Goal: Task Accomplishment & Management: Manage account settings

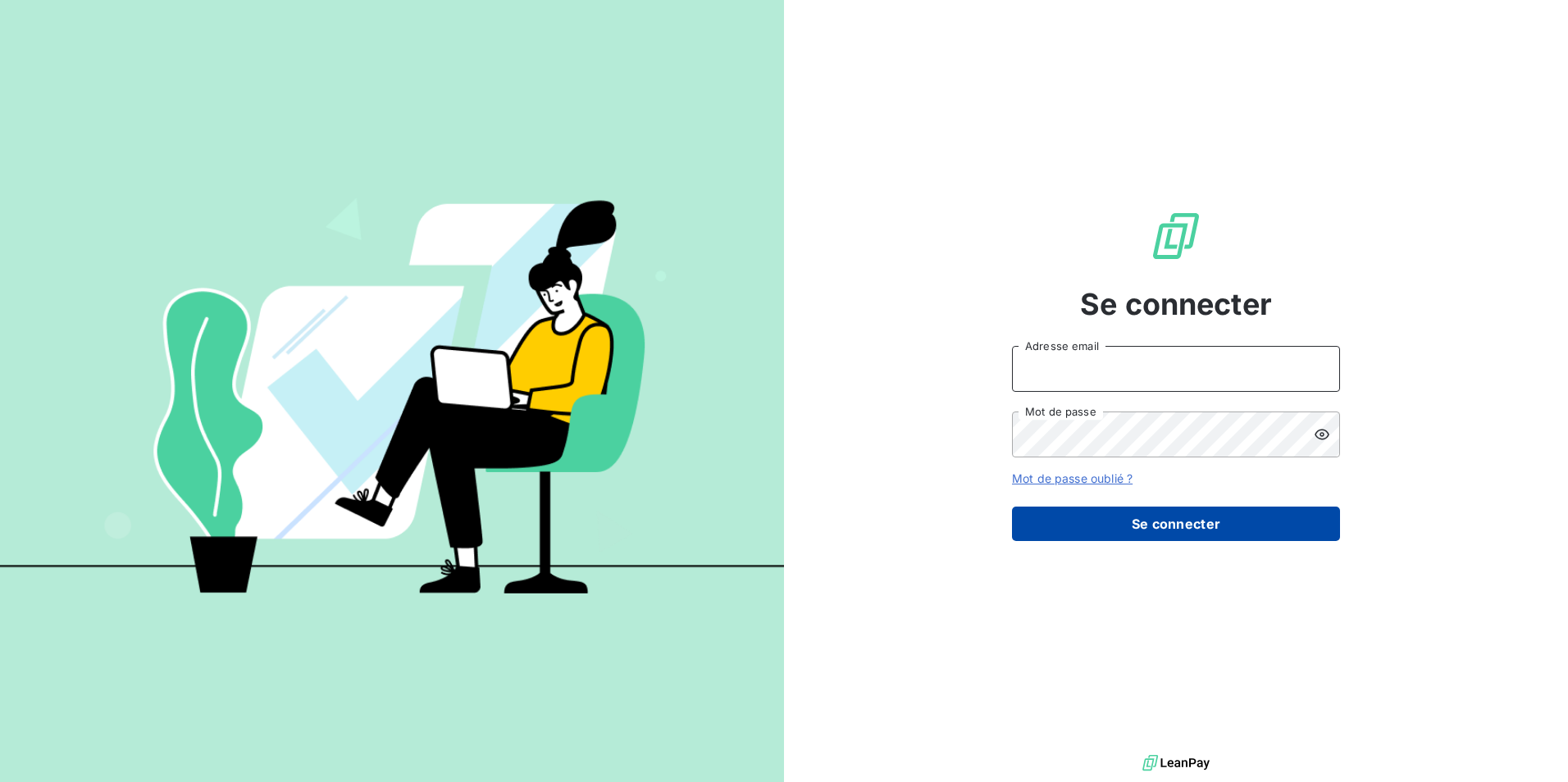
type input "[EMAIL_ADDRESS][DOMAIN_NAME]"
click at [1173, 532] on button "Se connecter" at bounding box center [1176, 524] width 328 height 34
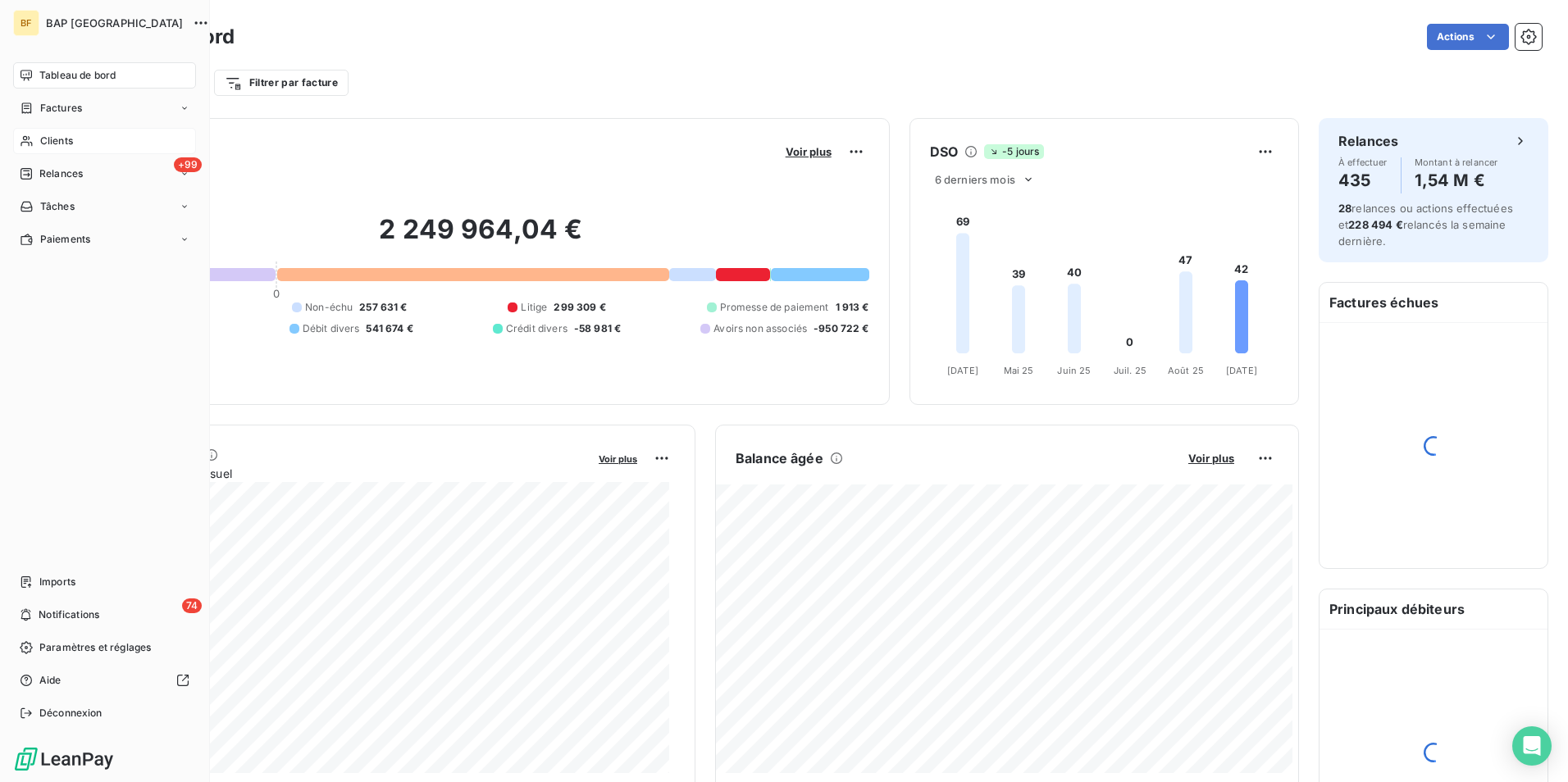
click at [31, 147] on icon at bounding box center [26, 140] width 14 height 13
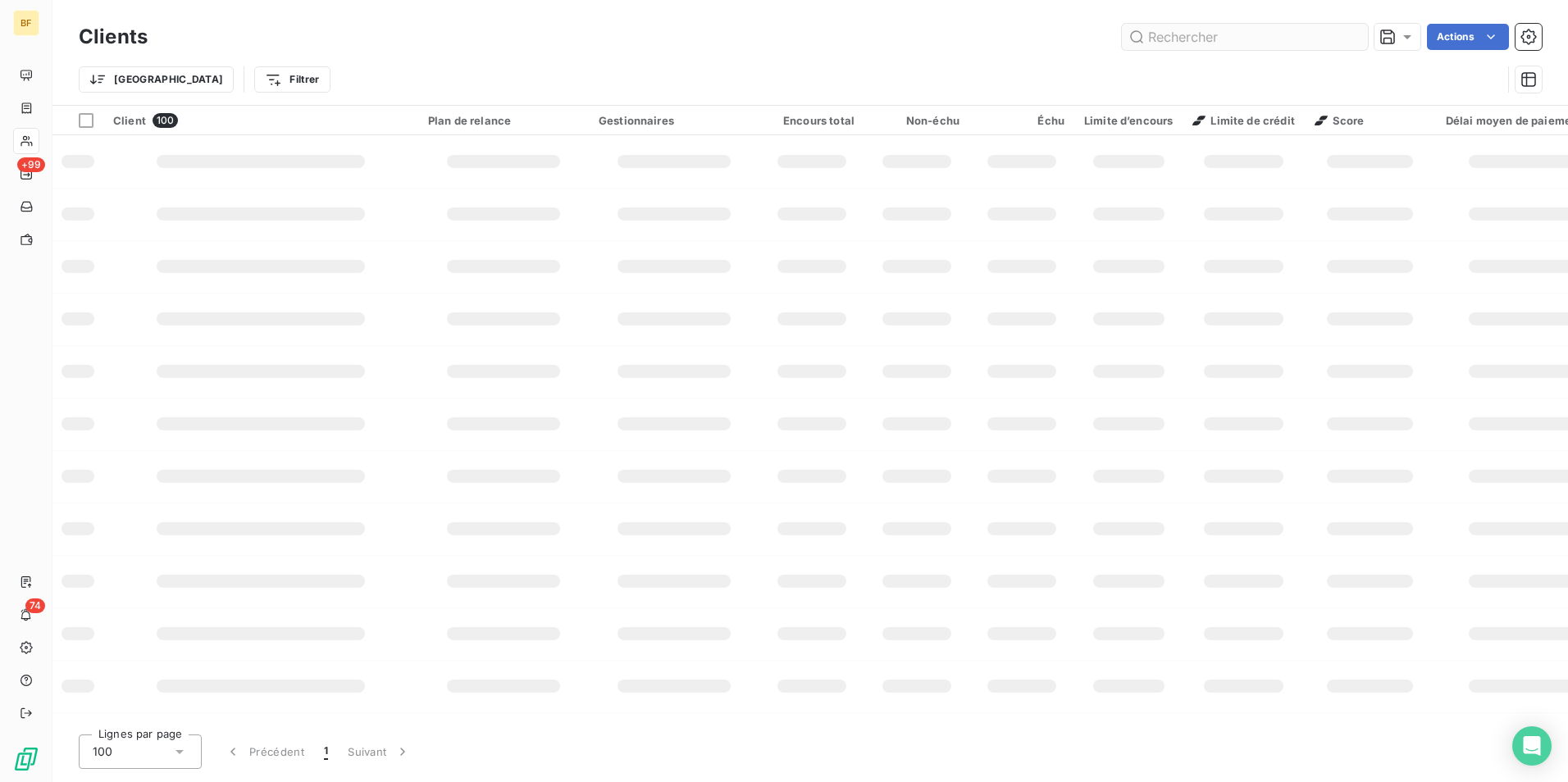
click at [1218, 34] on input "text" at bounding box center [1244, 37] width 246 height 26
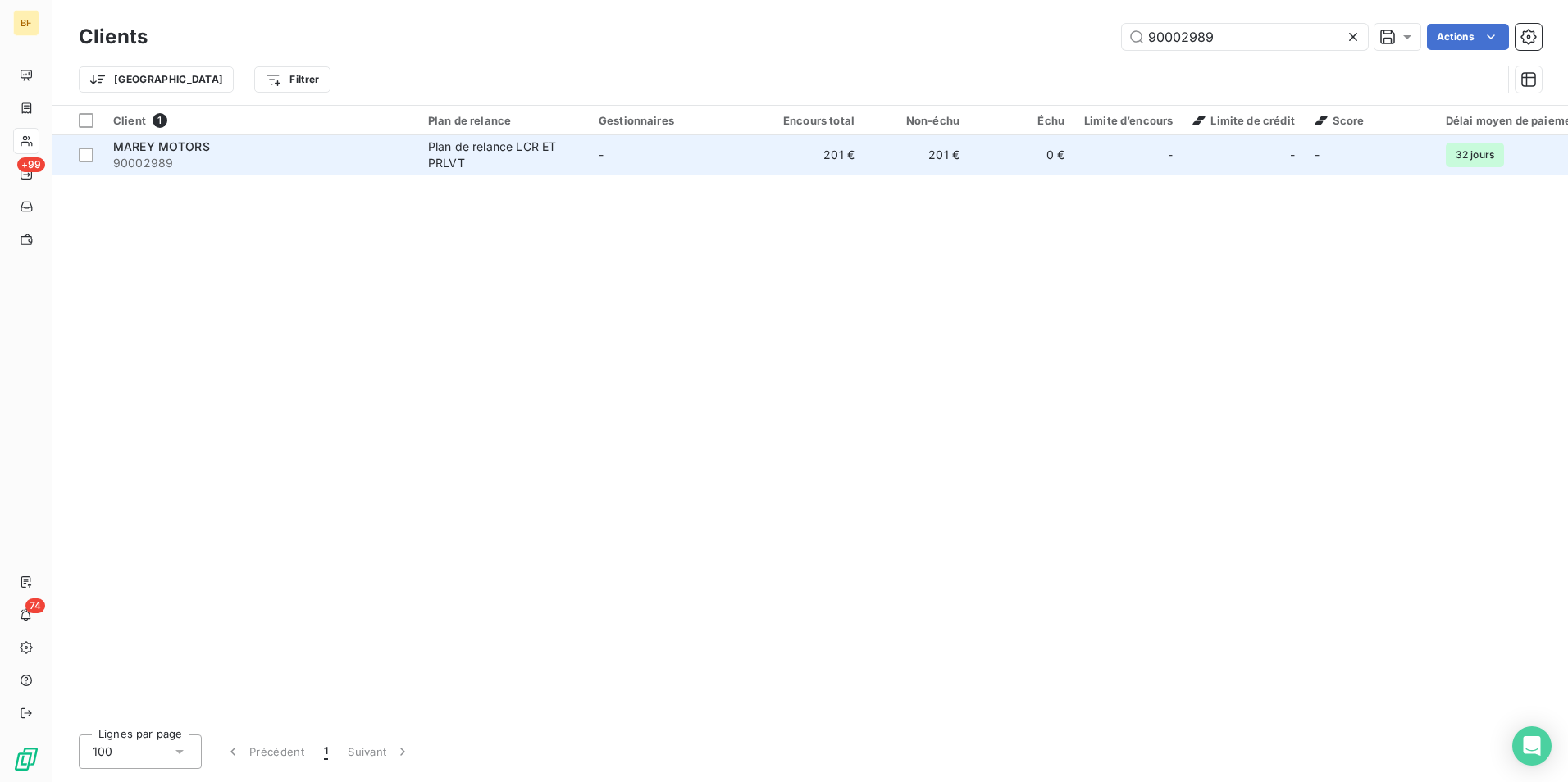
type input "90002989"
click at [561, 154] on div "Plan de relance LCR ET PRLVT" at bounding box center [503, 155] width 151 height 33
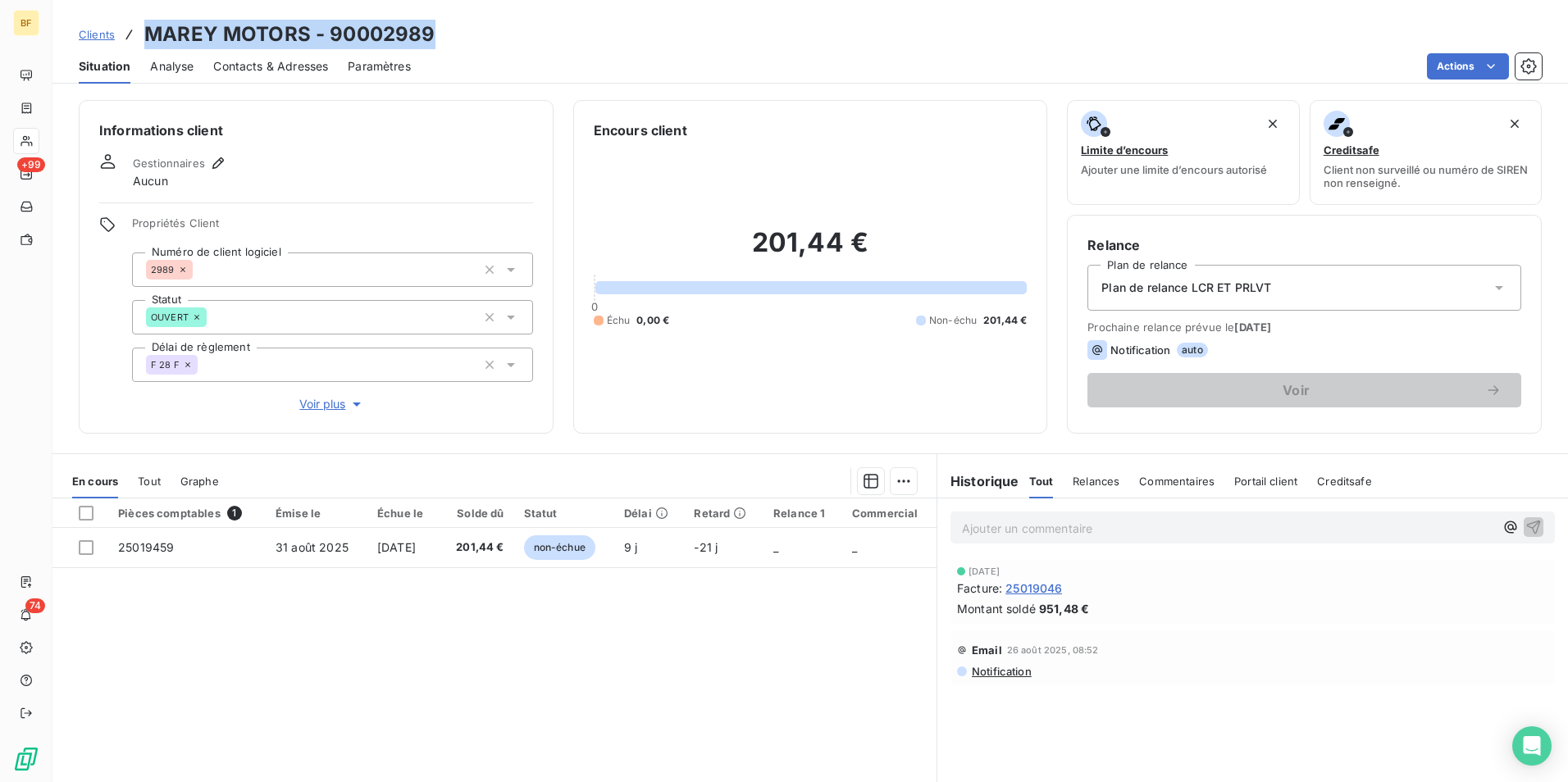
drag, startPoint x: 432, startPoint y: 33, endPoint x: 146, endPoint y: 28, distance: 286.0
click at [146, 28] on div "Clients MAREY MOTORS - 90002989" at bounding box center [810, 34] width 1515 height 30
copy h3 "MAREY MOTORS - 90002989"
click at [347, 155] on div "Gestionnaires Aucun" at bounding box center [316, 171] width 434 height 36
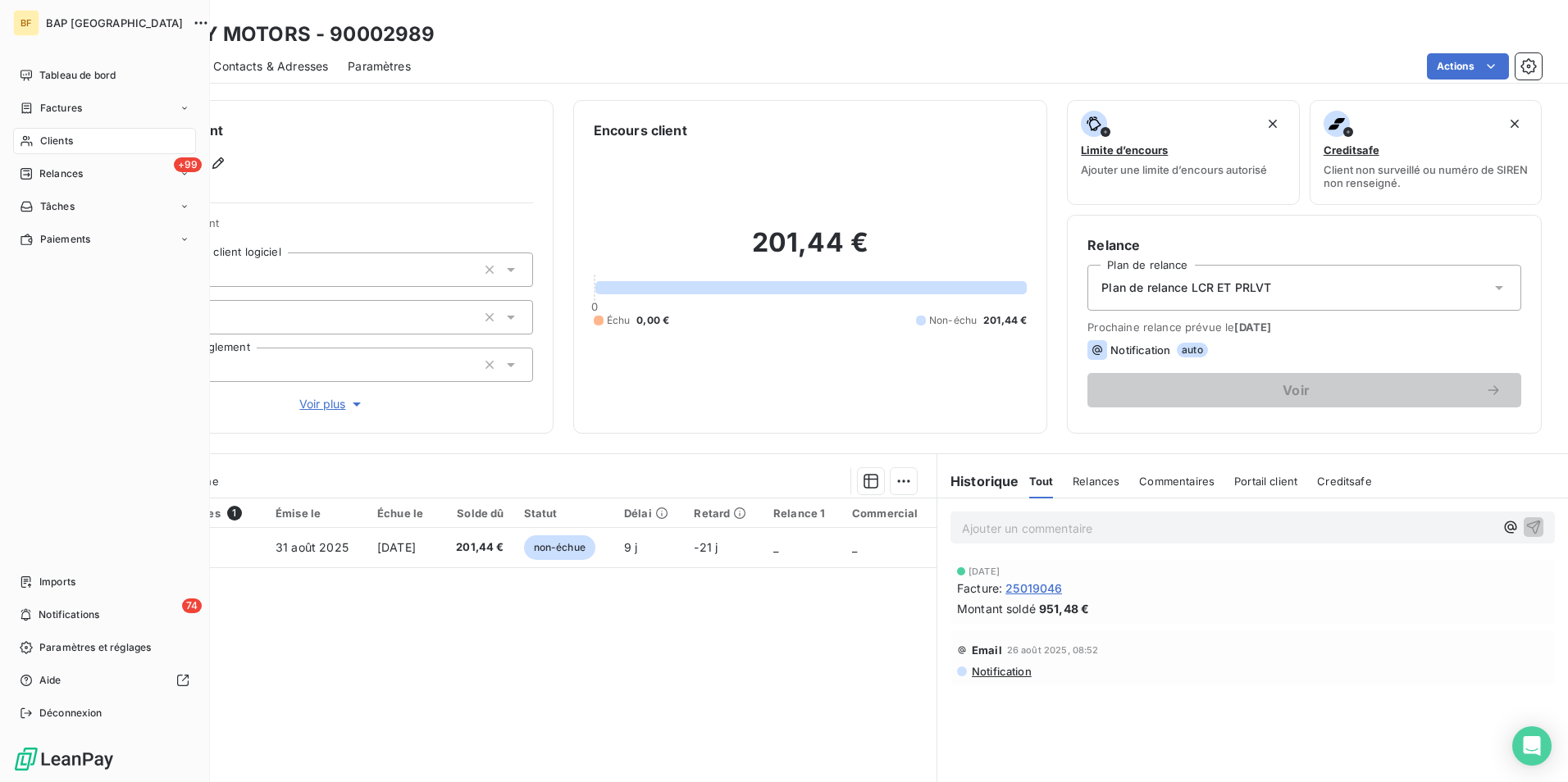
click at [60, 147] on span "Clients" at bounding box center [56, 140] width 33 height 14
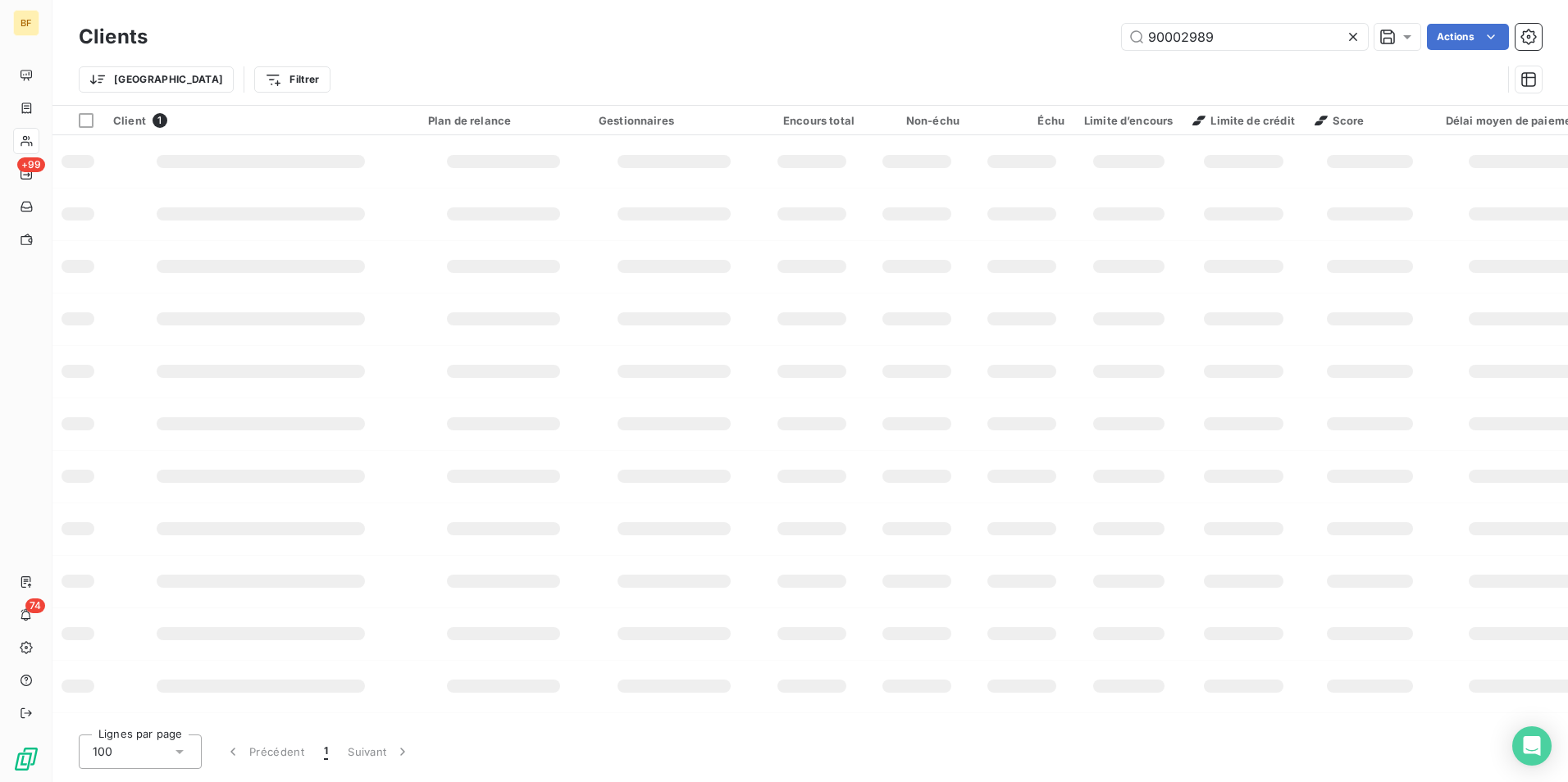
drag, startPoint x: 1236, startPoint y: 42, endPoint x: 1070, endPoint y: 28, distance: 166.6
click at [1071, 28] on div "90002989 Actions" at bounding box center [854, 37] width 1374 height 26
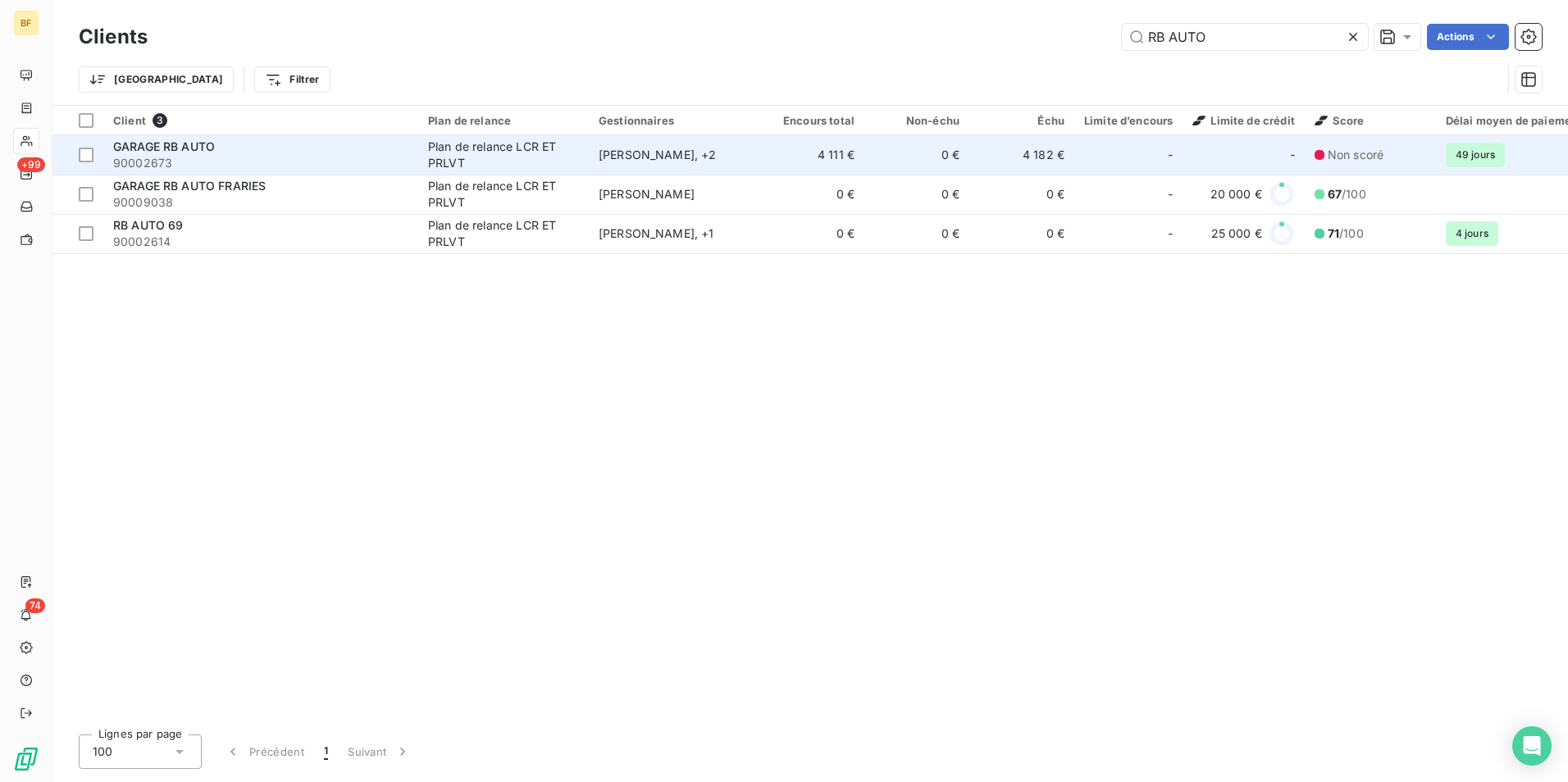
type input "RB AUTO"
click at [332, 150] on div "GARAGE RB AUTO" at bounding box center [260, 146] width 295 height 16
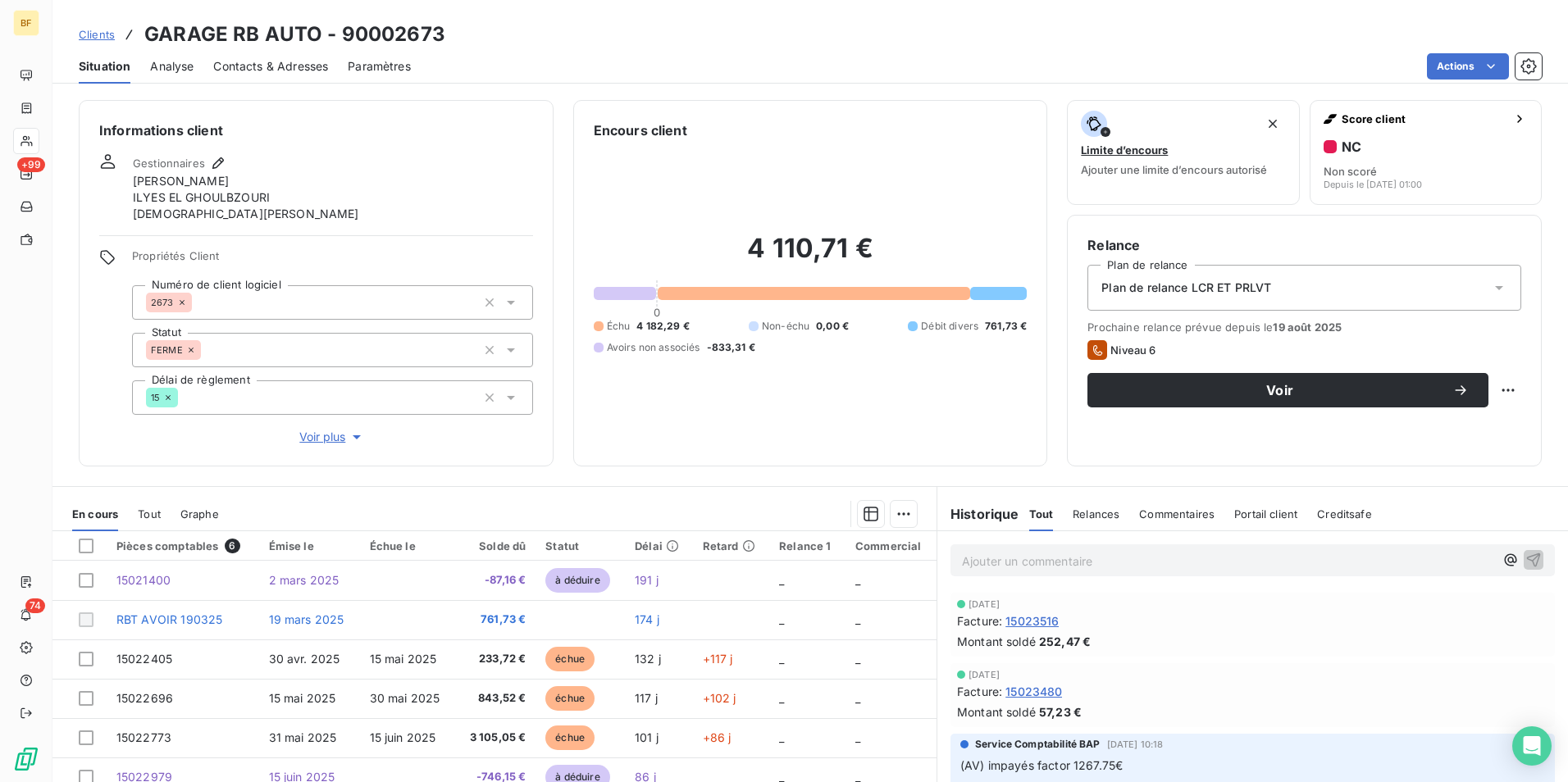
click at [308, 73] on span "Contacts & Adresses" at bounding box center [271, 66] width 115 height 16
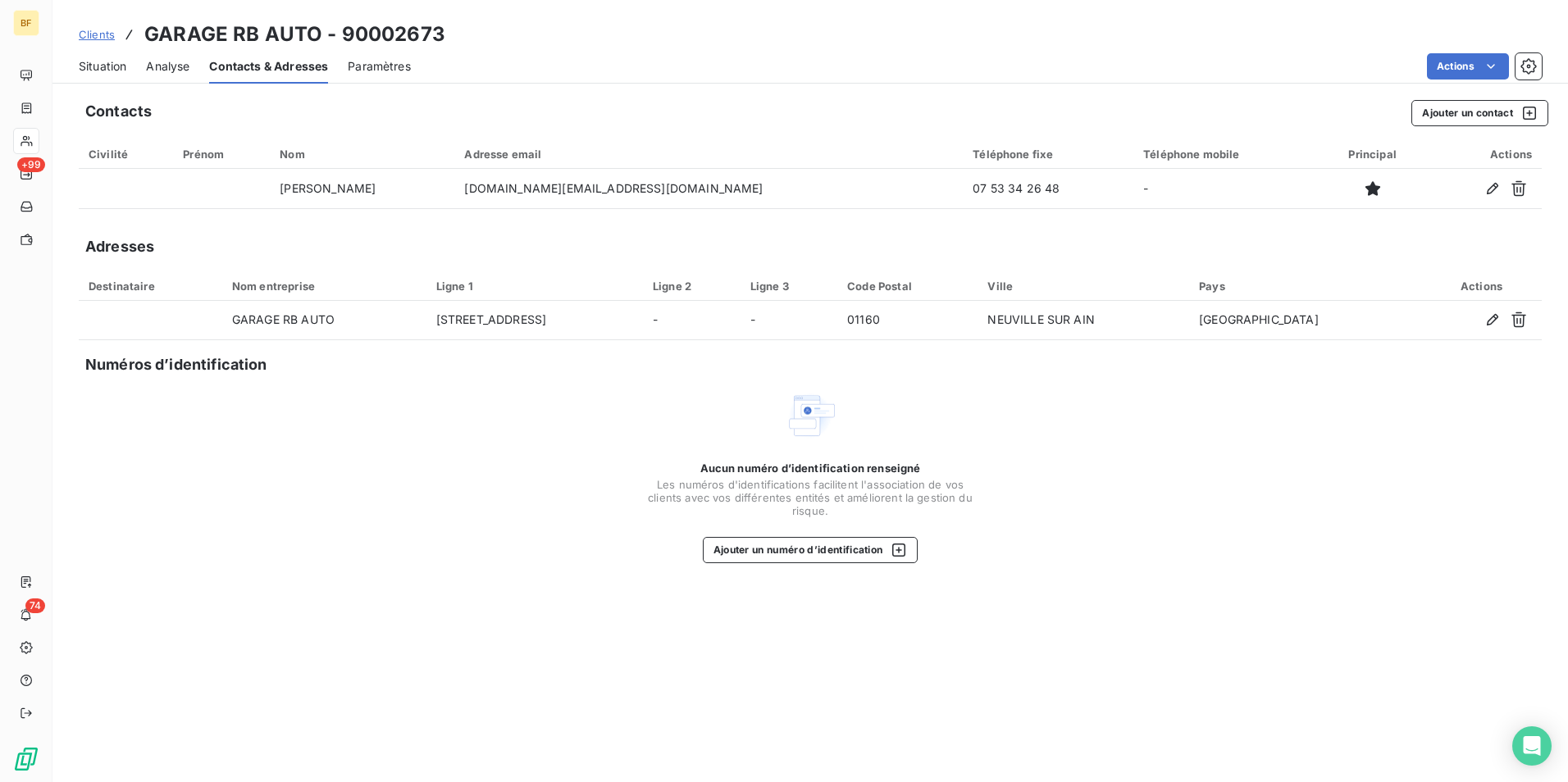
click at [106, 72] on span "Situation" at bounding box center [103, 66] width 48 height 16
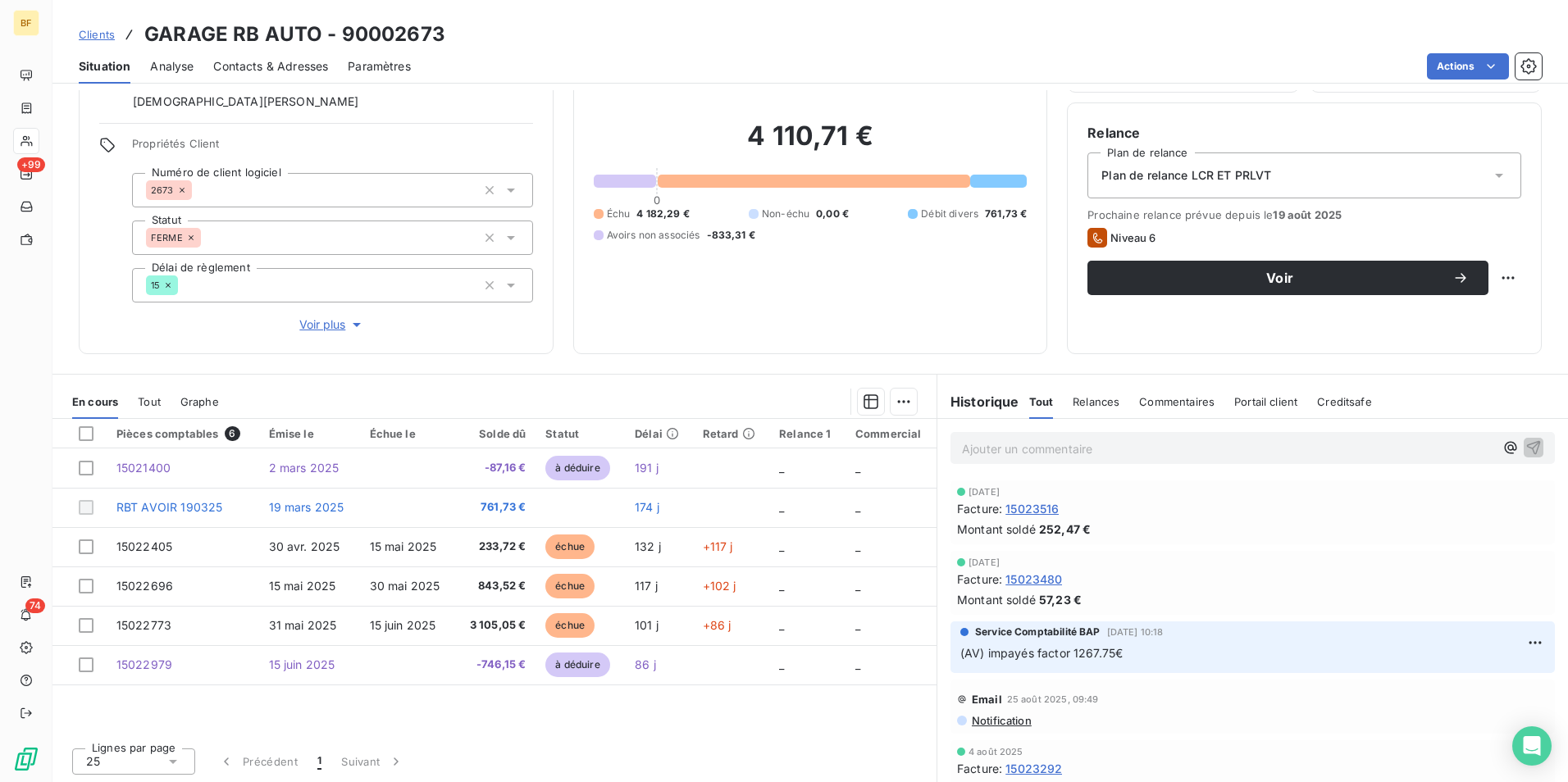
scroll to position [114, 0]
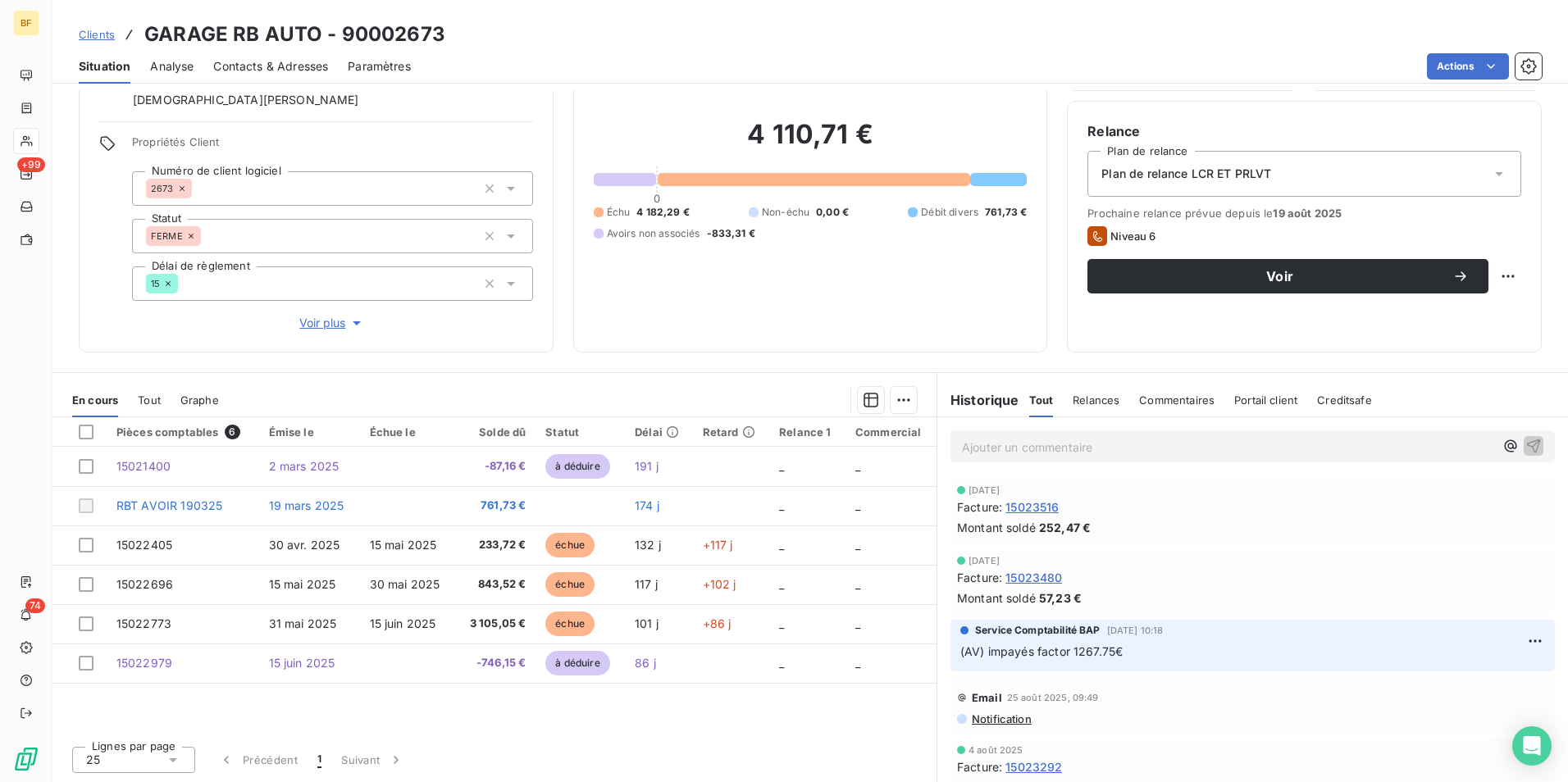
click at [283, 66] on span "Contacts & Adresses" at bounding box center [271, 66] width 115 height 16
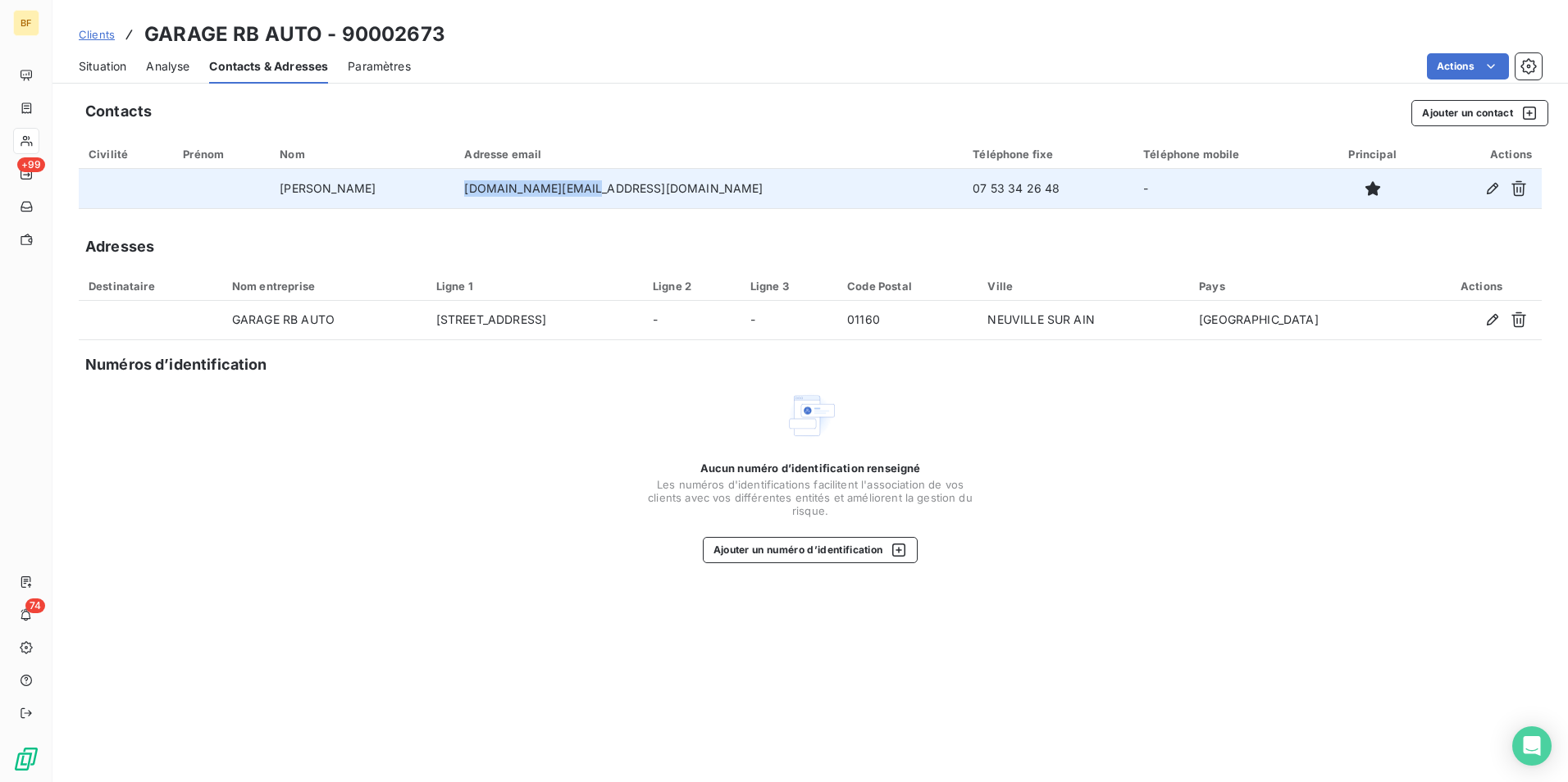
drag, startPoint x: 555, startPoint y: 192, endPoint x: 692, endPoint y: 192, distance: 137.0
click at [692, 192] on td "[DOMAIN_NAME][EMAIL_ADDRESS][DOMAIN_NAME]" at bounding box center [709, 189] width 509 height 39
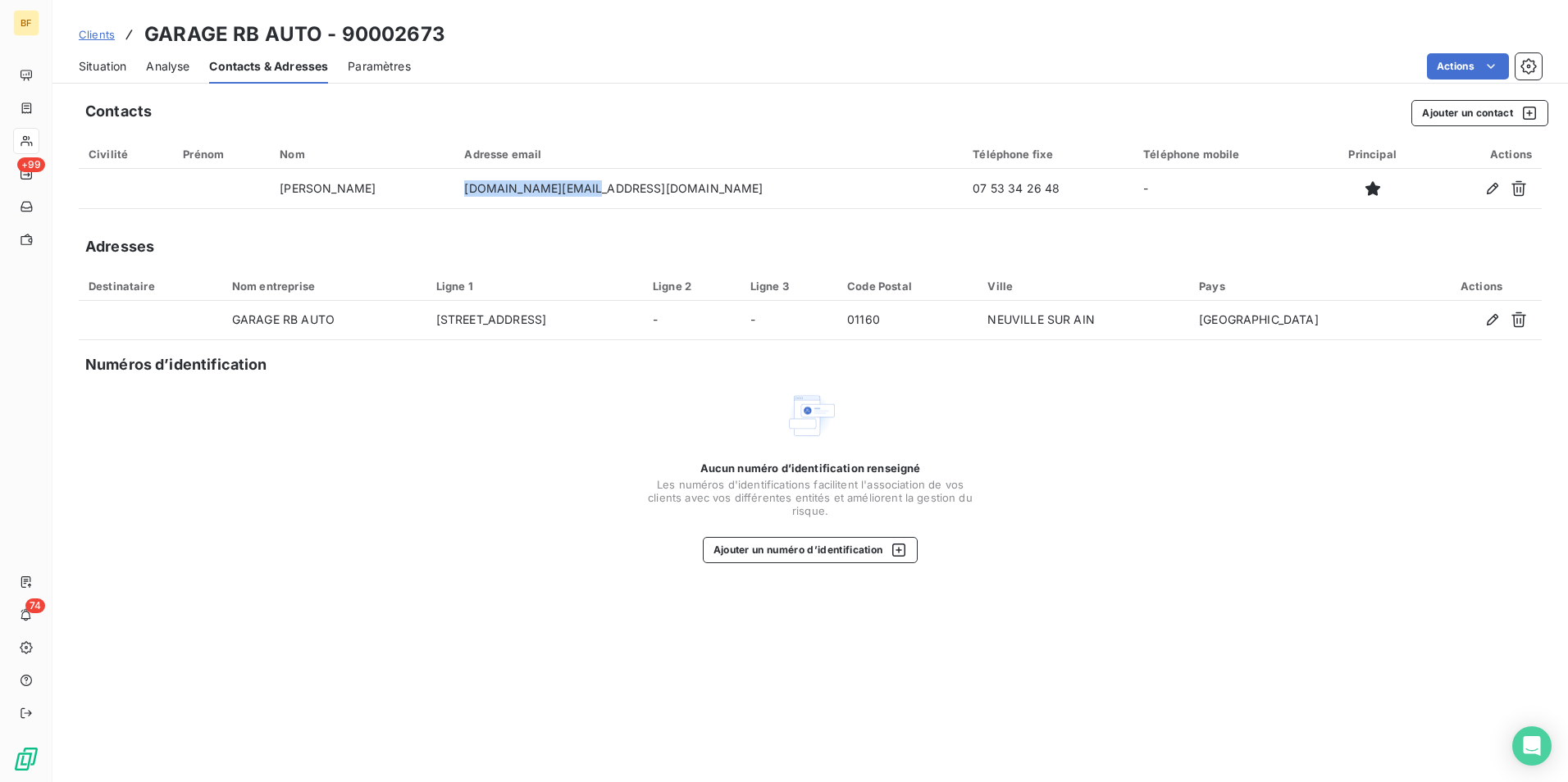
click at [117, 65] on span "Situation" at bounding box center [103, 66] width 48 height 16
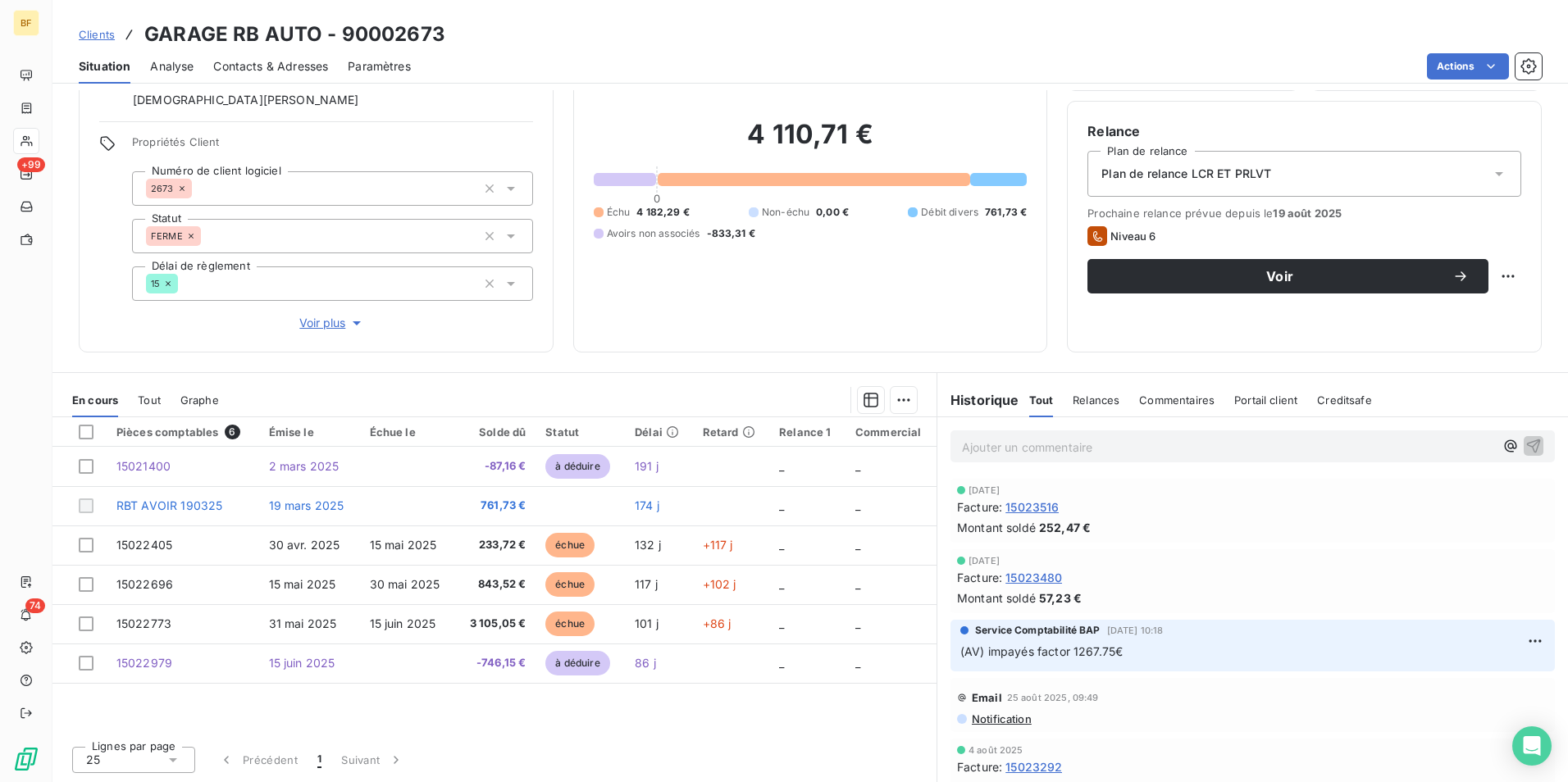
scroll to position [0, 0]
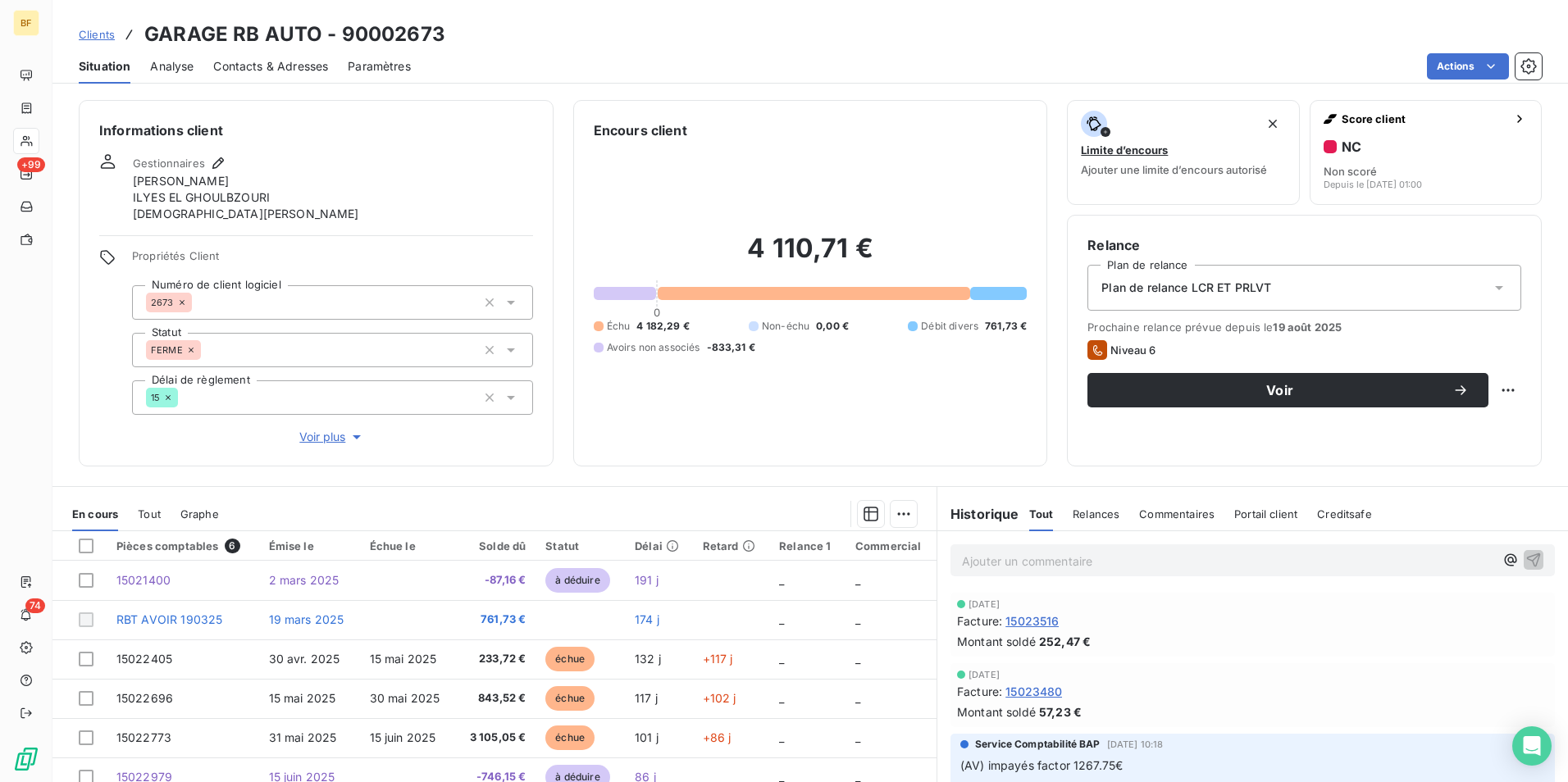
click at [699, 461] on div "Encours client 4 110,71 € 0 Échu 4 182,29 € Non-échu 0,00 € Débit divers 761,73…" at bounding box center [811, 283] width 475 height 367
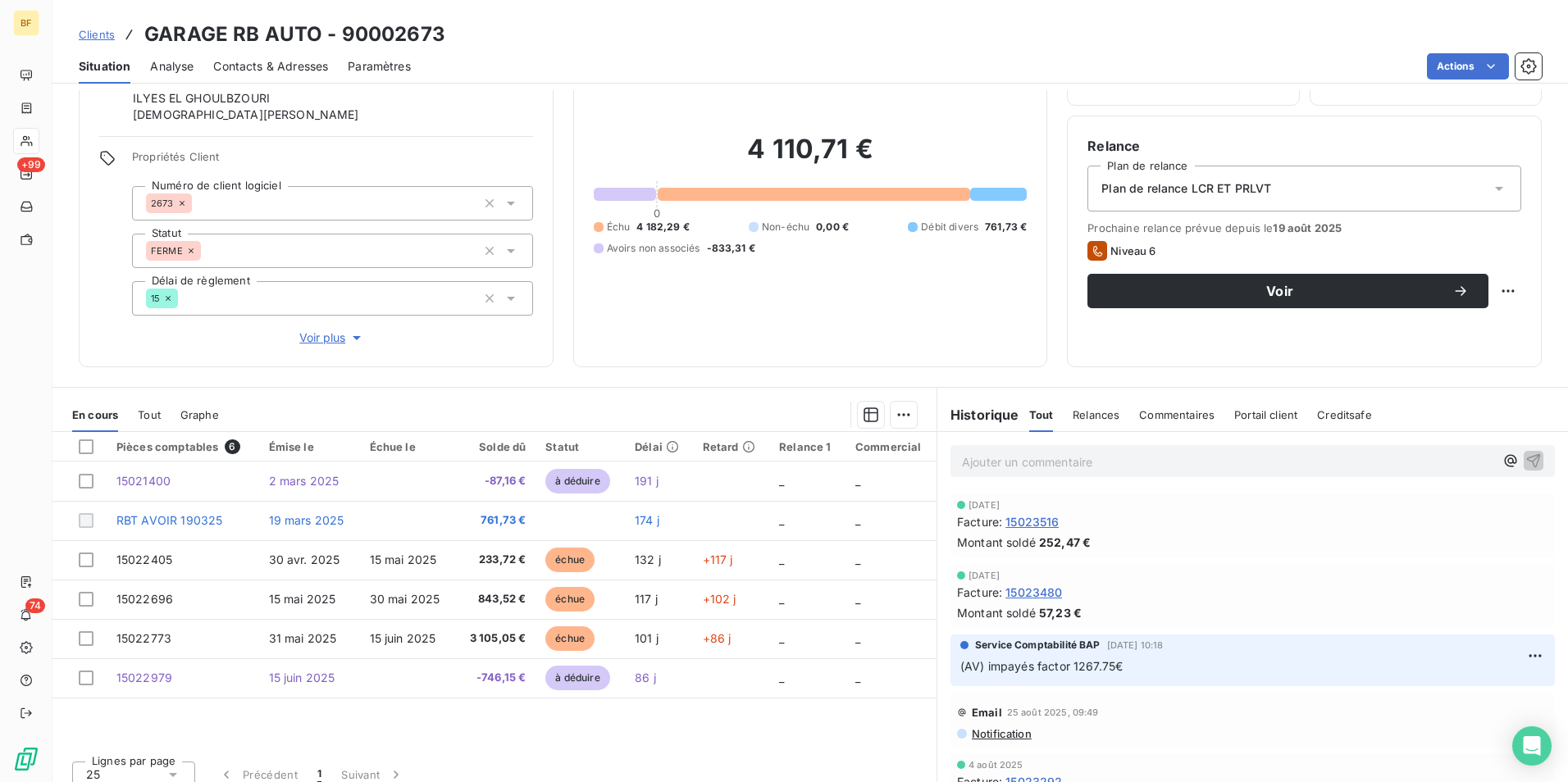
scroll to position [114, 0]
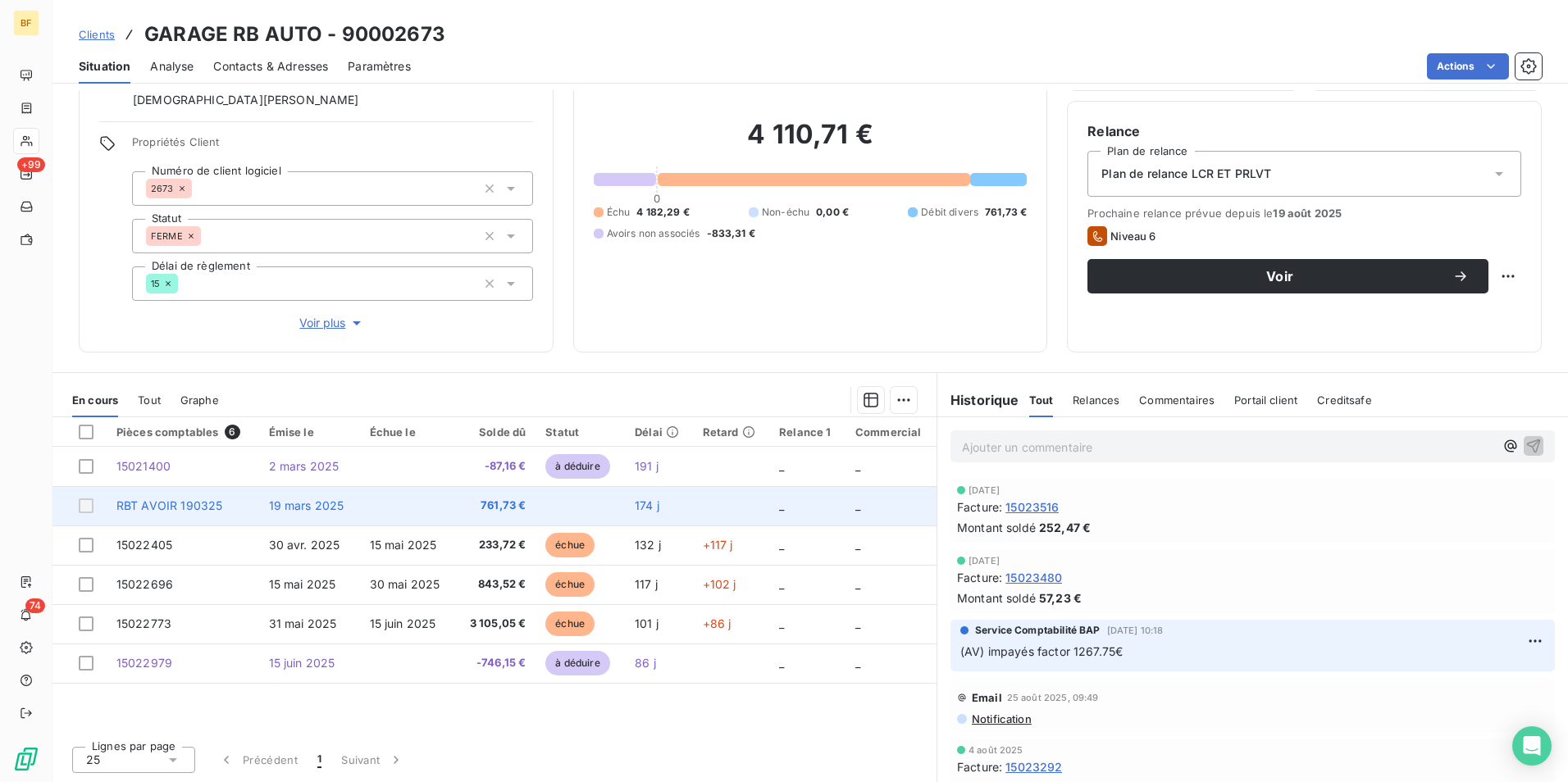
click at [499, 499] on span "761,73 €" at bounding box center [494, 505] width 60 height 16
click at [459, 503] on td "761,73 €" at bounding box center [495, 506] width 80 height 39
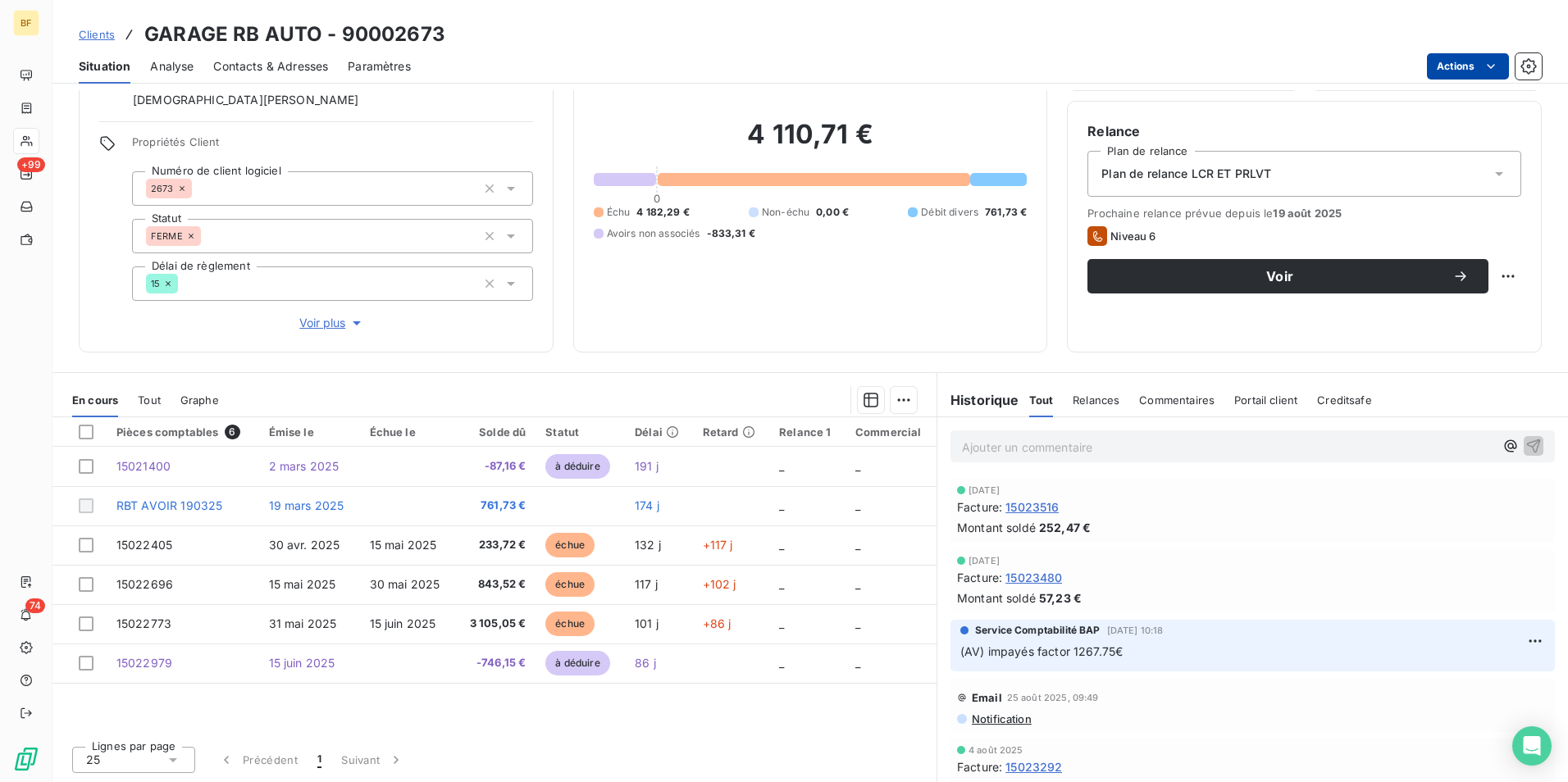
click at [1460, 64] on html "BF +99 74 Clients GARAGE RB AUTO - 90002673 Situation Analyse Contacts & Adress…" at bounding box center [784, 391] width 1568 height 782
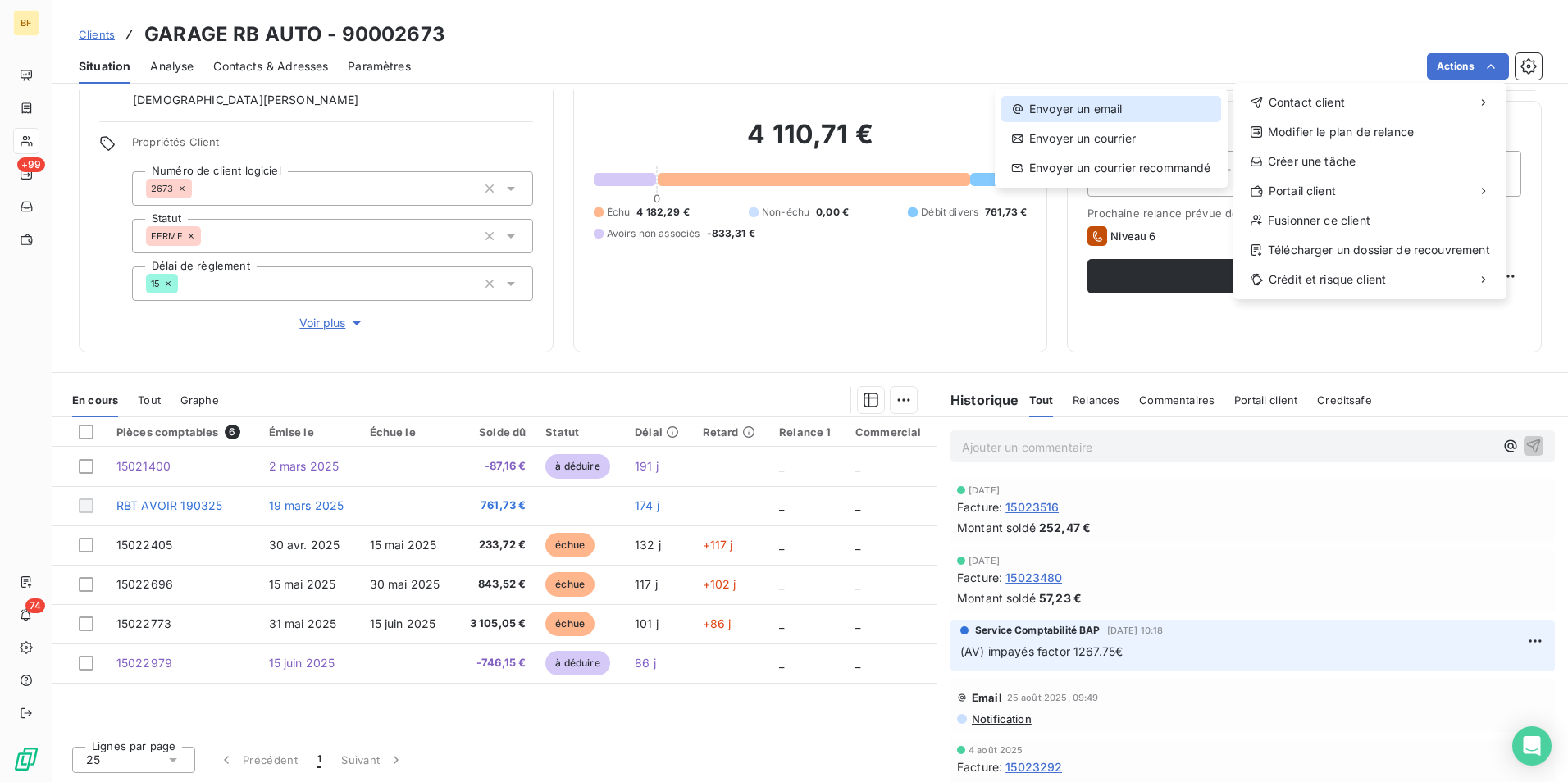
click at [1093, 114] on div "Envoyer un email" at bounding box center [1111, 109] width 220 height 26
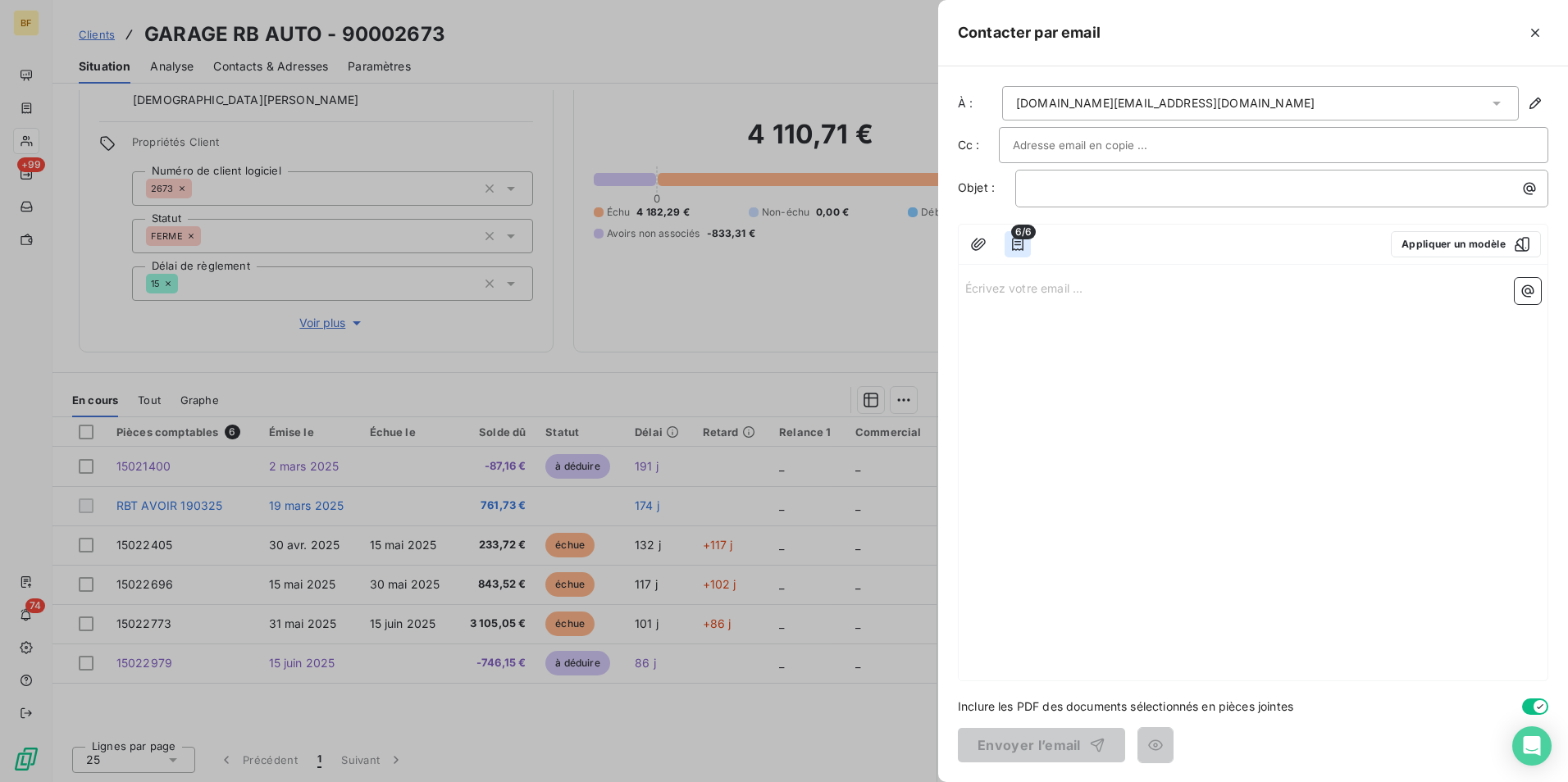
click at [1023, 242] on icon "button" at bounding box center [1017, 244] width 11 height 13
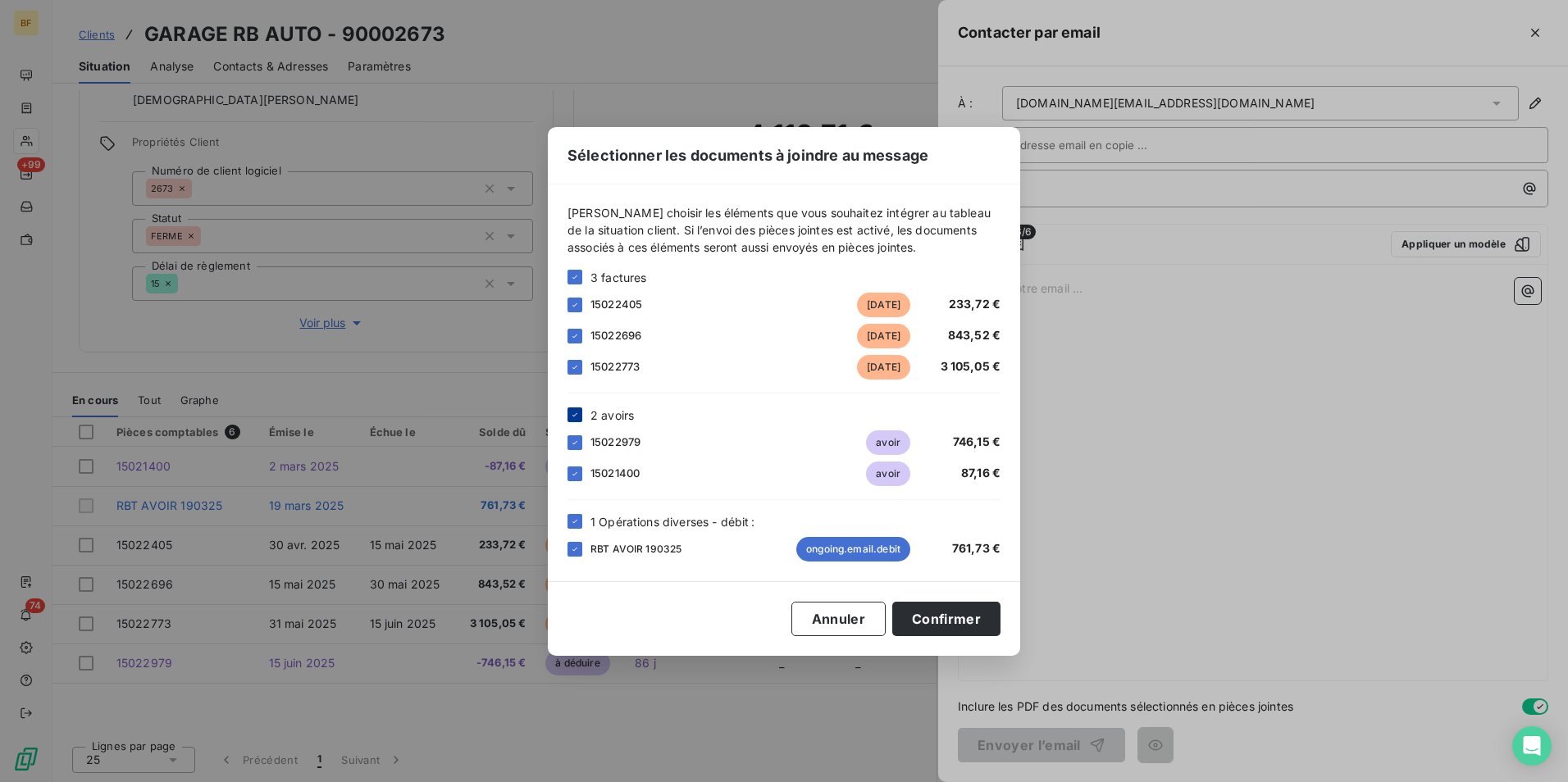
click at [576, 413] on icon at bounding box center [575, 415] width 10 height 10
click at [581, 522] on div at bounding box center [574, 521] width 14 height 14
click at [949, 622] on button "Confirmer" at bounding box center [946, 619] width 108 height 34
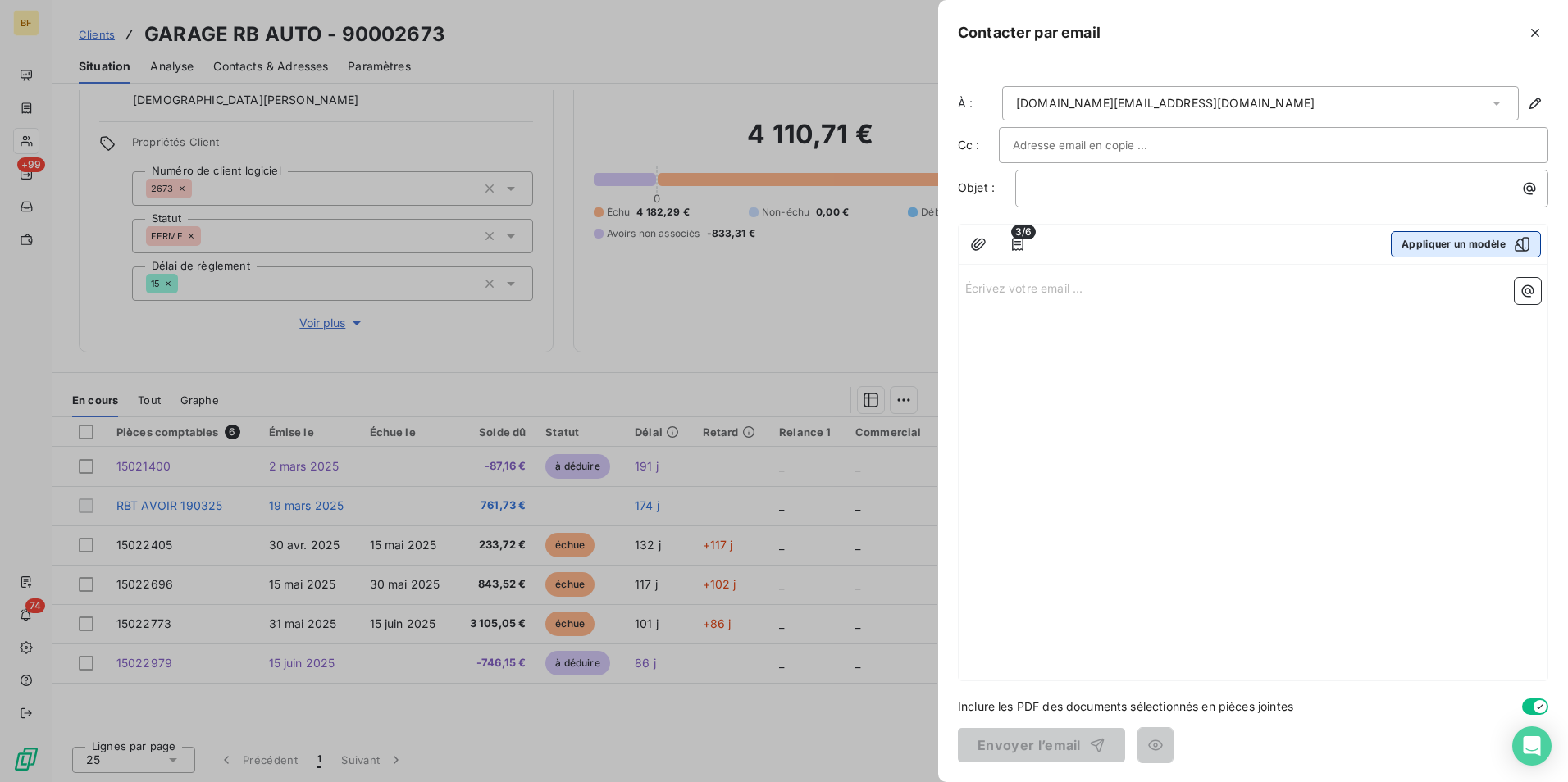
click at [1492, 241] on button "Appliquer un modèle" at bounding box center [1466, 244] width 150 height 26
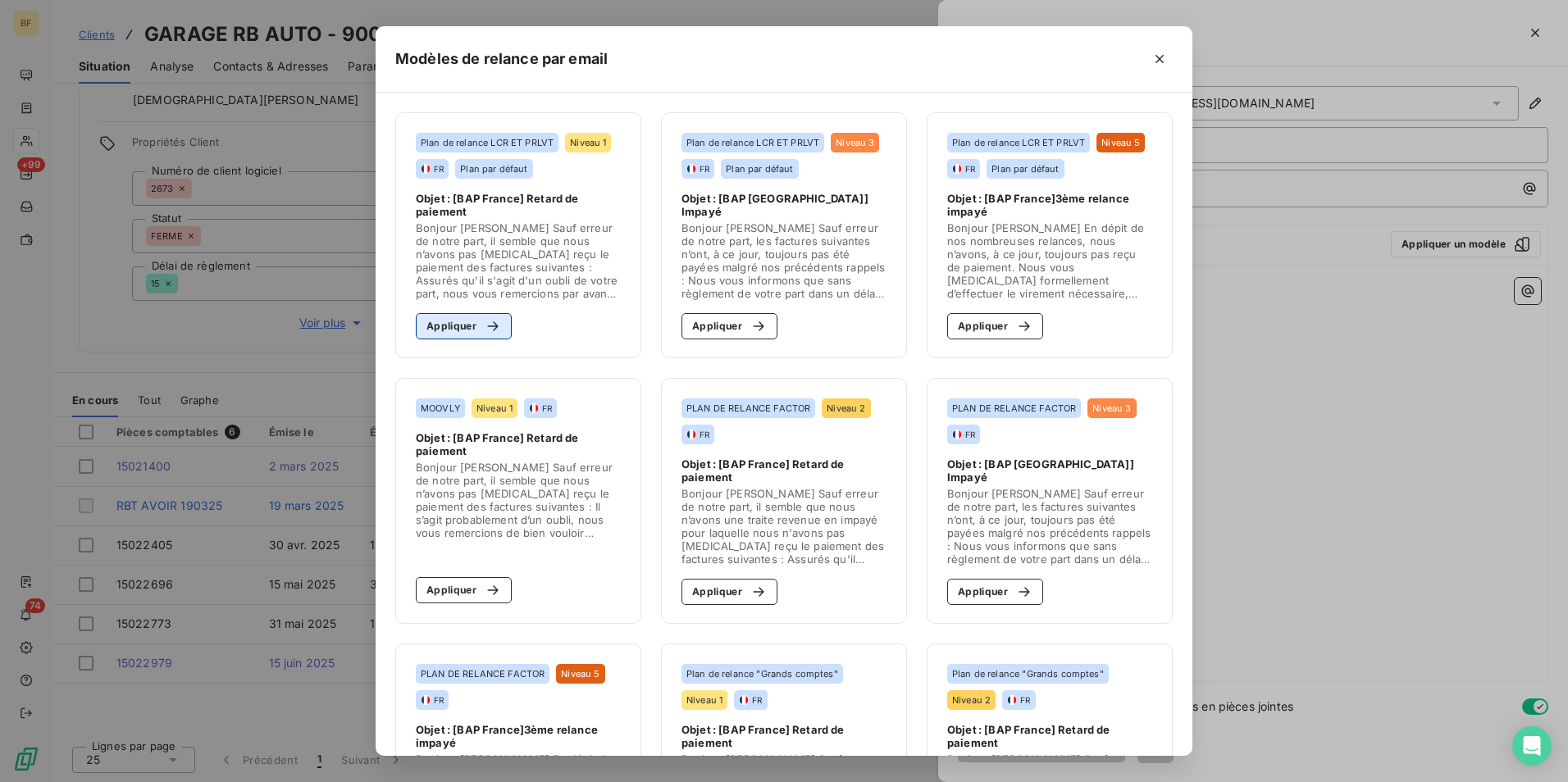
click at [455, 318] on button "Appliquer" at bounding box center [464, 326] width 96 height 26
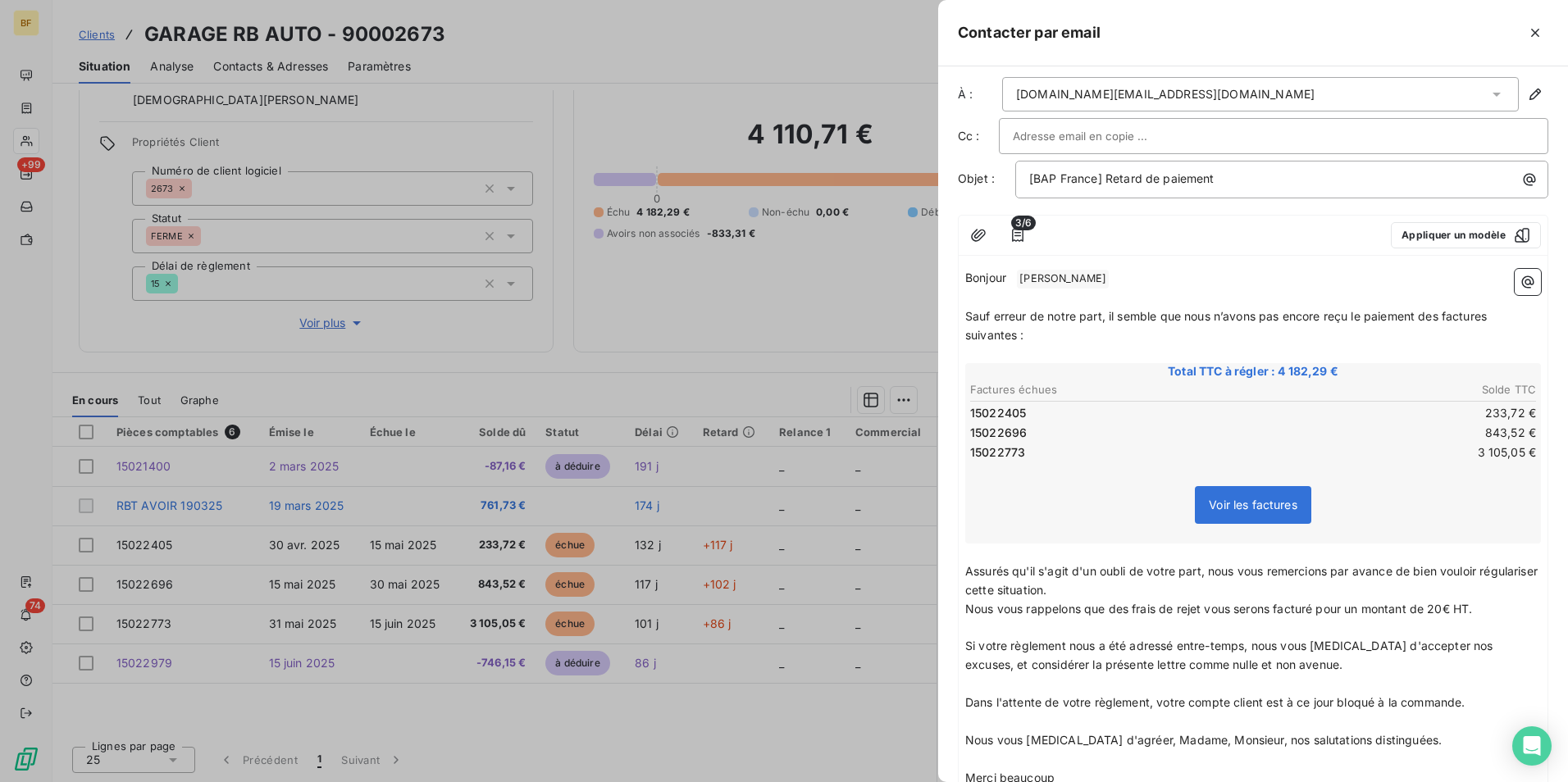
scroll to position [0, 0]
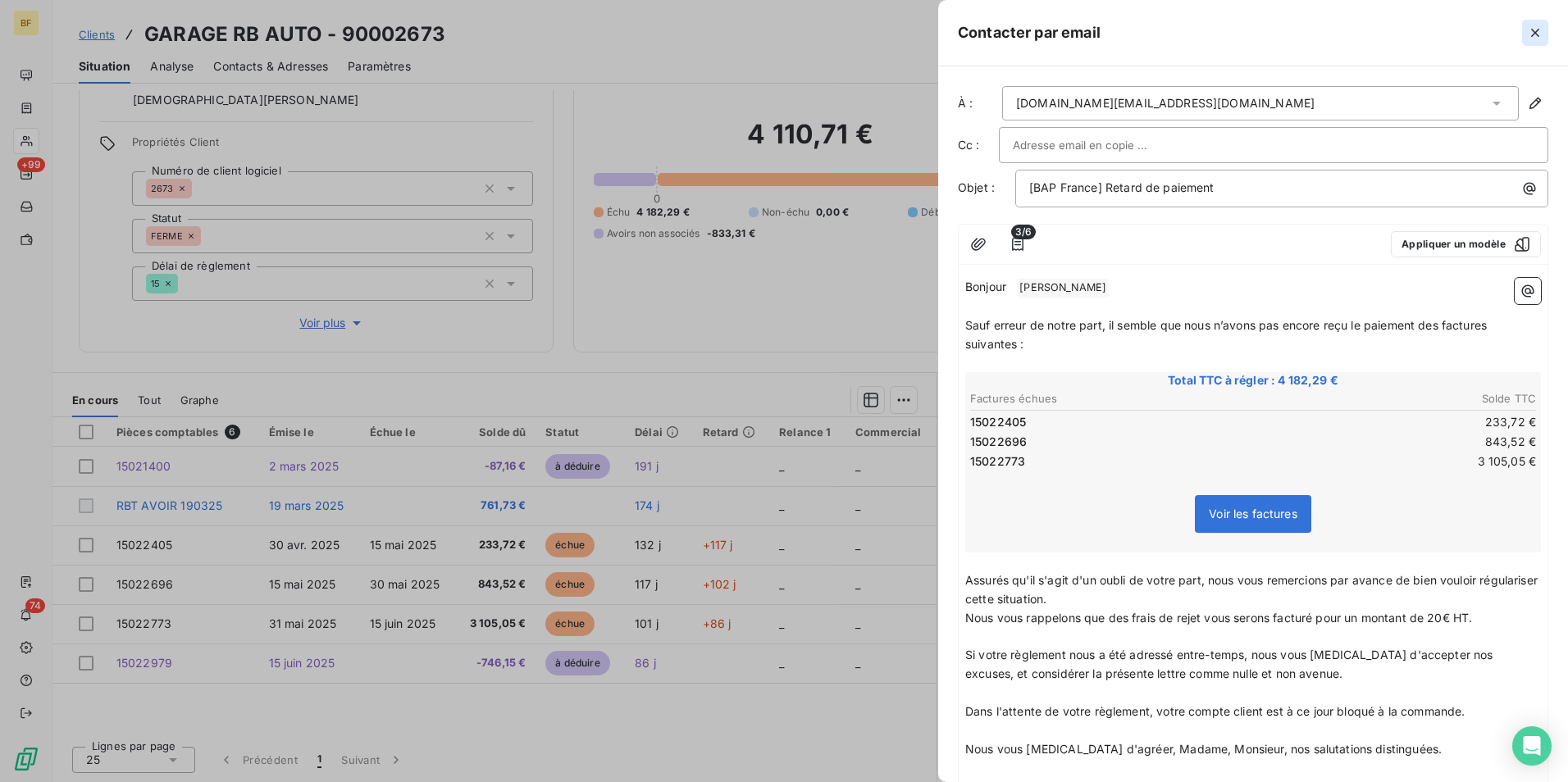
click at [1525, 34] on button "button" at bounding box center [1535, 32] width 26 height 26
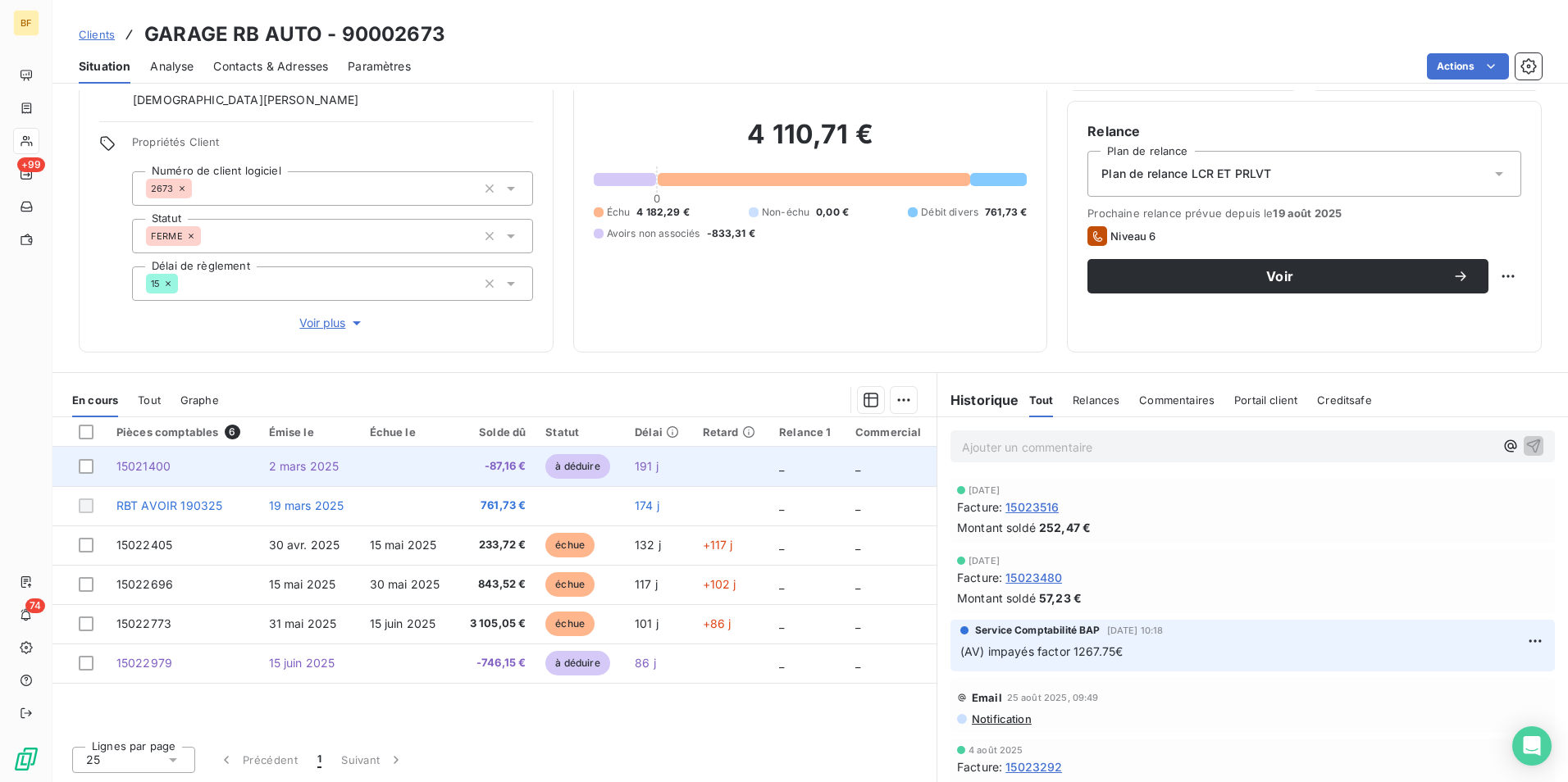
click at [448, 474] on td at bounding box center [408, 466] width 96 height 39
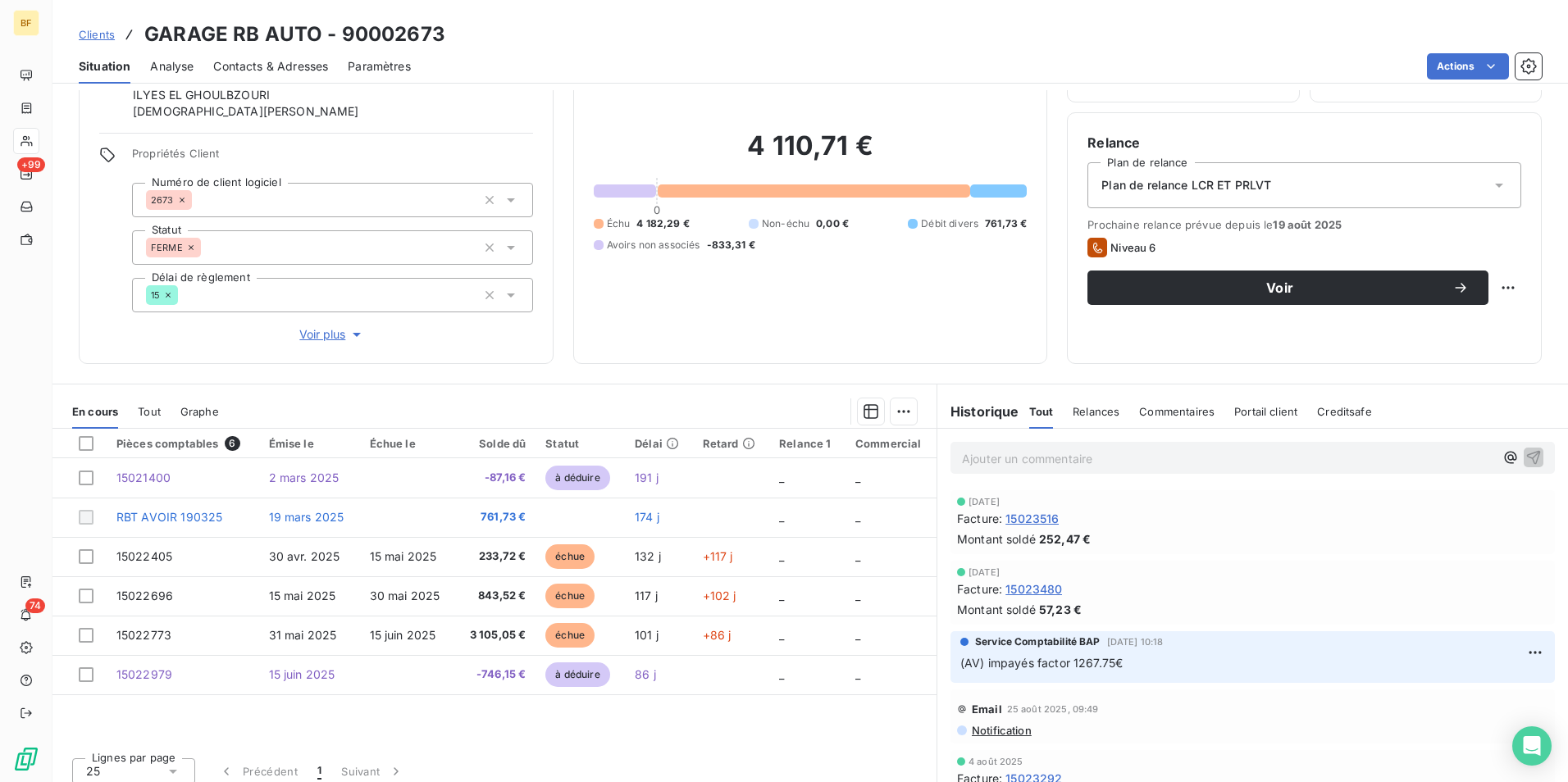
scroll to position [114, 0]
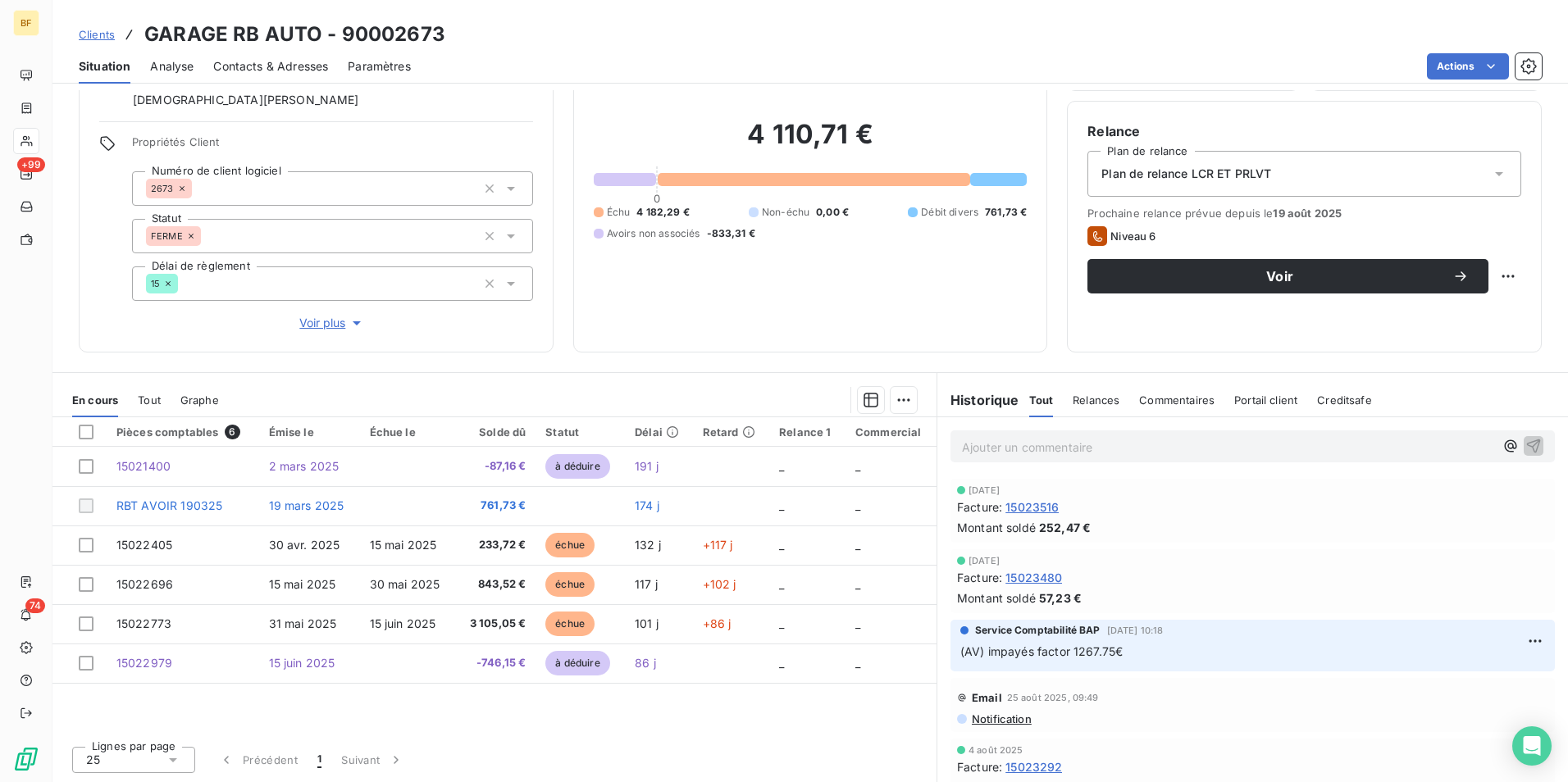
click at [431, 366] on div "Informations client Gestionnaires [PERSON_NAME] [PERSON_NAME] Propriétés Client…" at bounding box center [810, 436] width 1515 height 692
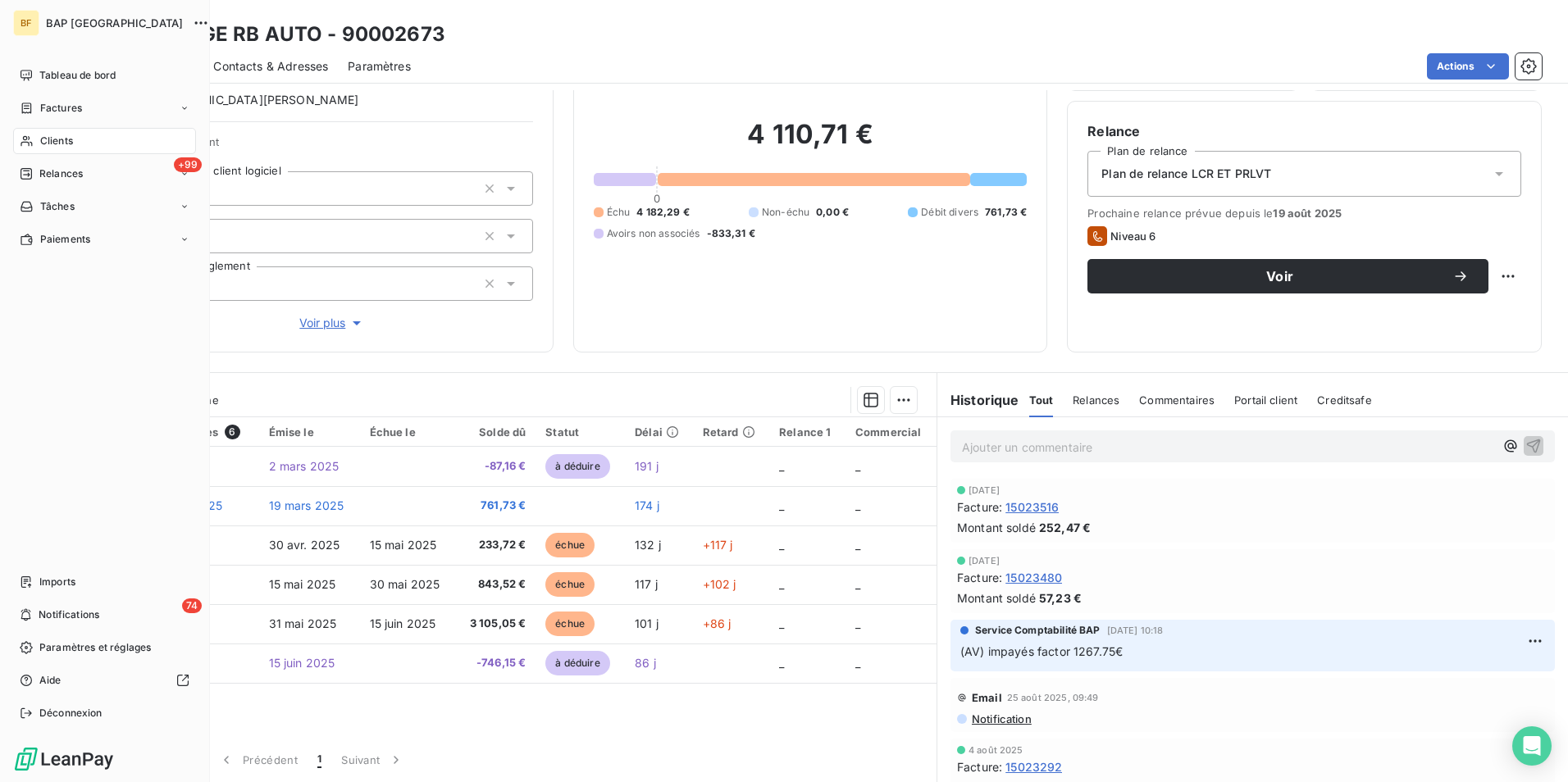
click at [48, 139] on span "Clients" at bounding box center [56, 140] width 33 height 14
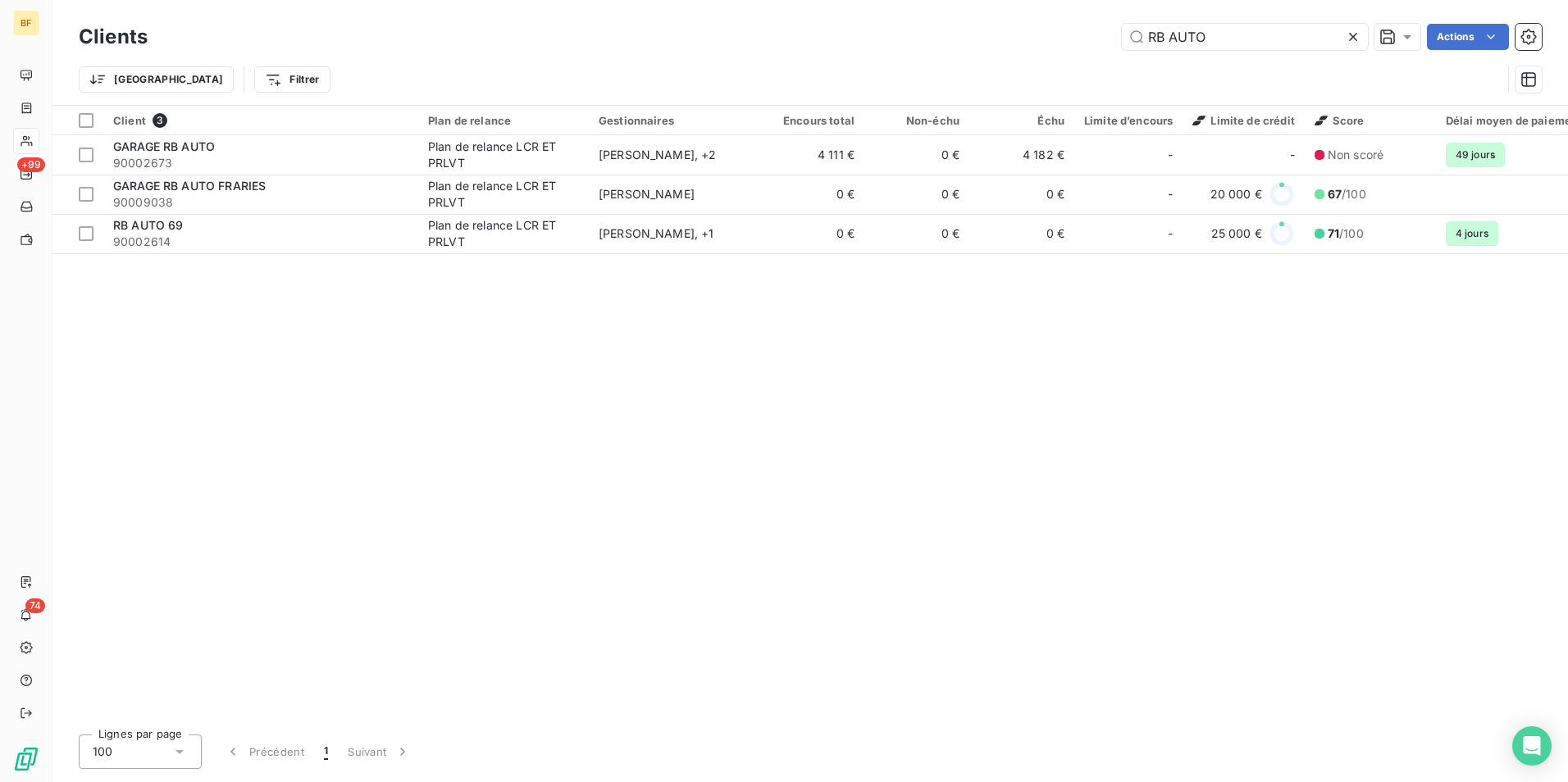
drag, startPoint x: 1222, startPoint y: 28, endPoint x: 992, endPoint y: 29, distance: 230.0
click at [992, 29] on div "RB AUTO Actions" at bounding box center [854, 37] width 1374 height 26
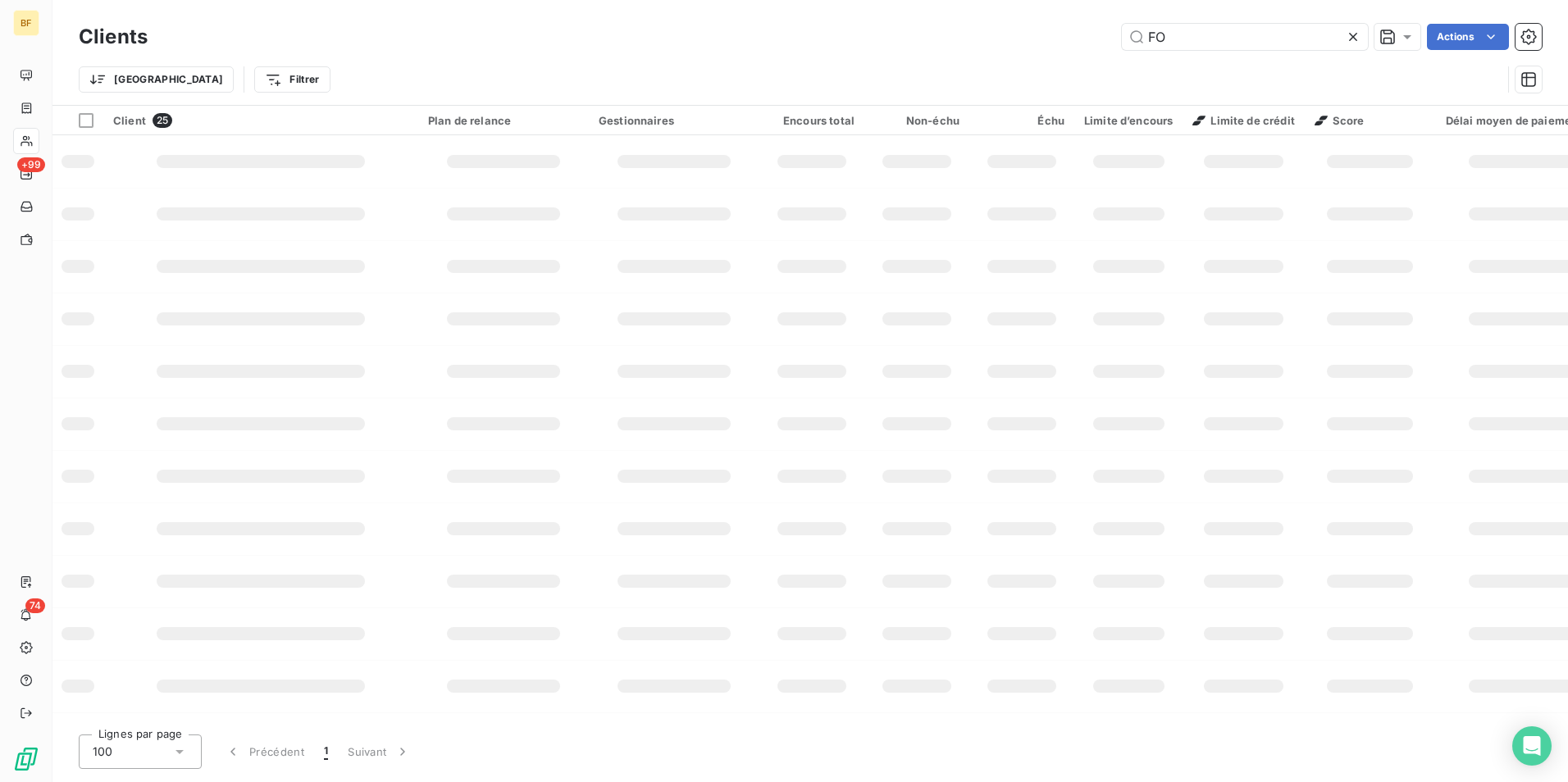
type input "F"
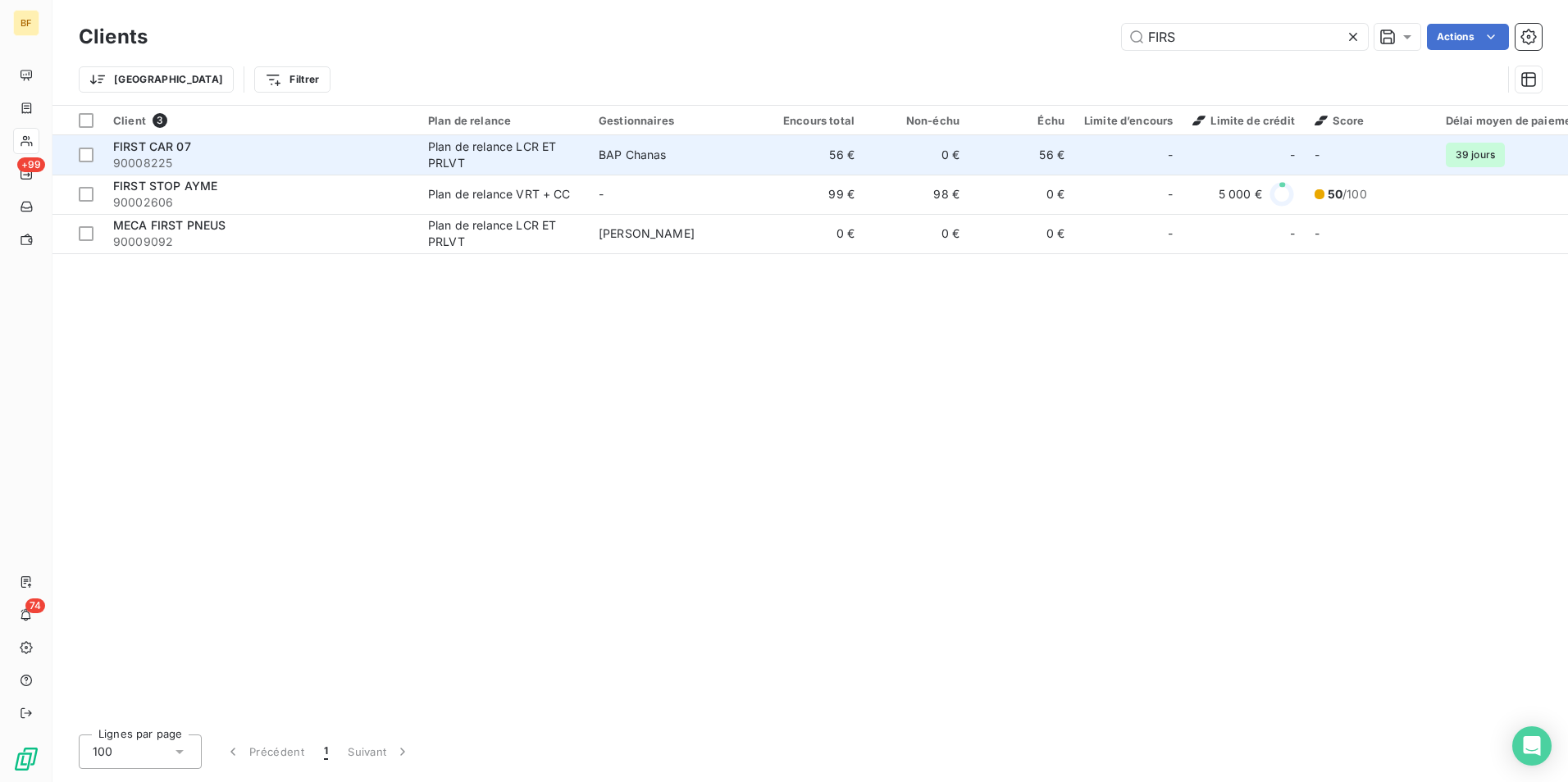
type input "FIRS"
click at [280, 155] on span "90008225" at bounding box center [260, 163] width 295 height 16
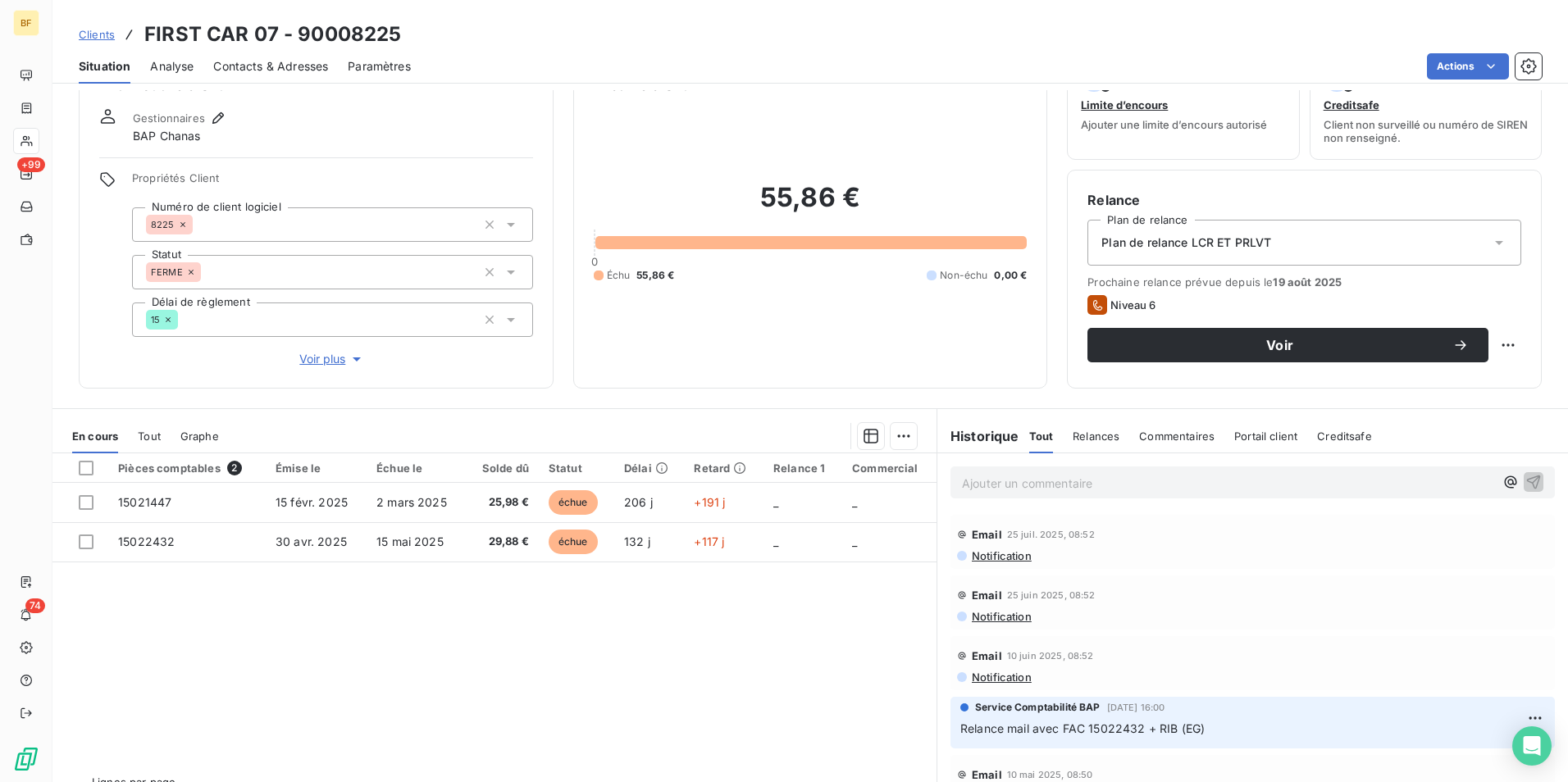
scroll to position [81, 0]
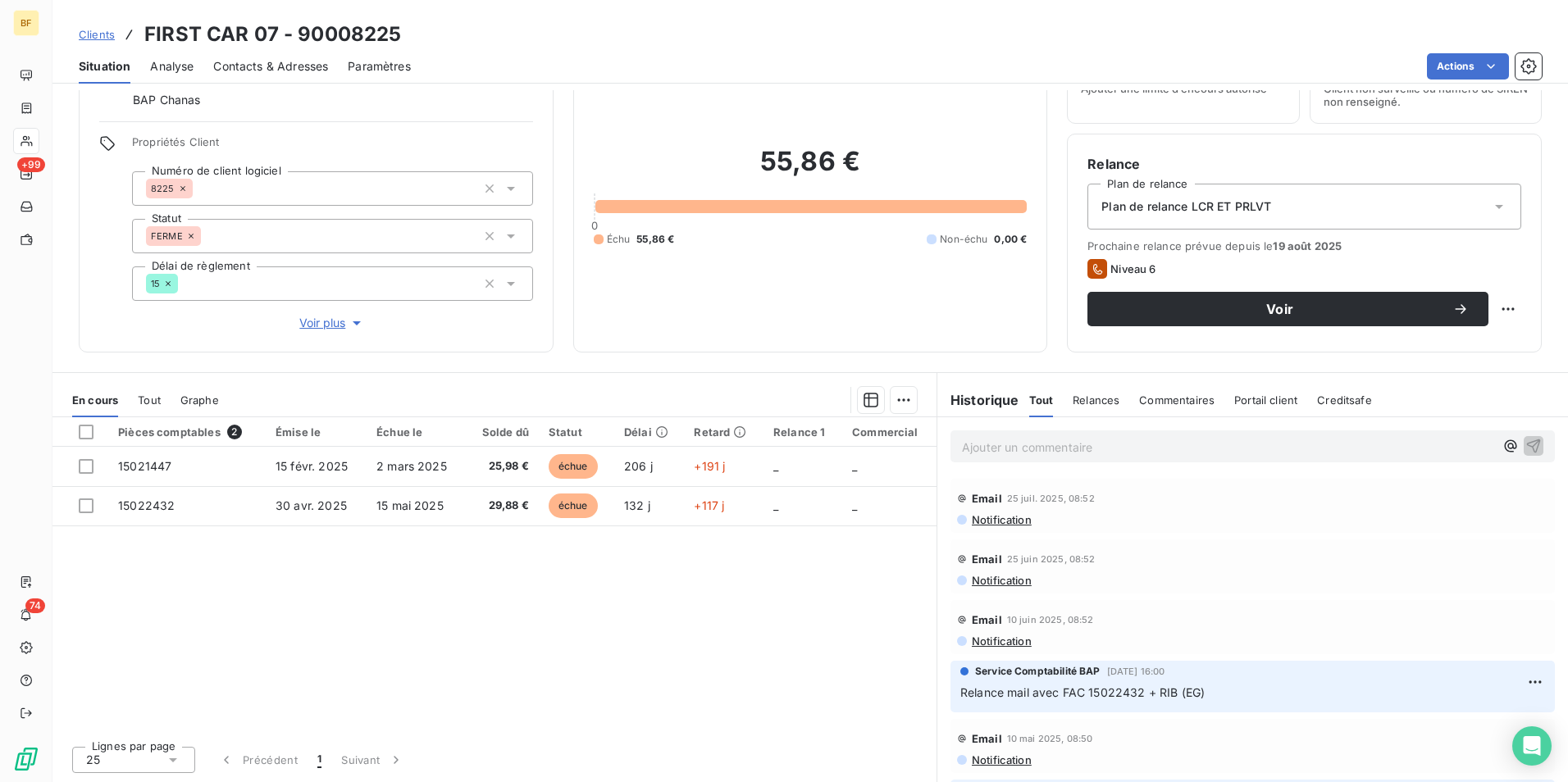
click at [500, 631] on div "Pièces comptables 2 Émise le Échue le Solde dû Statut Délai Retard Relance 1 Co…" at bounding box center [494, 575] width 884 height 316
click at [978, 524] on span "Notification" at bounding box center [1001, 519] width 61 height 13
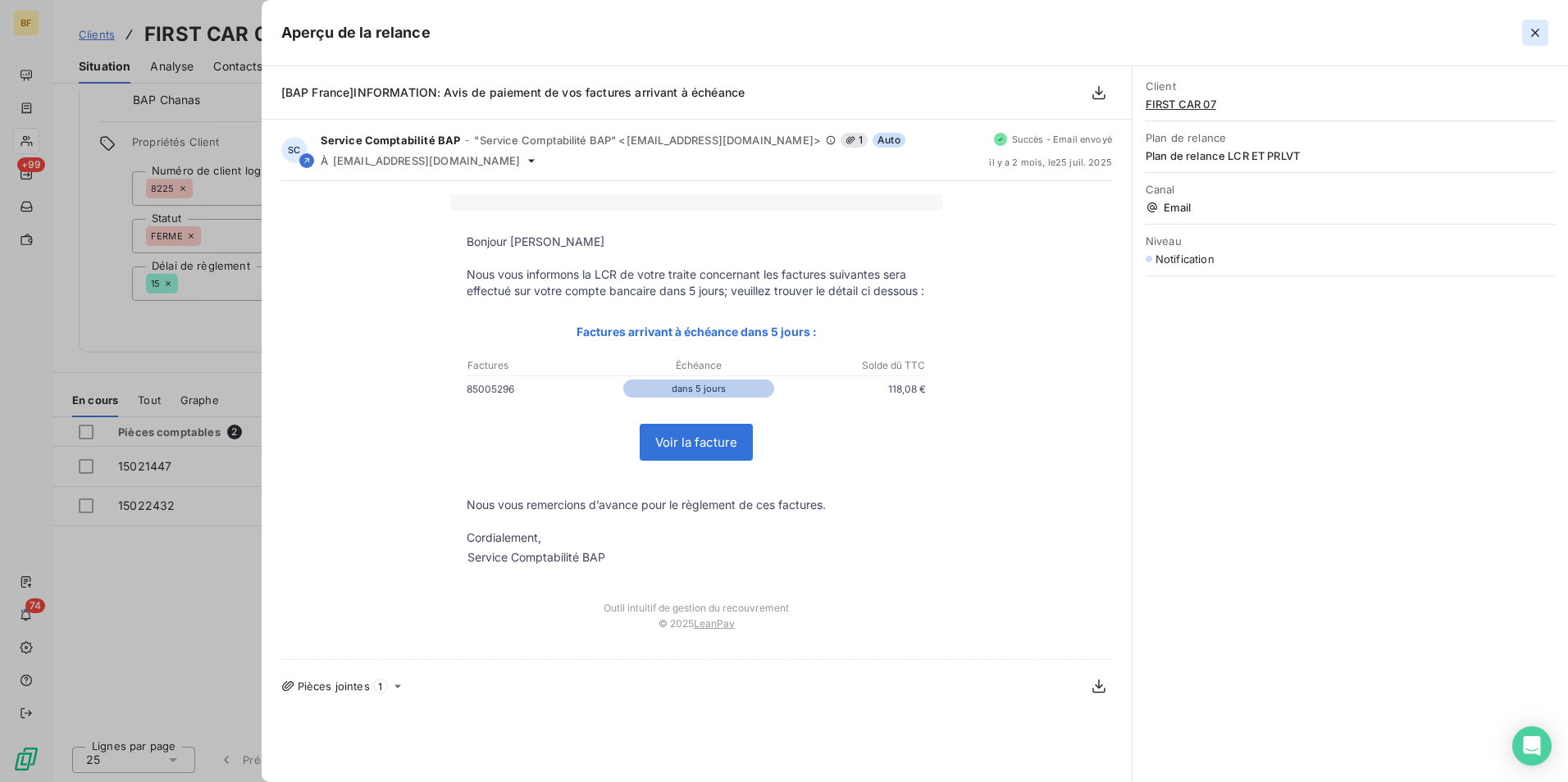
click at [1531, 42] on button "button" at bounding box center [1535, 32] width 26 height 26
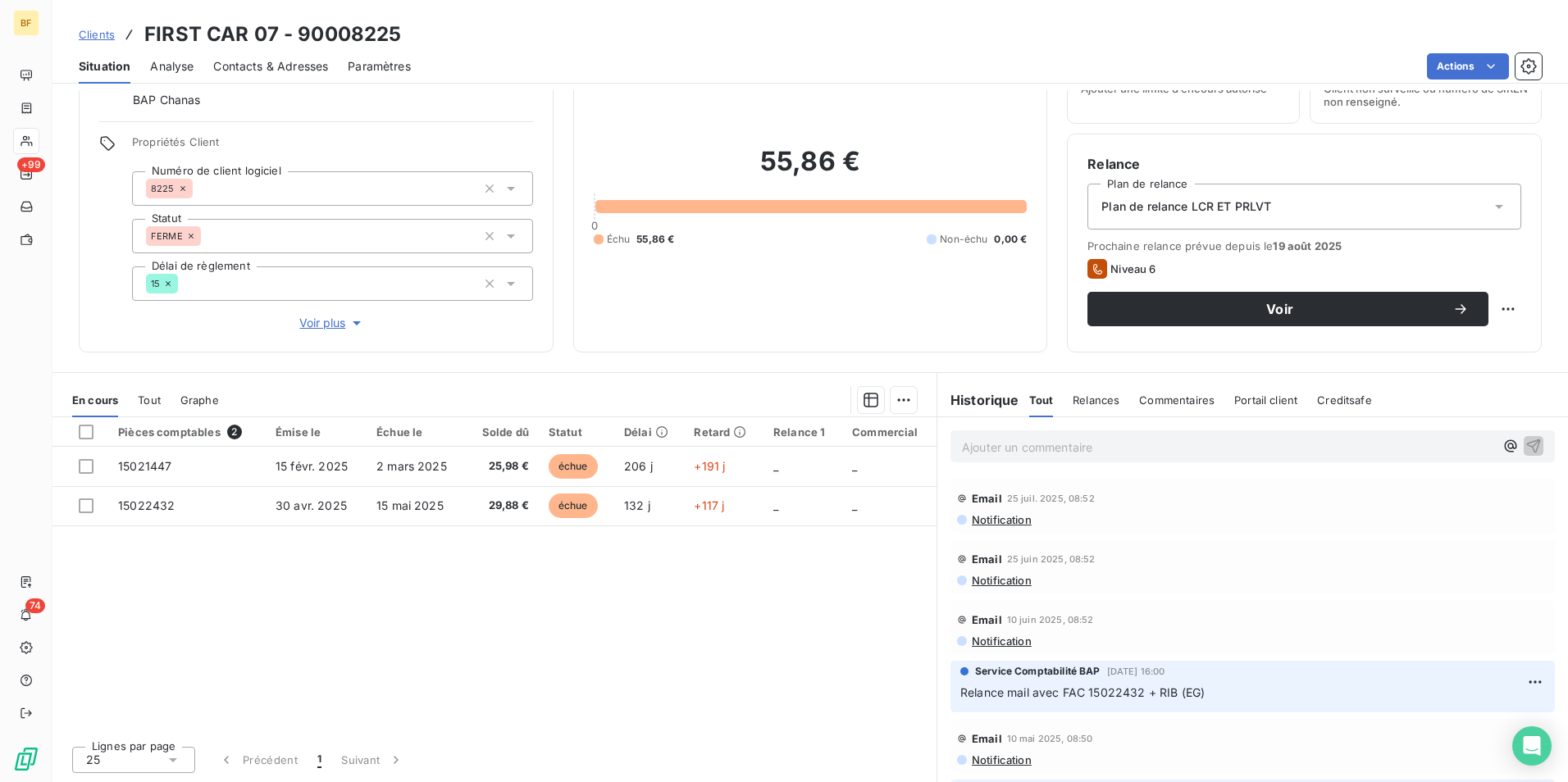
click at [135, 395] on div "En cours Tout Graphe" at bounding box center [494, 400] width 884 height 34
drag, startPoint x: 148, startPoint y: 399, endPoint x: 85, endPoint y: 403, distance: 63.1
click at [149, 401] on span "Tout" at bounding box center [149, 400] width 23 height 13
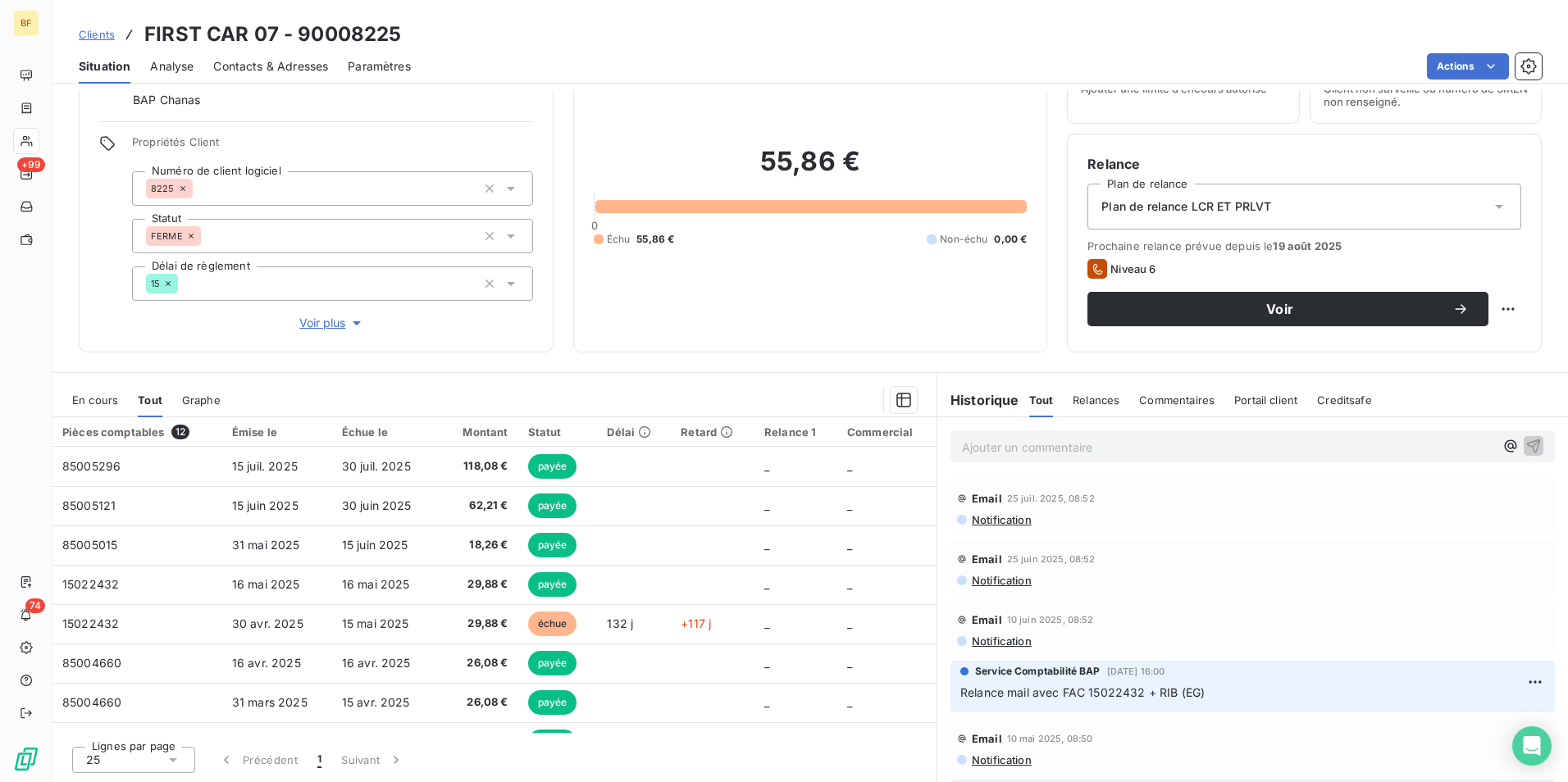
click at [79, 403] on span "En cours" at bounding box center [95, 400] width 46 height 13
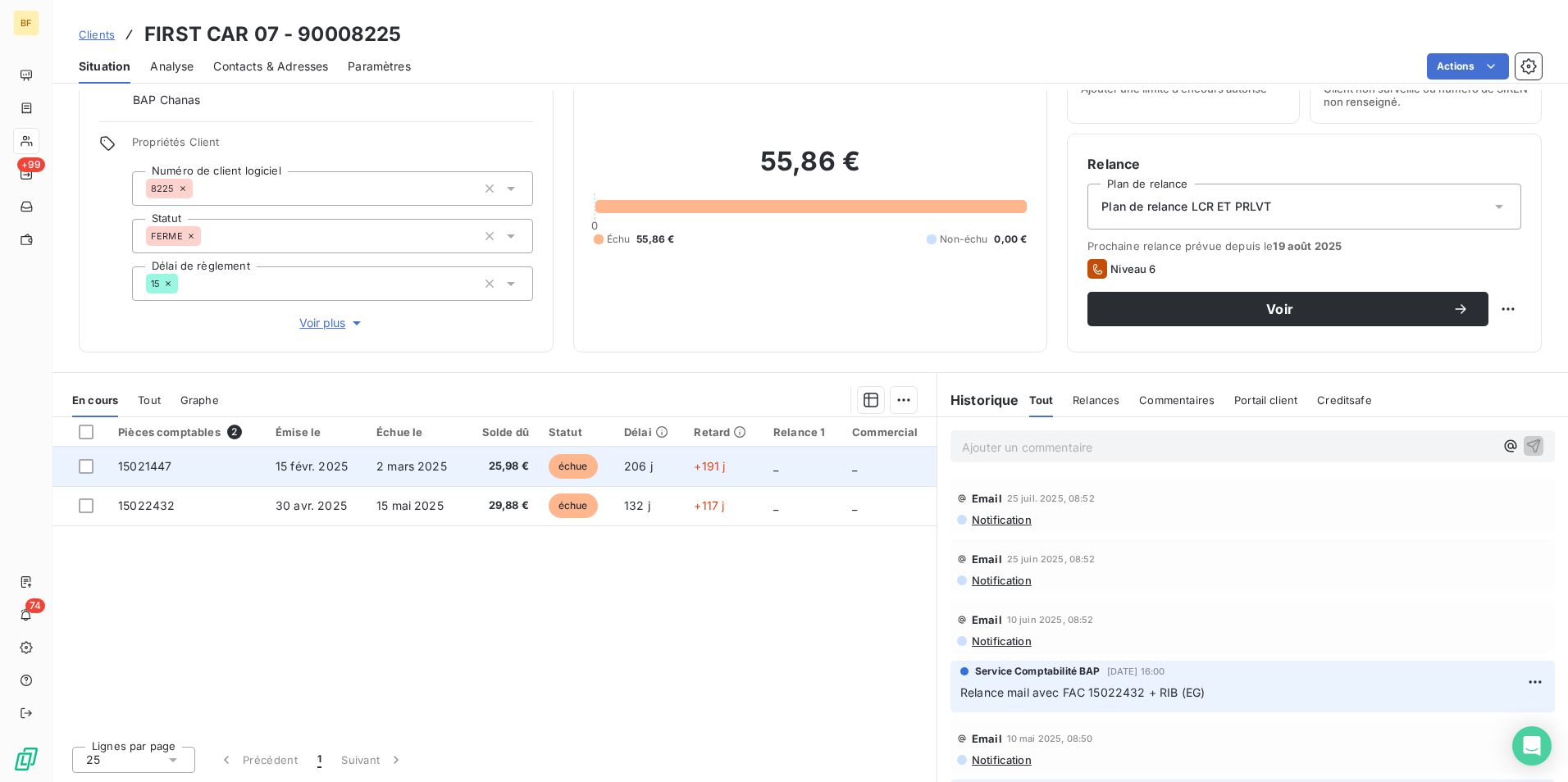
click at [245, 462] on td "15021447" at bounding box center [186, 466] width 157 height 39
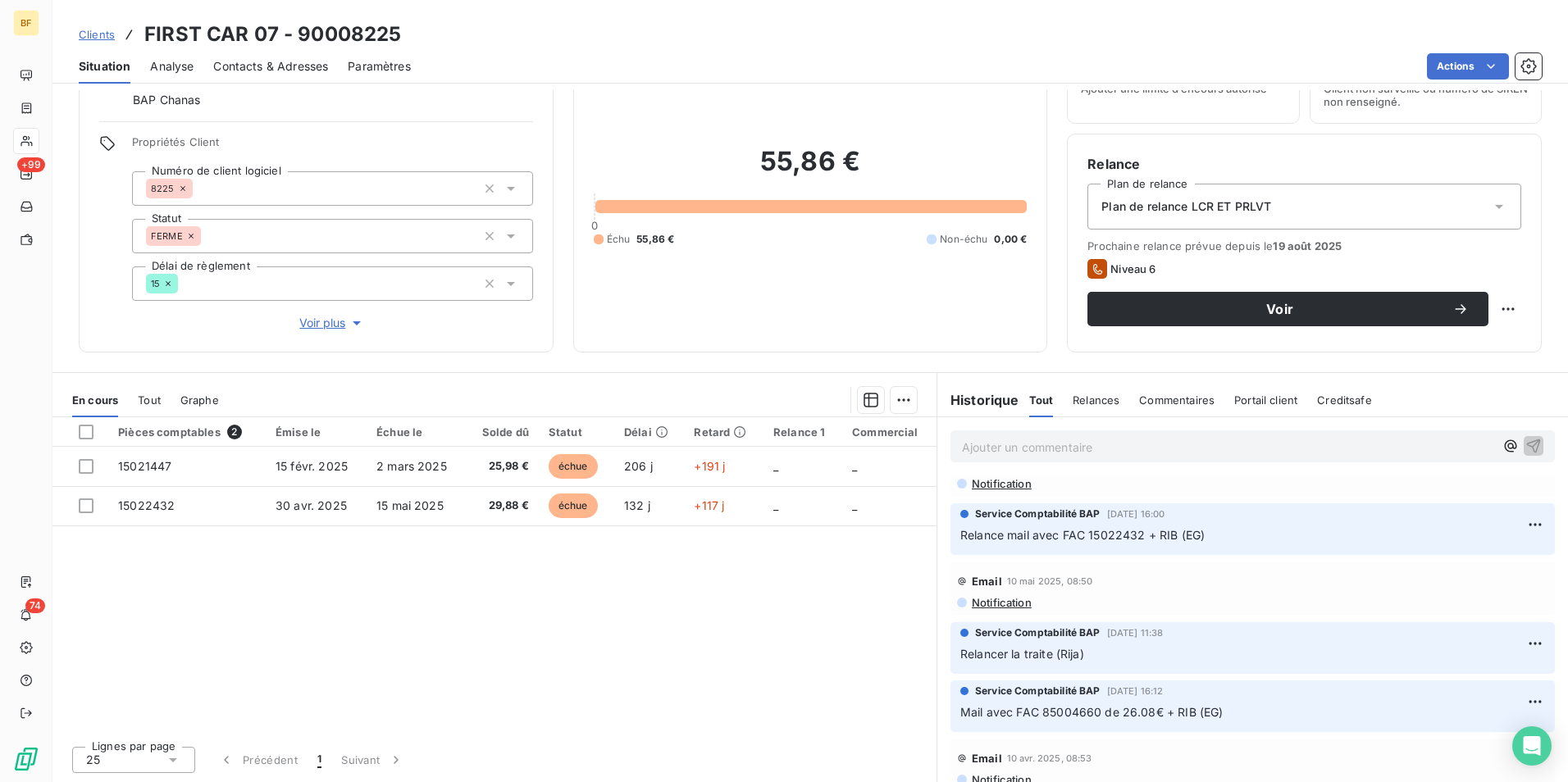
scroll to position [164, 0]
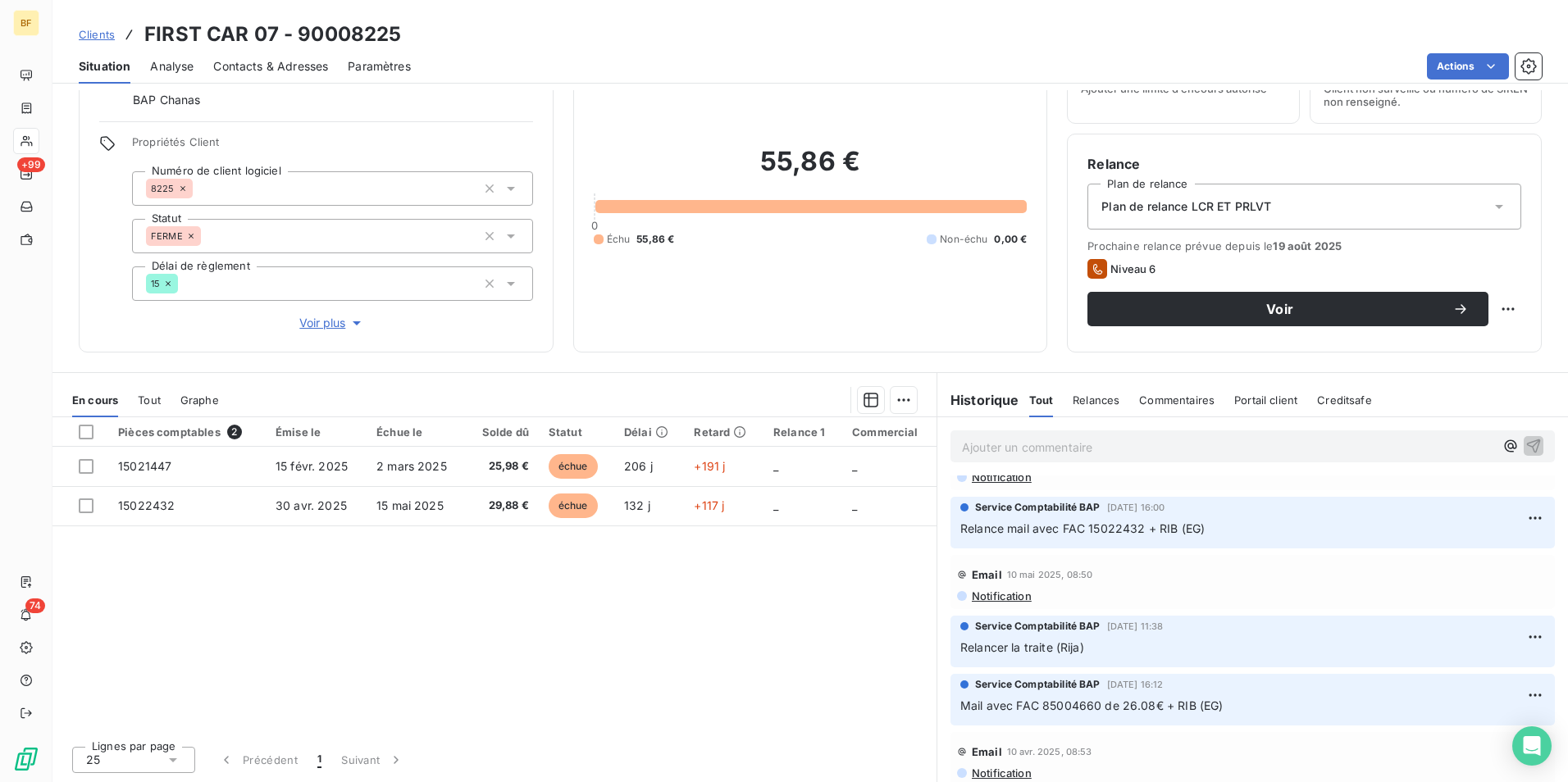
click at [152, 404] on span "Tout" at bounding box center [149, 400] width 23 height 13
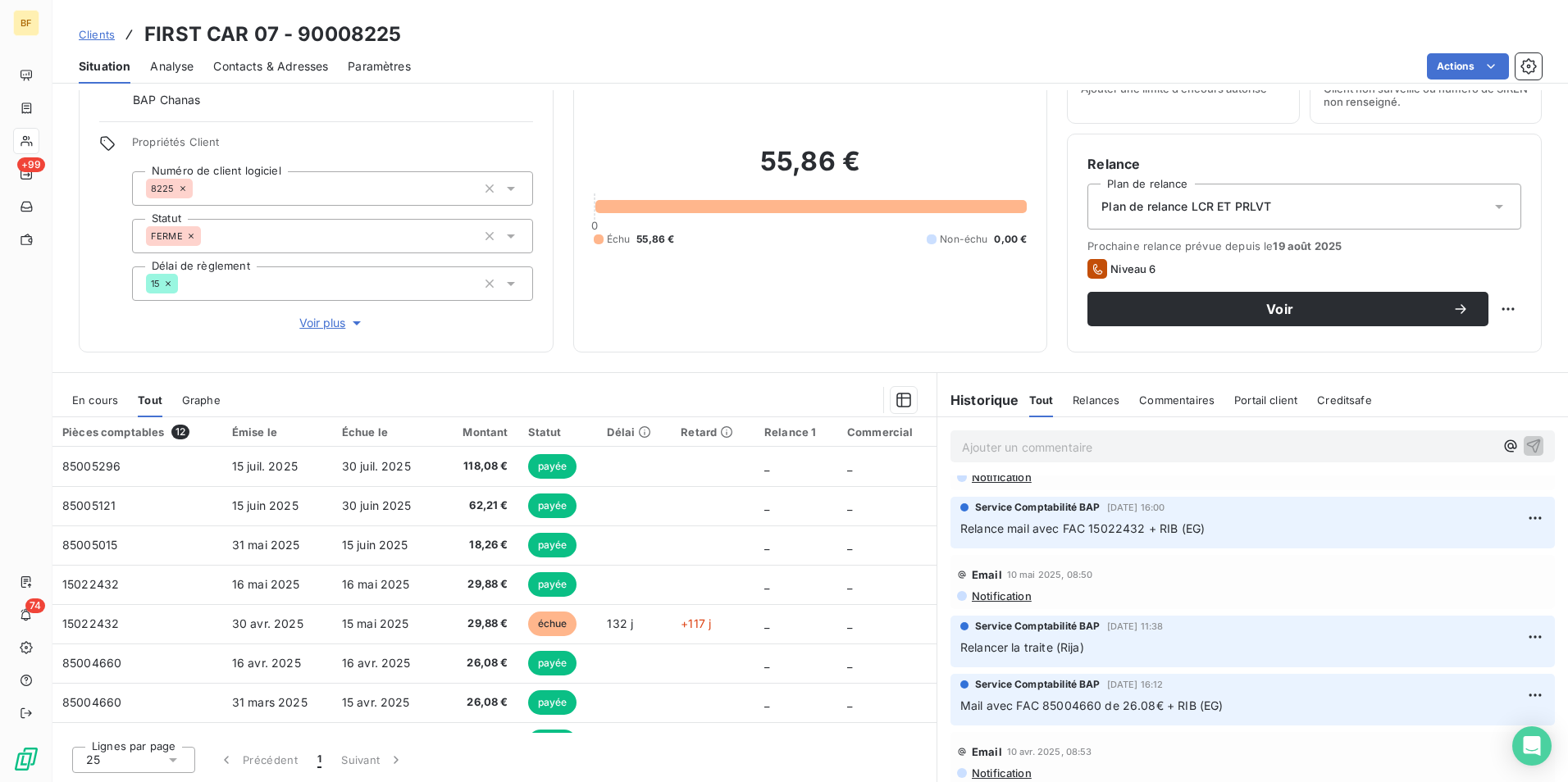
click at [83, 400] on span "En cours" at bounding box center [95, 400] width 46 height 13
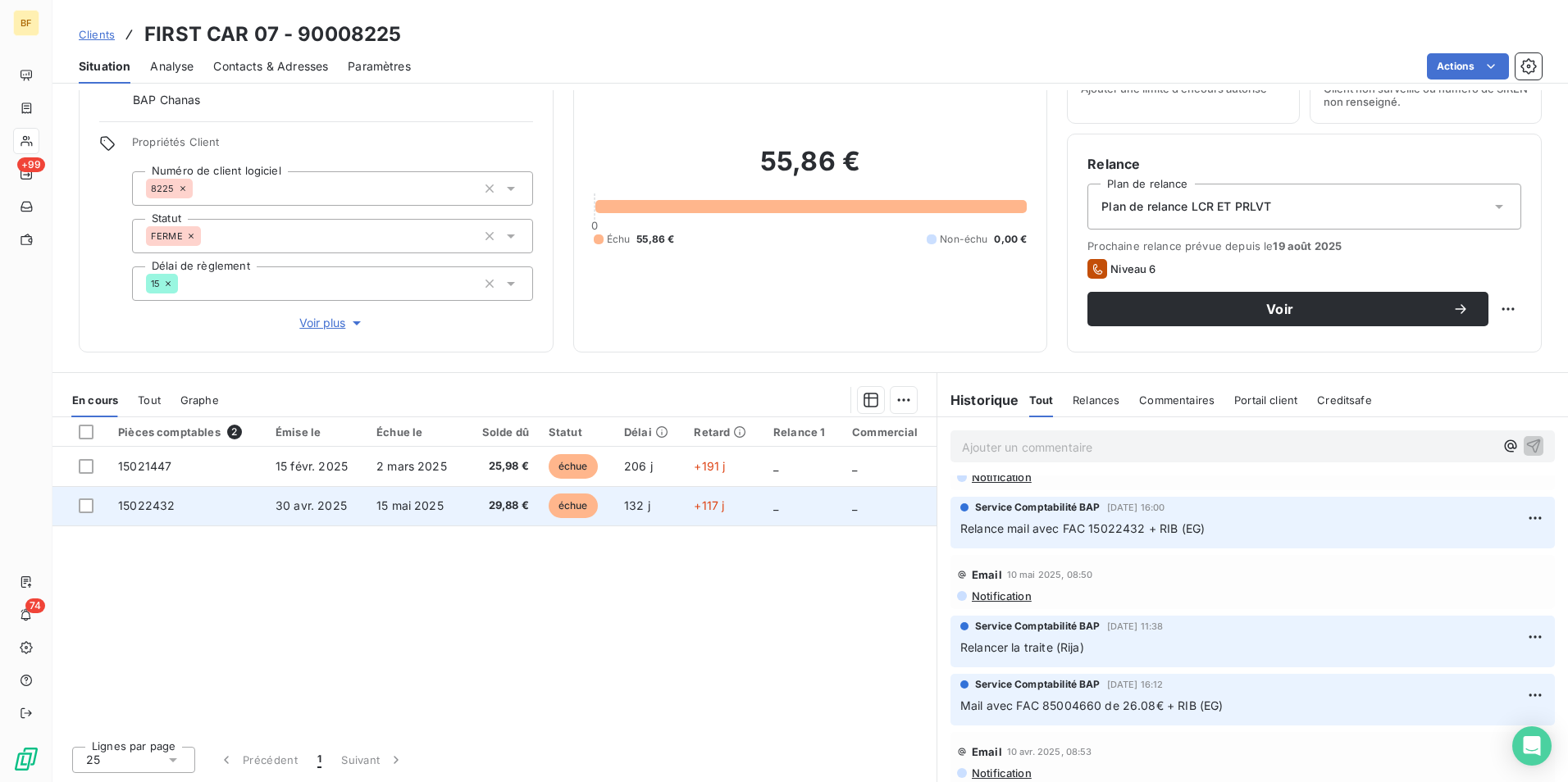
click at [437, 490] on td "15 mai 2025" at bounding box center [416, 506] width 100 height 39
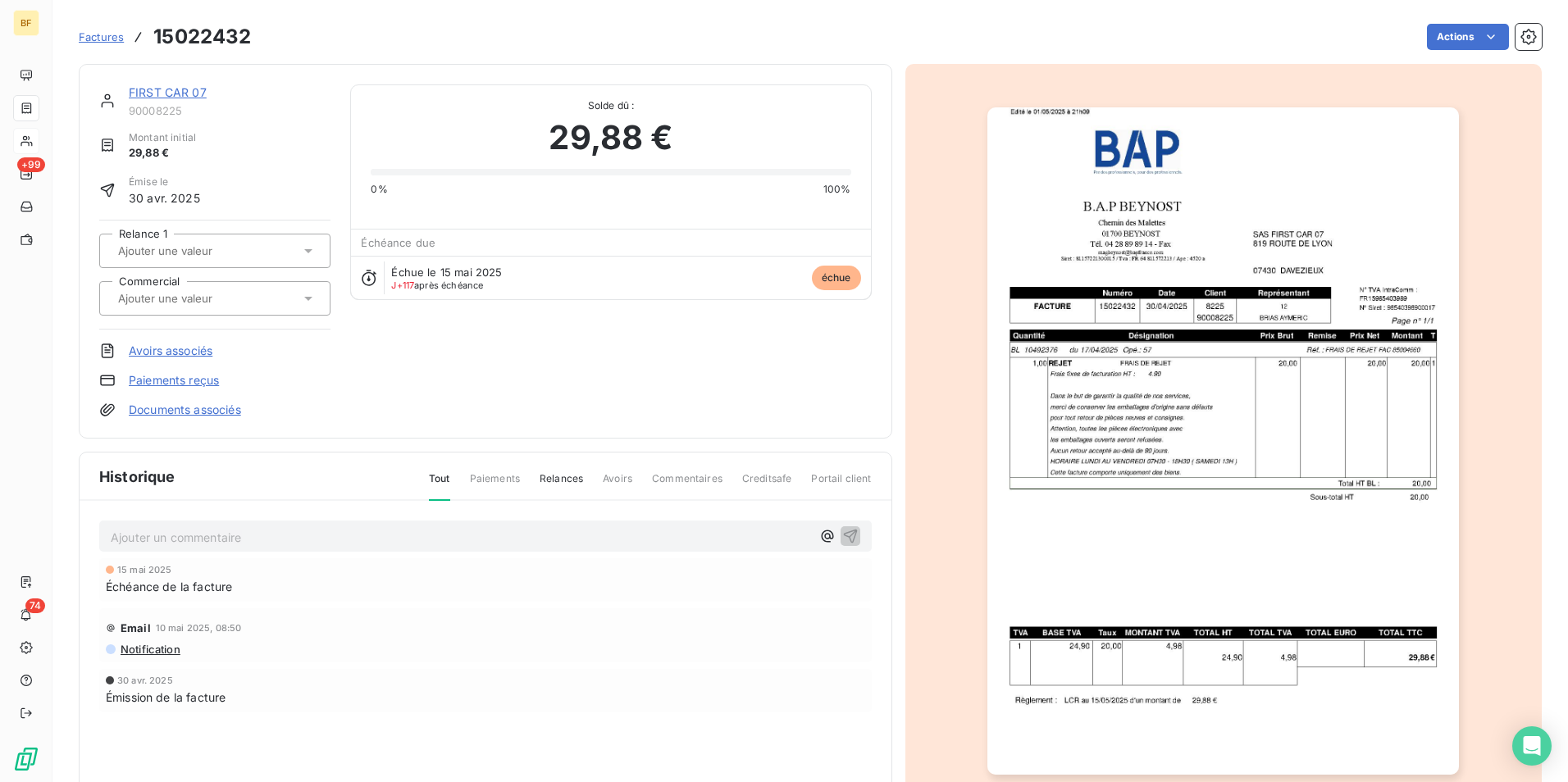
click at [1232, 362] on img "button" at bounding box center [1223, 441] width 471 height 668
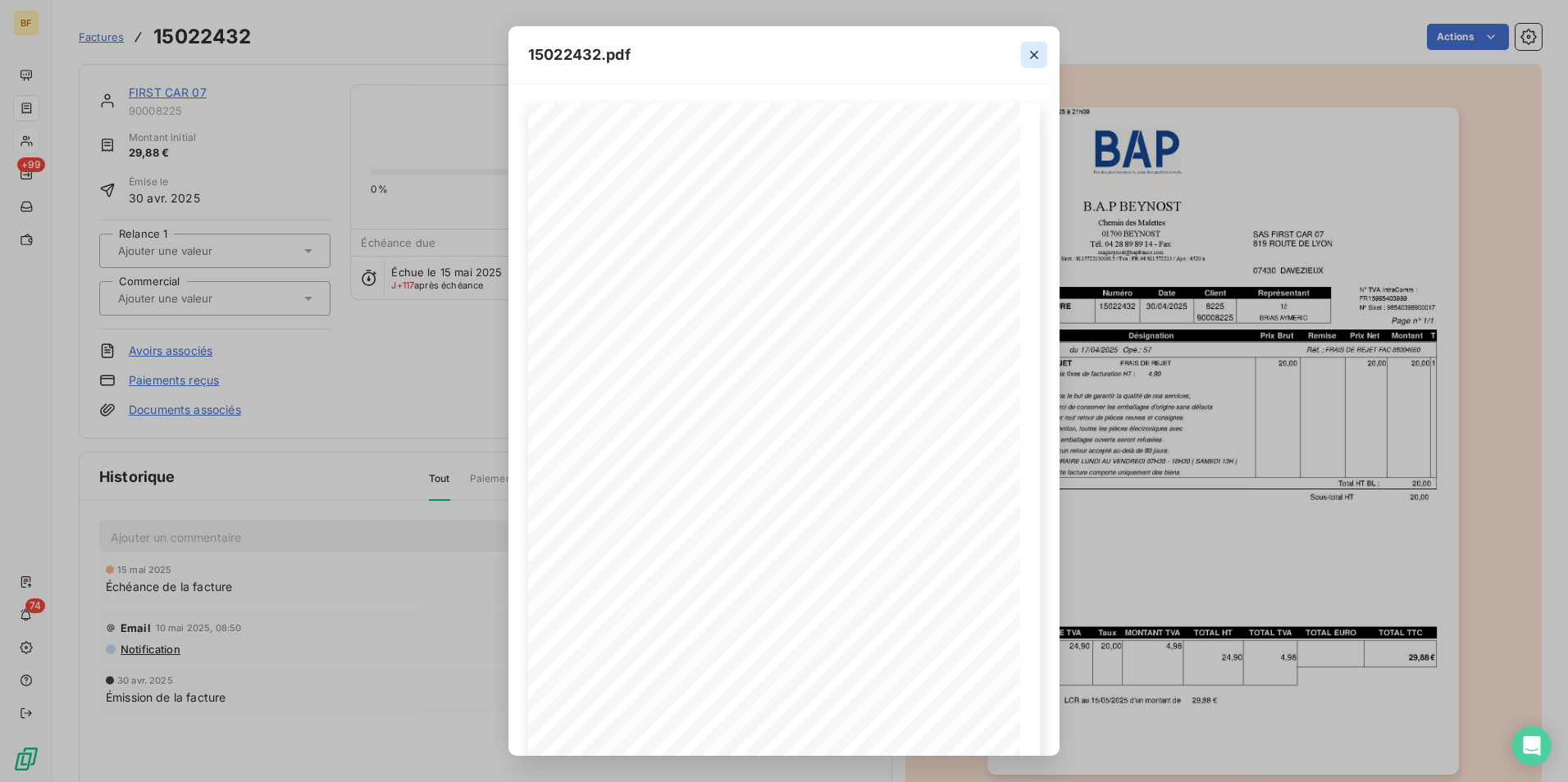
click at [1031, 52] on icon "button" at bounding box center [1035, 55] width 9 height 9
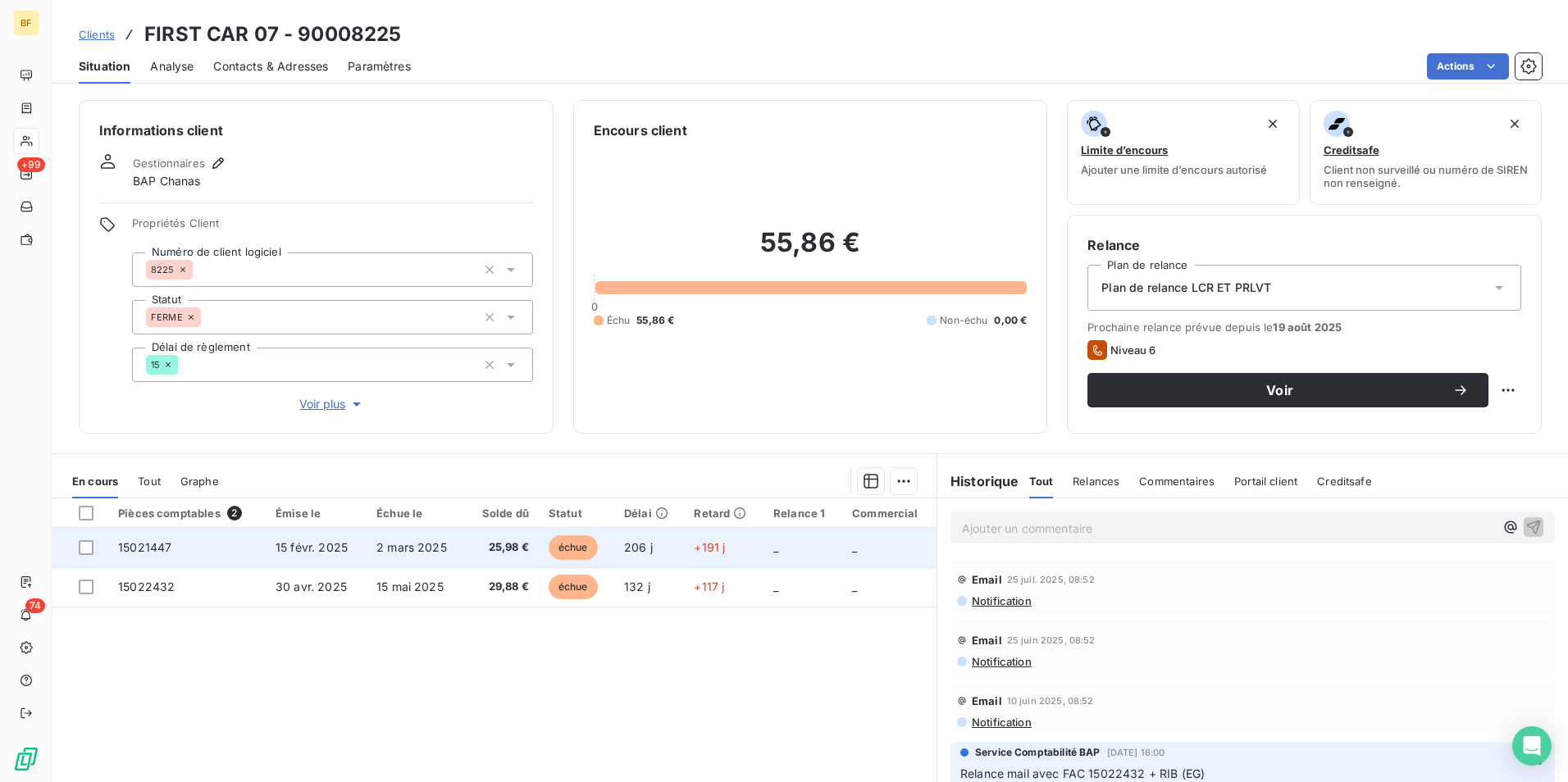
click at [454, 547] on td "2 mars 2025" at bounding box center [416, 548] width 100 height 39
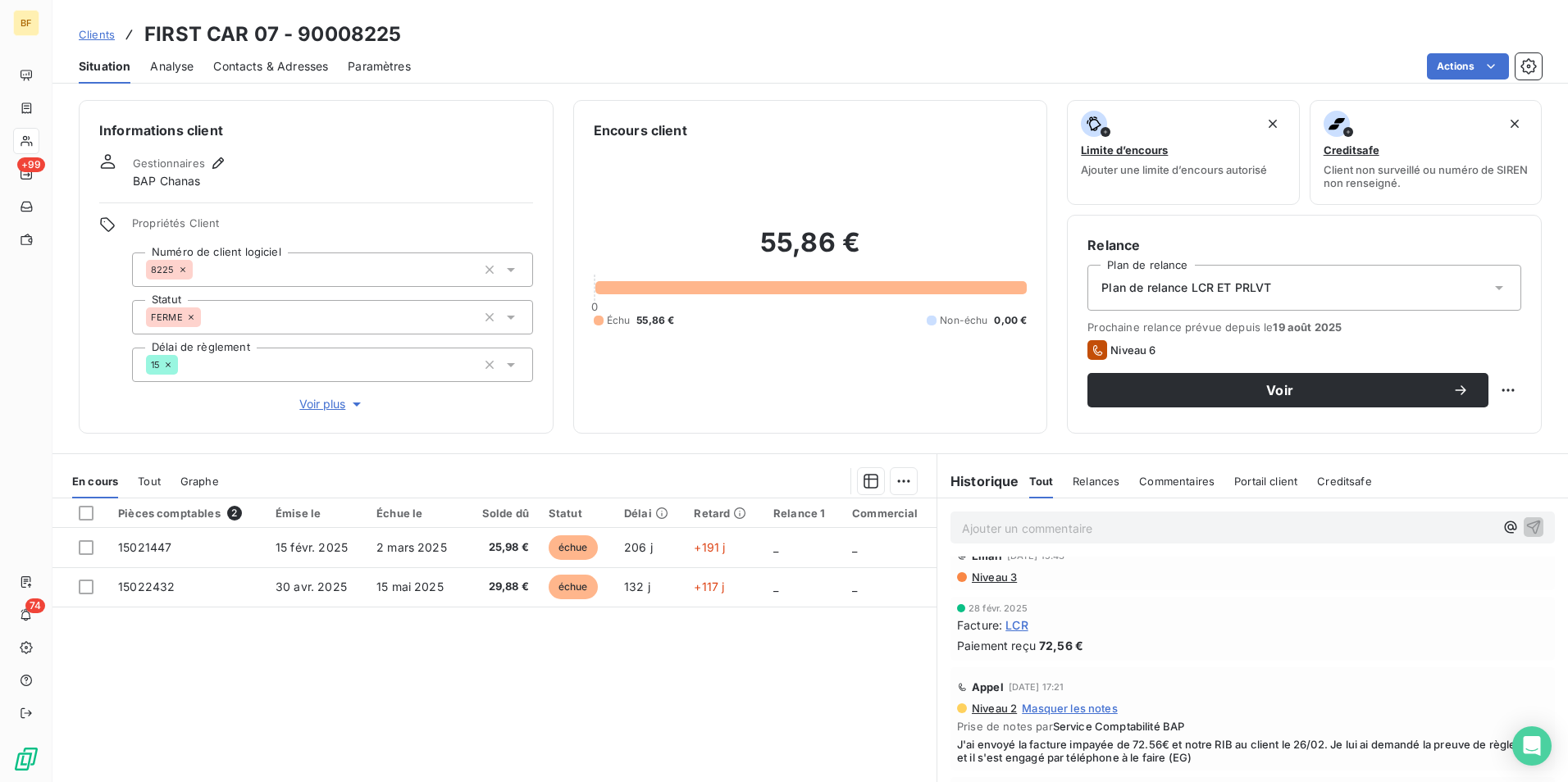
scroll to position [652, 0]
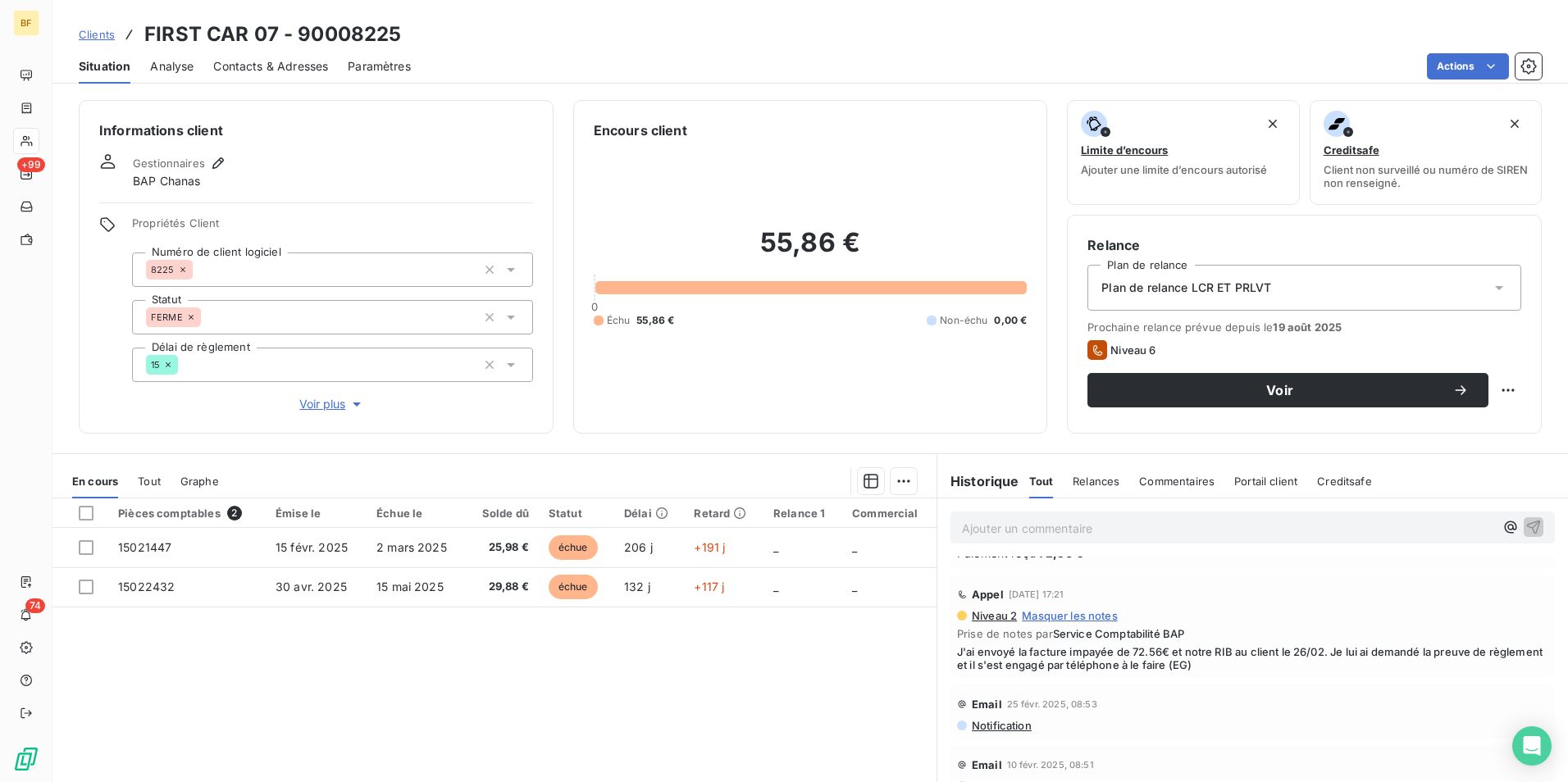
click at [305, 71] on span "Contacts & Adresses" at bounding box center [271, 66] width 115 height 16
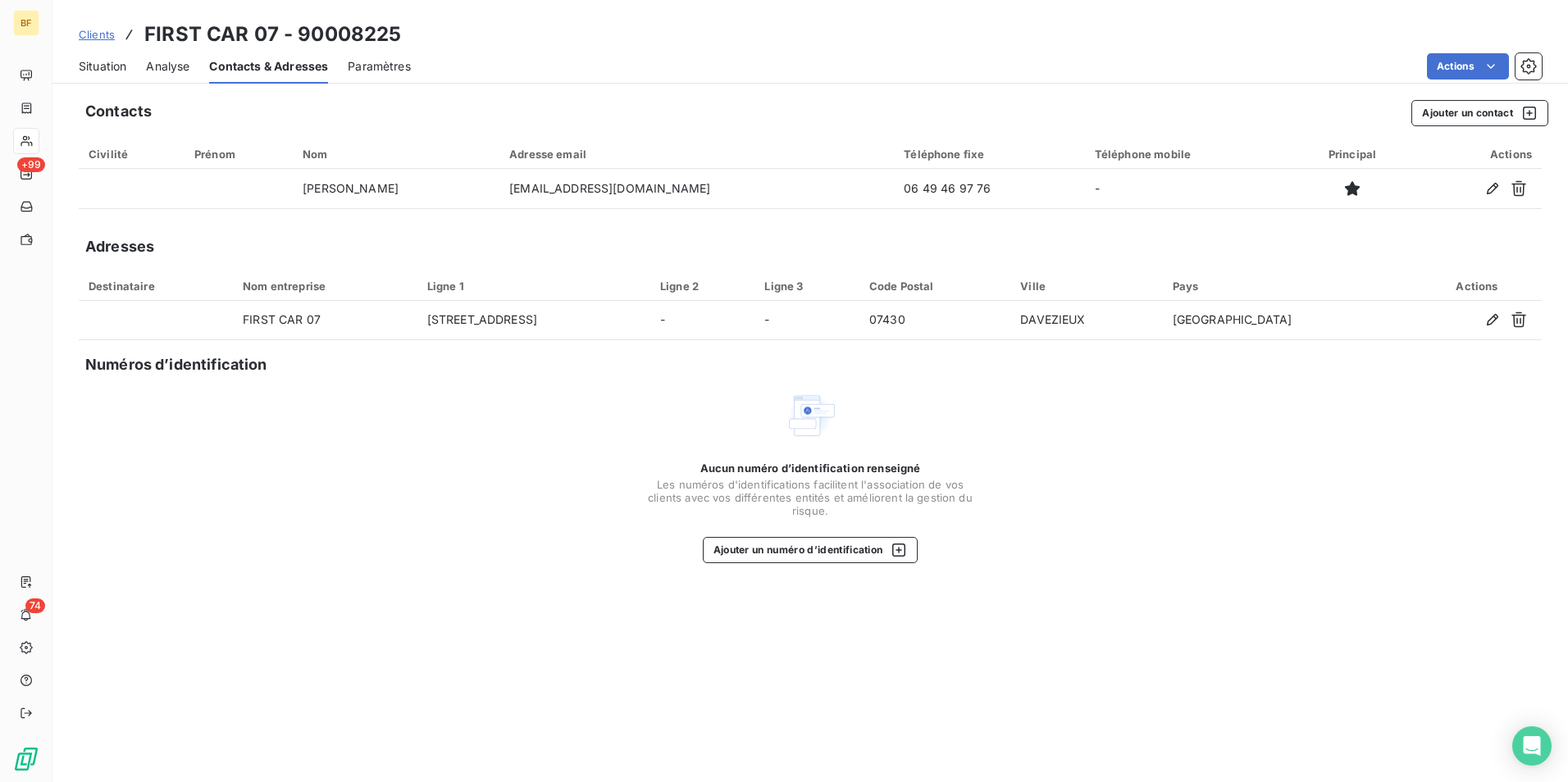
click at [548, 492] on div "Aucun numéro d’identification renseigné Les numéros d'identifications faciliten…" at bounding box center [810, 477] width 1463 height 174
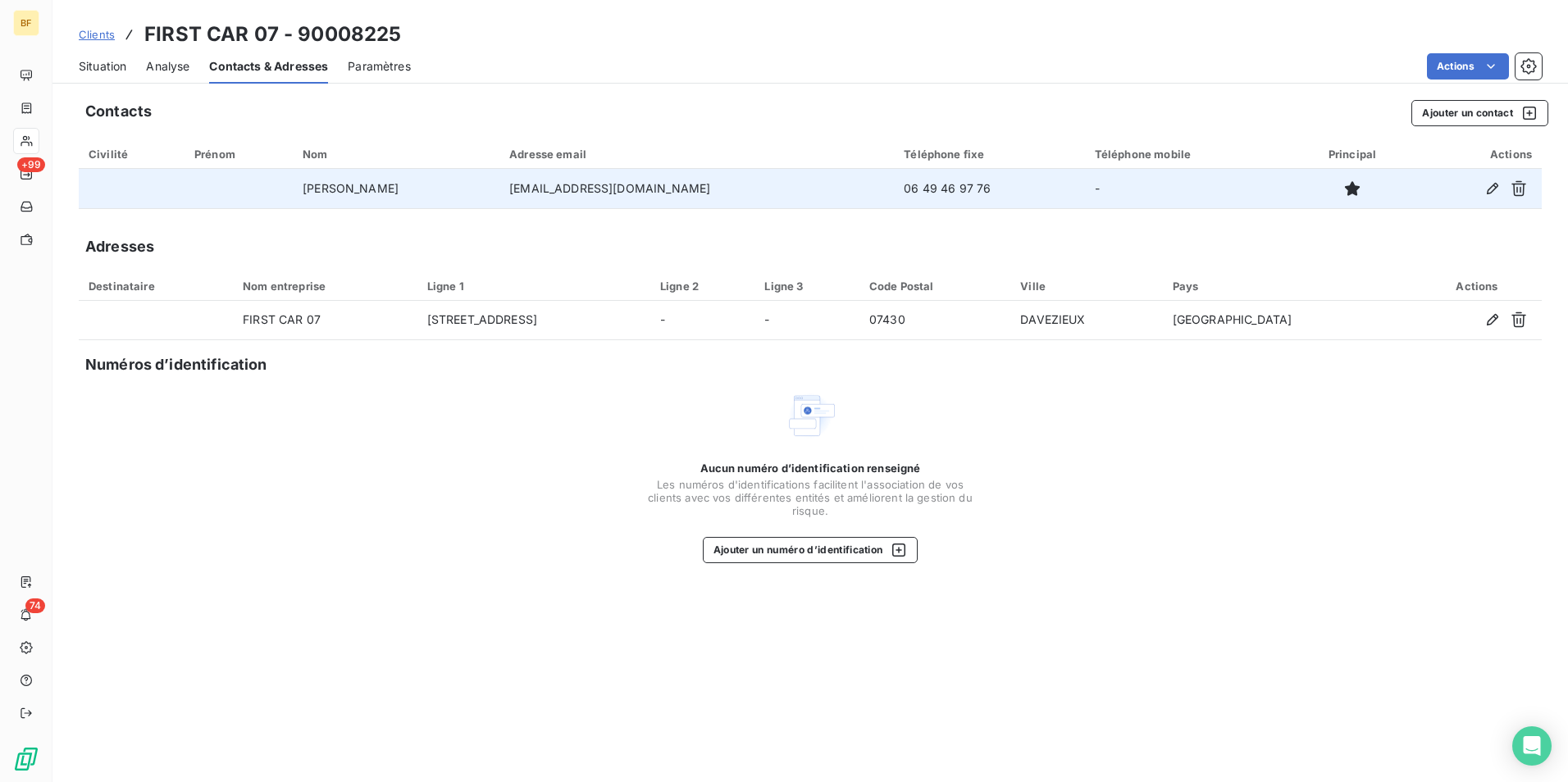
drag, startPoint x: 683, startPoint y: 187, endPoint x: 526, endPoint y: 191, distance: 157.1
click at [526, 191] on tr "[PERSON_NAME] [EMAIL_ADDRESS][DOMAIN_NAME] 06 49 46 97 76 -" at bounding box center [810, 189] width 1463 height 39
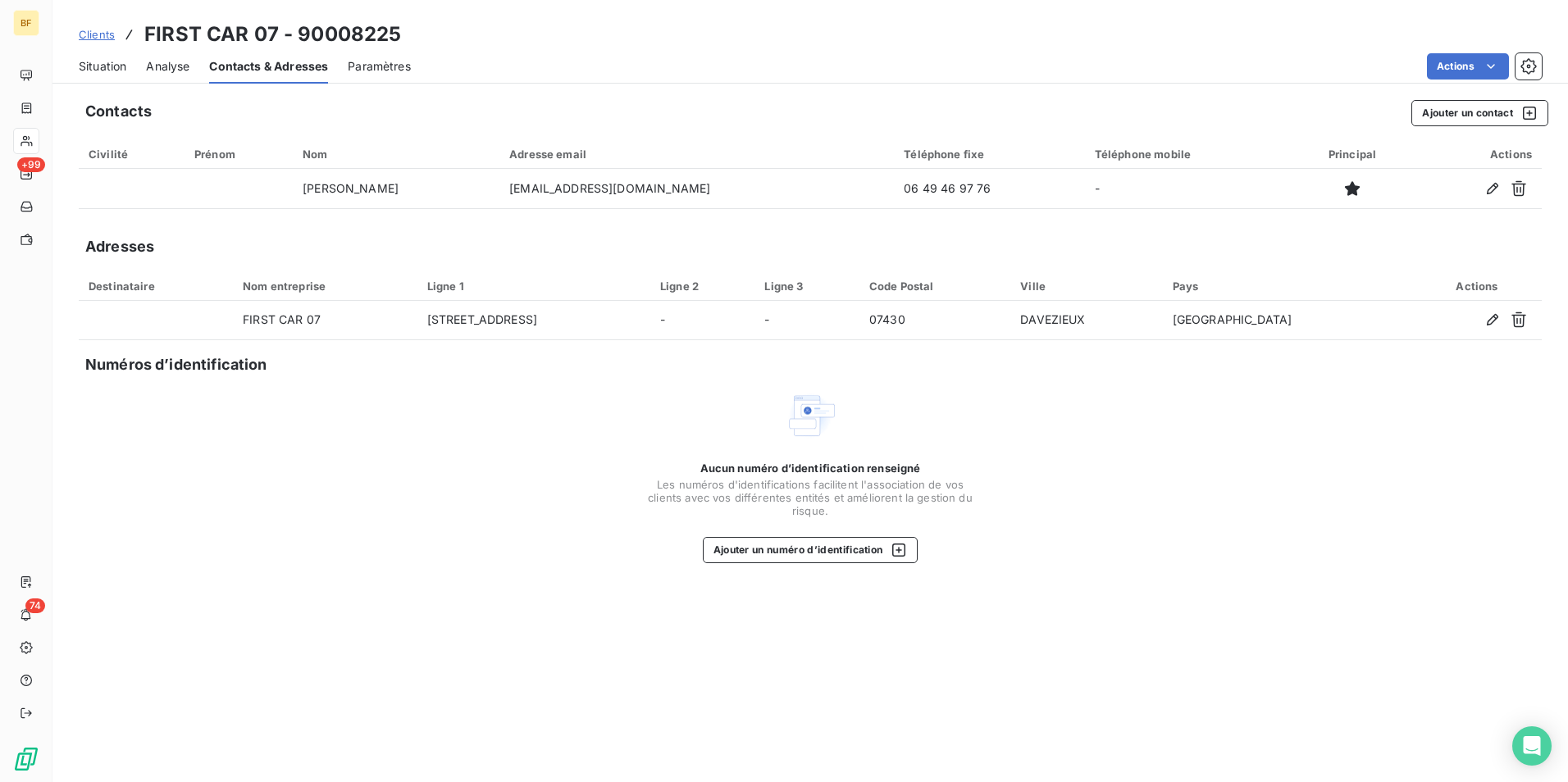
copy tr "[EMAIL_ADDRESS][DOMAIN_NAME]"
drag, startPoint x: 104, startPoint y: 71, endPoint x: 113, endPoint y: 85, distance: 16.6
click at [104, 71] on span "Situation" at bounding box center [103, 66] width 48 height 16
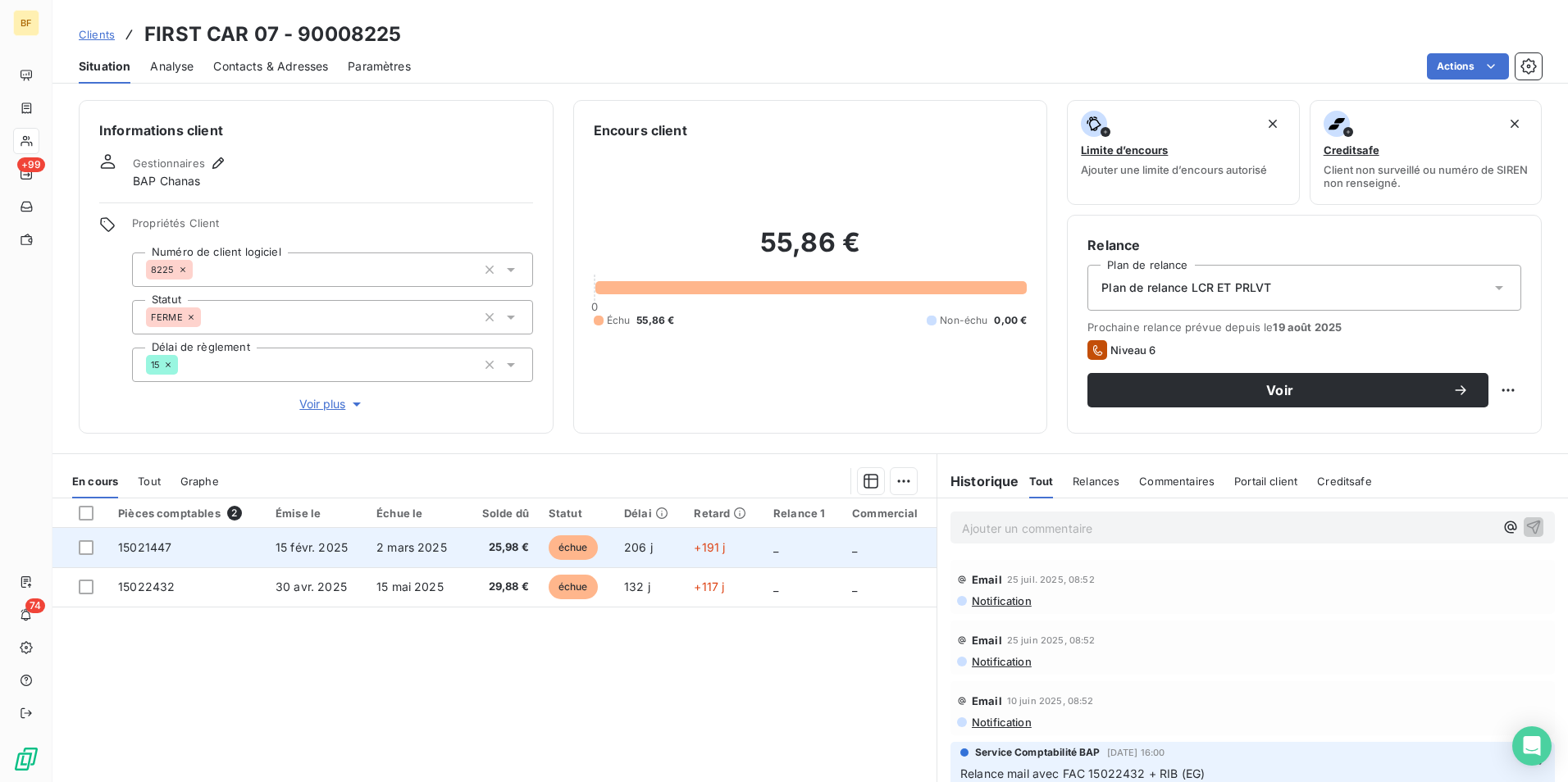
click at [183, 555] on td "15021447" at bounding box center [186, 548] width 157 height 39
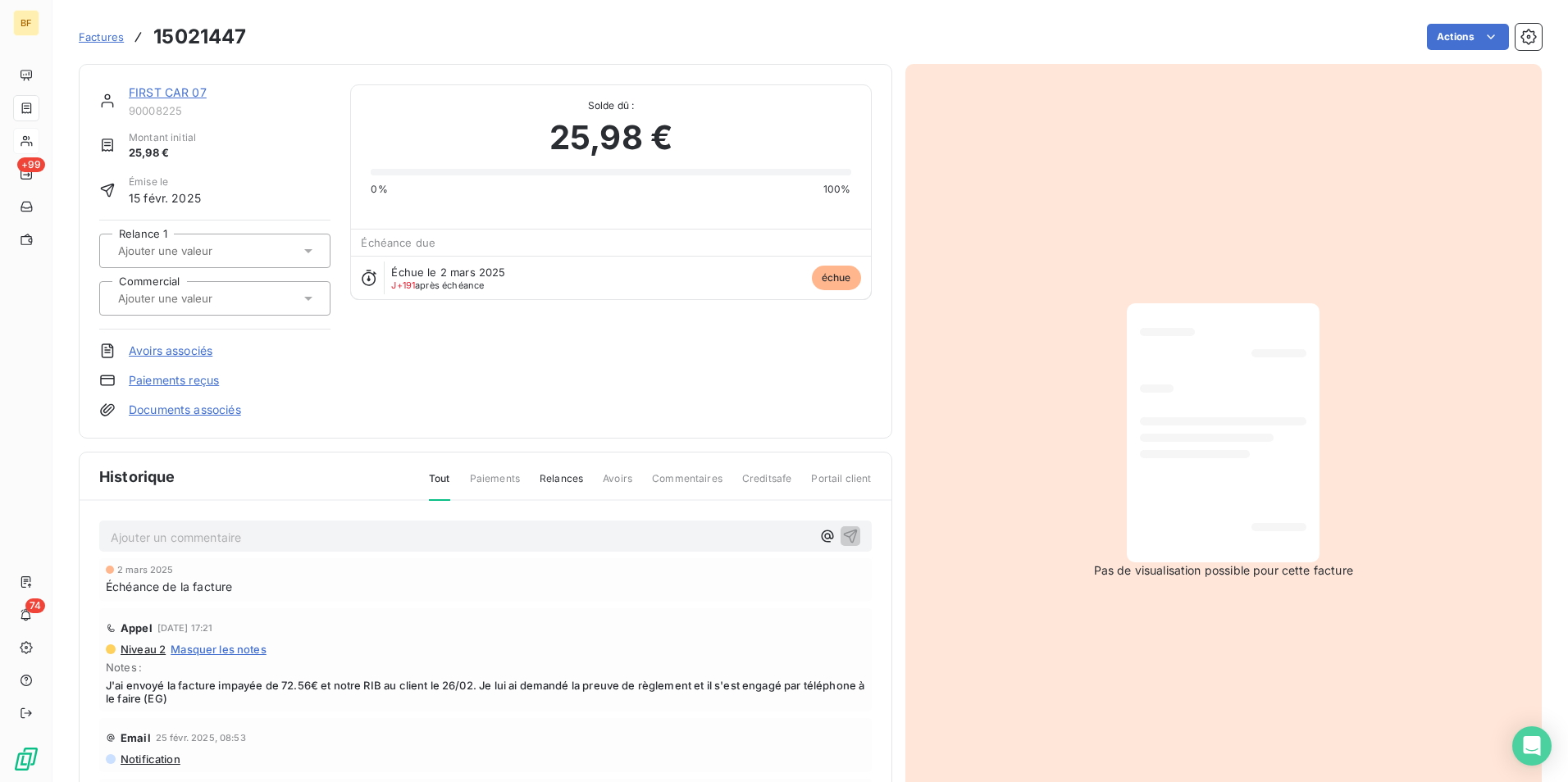
click at [193, 33] on h3 "15021447" at bounding box center [199, 37] width 93 height 30
copy h3 "15021447"
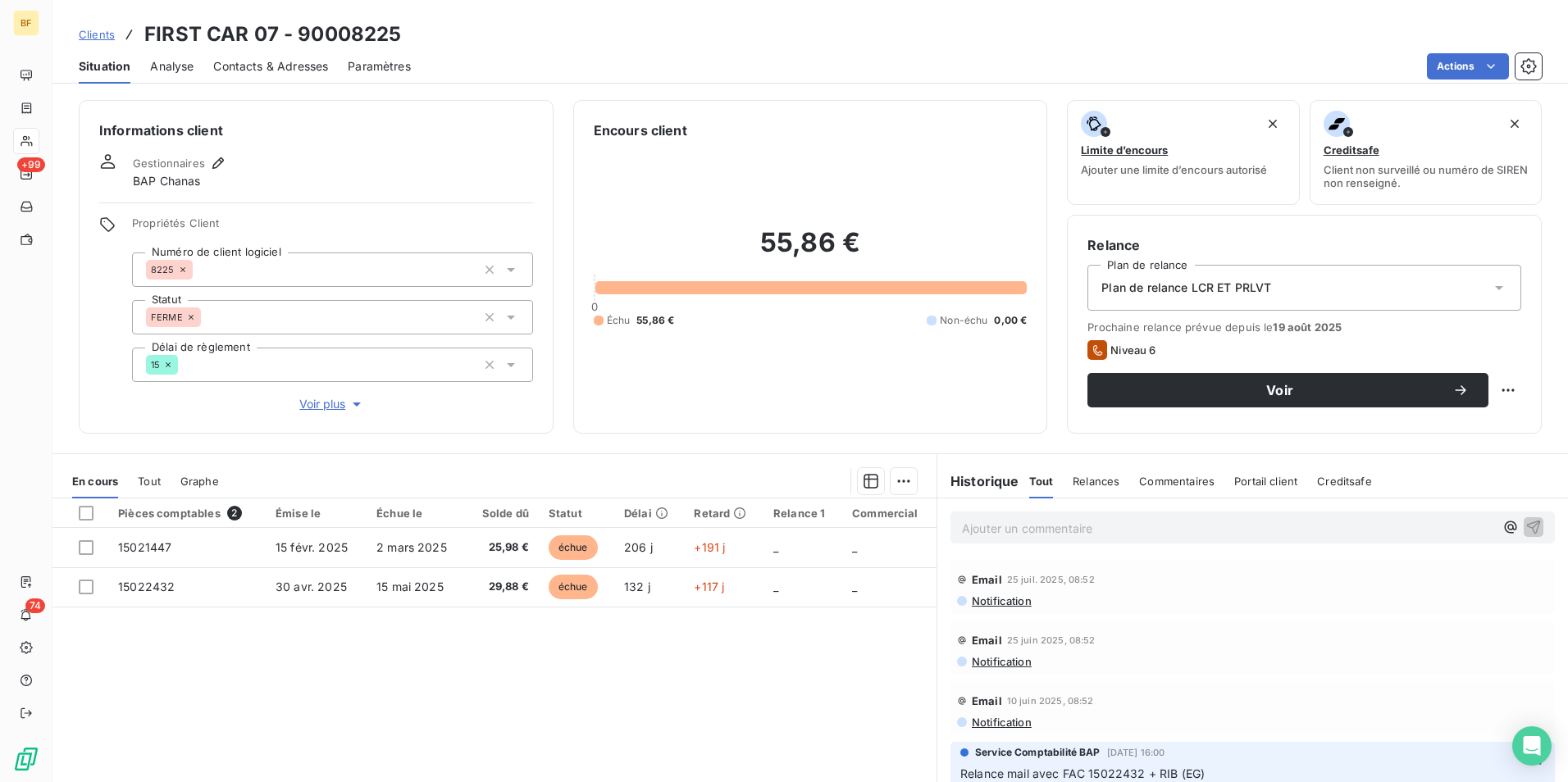
click at [710, 444] on div "Informations client Gestionnaires BAP Chanas Propriétés Client Numéro de client…" at bounding box center [810, 436] width 1515 height 692
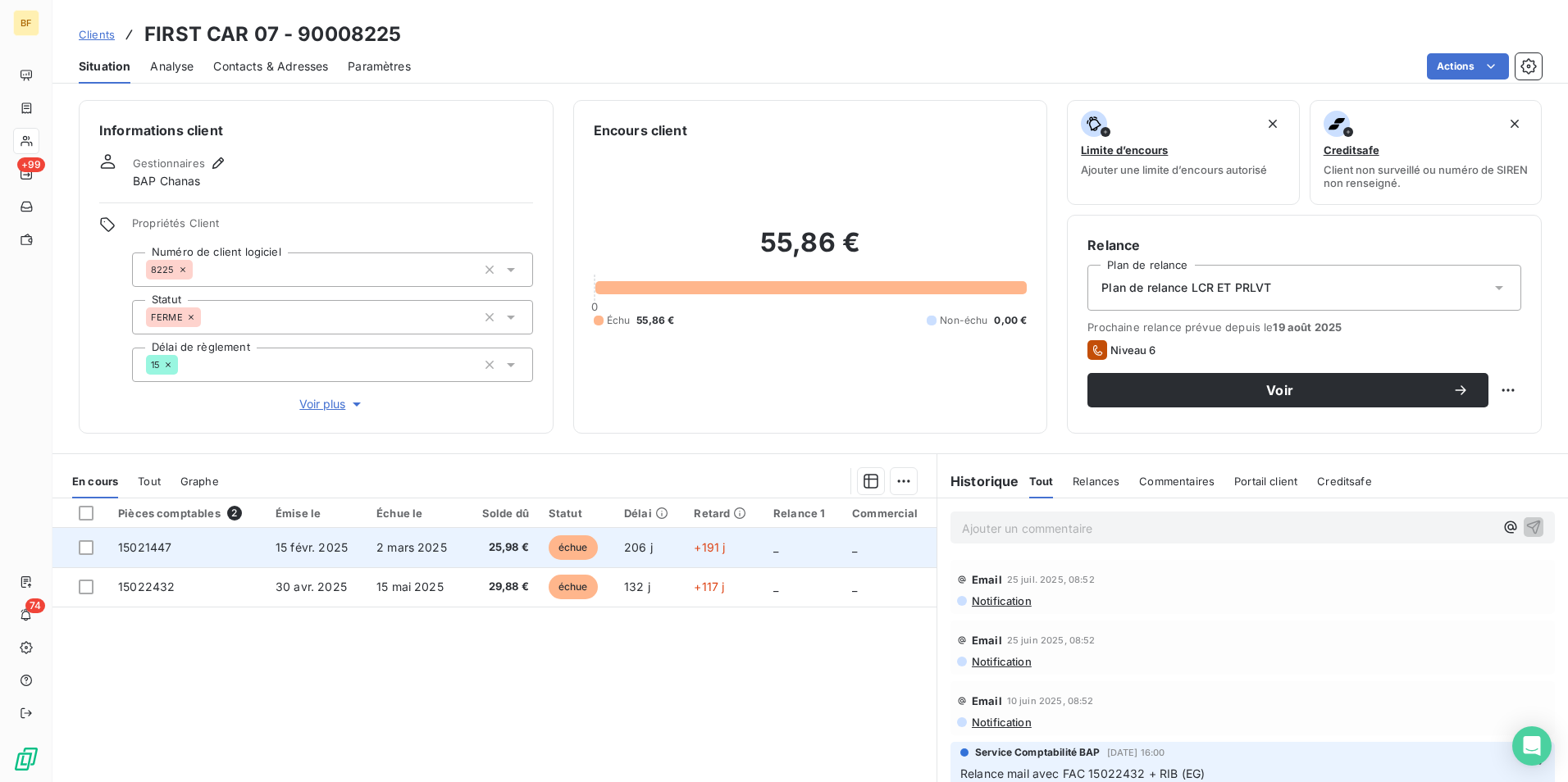
click at [465, 548] on td "25,98 €" at bounding box center [502, 548] width 73 height 39
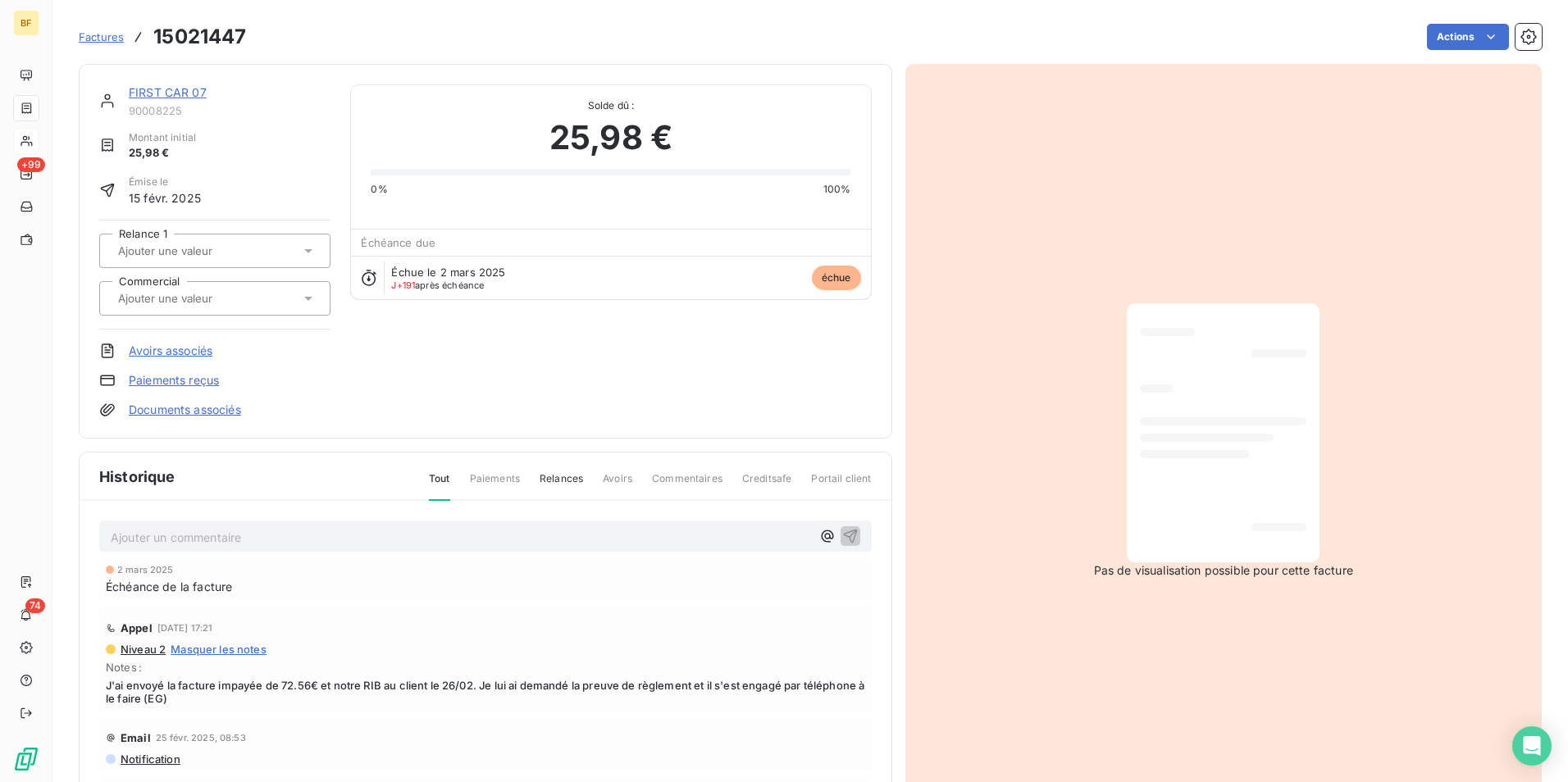
click at [219, 34] on h3 "15021447" at bounding box center [199, 37] width 93 height 30
copy h3 "15021447"
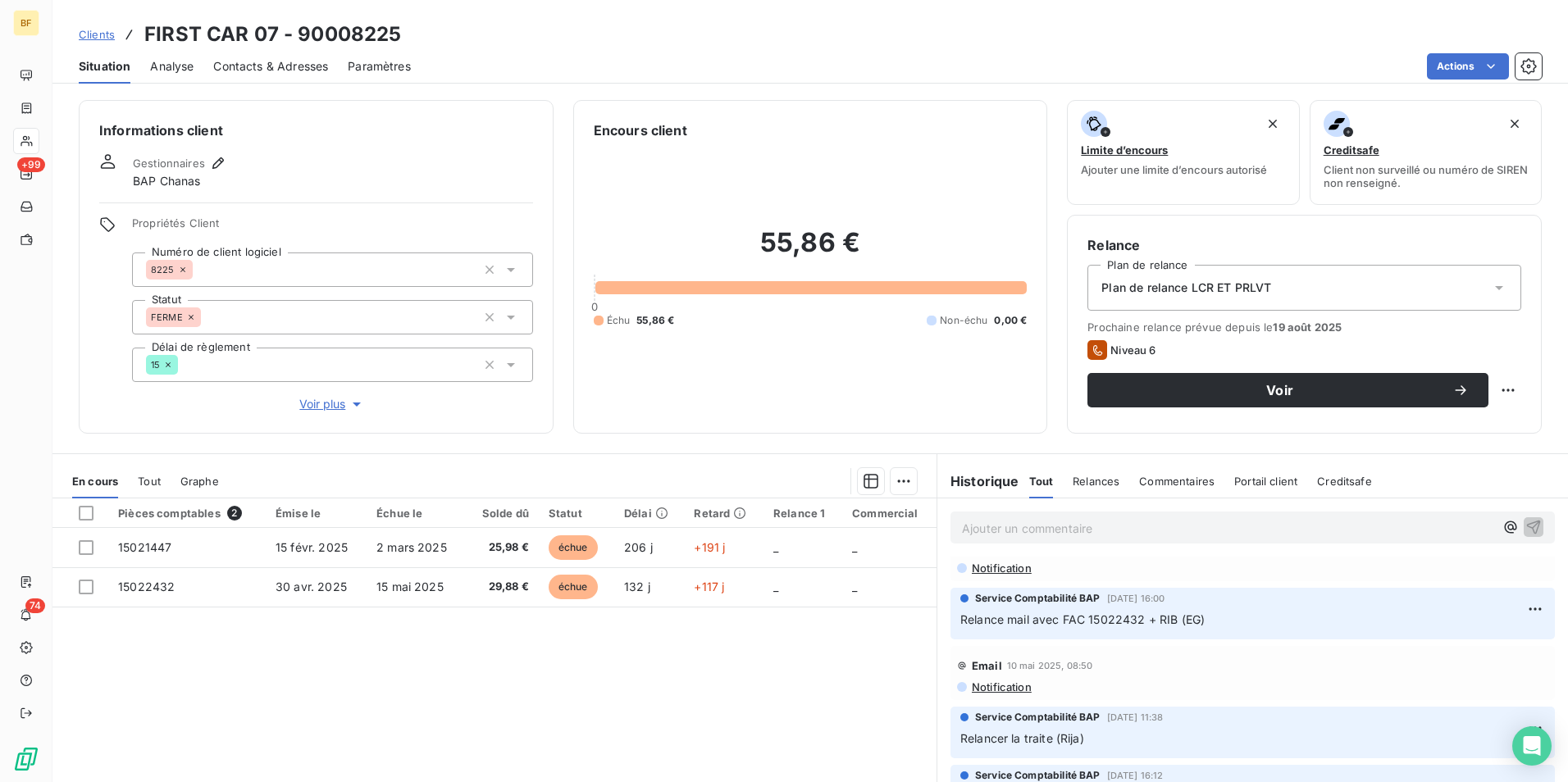
scroll to position [164, 0]
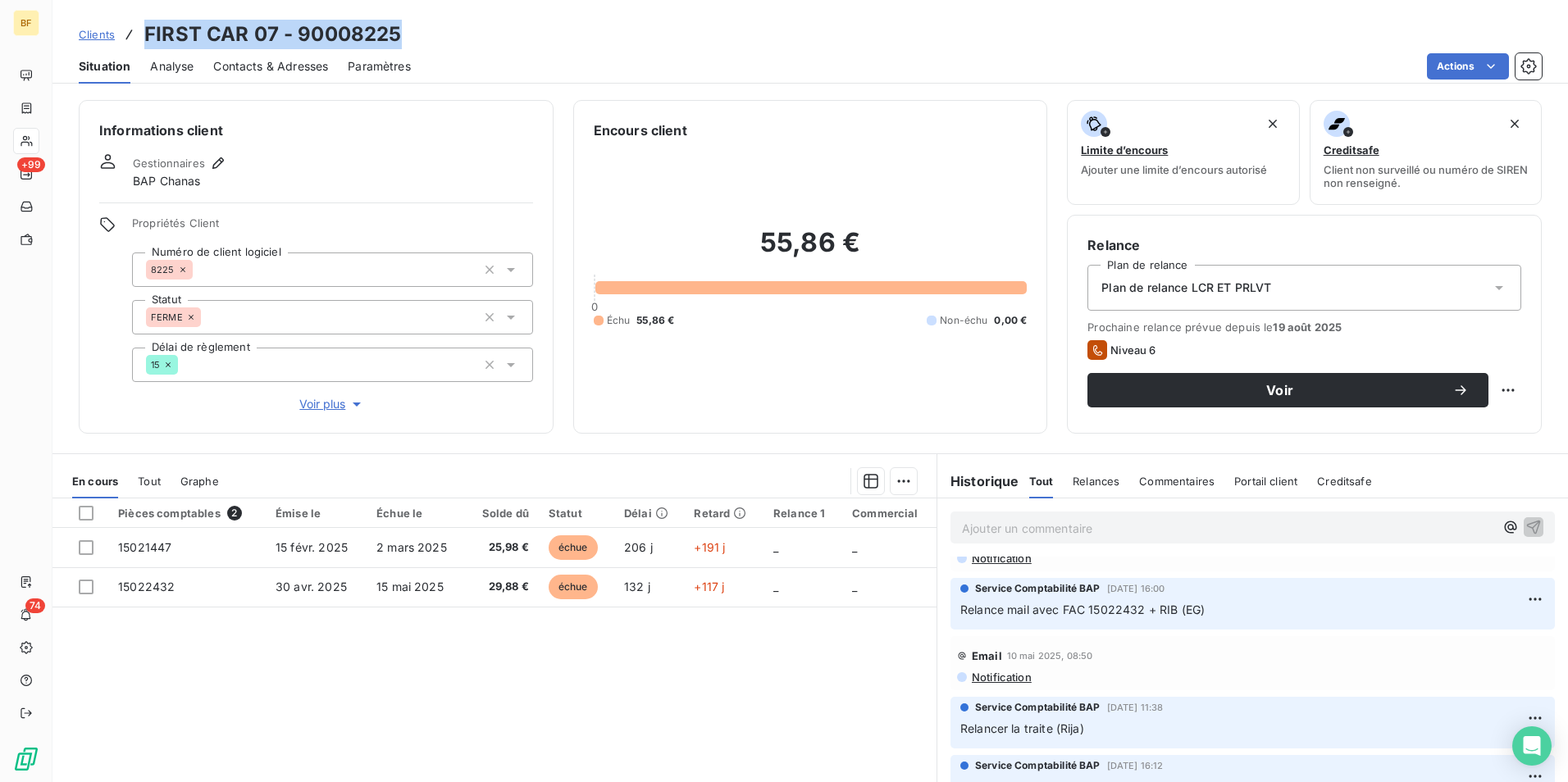
drag, startPoint x: 415, startPoint y: 27, endPoint x: 137, endPoint y: 34, distance: 278.1
click at [137, 34] on div "Clients FIRST CAR 07 - 90008225" at bounding box center [810, 34] width 1515 height 30
copy h3 "FIRST CAR 07 - 90008225"
click at [1033, 530] on p "Ajouter un commentaire ﻿" at bounding box center [1229, 528] width 533 height 20
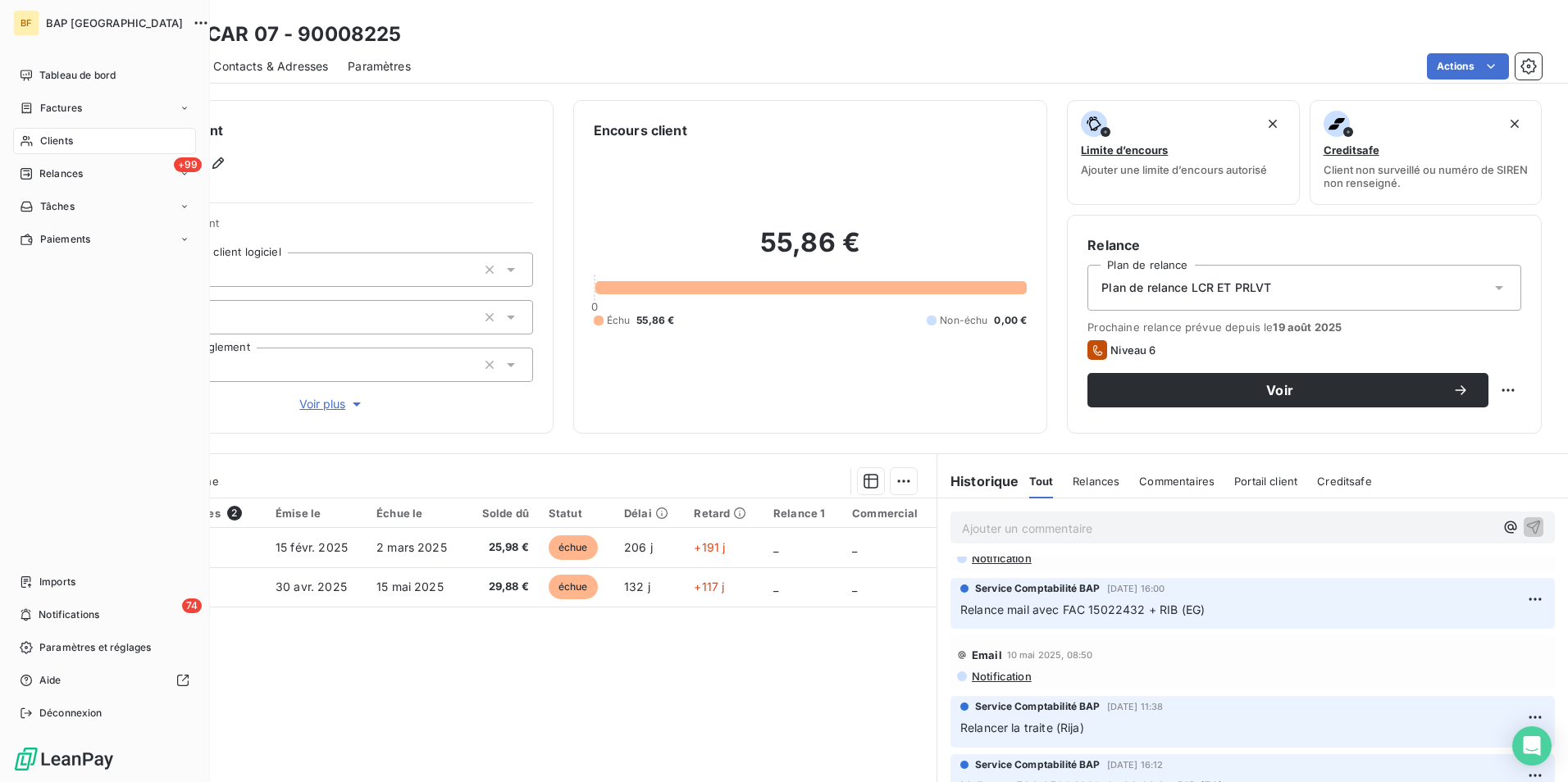
click at [35, 134] on div "Clients" at bounding box center [104, 140] width 183 height 26
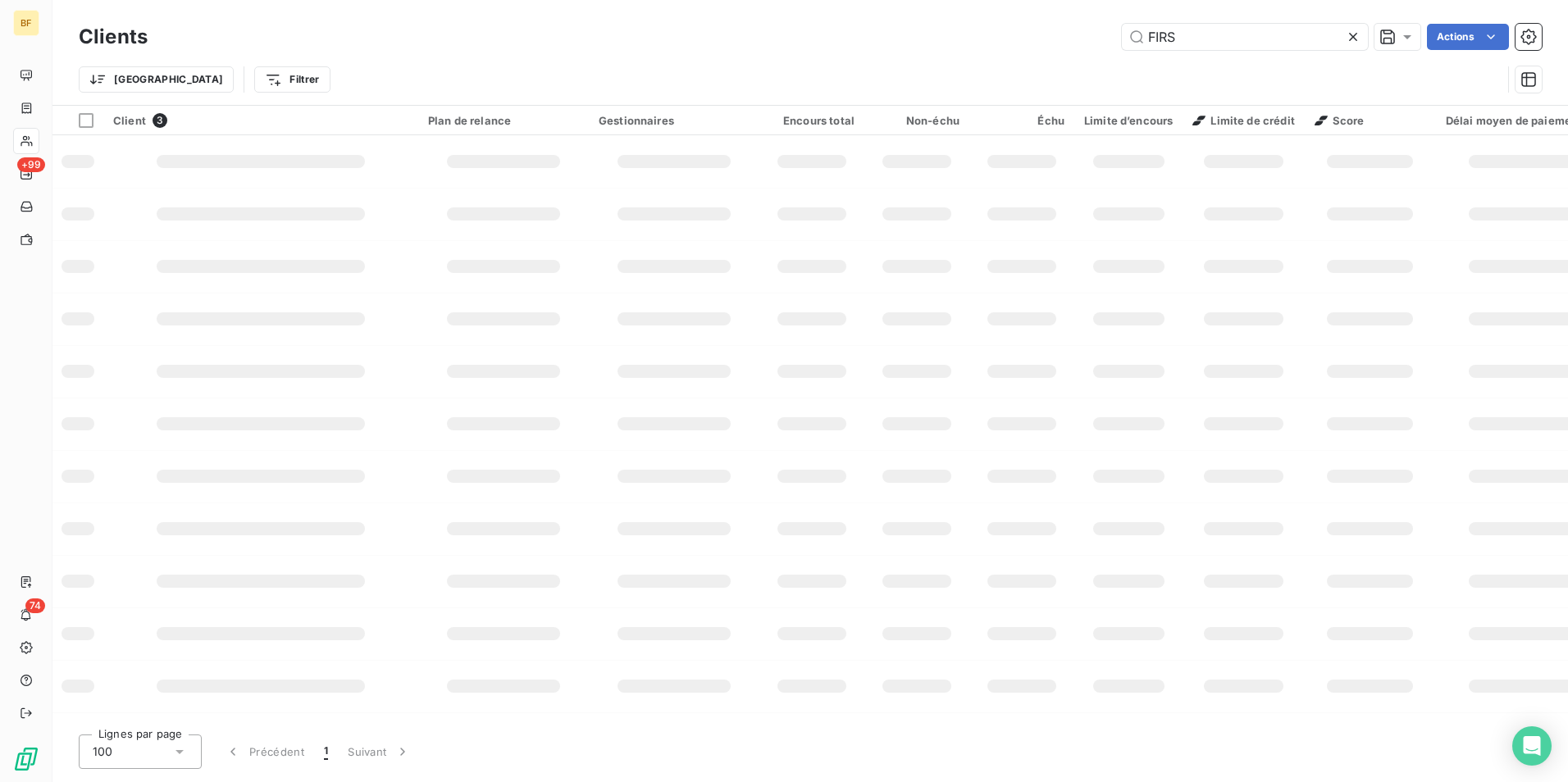
click at [1053, 11] on div "Clients FIRS Actions Trier Filtrer" at bounding box center [810, 52] width 1515 height 105
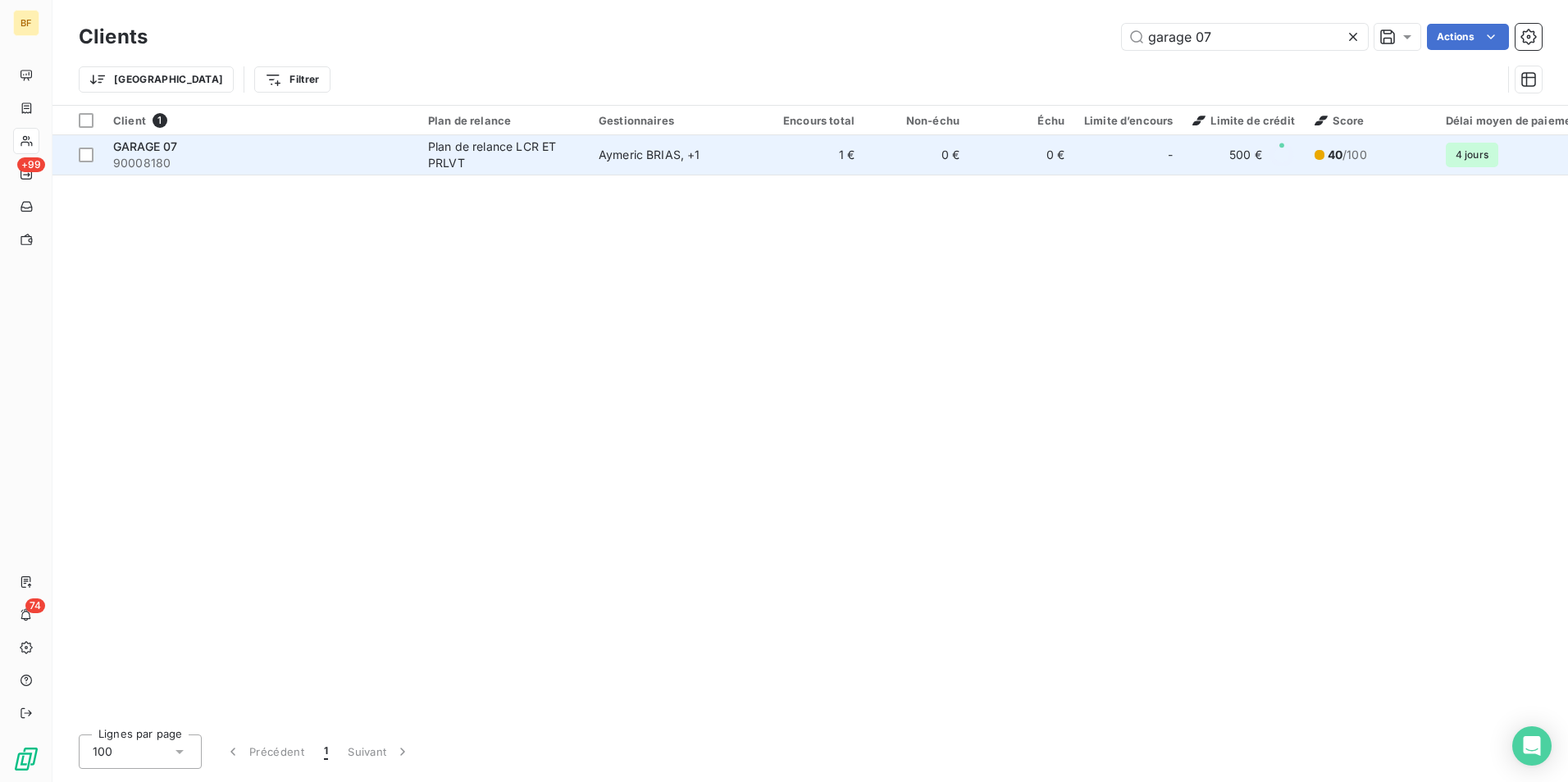
type input "garage 07"
click at [242, 169] on span "90008180" at bounding box center [260, 163] width 295 height 16
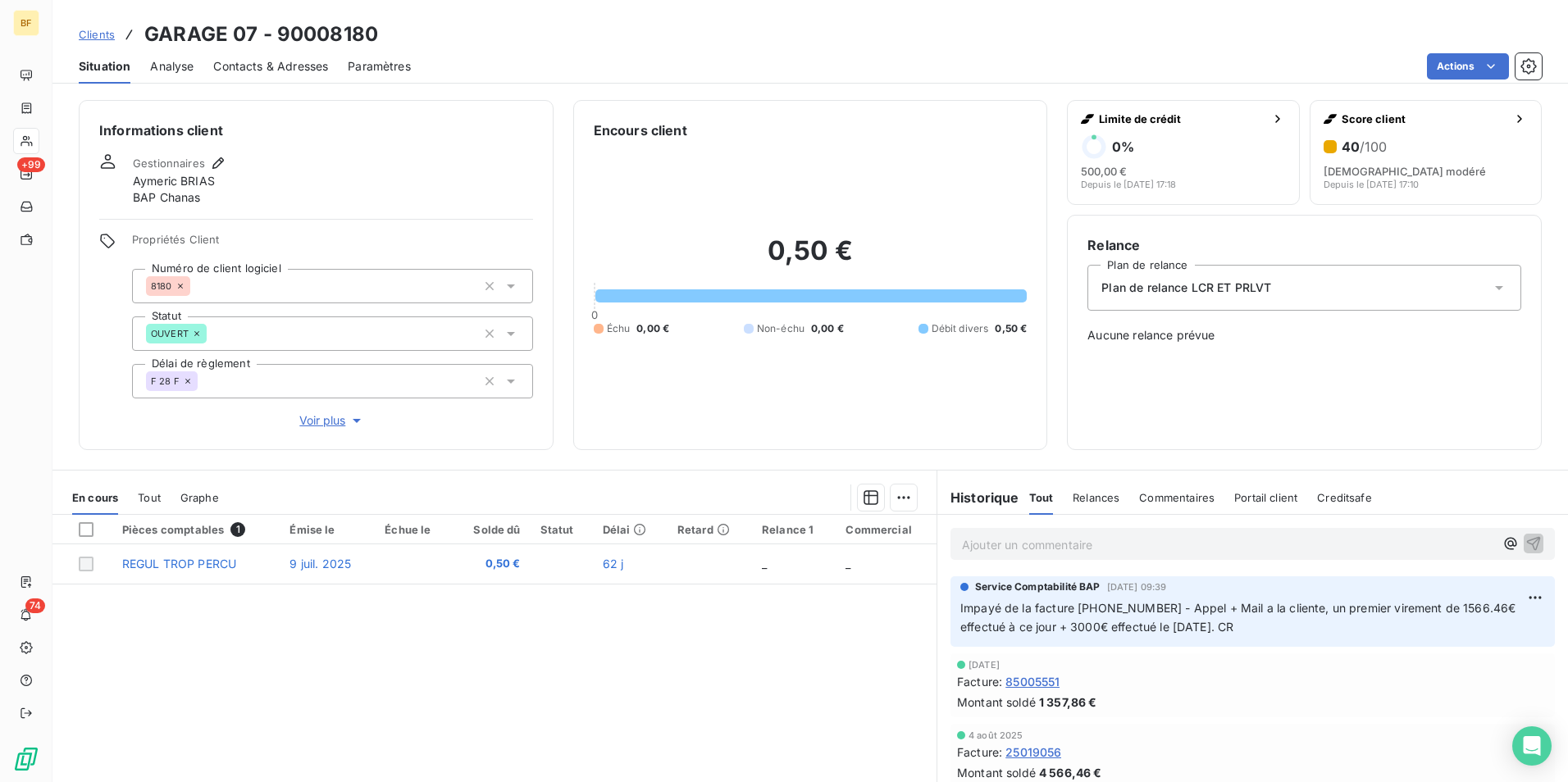
click at [147, 505] on div "Tout" at bounding box center [149, 498] width 23 height 34
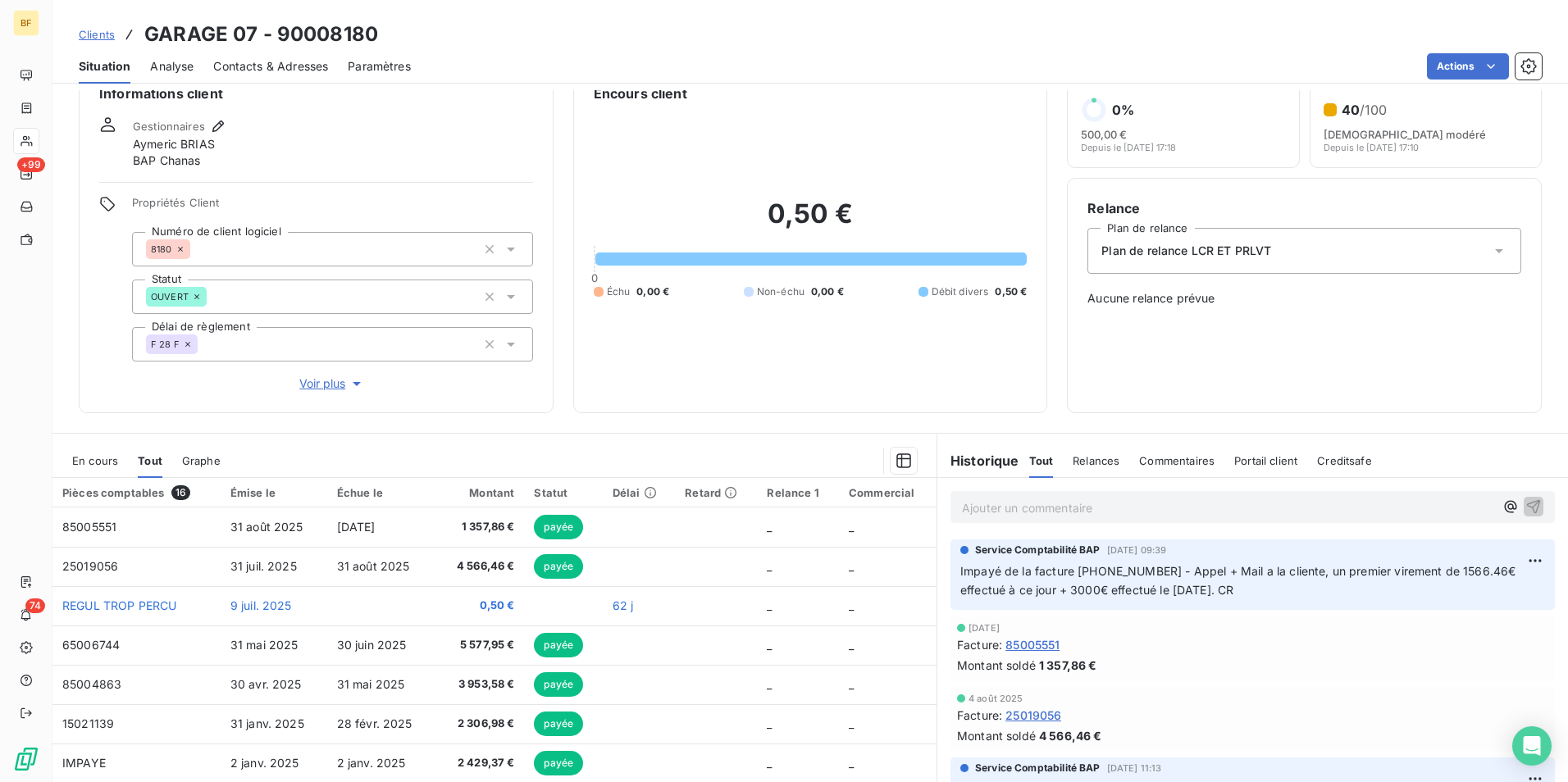
scroll to position [98, 0]
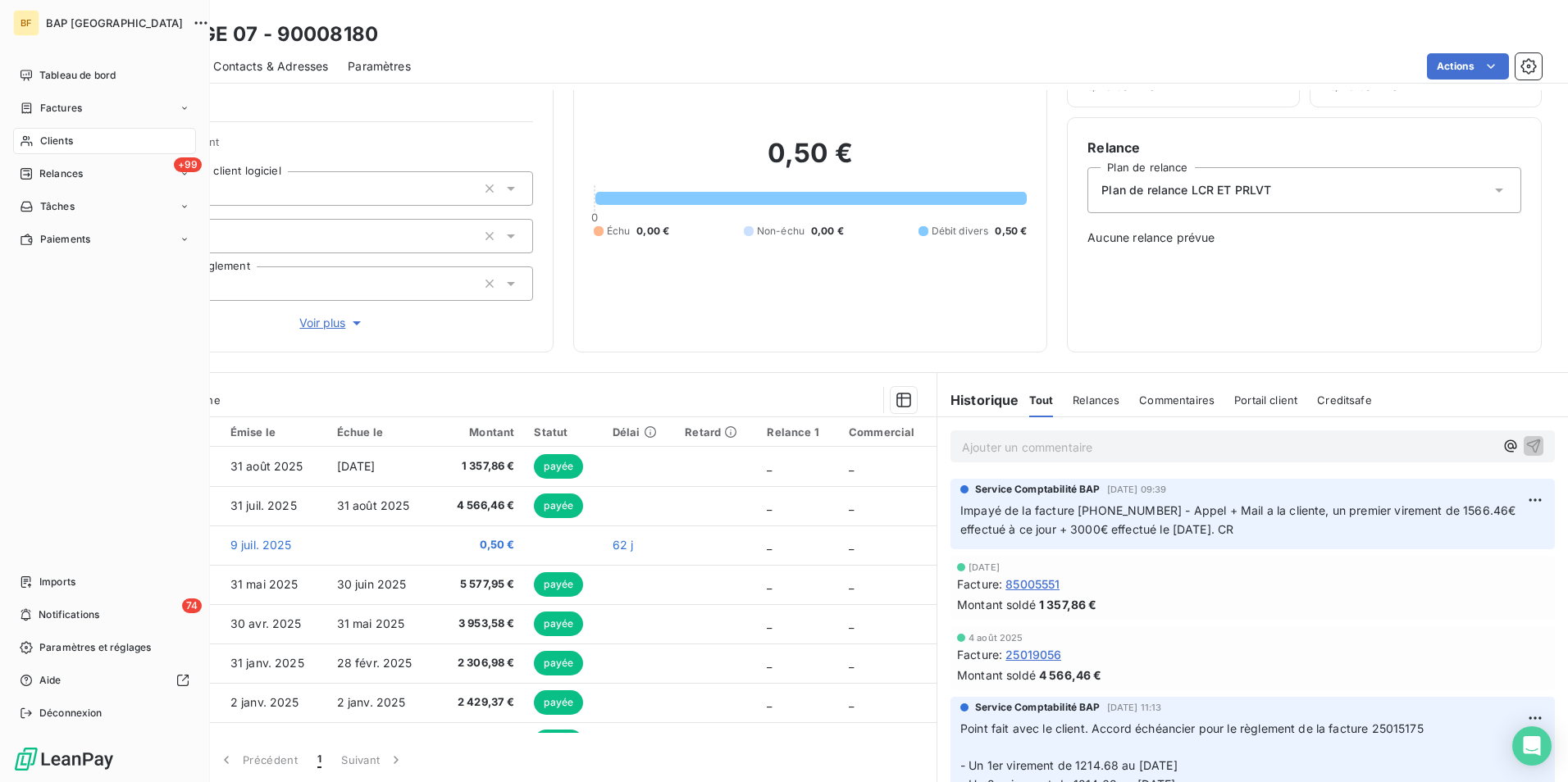
click at [31, 139] on icon at bounding box center [26, 140] width 14 height 13
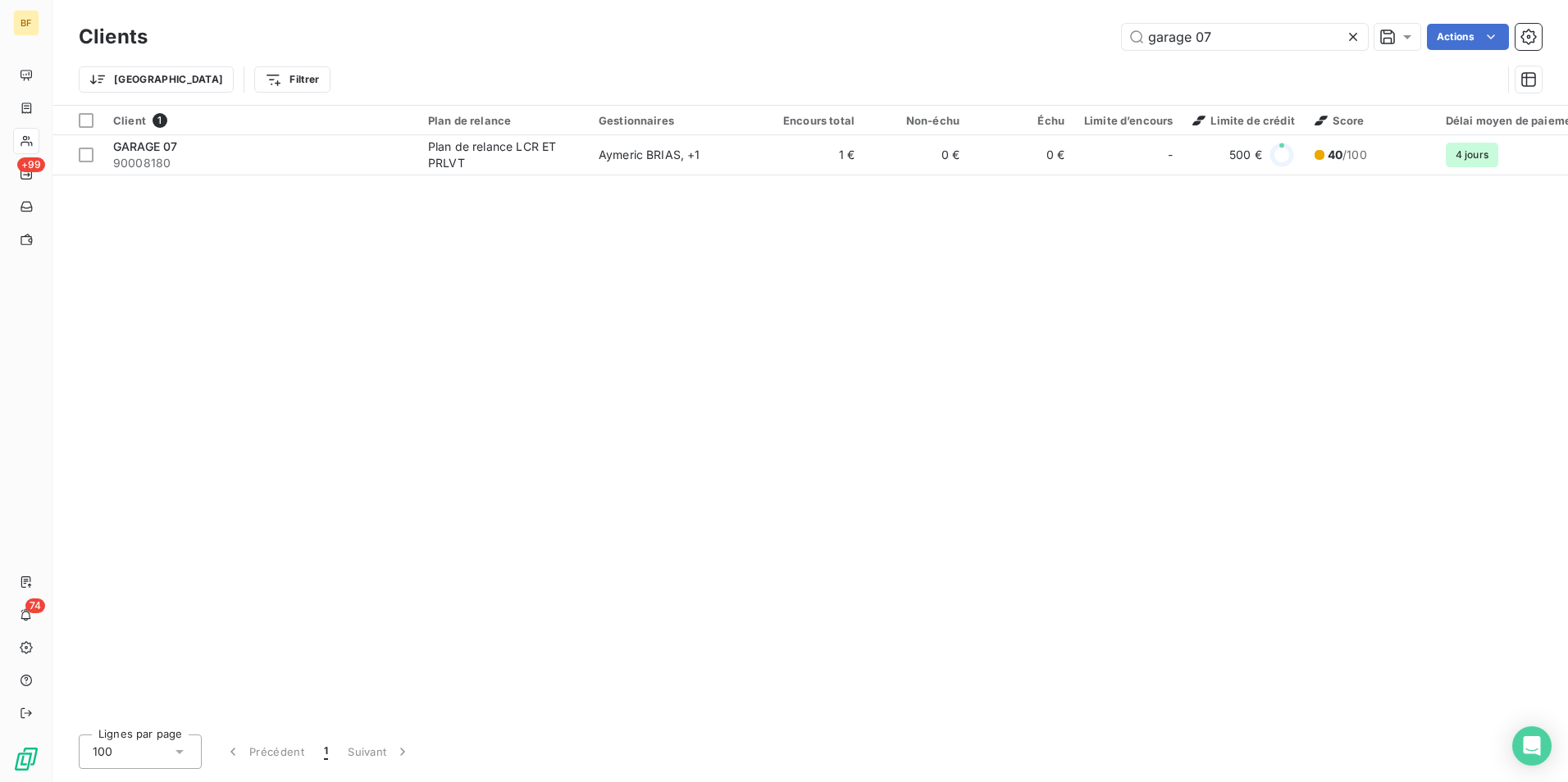
drag, startPoint x: 1216, startPoint y: 25, endPoint x: 996, endPoint y: 27, distance: 220.0
click at [996, 27] on div "garage 07 Actions" at bounding box center [854, 37] width 1374 height 26
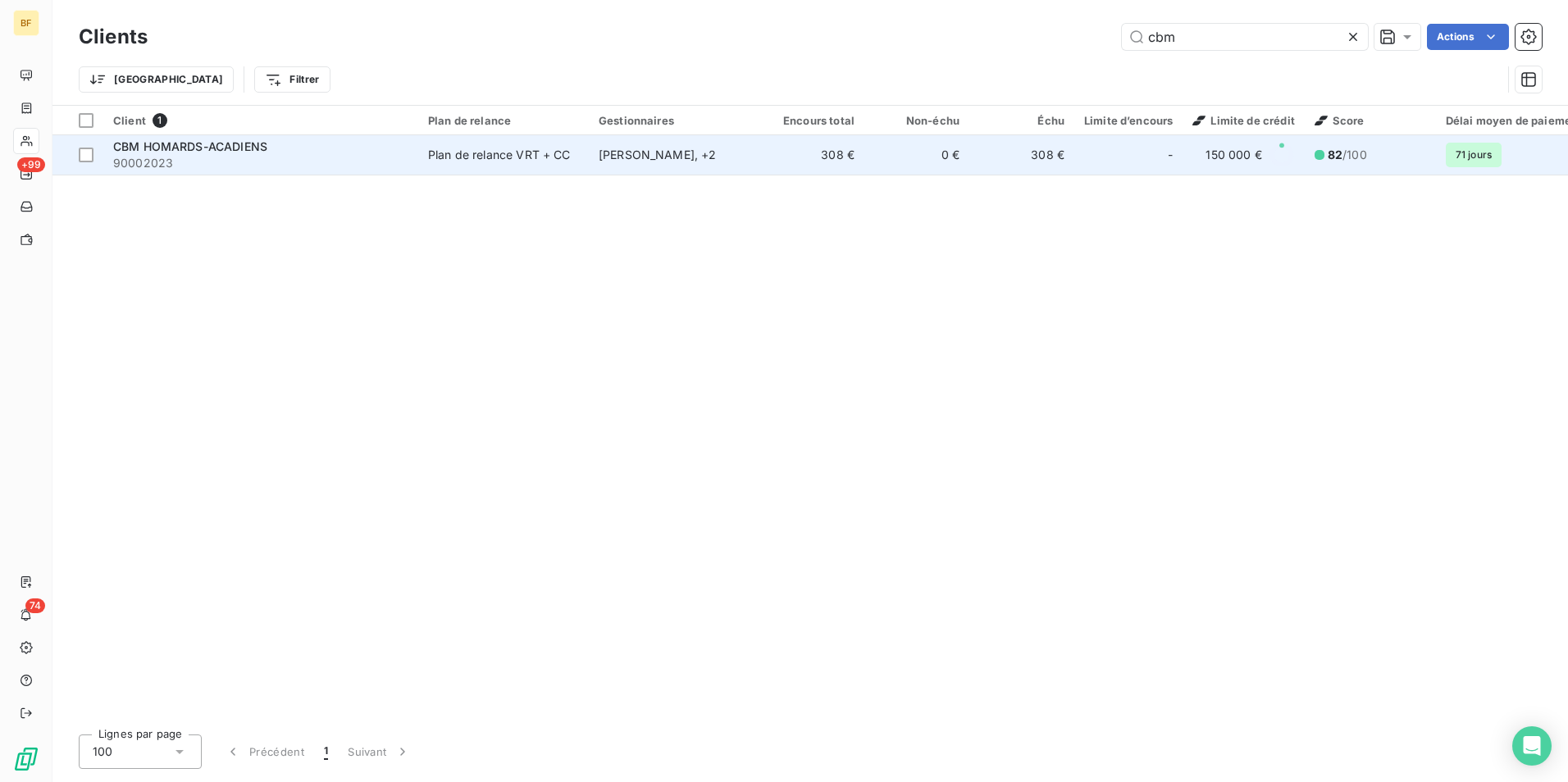
type input "cbm"
click at [222, 157] on span "90002023" at bounding box center [260, 163] width 295 height 16
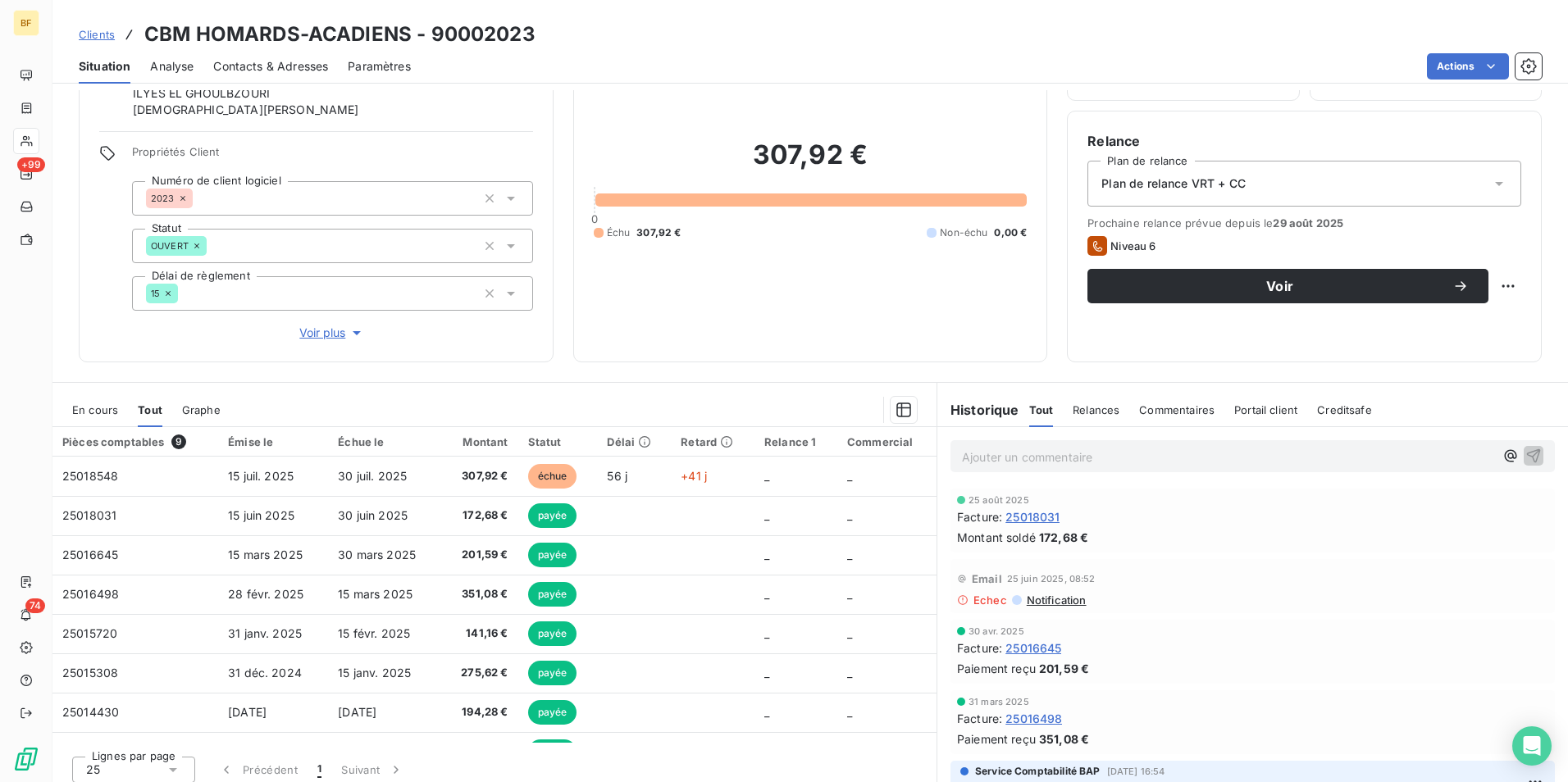
scroll to position [114, 0]
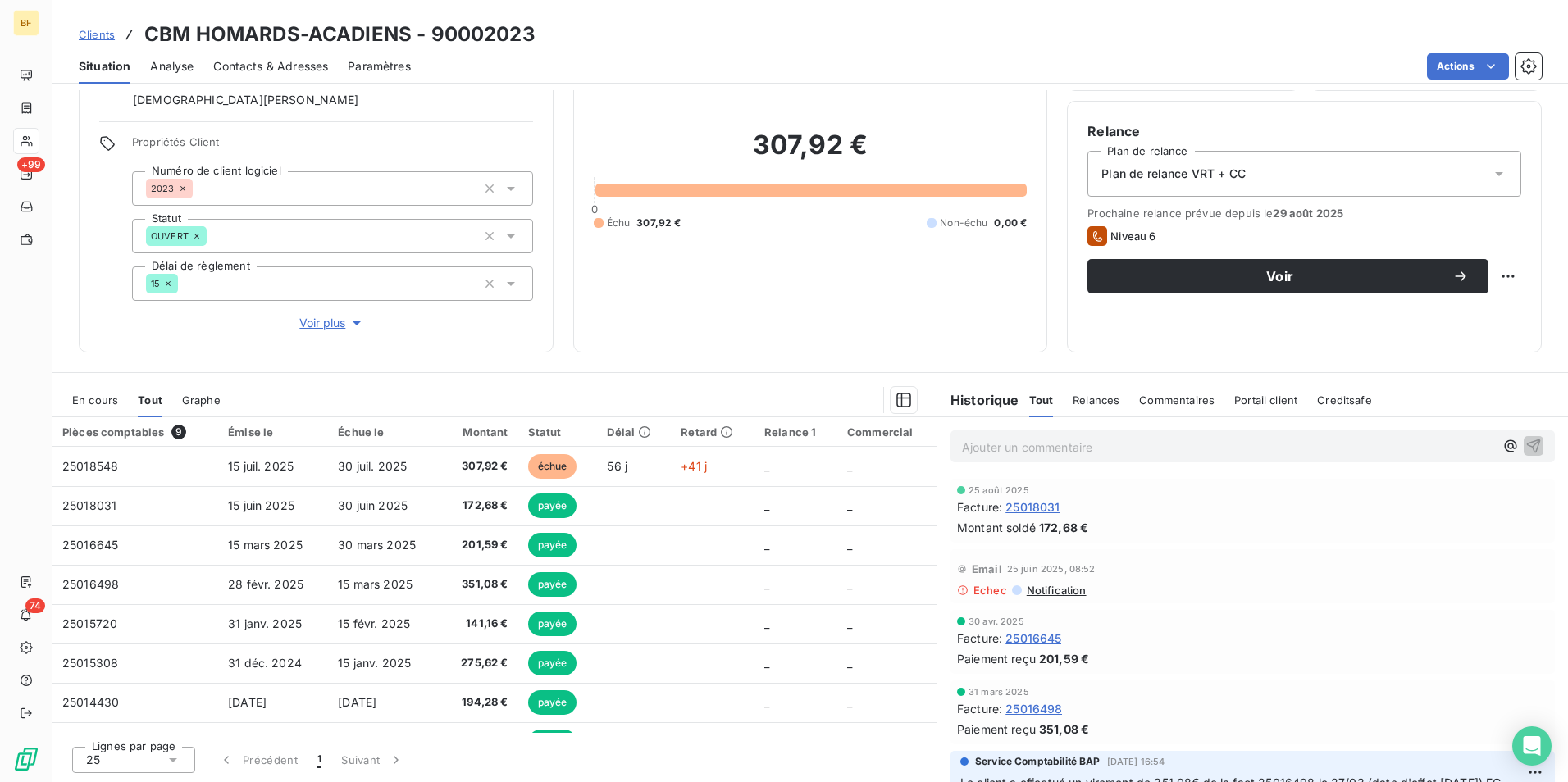
click at [1091, 458] on div "Ajouter un commentaire ﻿" at bounding box center [1252, 447] width 604 height 32
click at [1076, 450] on p "Ajouter un commentaire ﻿" at bounding box center [1229, 448] width 533 height 20
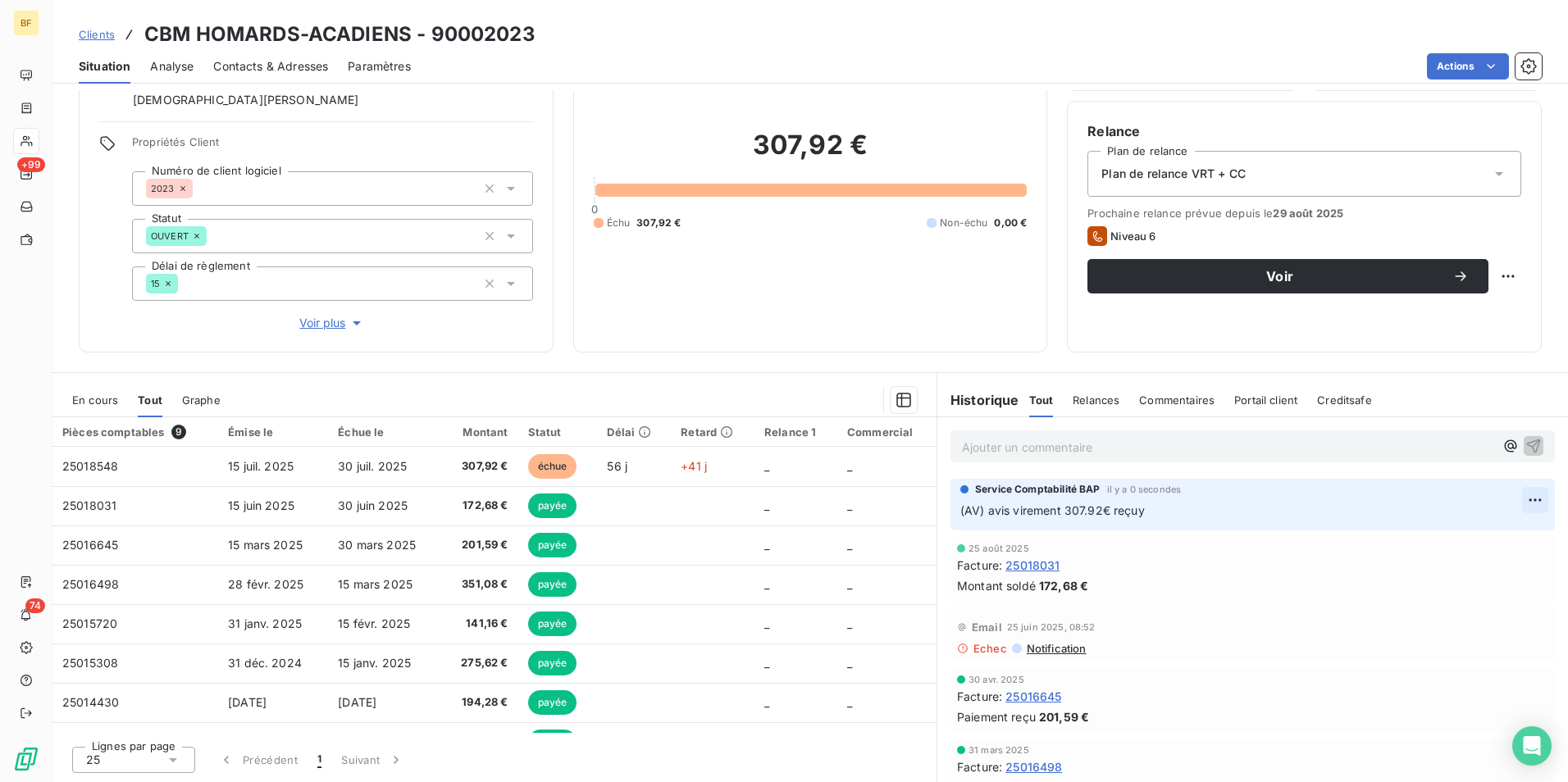
click at [1514, 502] on html "BF +99 74 Clients CBM HOMARDS-ACADIENS - 90002023 Situation Analyse Contacts & …" at bounding box center [784, 391] width 1568 height 782
click at [1434, 534] on div "Editer" at bounding box center [1471, 536] width 92 height 26
click at [772, 339] on div "Encours client 307,92 € 0 Échu 307,92 € Non-échu 0,00 €" at bounding box center [811, 169] width 475 height 367
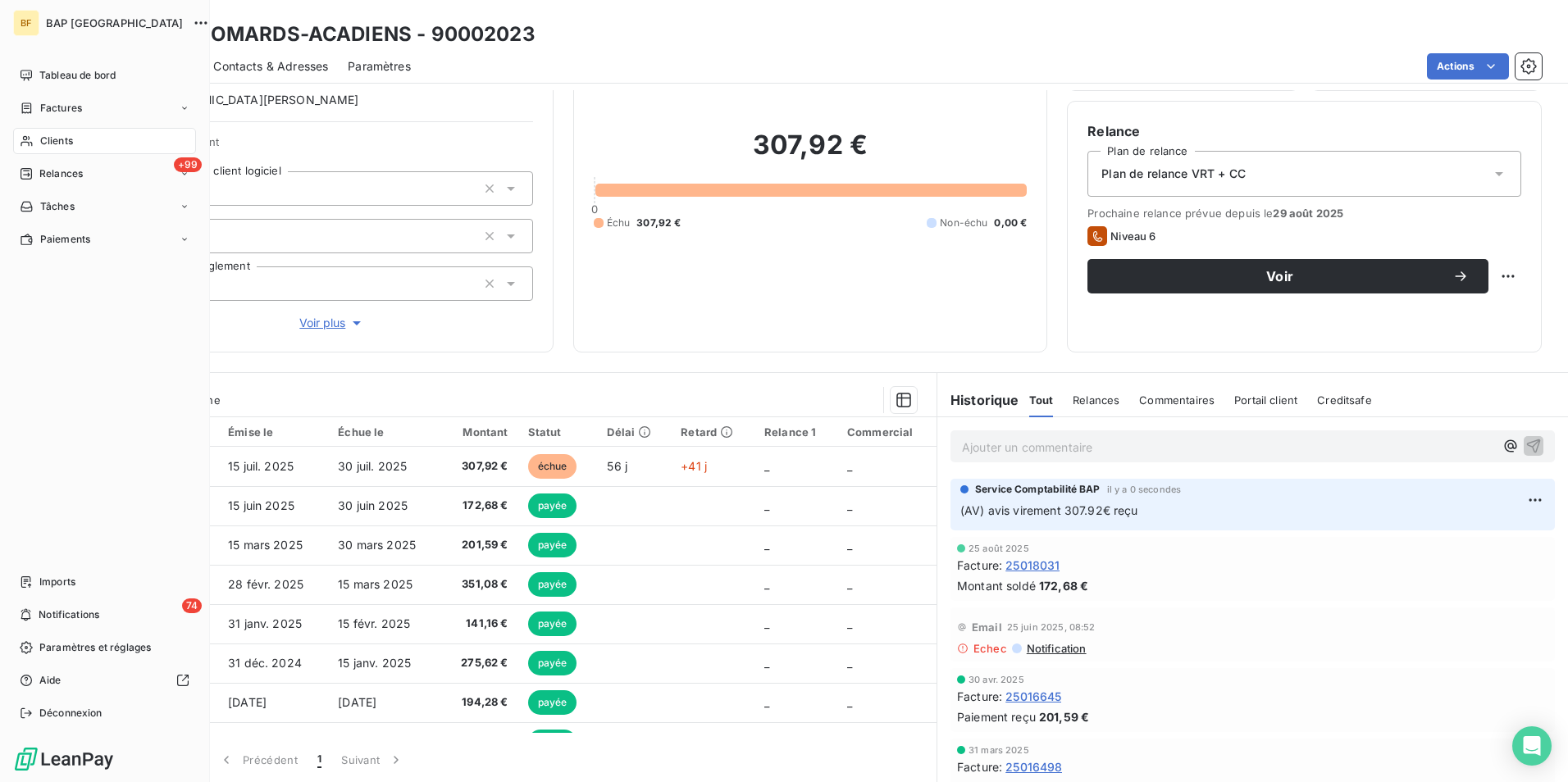
click at [42, 143] on span "Clients" at bounding box center [56, 140] width 33 height 14
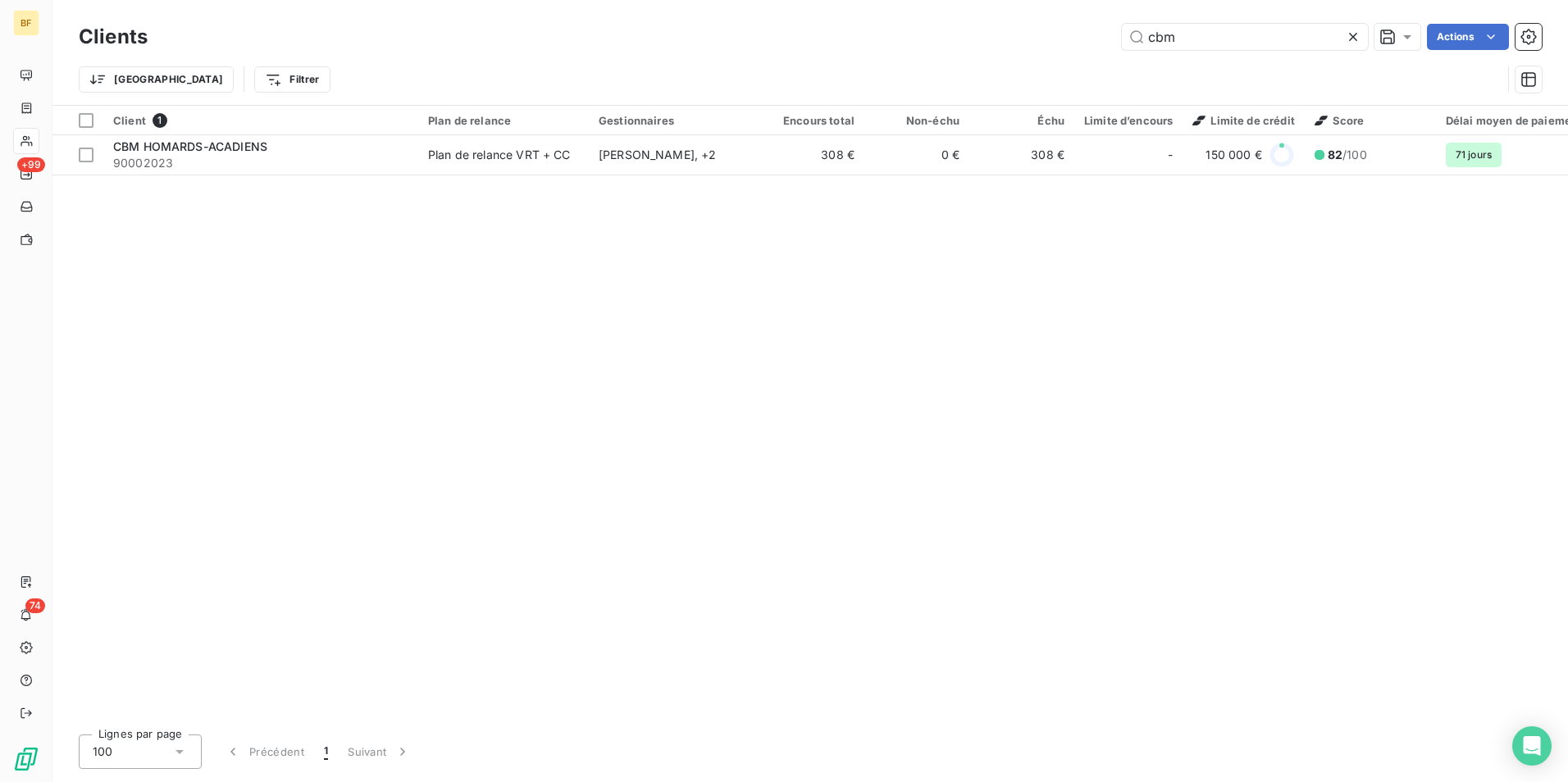
drag, startPoint x: 1252, startPoint y: 29, endPoint x: 1105, endPoint y: 26, distance: 147.0
click at [1105, 26] on div "cbm Actions" at bounding box center [854, 37] width 1374 height 26
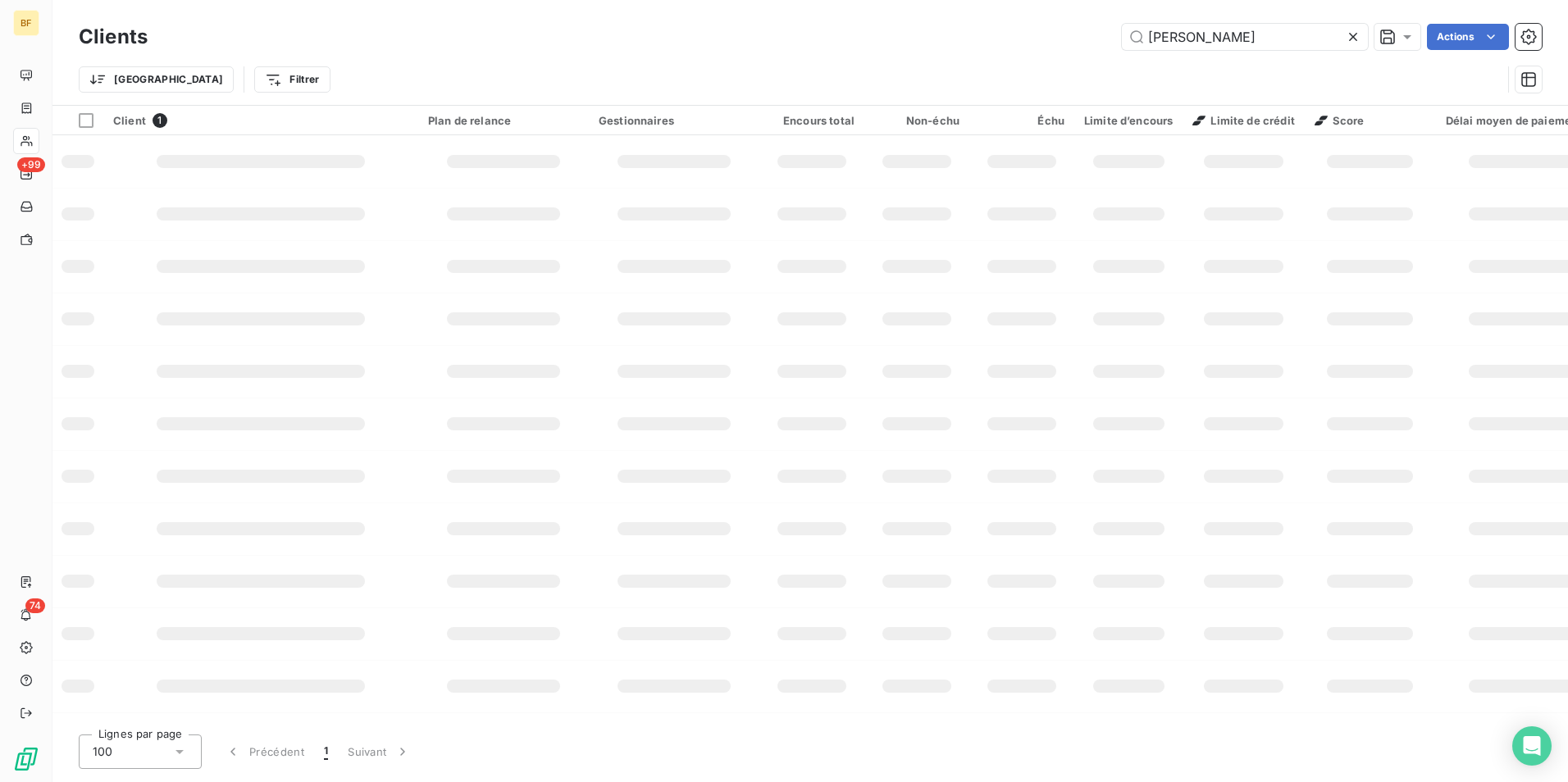
type input "[PERSON_NAME]"
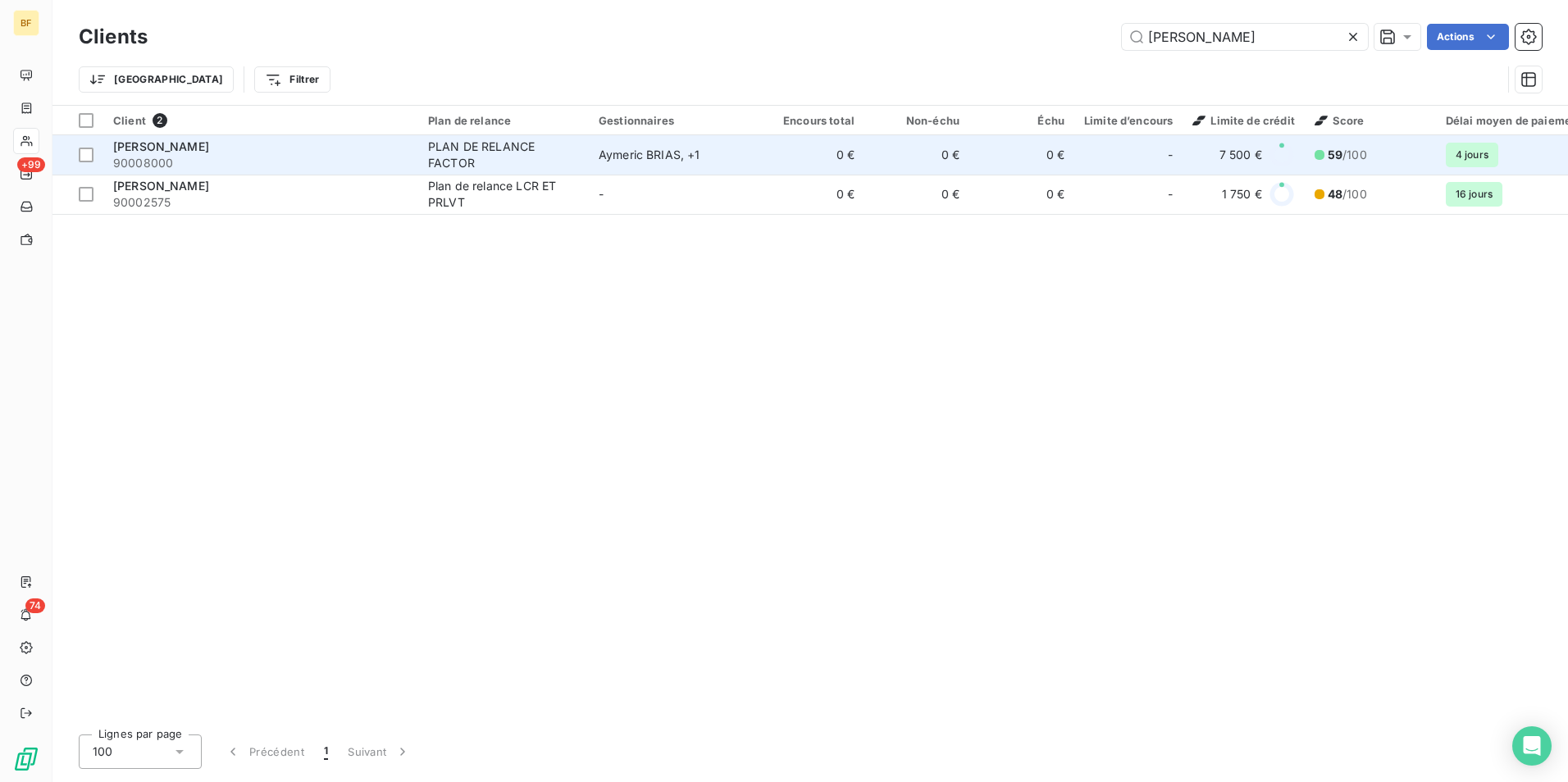
click at [245, 167] on span "90008000" at bounding box center [260, 163] width 295 height 16
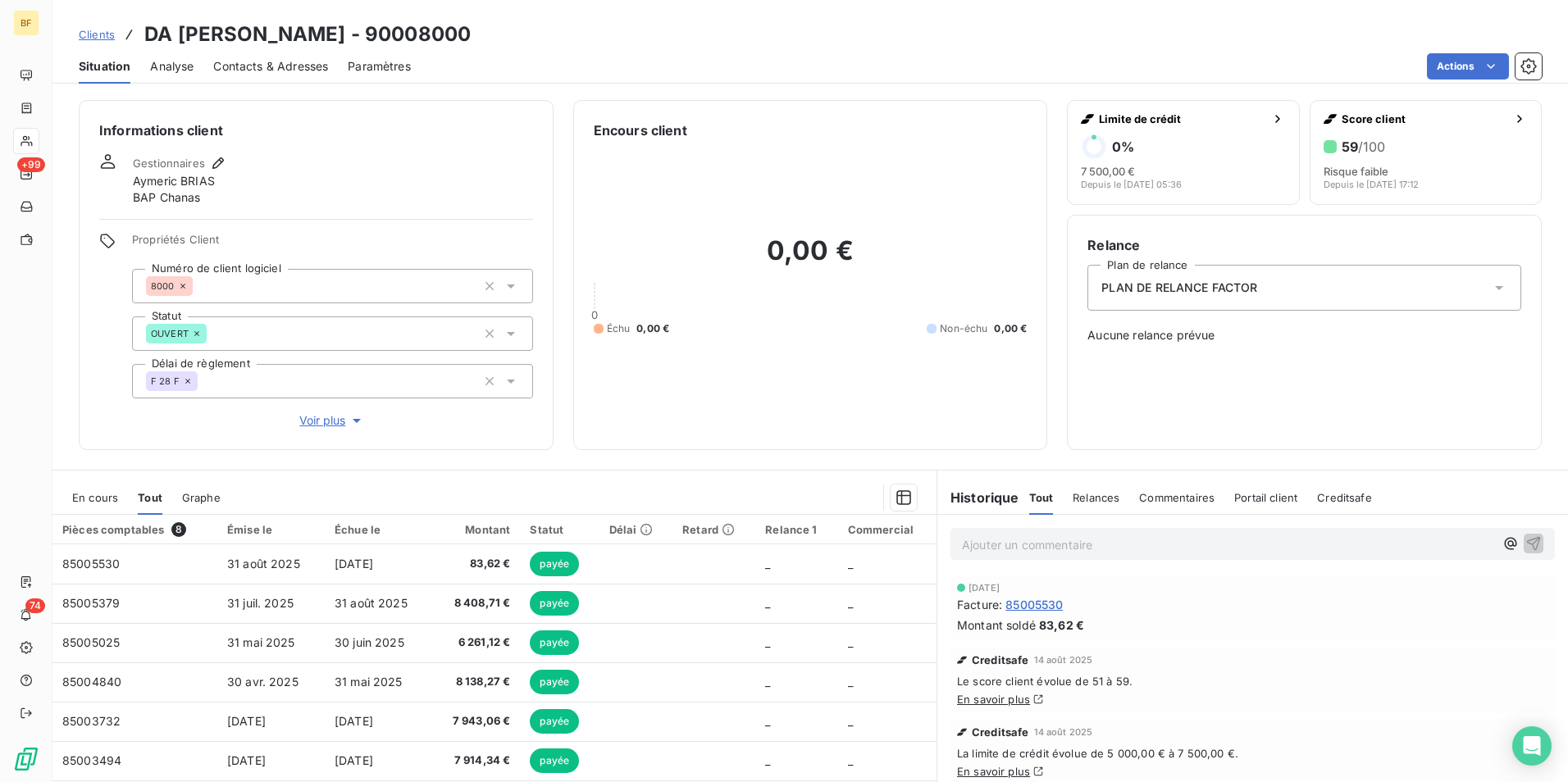
click at [246, 54] on div "Contacts & Adresses" at bounding box center [271, 66] width 115 height 34
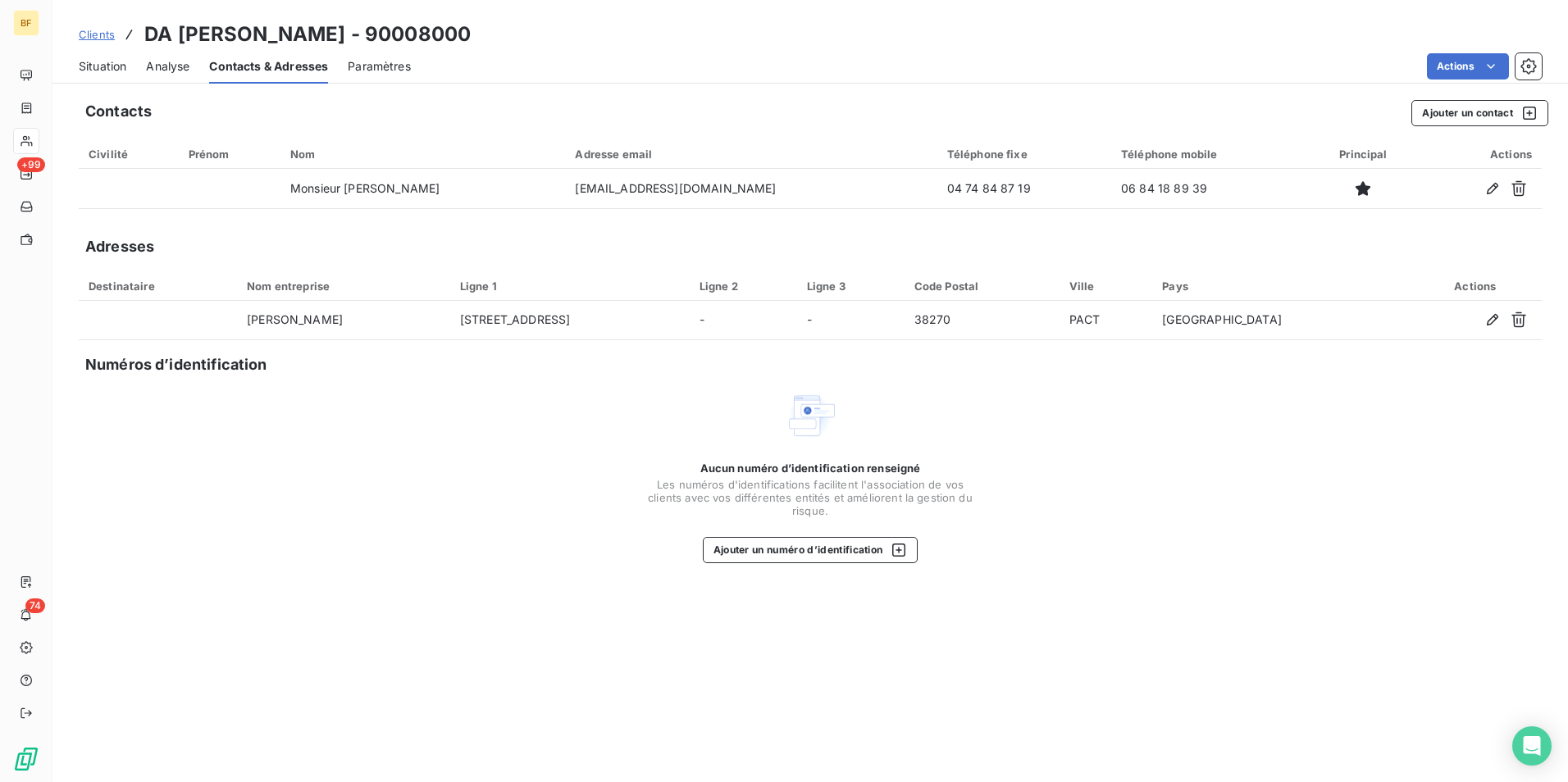
click at [101, 71] on span "Situation" at bounding box center [103, 66] width 48 height 16
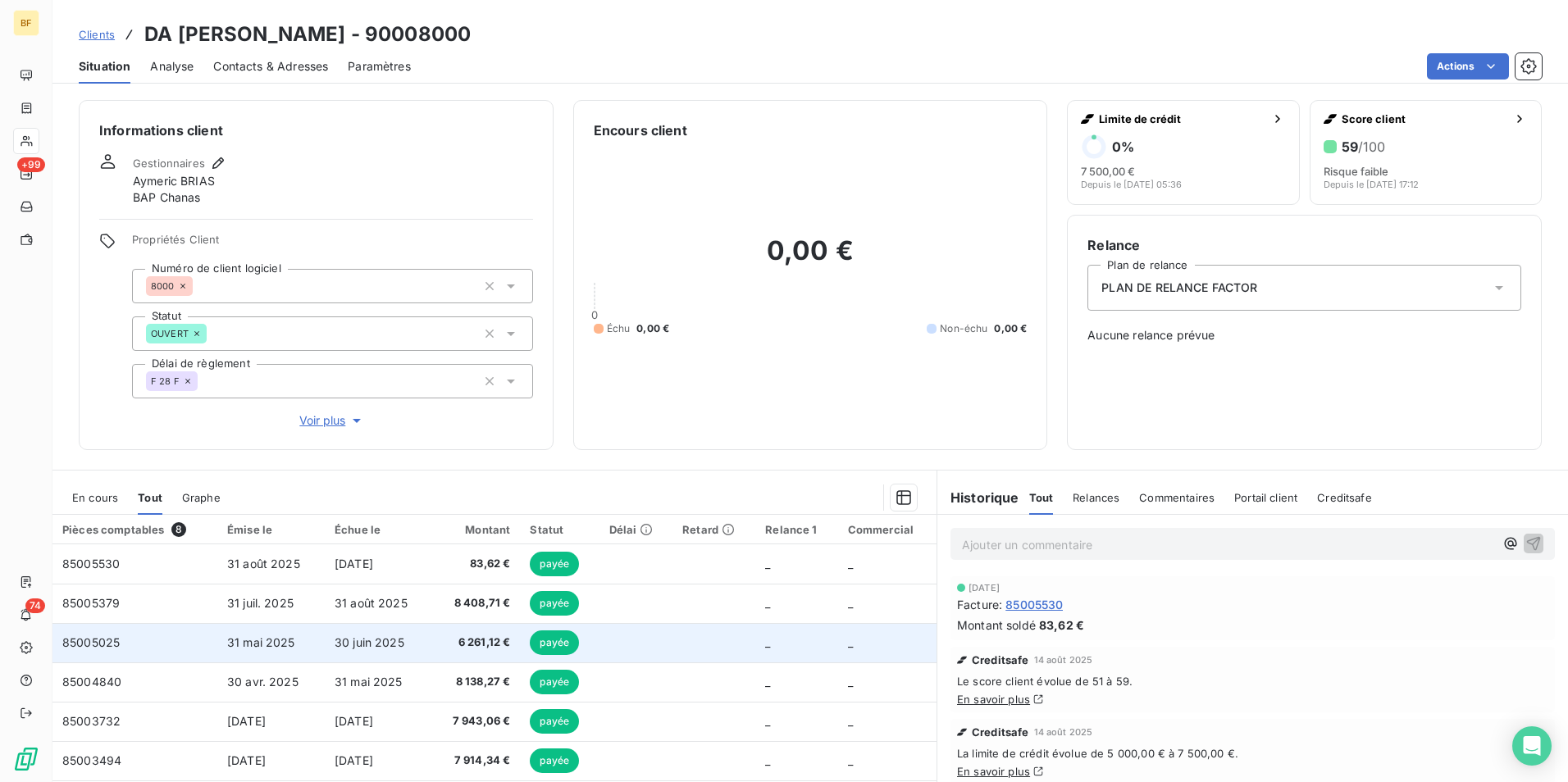
scroll to position [30, 0]
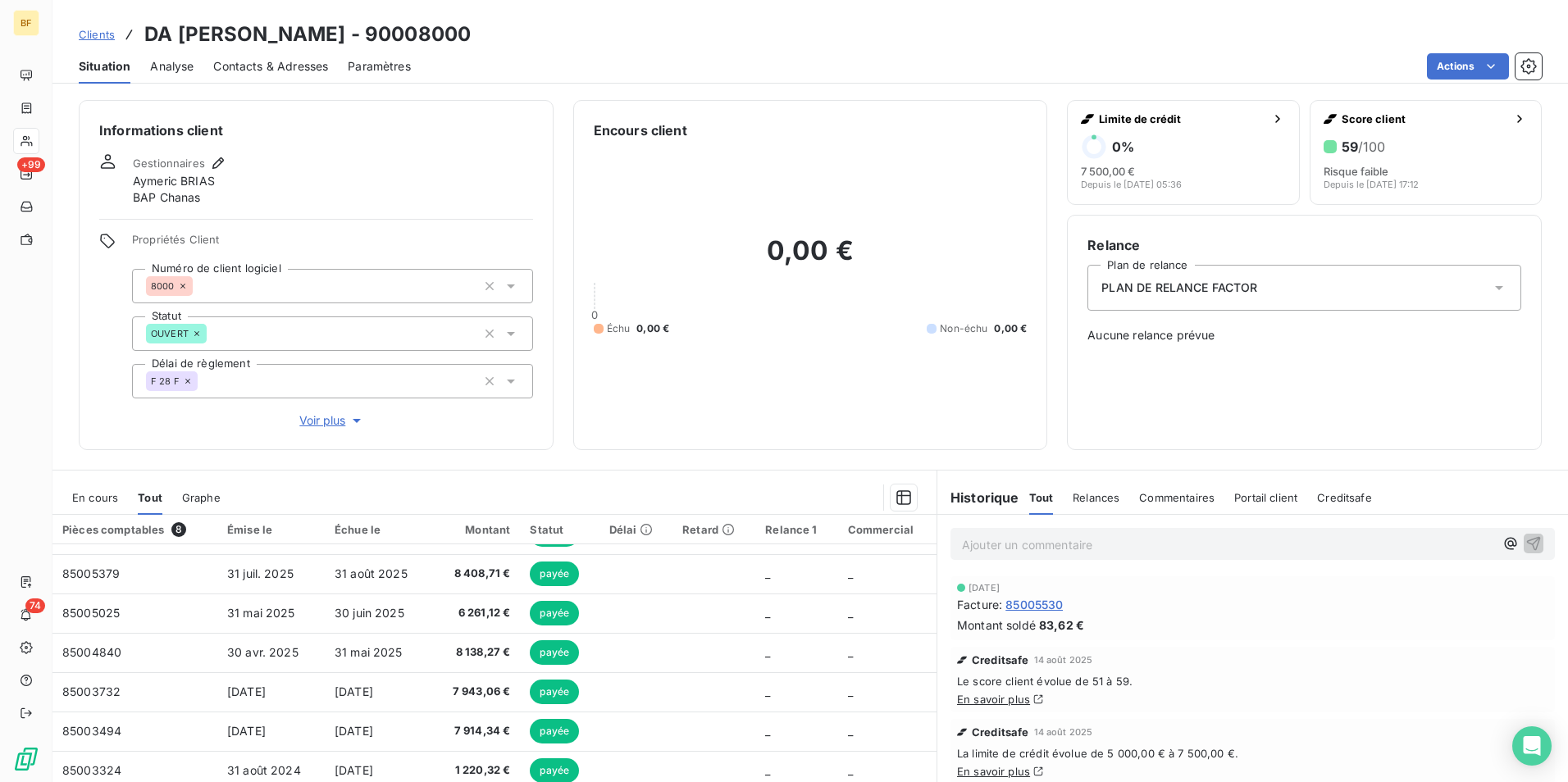
click at [295, 66] on span "Contacts & Adresses" at bounding box center [271, 66] width 115 height 16
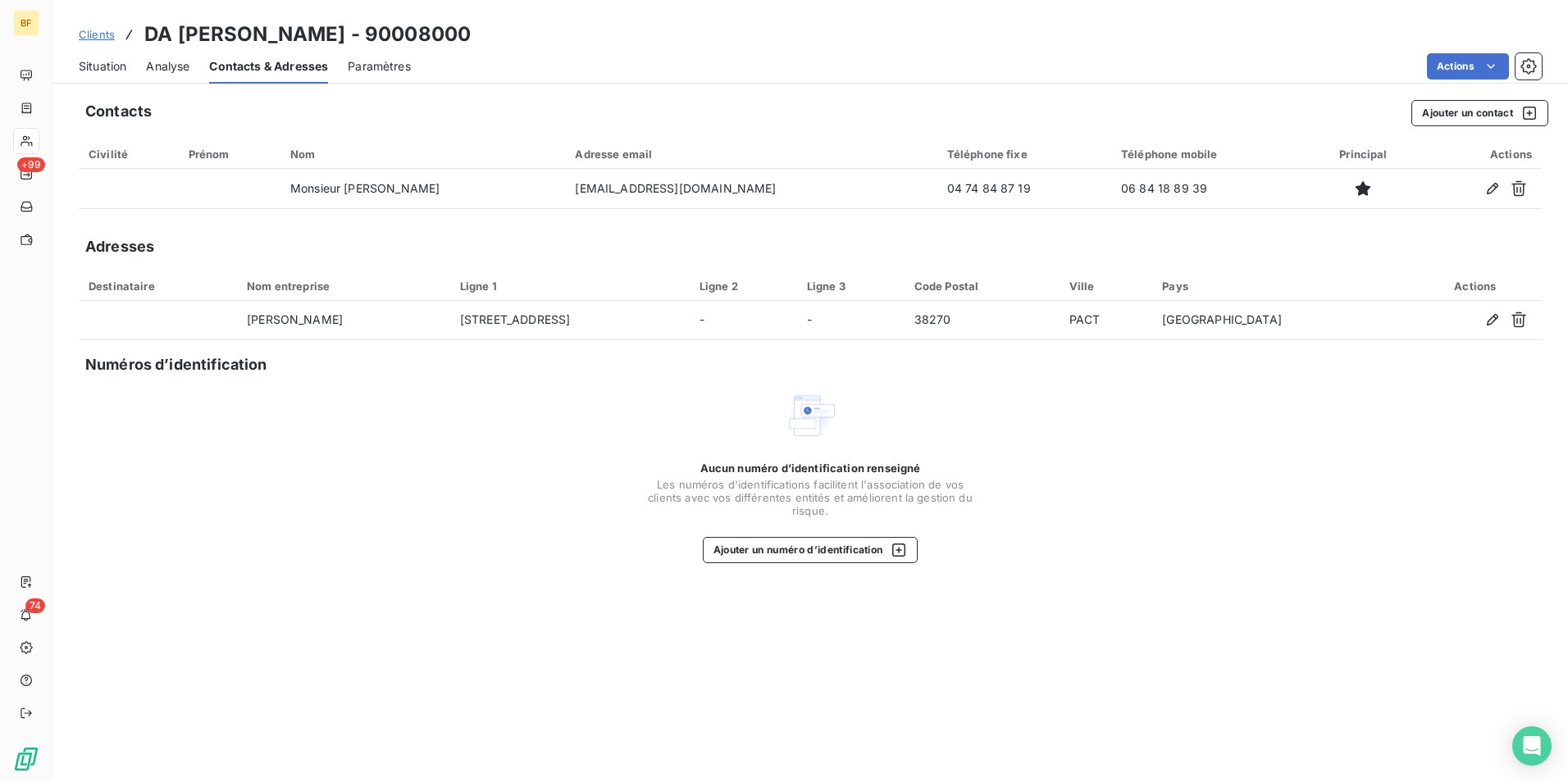
click at [97, 67] on span "Situation" at bounding box center [103, 66] width 48 height 16
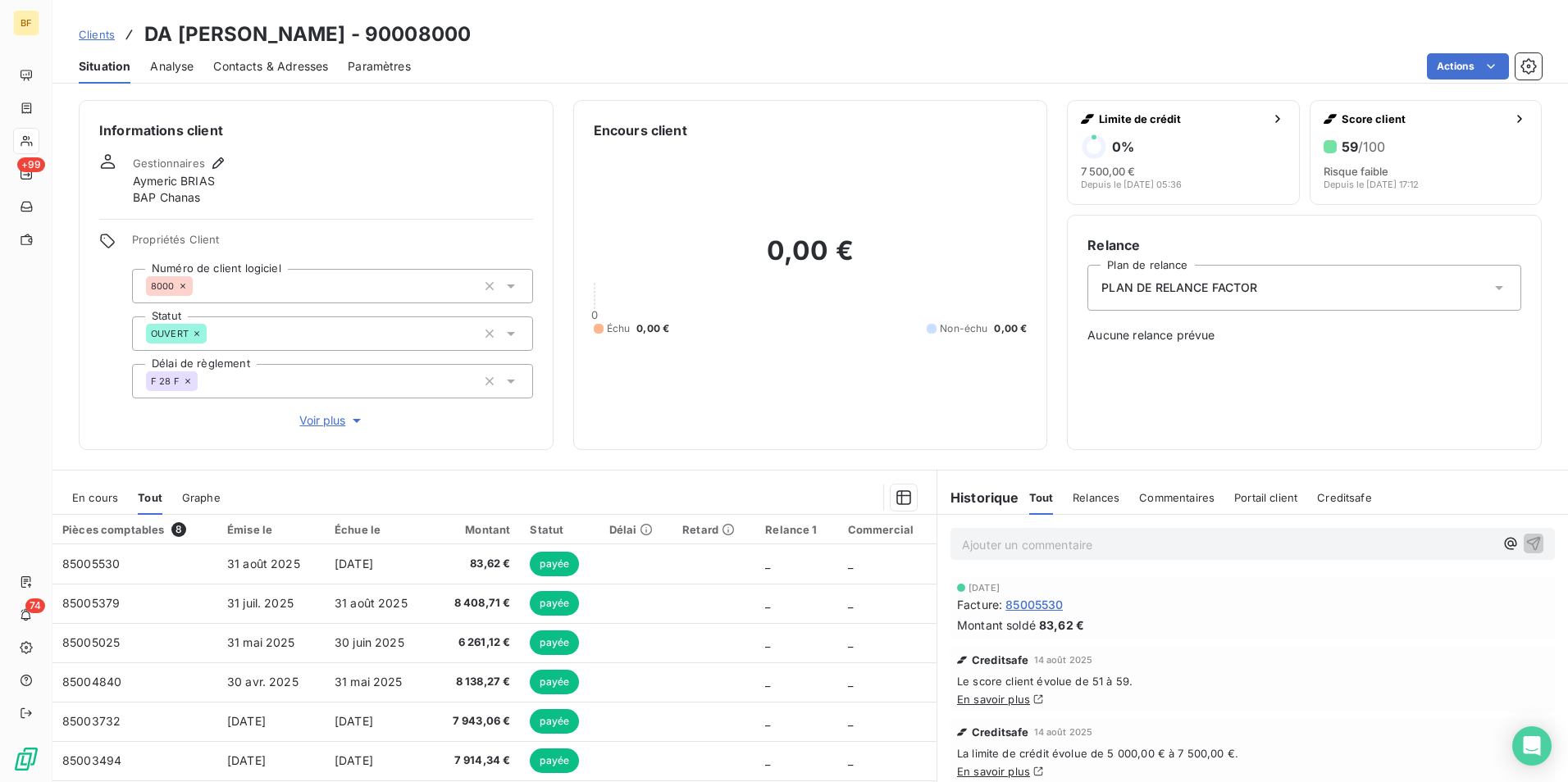
click at [576, 454] on div "Informations client Gestionnaires [PERSON_NAME] BAP Chanas Propriétés Client Nu…" at bounding box center [810, 436] width 1515 height 692
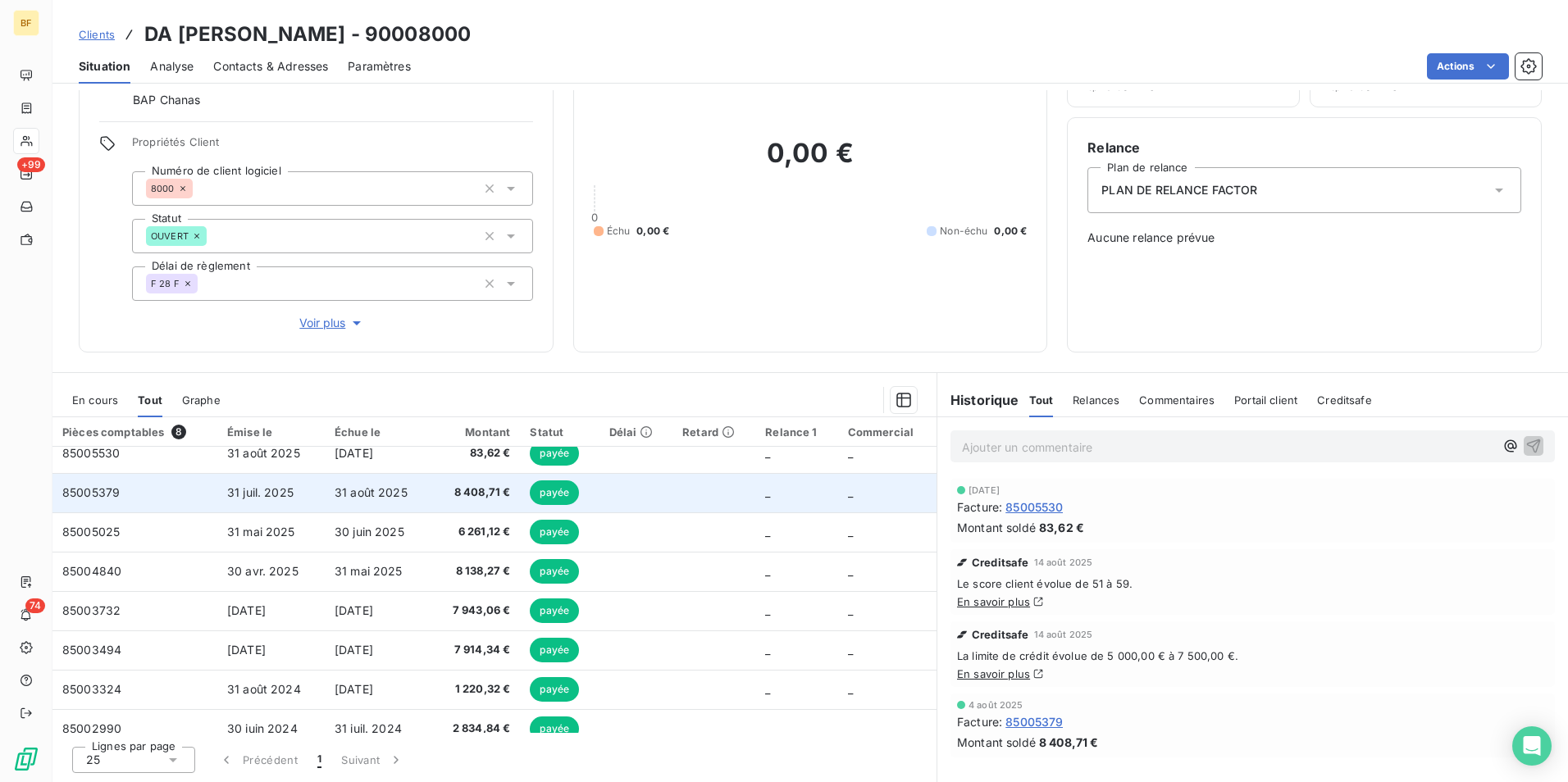
scroll to position [0, 0]
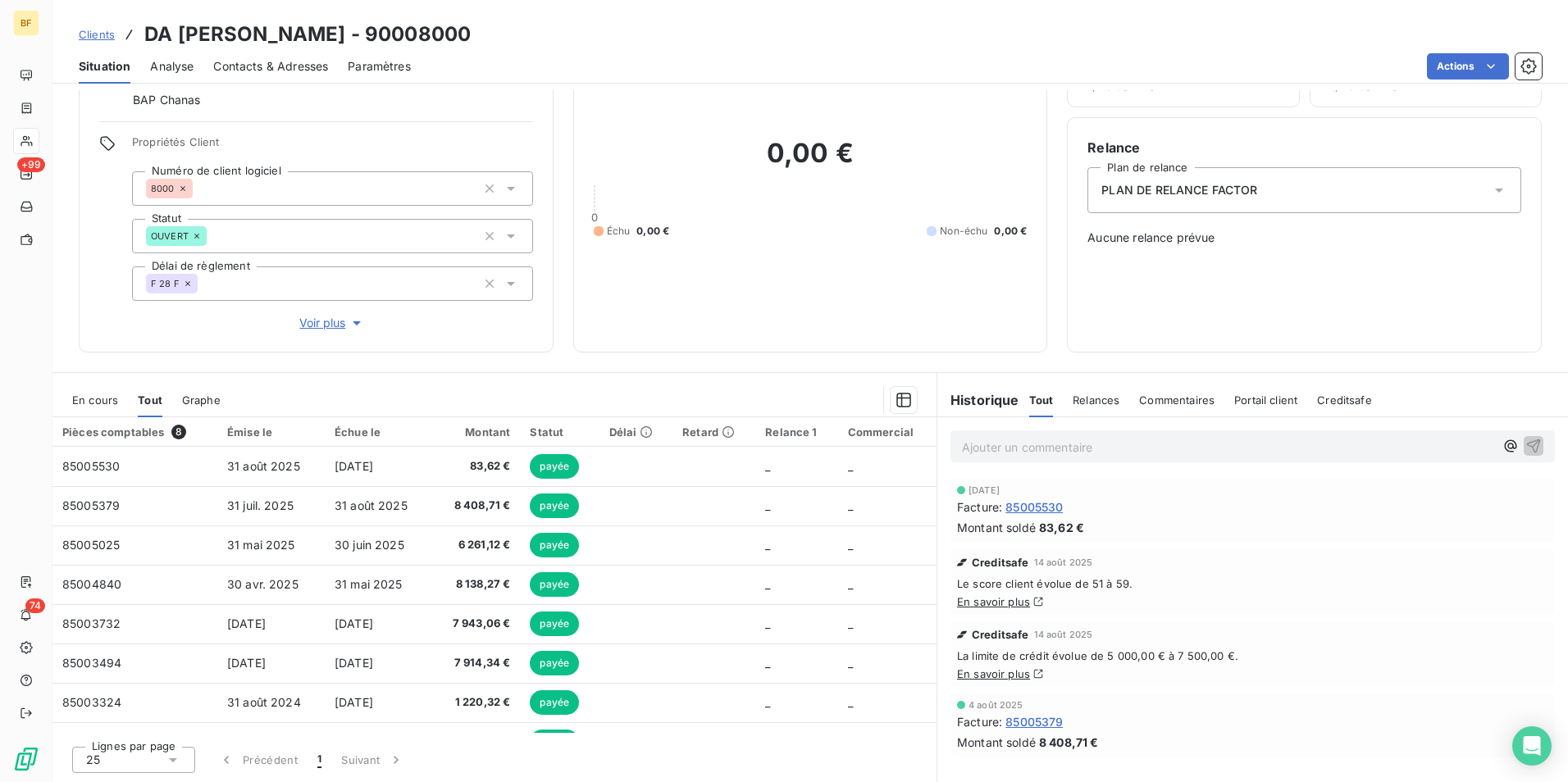
click at [105, 404] on span "En cours" at bounding box center [95, 400] width 46 height 13
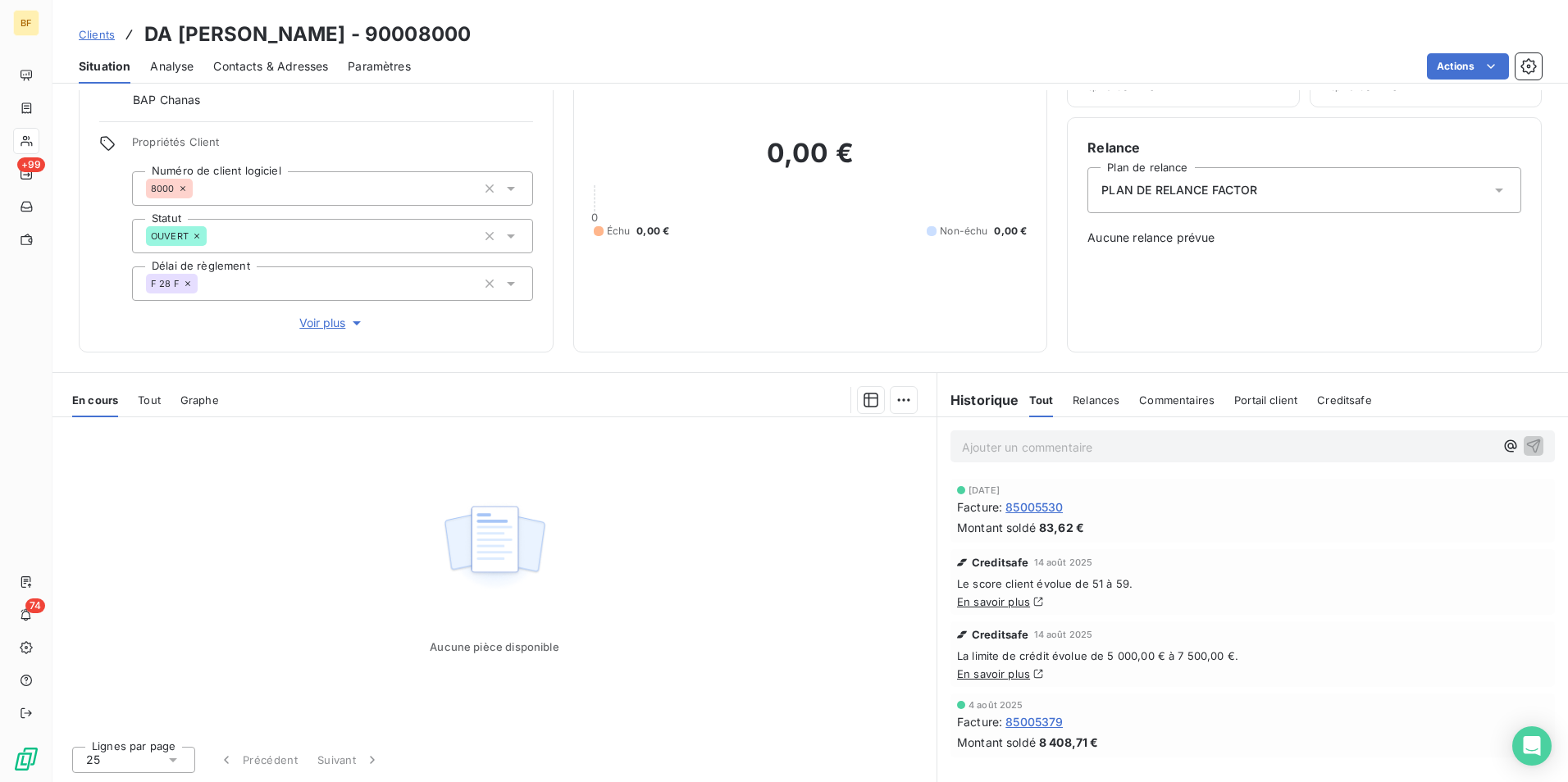
click at [144, 406] on span "Tout" at bounding box center [149, 400] width 23 height 13
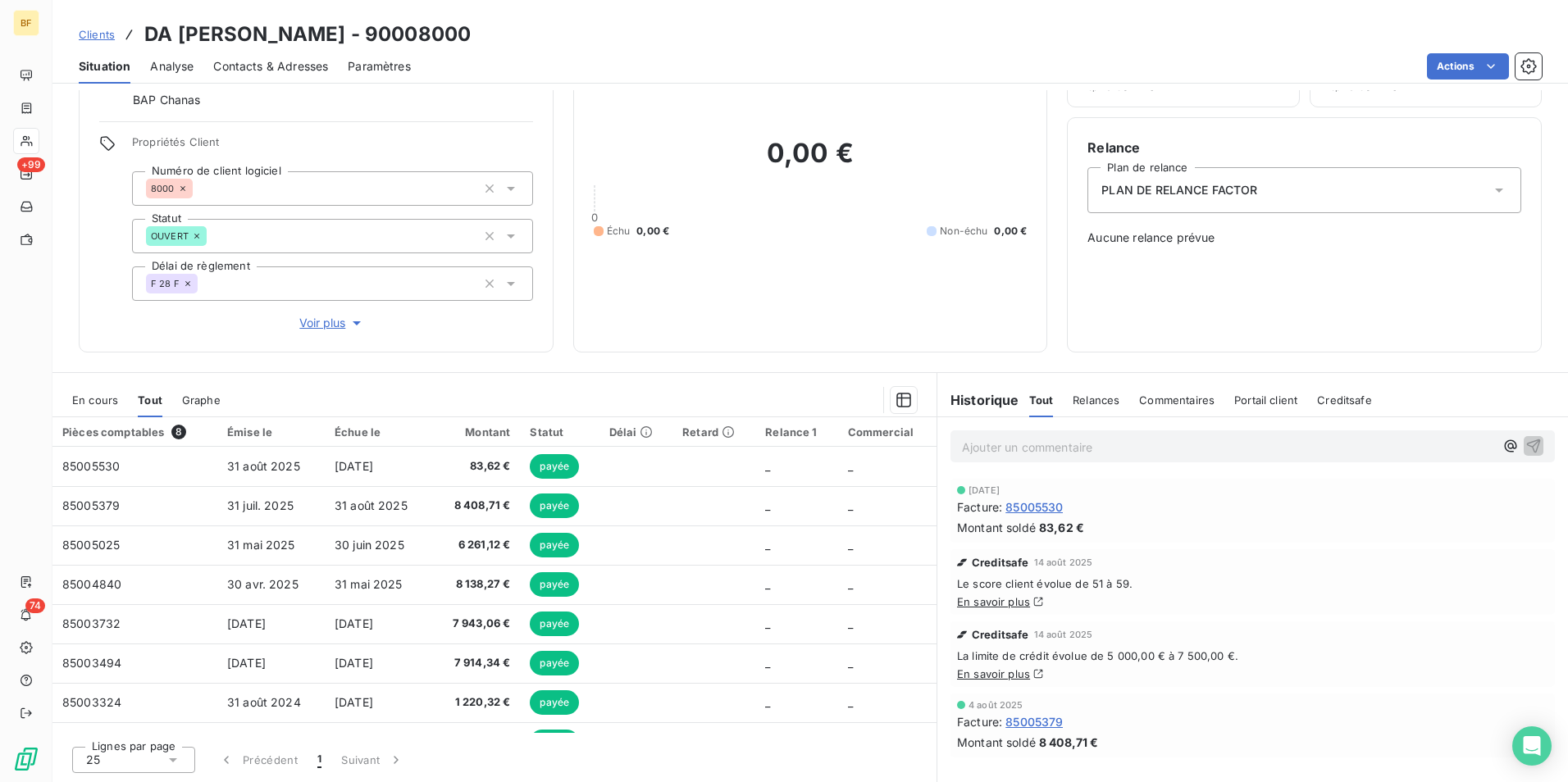
click at [267, 66] on span "Contacts & Adresses" at bounding box center [271, 66] width 115 height 16
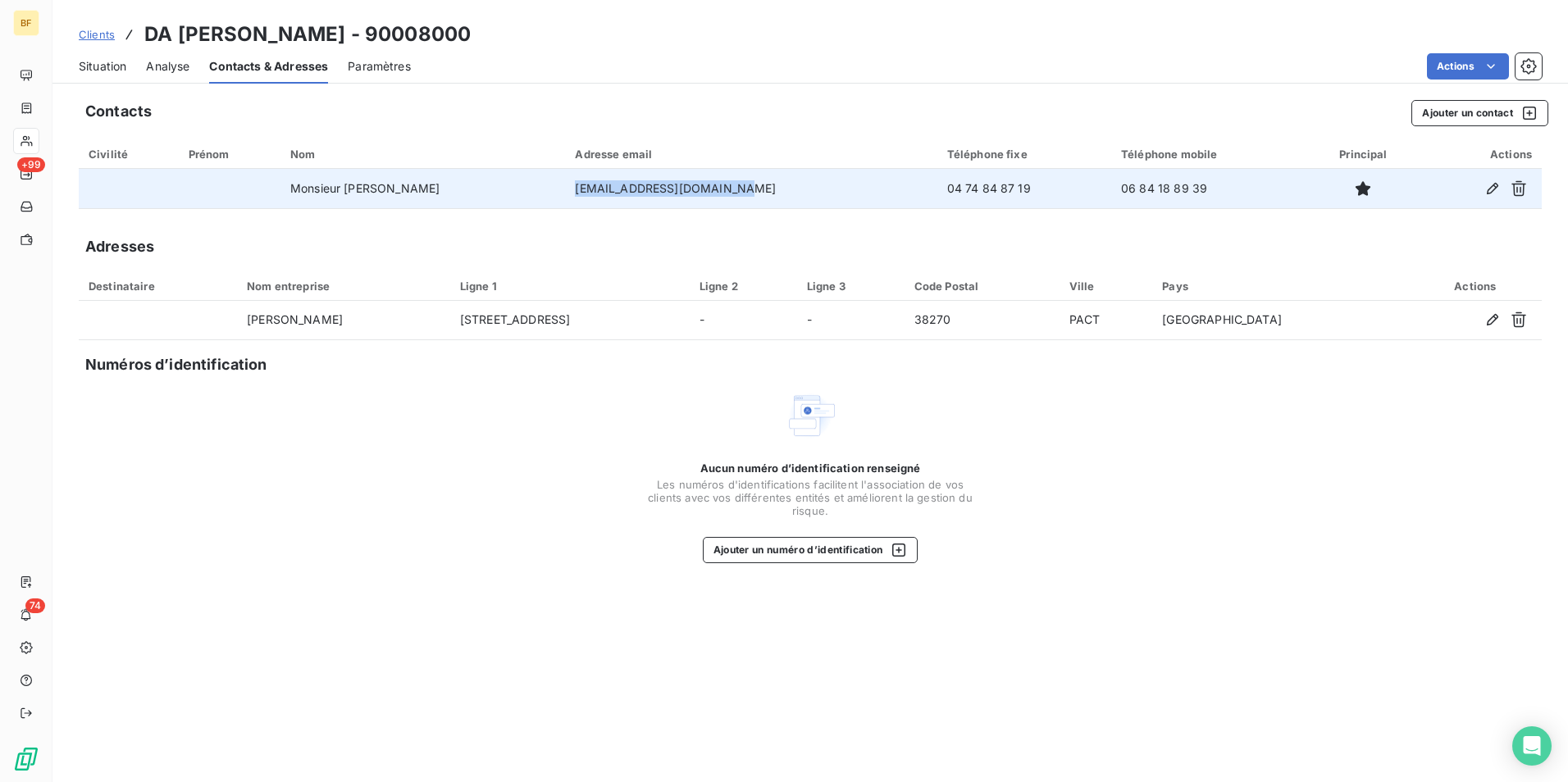
drag, startPoint x: 813, startPoint y: 187, endPoint x: 629, endPoint y: 206, distance: 185.0
click at [629, 206] on td "[EMAIL_ADDRESS][DOMAIN_NAME]" at bounding box center [750, 189] width 372 height 39
copy td "[EMAIL_ADDRESS][DOMAIN_NAME]"
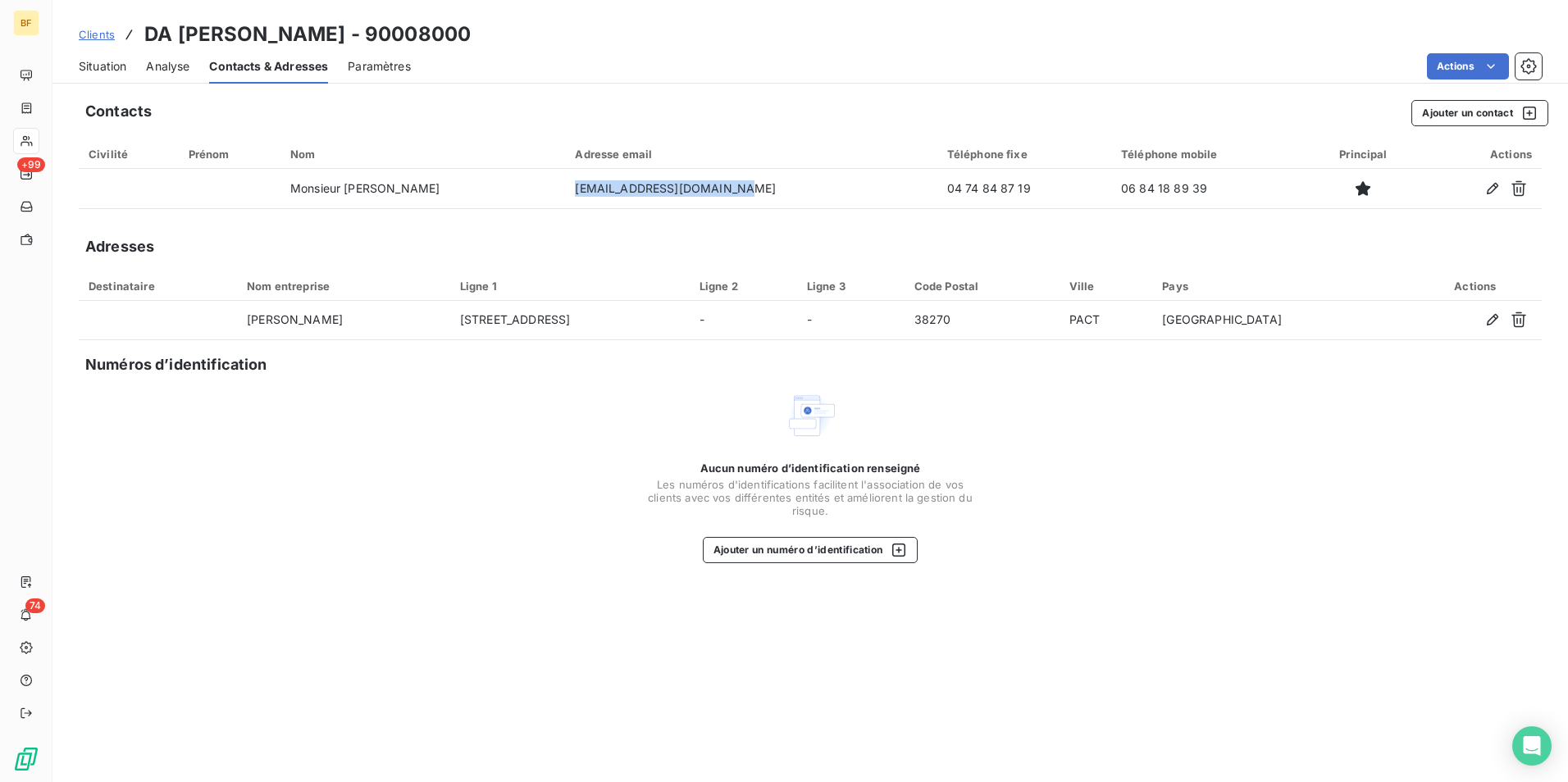
click at [101, 75] on div "Situation" at bounding box center [103, 66] width 48 height 34
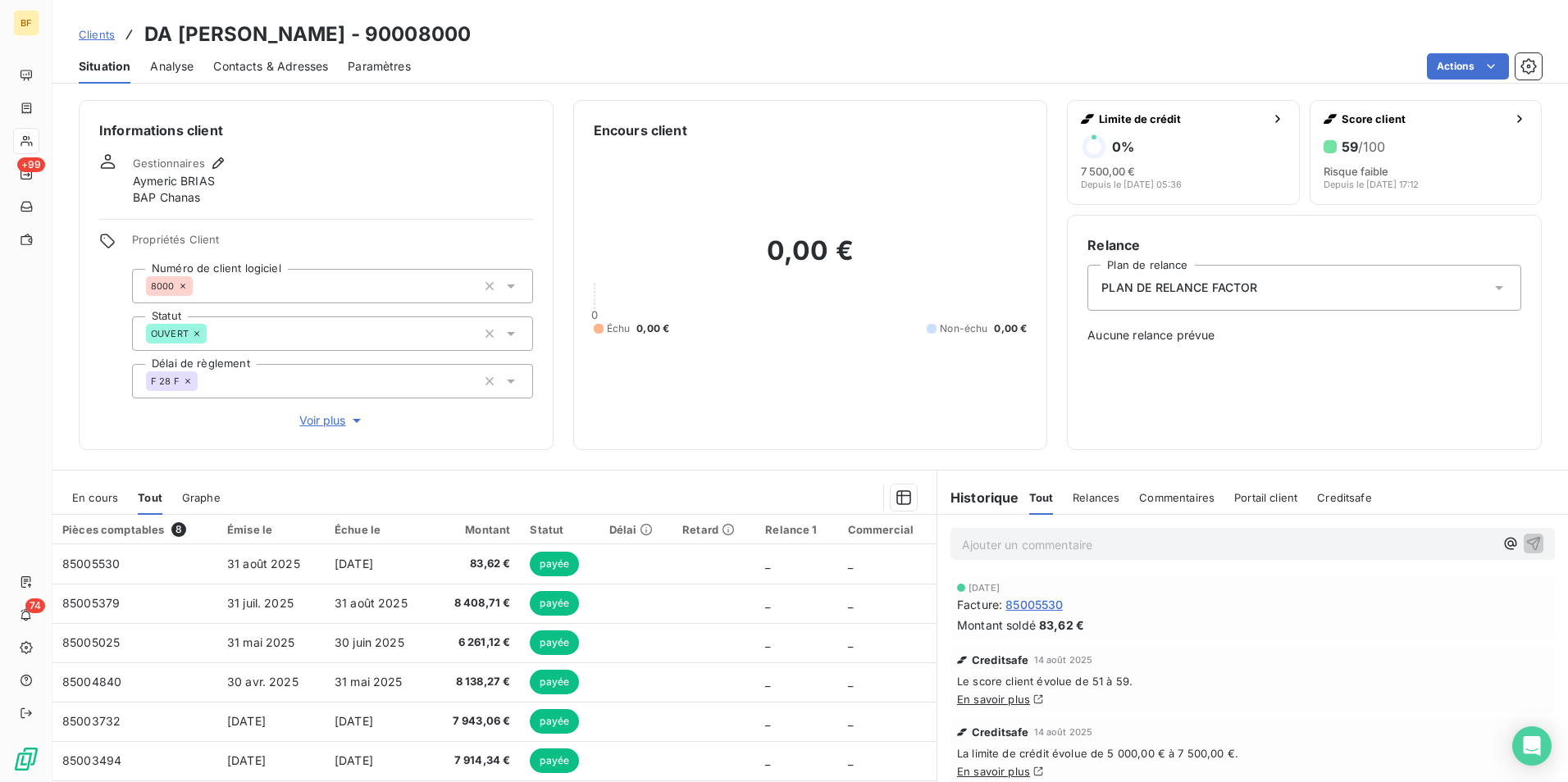
drag, startPoint x: 488, startPoint y: 29, endPoint x: 146, endPoint y: 34, distance: 342.0
click at [146, 34] on div "Clients [PERSON_NAME] - 90008000" at bounding box center [810, 34] width 1515 height 30
copy h3 "DA [PERSON_NAME] - 90008000"
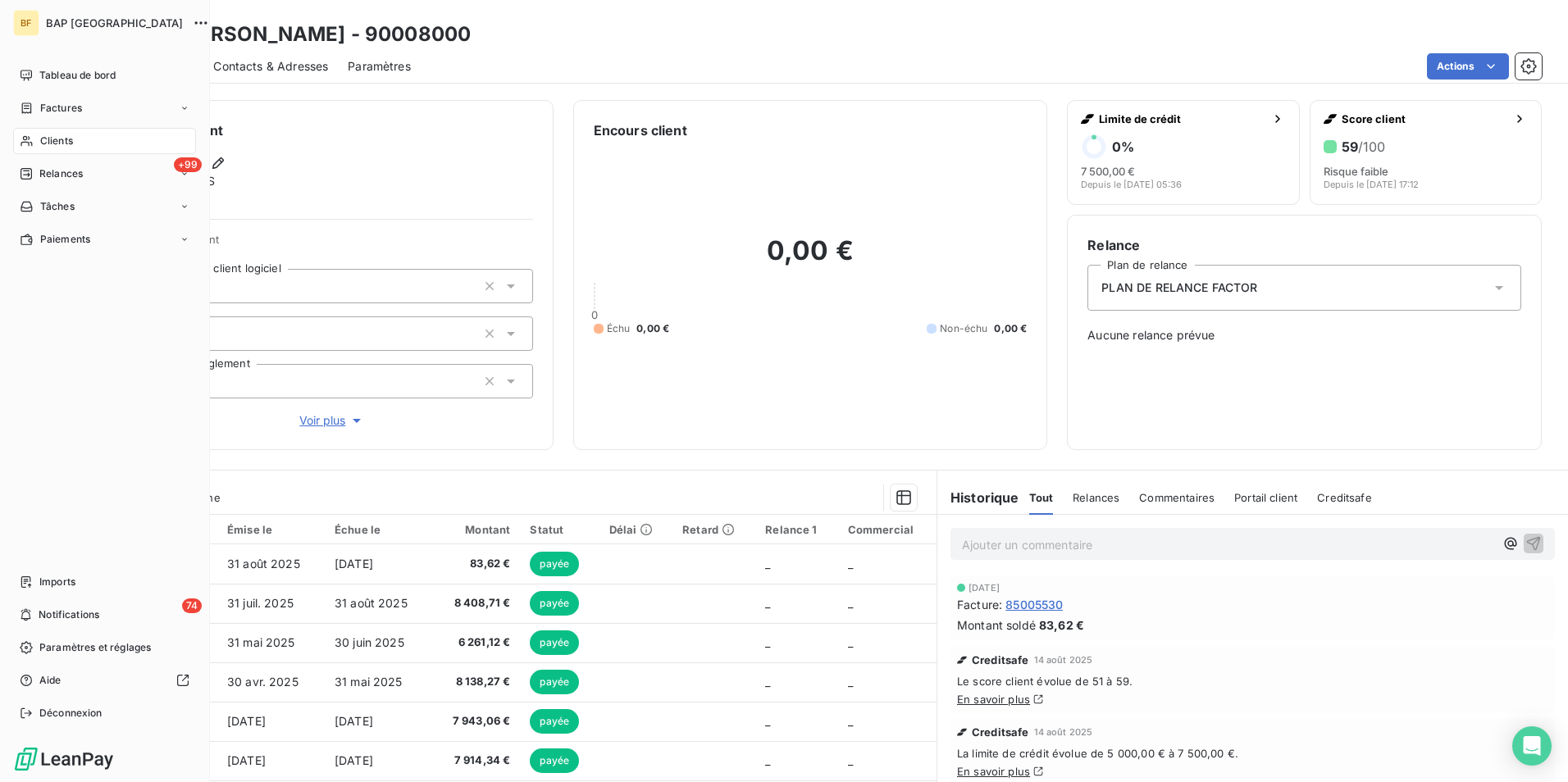
click at [42, 142] on span "Clients" at bounding box center [56, 140] width 33 height 14
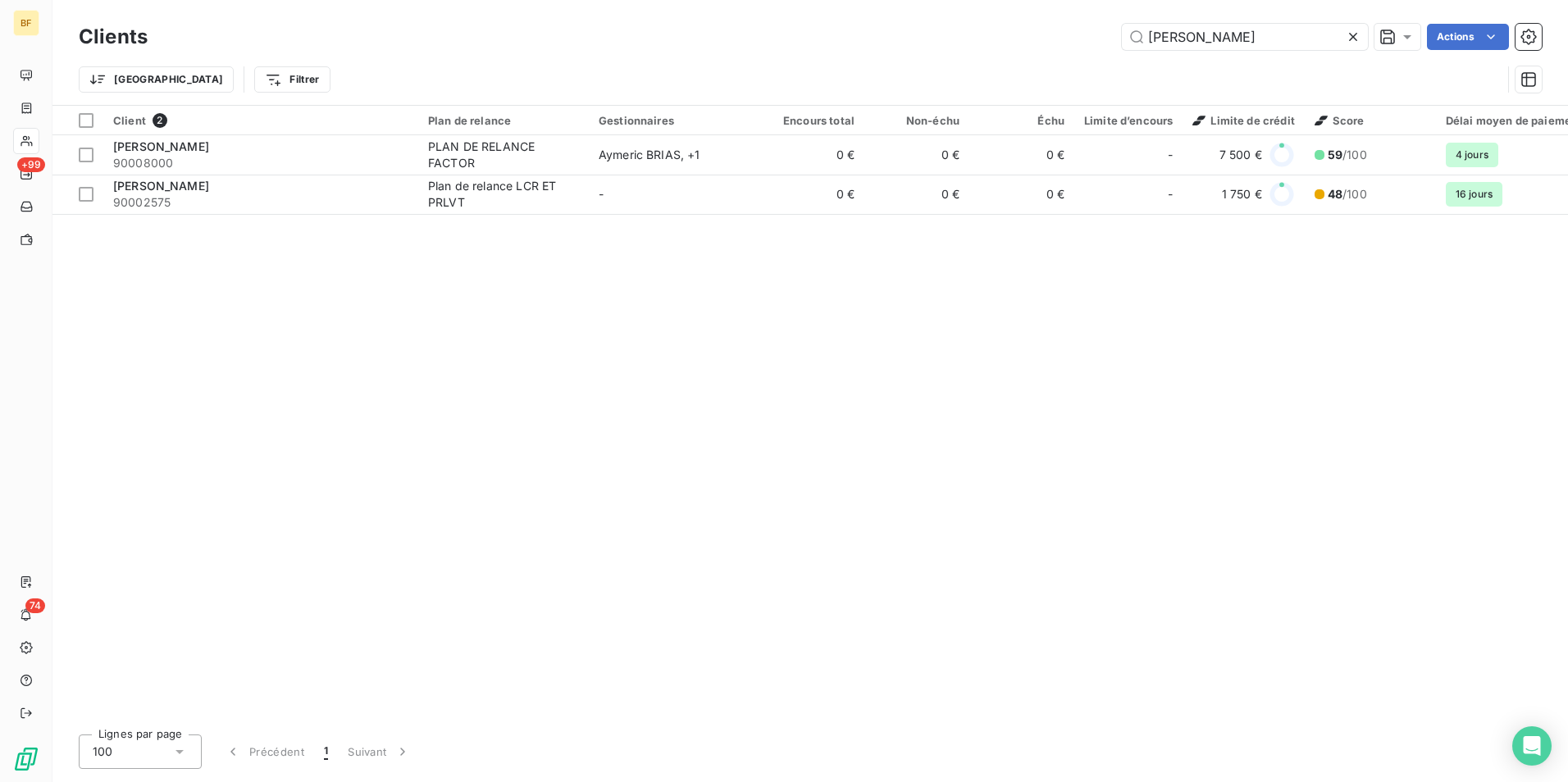
drag, startPoint x: 1245, startPoint y: 31, endPoint x: 1090, endPoint y: 27, distance: 155.1
click at [1090, 27] on div "da silva Actions" at bounding box center [854, 37] width 1374 height 26
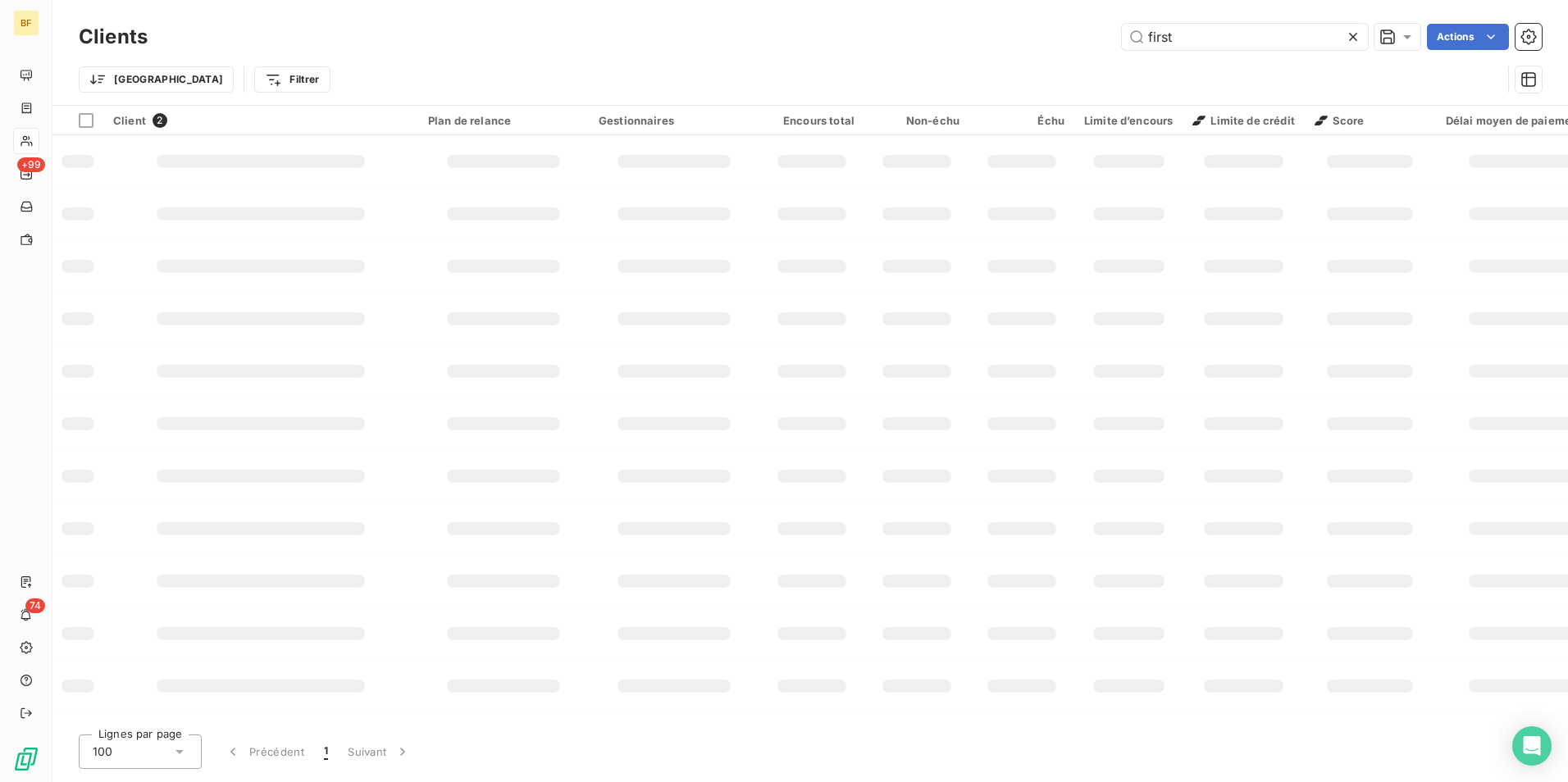
type input "first"
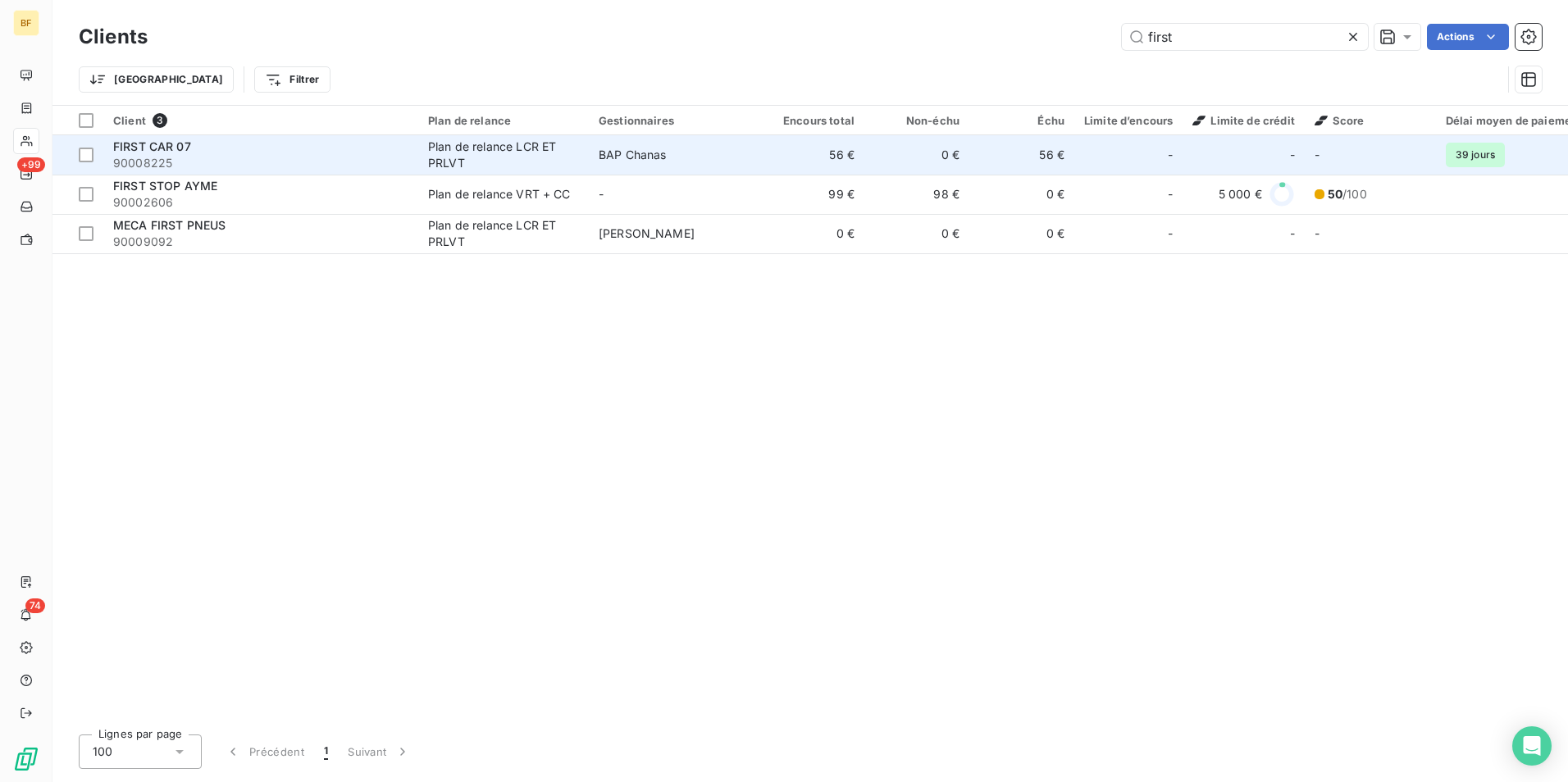
click at [436, 160] on div "Plan de relance LCR ET PRLVT" at bounding box center [503, 155] width 151 height 33
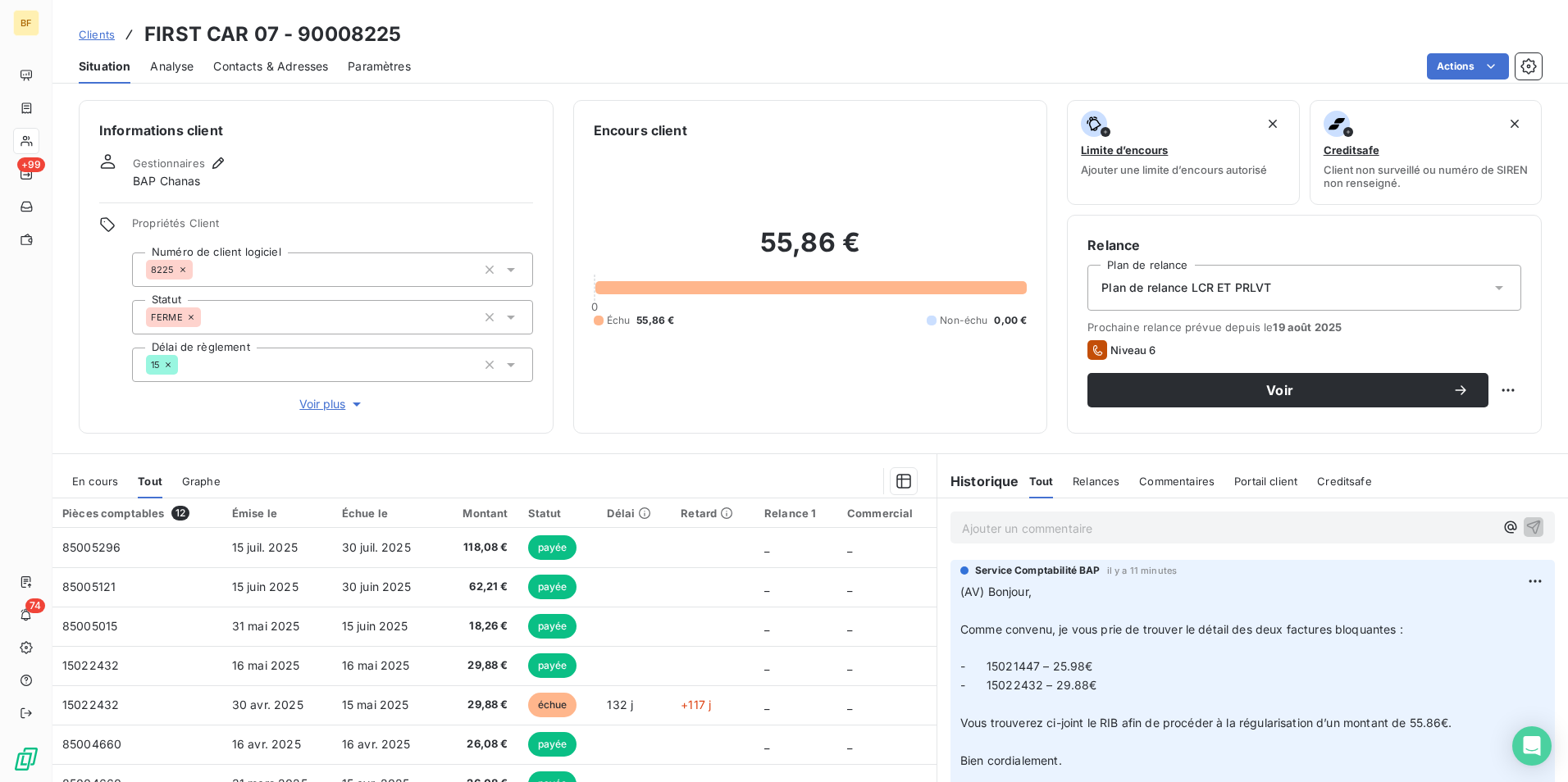
click at [1120, 535] on p "Ajouter un commentaire ﻿" at bounding box center [1229, 528] width 533 height 20
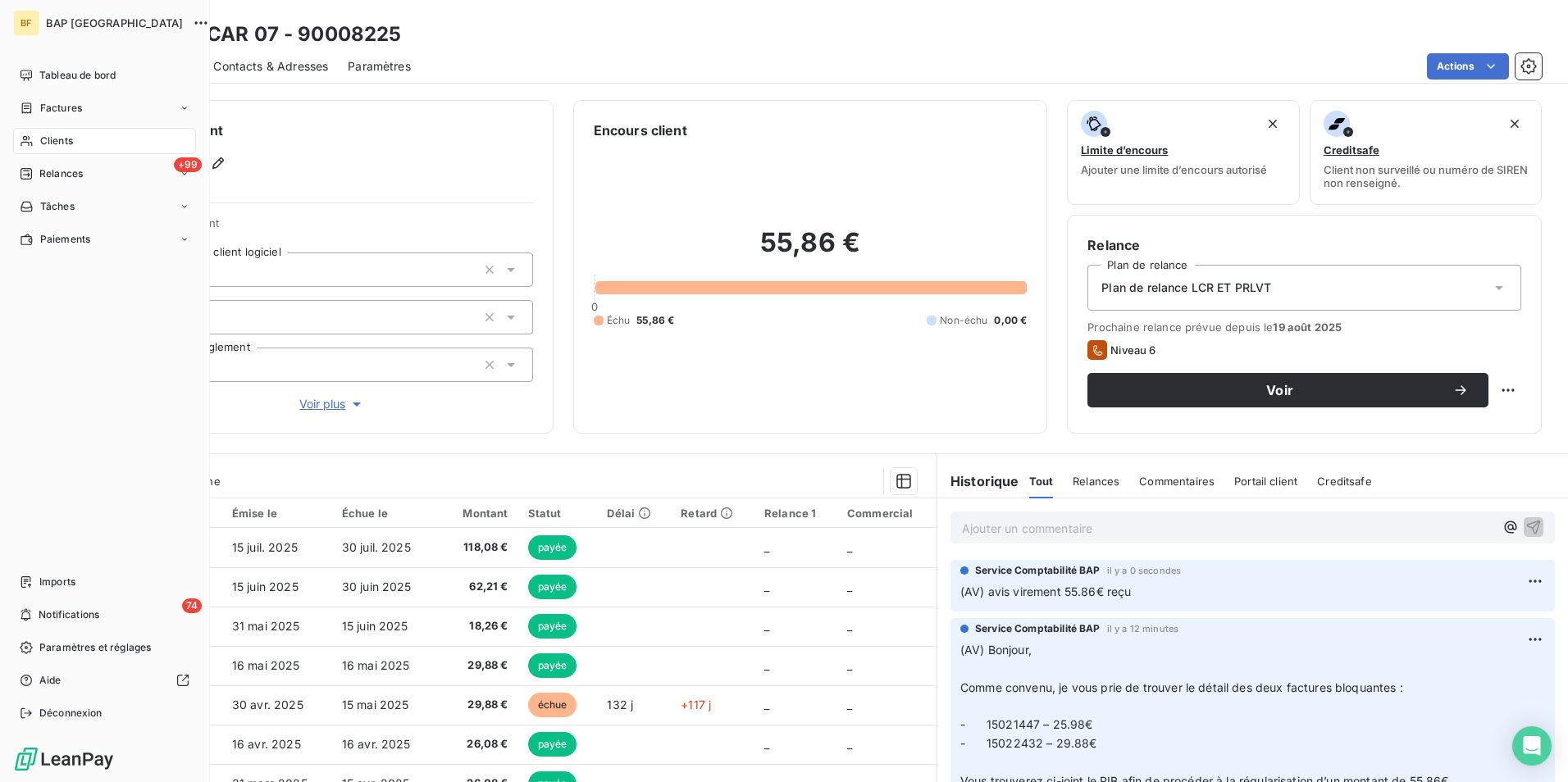
click at [48, 140] on span "Clients" at bounding box center [56, 140] width 33 height 14
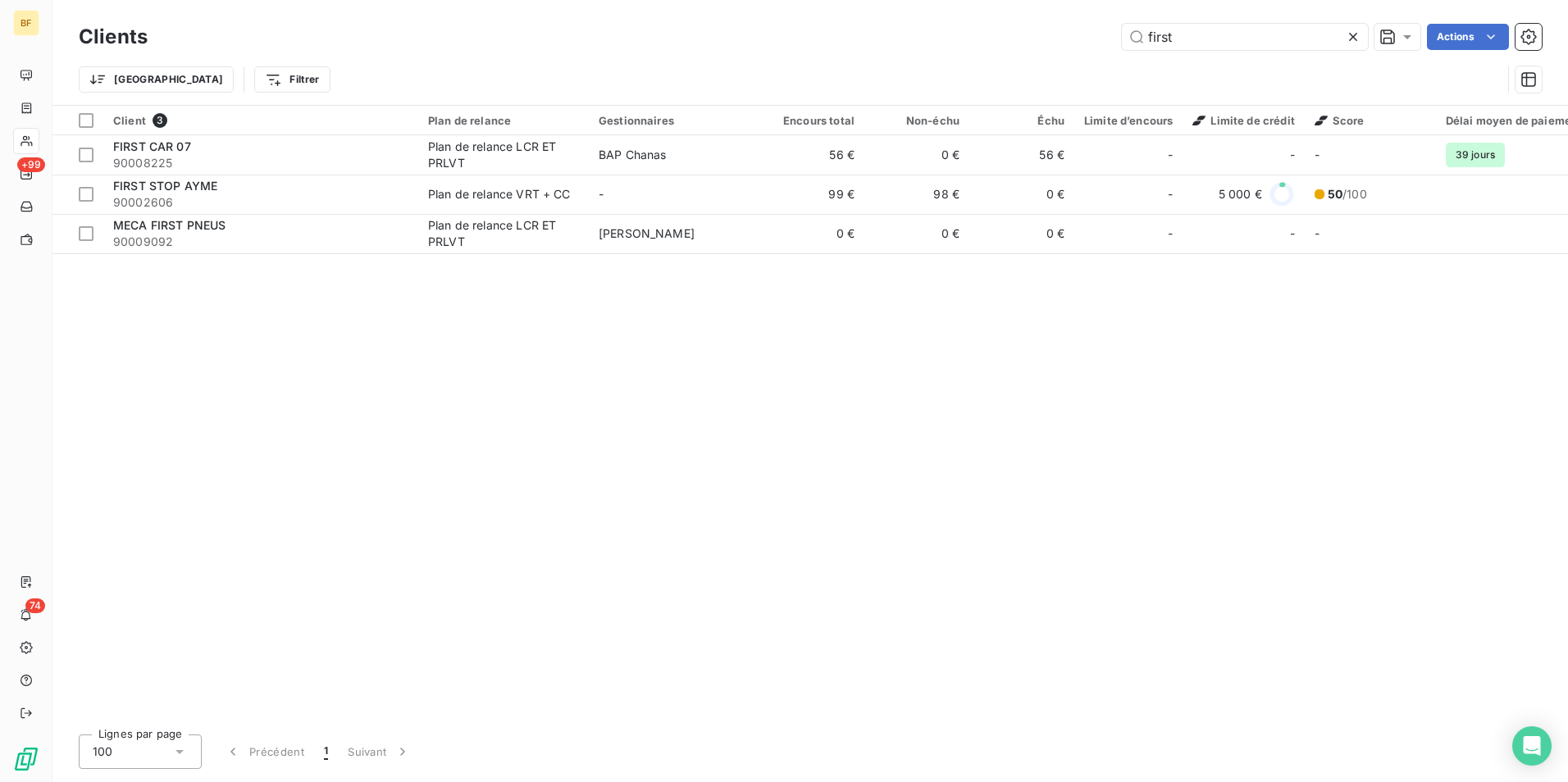
drag, startPoint x: 1180, startPoint y: 40, endPoint x: 1054, endPoint y: 24, distance: 127.0
click at [1054, 24] on div "first Actions" at bounding box center [854, 37] width 1374 height 26
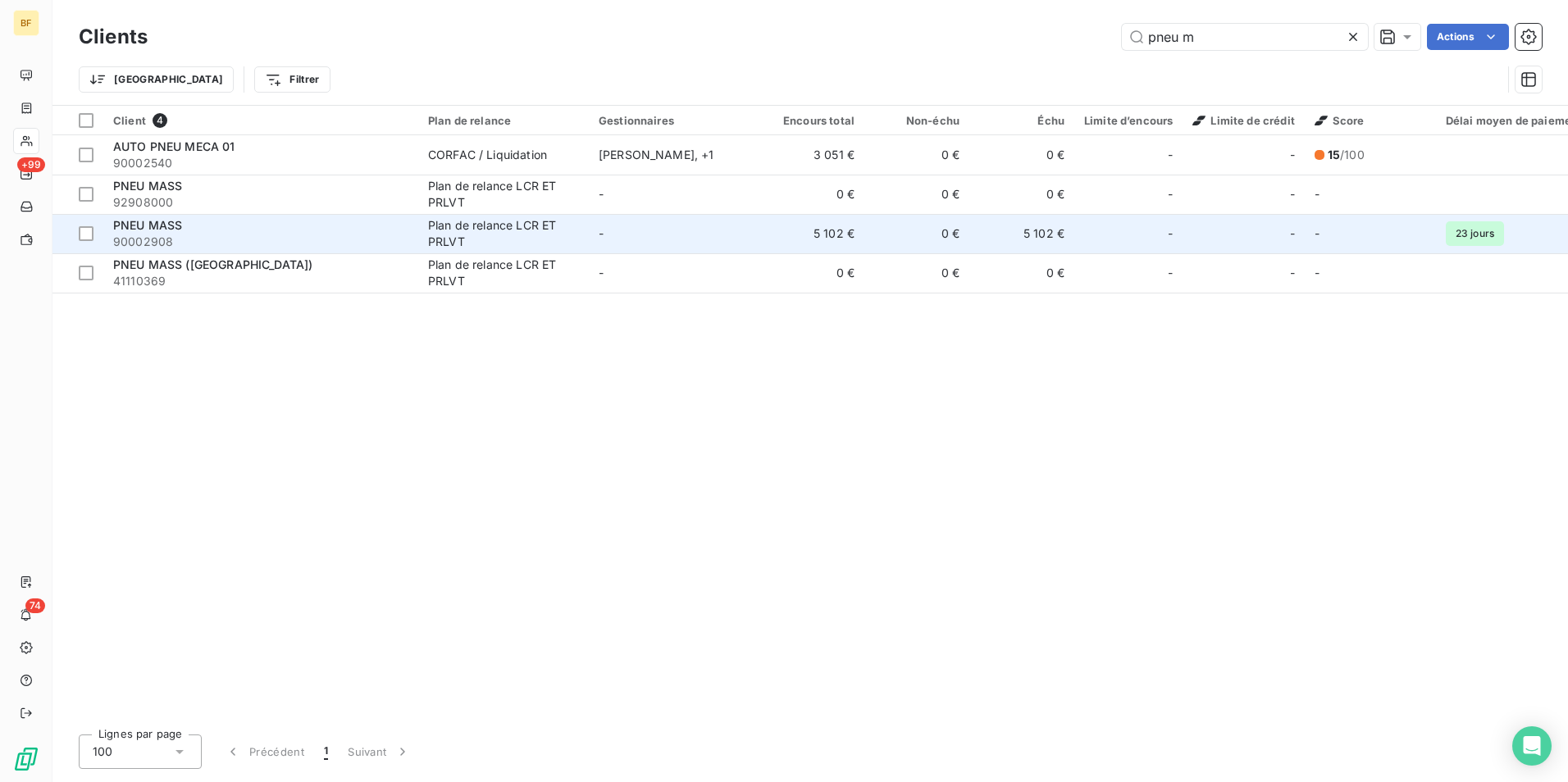
type input "pneu m"
click at [541, 232] on div "Plan de relance LCR ET PRLVT" at bounding box center [503, 233] width 151 height 33
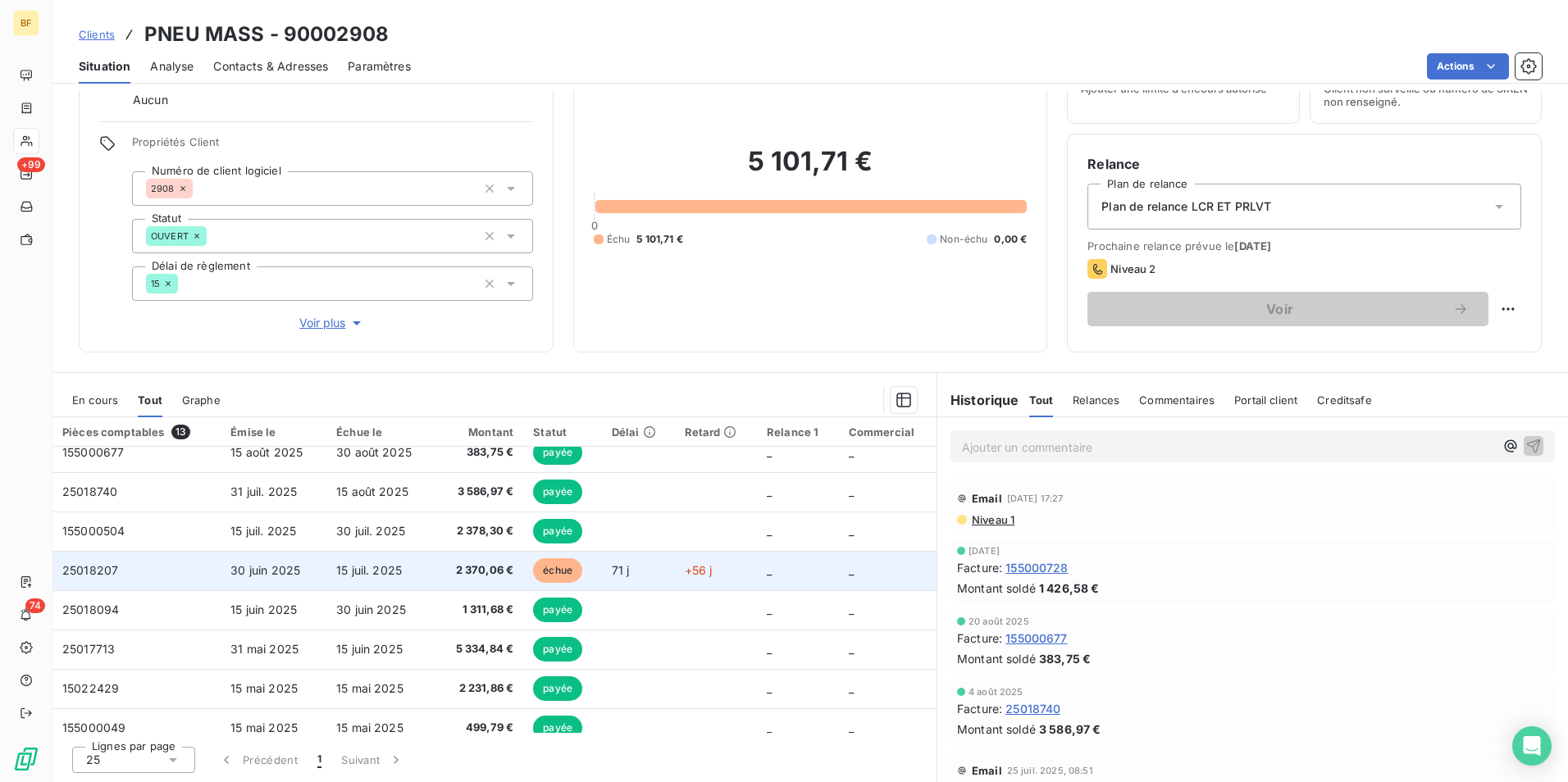
scroll to position [82, 0]
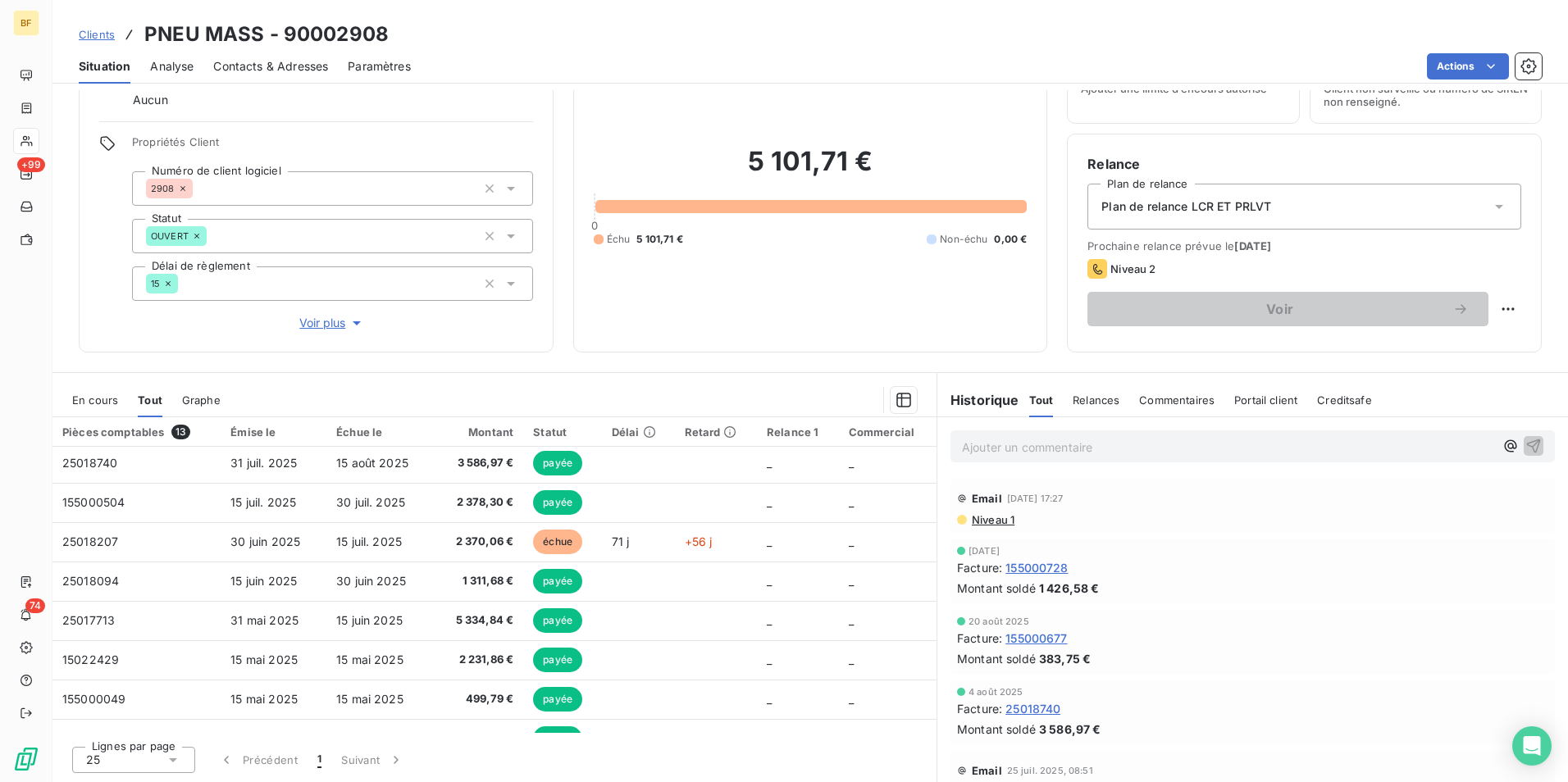
click at [125, 65] on span "Situation" at bounding box center [105, 66] width 52 height 16
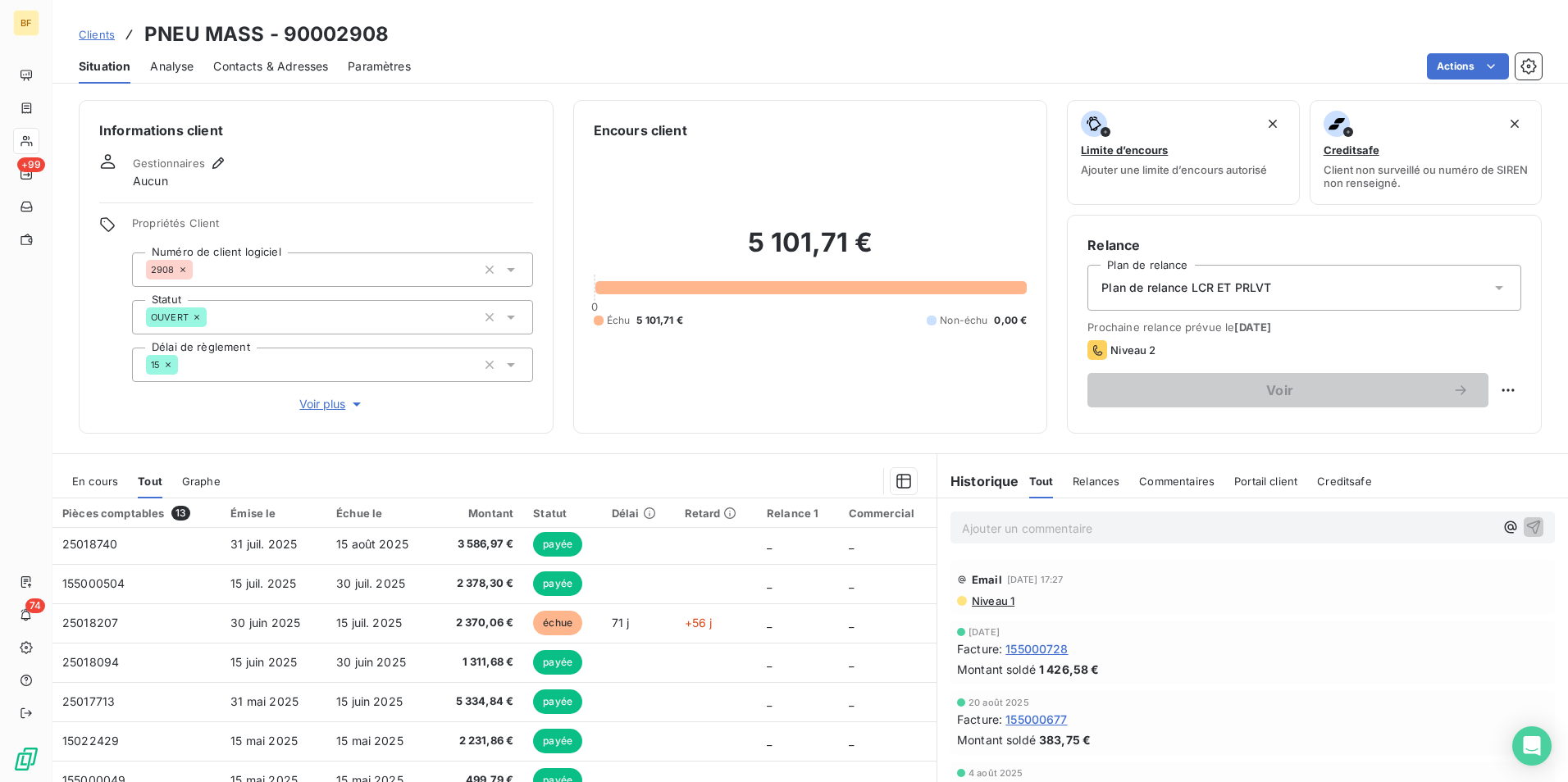
click at [1053, 537] on p "Ajouter un commentaire ﻿" at bounding box center [1229, 528] width 533 height 20
click at [1053, 530] on p "Ajouter un commentaire ﻿" at bounding box center [1229, 528] width 533 height 20
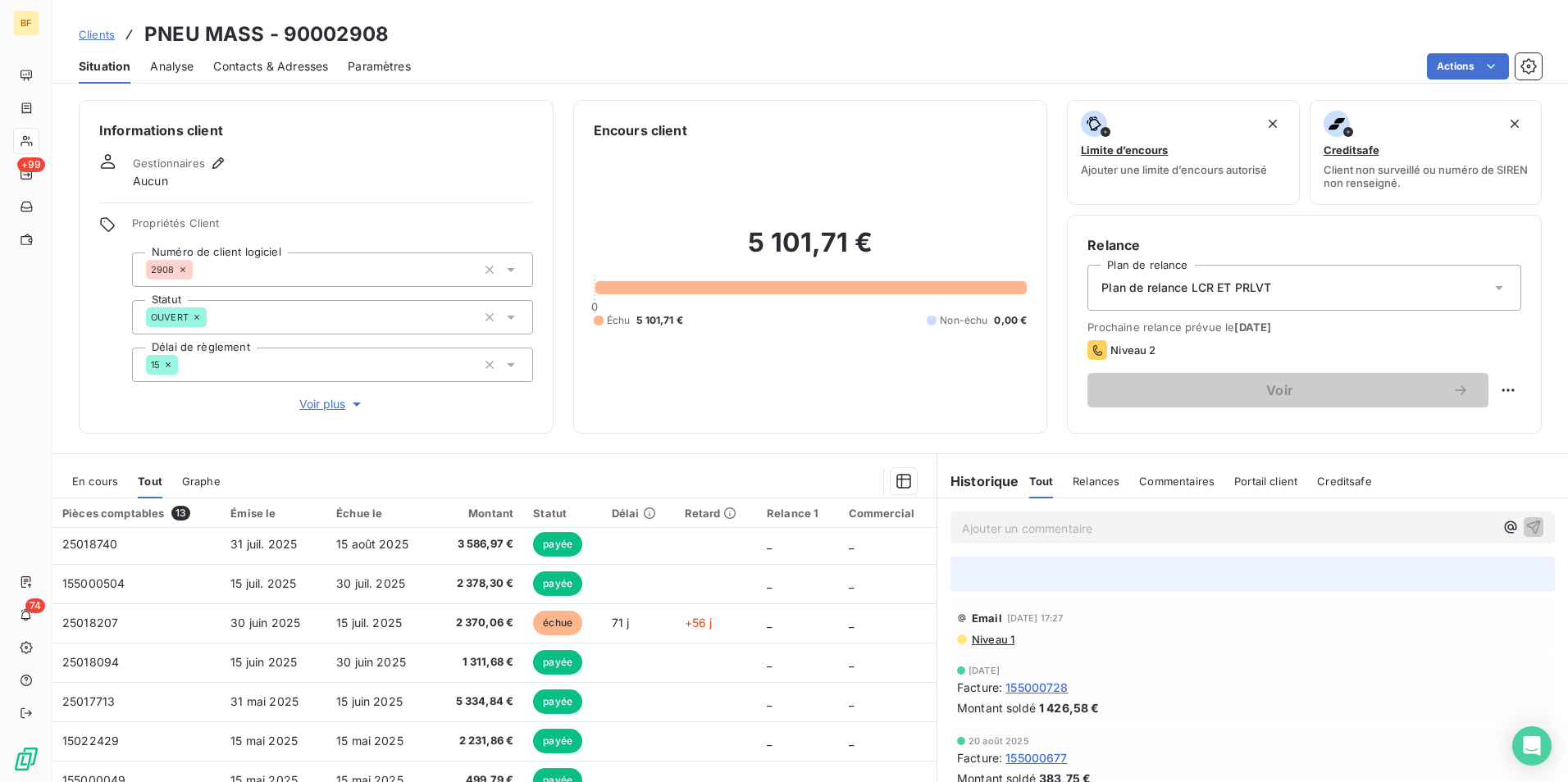
scroll to position [246, 0]
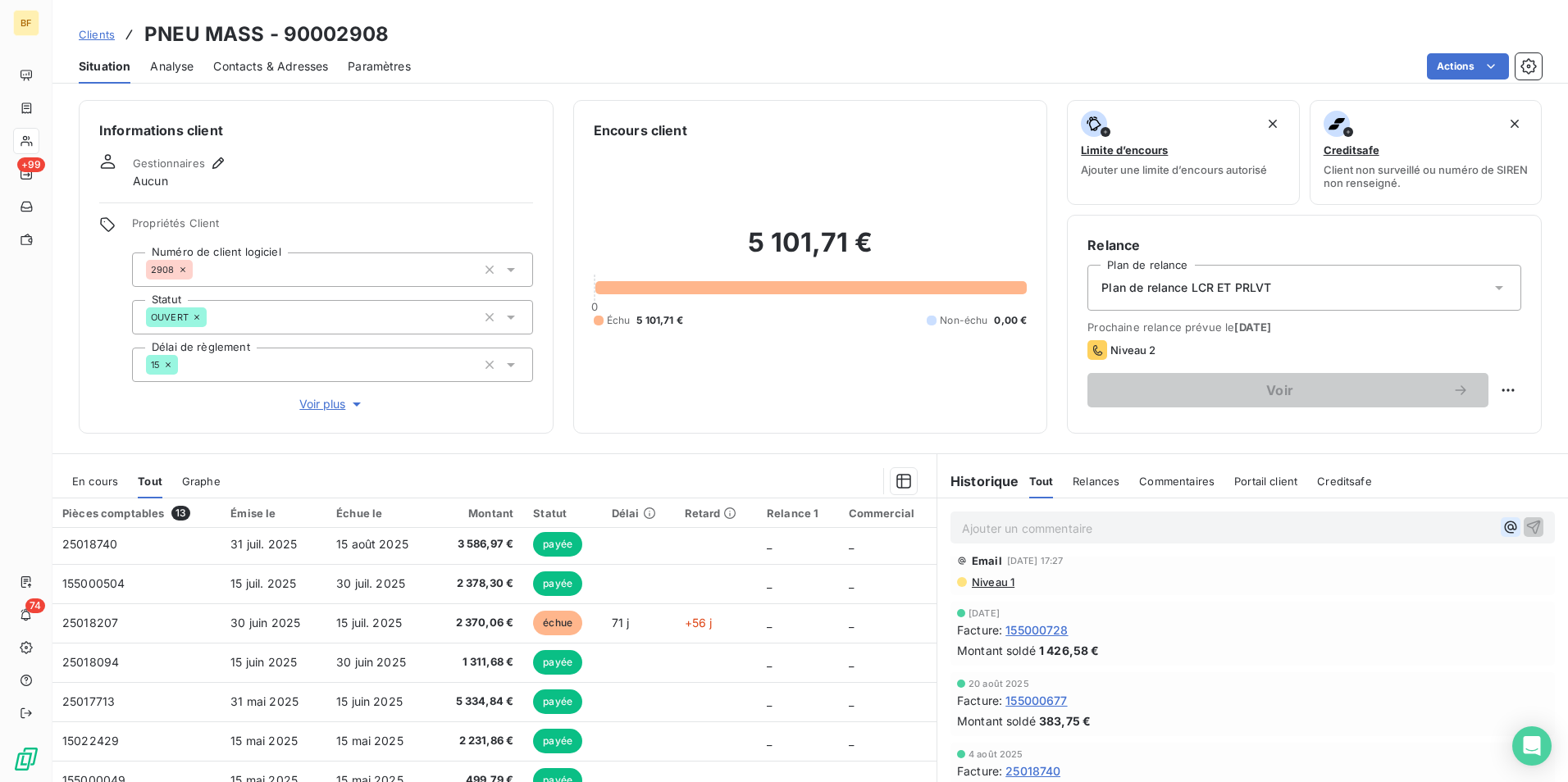
click at [1502, 535] on icon "button" at bounding box center [1510, 527] width 16 height 16
click at [1505, 528] on icon "button" at bounding box center [1511, 528] width 12 height 12
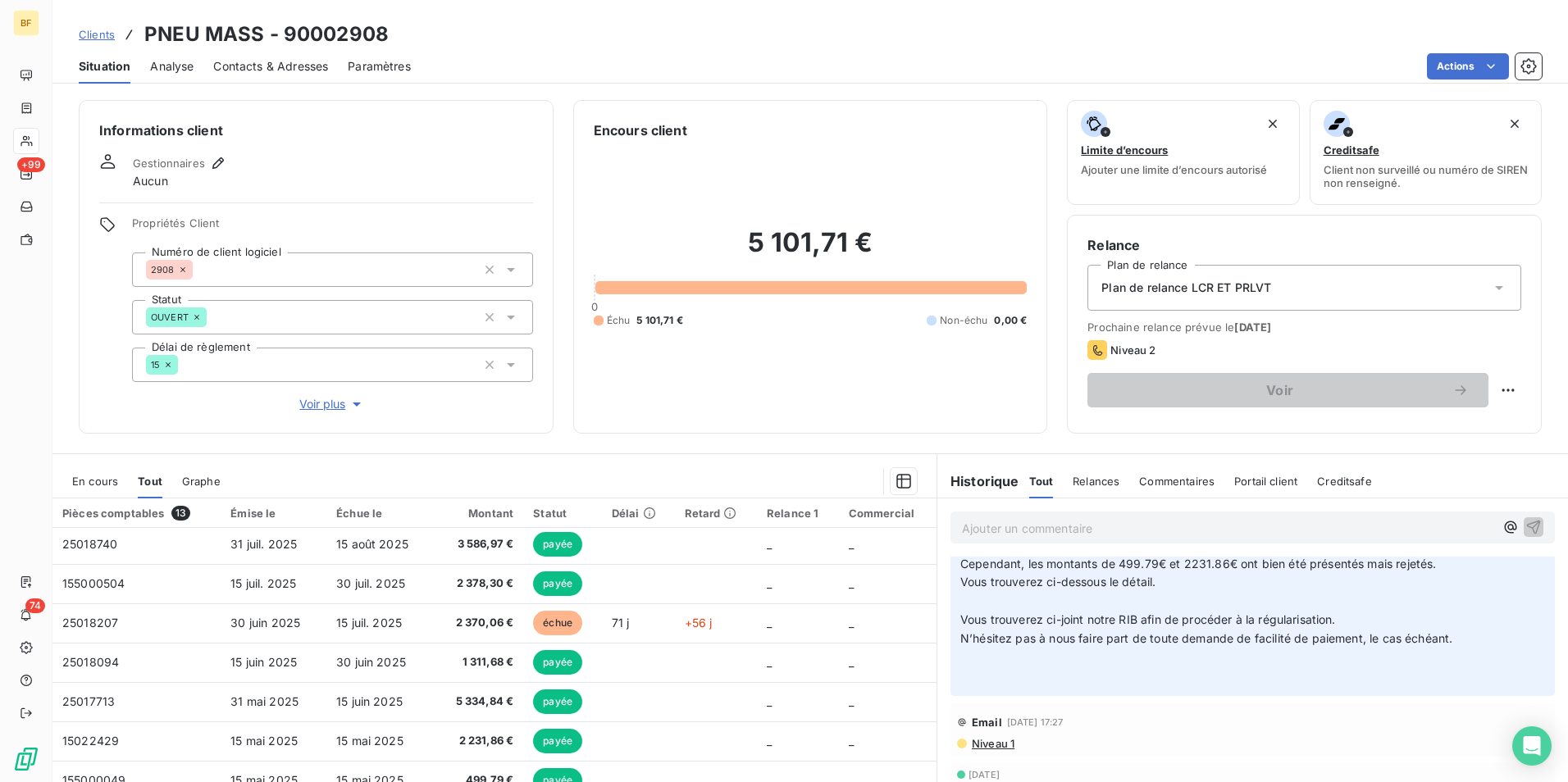
scroll to position [0, 0]
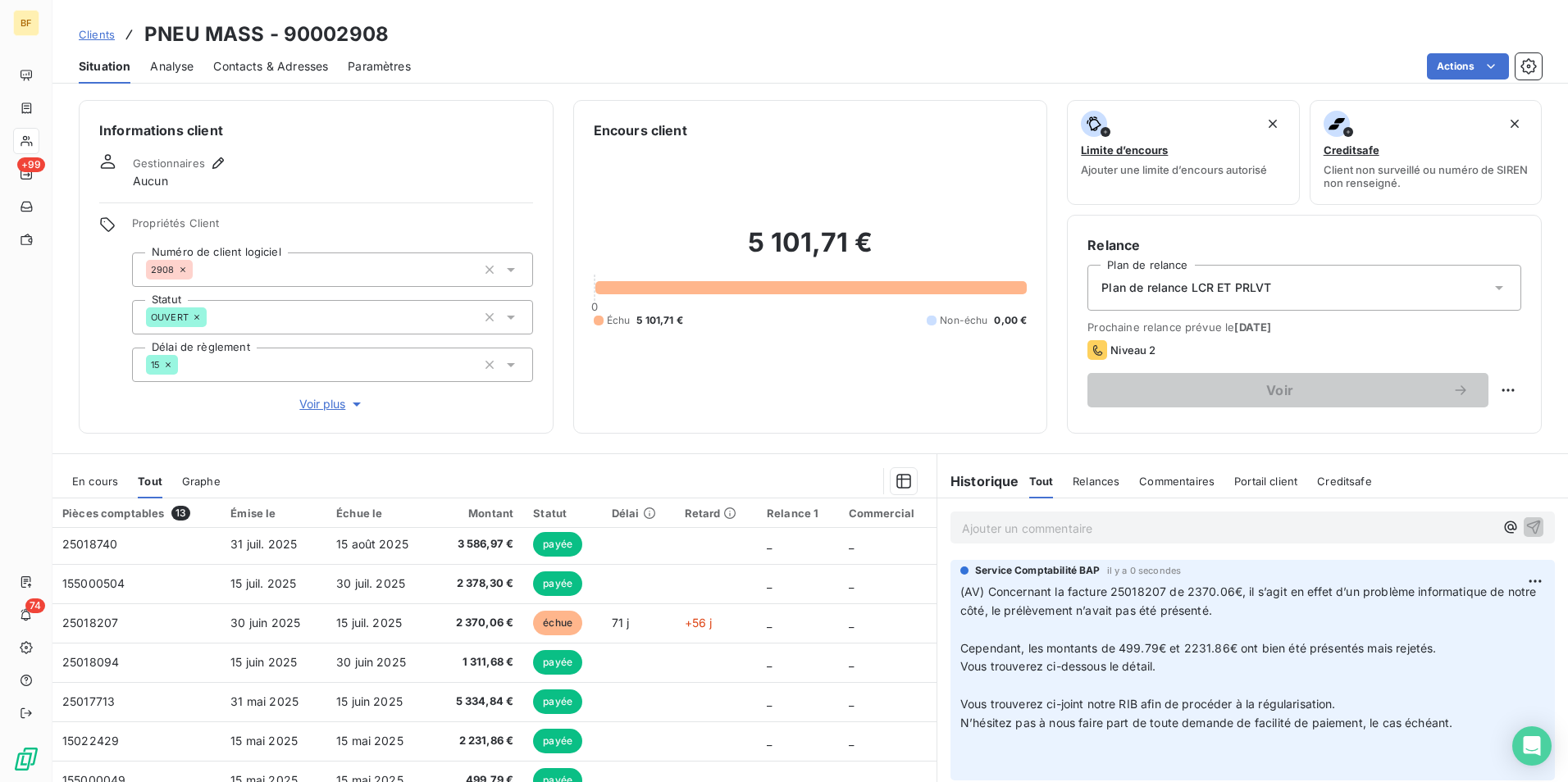
click at [840, 404] on div "5 101,71 € 0 Échu 5 101,71 € Non-échu 0,00 €" at bounding box center [811, 277] width 434 height 273
drag, startPoint x: 1176, startPoint y: 589, endPoint x: 1223, endPoint y: 591, distance: 47.0
click at [1223, 591] on span "(AV) Concernant la facture 25018207 de 2370.06€, il s’agit en effet d’un problè…" at bounding box center [1250, 601] width 579 height 33
copy span "2370.06"
click at [1091, 517] on div "Ajouter un commentaire ﻿" at bounding box center [1229, 528] width 533 height 22
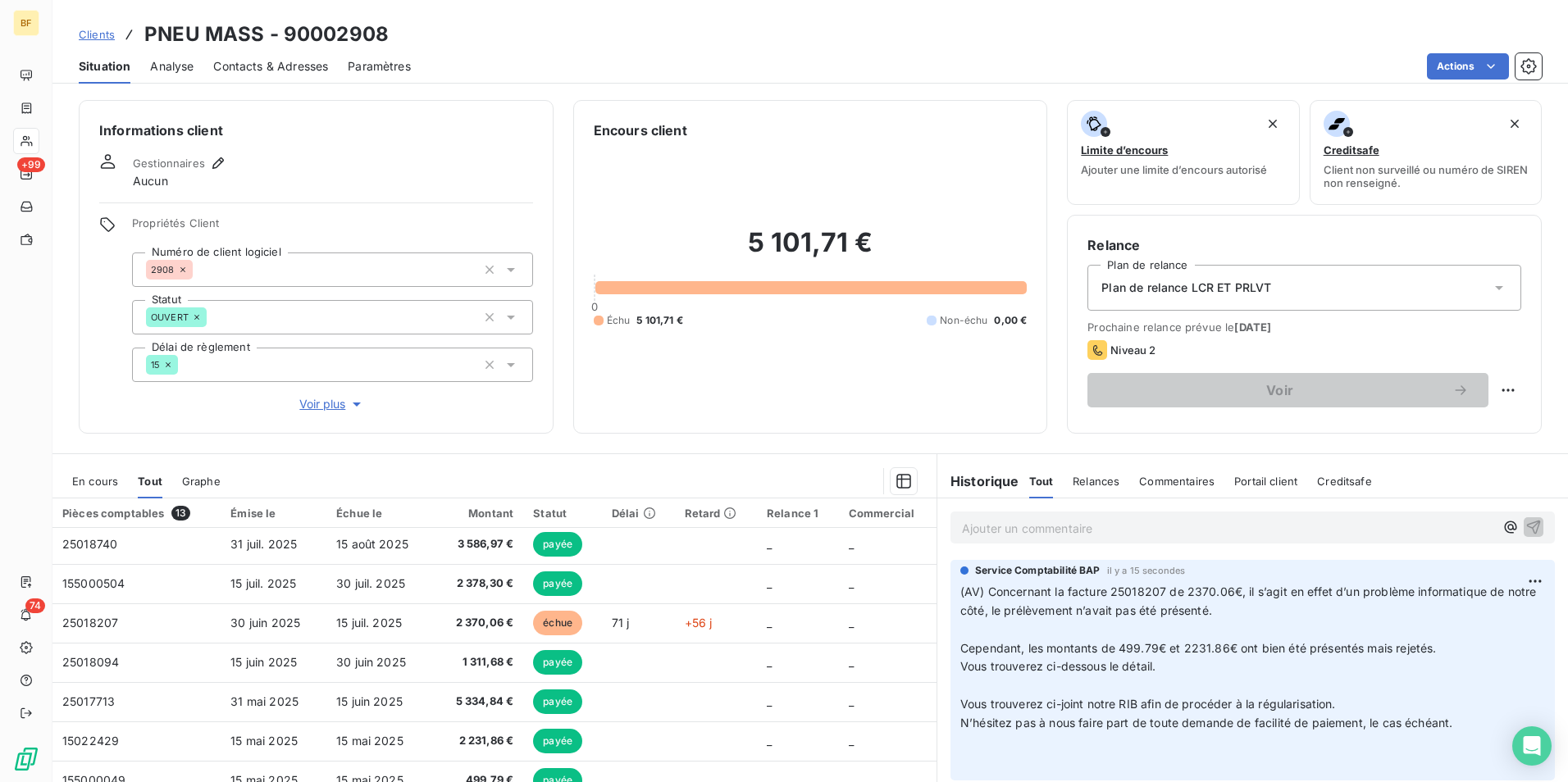
click at [1096, 534] on p "Ajouter un commentaire ﻿" at bounding box center [1229, 528] width 533 height 20
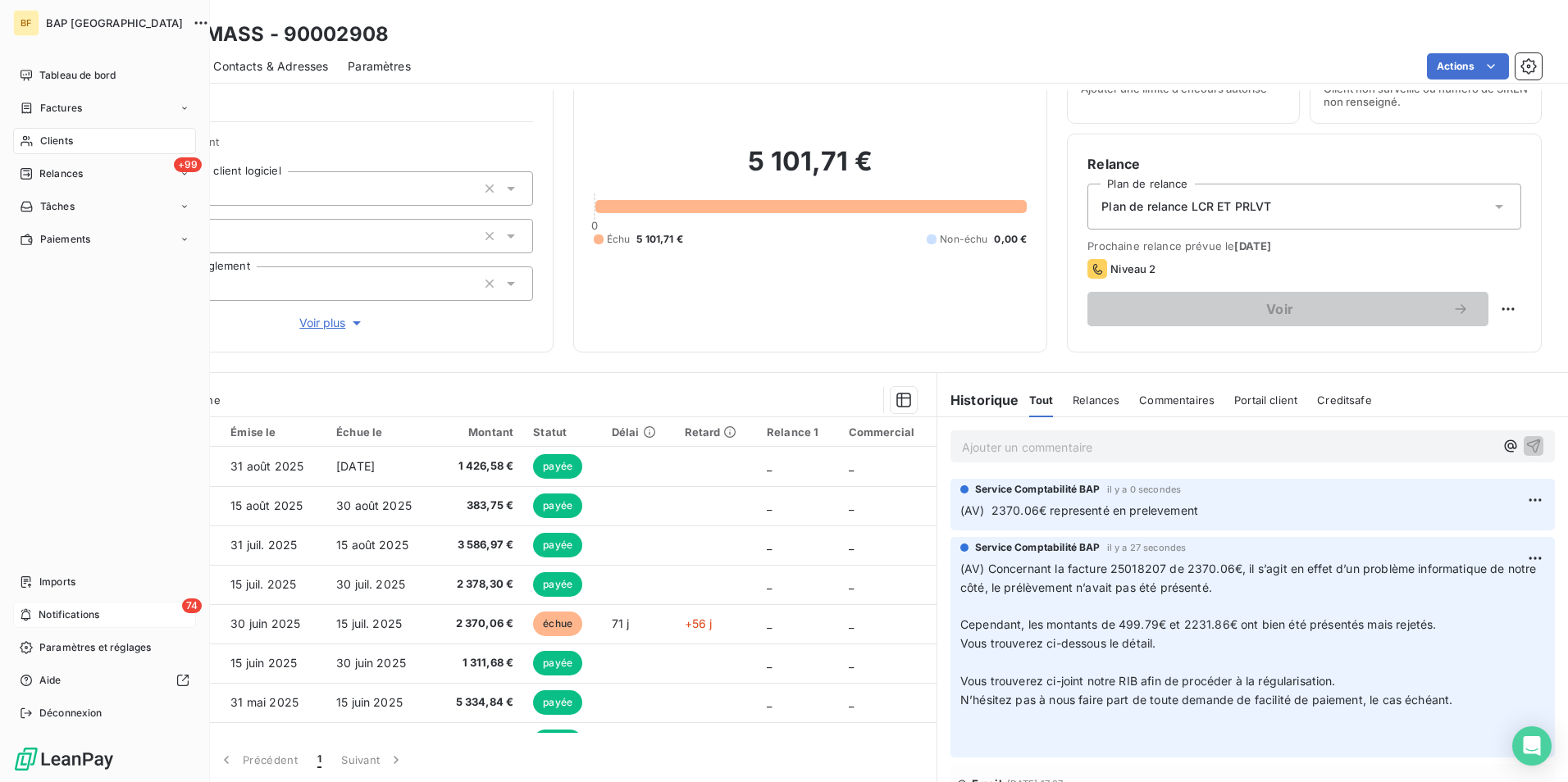
click at [86, 611] on span "Notifications" at bounding box center [68, 614] width 60 height 14
click at [37, 77] on div "Tableau de bord" at bounding box center [104, 75] width 183 height 26
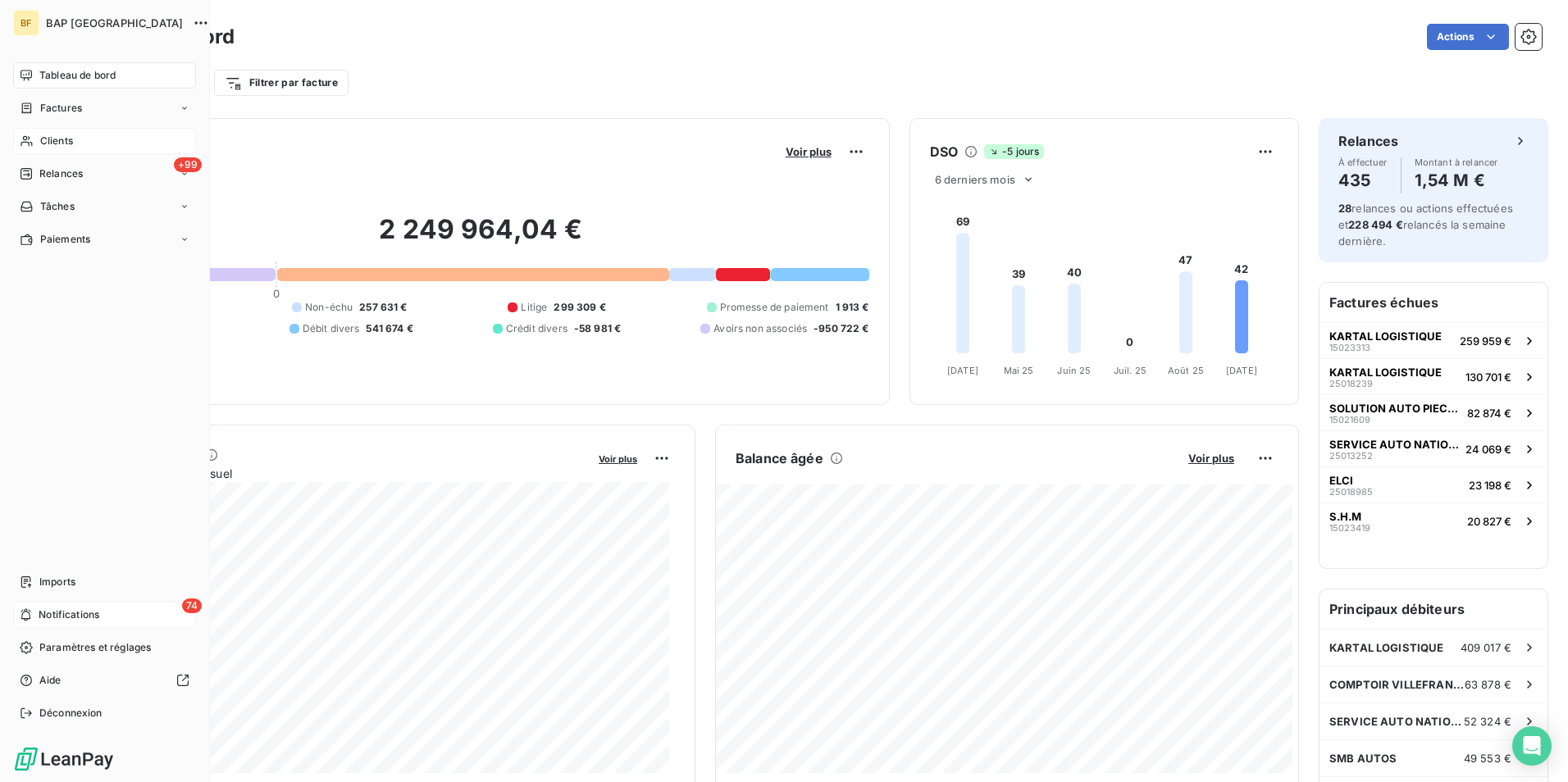
click at [44, 145] on span "Clients" at bounding box center [56, 140] width 33 height 14
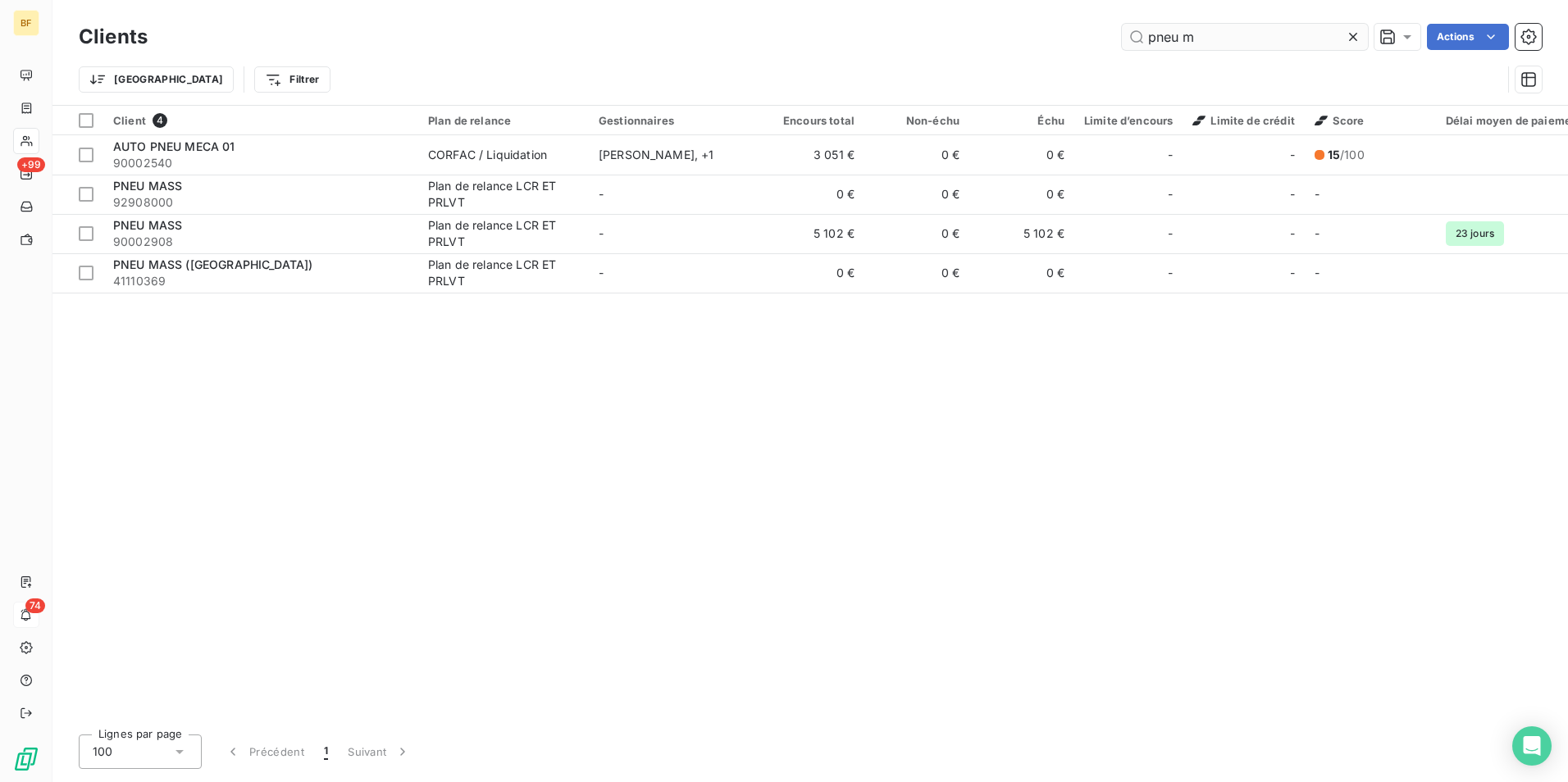
drag, startPoint x: 1226, startPoint y: 38, endPoint x: 1166, endPoint y: 31, distance: 60.4
click at [1166, 31] on input "pneu m" at bounding box center [1244, 37] width 246 height 26
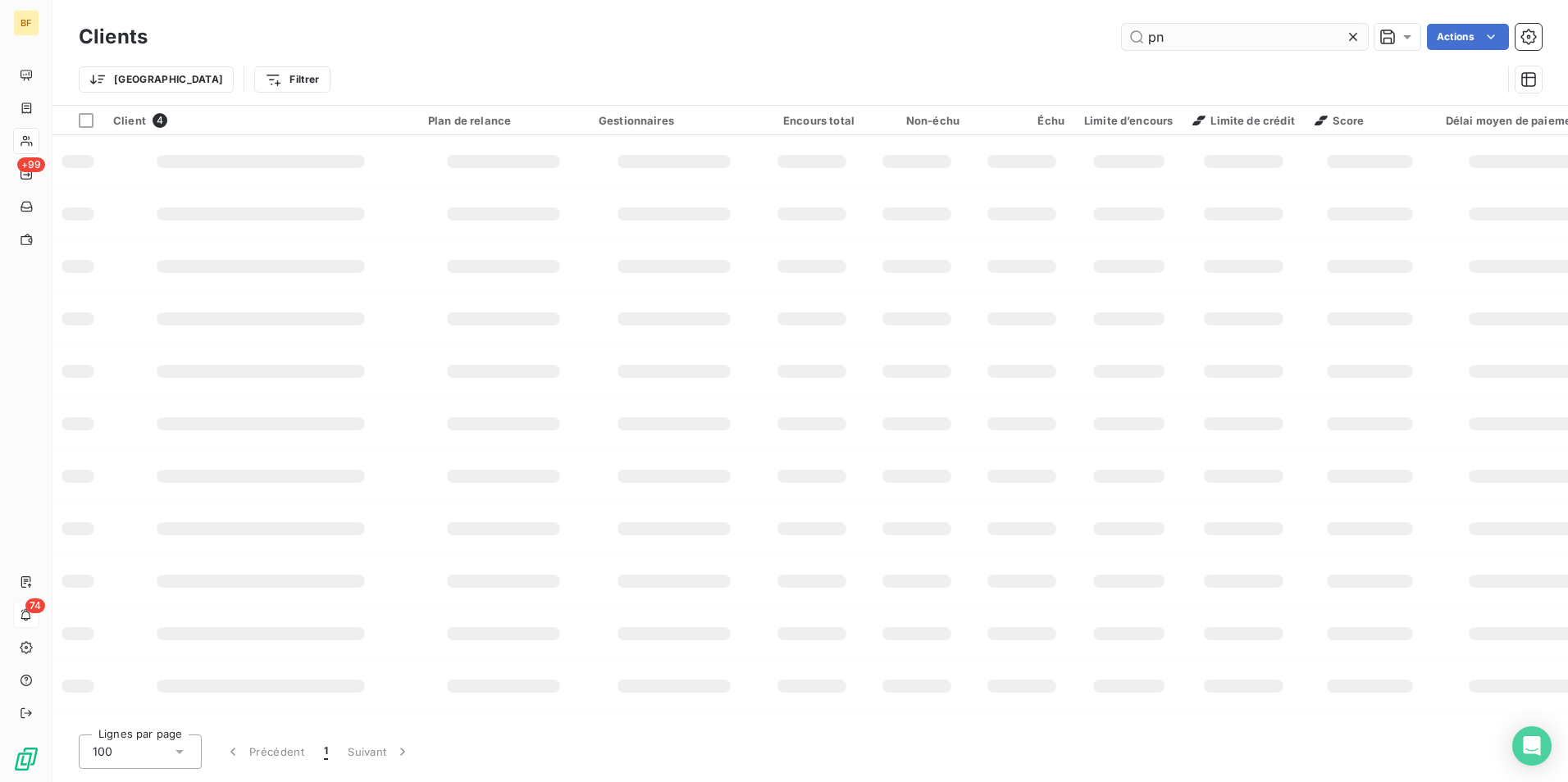
type input "p"
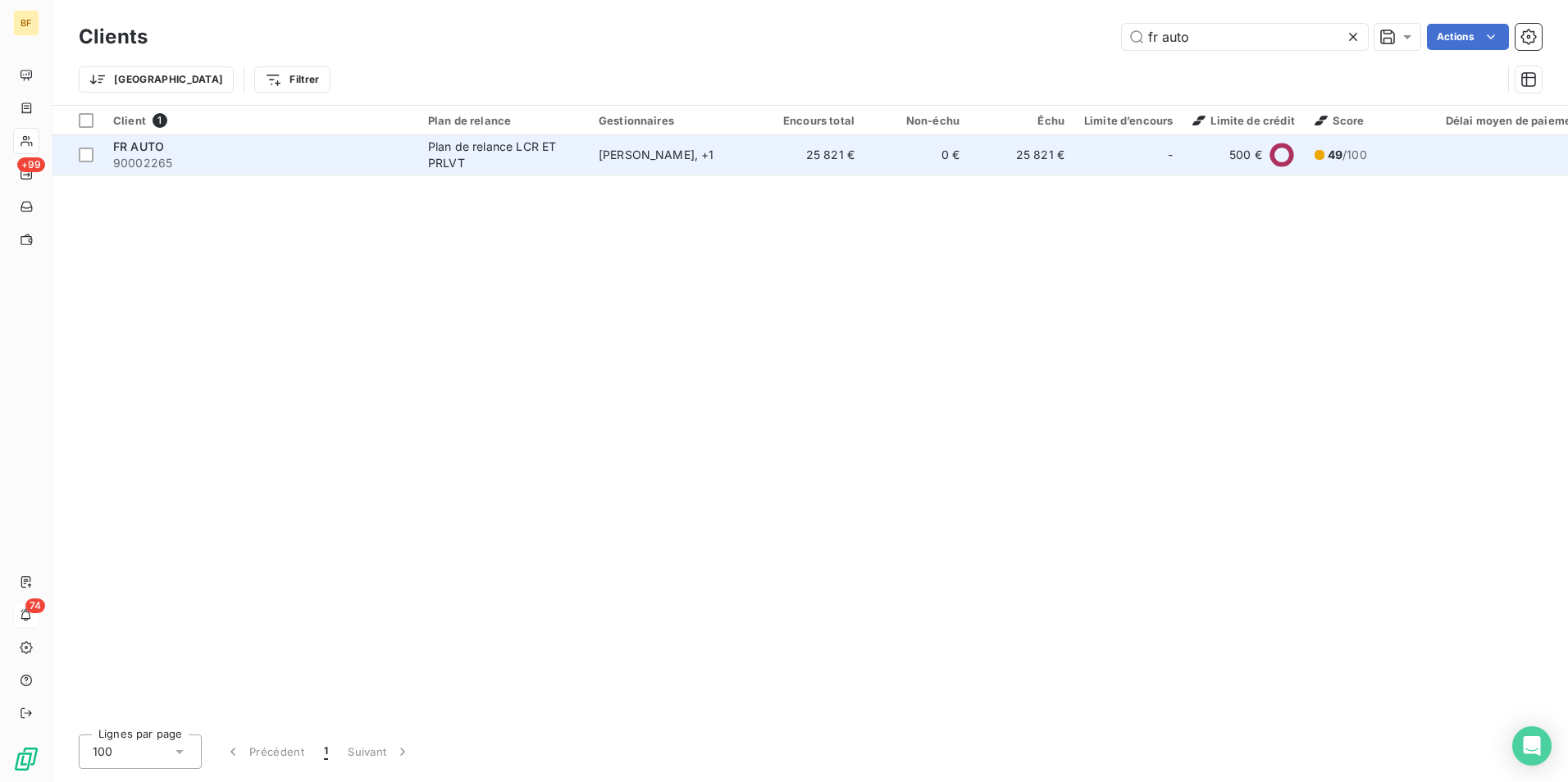
type input "fr auto"
click at [509, 168] on div "Plan de relance LCR ET PRLVT" at bounding box center [503, 155] width 151 height 33
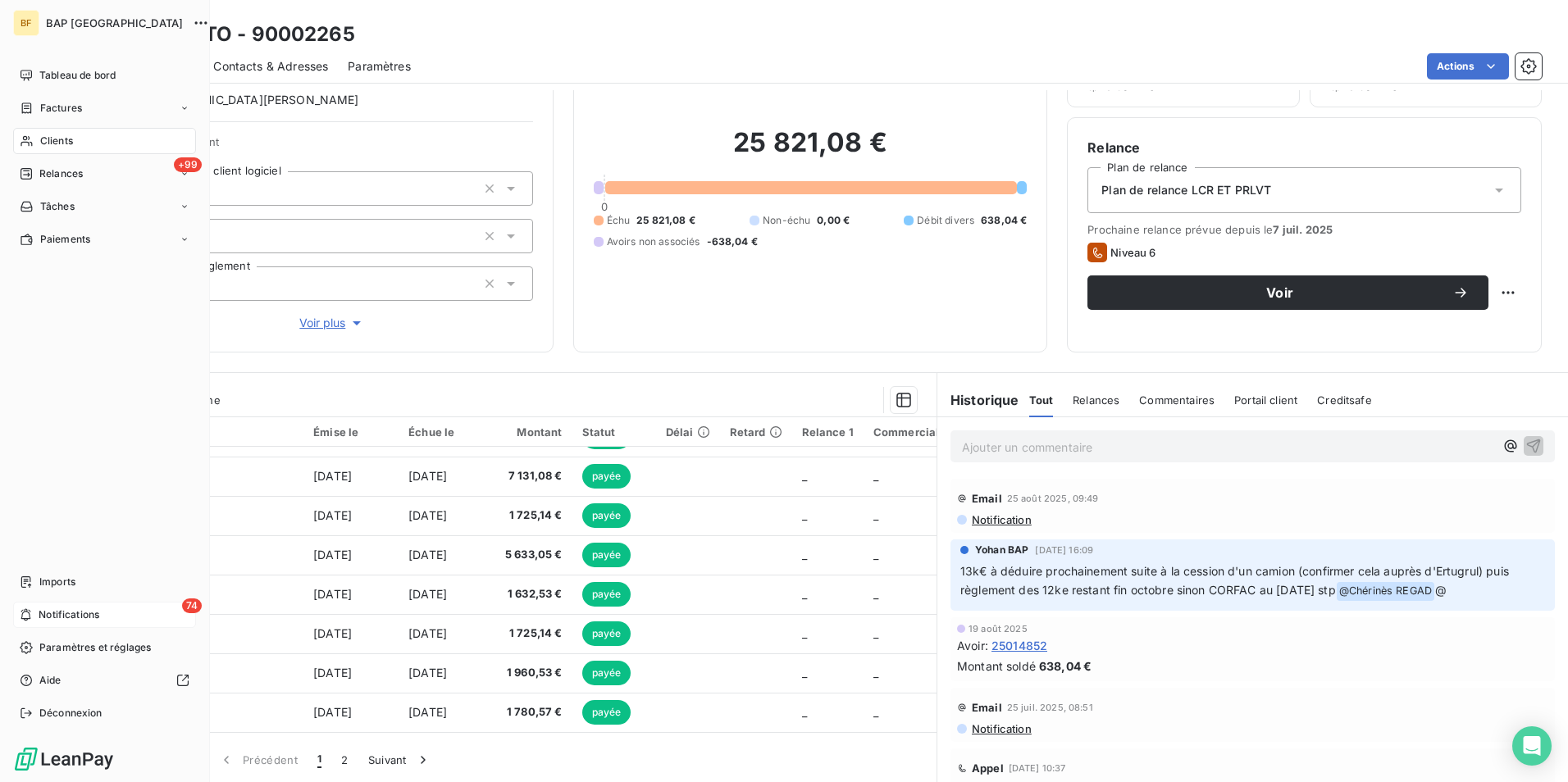
click at [26, 138] on icon at bounding box center [26, 140] width 14 height 13
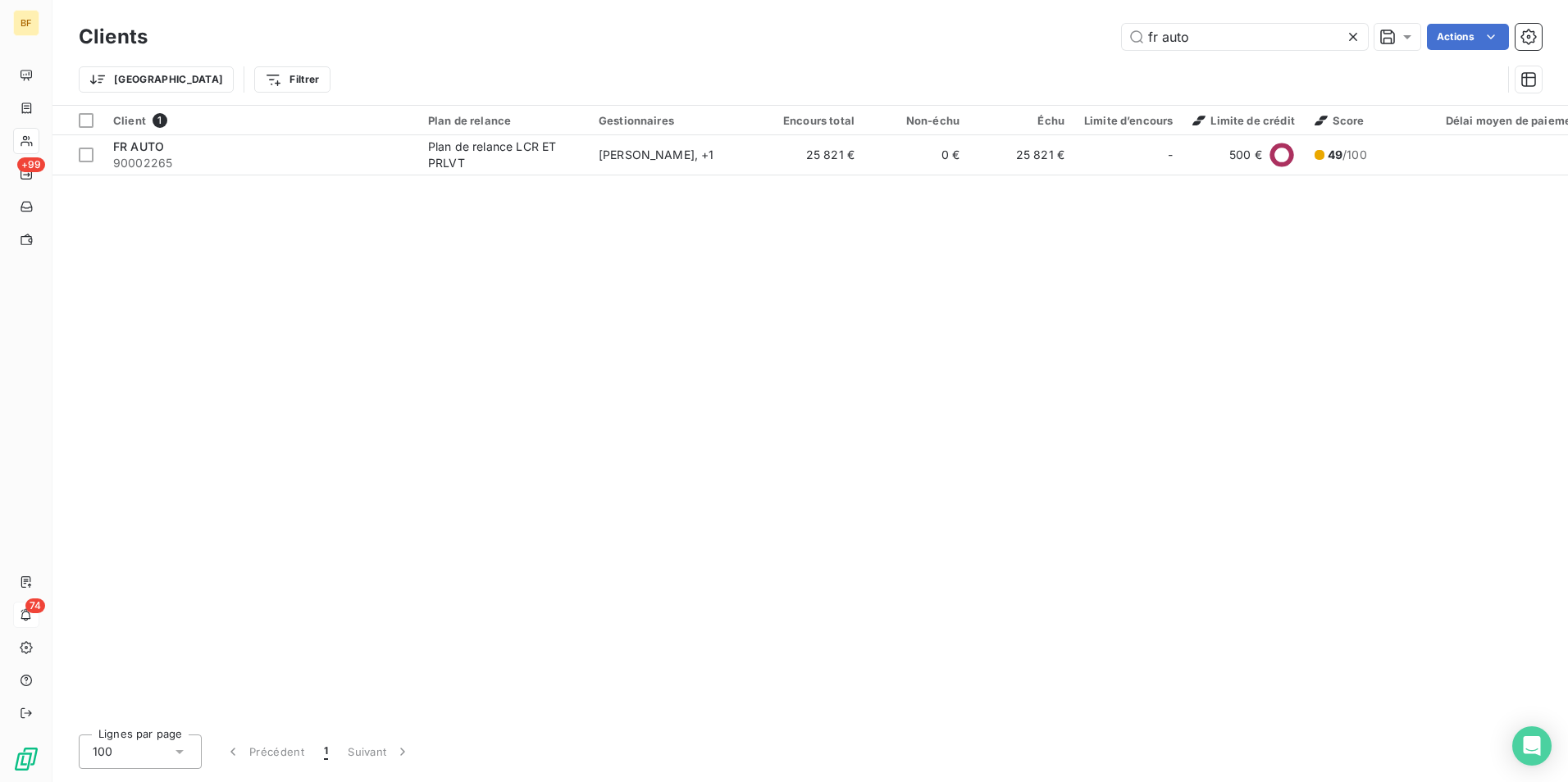
drag, startPoint x: 1236, startPoint y: 44, endPoint x: 983, endPoint y: 38, distance: 253.1
click at [984, 39] on div "fr auto Actions" at bounding box center [854, 37] width 1374 height 26
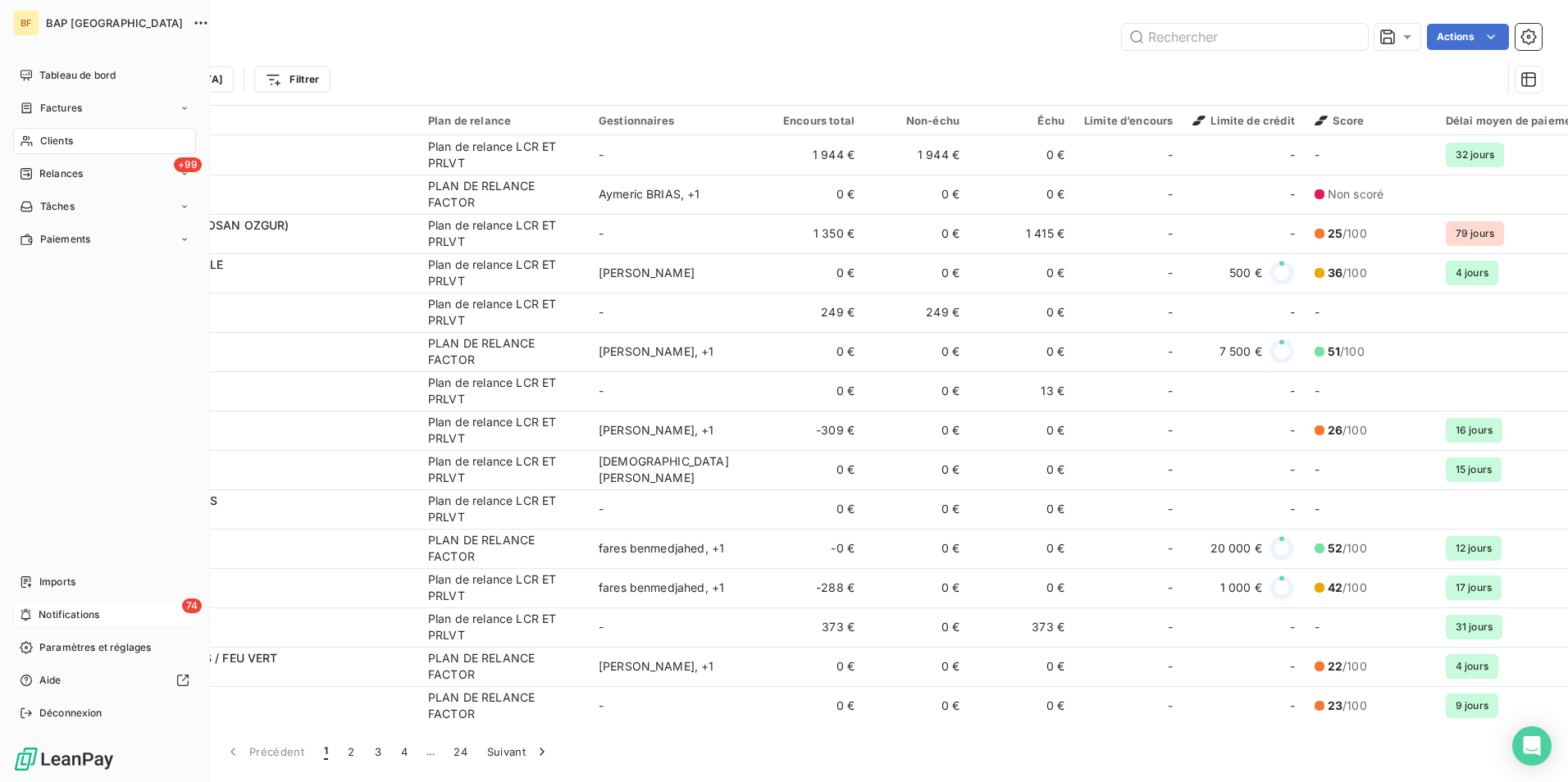
click at [31, 134] on icon at bounding box center [26, 140] width 14 height 13
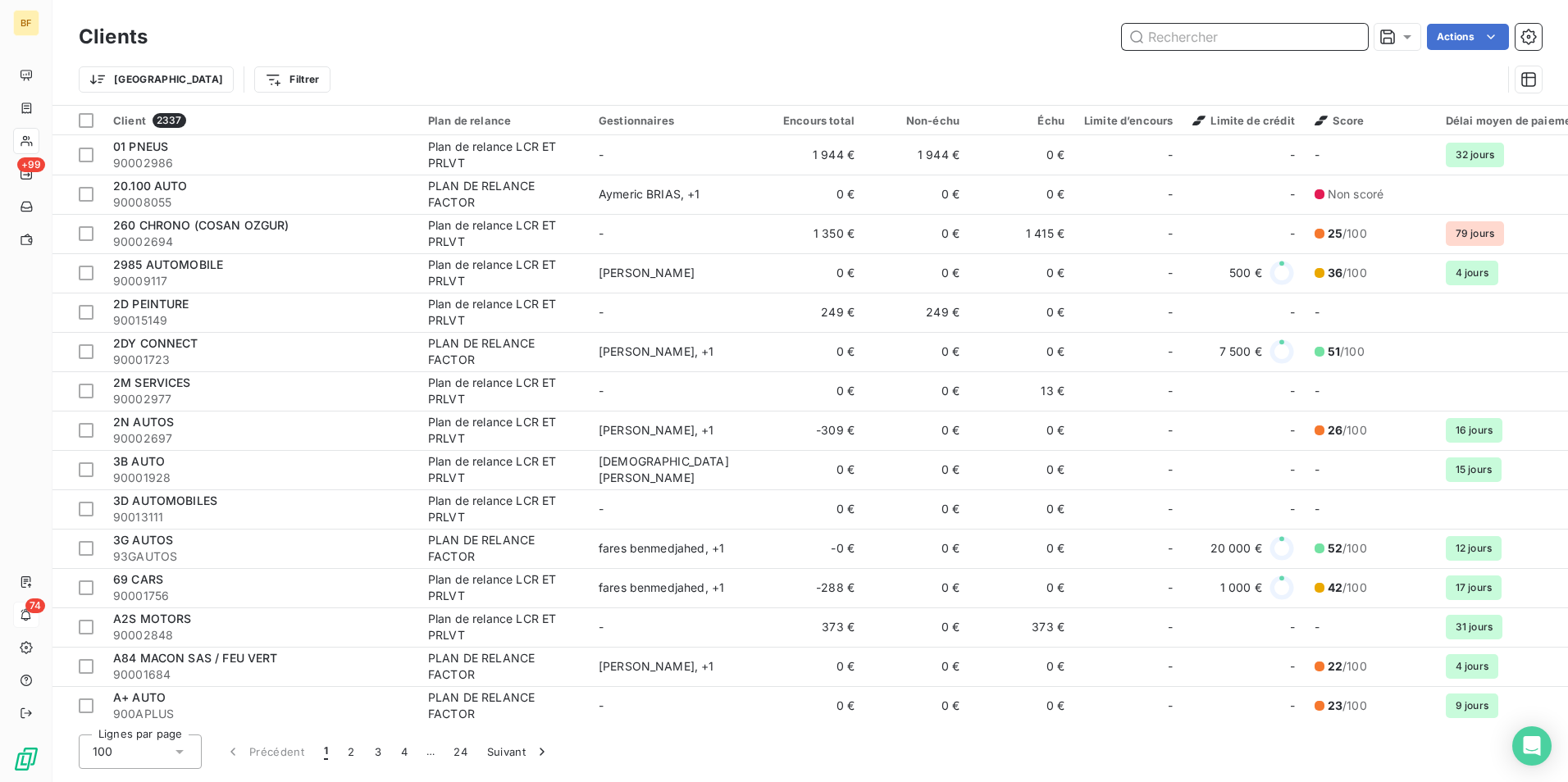
click at [1272, 36] on input "text" at bounding box center [1244, 37] width 246 height 26
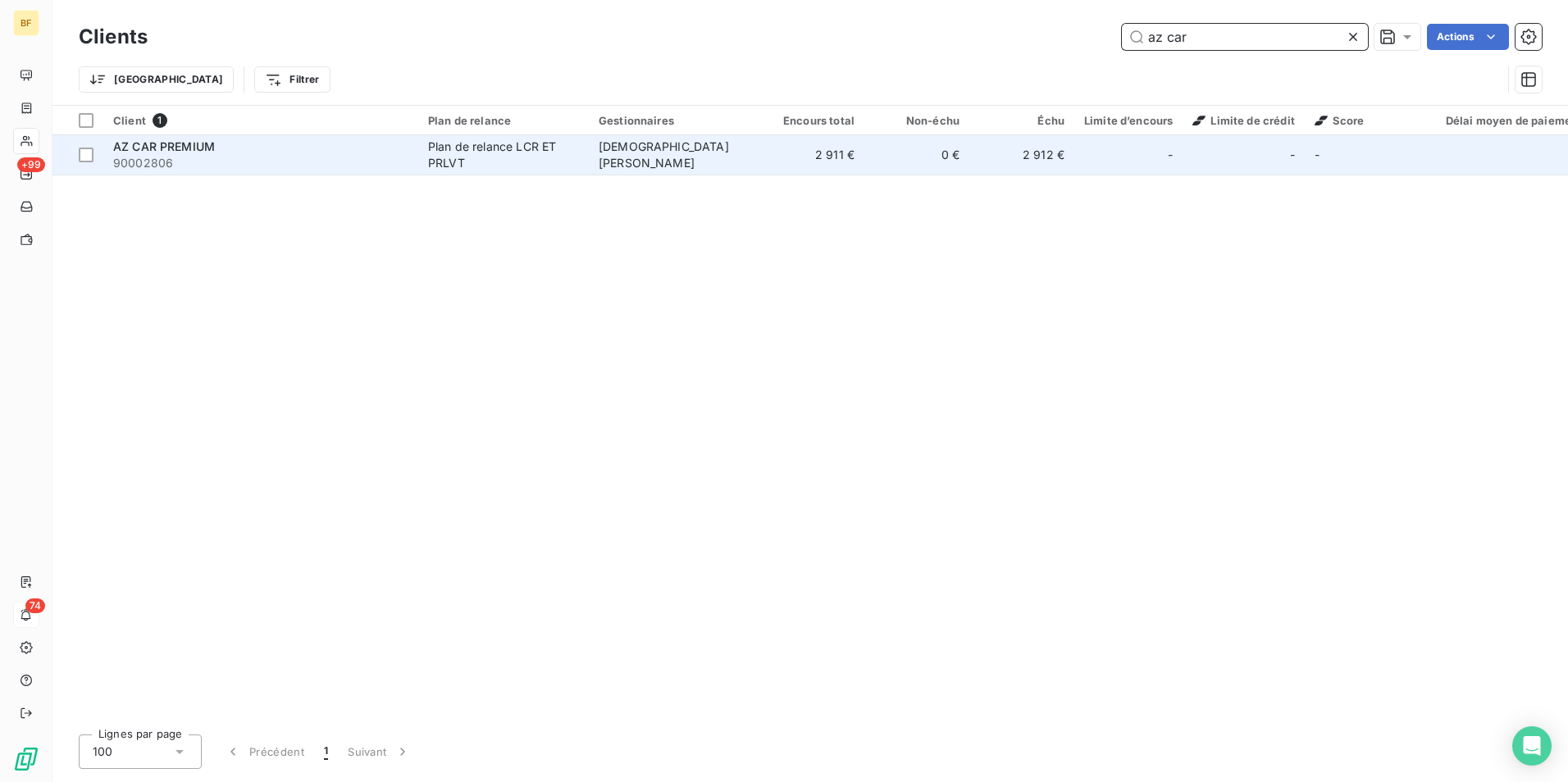
type input "az car"
click at [338, 168] on span "90002806" at bounding box center [260, 163] width 295 height 16
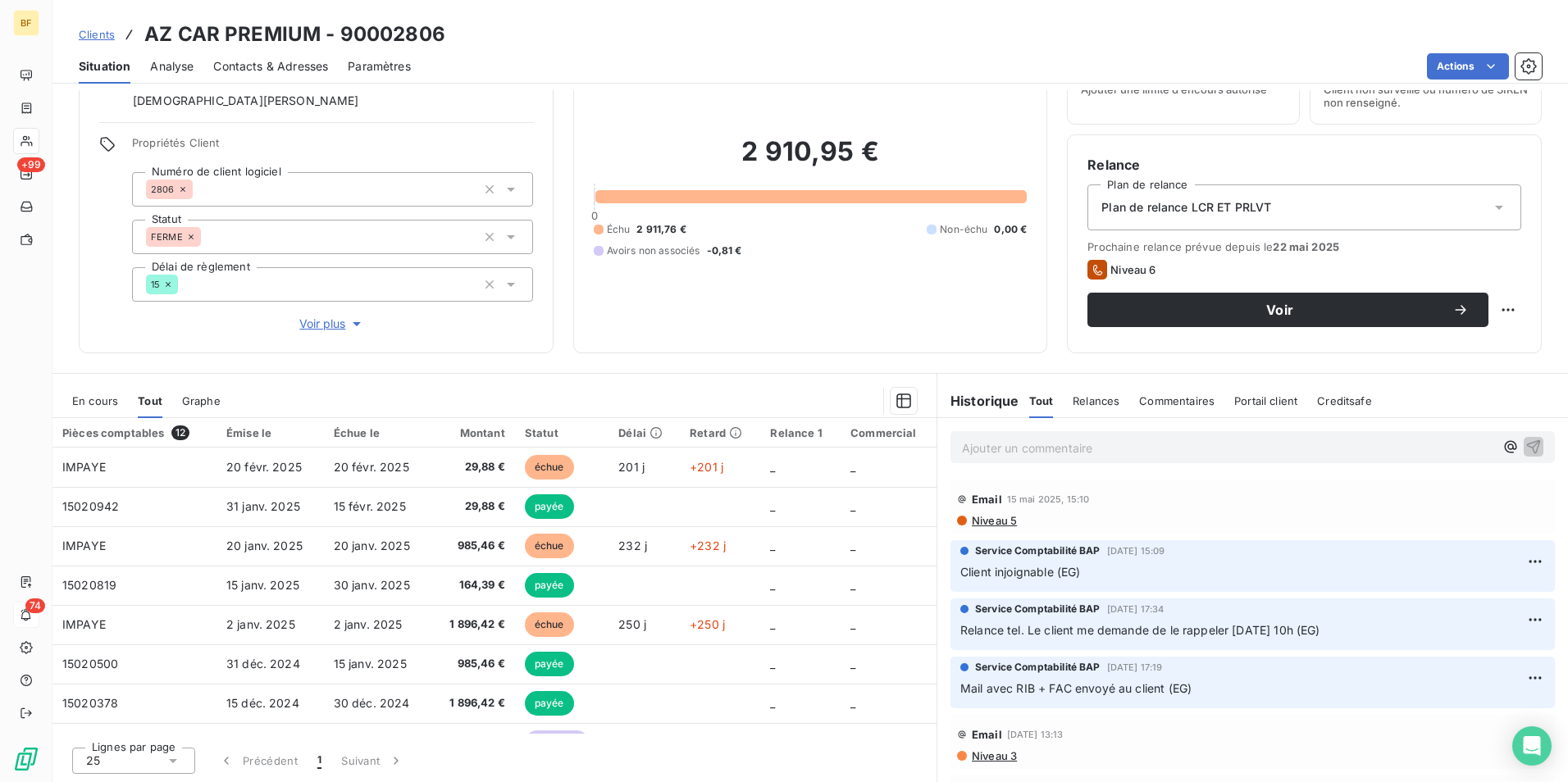
scroll to position [81, 0]
click at [265, 64] on span "Contacts & Adresses" at bounding box center [271, 66] width 115 height 16
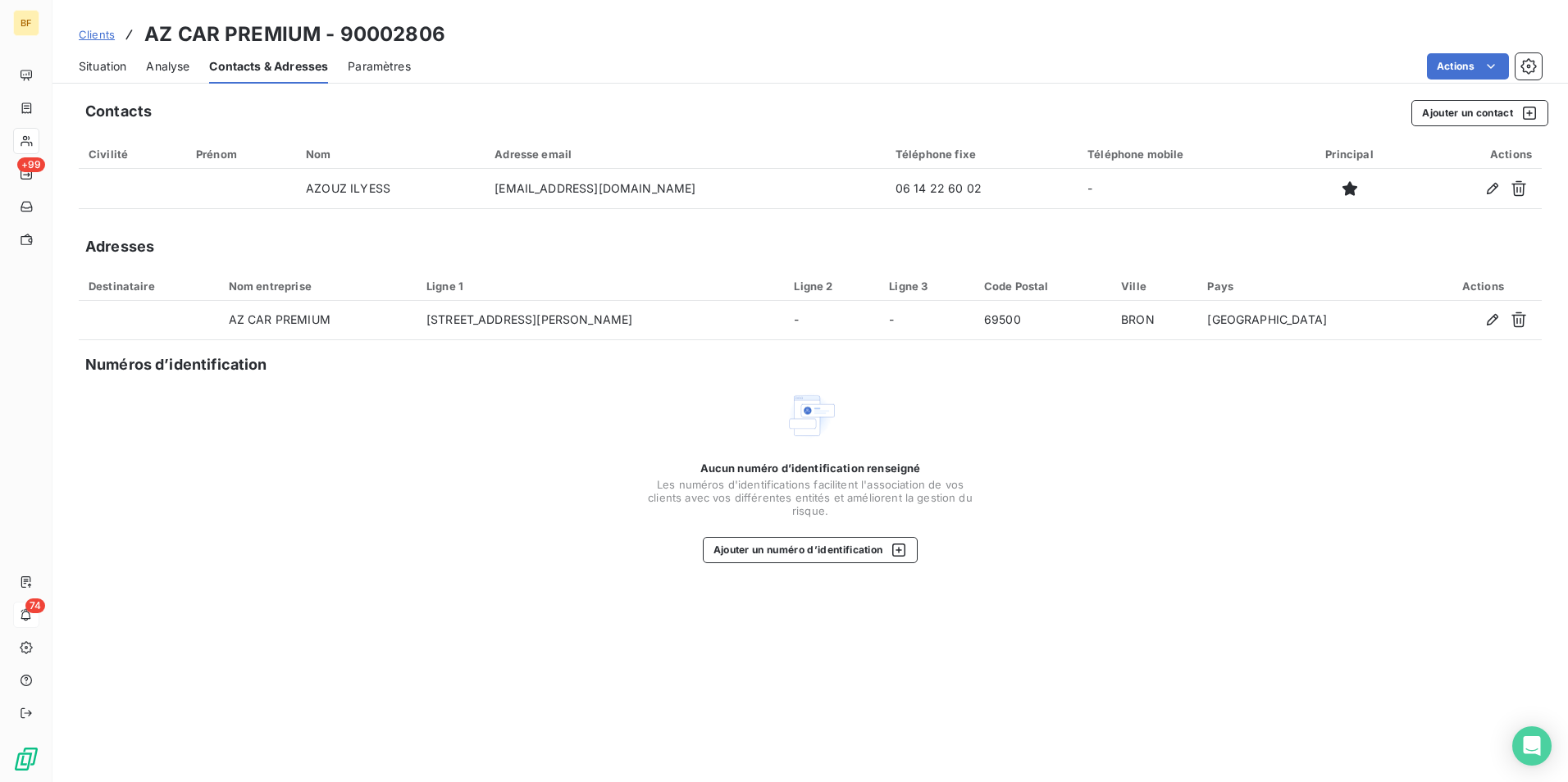
click at [118, 69] on span "Situation" at bounding box center [103, 66] width 48 height 16
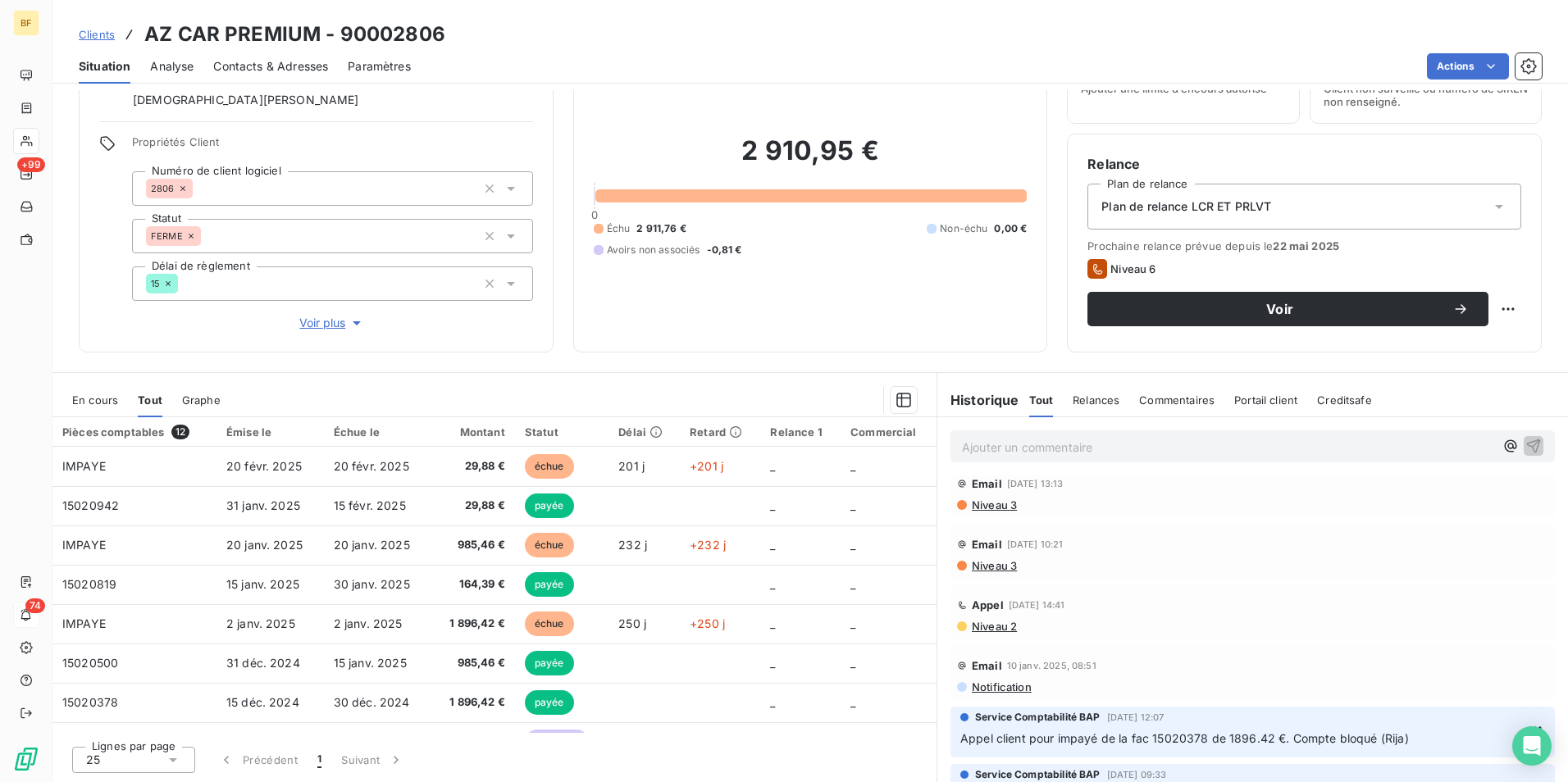
scroll to position [0, 0]
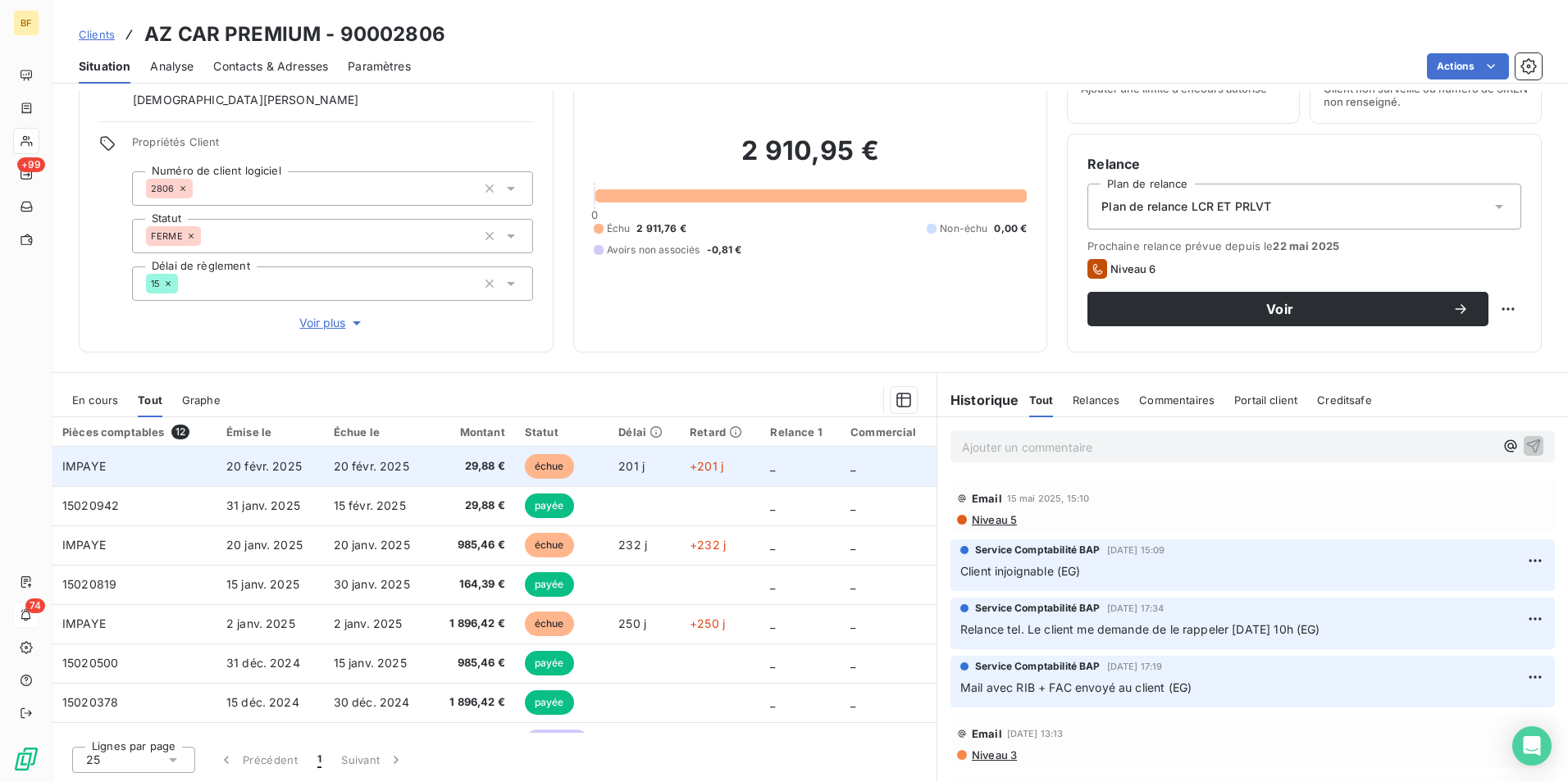
drag, startPoint x: 539, startPoint y: 386, endPoint x: 522, endPoint y: 484, distance: 99.5
click at [539, 387] on div at bounding box center [578, 400] width 676 height 26
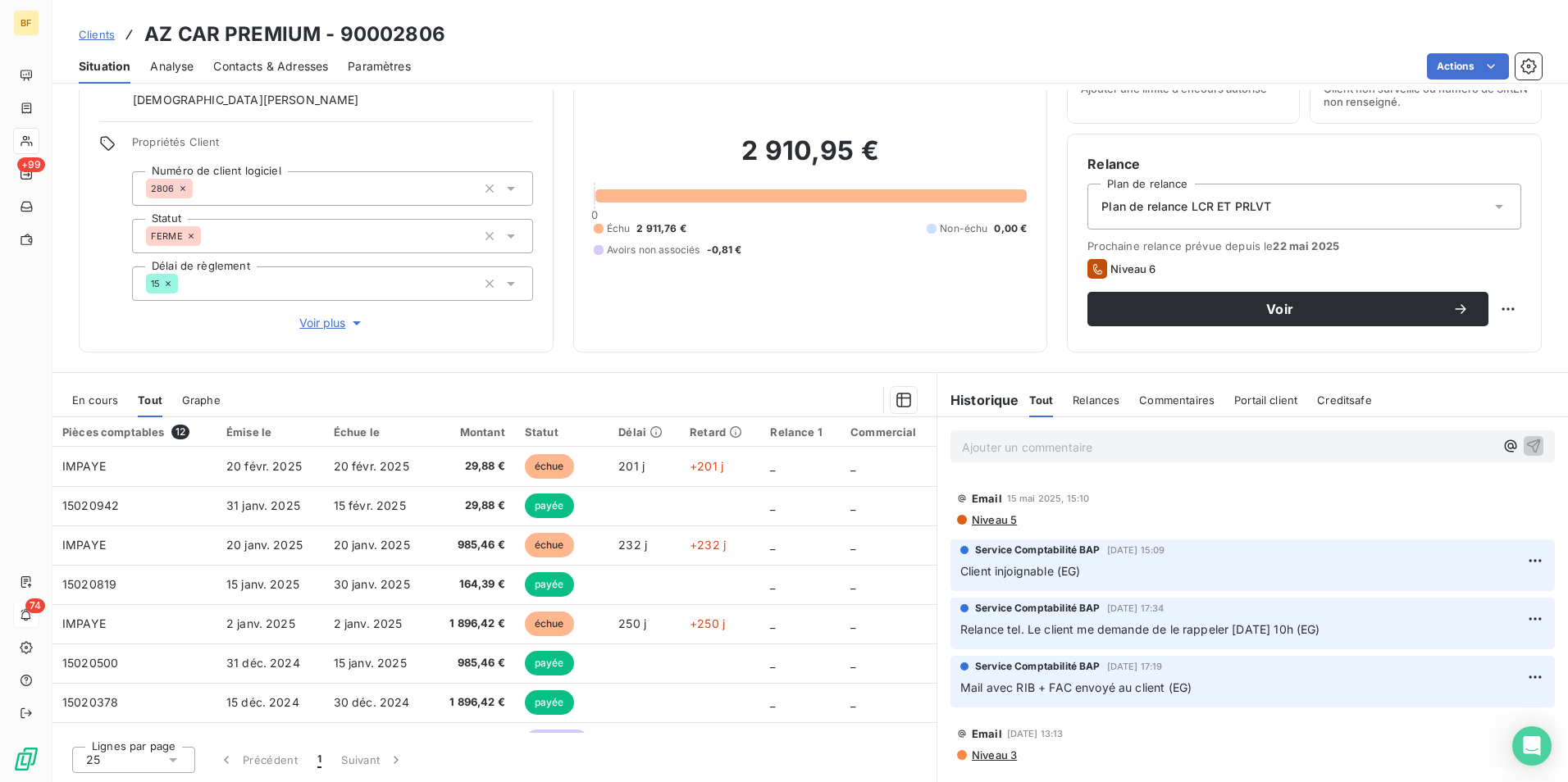
click at [646, 360] on div "Informations client Gestionnaires [PERSON_NAME] Propriétés Client Numéro de cli…" at bounding box center [810, 436] width 1515 height 692
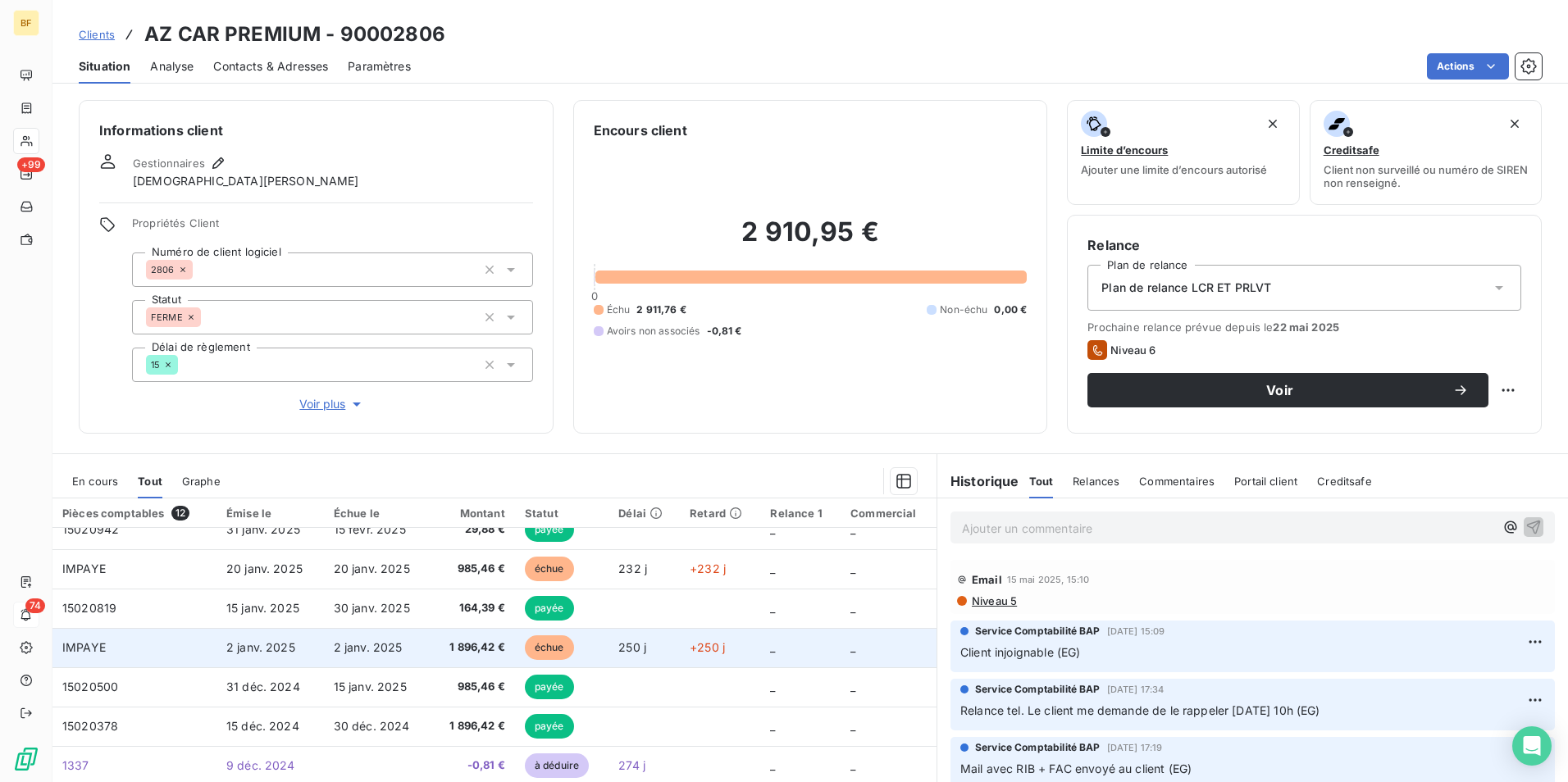
scroll to position [82, 0]
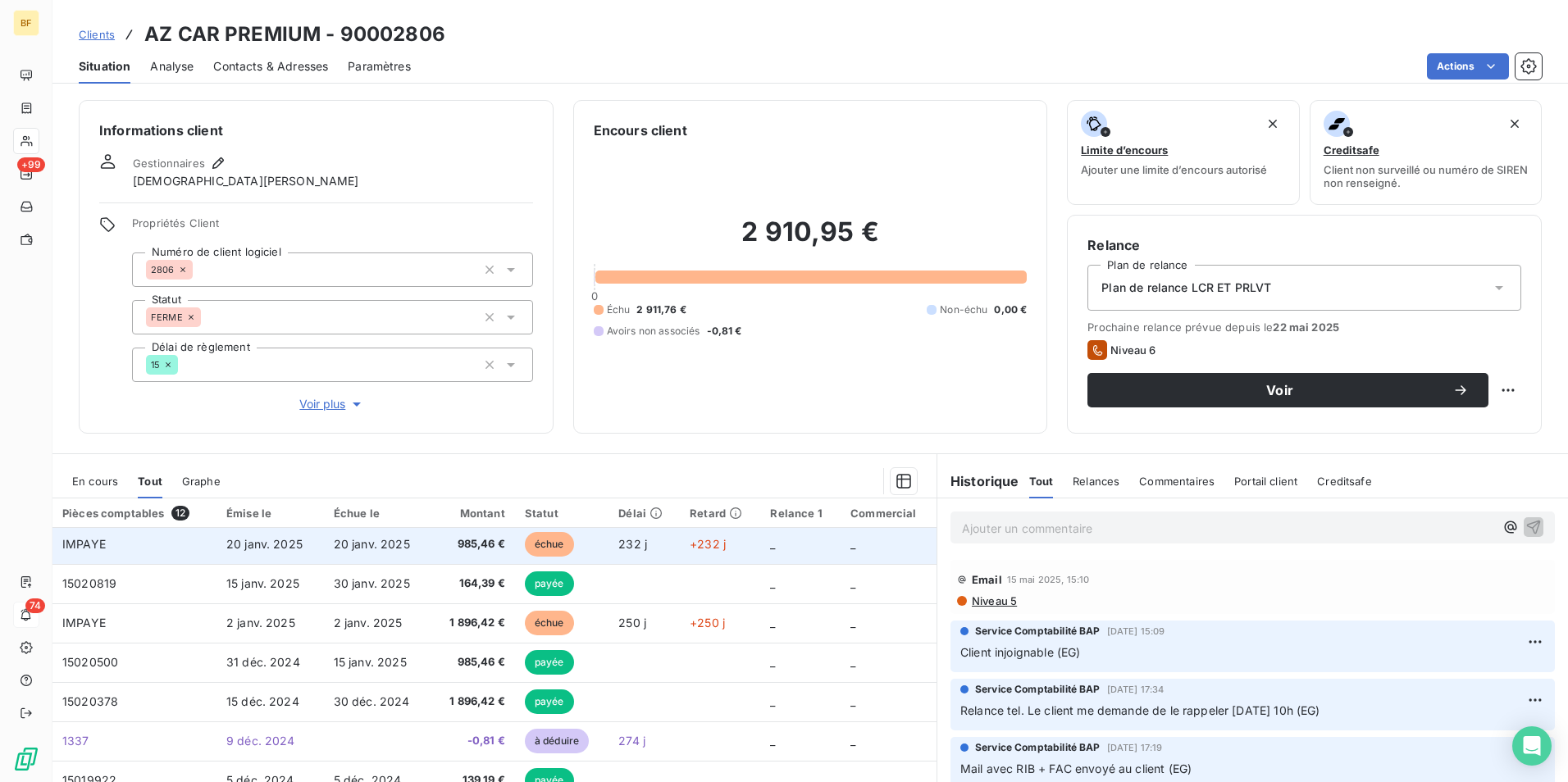
click at [454, 543] on span "985,46 €" at bounding box center [472, 544] width 64 height 16
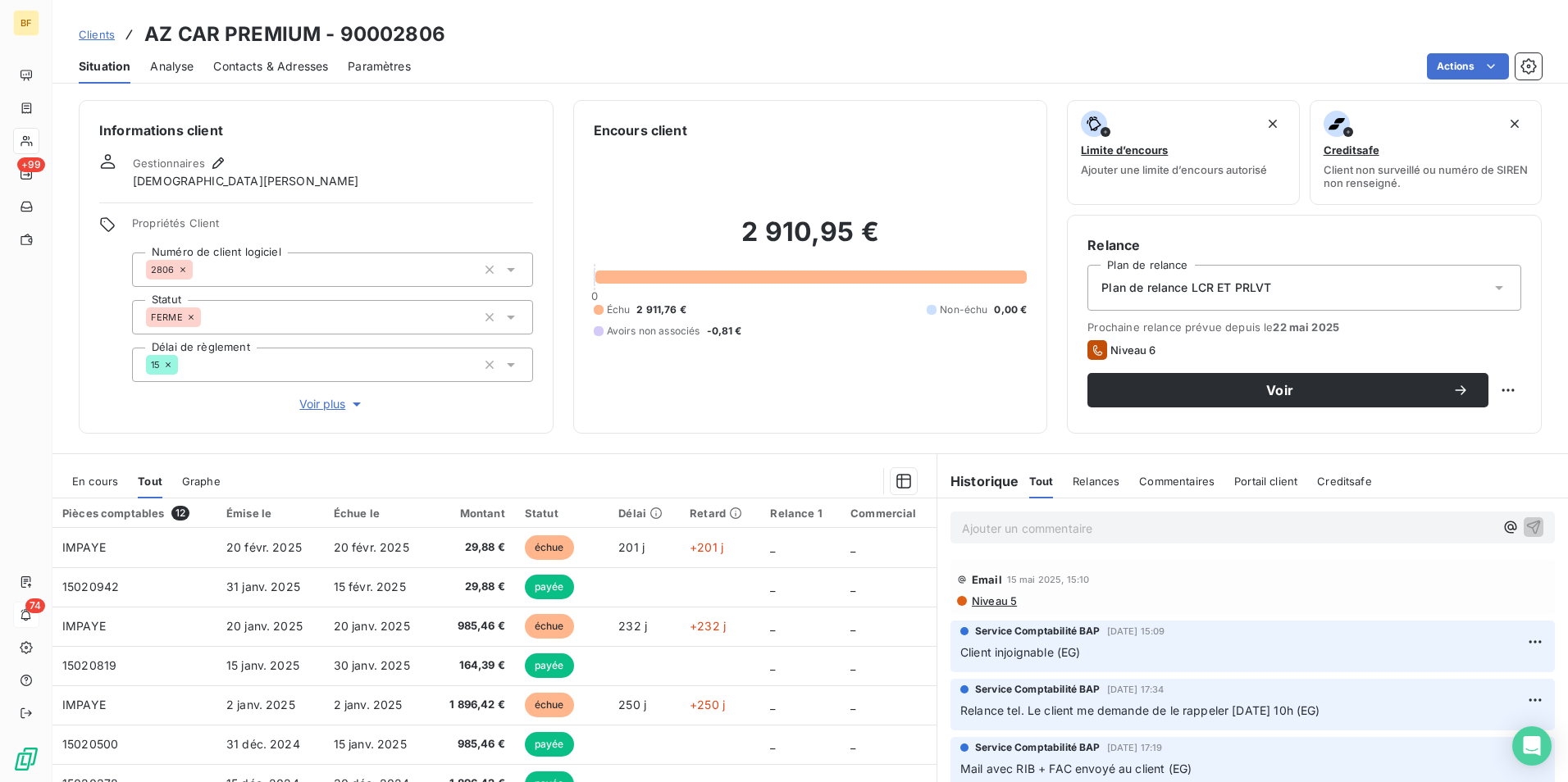
scroll to position [81, 0]
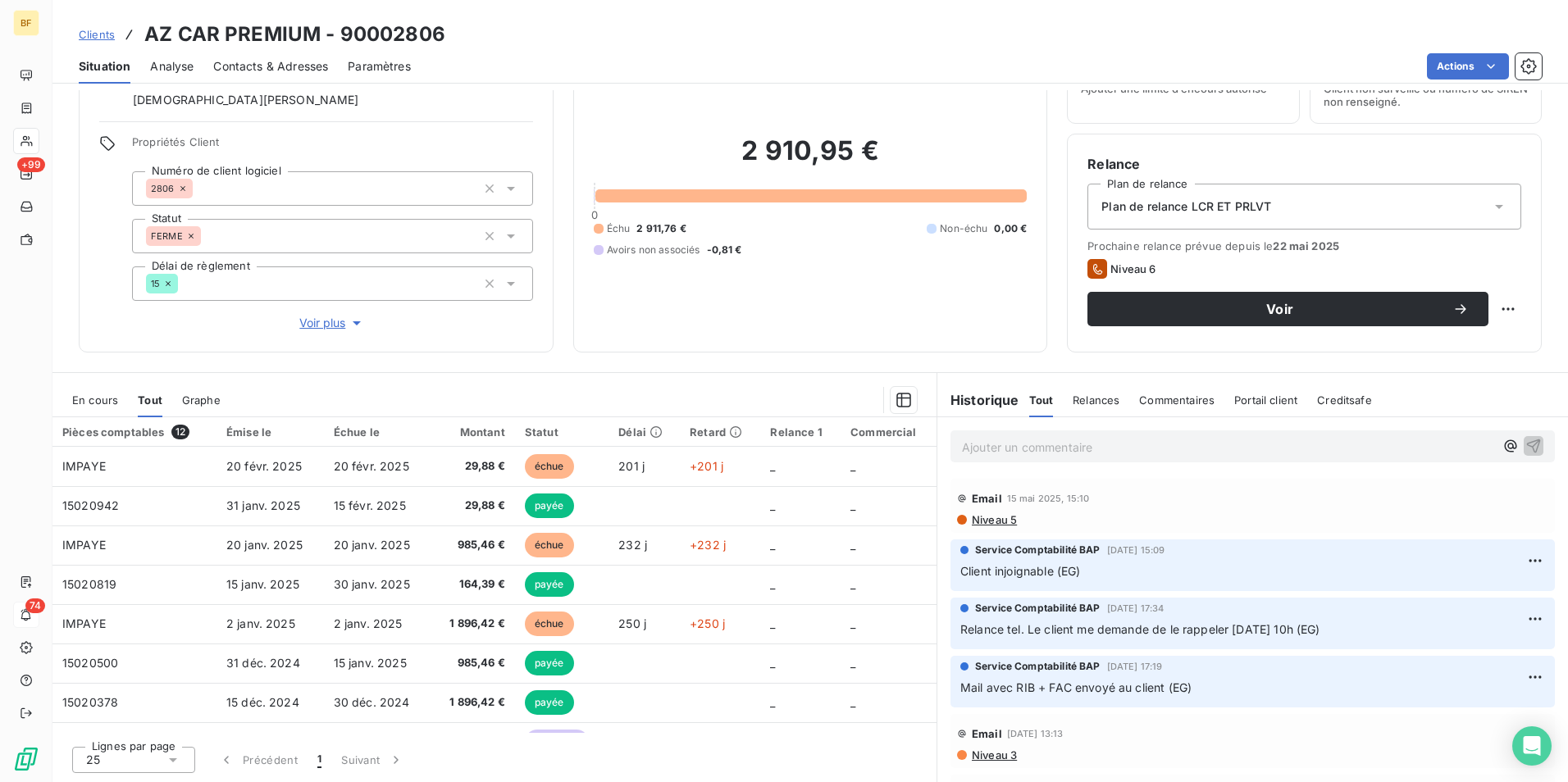
click at [299, 60] on span "Contacts & Adresses" at bounding box center [271, 66] width 115 height 16
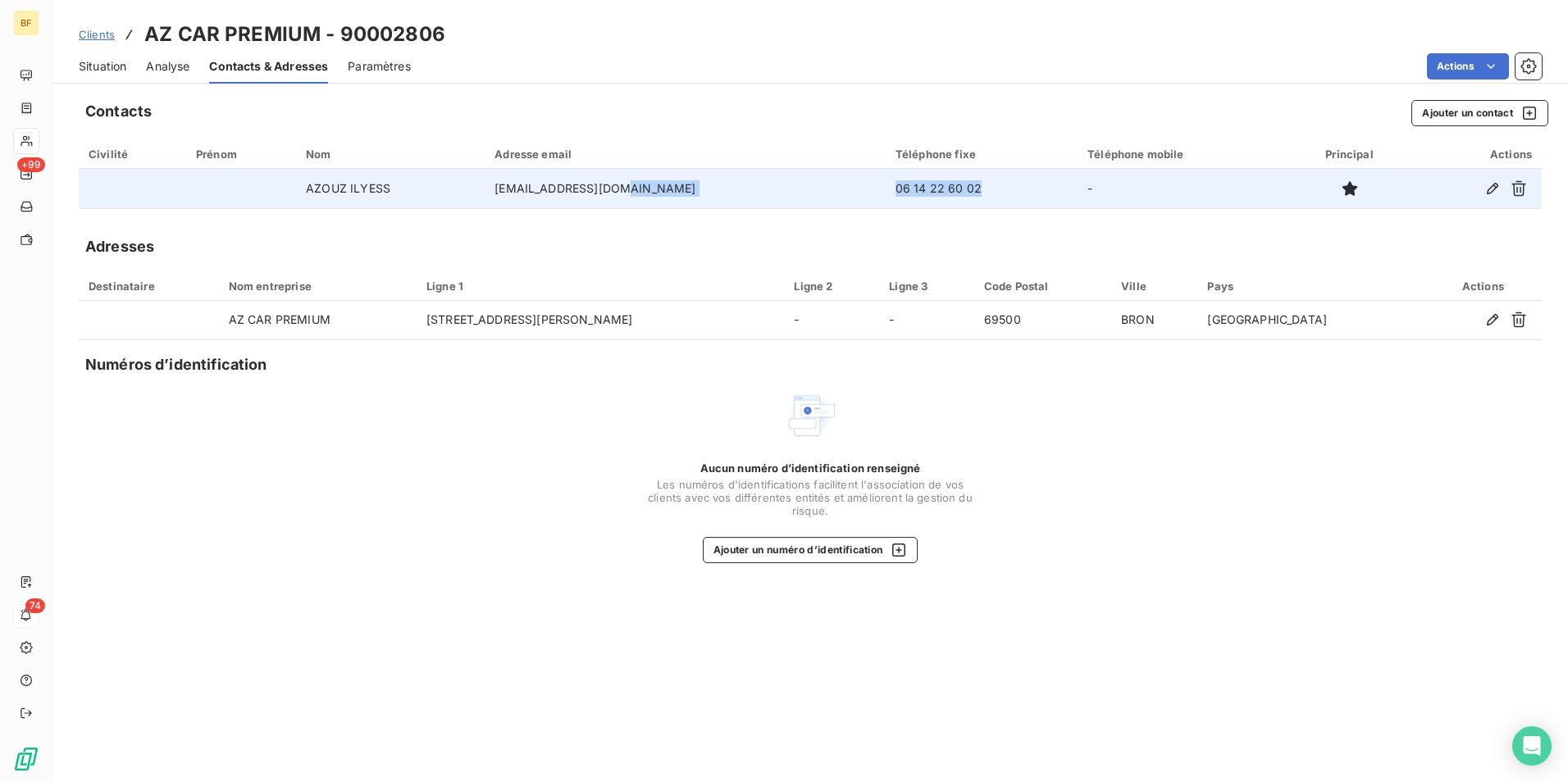
drag, startPoint x: 921, startPoint y: 190, endPoint x: 816, endPoint y: 190, distance: 105.0
click at [816, 190] on tr "AZOUZ ILYESS [EMAIL_ADDRESS][DOMAIN_NAME] 06 14 22 60 02 -" at bounding box center [810, 189] width 1463 height 39
copy tr "06 14 22 60 02"
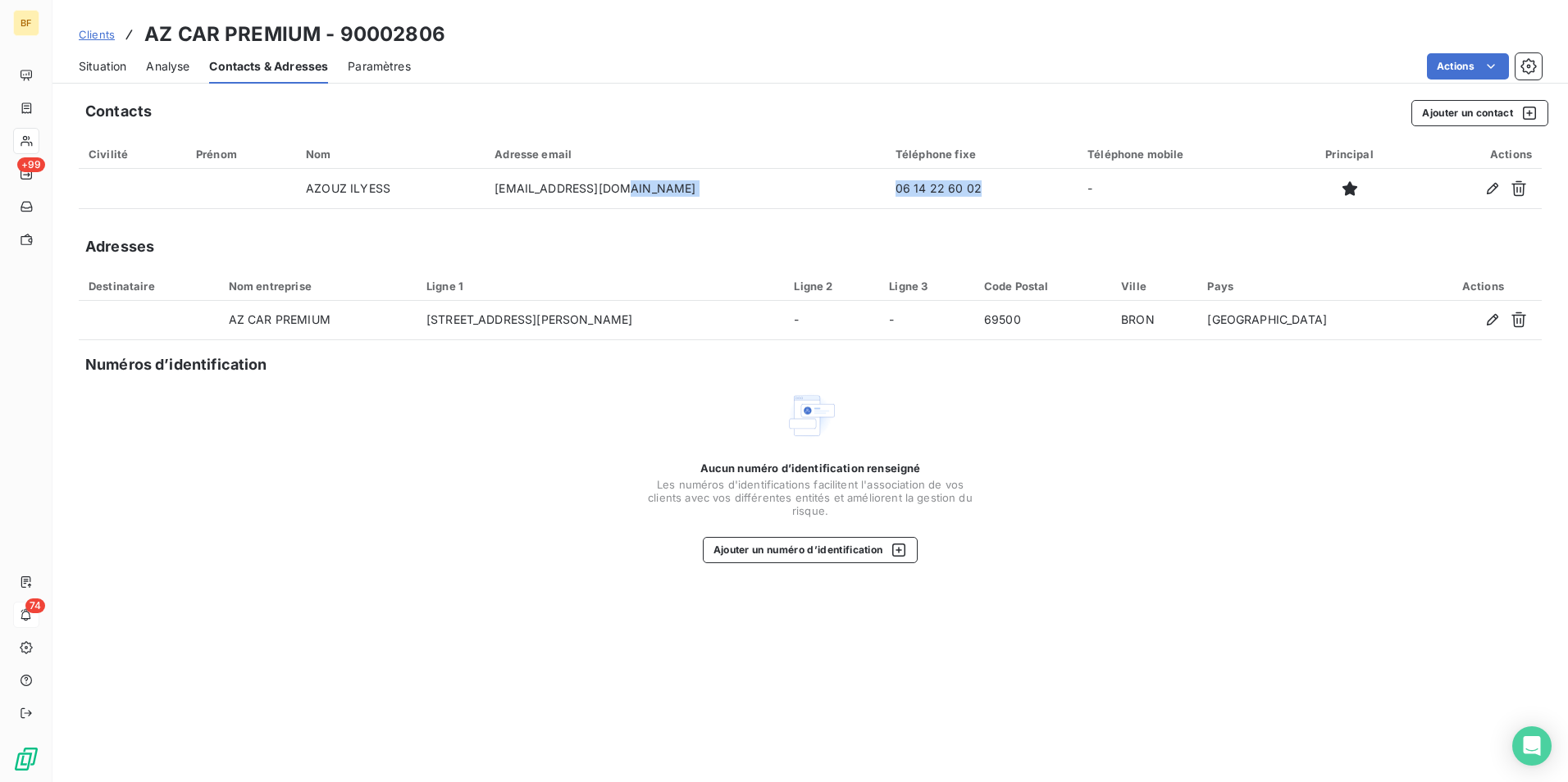
click at [116, 62] on span "Situation" at bounding box center [103, 66] width 48 height 16
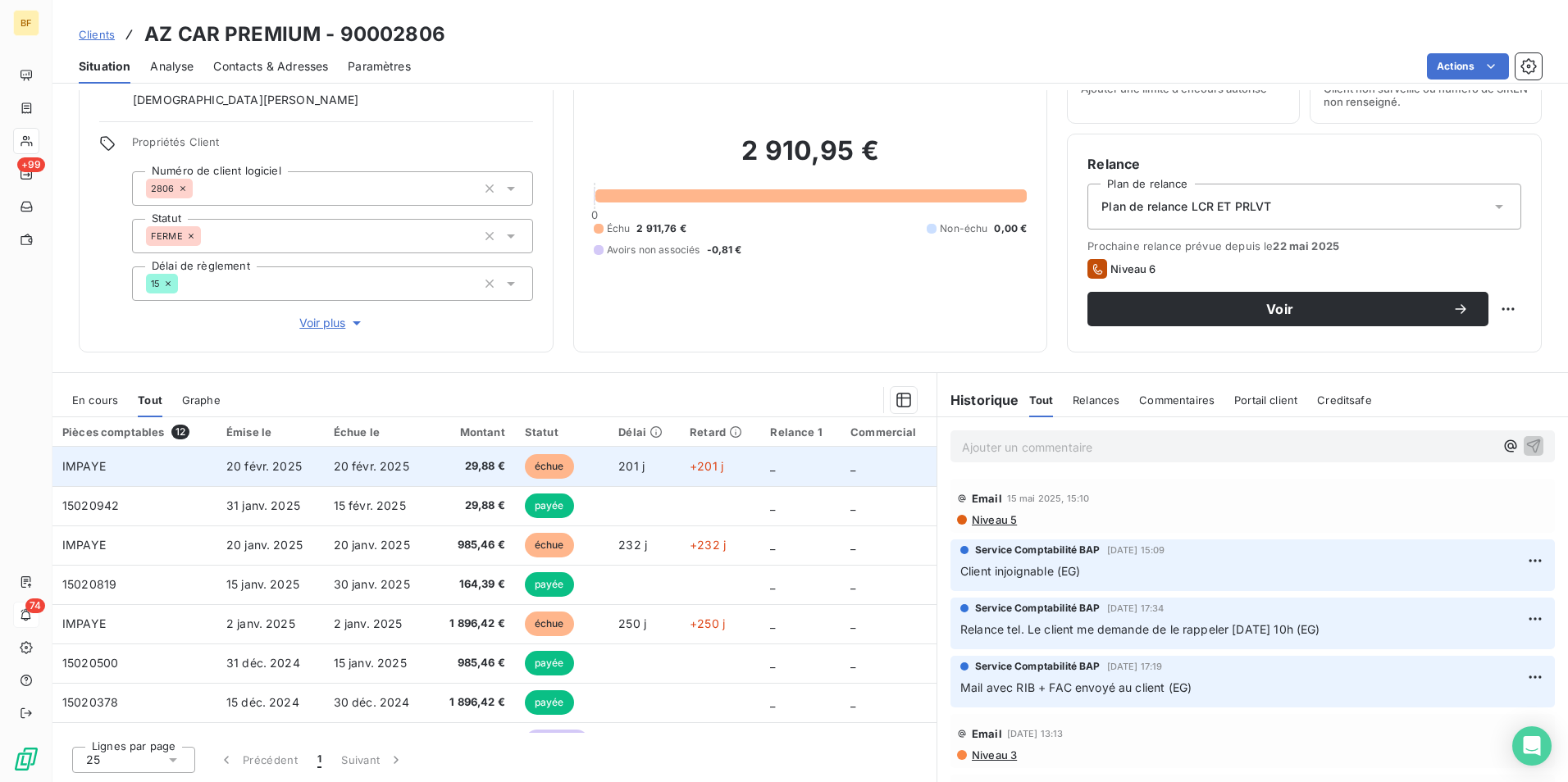
click at [491, 458] on td "29,88 €" at bounding box center [472, 466] width 83 height 39
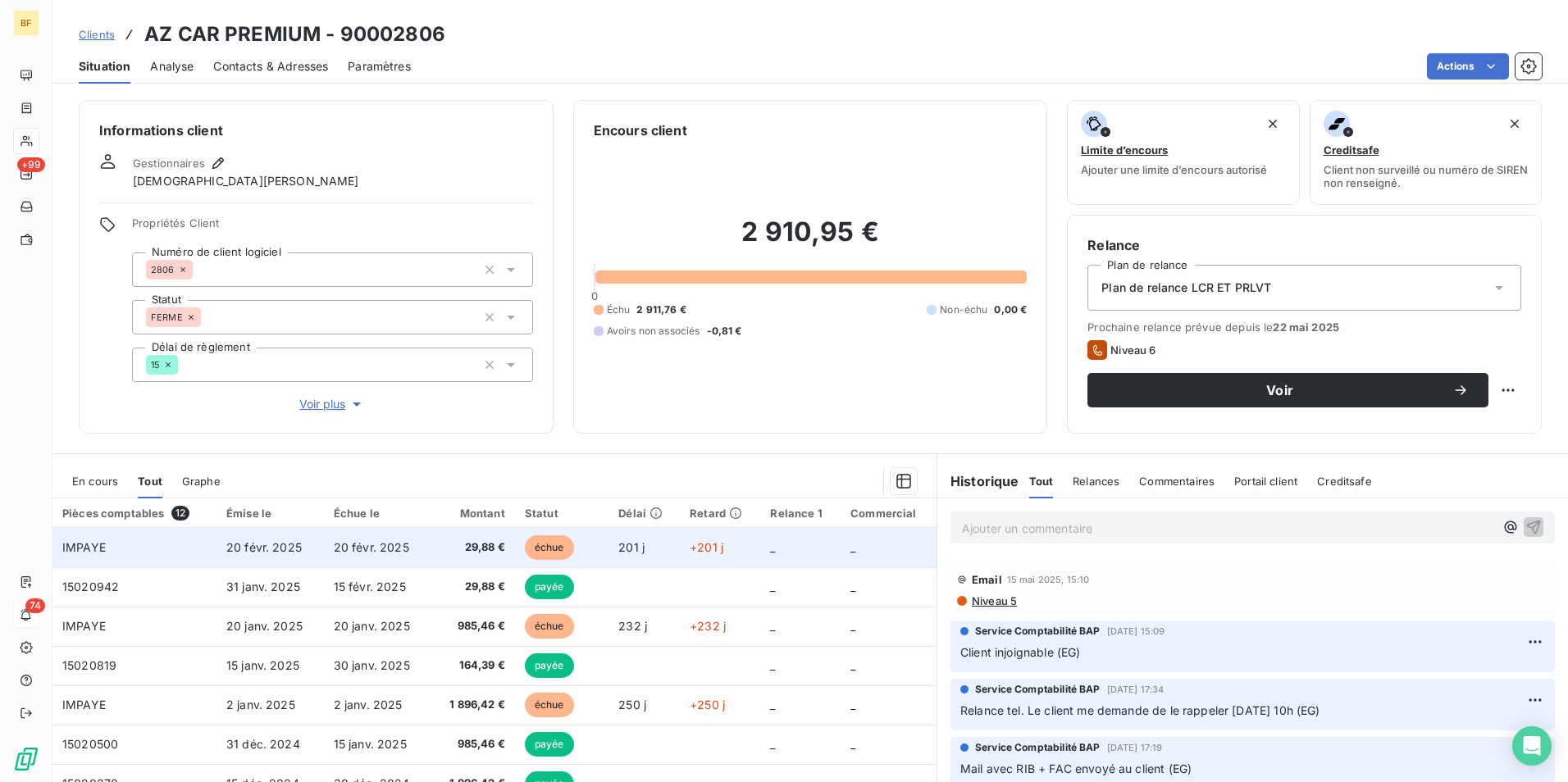
click at [629, 540] on span "201 j" at bounding box center [631, 547] width 26 height 14
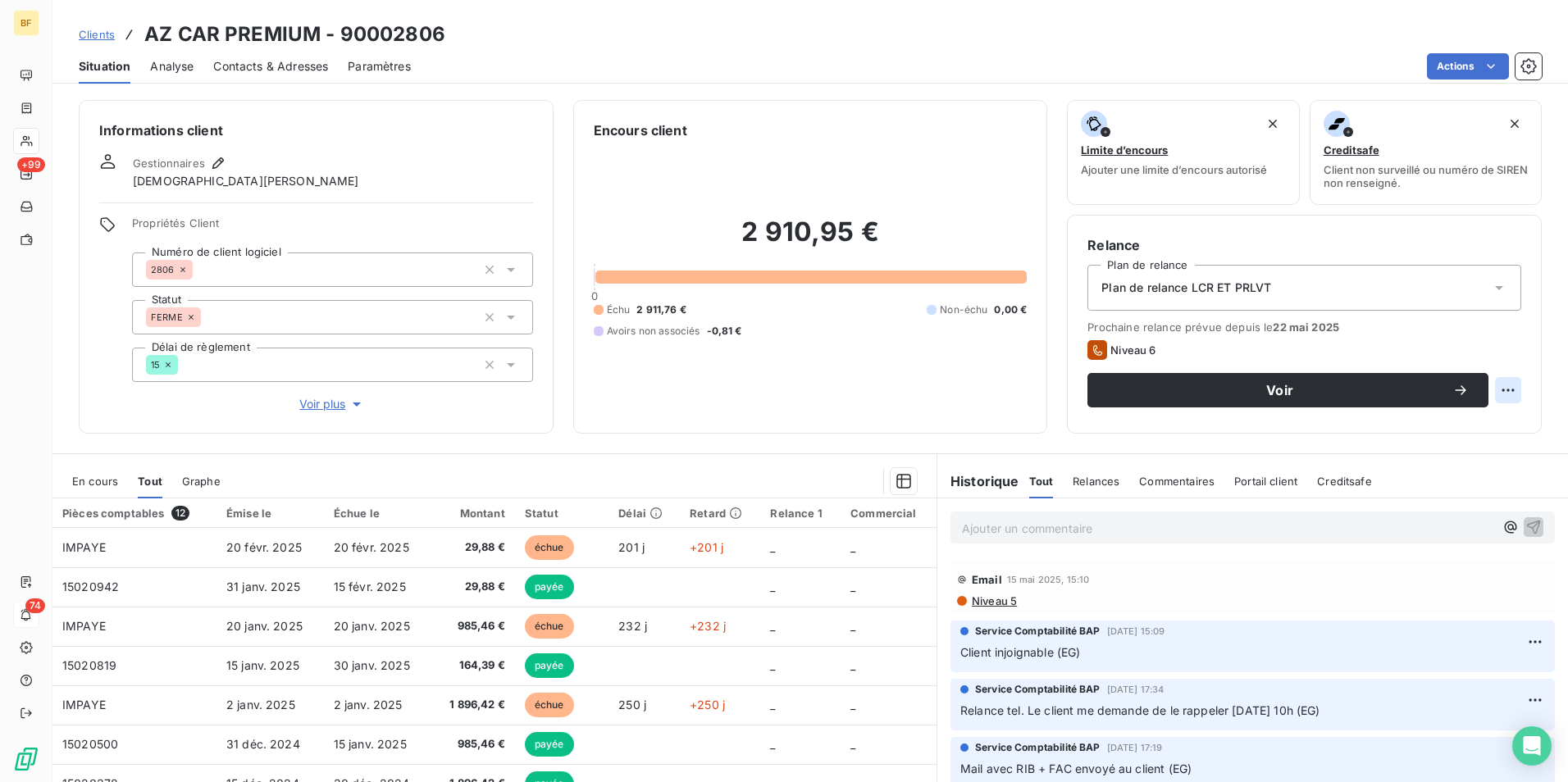
click at [1503, 385] on html "BF +99 74 Clients AZ CAR PREMIUM - 90002806 Situation Analyse Contacts & Adress…" at bounding box center [784, 391] width 1568 height 782
click at [1328, 281] on div "Plan de relance LCR ET PRLVT" at bounding box center [1304, 288] width 434 height 46
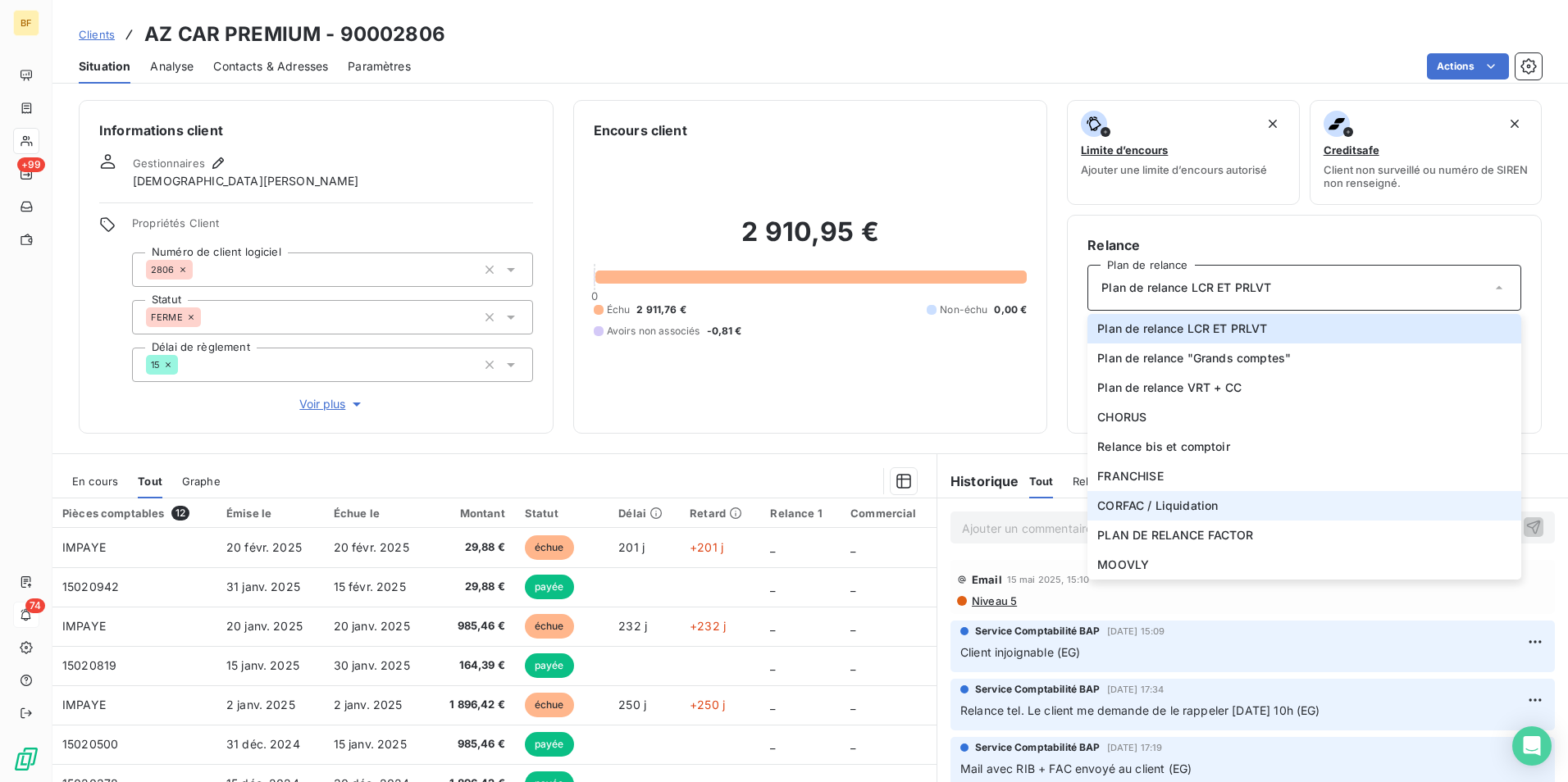
click at [1205, 507] on span "CORFAC / Liquidation" at bounding box center [1158, 505] width 121 height 16
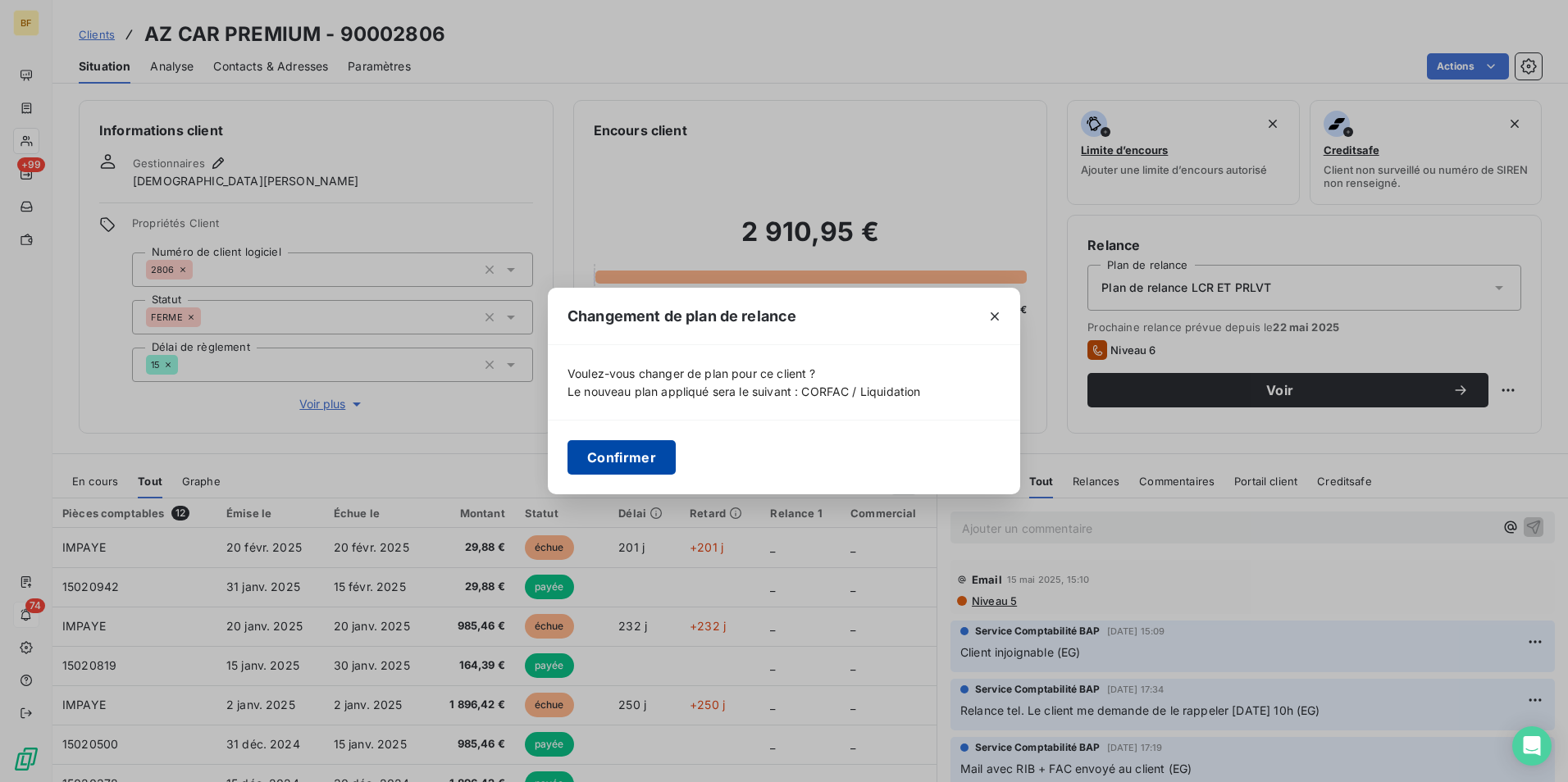
click at [657, 455] on button "Confirmer" at bounding box center [621, 458] width 108 height 34
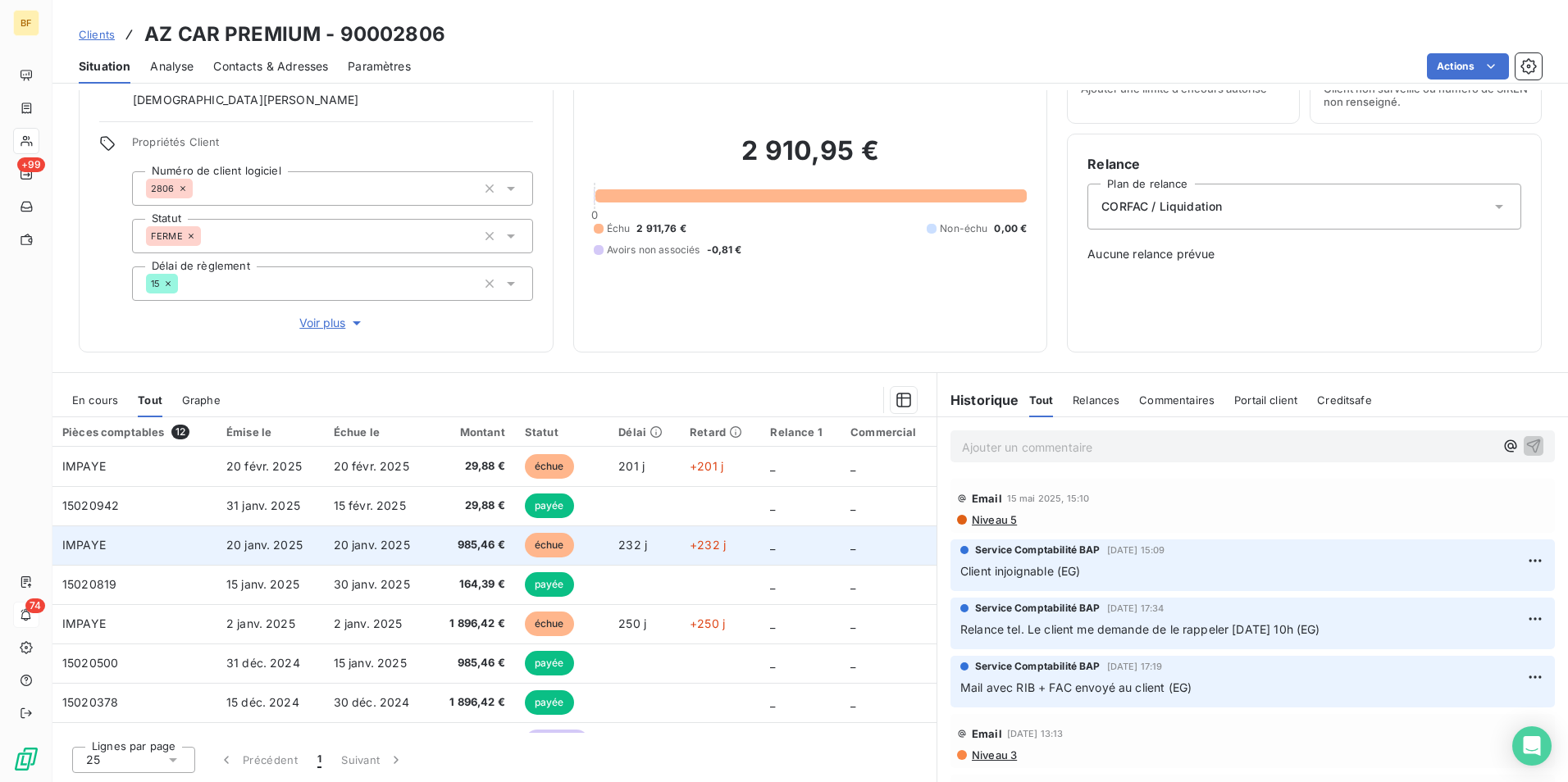
click at [457, 533] on td "985,46 €" at bounding box center [472, 545] width 83 height 39
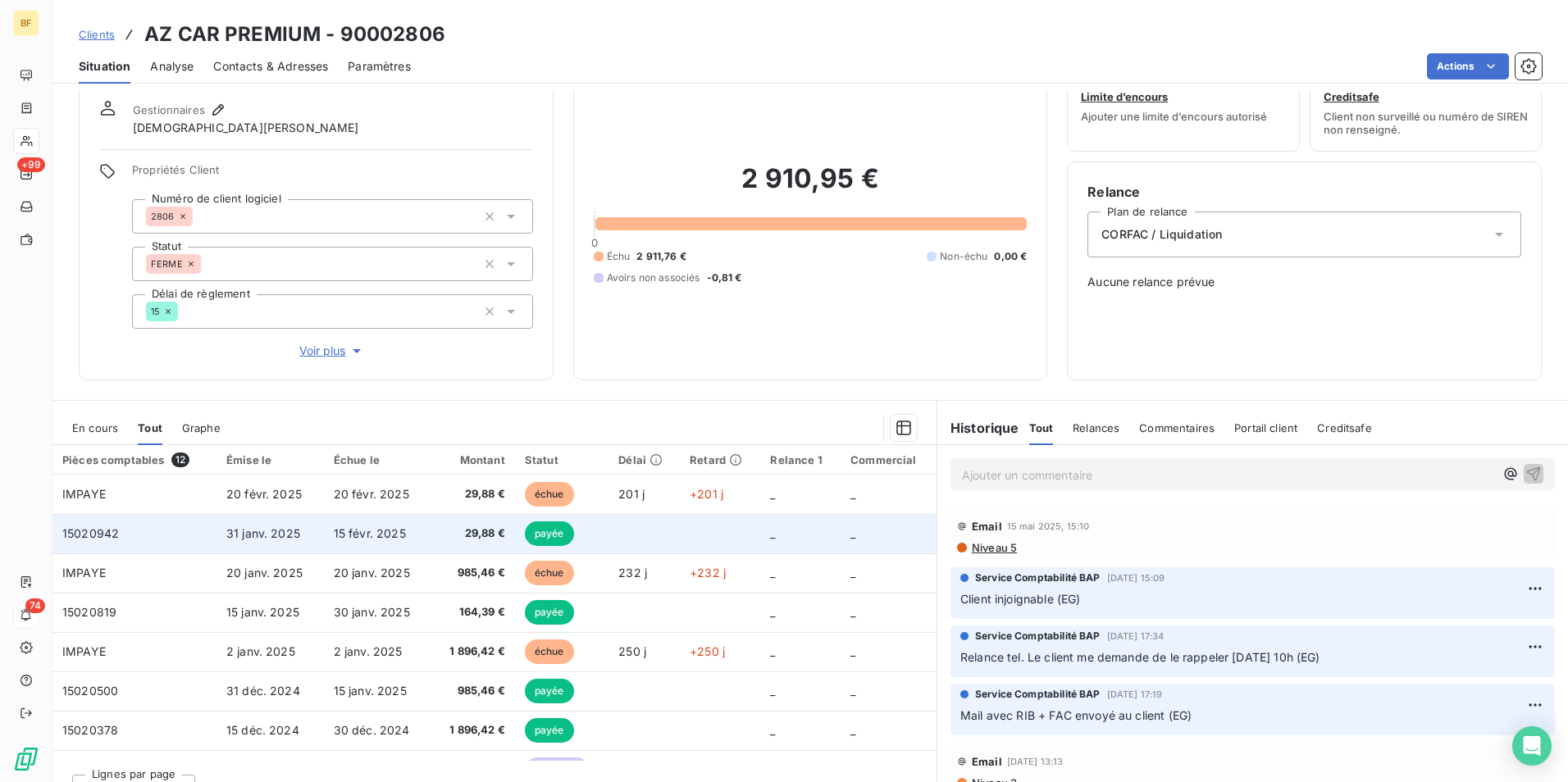
scroll to position [81, 0]
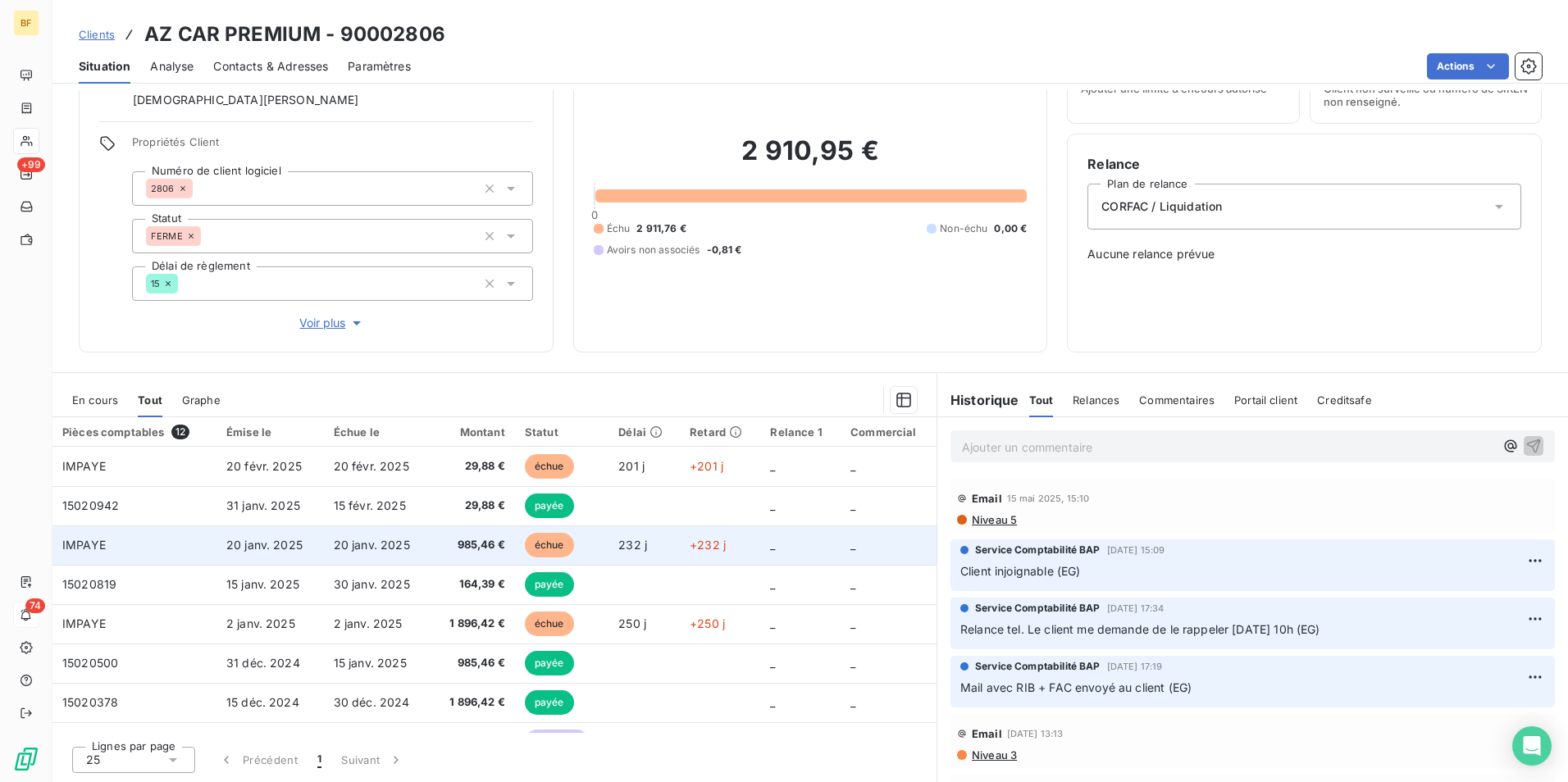
click at [423, 547] on td "20 janv. 2025" at bounding box center [378, 545] width 107 height 39
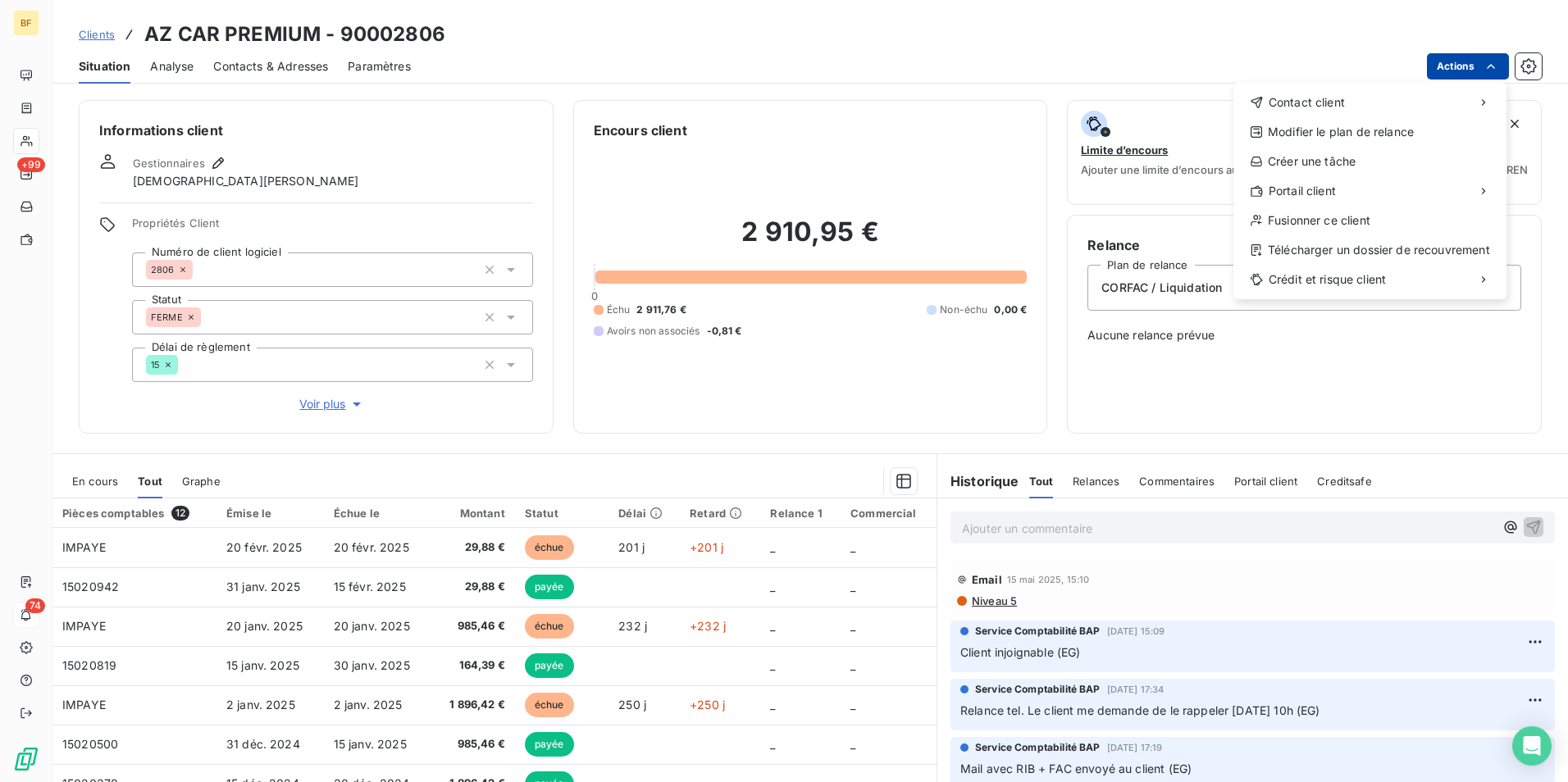
click at [1485, 54] on html "BF +99 74 Clients AZ CAR PREMIUM - 90002806 Situation Analyse Contacts & Adress…" at bounding box center [784, 391] width 1568 height 782
click at [849, 105] on html "BF +99 74 Clients AZ CAR PREMIUM - 90002806 Situation Analyse Contacts & Adress…" at bounding box center [784, 391] width 1568 height 782
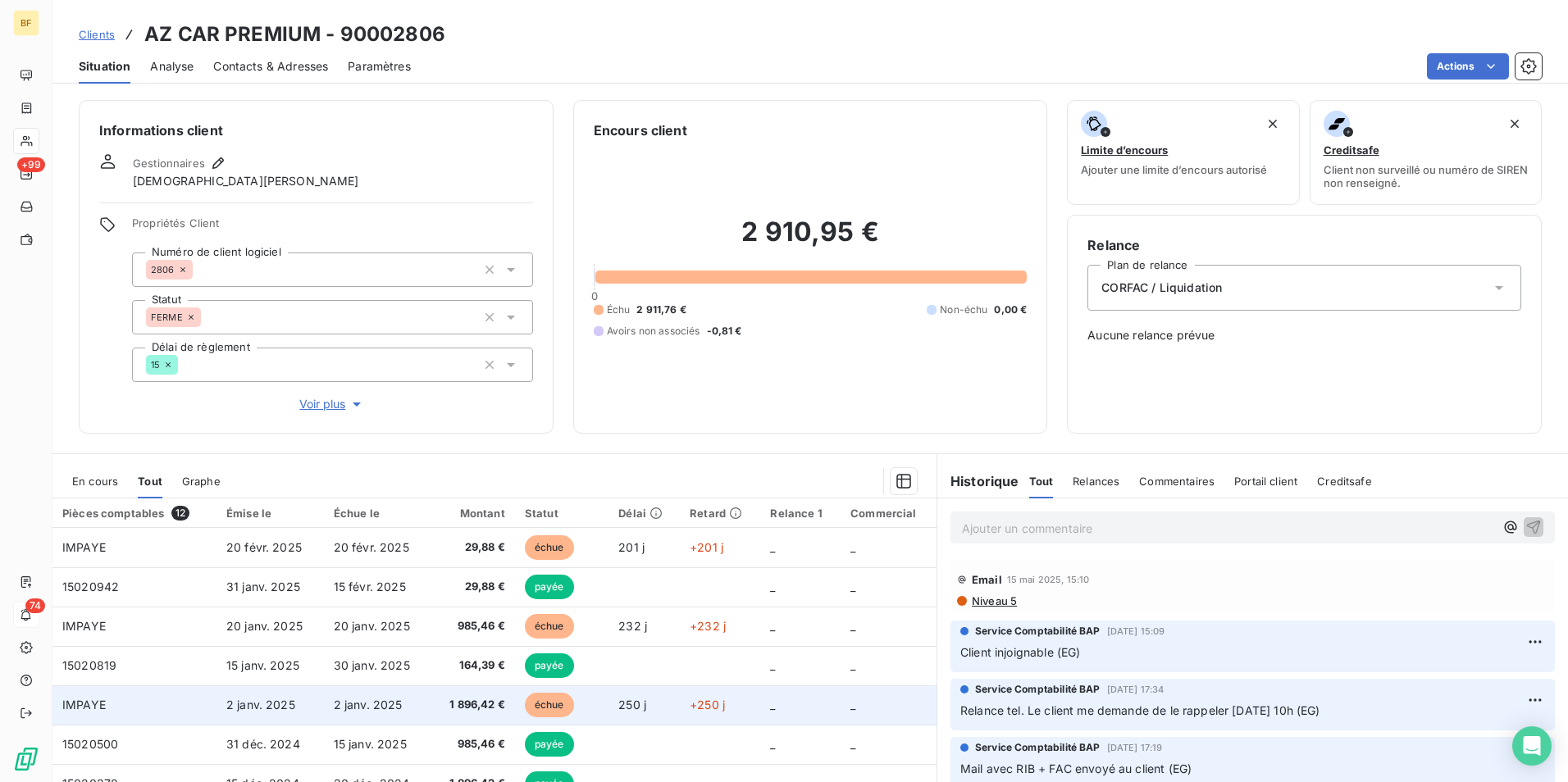
click at [490, 701] on span "1 896,42 €" at bounding box center [472, 705] width 64 height 16
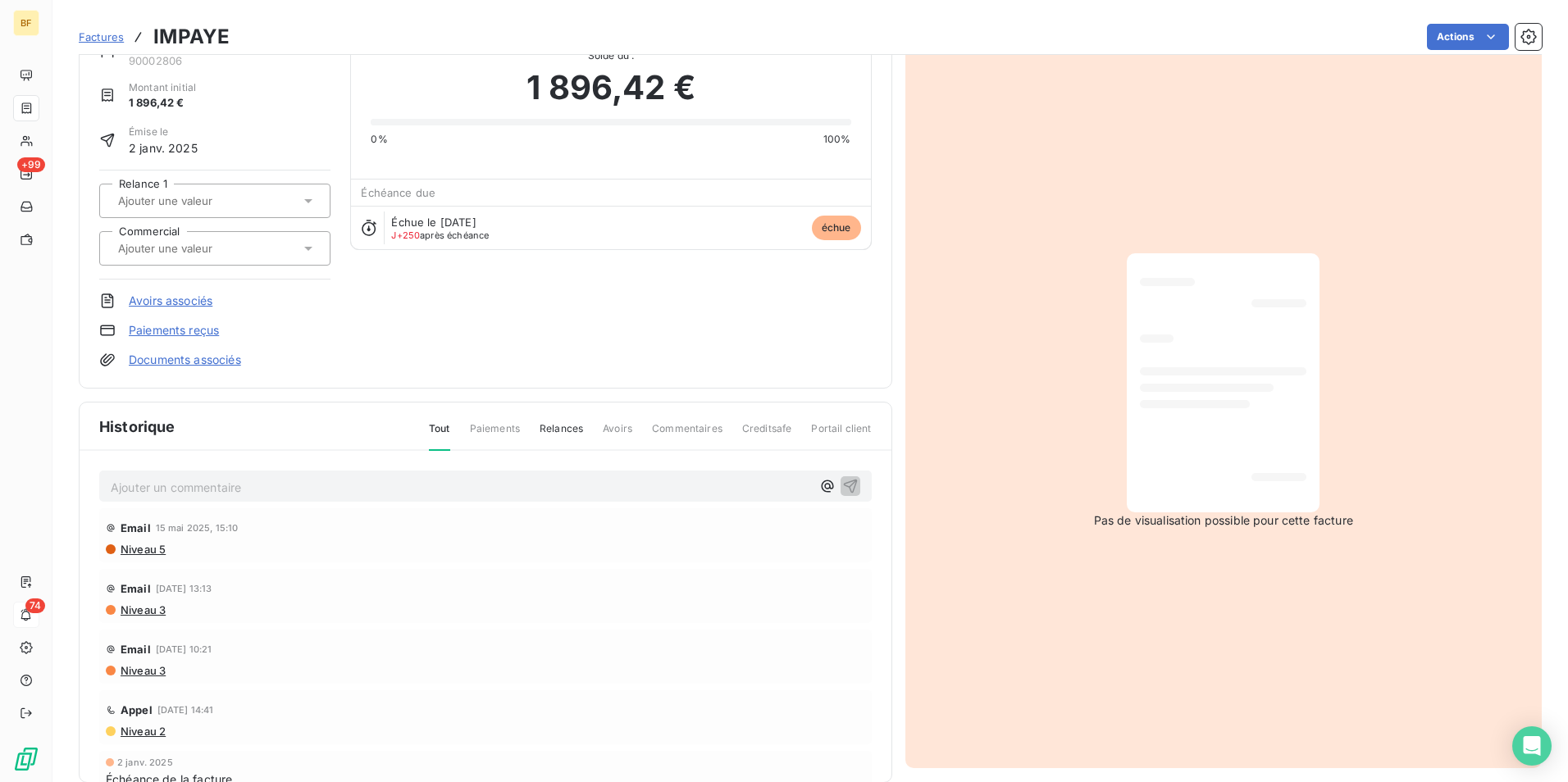
scroll to position [78, 0]
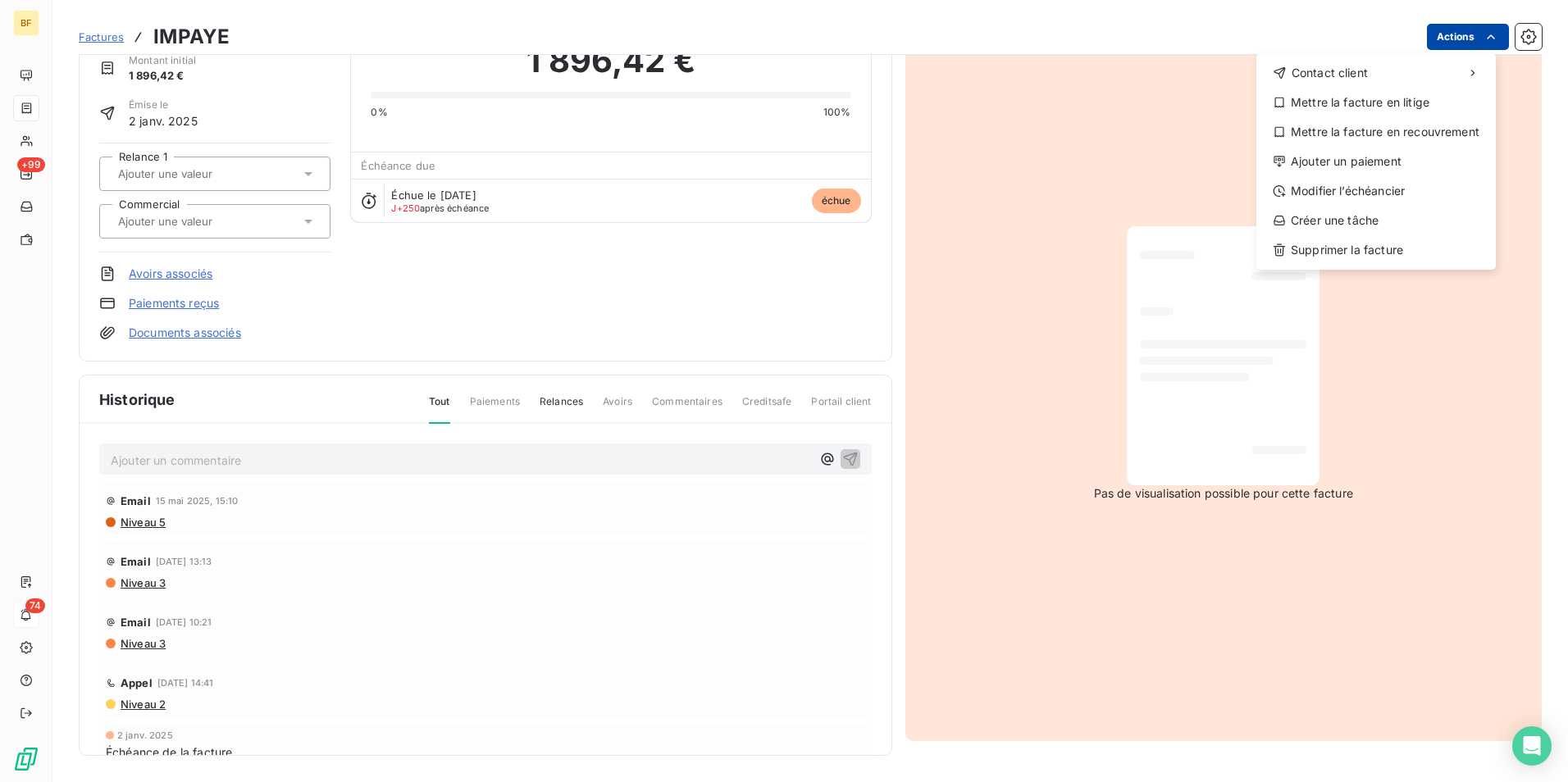
click at [1474, 47] on html "BF +99 74 Factures IMPAYE Actions Contact client Mettre la facture en litige Me…" at bounding box center [784, 391] width 1568 height 782
click at [1406, 131] on div "Mettre la facture en recouvrement" at bounding box center [1376, 132] width 226 height 26
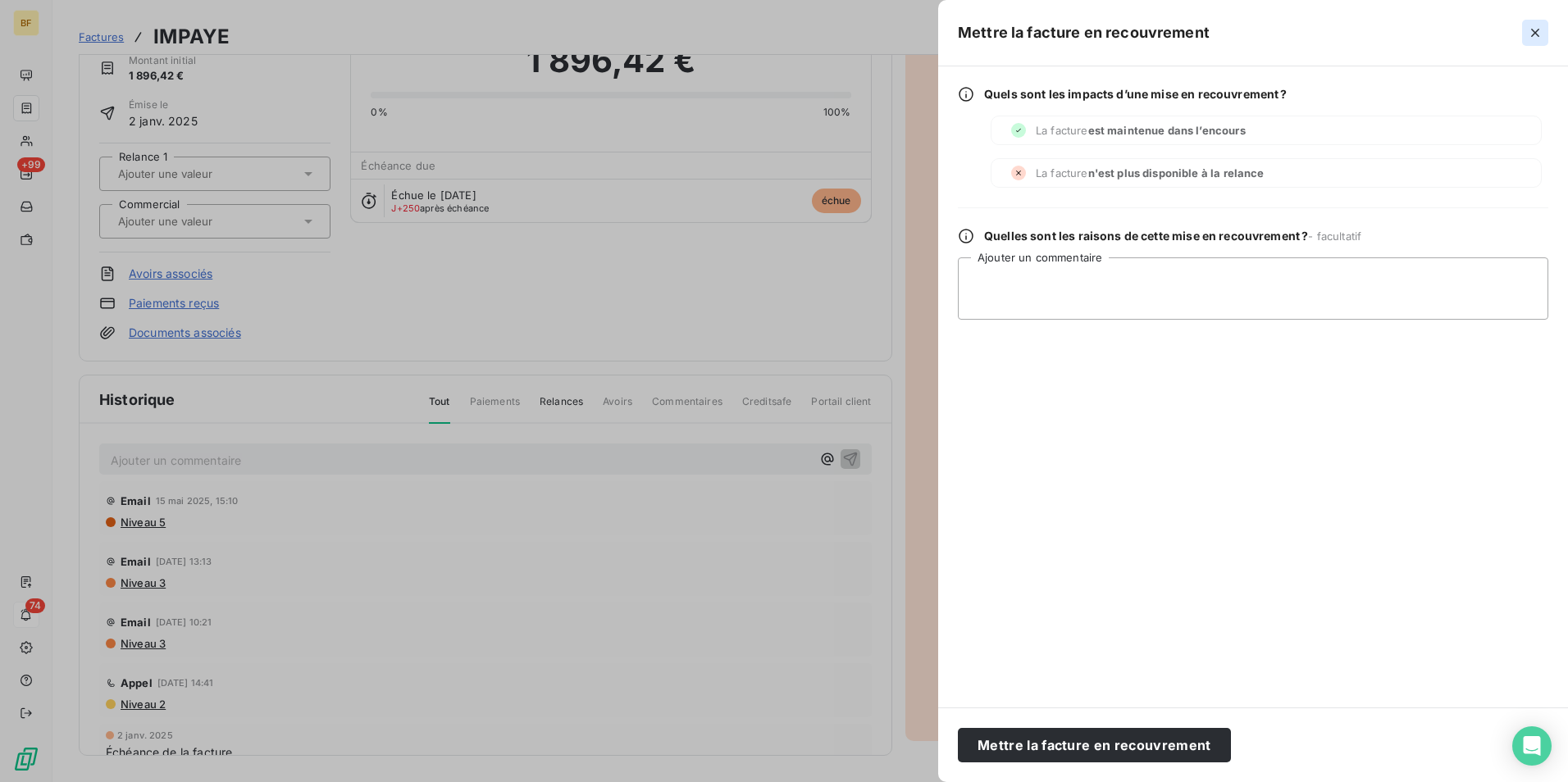
click at [1531, 38] on icon "button" at bounding box center [1535, 32] width 16 height 16
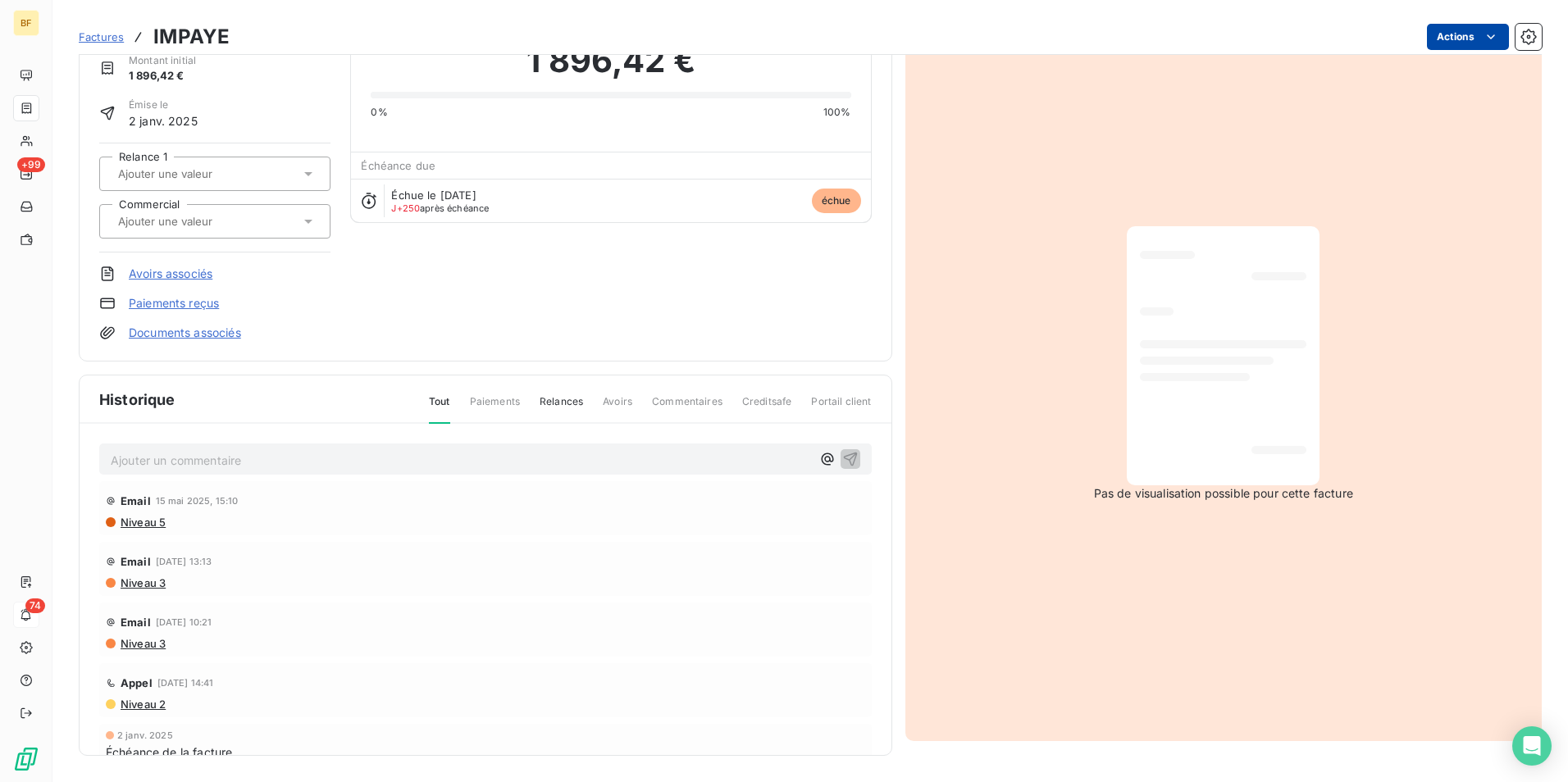
click at [1428, 30] on html "BF +99 74 Factures IMPAYE Actions AZ CAR PREMIUM 90002806 Montant initial 1 896…" at bounding box center [784, 391] width 1568 height 782
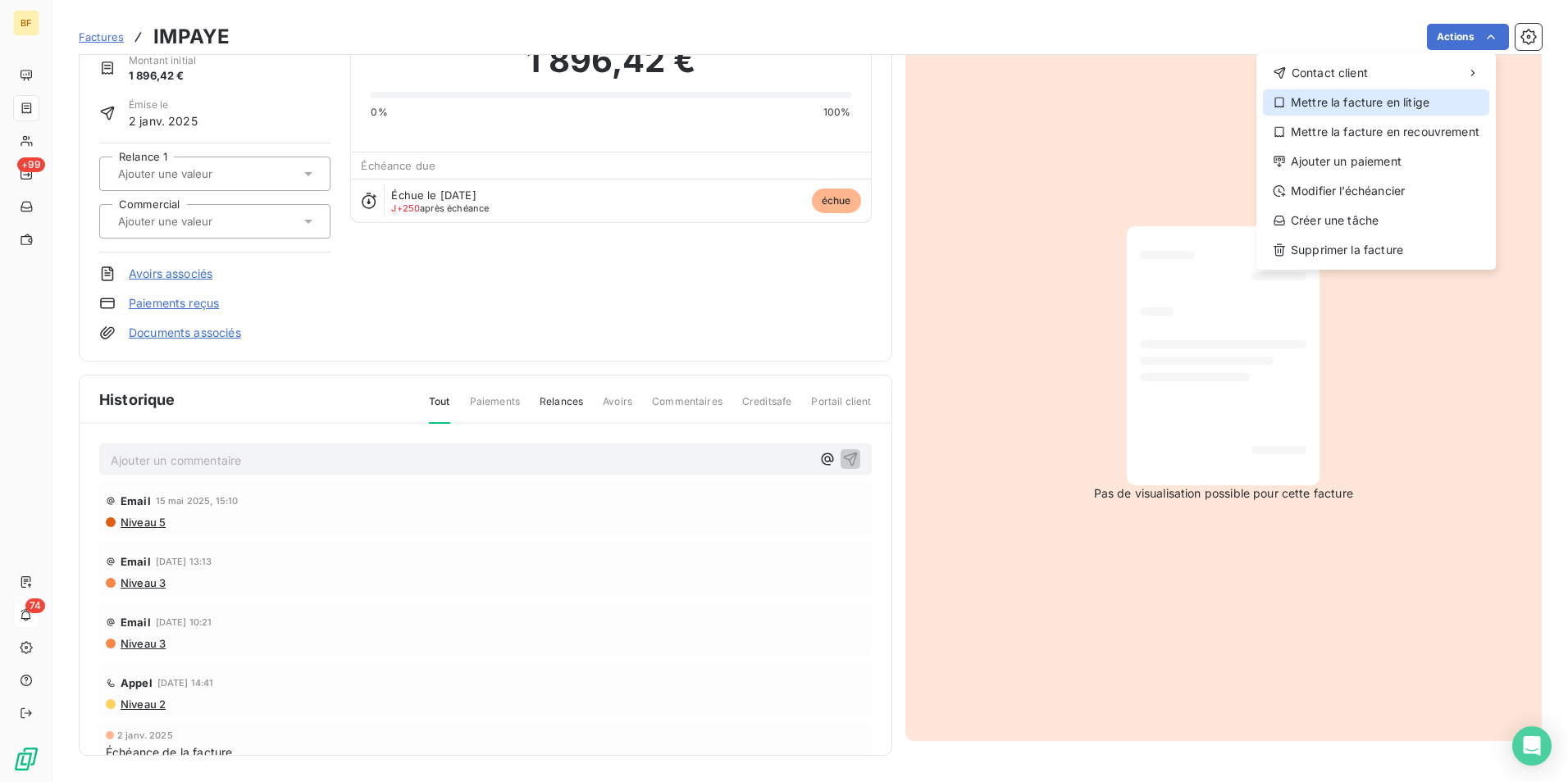
click at [1421, 108] on div "Mettre la facture en litige" at bounding box center [1376, 102] width 226 height 26
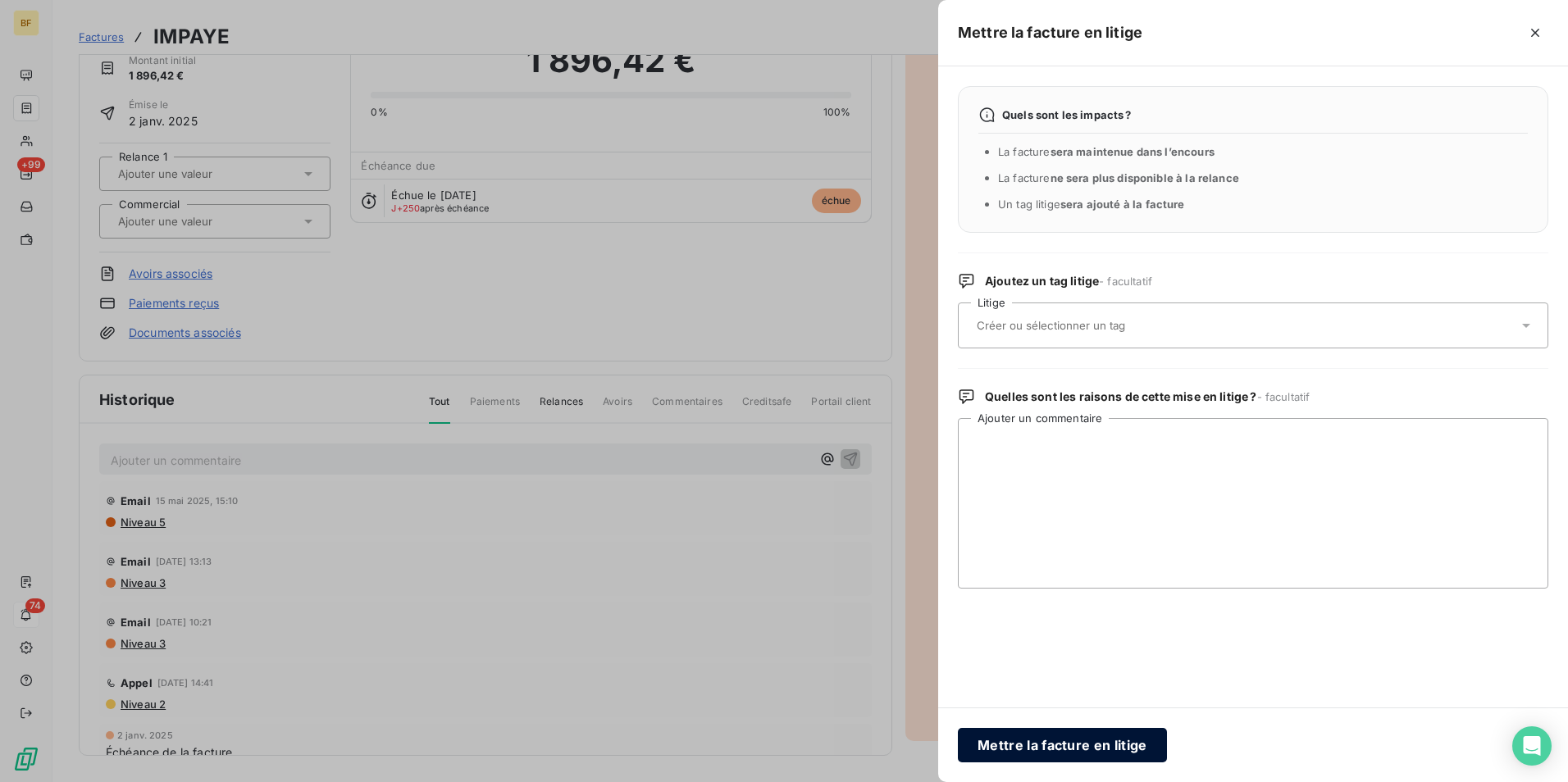
click at [1044, 739] on button "Mettre la facture en litige" at bounding box center [1063, 745] width 209 height 34
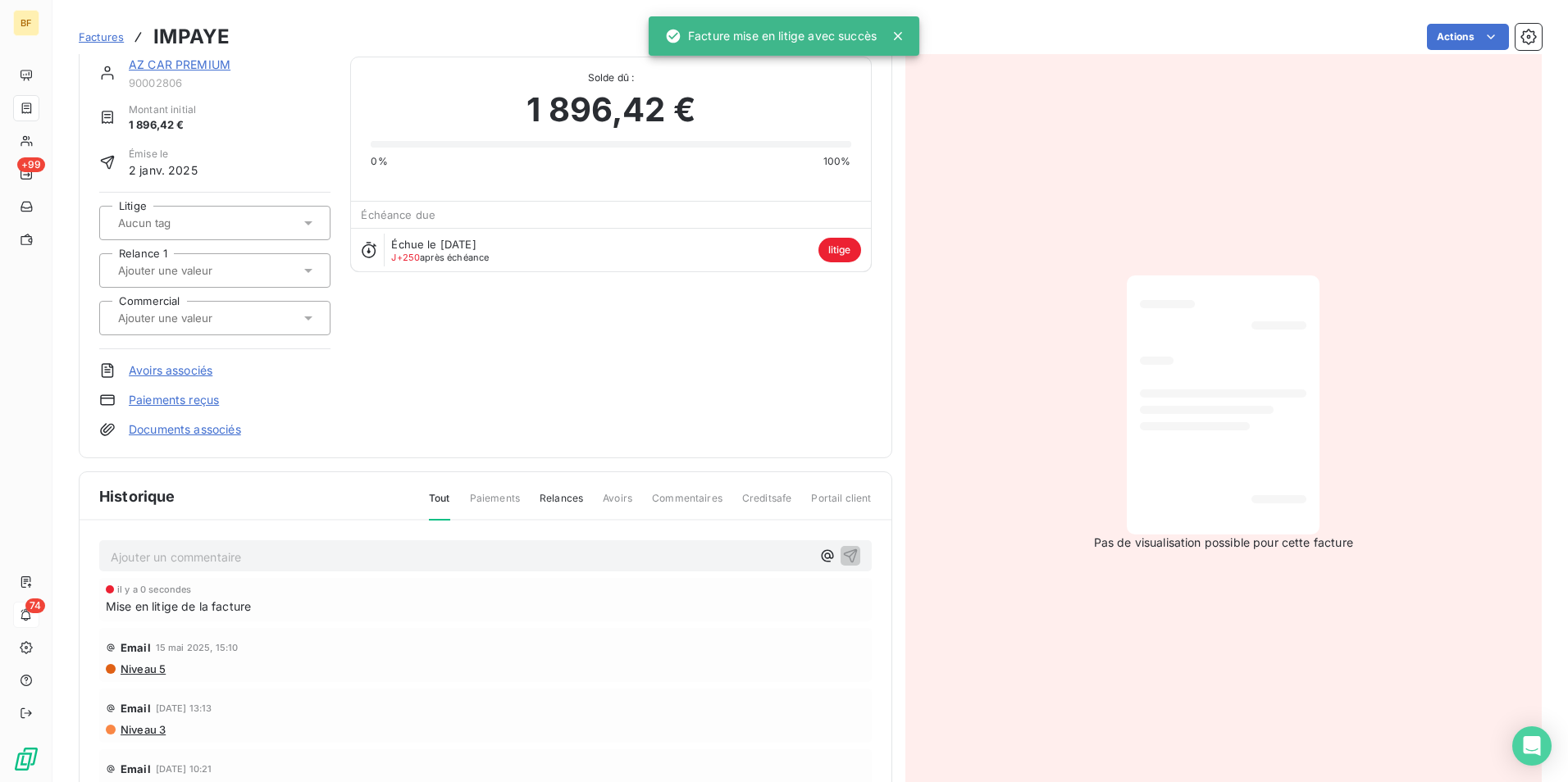
scroll to position [0, 0]
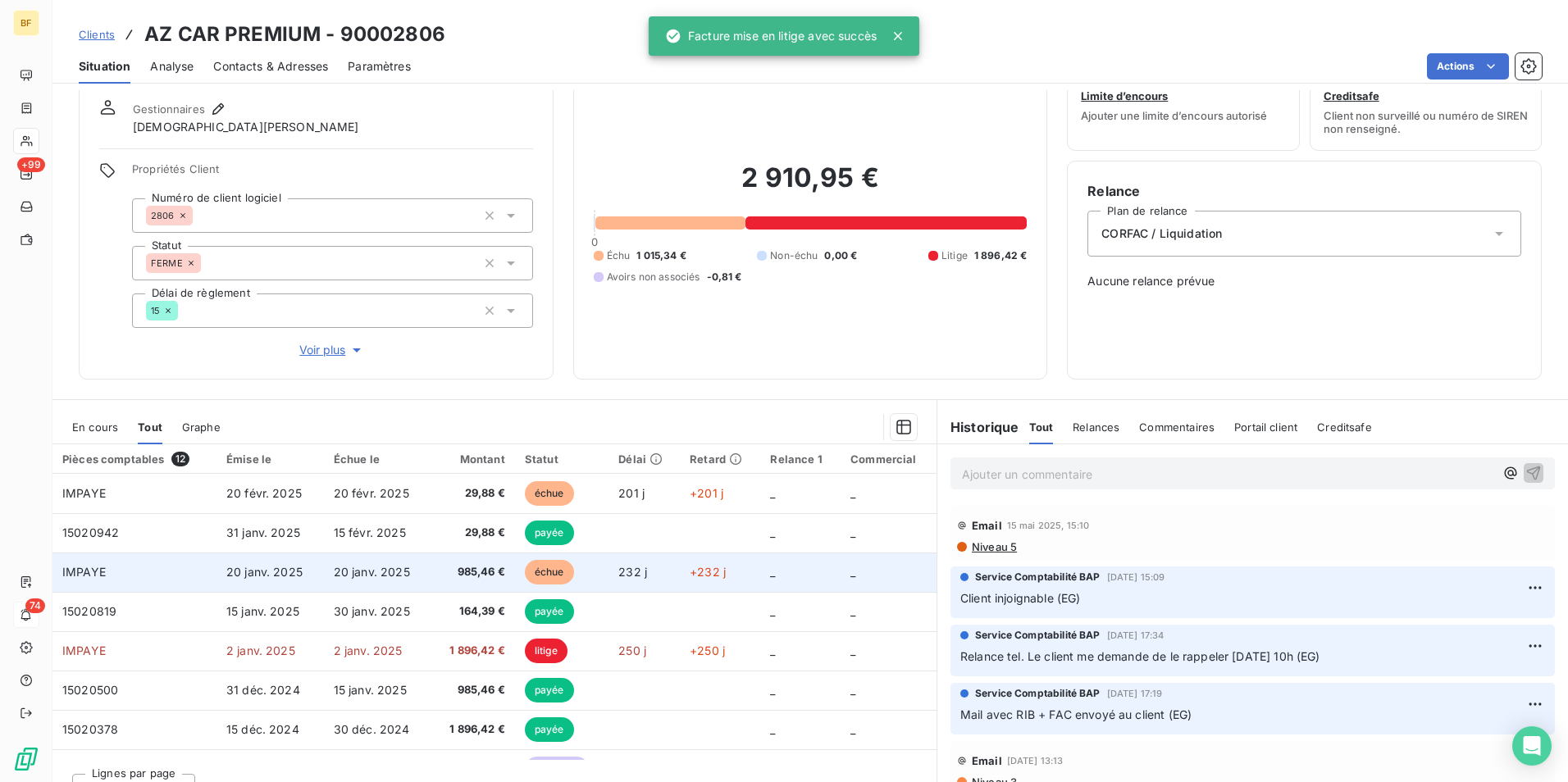
scroll to position [81, 0]
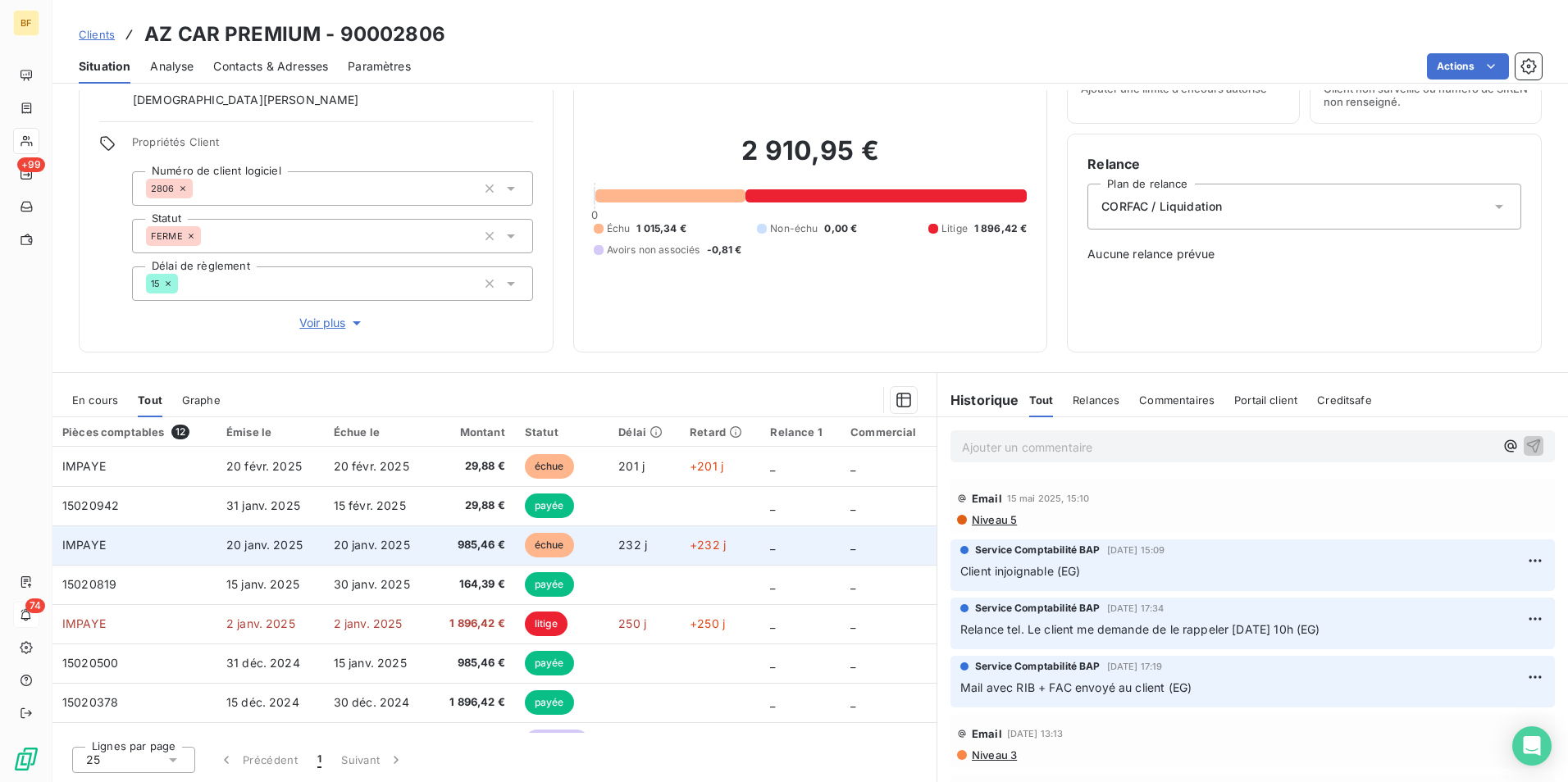
click at [482, 545] on span "985,46 €" at bounding box center [472, 545] width 64 height 16
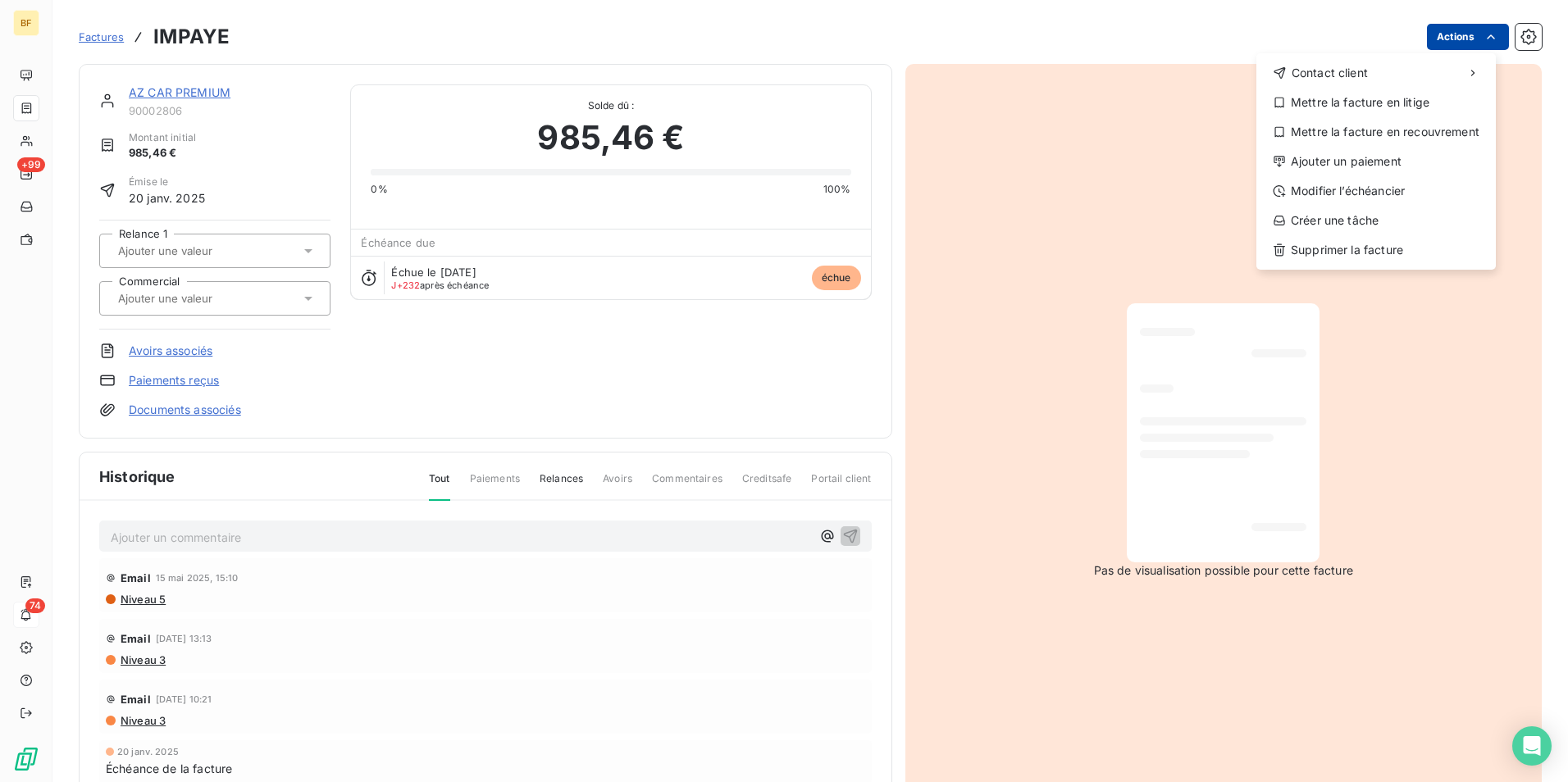
click at [1451, 41] on html "BF +99 74 Factures IMPAYE Actions Contact client Mettre la facture en litige Me…" at bounding box center [784, 391] width 1568 height 782
drag, startPoint x: 1373, startPoint y: 136, endPoint x: 1374, endPoint y: 103, distance: 33.0
click at [1375, 131] on div "Mettre la facture en recouvrement" at bounding box center [1376, 132] width 226 height 26
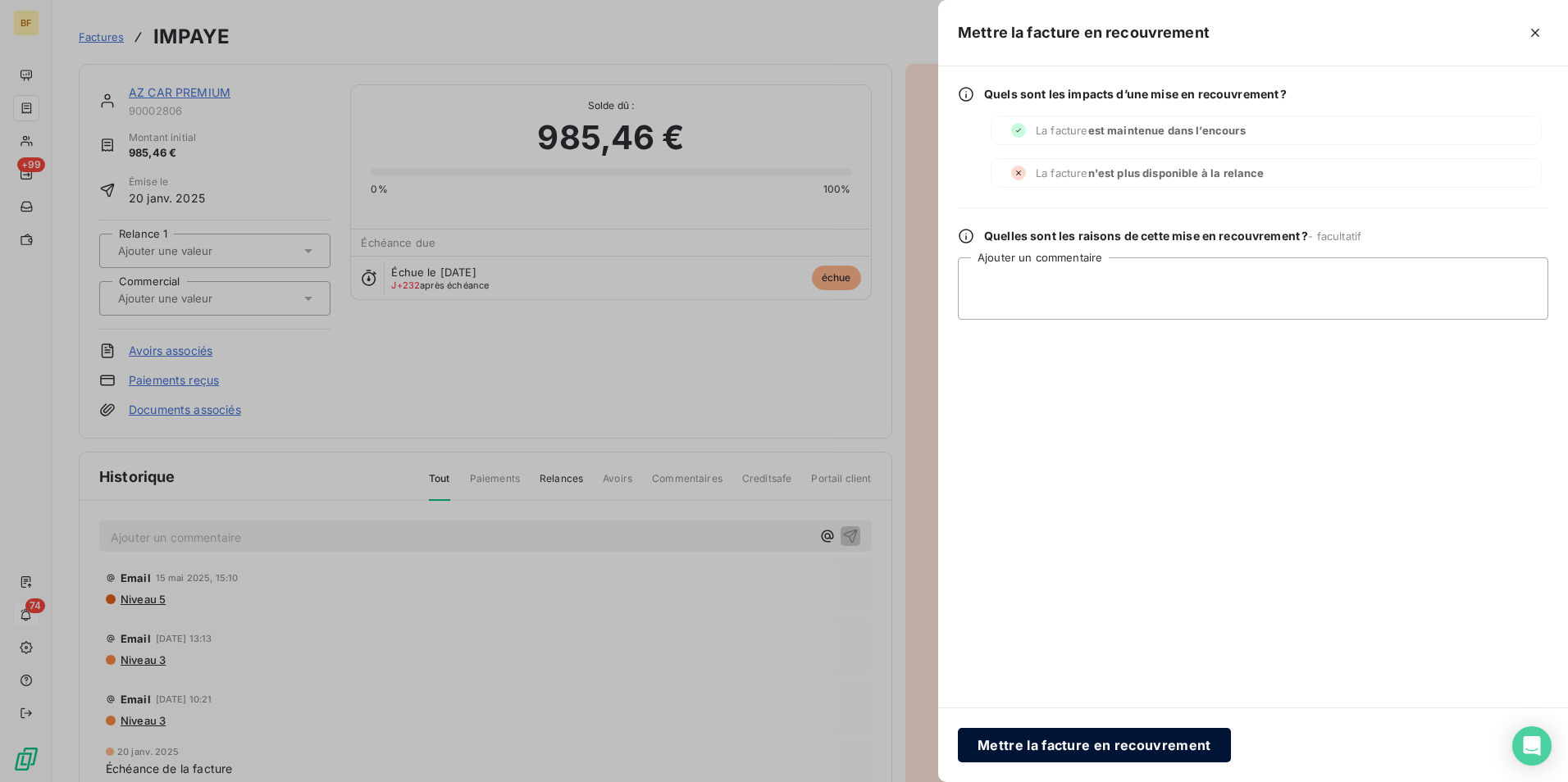
click at [1098, 733] on button "Mettre la facture en recouvrement" at bounding box center [1094, 745] width 273 height 34
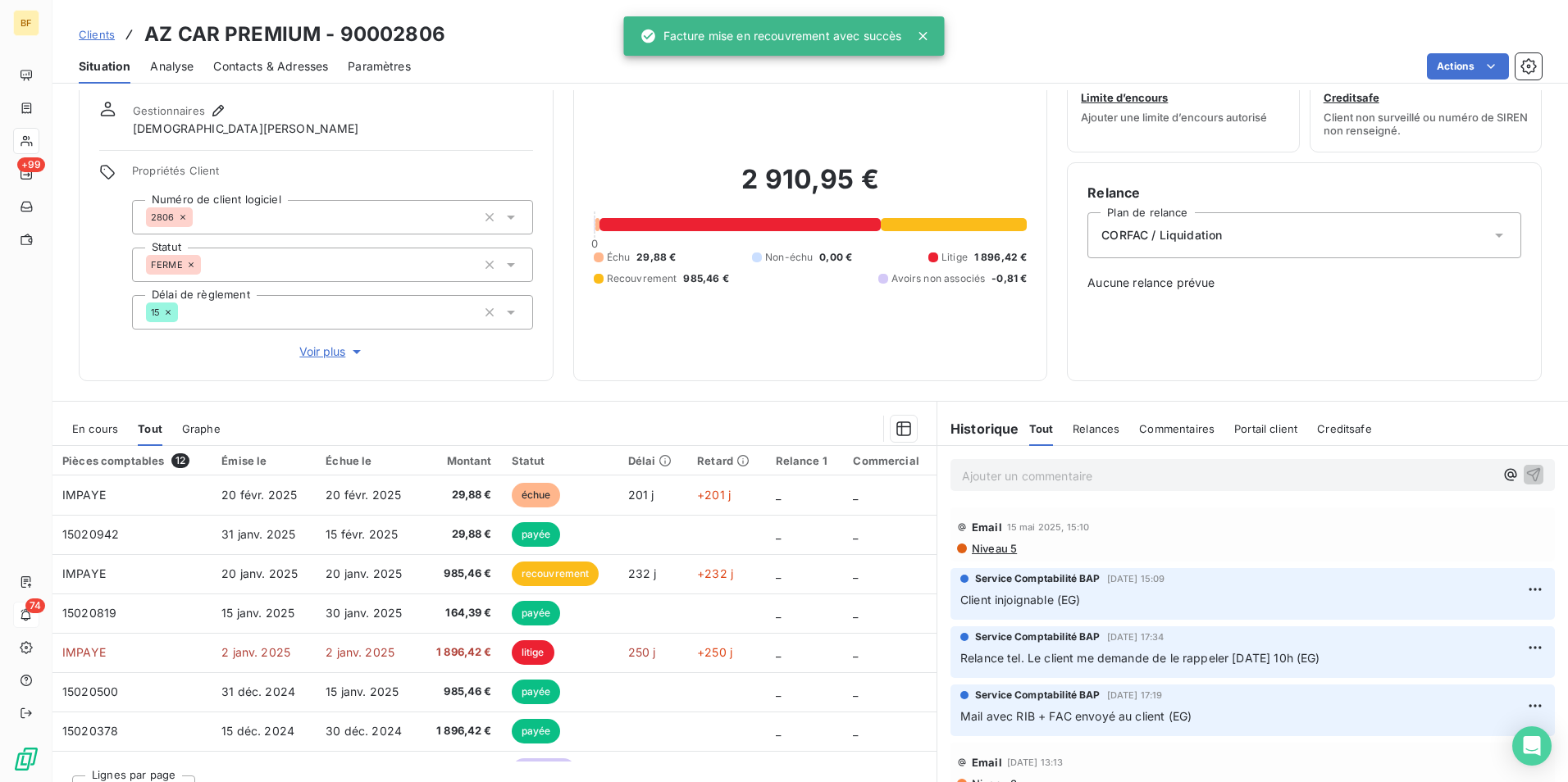
scroll to position [81, 0]
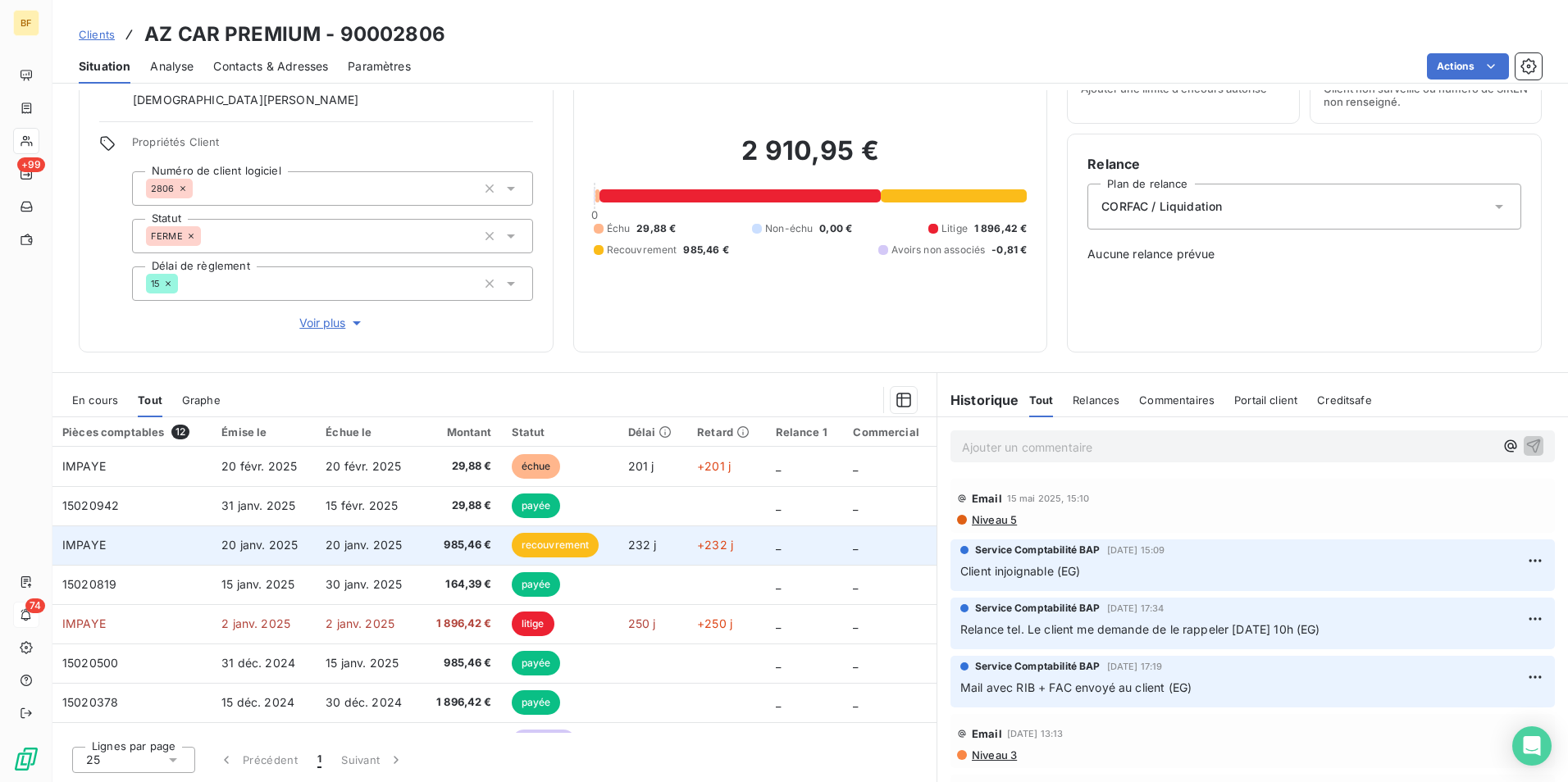
click at [448, 534] on td "985,46 €" at bounding box center [459, 545] width 81 height 39
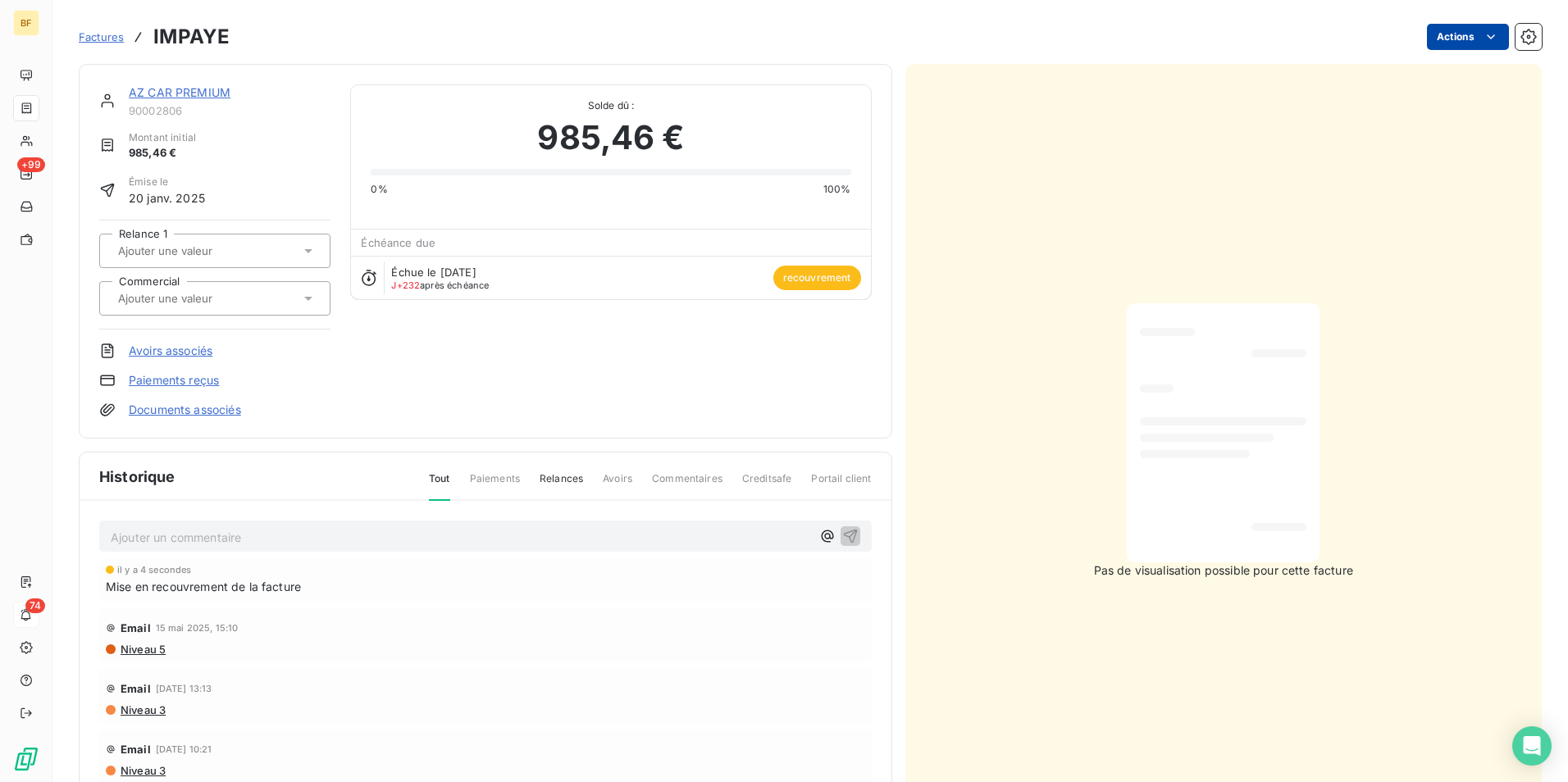
click at [1474, 26] on html "BF +99 74 Factures IMPAYE Actions AZ CAR PREMIUM 90002806 Montant initial 985,4…" at bounding box center [784, 391] width 1568 height 782
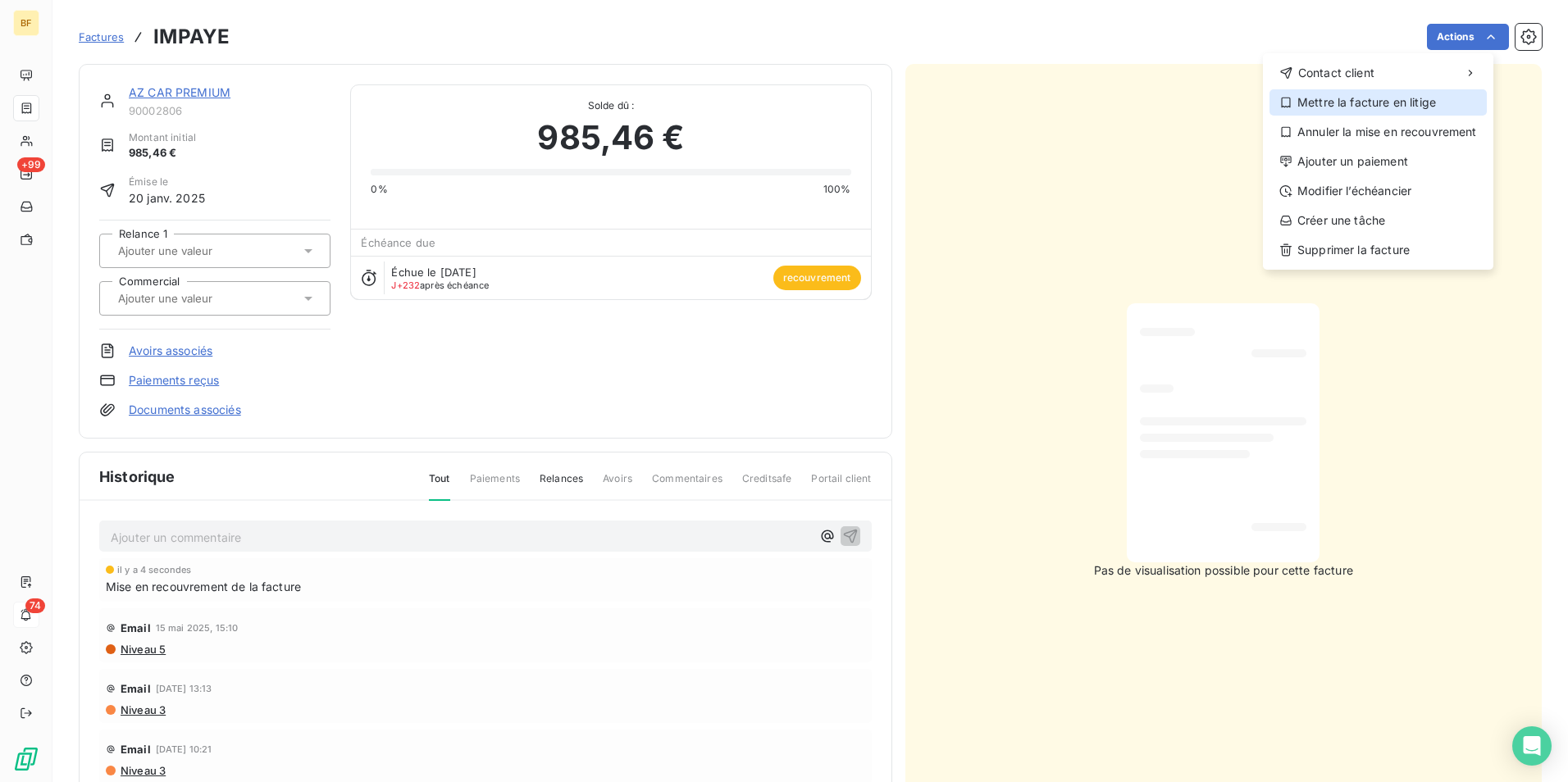
click at [1385, 109] on div "Mettre la facture en litige" at bounding box center [1377, 102] width 217 height 26
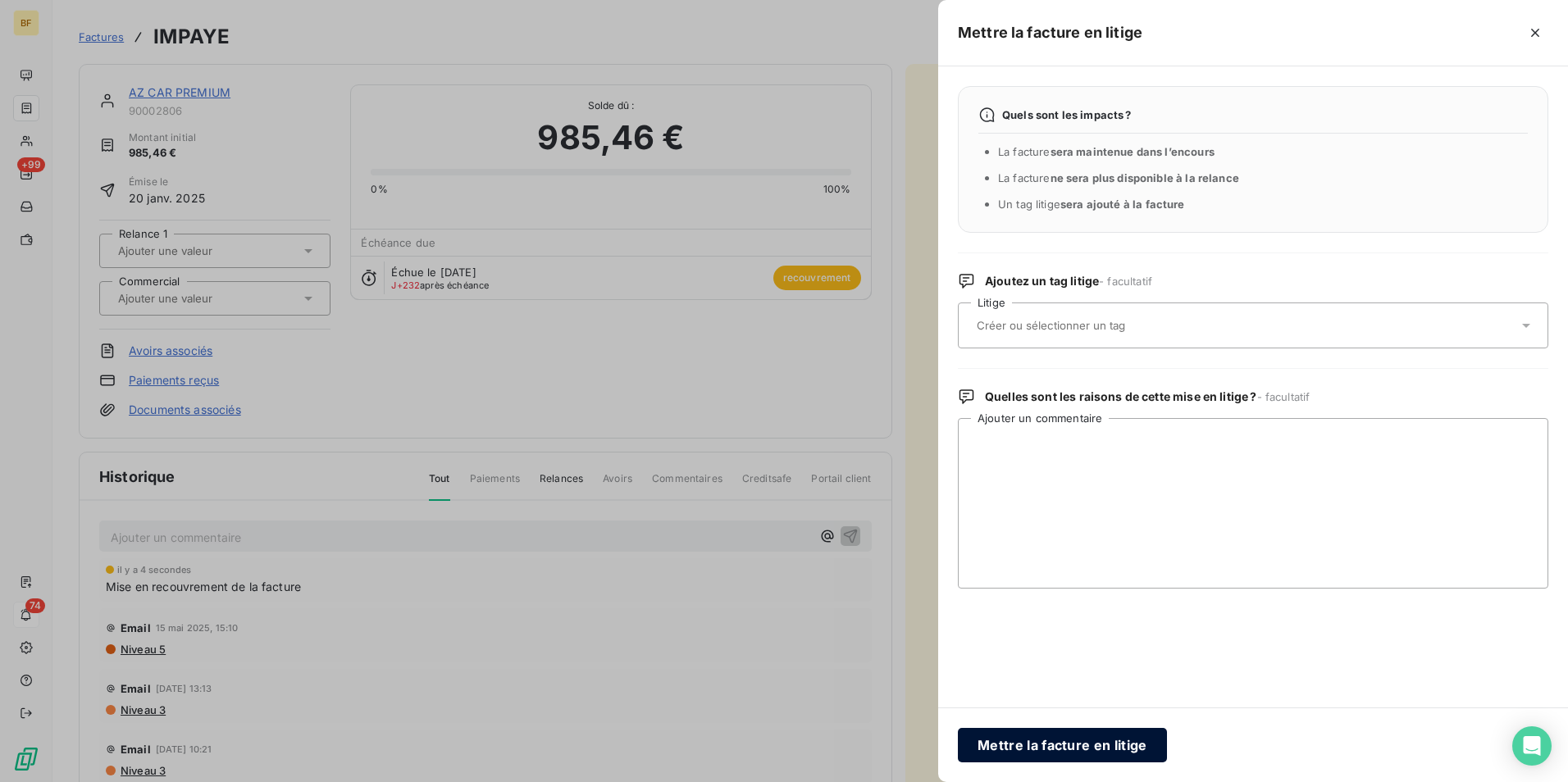
click at [1059, 736] on button "Mettre la facture en litige" at bounding box center [1063, 745] width 209 height 34
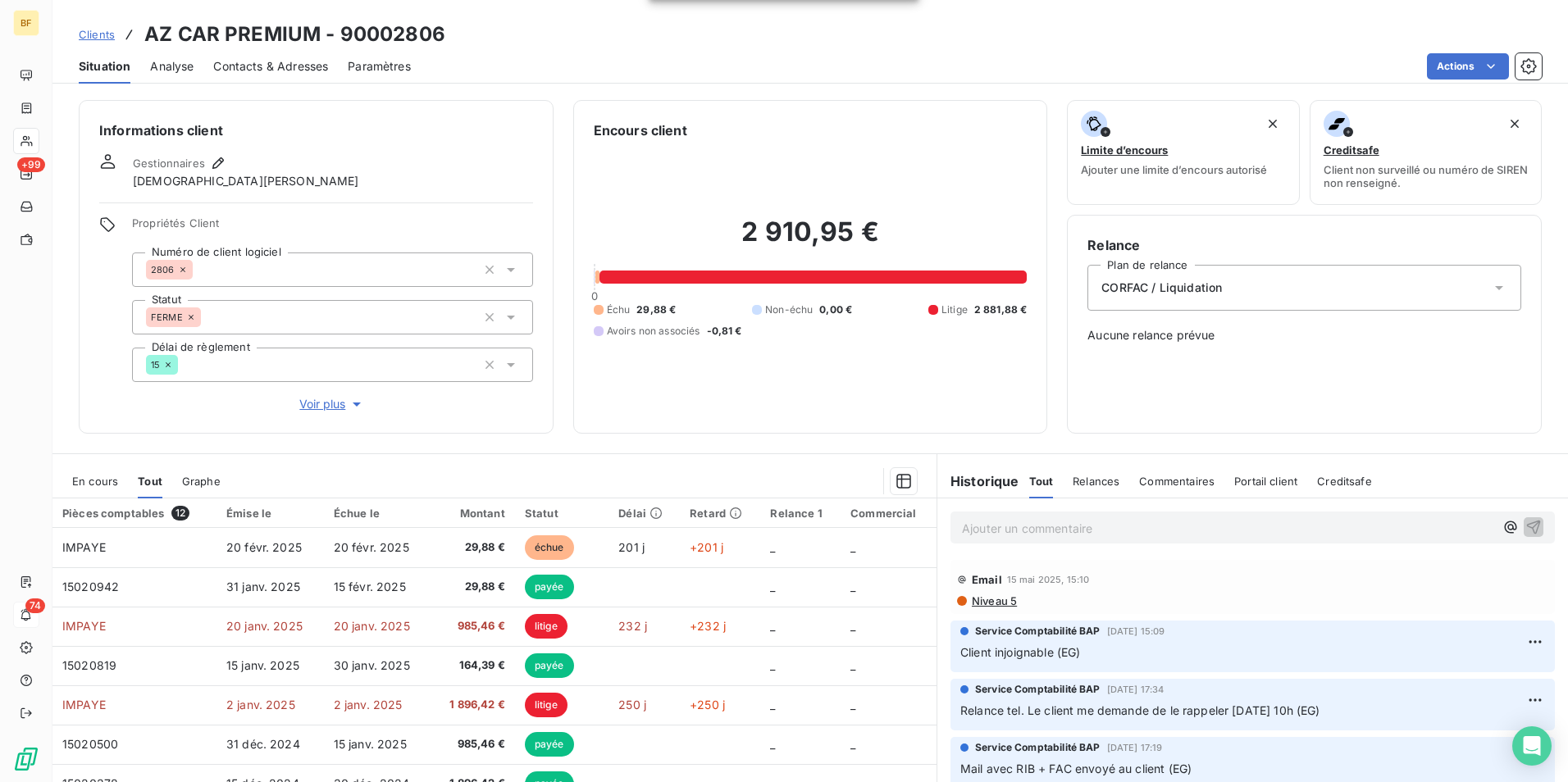
scroll to position [81, 0]
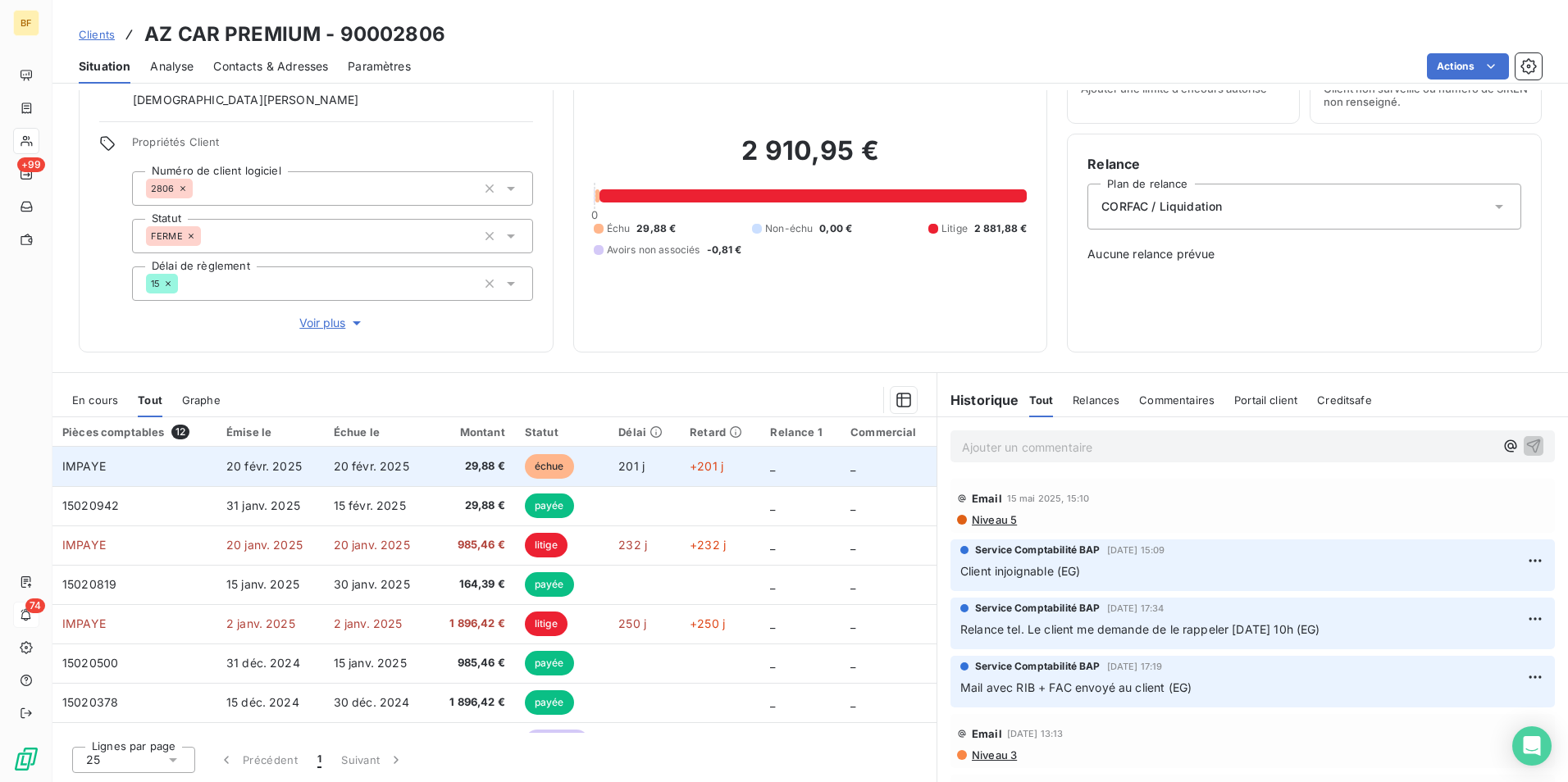
click at [447, 471] on span "29,88 €" at bounding box center [472, 466] width 64 height 16
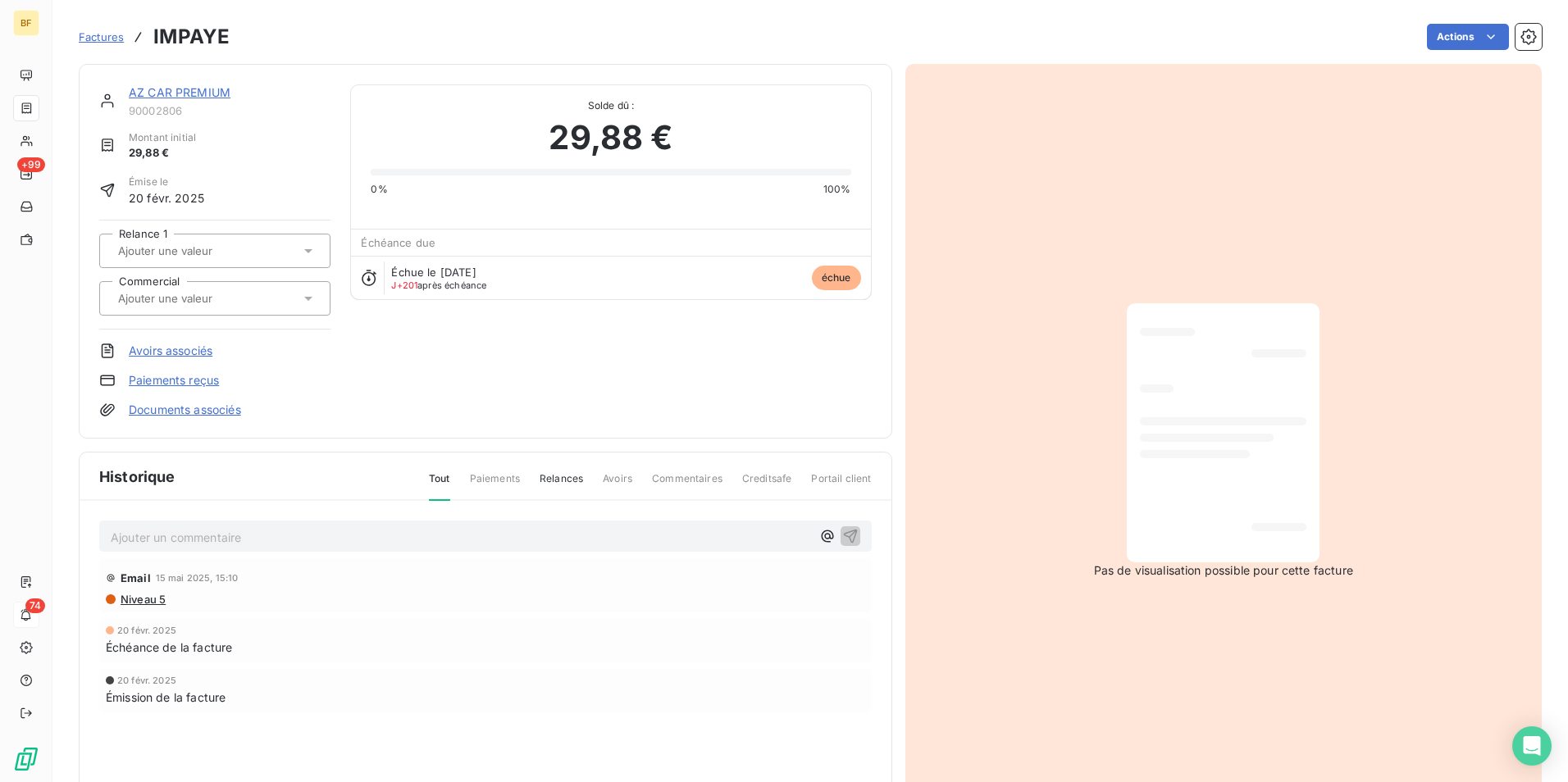
click at [1436, 50] on div "Factures IMPAYE Actions" at bounding box center [810, 37] width 1463 height 34
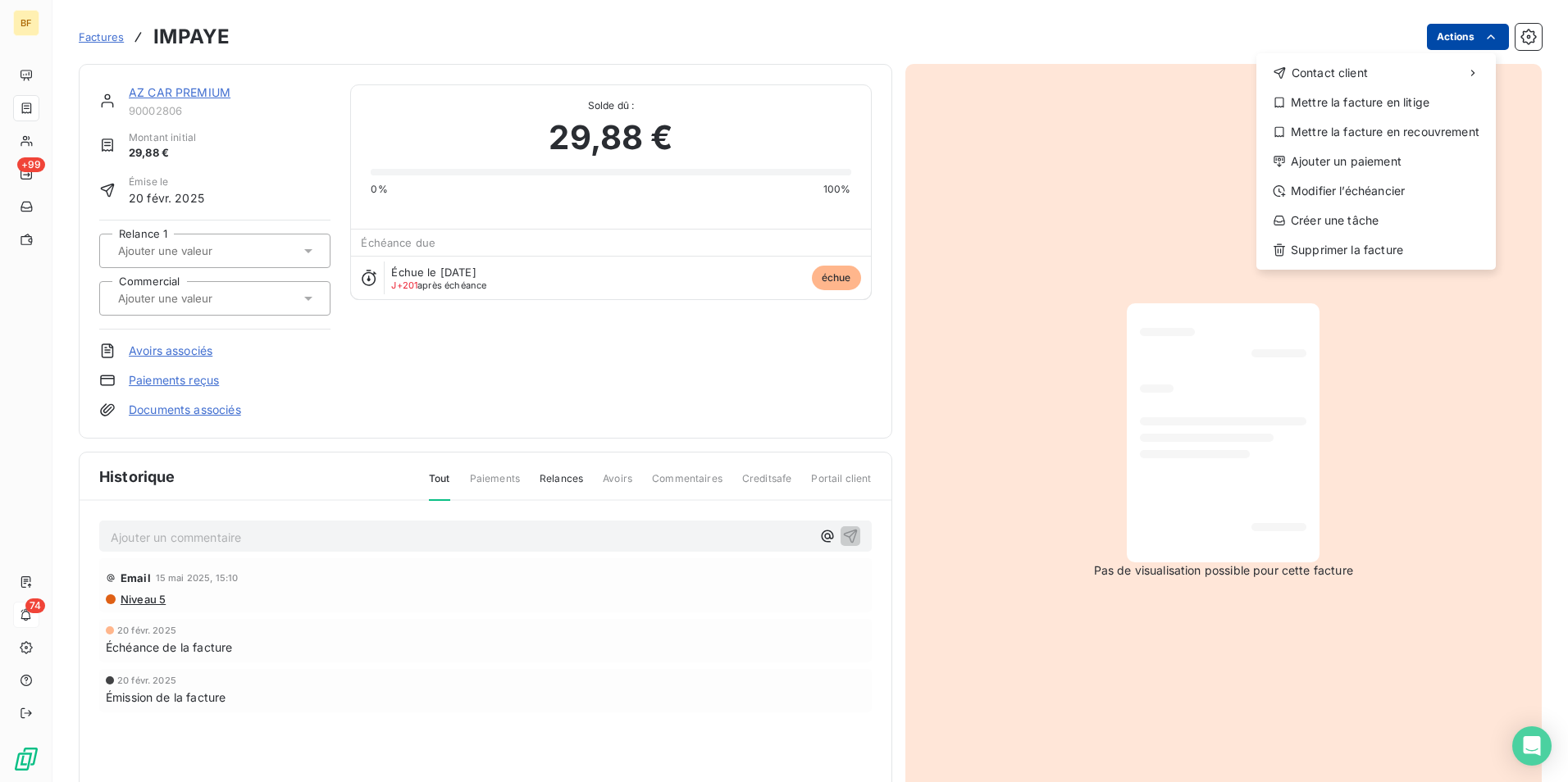
click at [1446, 49] on html "BF +99 74 Factures IMPAYE Actions Contact client Mettre la facture en litige Me…" at bounding box center [784, 391] width 1568 height 782
click at [1378, 102] on div "Mettre la facture en litige" at bounding box center [1376, 102] width 226 height 26
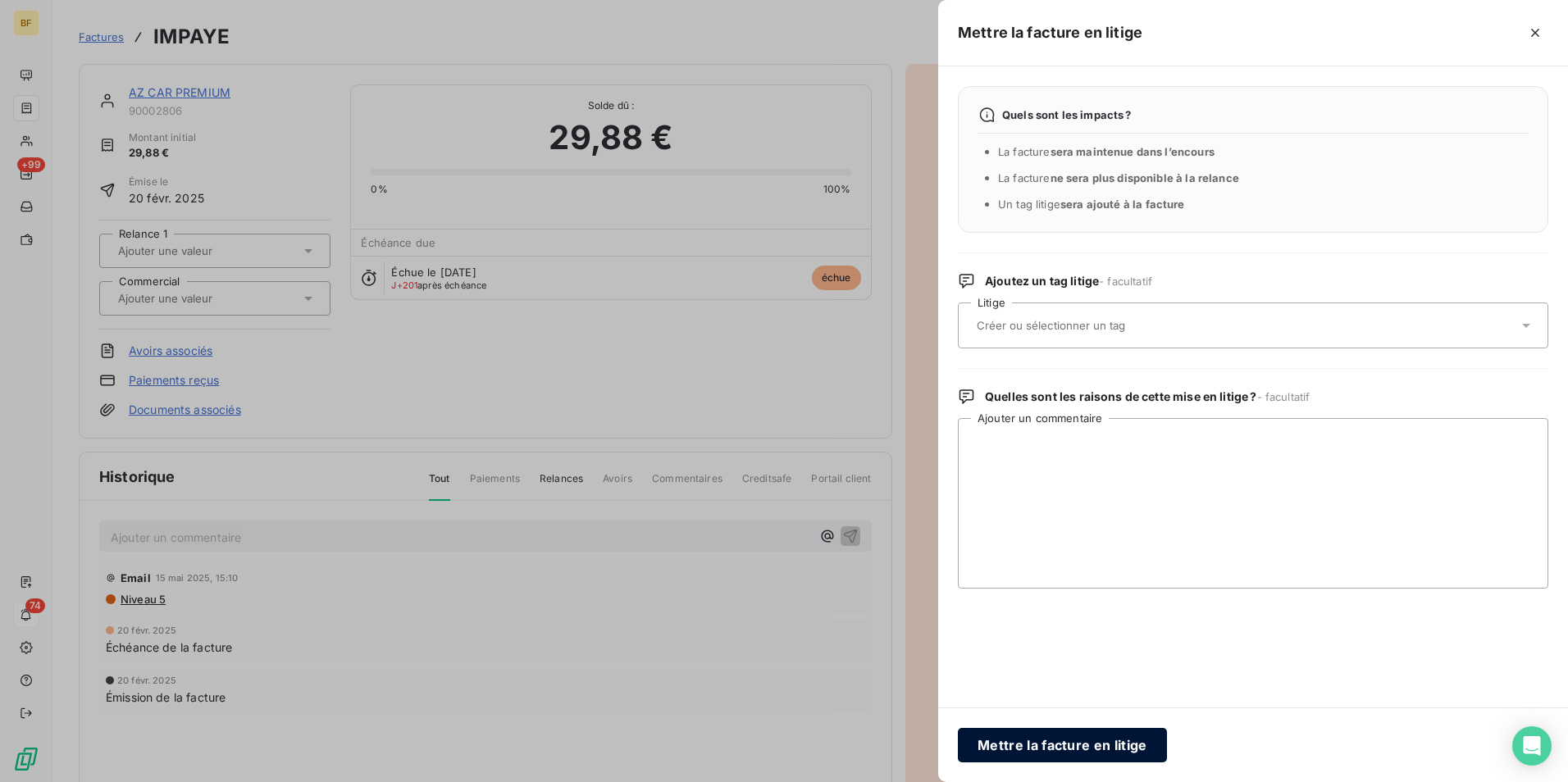
click at [1063, 746] on button "Mettre la facture en litige" at bounding box center [1063, 745] width 209 height 34
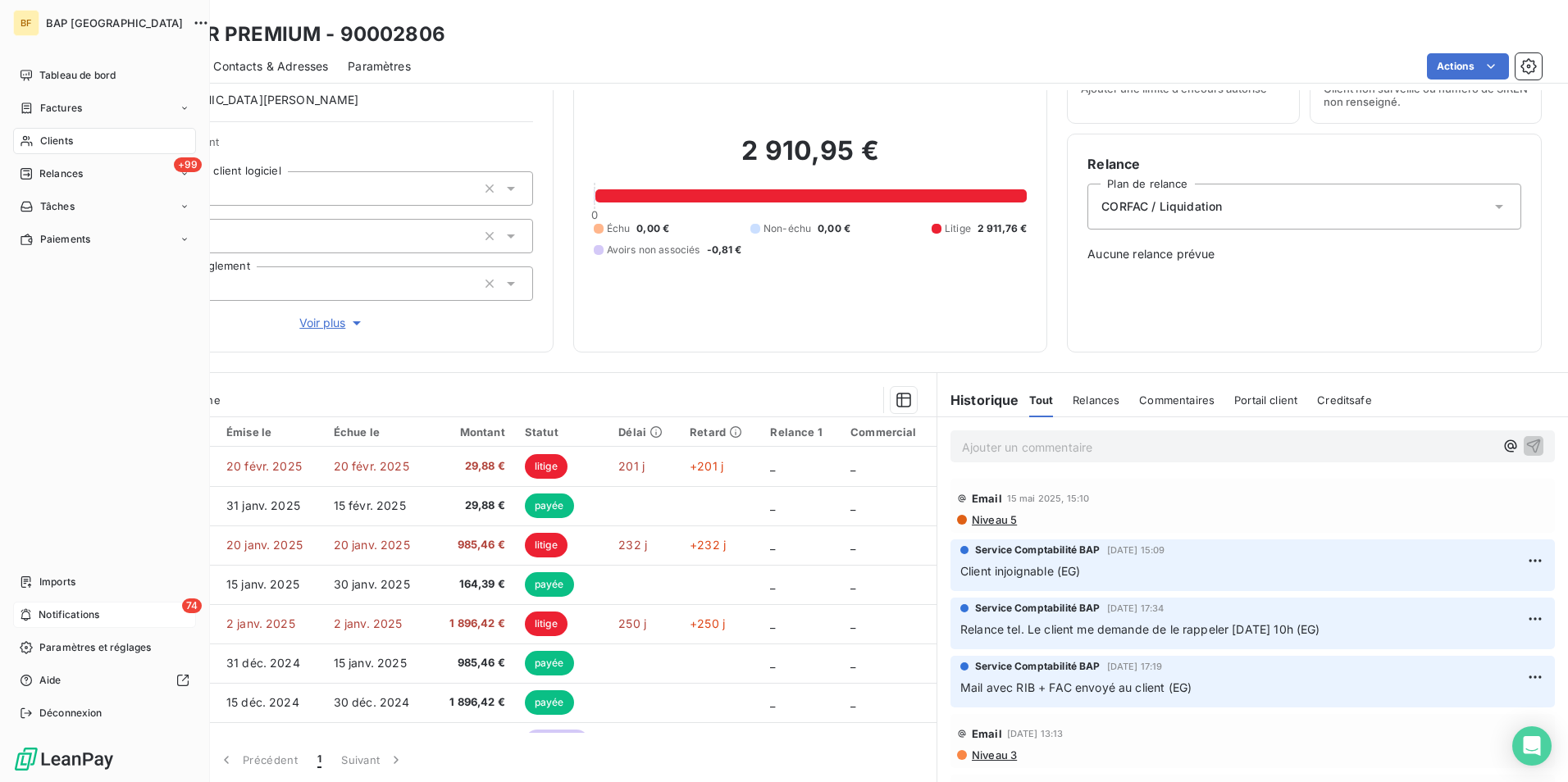
click at [43, 140] on span "Clients" at bounding box center [56, 140] width 33 height 14
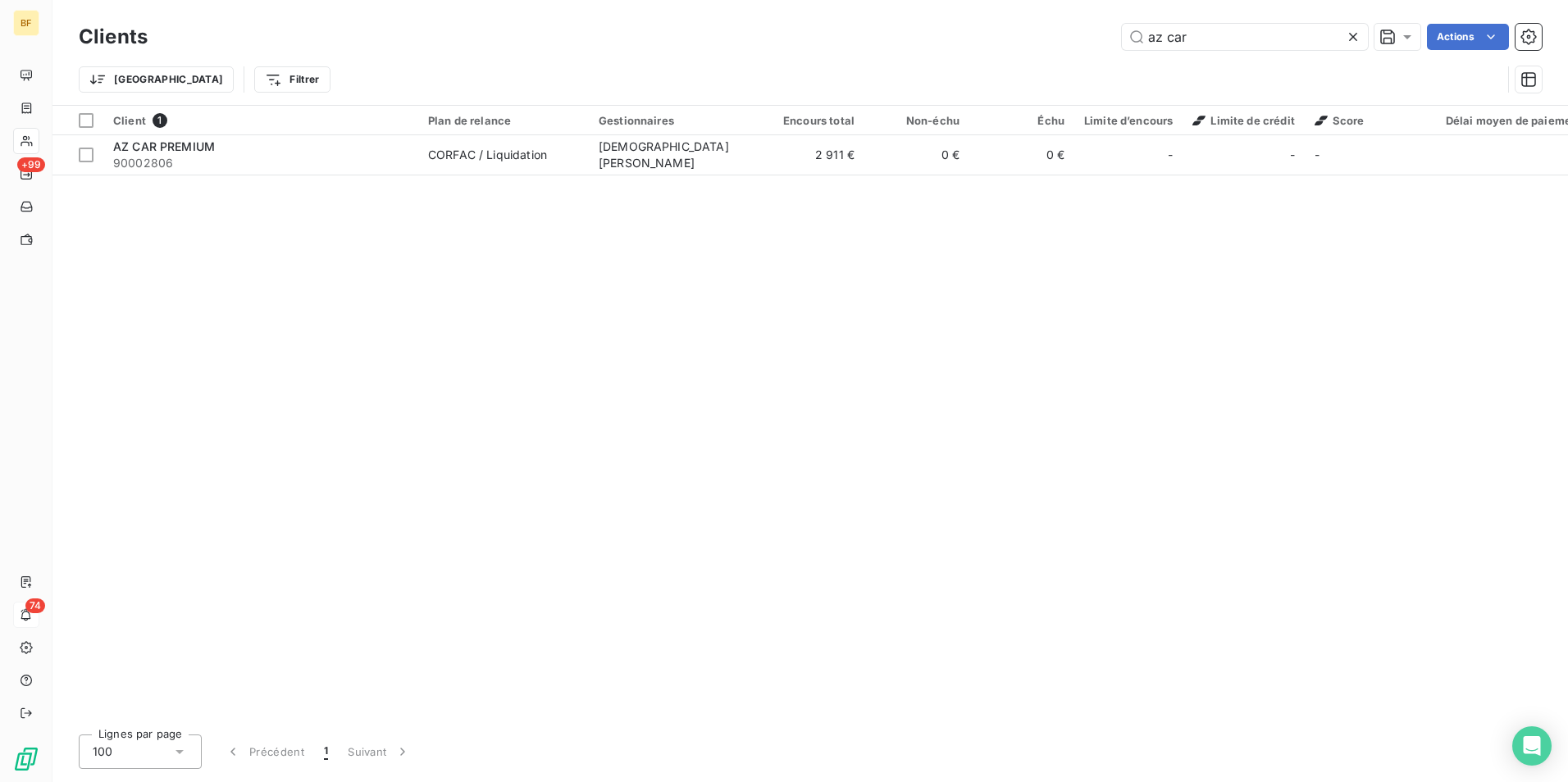
drag, startPoint x: 1206, startPoint y: 42, endPoint x: 970, endPoint y: 25, distance: 236.6
click at [970, 25] on div "az car Actions" at bounding box center [854, 37] width 1374 height 26
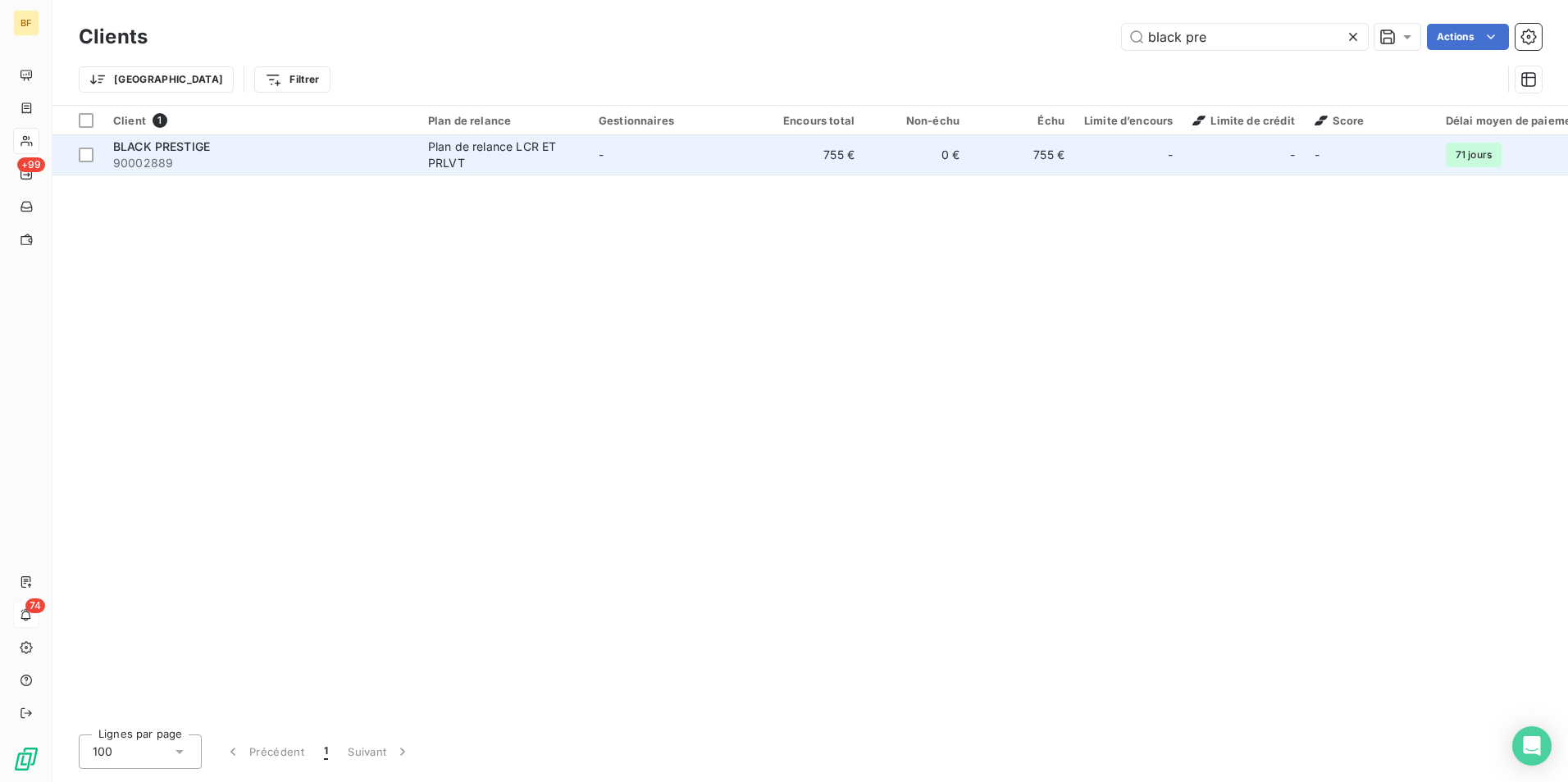
type input "black pre"
click at [382, 144] on div "BLACK PRESTIGE" at bounding box center [260, 146] width 295 height 16
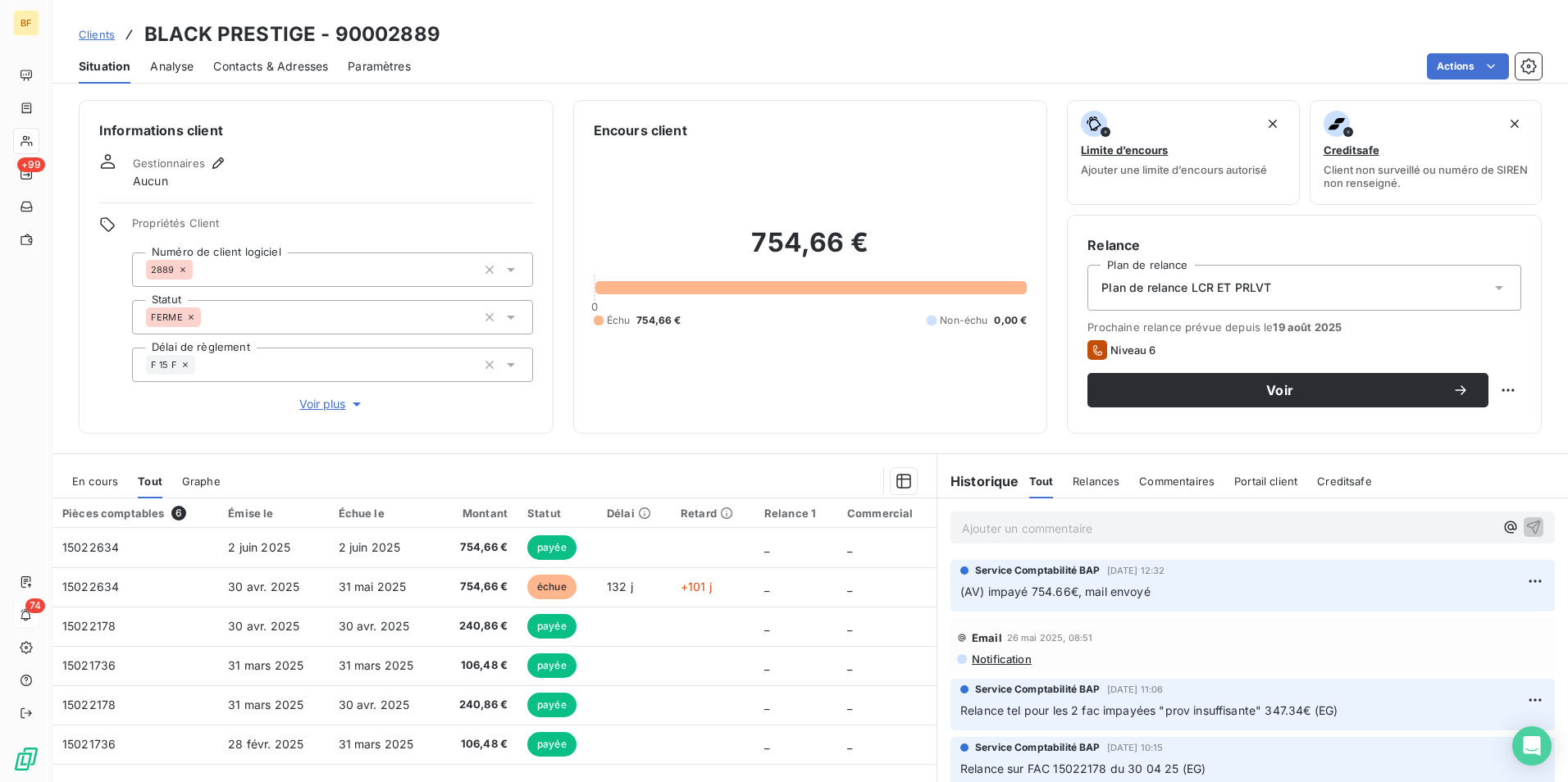
scroll to position [81, 0]
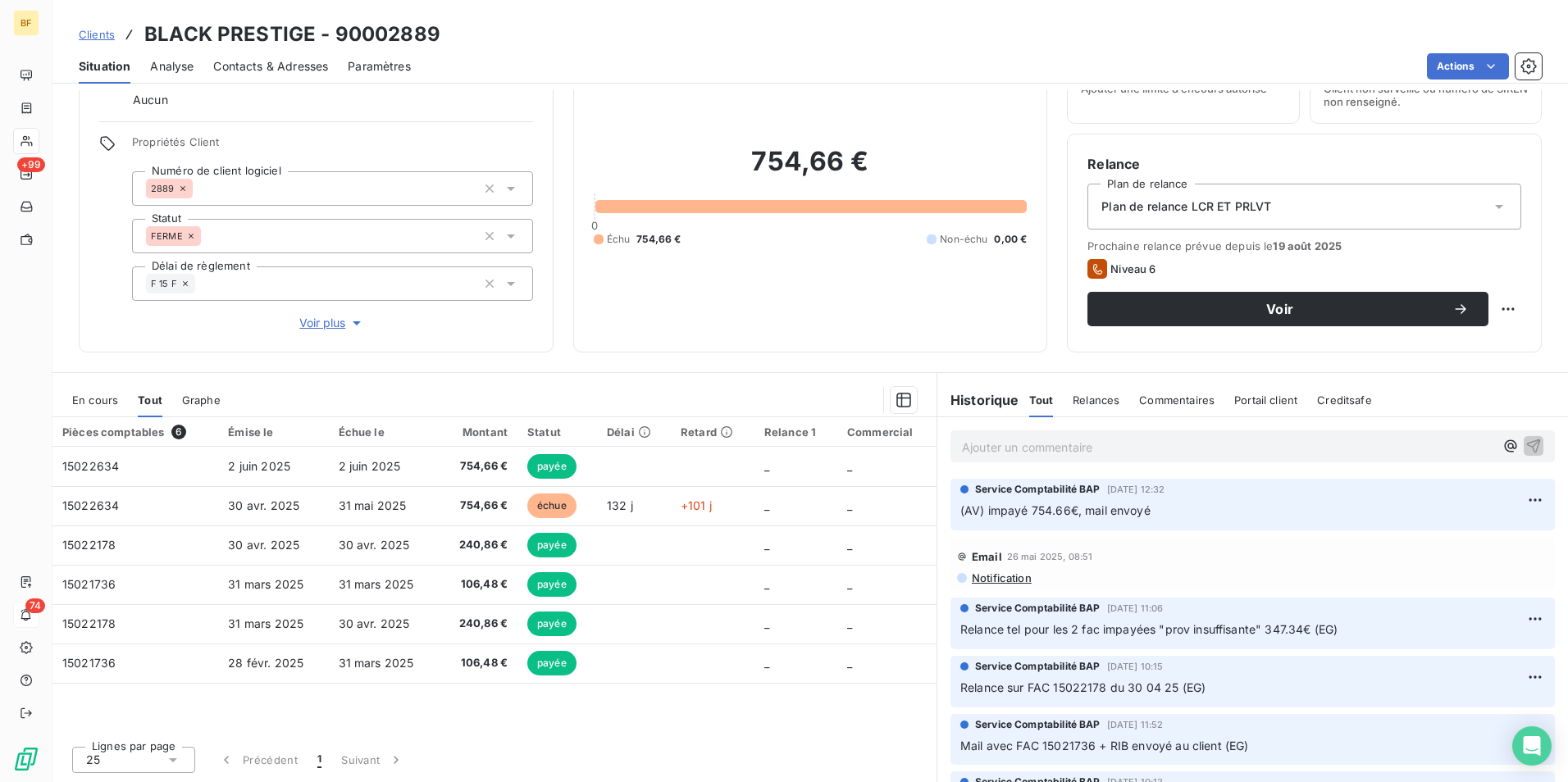
drag, startPoint x: 277, startPoint y: 66, endPoint x: 294, endPoint y: 68, distance: 17.1
click at [276, 66] on span "Contacts & Adresses" at bounding box center [271, 66] width 115 height 16
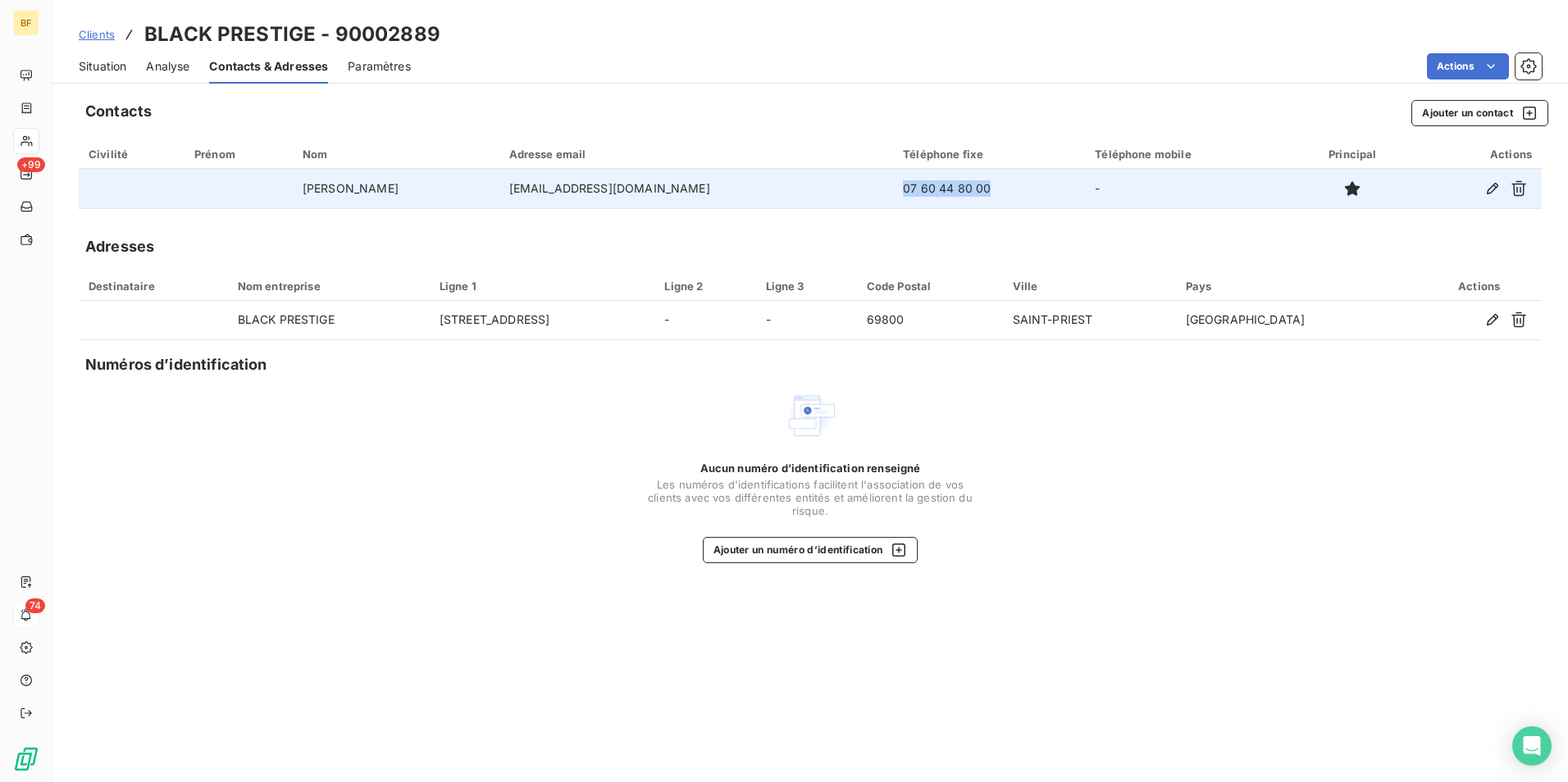
drag, startPoint x: 1005, startPoint y: 189, endPoint x: 905, endPoint y: 181, distance: 100.3
click at [905, 181] on td "07 60 44 80 00" at bounding box center [989, 189] width 192 height 39
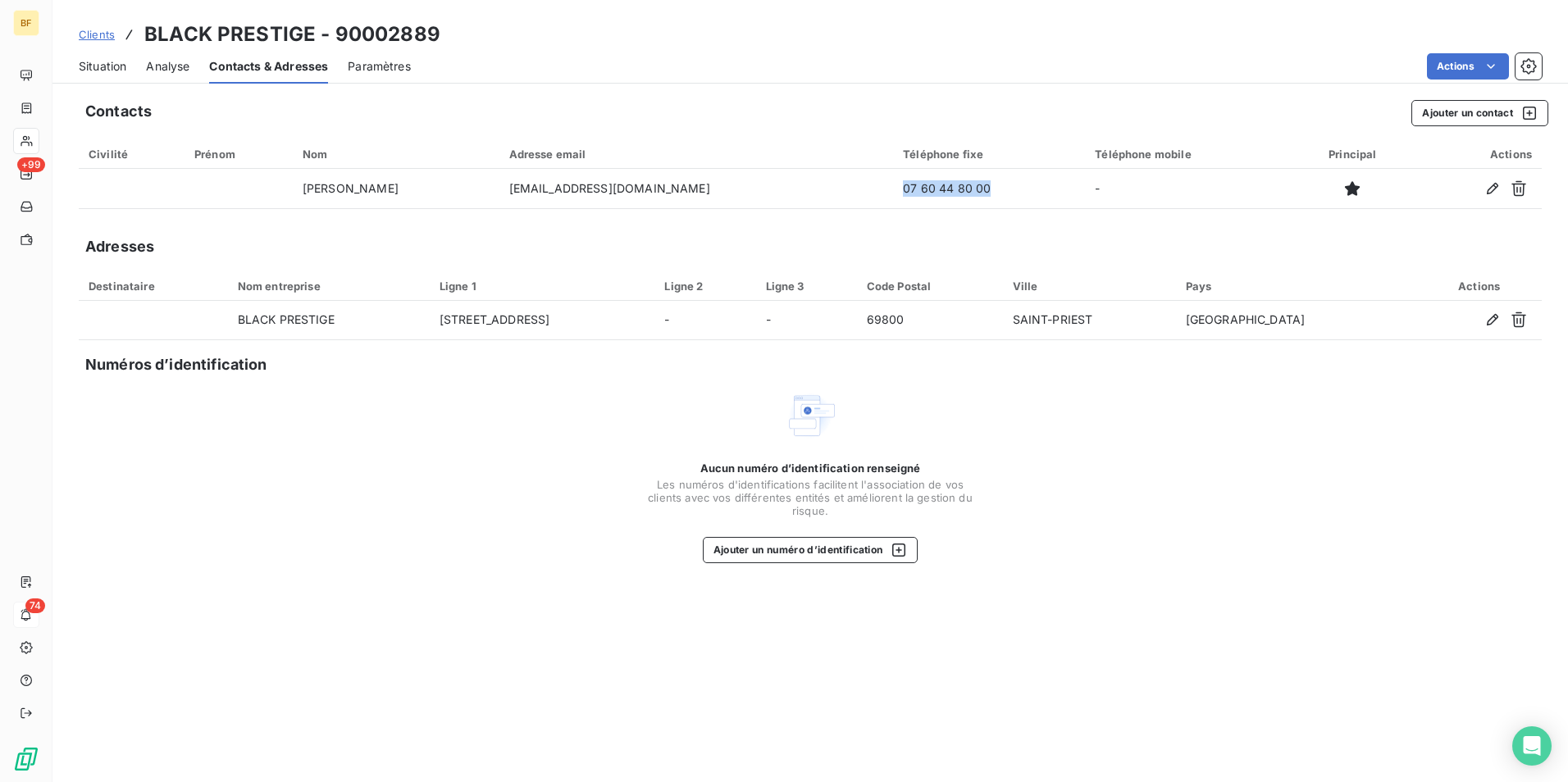
copy td "07 60 44 80 00"
click at [110, 65] on span "Situation" at bounding box center [103, 66] width 48 height 16
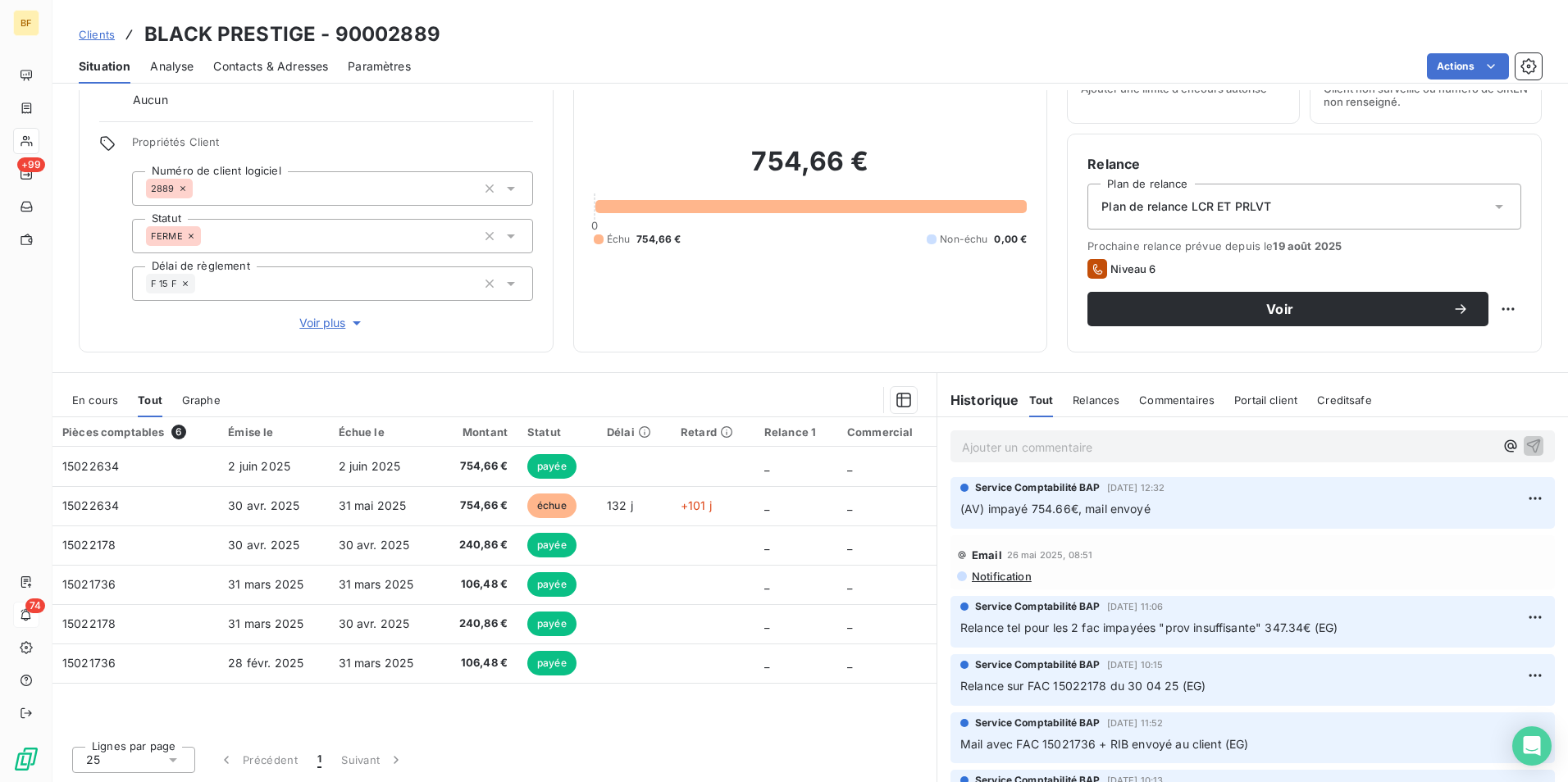
scroll to position [0, 0]
drag, startPoint x: 277, startPoint y: 61, endPoint x: 419, endPoint y: 88, distance: 144.5
click at [277, 61] on span "Contacts & Adresses" at bounding box center [271, 66] width 115 height 16
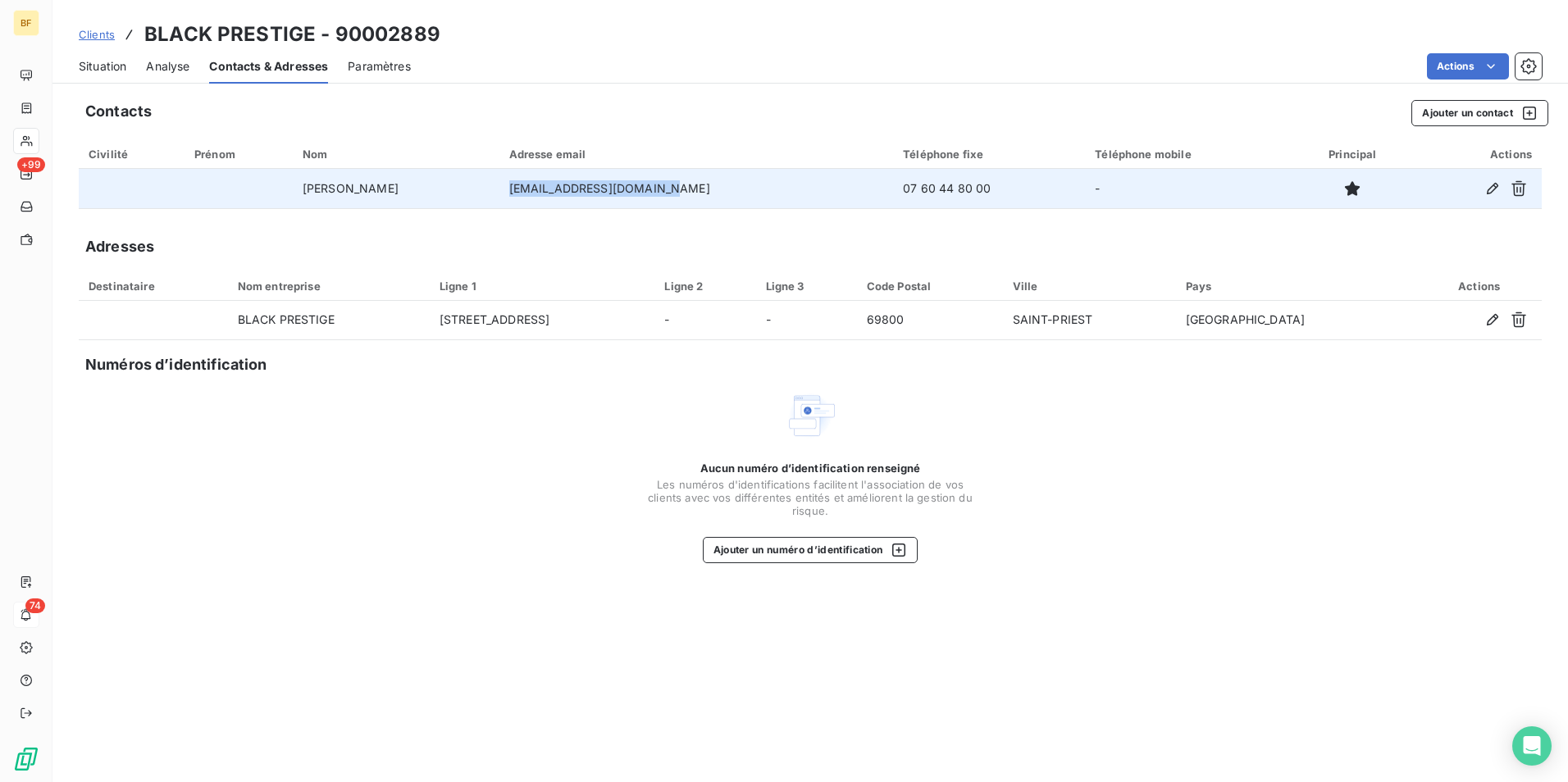
drag, startPoint x: 773, startPoint y: 191, endPoint x: 619, endPoint y: 193, distance: 154.0
click at [619, 193] on td "[EMAIL_ADDRESS][DOMAIN_NAME]" at bounding box center [697, 189] width 395 height 39
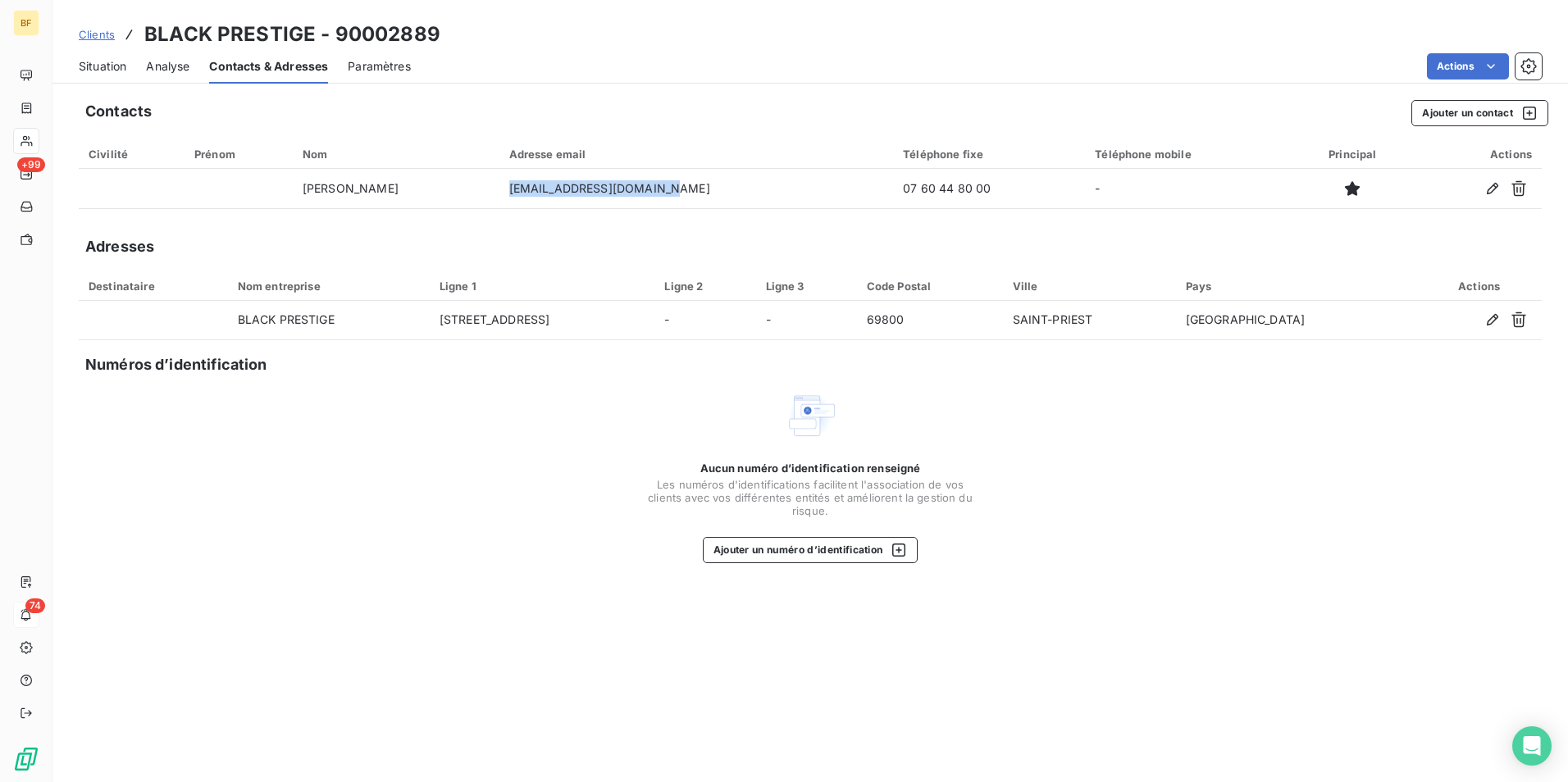
click at [99, 71] on span "Situation" at bounding box center [103, 66] width 48 height 16
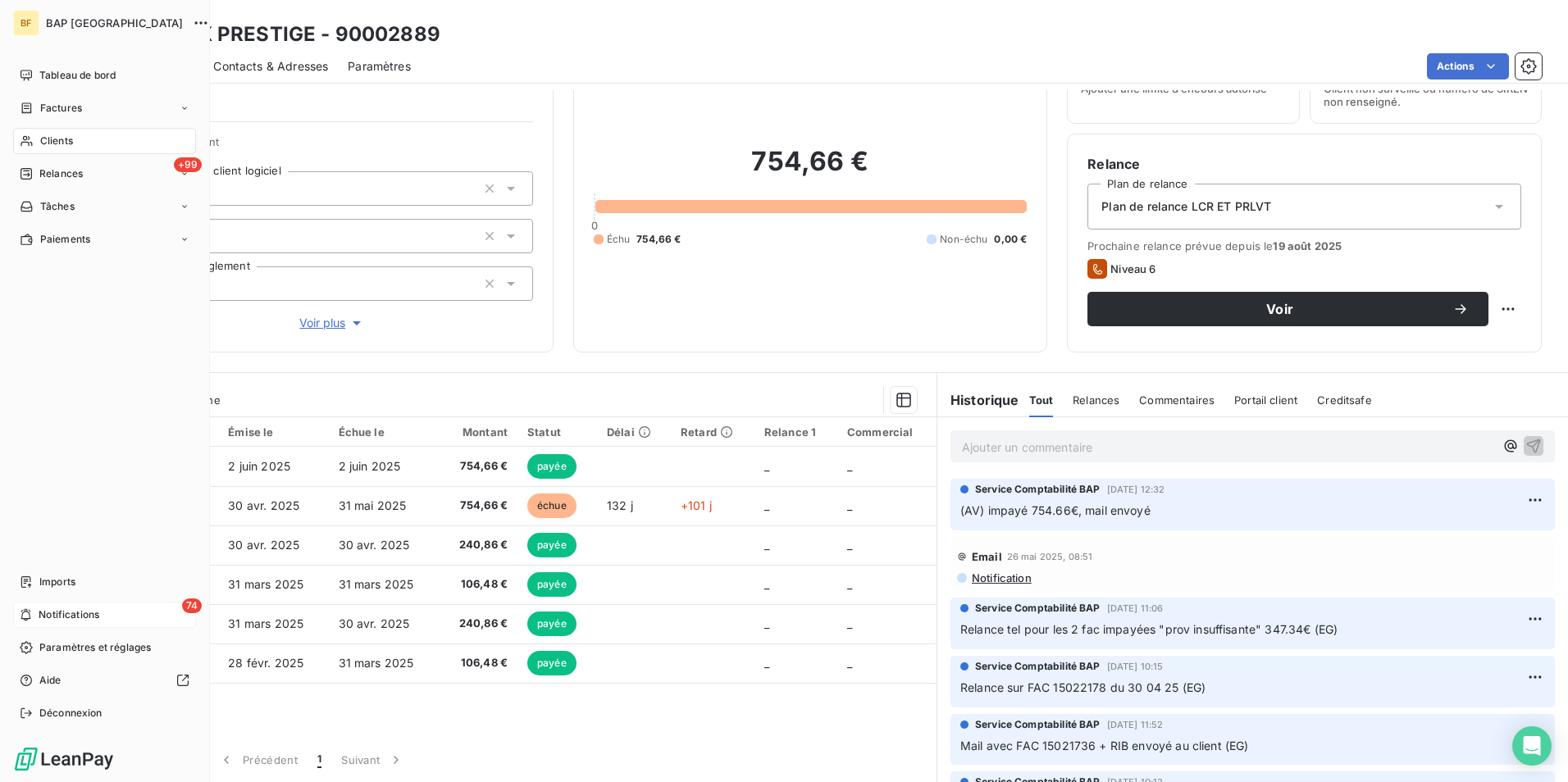
click at [37, 139] on div "Clients" at bounding box center [104, 140] width 183 height 26
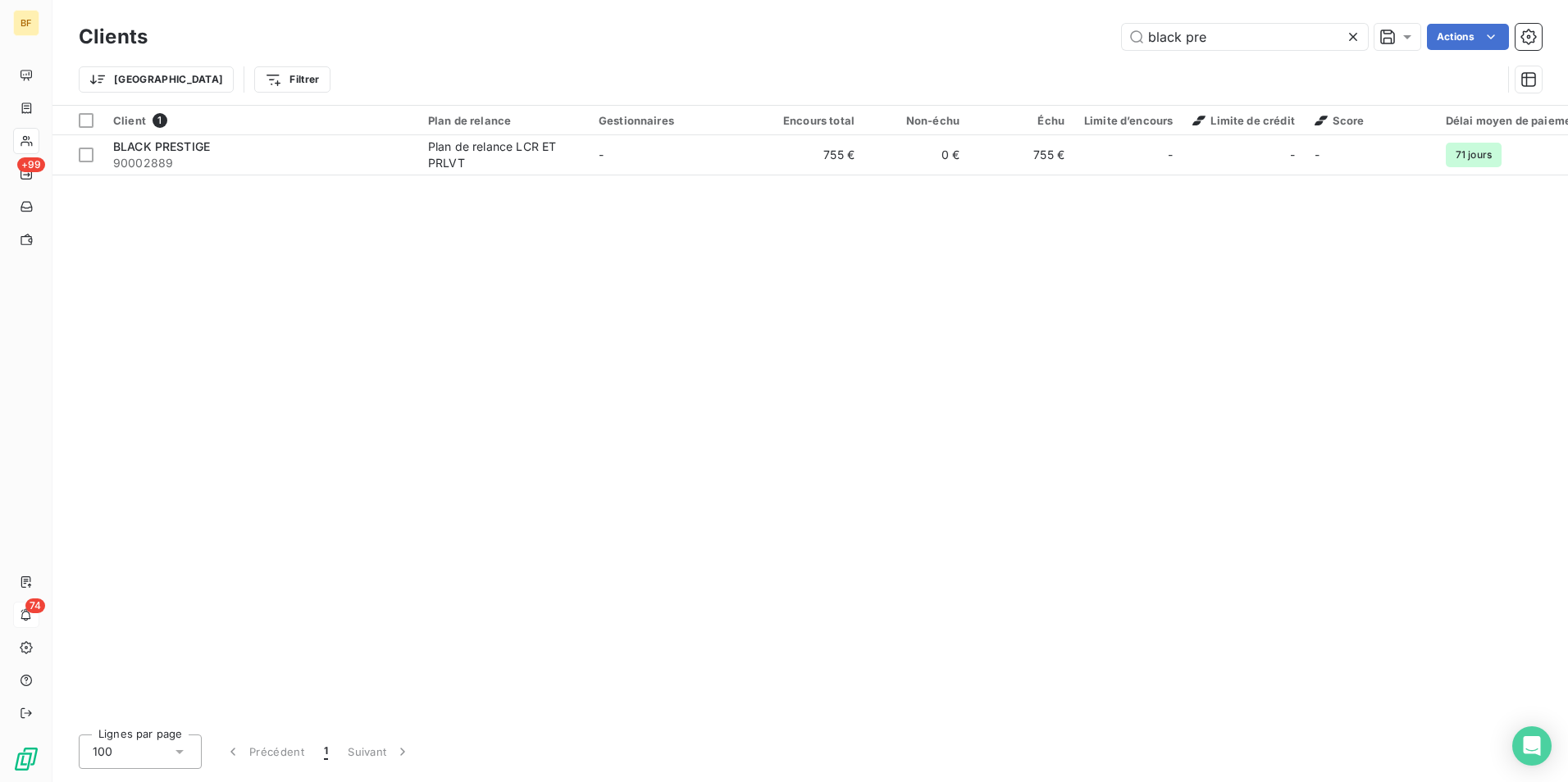
drag, startPoint x: 1231, startPoint y: 40, endPoint x: 1070, endPoint y: 43, distance: 161.0
click at [1070, 43] on div "black pre Actions" at bounding box center [854, 37] width 1374 height 26
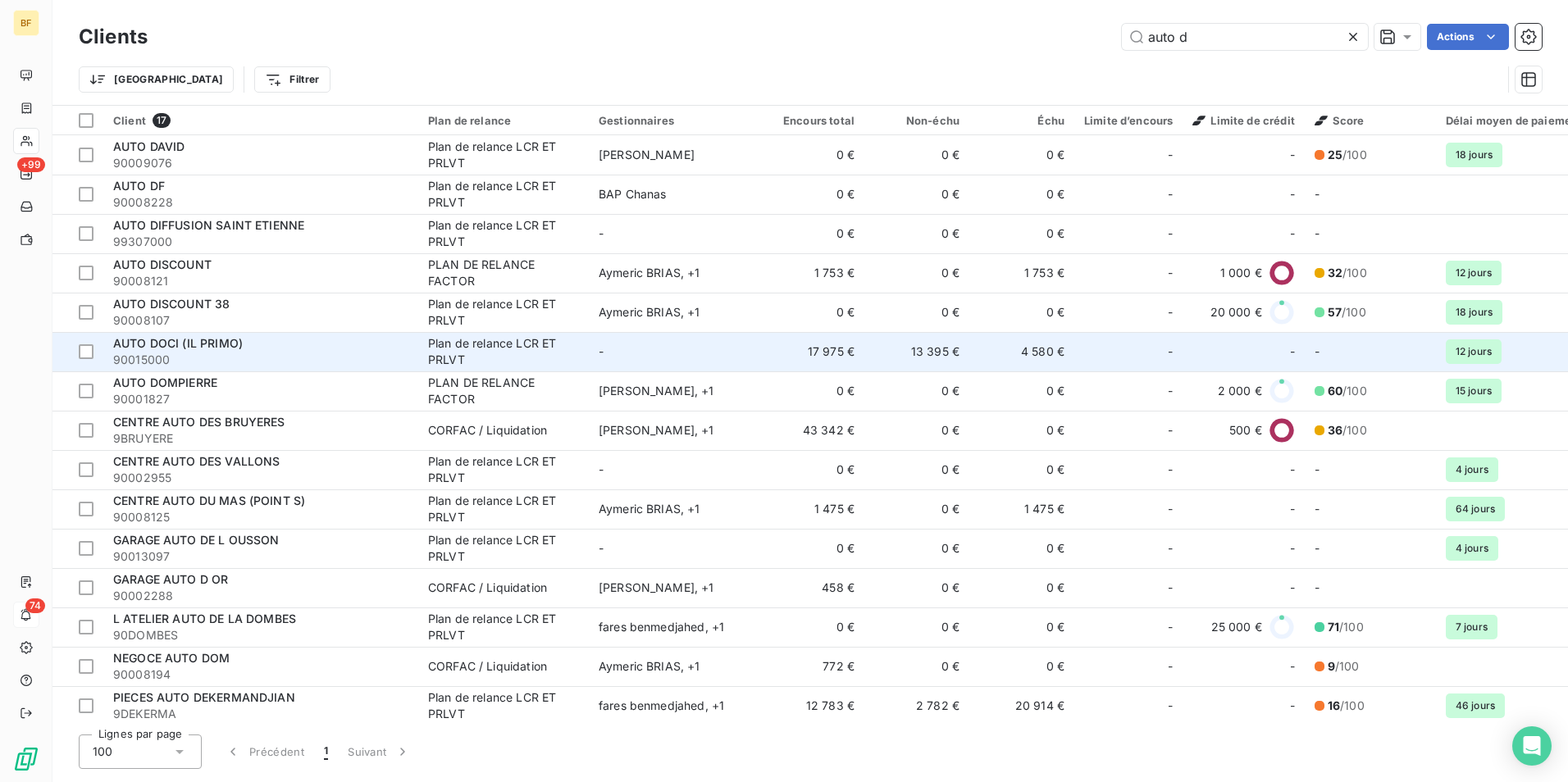
scroll to position [82, 0]
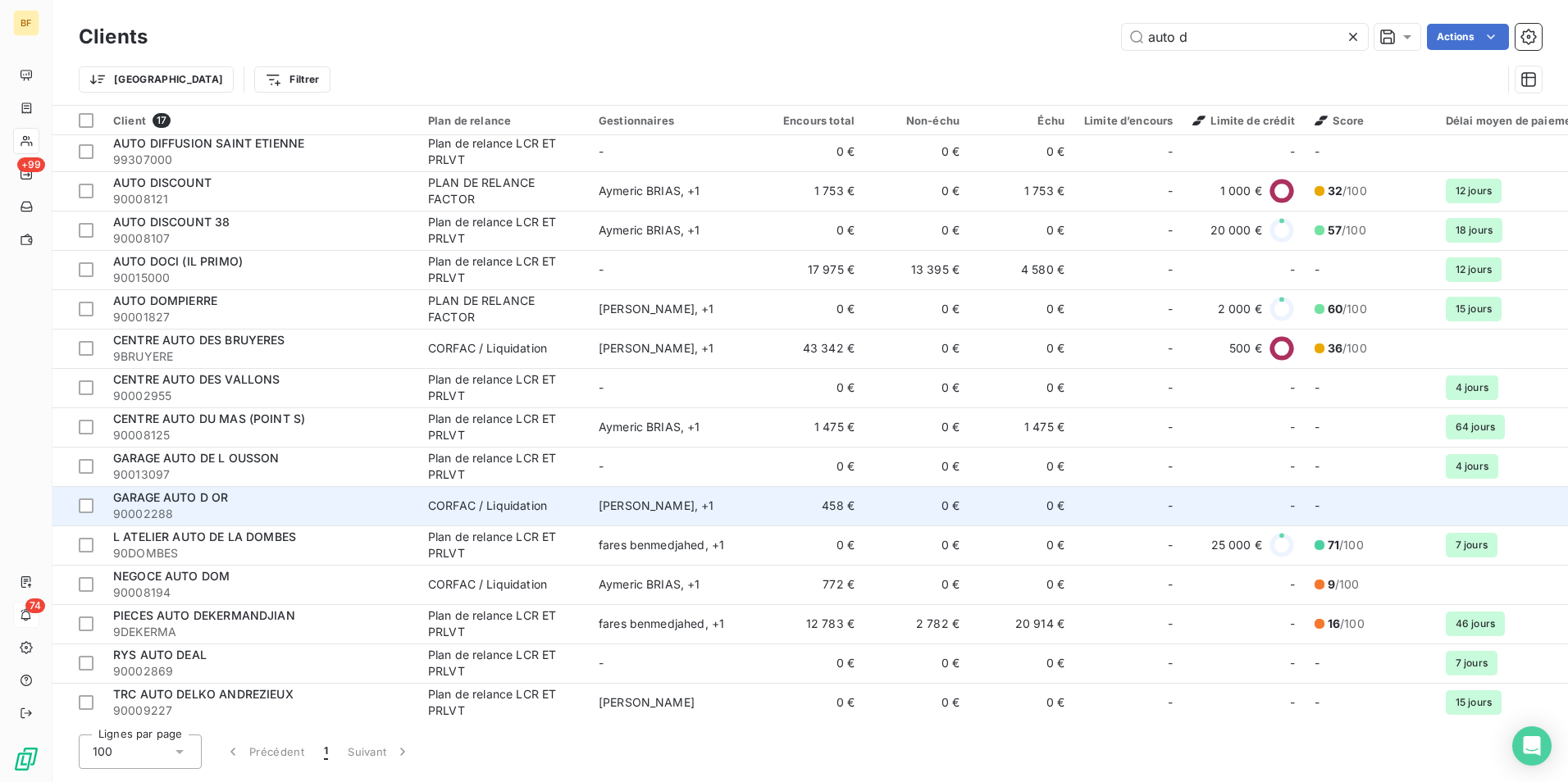
type input "auto d"
click at [277, 504] on div "GARAGE AUTO D OR" at bounding box center [260, 497] width 295 height 16
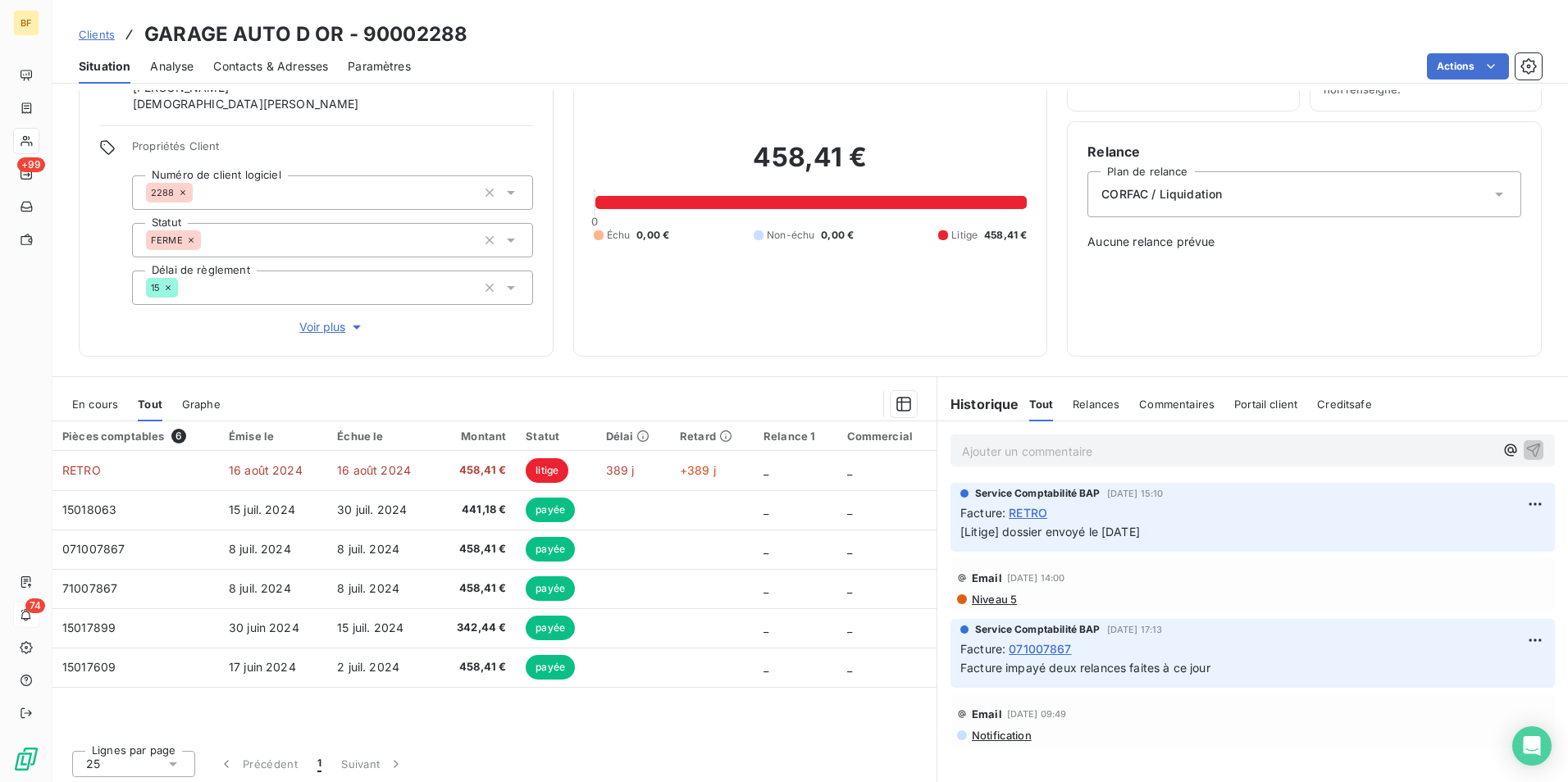
scroll to position [98, 0]
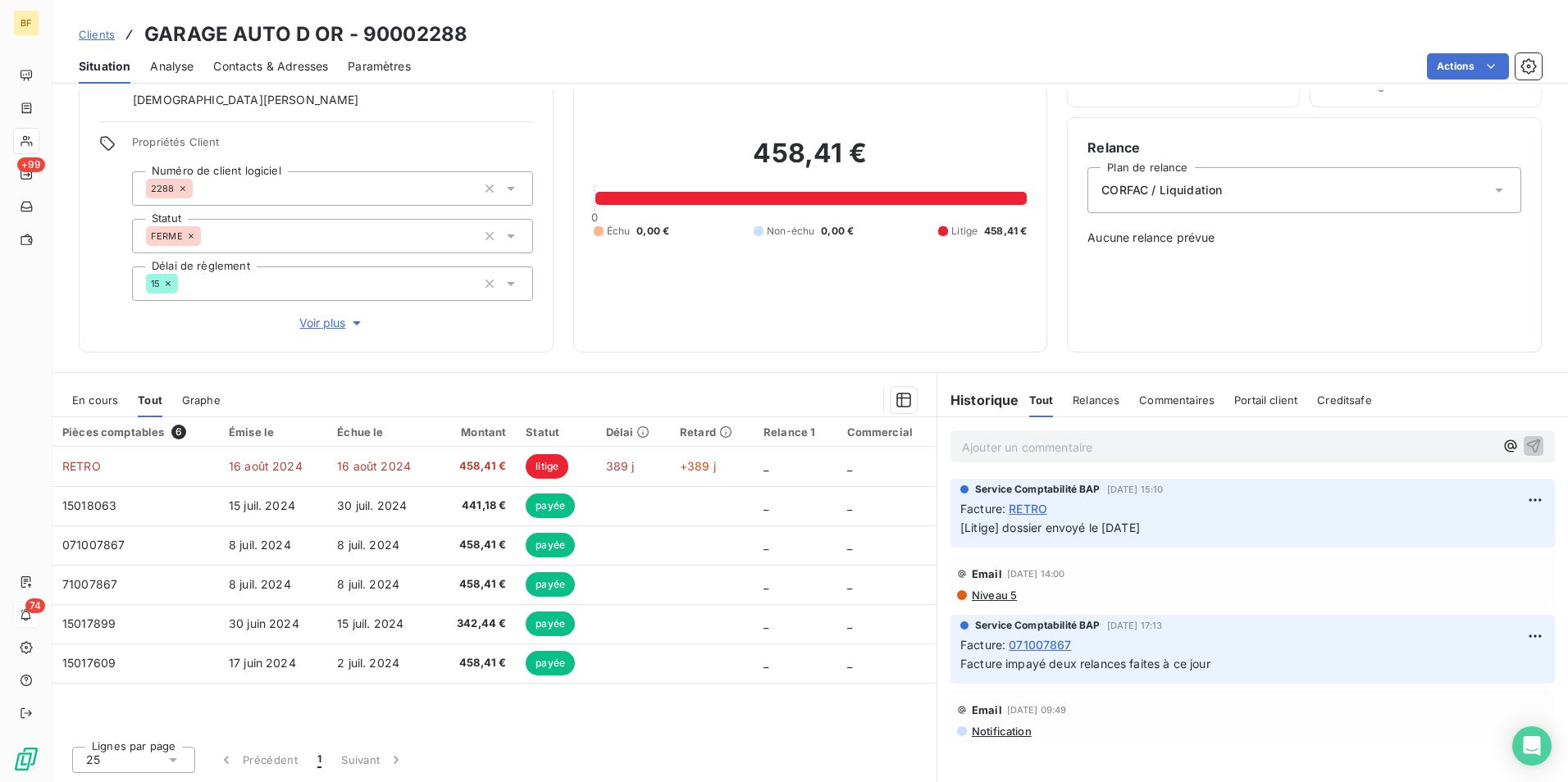
click at [294, 54] on div "Contacts & Adresses" at bounding box center [271, 66] width 115 height 34
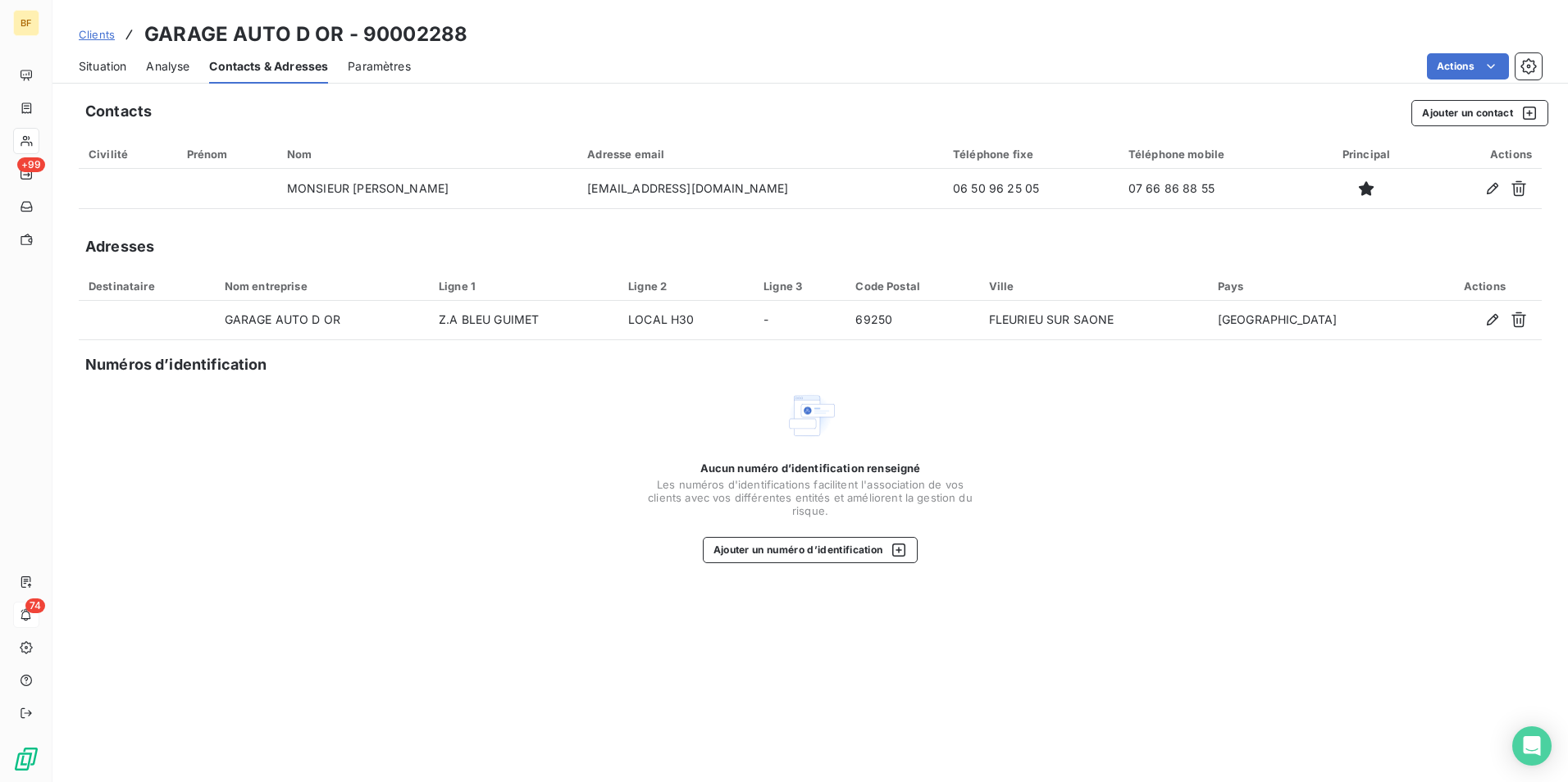
click at [109, 66] on span "Situation" at bounding box center [103, 66] width 48 height 16
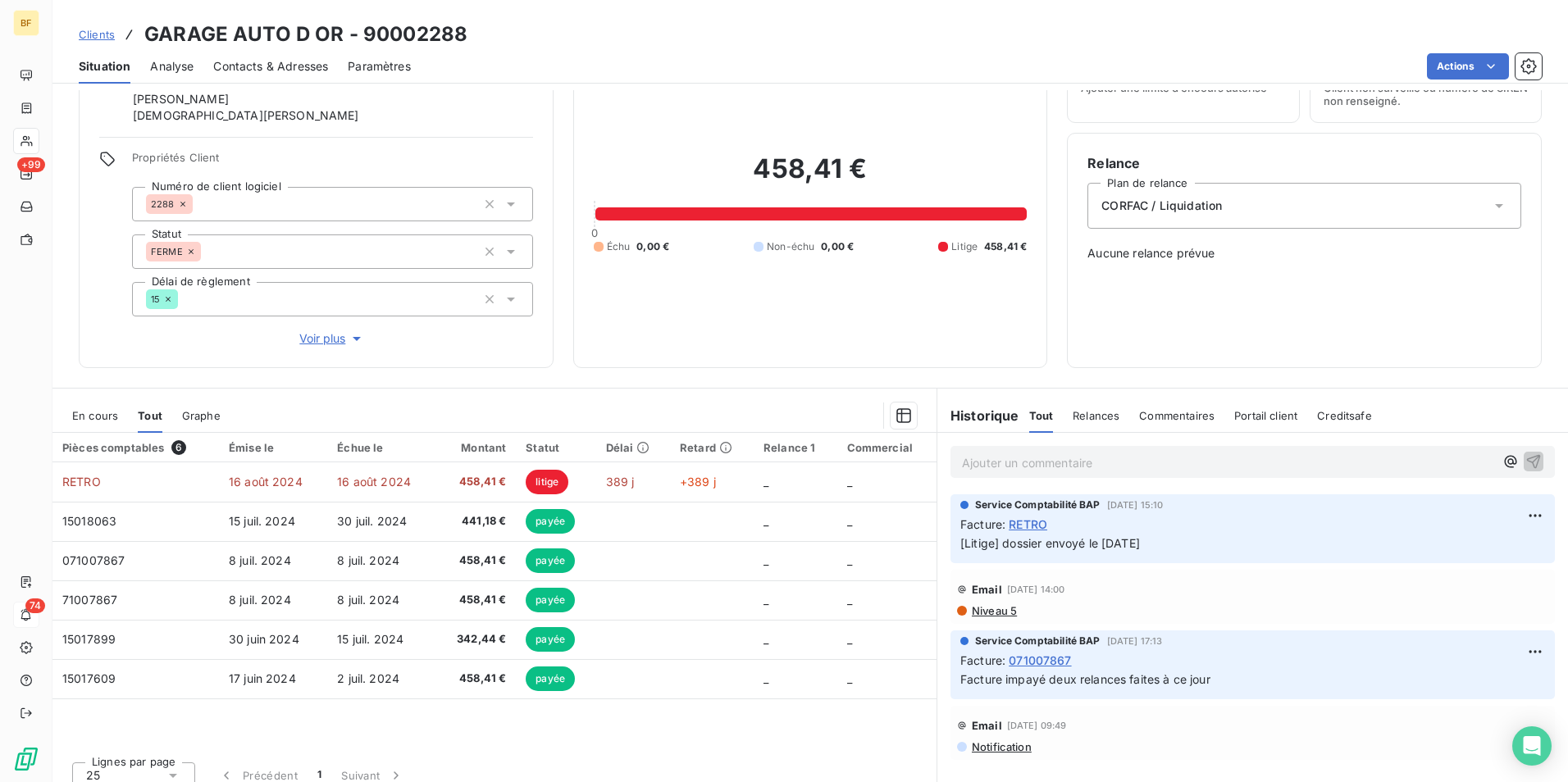
scroll to position [0, 0]
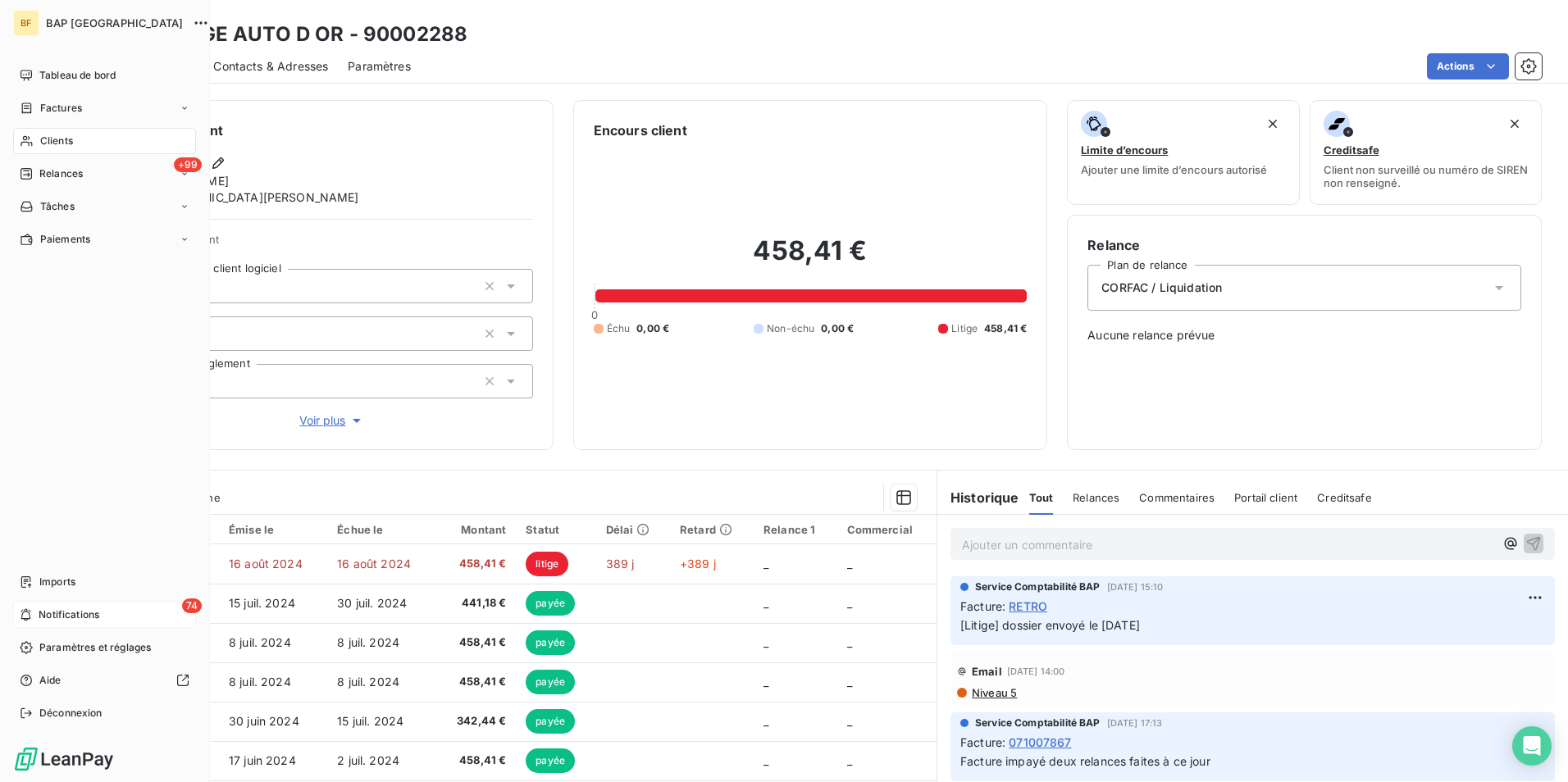
click at [53, 146] on span "Clients" at bounding box center [56, 140] width 33 height 14
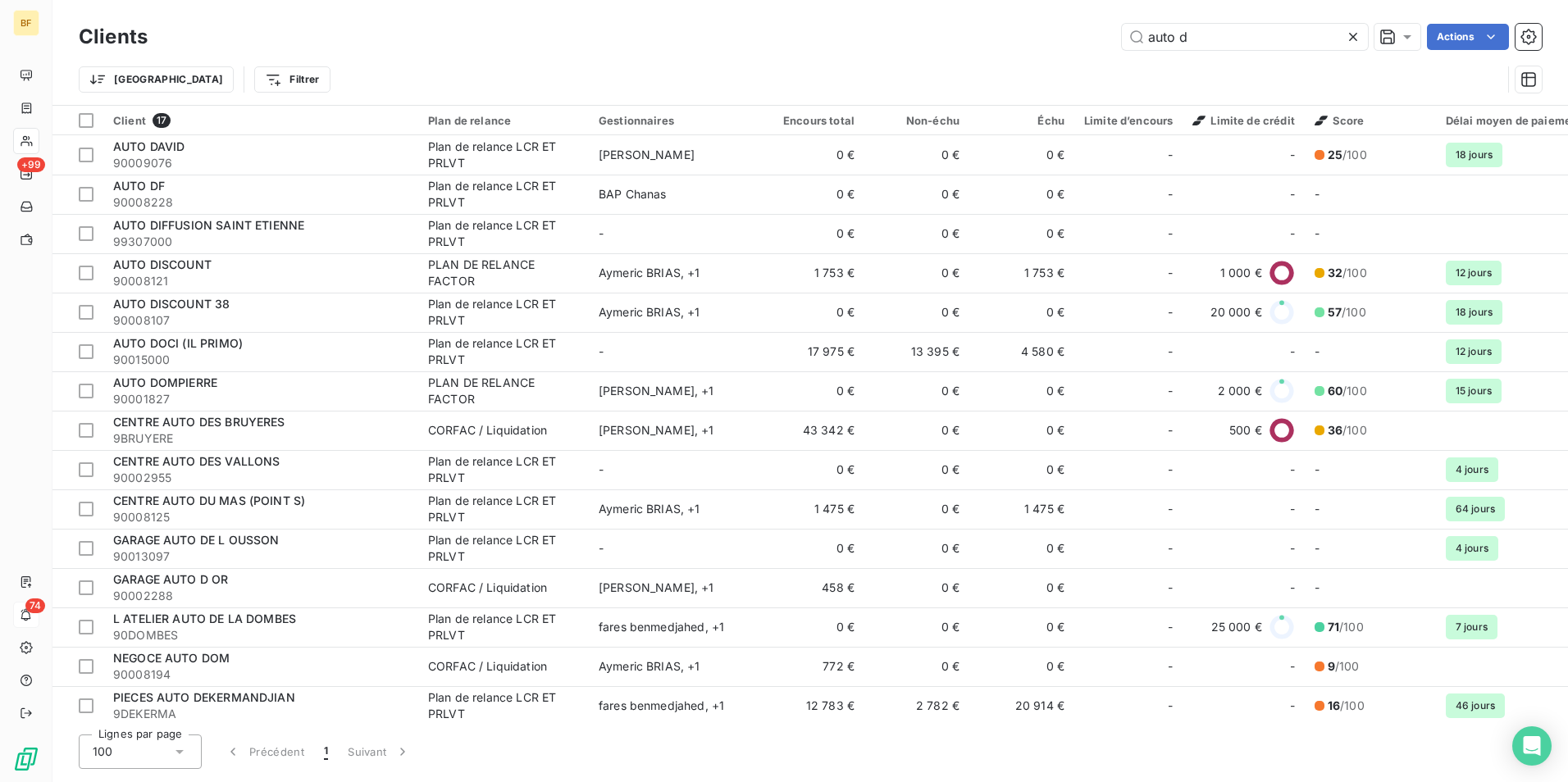
drag, startPoint x: 1224, startPoint y: 38, endPoint x: 871, endPoint y: 17, distance: 353.6
click at [871, 17] on div "Clients auto d Actions Trier Filtrer" at bounding box center [810, 52] width 1515 height 105
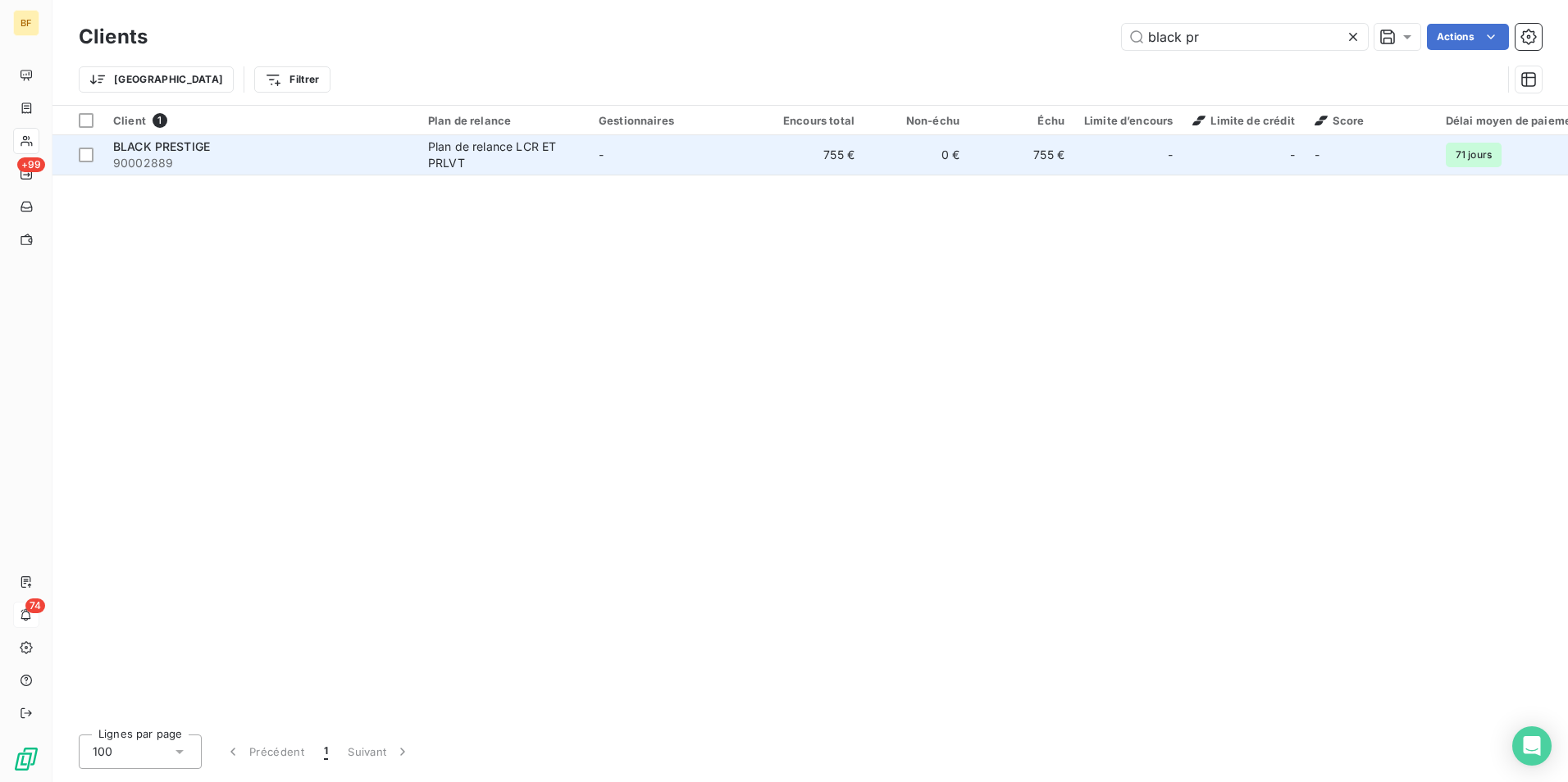
type input "black pr"
click at [264, 162] on span "90002889" at bounding box center [260, 163] width 295 height 16
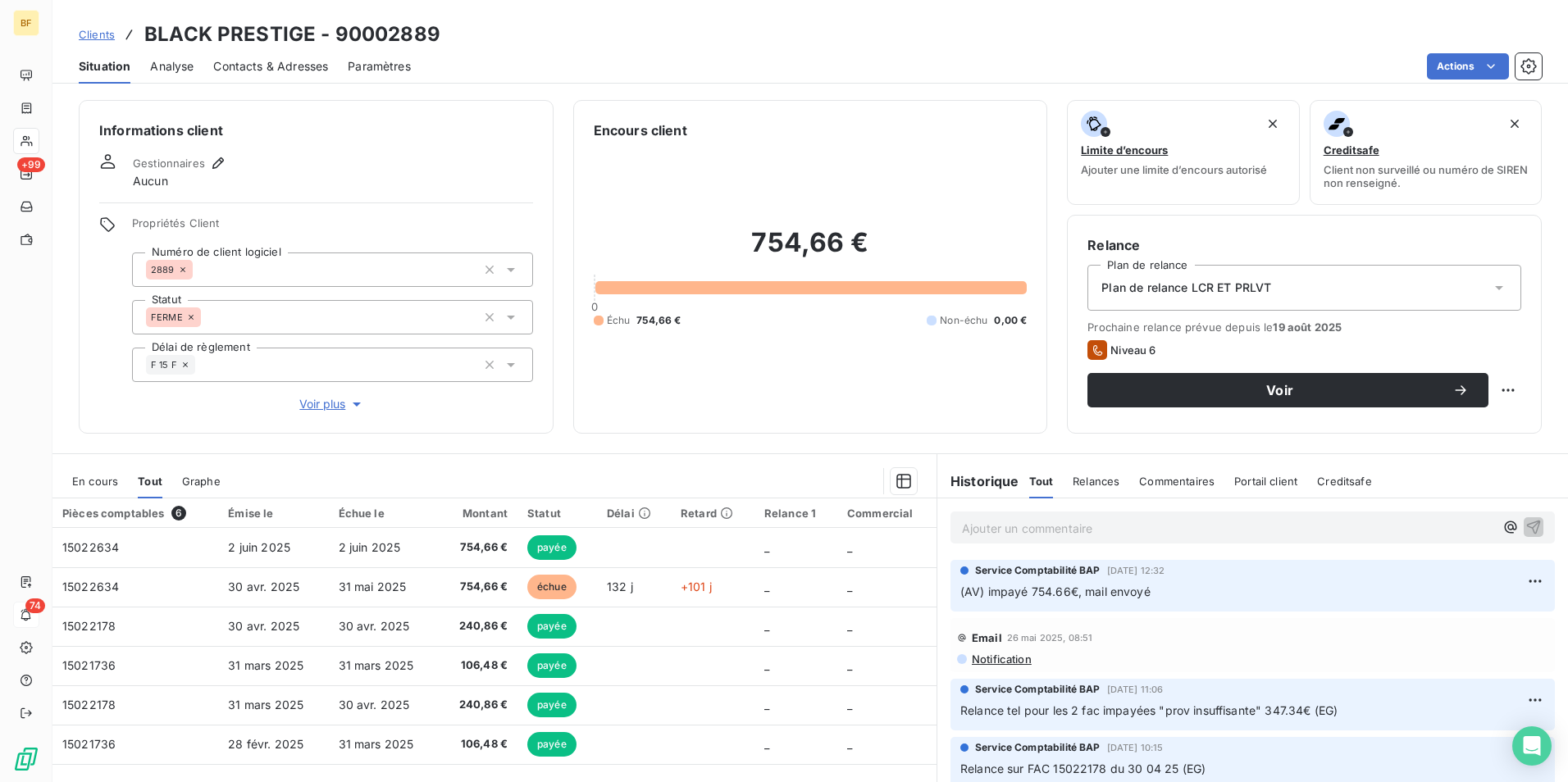
click at [1086, 533] on p "Ajouter un commentaire ﻿" at bounding box center [1229, 528] width 533 height 20
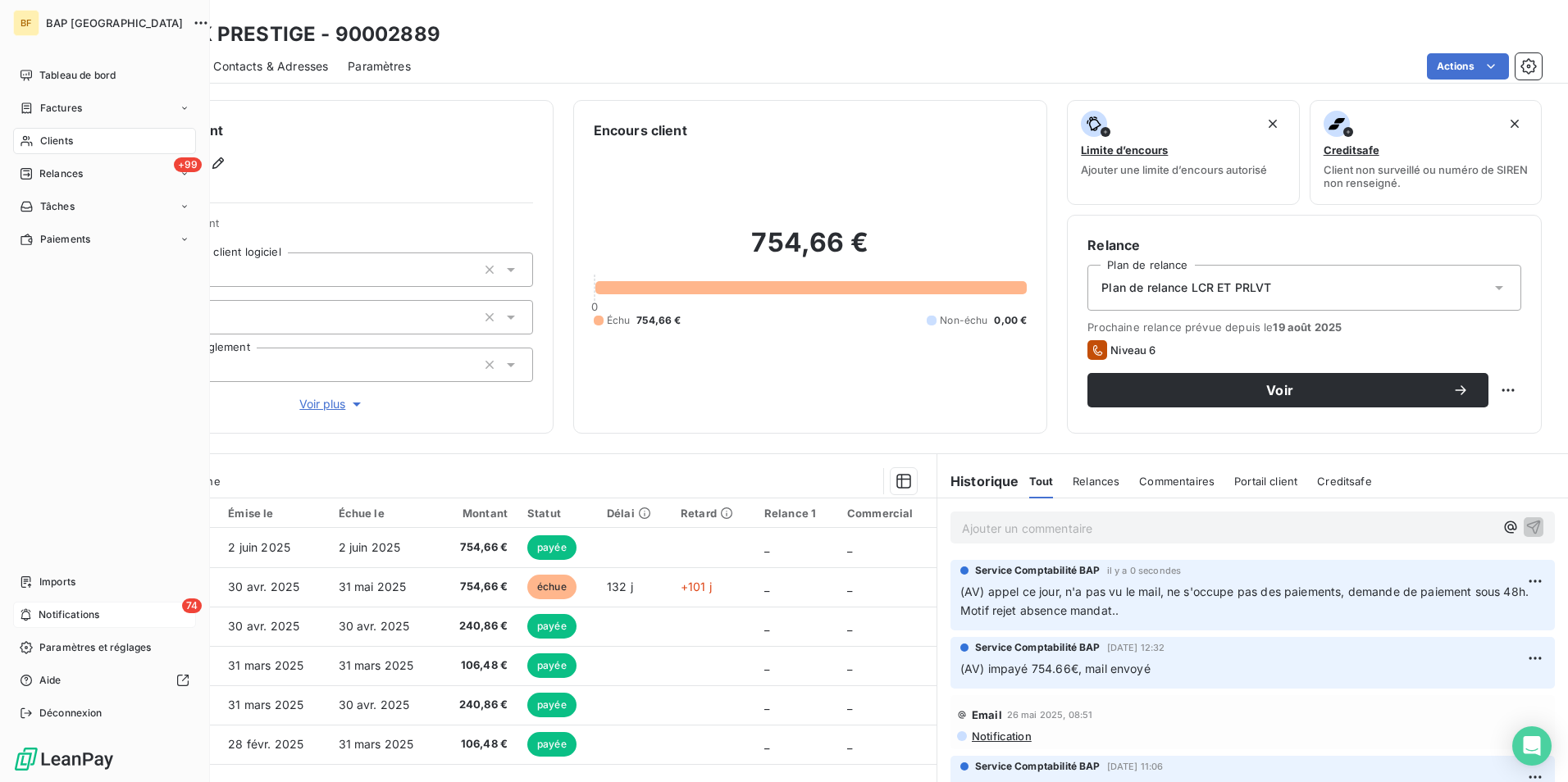
drag, startPoint x: 33, startPoint y: 134, endPoint x: 63, endPoint y: 133, distance: 30.0
click at [34, 134] on div "Clients" at bounding box center [104, 140] width 183 height 26
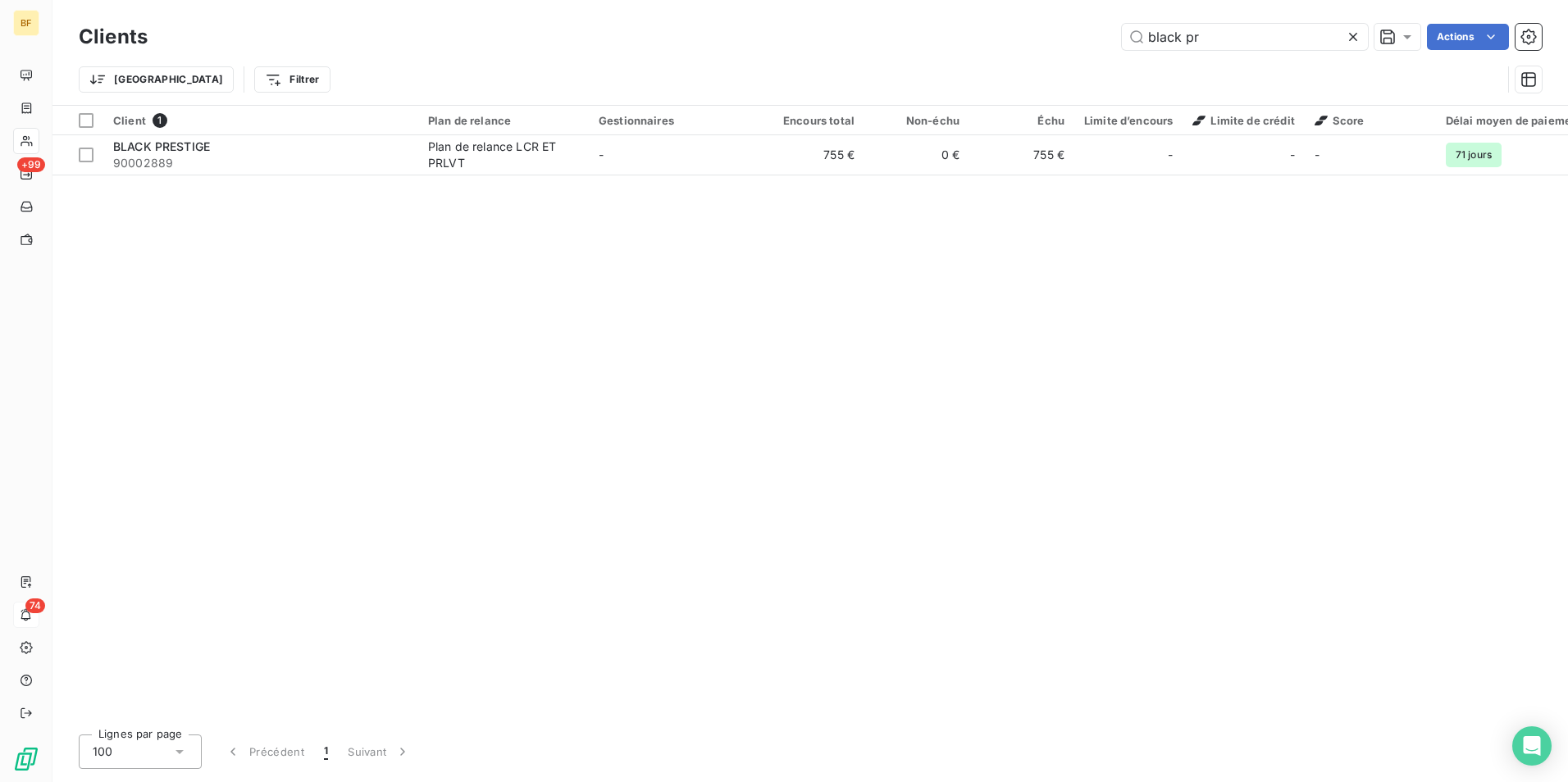
drag, startPoint x: 1219, startPoint y: 37, endPoint x: 1098, endPoint y: 41, distance: 121.1
click at [1098, 41] on div "black pr Actions" at bounding box center [854, 37] width 1374 height 26
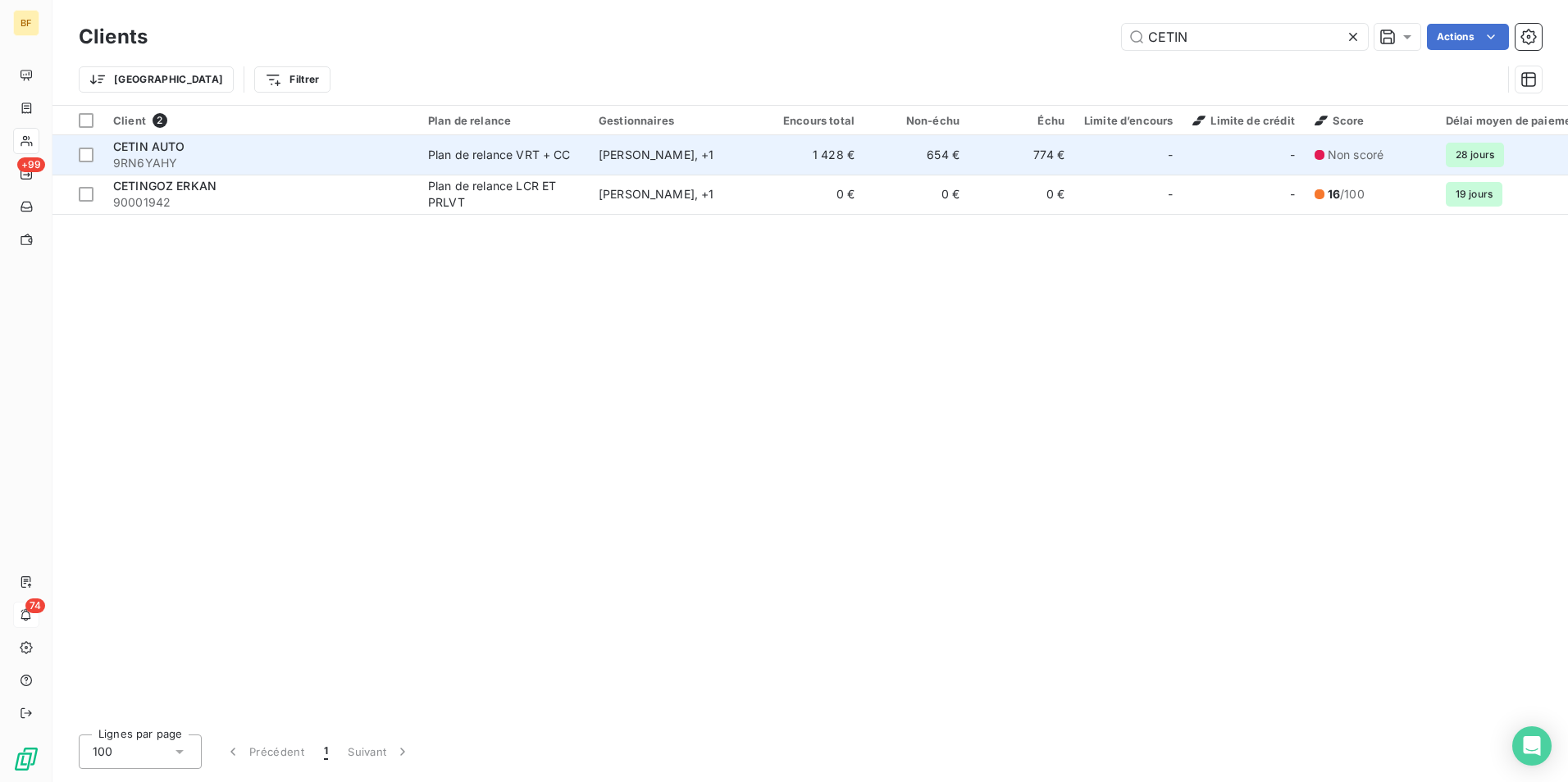
type input "CETIN"
click at [188, 150] on div "CETIN AUTO" at bounding box center [260, 146] width 295 height 16
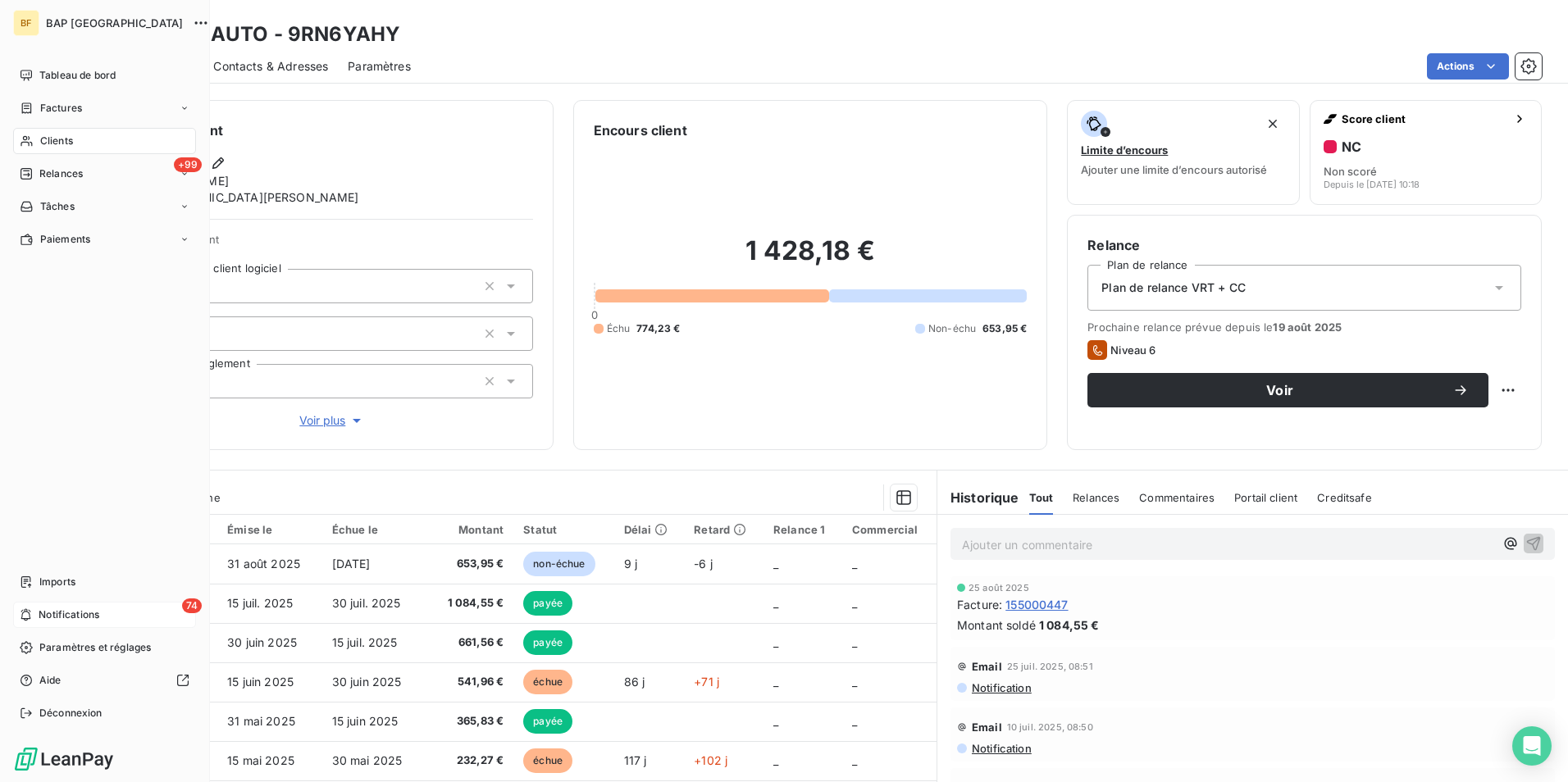
drag, startPoint x: 31, startPoint y: 135, endPoint x: 197, endPoint y: 112, distance: 167.6
click at [31, 135] on icon at bounding box center [26, 140] width 14 height 13
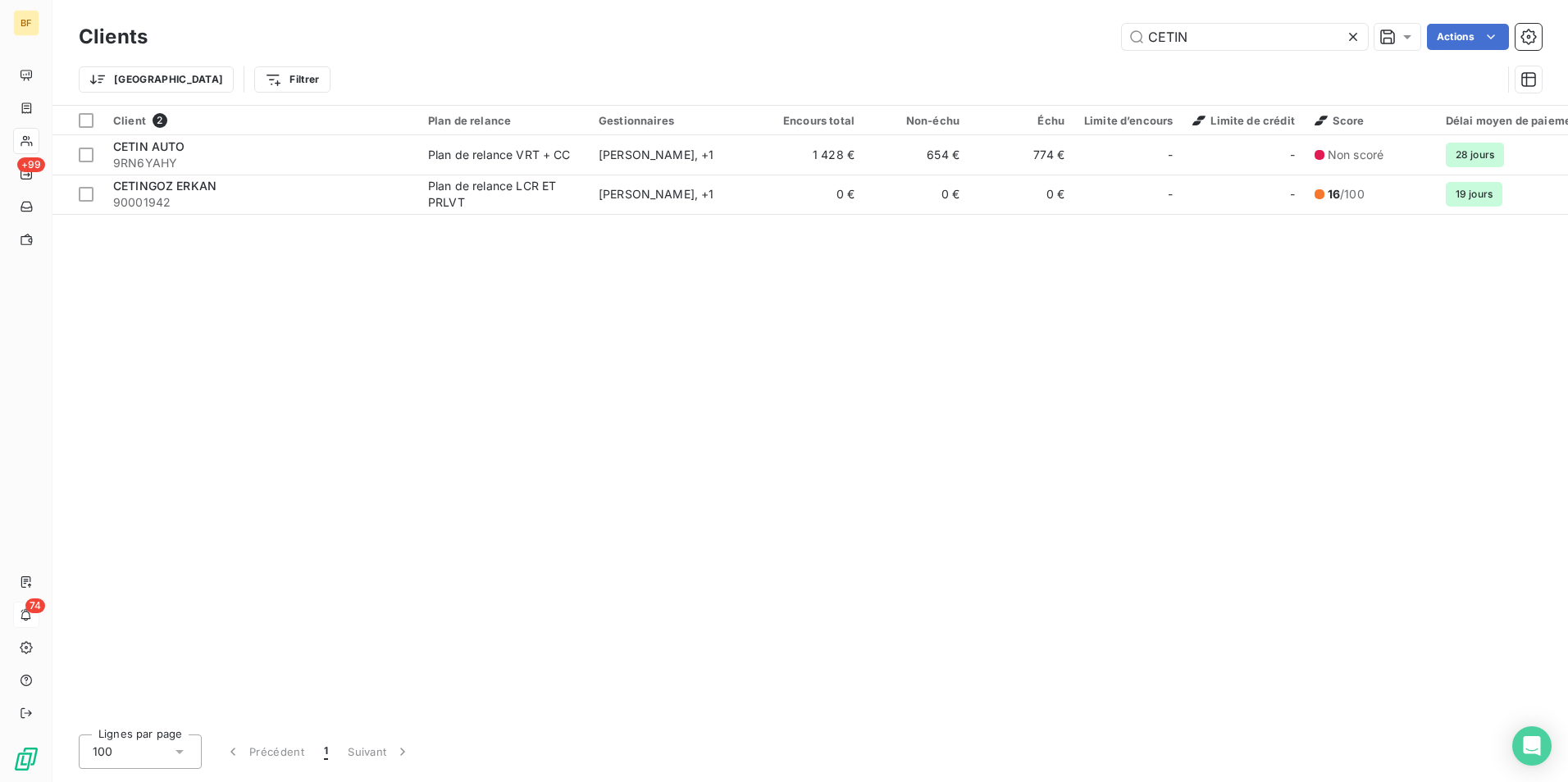
drag, startPoint x: 1138, startPoint y: 39, endPoint x: 1092, endPoint y: 18, distance: 50.6
click at [1100, 22] on div "Clients CETIN Actions" at bounding box center [810, 37] width 1463 height 34
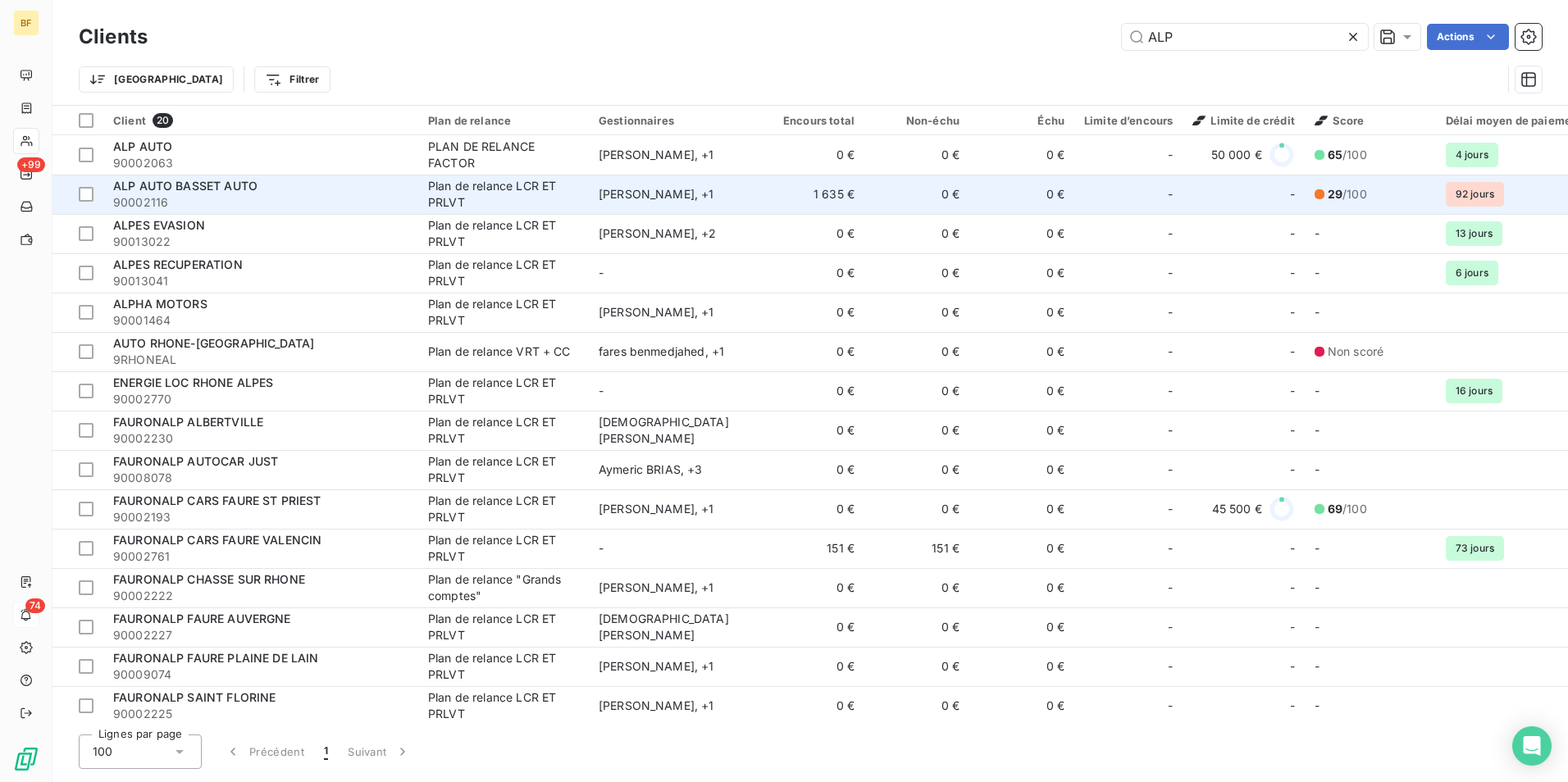
type input "ALP"
click at [247, 195] on span "90002116" at bounding box center [260, 202] width 295 height 16
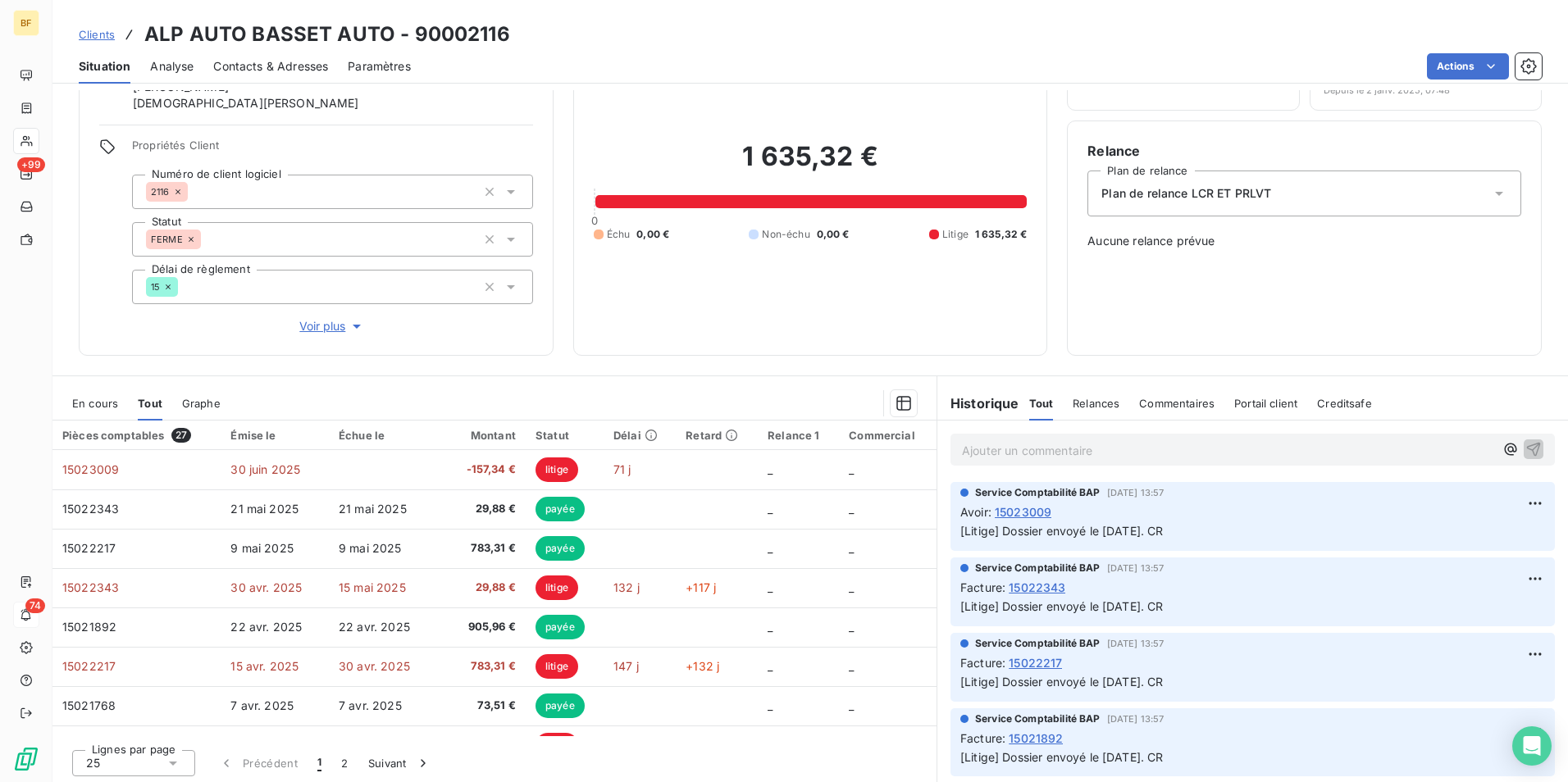
scroll to position [98, 0]
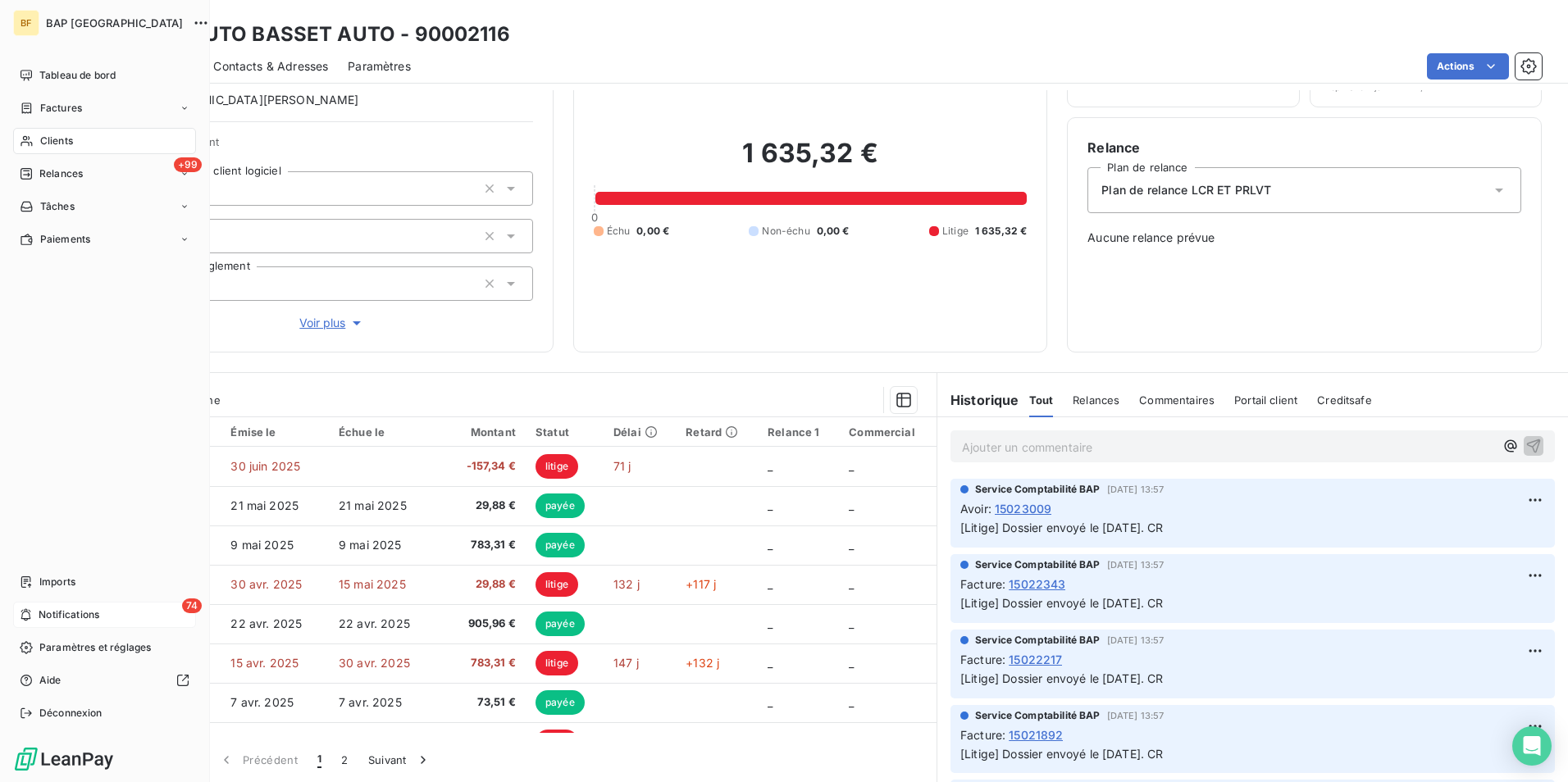
drag, startPoint x: 24, startPoint y: 143, endPoint x: 171, endPoint y: 127, distance: 147.9
click at [48, 135] on div "Clients" at bounding box center [104, 140] width 183 height 26
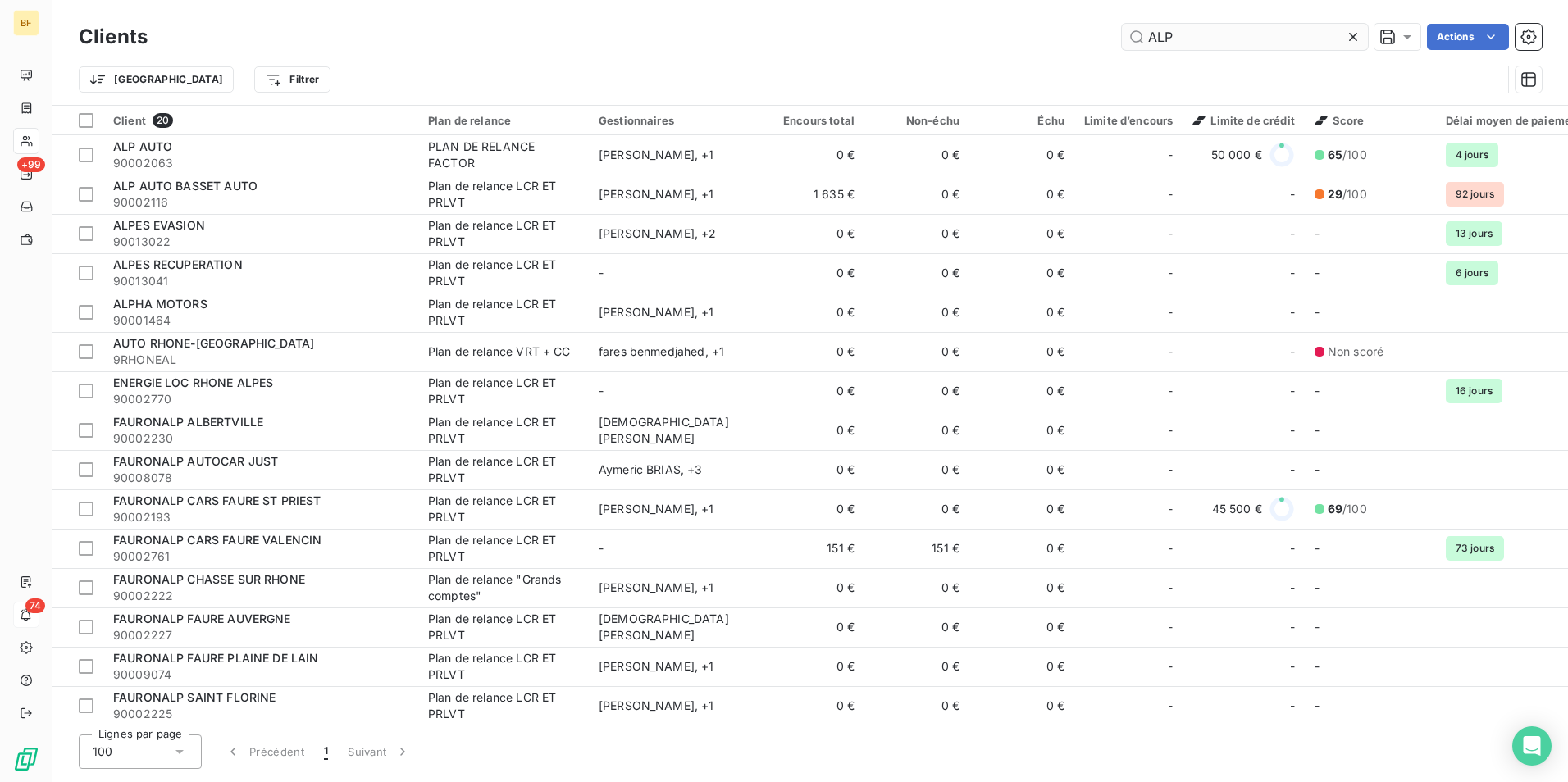
drag, startPoint x: 1211, startPoint y: 39, endPoint x: 1129, endPoint y: 45, distance: 82.2
click at [1131, 45] on input "ALP" at bounding box center [1244, 37] width 246 height 26
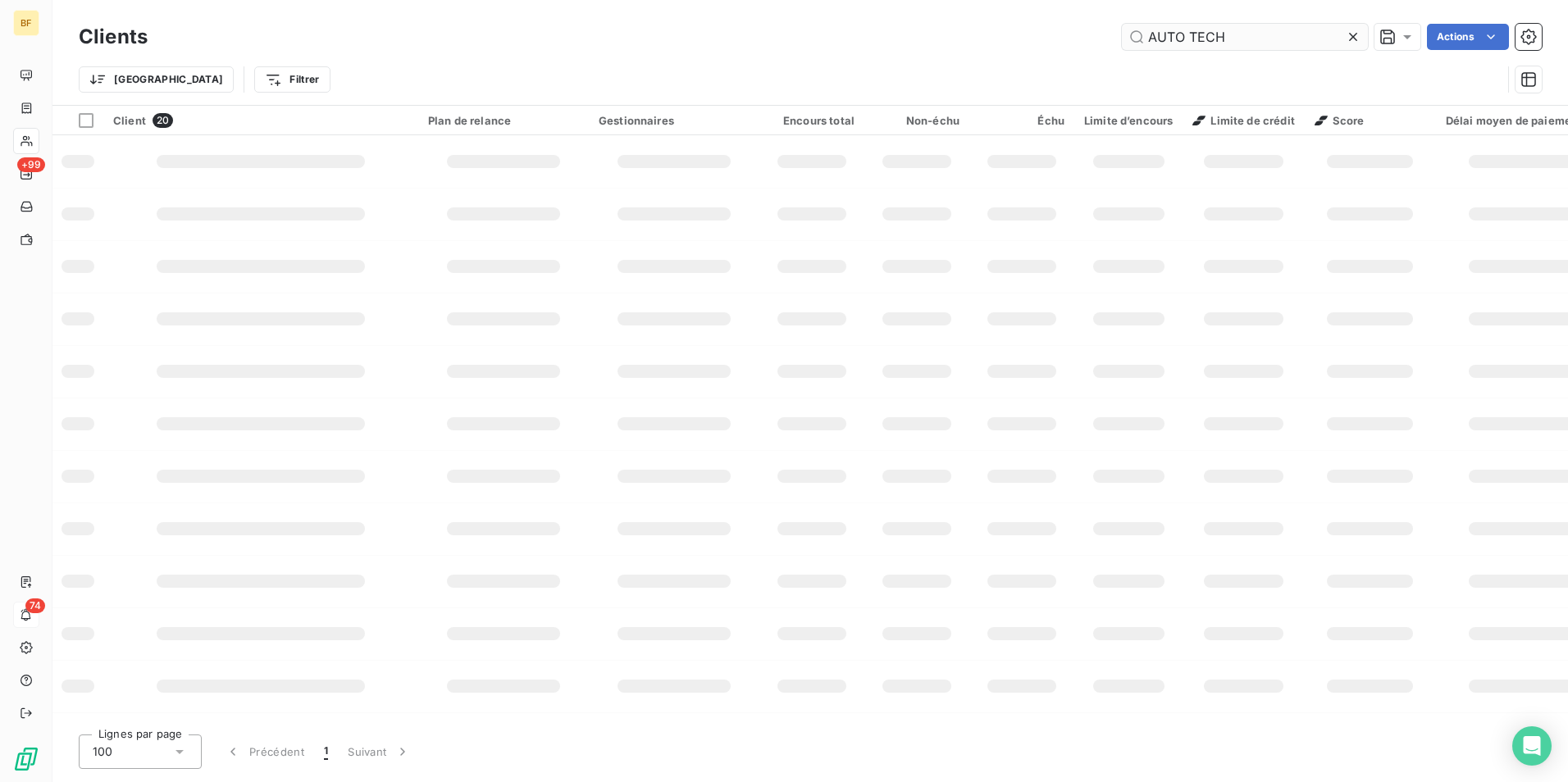
type input "AUTO TECH"
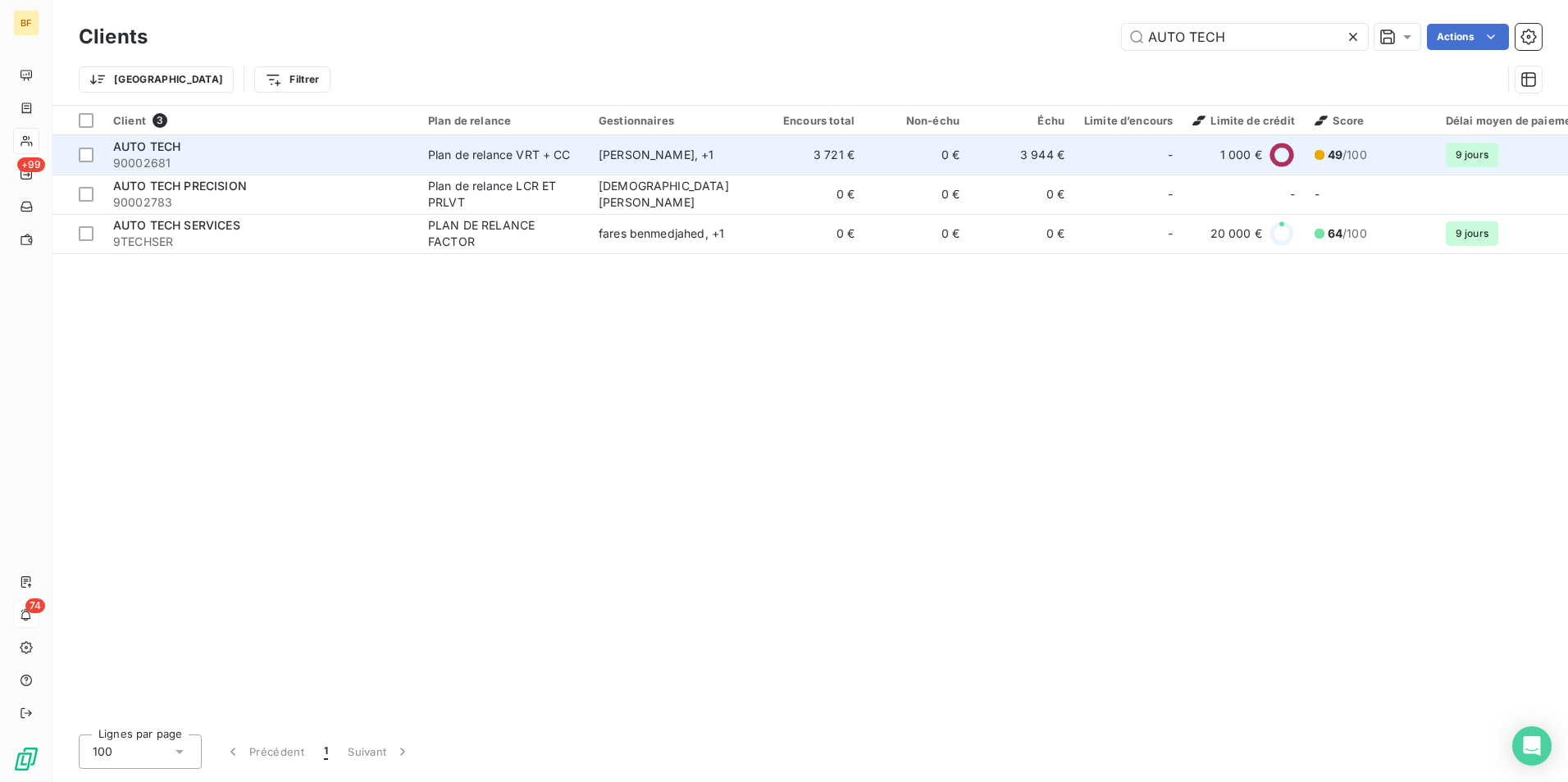
click at [305, 168] on span "90002681" at bounding box center [260, 163] width 295 height 16
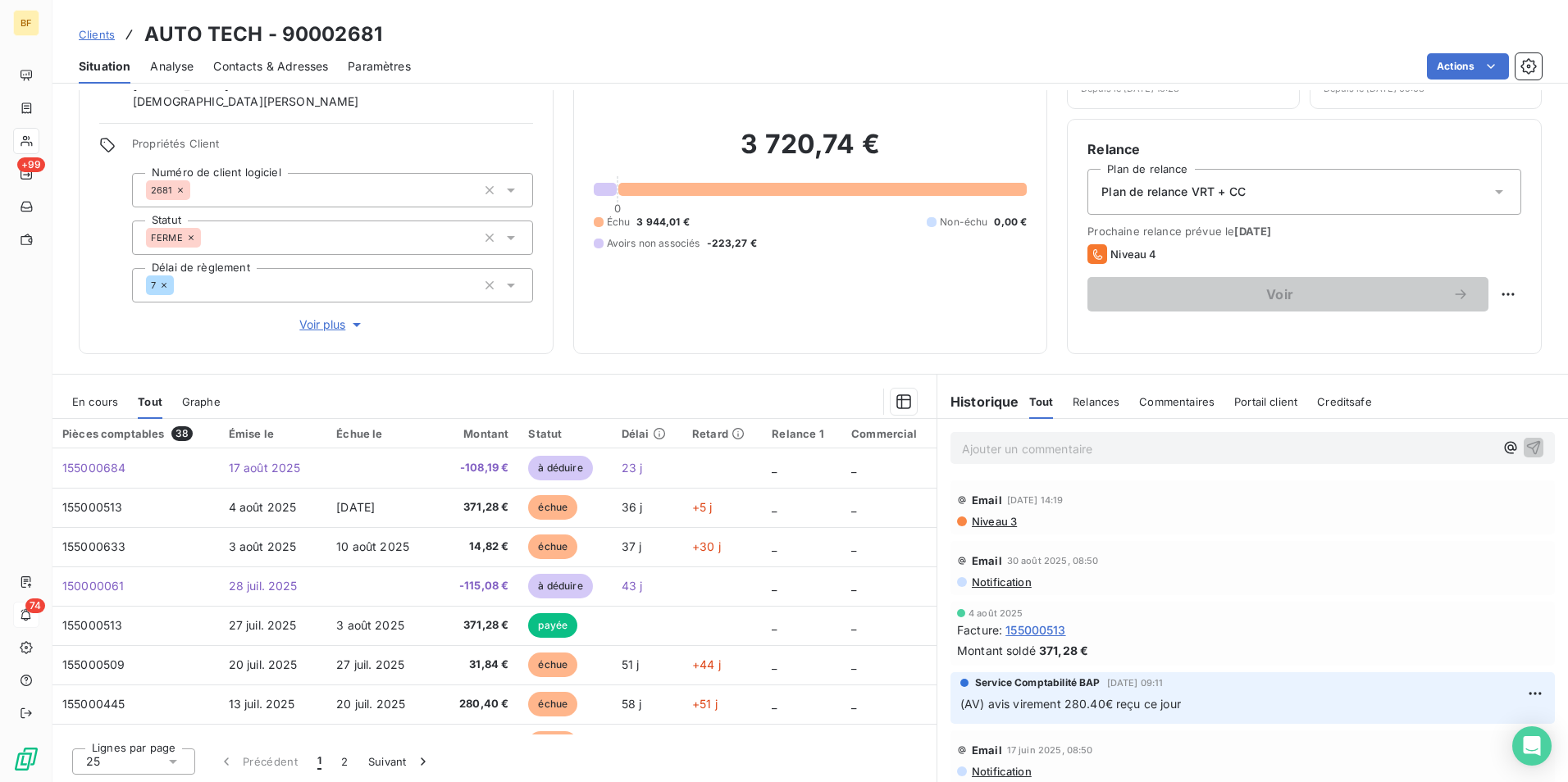
scroll to position [98, 0]
click at [977, 520] on span "Niveau 3" at bounding box center [993, 519] width 47 height 13
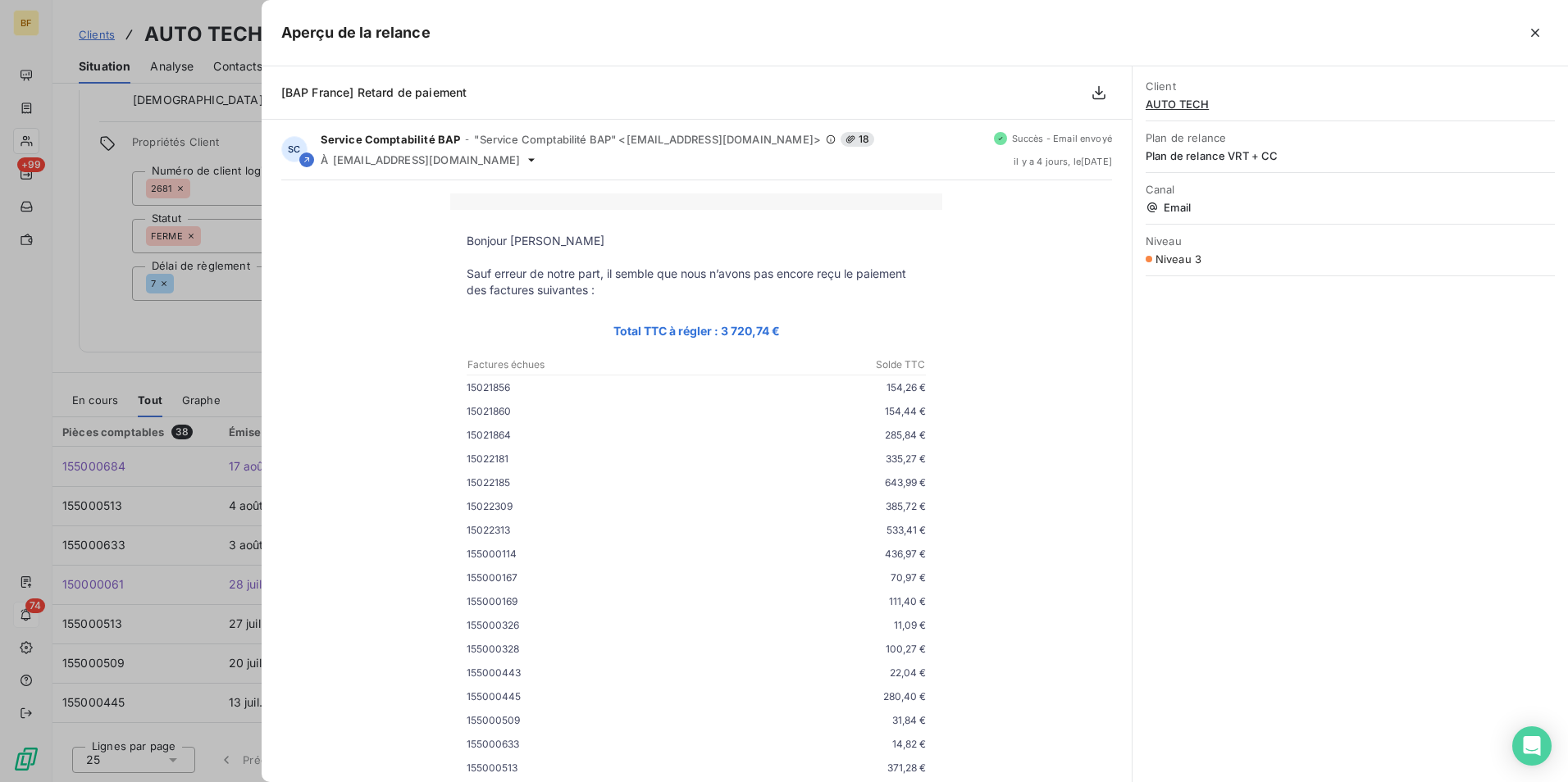
scroll to position [0, 0]
click at [1540, 34] on icon "button" at bounding box center [1535, 32] width 16 height 16
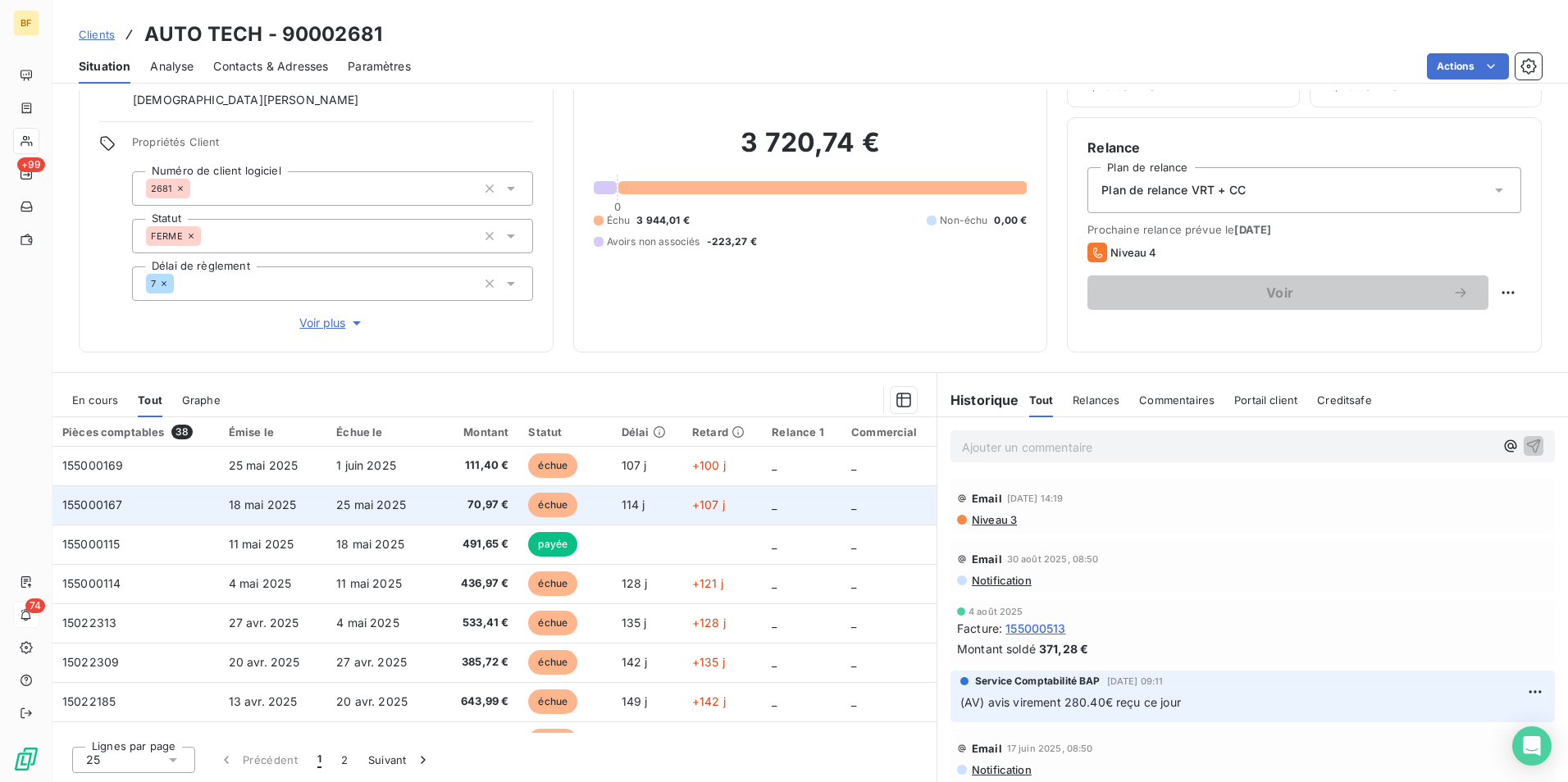
scroll to position [574, 0]
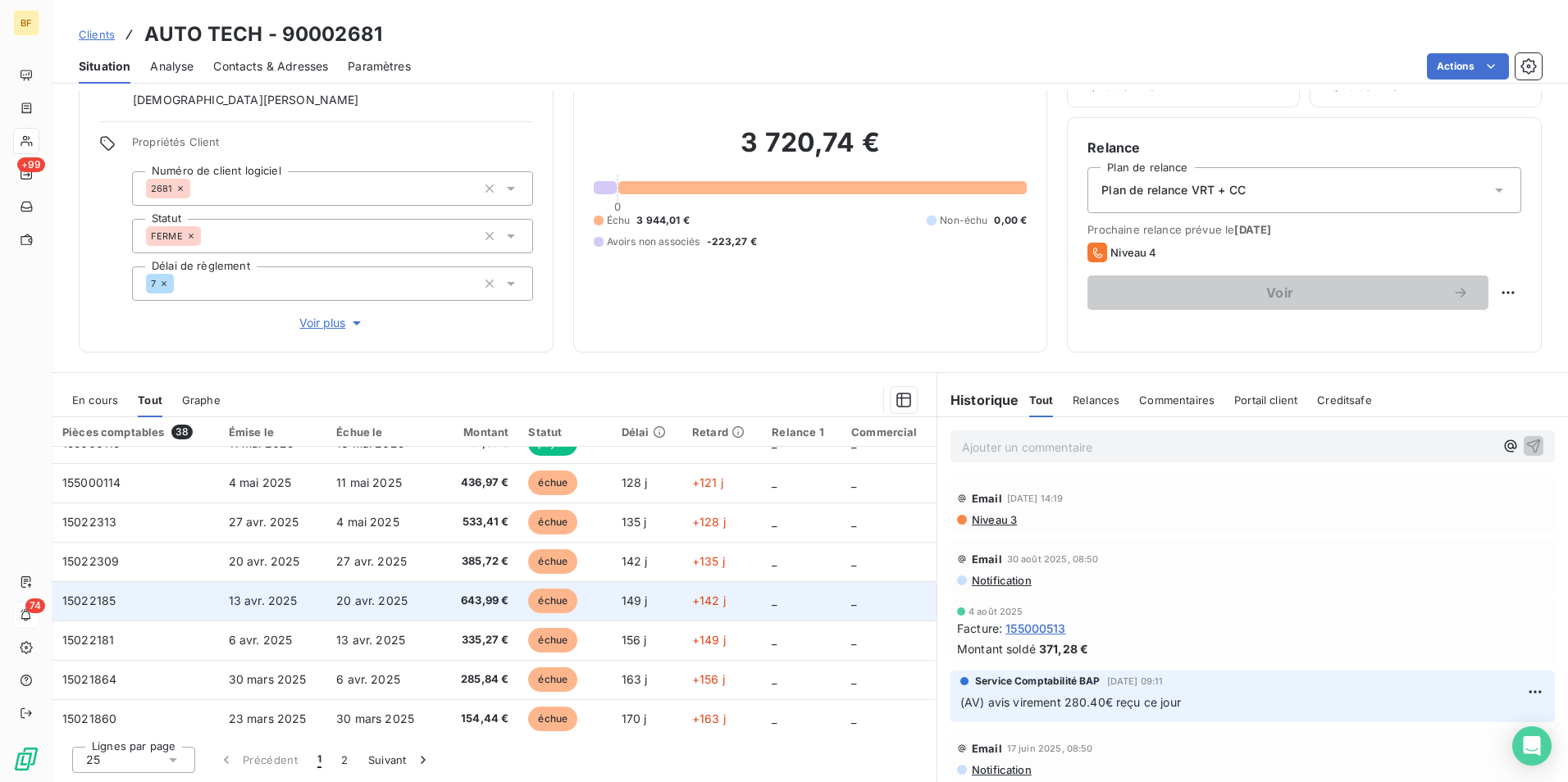
click at [423, 590] on td "20 avr. 2025" at bounding box center [380, 601] width 108 height 39
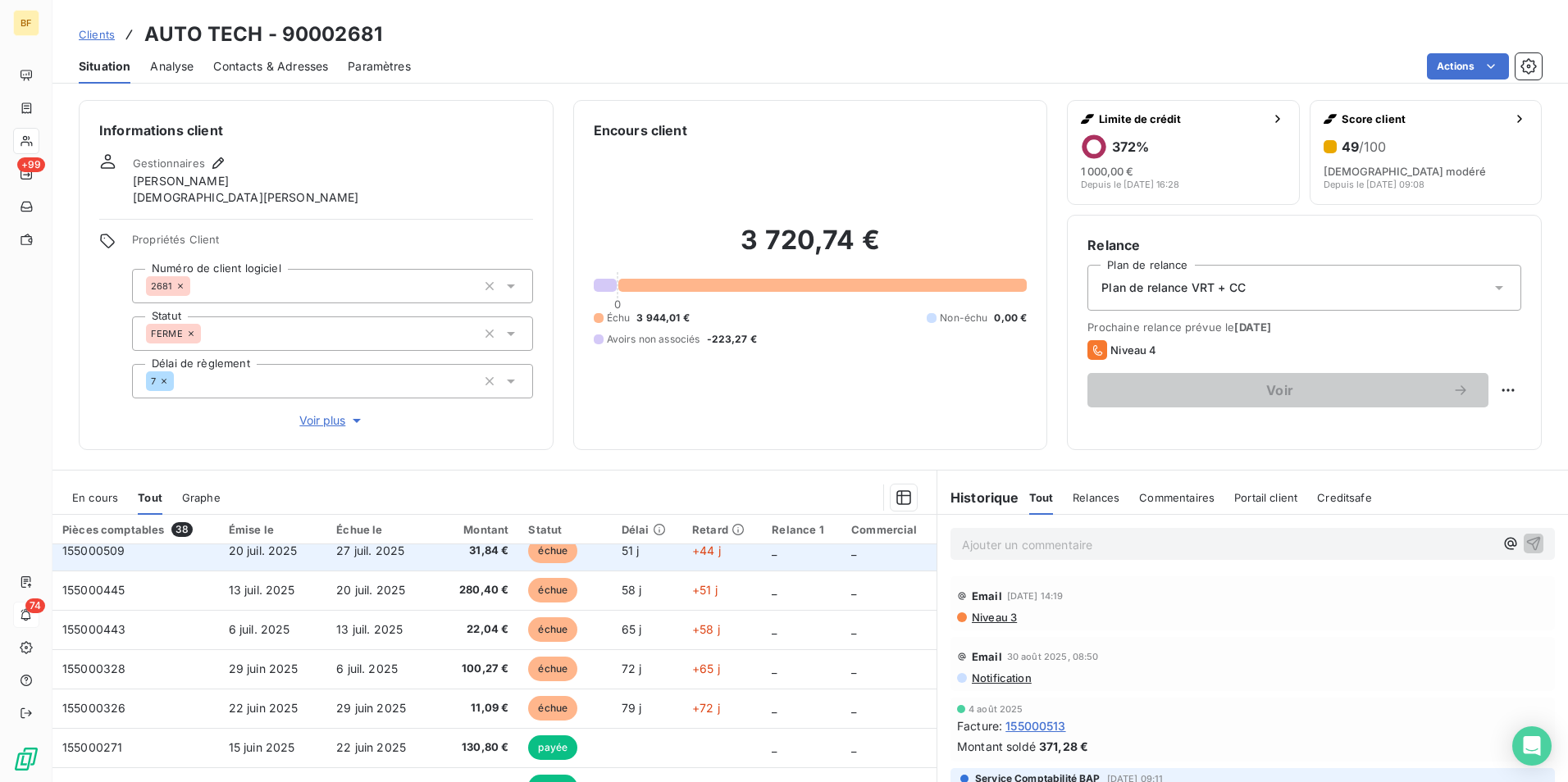
scroll to position [328, 0]
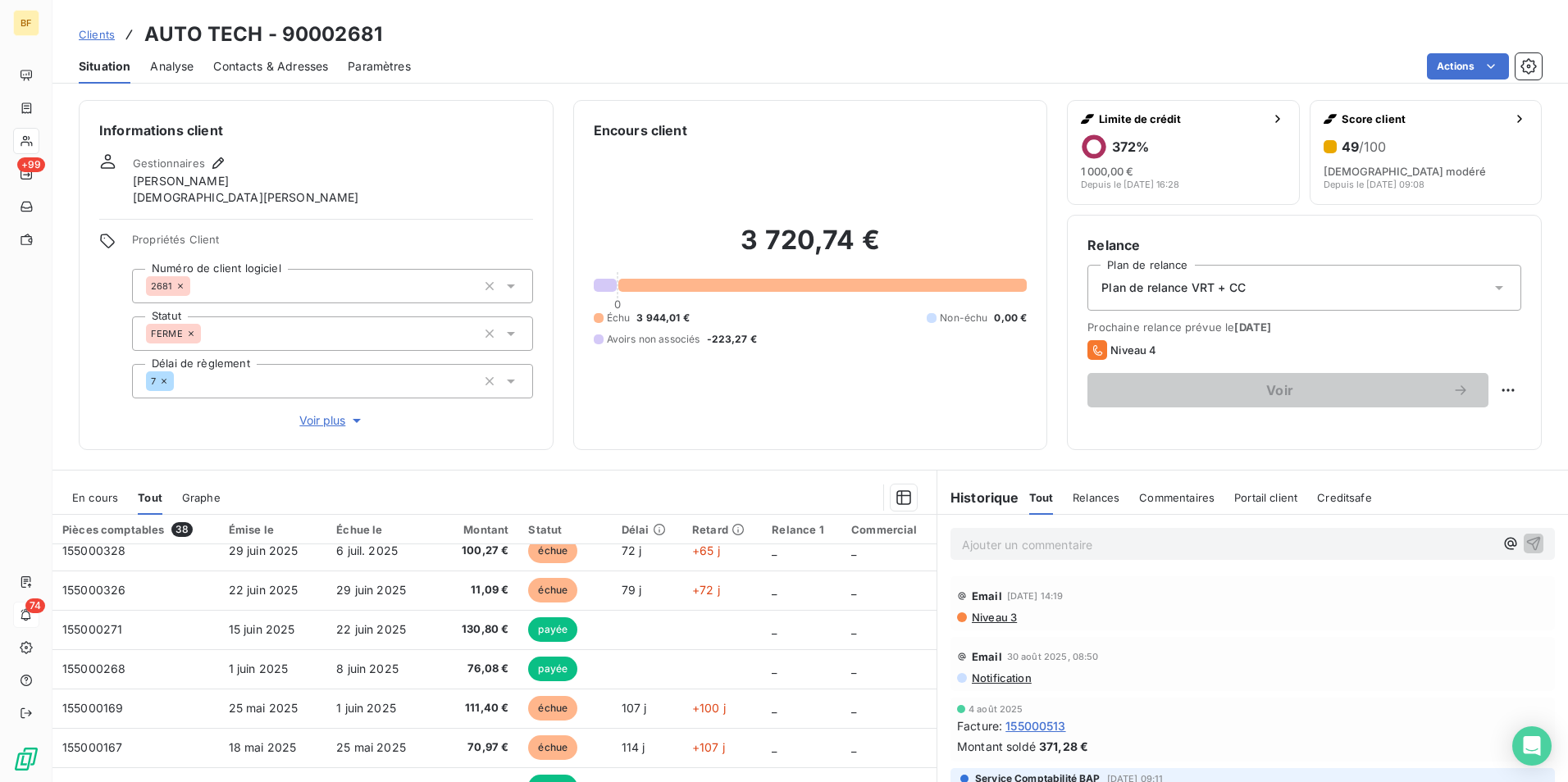
click at [981, 625] on div "Email [DATE] 14:19 Niveau 3" at bounding box center [1252, 604] width 604 height 54
click at [984, 623] on span "Niveau 3" at bounding box center [993, 617] width 47 height 13
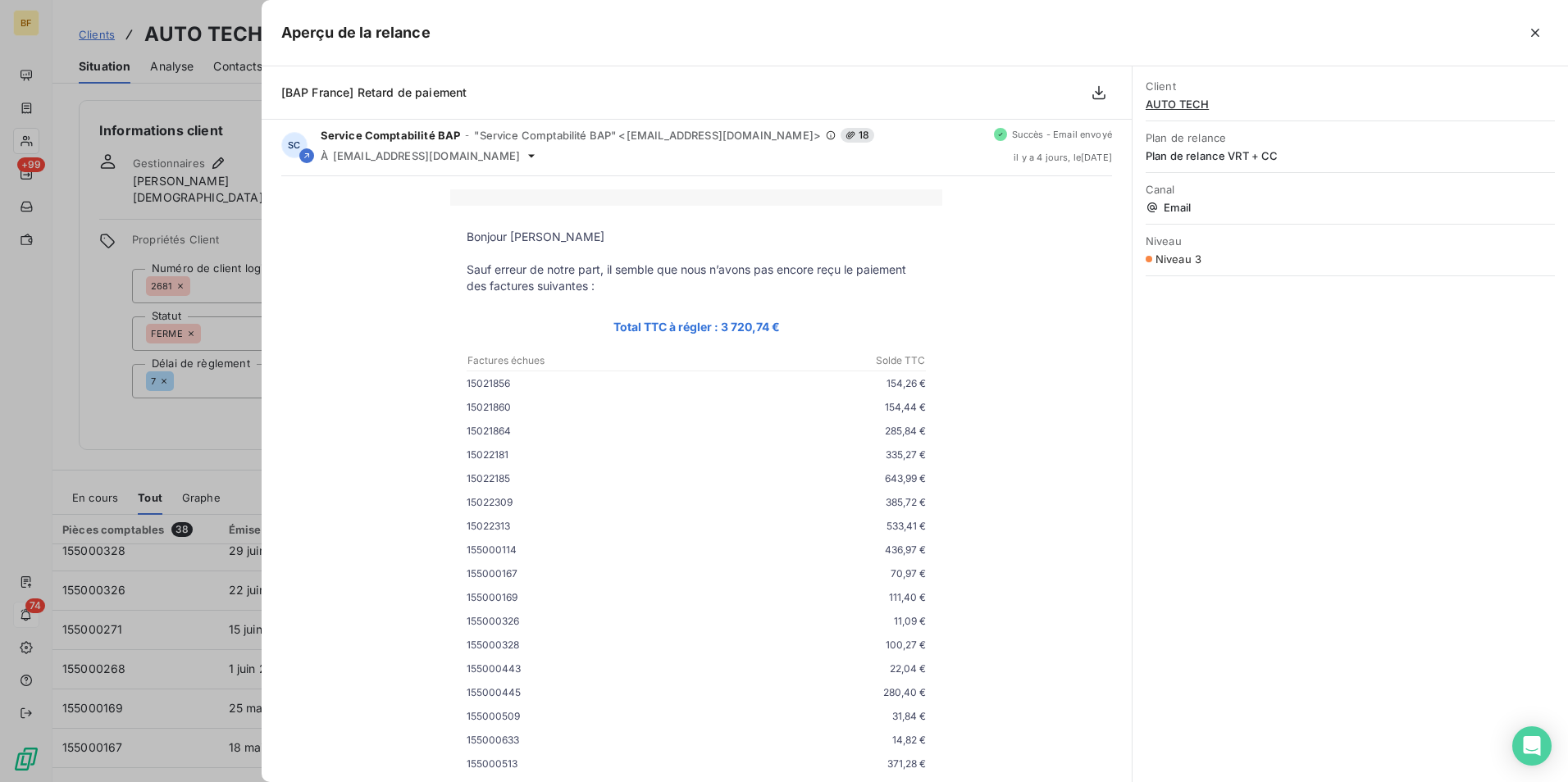
scroll to position [0, 0]
click at [1541, 34] on icon "button" at bounding box center [1535, 32] width 16 height 16
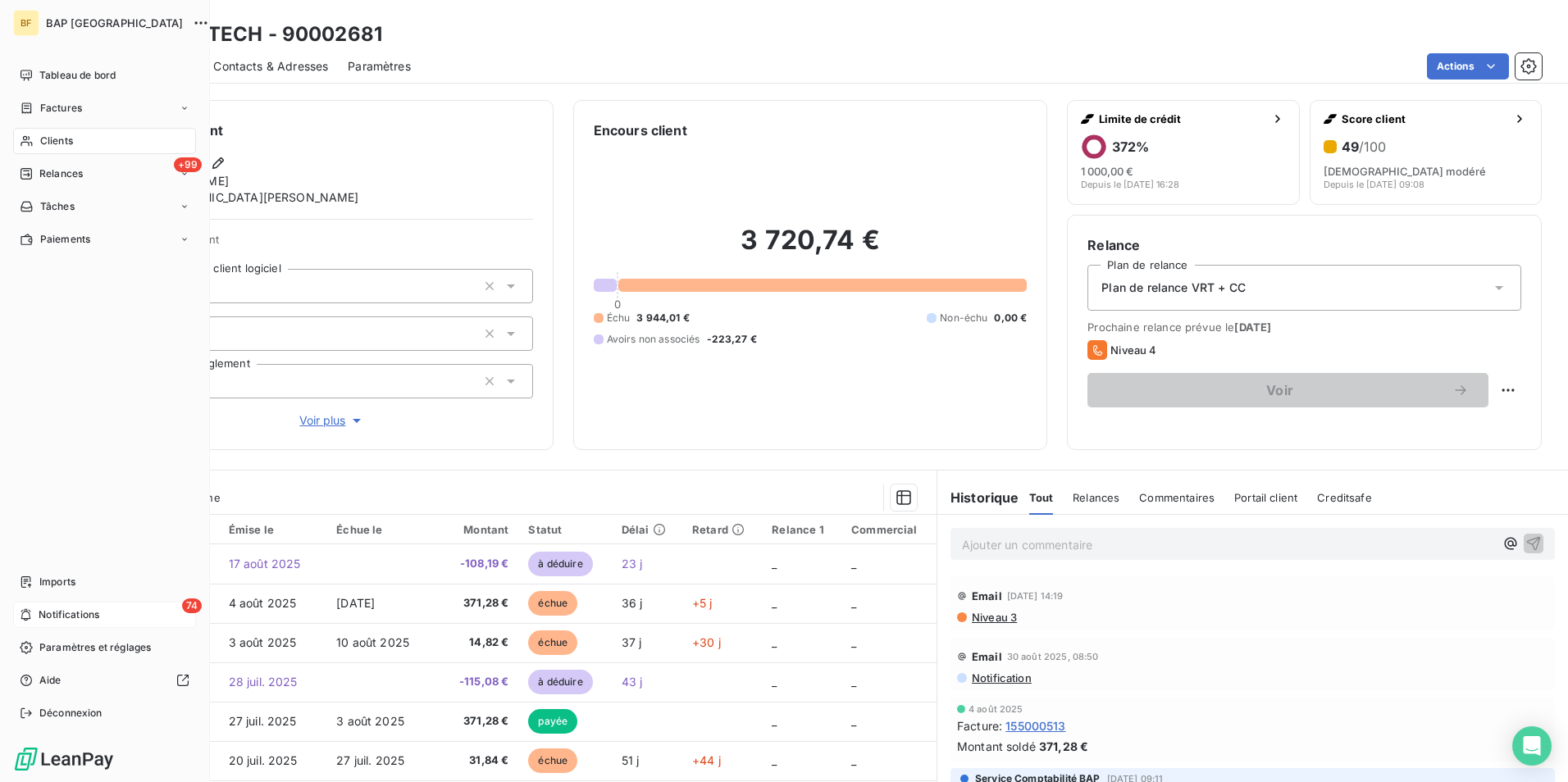
drag, startPoint x: 20, startPoint y: 142, endPoint x: 1243, endPoint y: 319, distance: 1235.7
click at [20, 142] on icon at bounding box center [26, 140] width 14 height 13
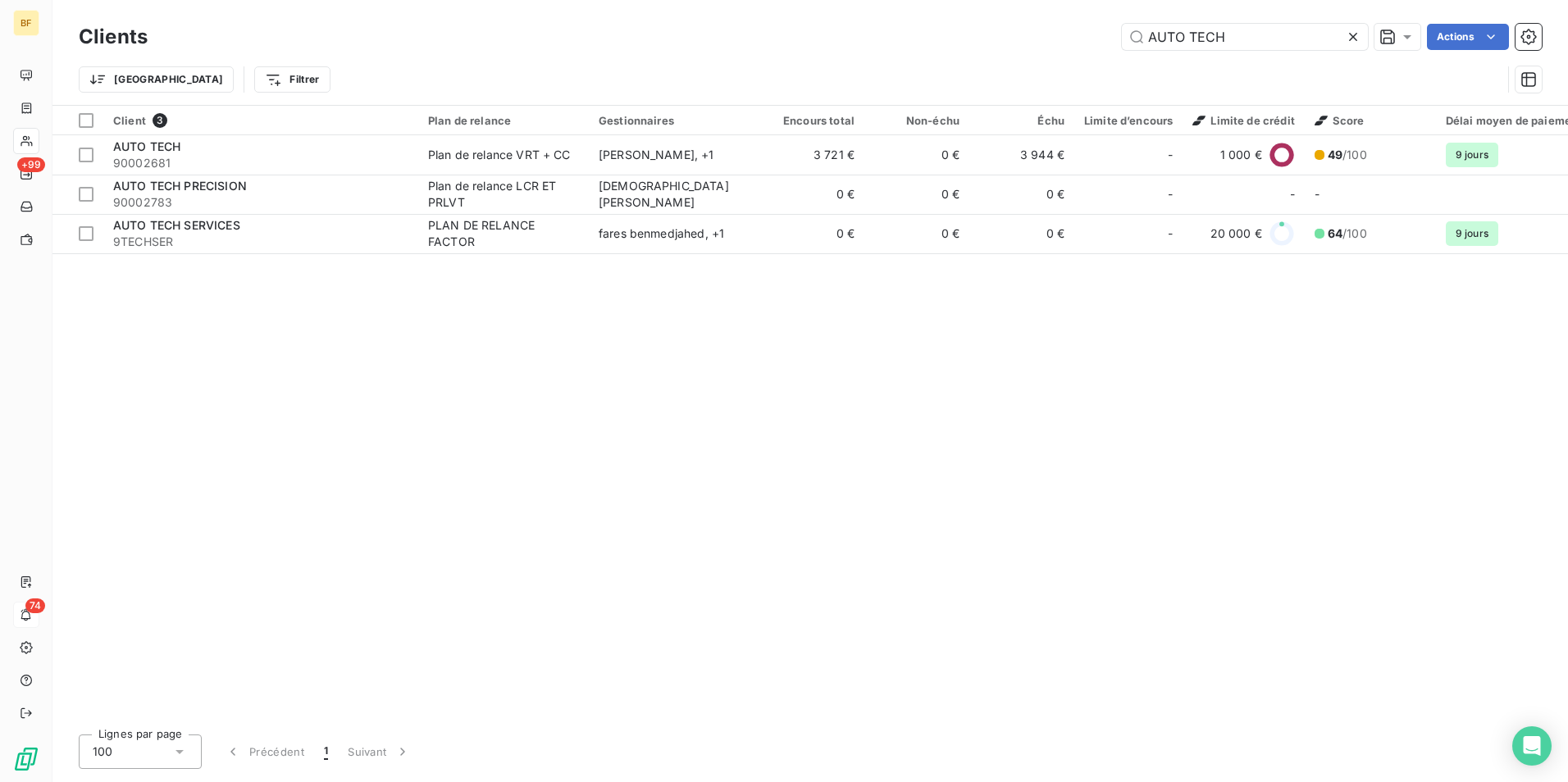
drag, startPoint x: 1227, startPoint y: 43, endPoint x: 987, endPoint y: 14, distance: 241.7
click at [987, 14] on div "Clients AUTO TECH Actions Trier Filtrer" at bounding box center [810, 52] width 1515 height 105
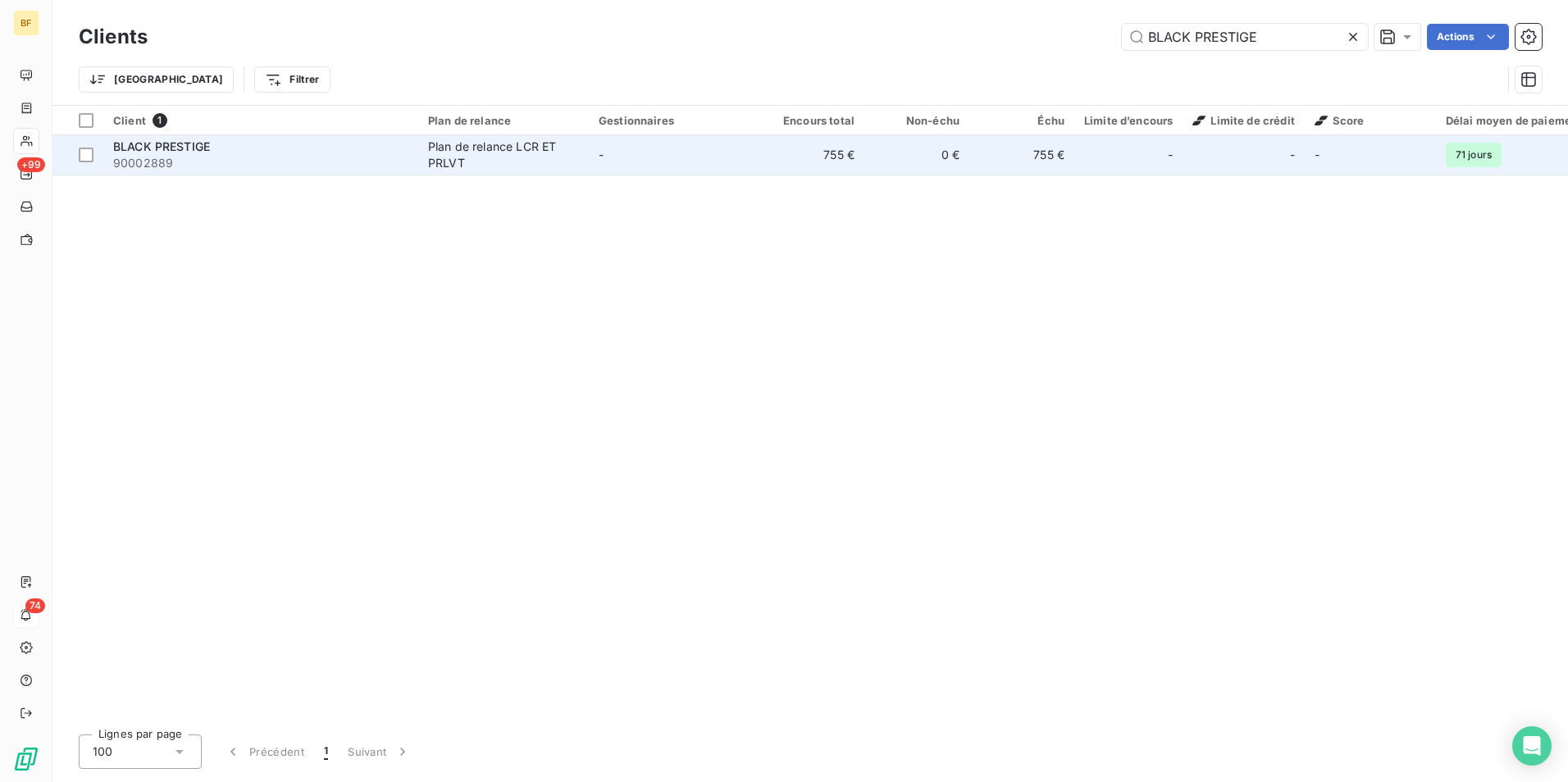
type input "BLACK PRESTIGE"
click at [706, 173] on td "-" at bounding box center [674, 155] width 170 height 39
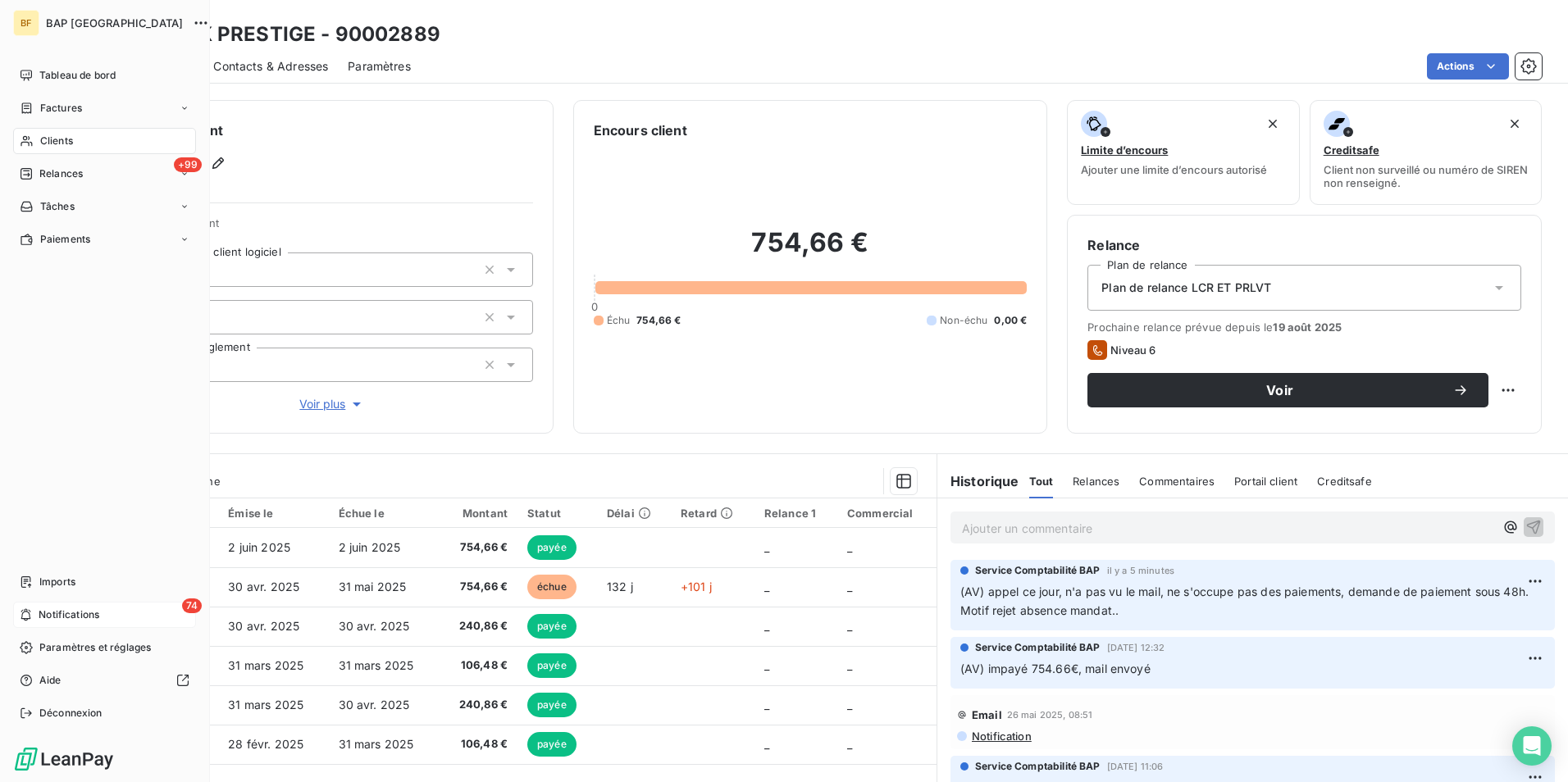
click at [37, 131] on div "Clients" at bounding box center [104, 140] width 183 height 26
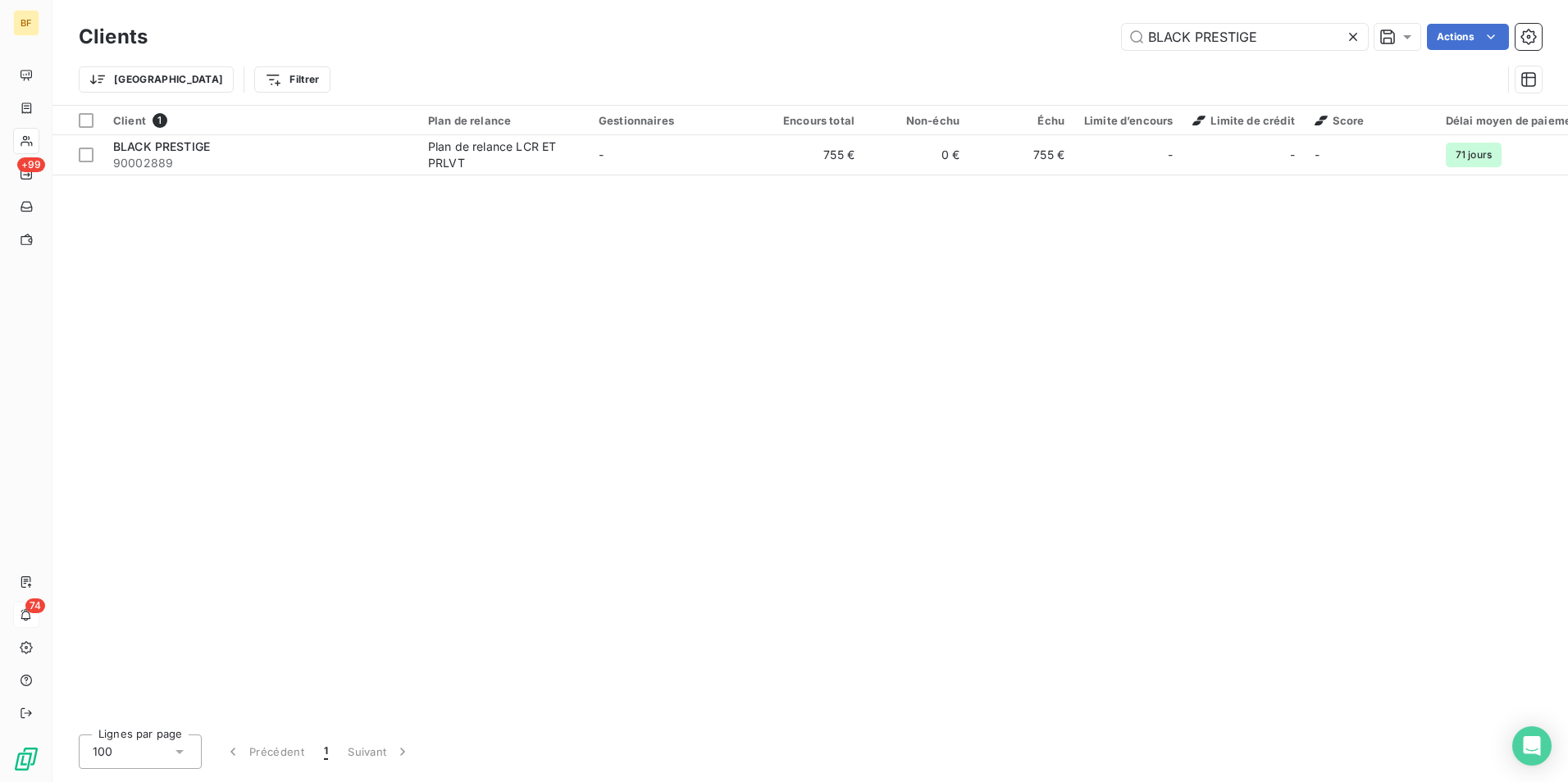
drag, startPoint x: 1270, startPoint y: 29, endPoint x: 873, endPoint y: -38, distance: 402.6
click at [873, 0] on html "BF +99 74 Clients BLACK PRESTIGE Actions Trier Filtrer Client 1 Plan de relance…" at bounding box center [784, 391] width 1568 height 782
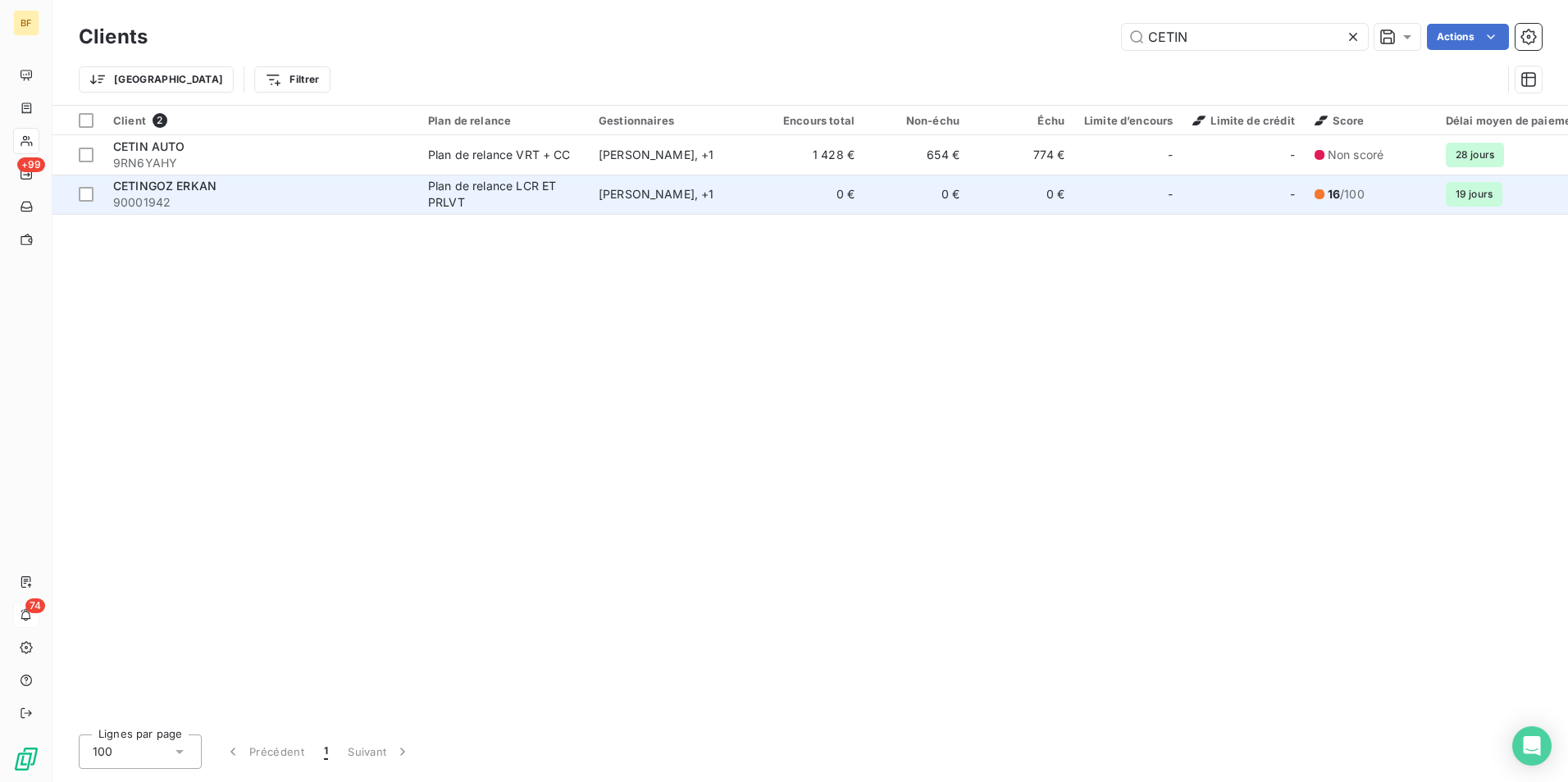
type input "CETIN"
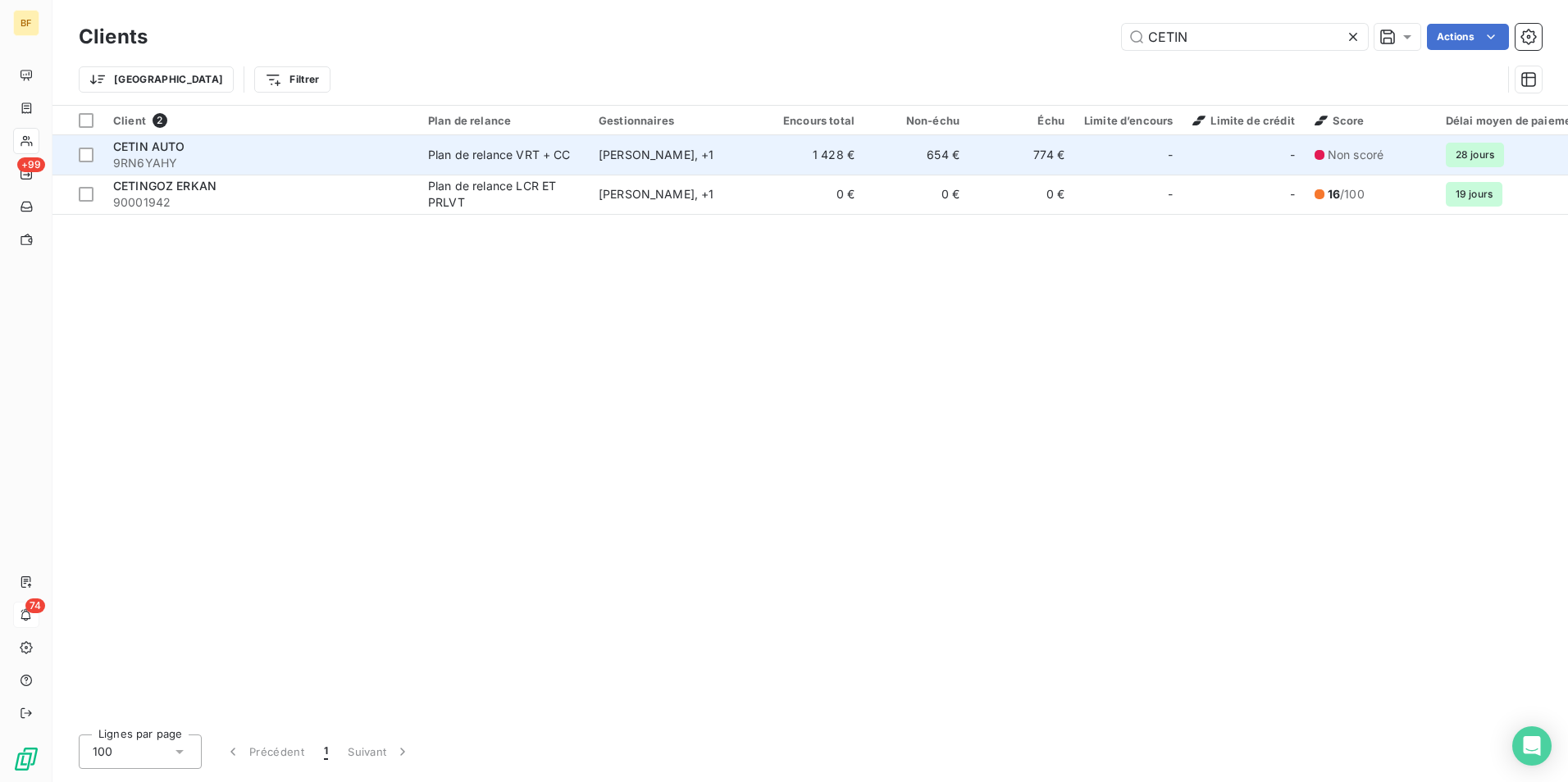
drag, startPoint x: 326, startPoint y: 174, endPoint x: 251, endPoint y: 154, distance: 77.6
click at [251, 155] on span "9RN6YAHY" at bounding box center [260, 163] width 295 height 16
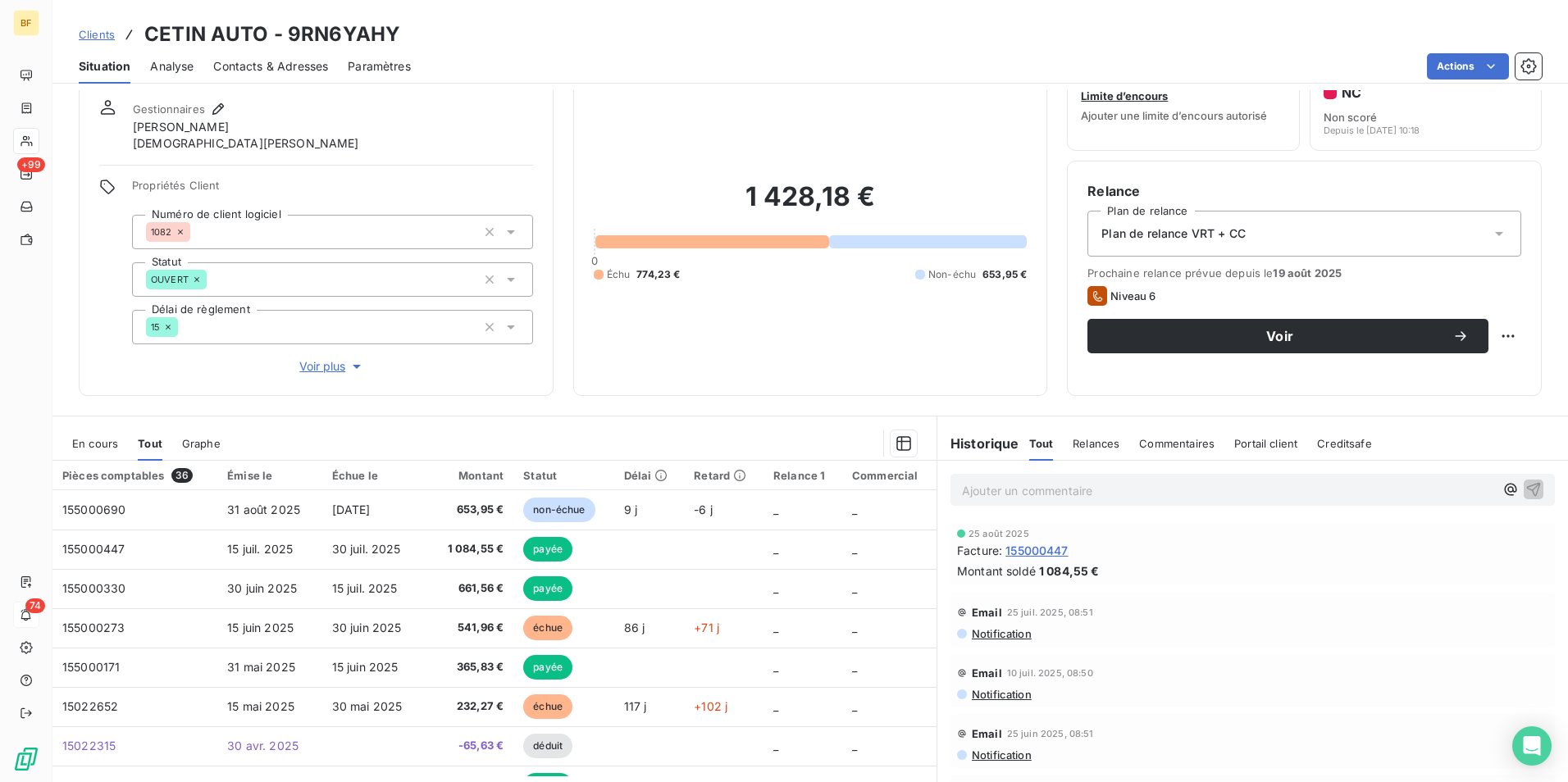
scroll to position [82, 0]
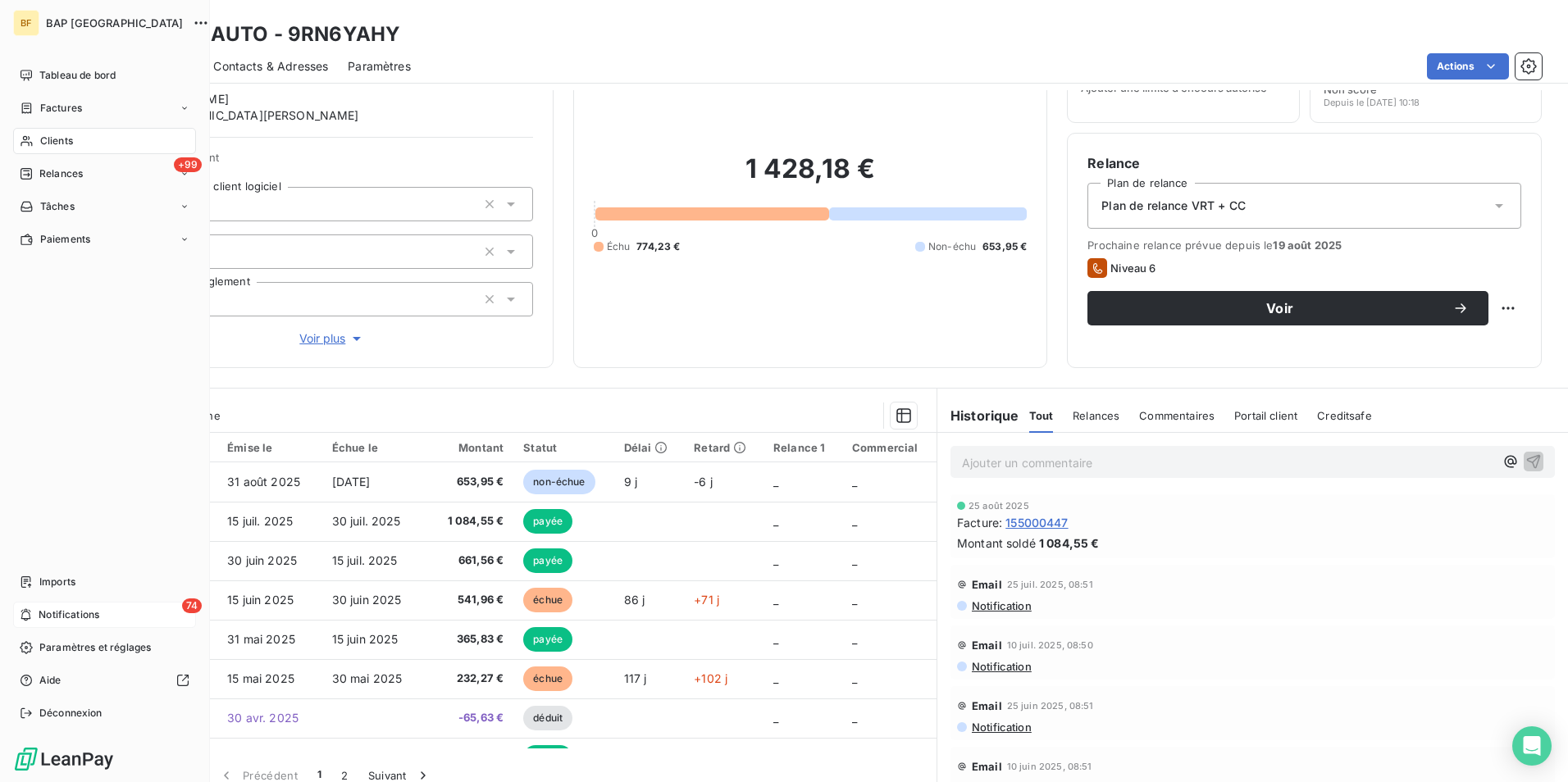
click at [58, 147] on span "Clients" at bounding box center [56, 140] width 33 height 14
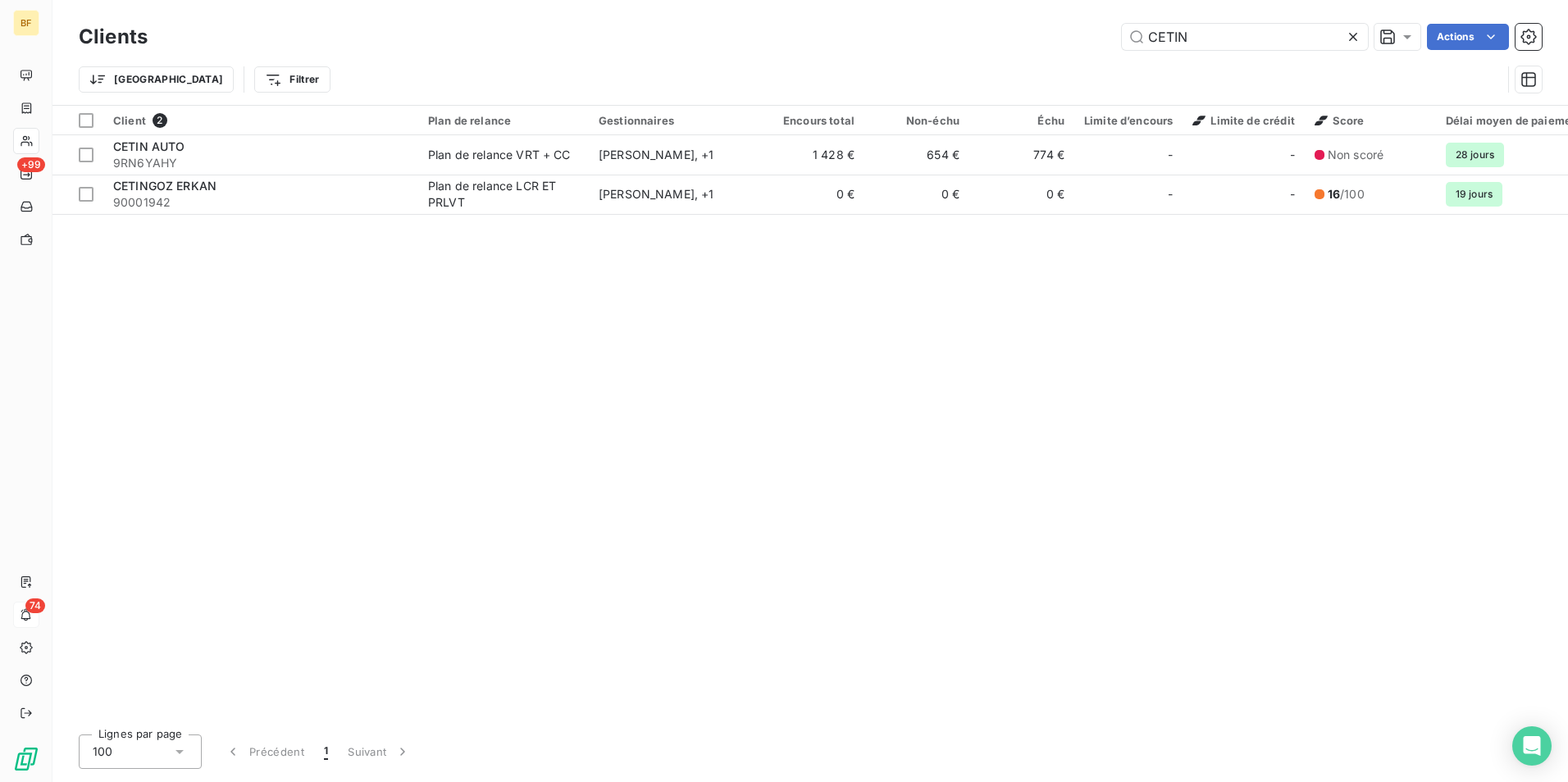
drag, startPoint x: 1210, startPoint y: 31, endPoint x: 1046, endPoint y: 22, distance: 164.2
click at [1046, 22] on div "Clients CETIN Actions" at bounding box center [810, 37] width 1463 height 34
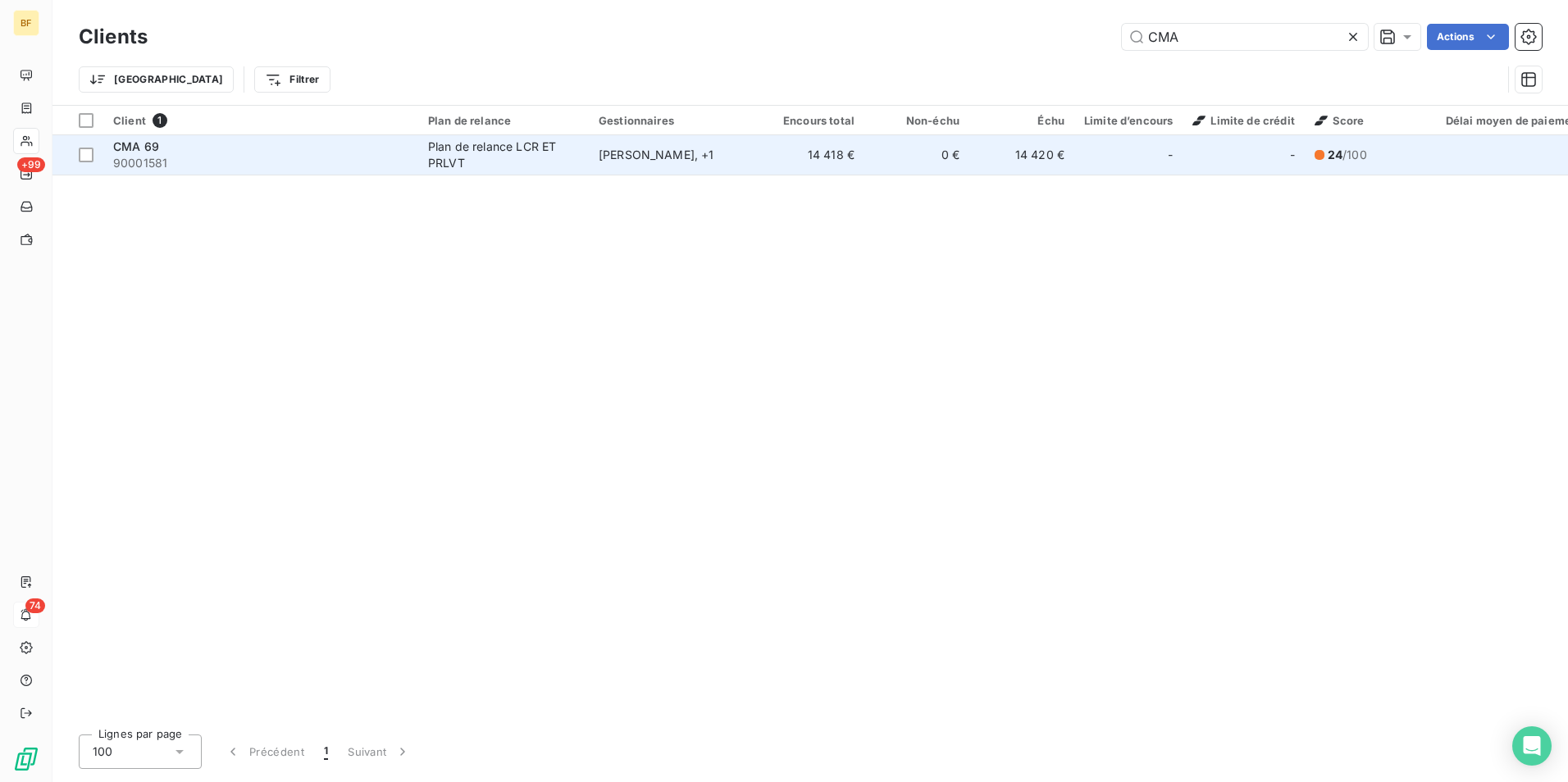
type input "CMA"
click at [247, 146] on div "CMA 69" at bounding box center [260, 146] width 295 height 16
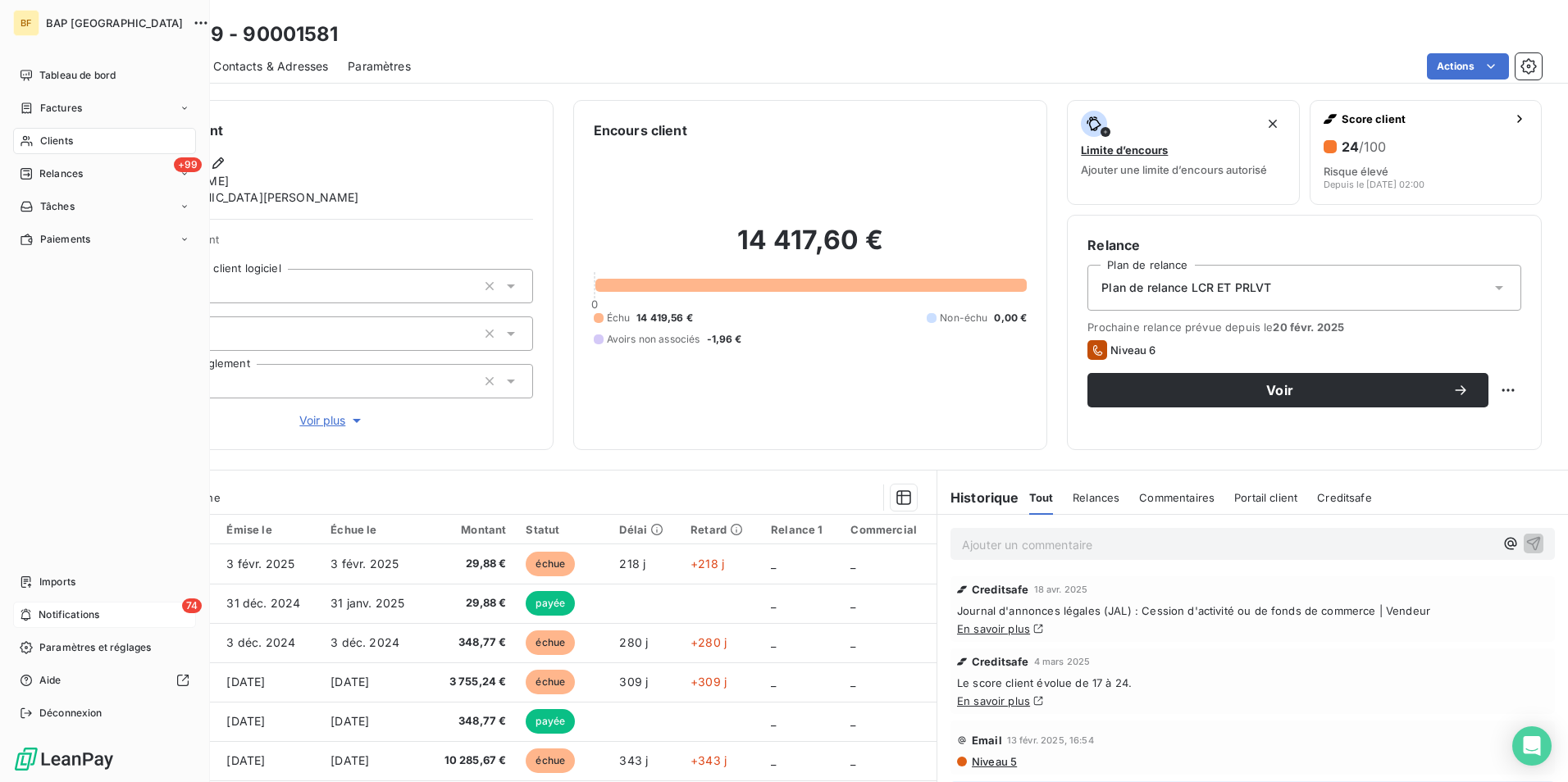
click at [79, 131] on div "Clients" at bounding box center [104, 140] width 183 height 26
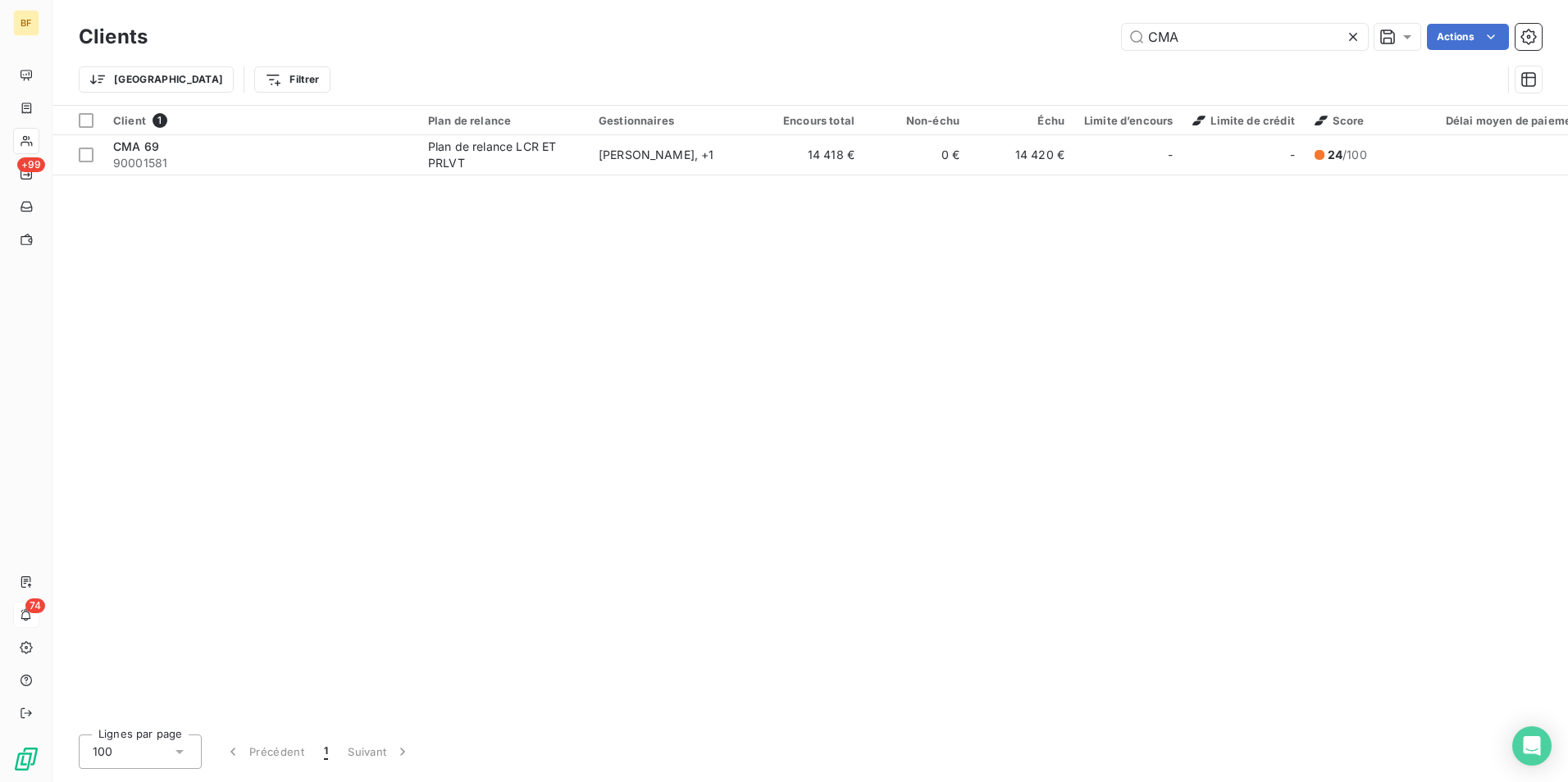
drag, startPoint x: 1213, startPoint y: 40, endPoint x: 1105, endPoint y: 22, distance: 109.5
click at [1113, 22] on div "Clients CMA Actions" at bounding box center [810, 37] width 1463 height 34
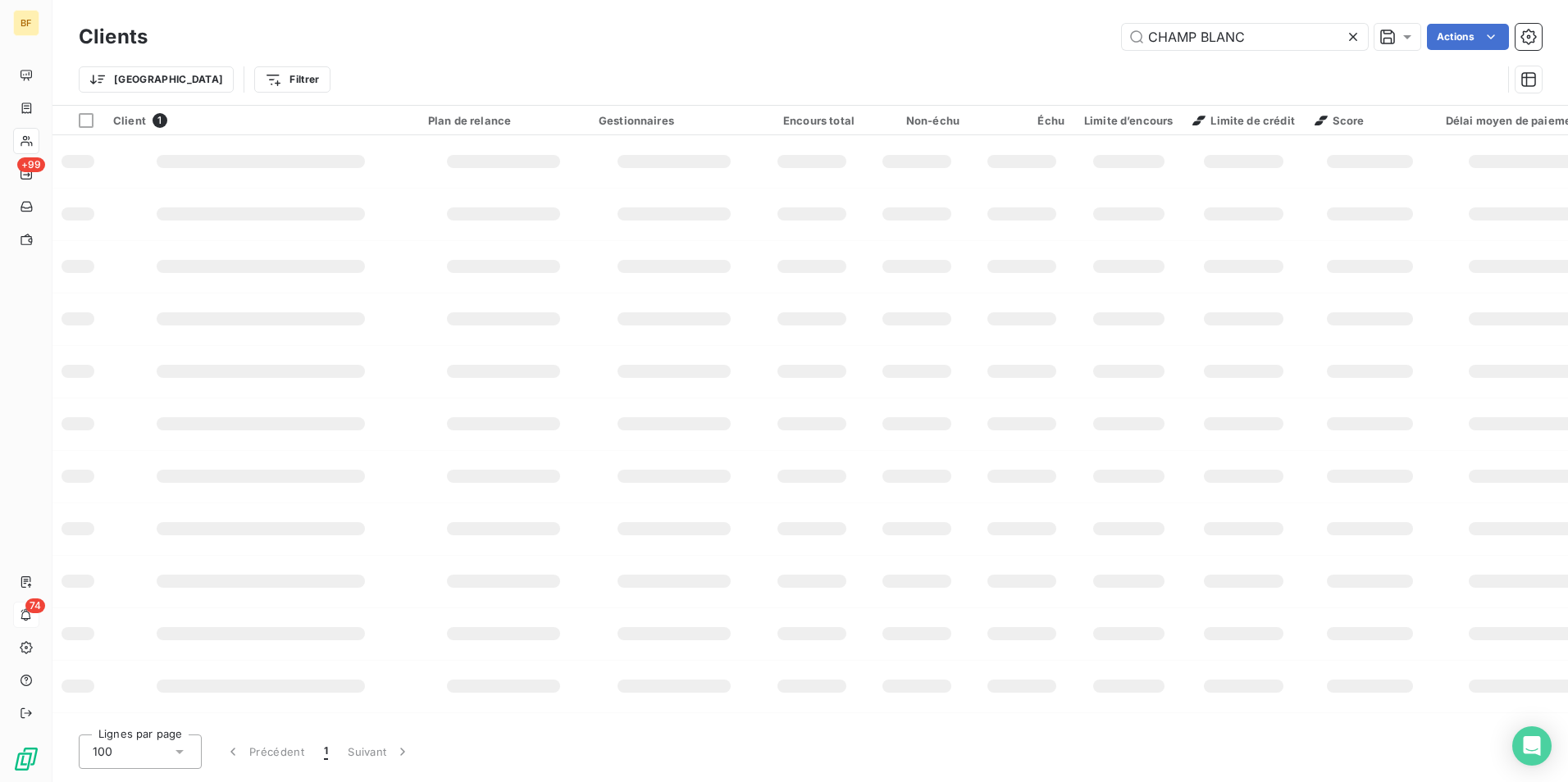
type input "CHAMP BLANC"
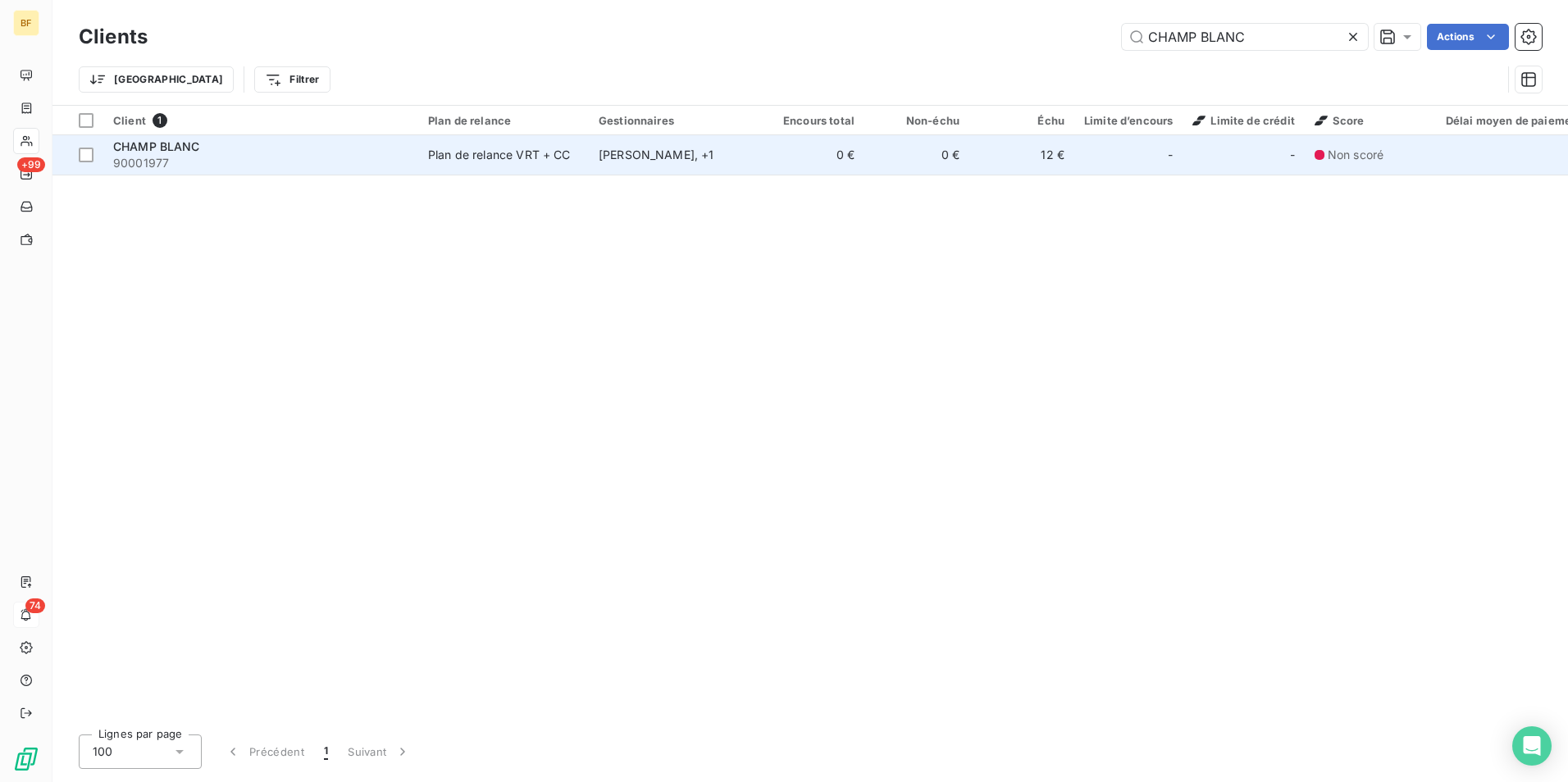
click at [427, 166] on td "Plan de relance VRT + CC" at bounding box center [504, 155] width 170 height 39
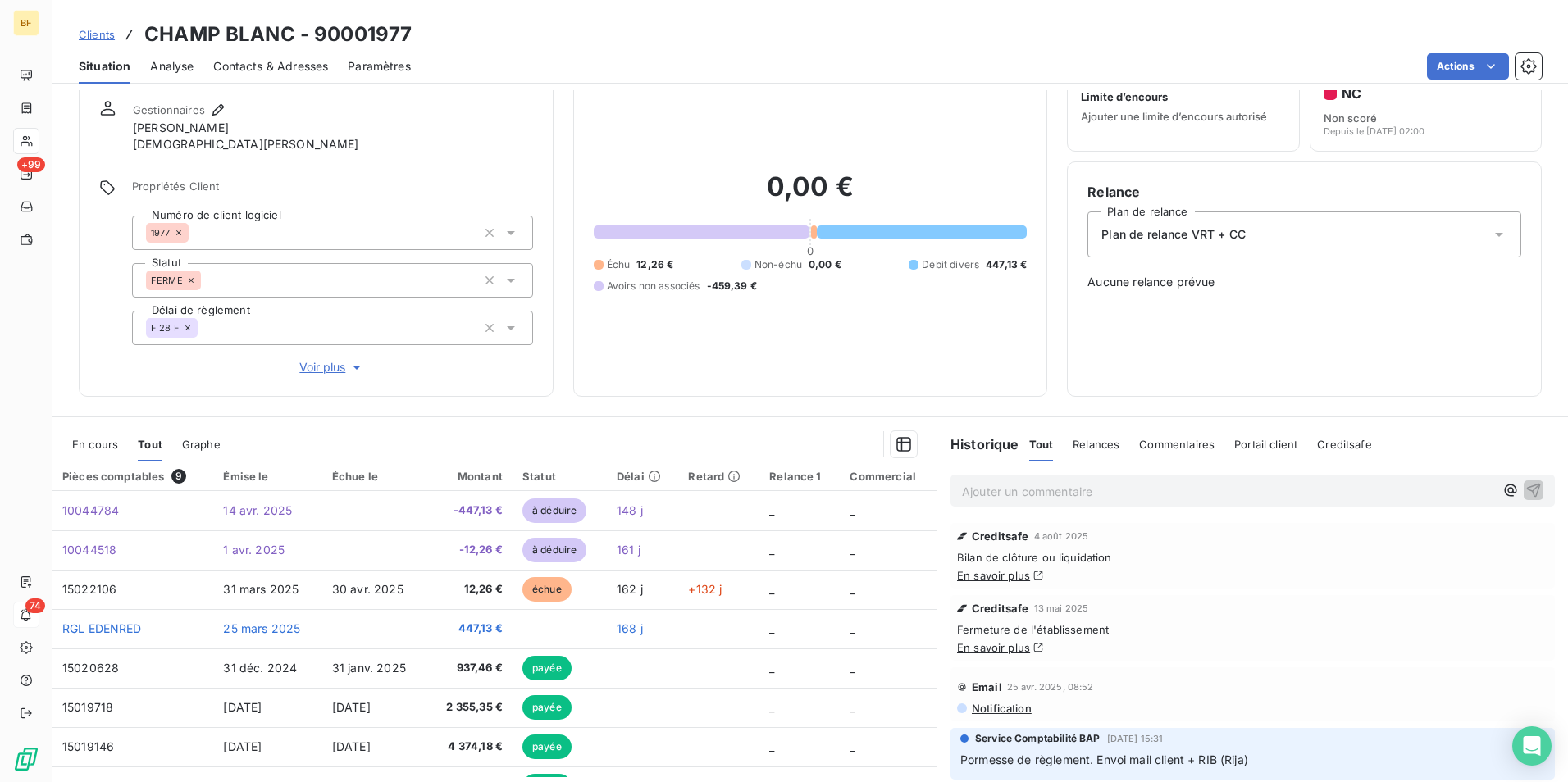
scroll to position [82, 0]
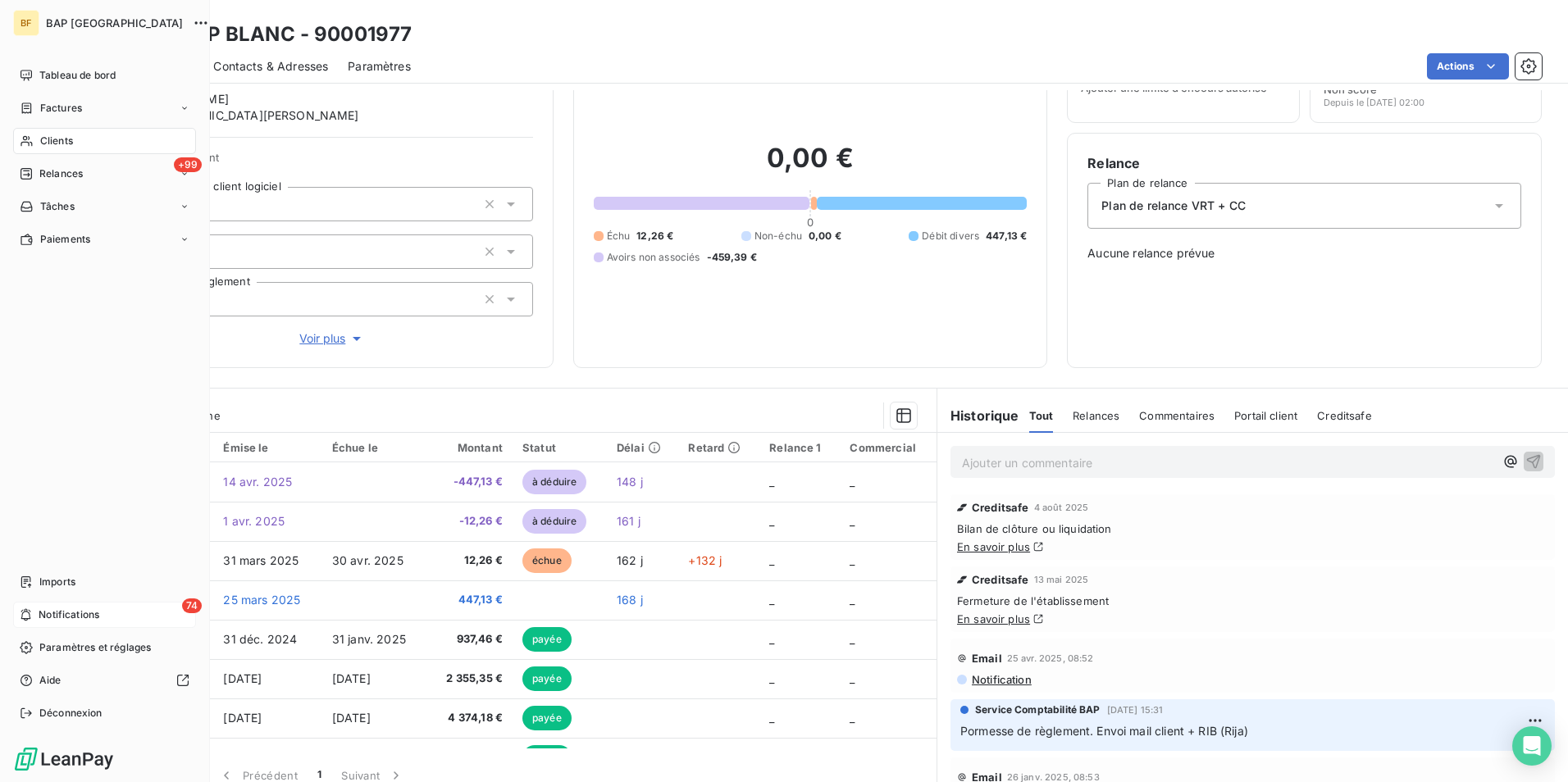
click at [58, 139] on span "Clients" at bounding box center [56, 140] width 33 height 14
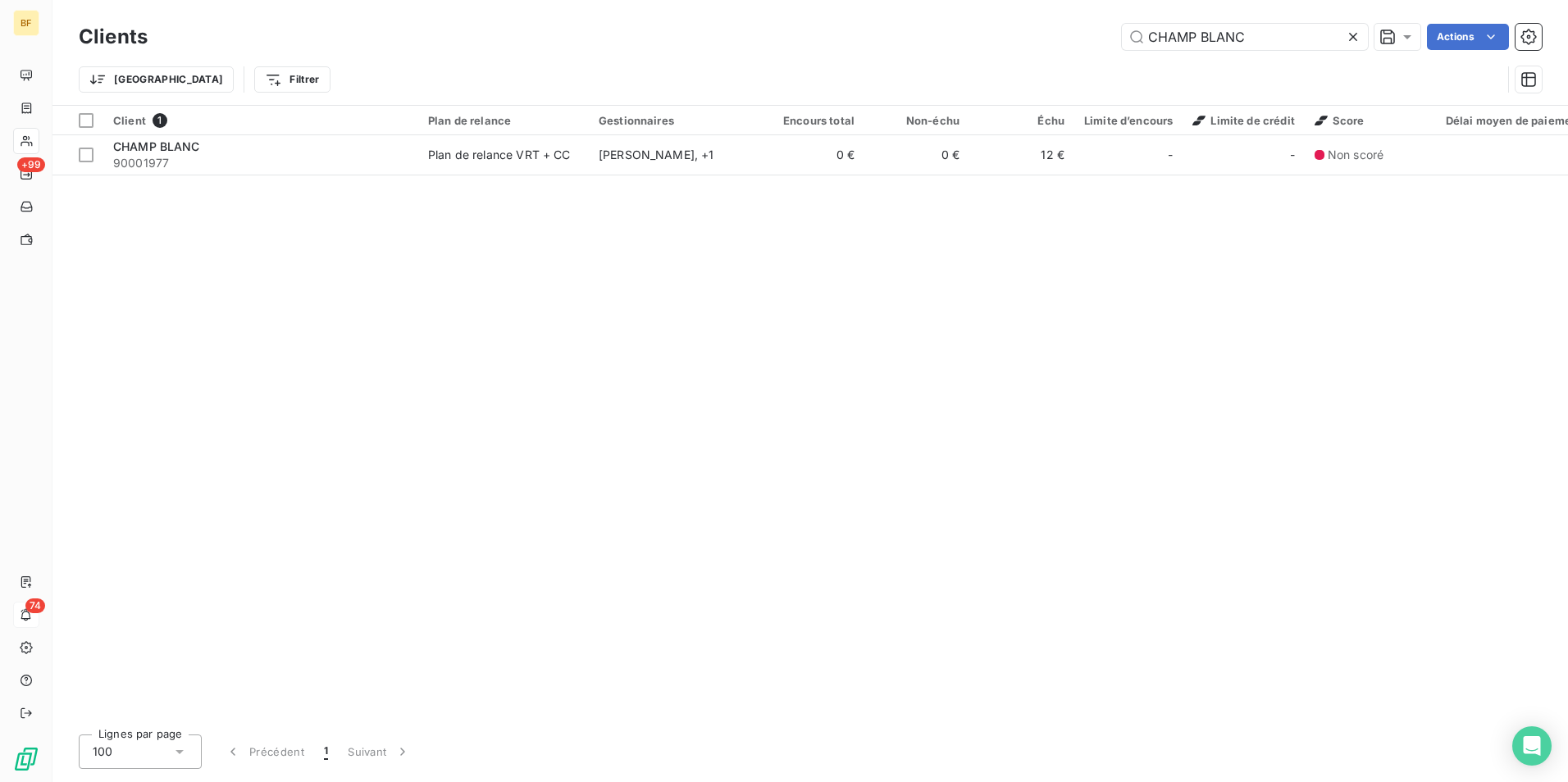
drag, startPoint x: 1259, startPoint y: 30, endPoint x: 899, endPoint y: -18, distance: 363.2
click at [899, 0] on html "BF +99 74 Clients CHAMP BLANC Actions Trier Filtrer Client 1 Plan de relance Ge…" at bounding box center [784, 391] width 1568 height 782
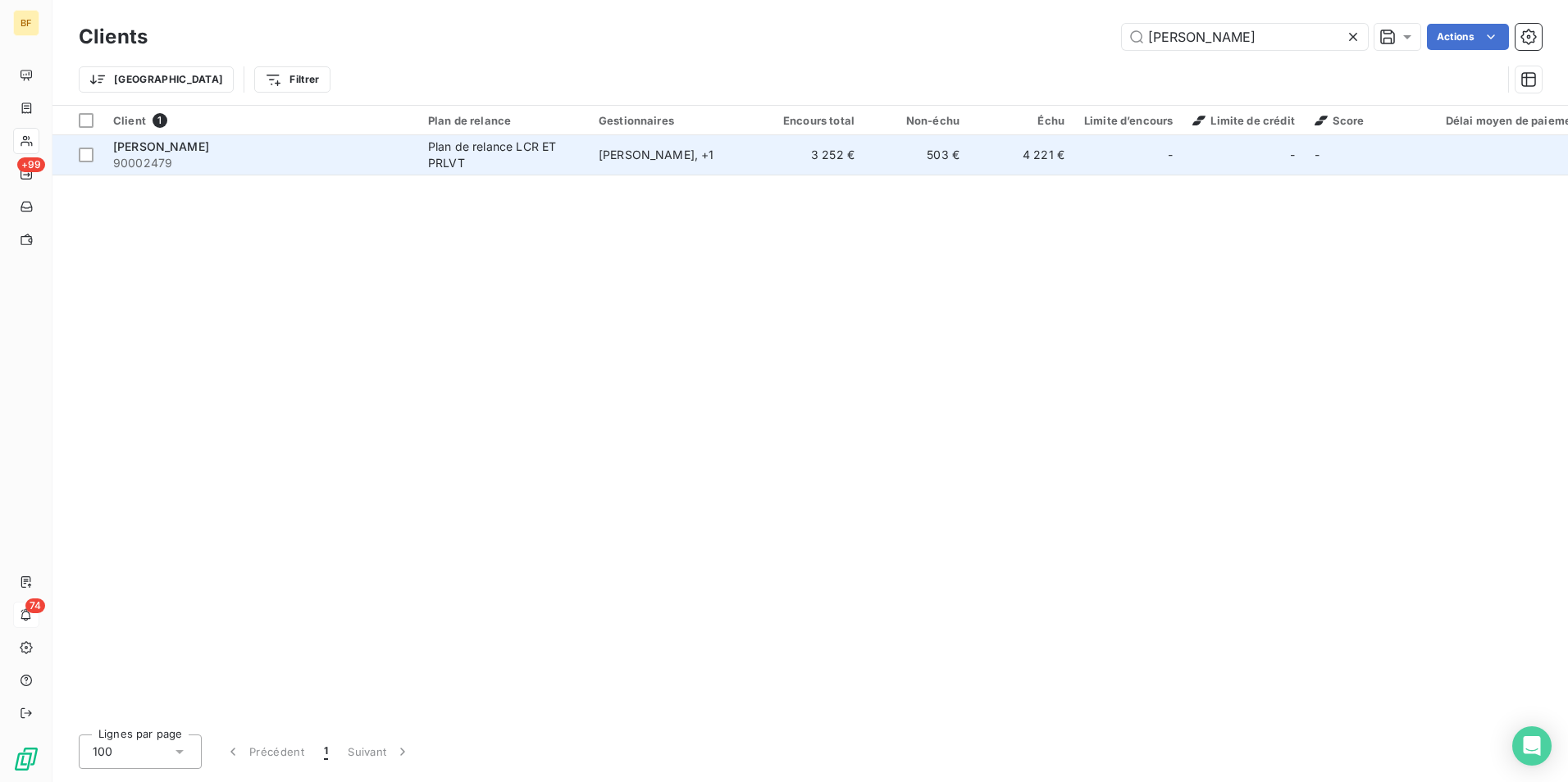
type input "[PERSON_NAME]"
click at [532, 146] on div "Plan de relance LCR ET PRLVT" at bounding box center [503, 155] width 151 height 33
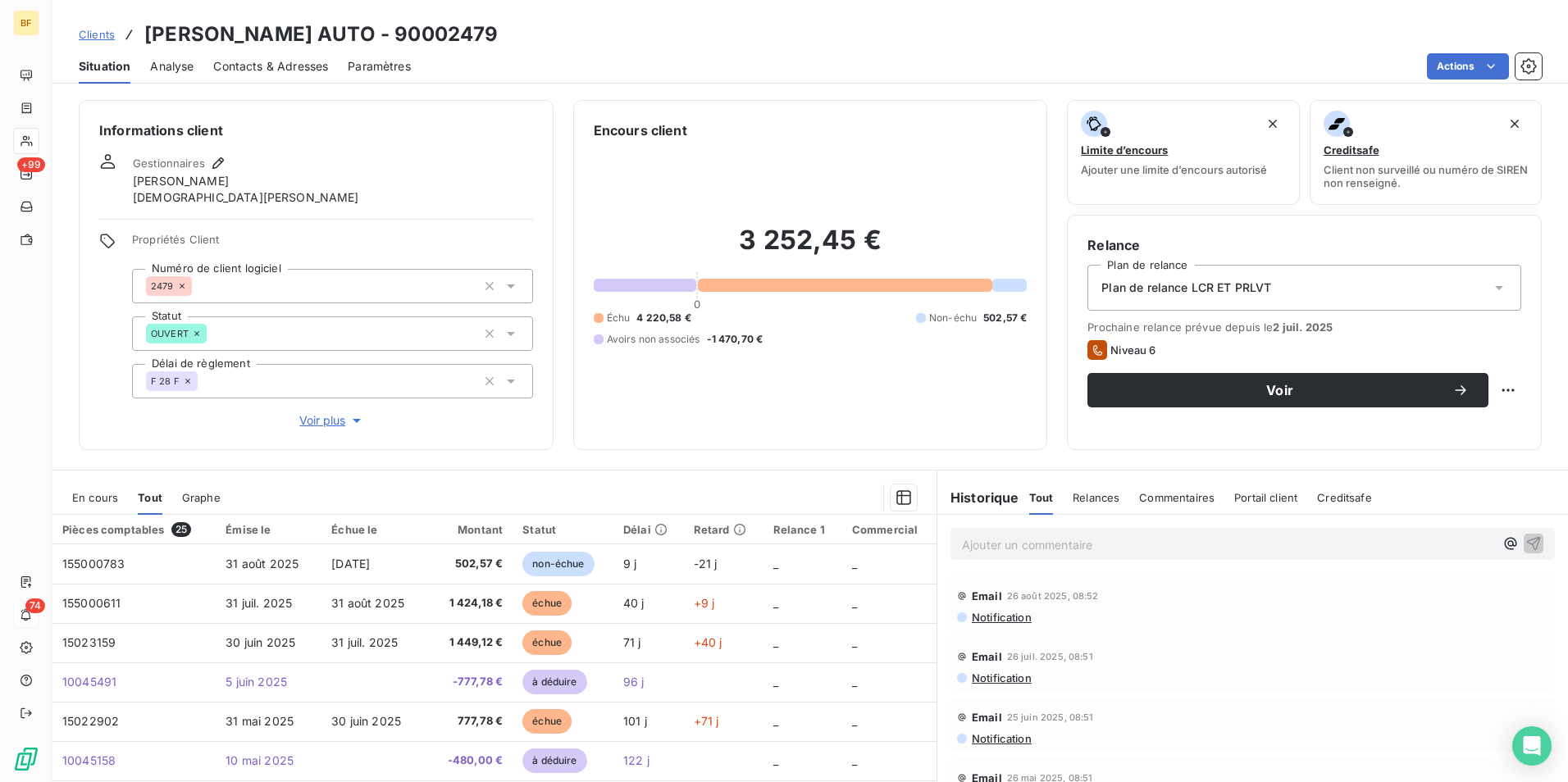
click at [750, 114] on div "Encours client 3 252,45 € 0 Échu 4 220,58 € Non-échu 502,57 € Avoirs non associ…" at bounding box center [811, 276] width 475 height 351
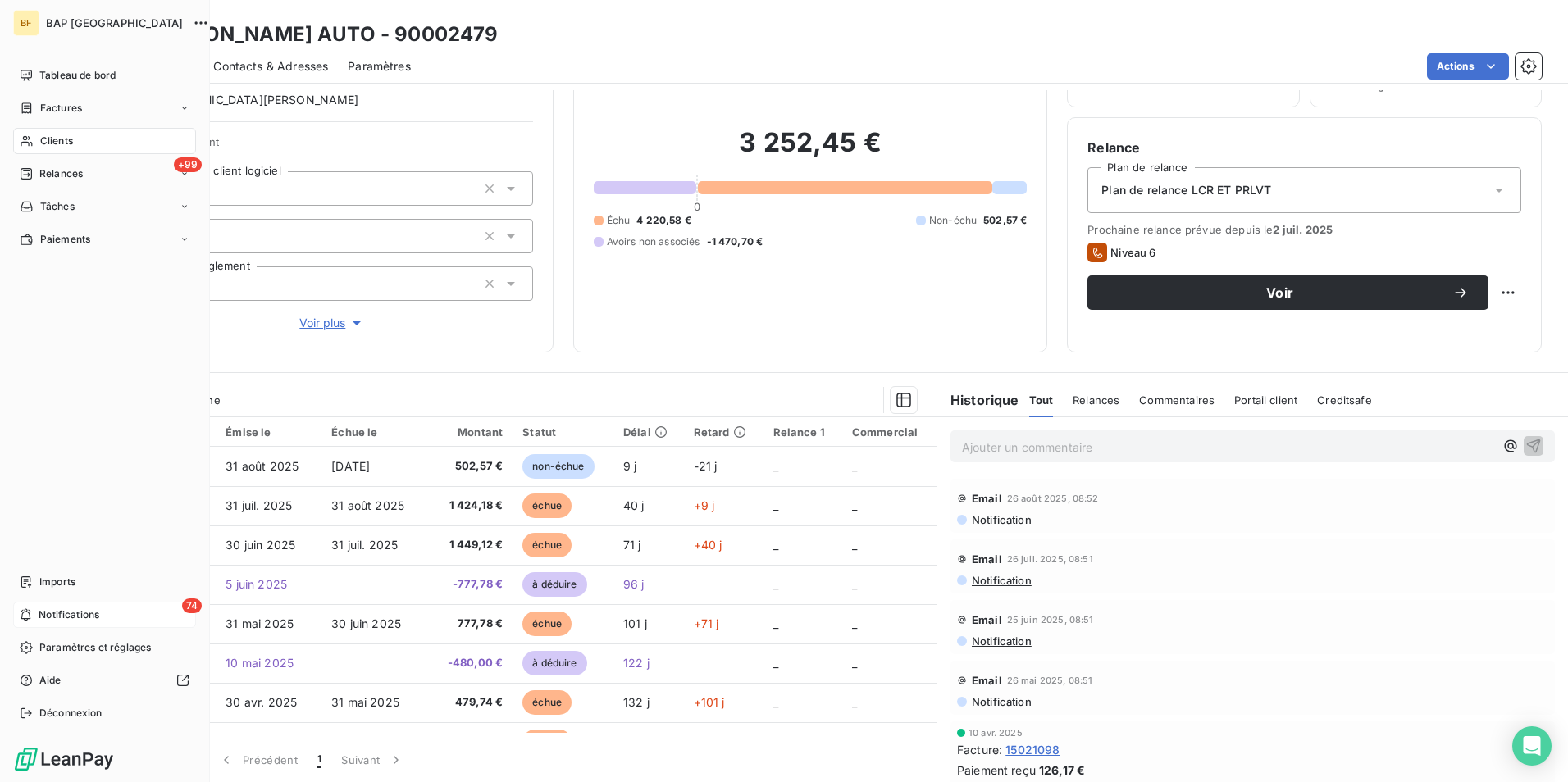
click at [59, 137] on span "Clients" at bounding box center [56, 140] width 33 height 14
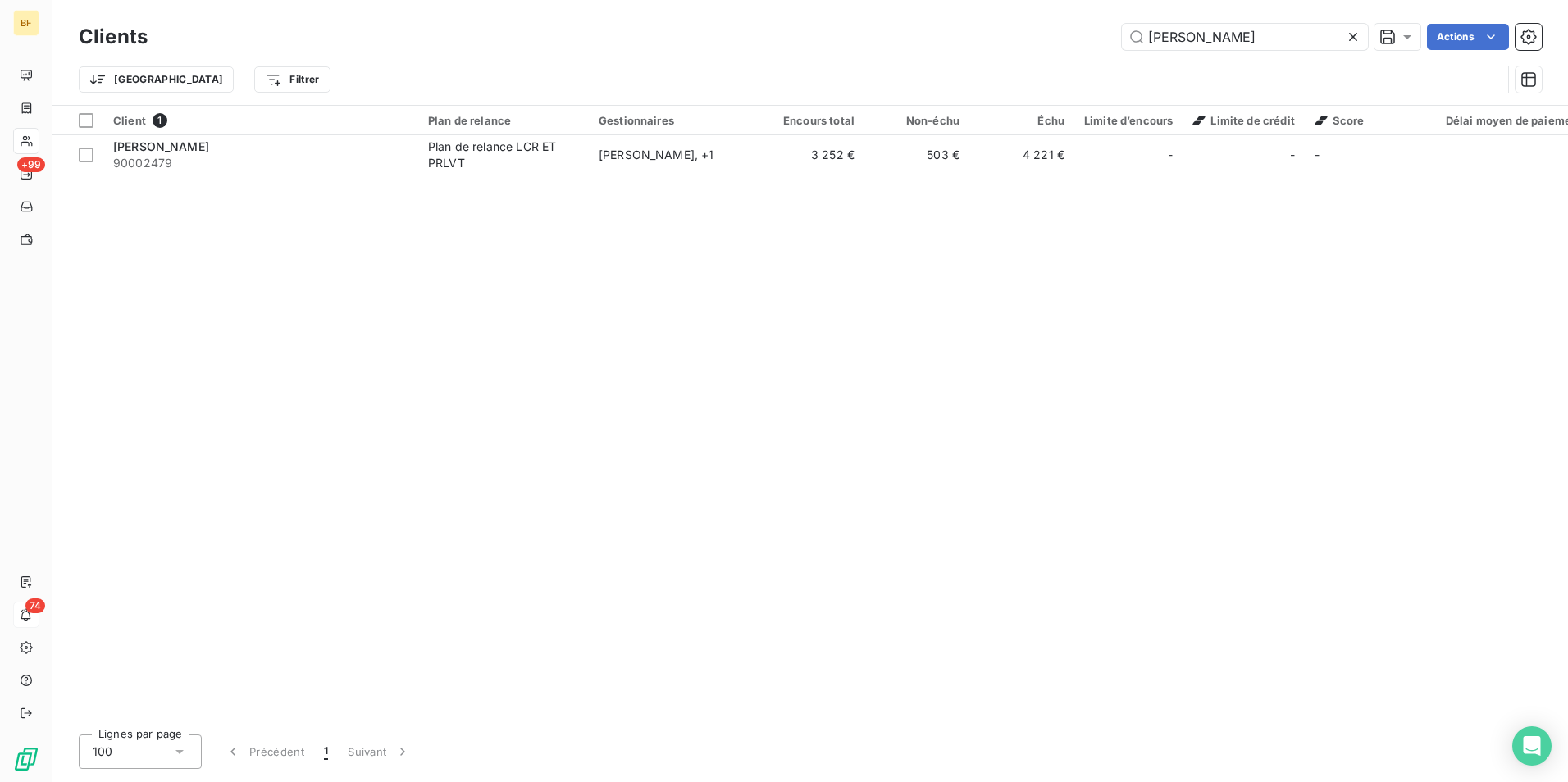
drag, startPoint x: 1036, startPoint y: 57, endPoint x: 1026, endPoint y: 57, distance: 10.0
click at [1026, 57] on div "Clients [PERSON_NAME] AUTO Actions Trier Filtrer" at bounding box center [810, 62] width 1463 height 85
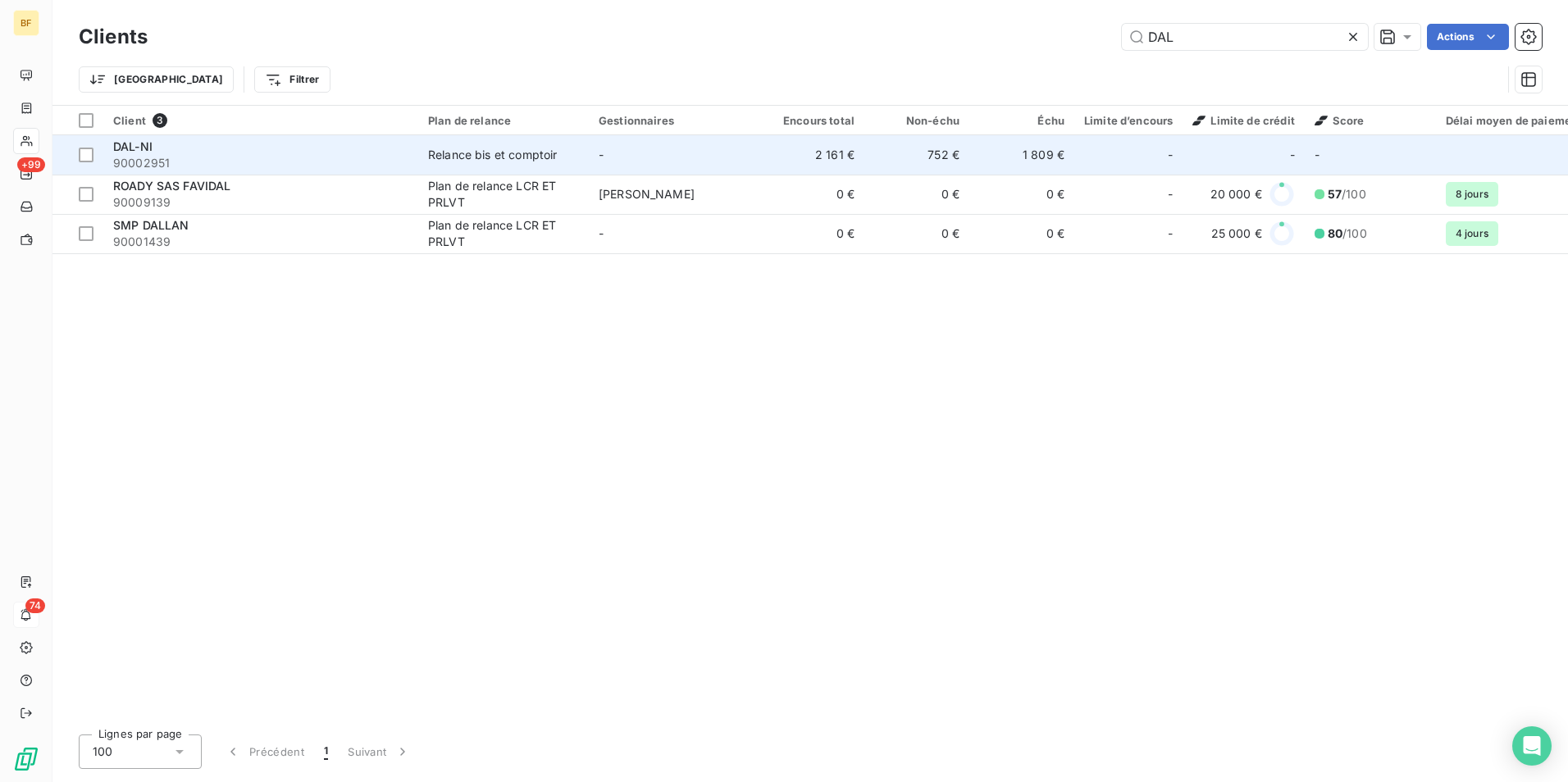
type input "DAL"
click at [181, 152] on div "DAL-NI" at bounding box center [260, 146] width 295 height 16
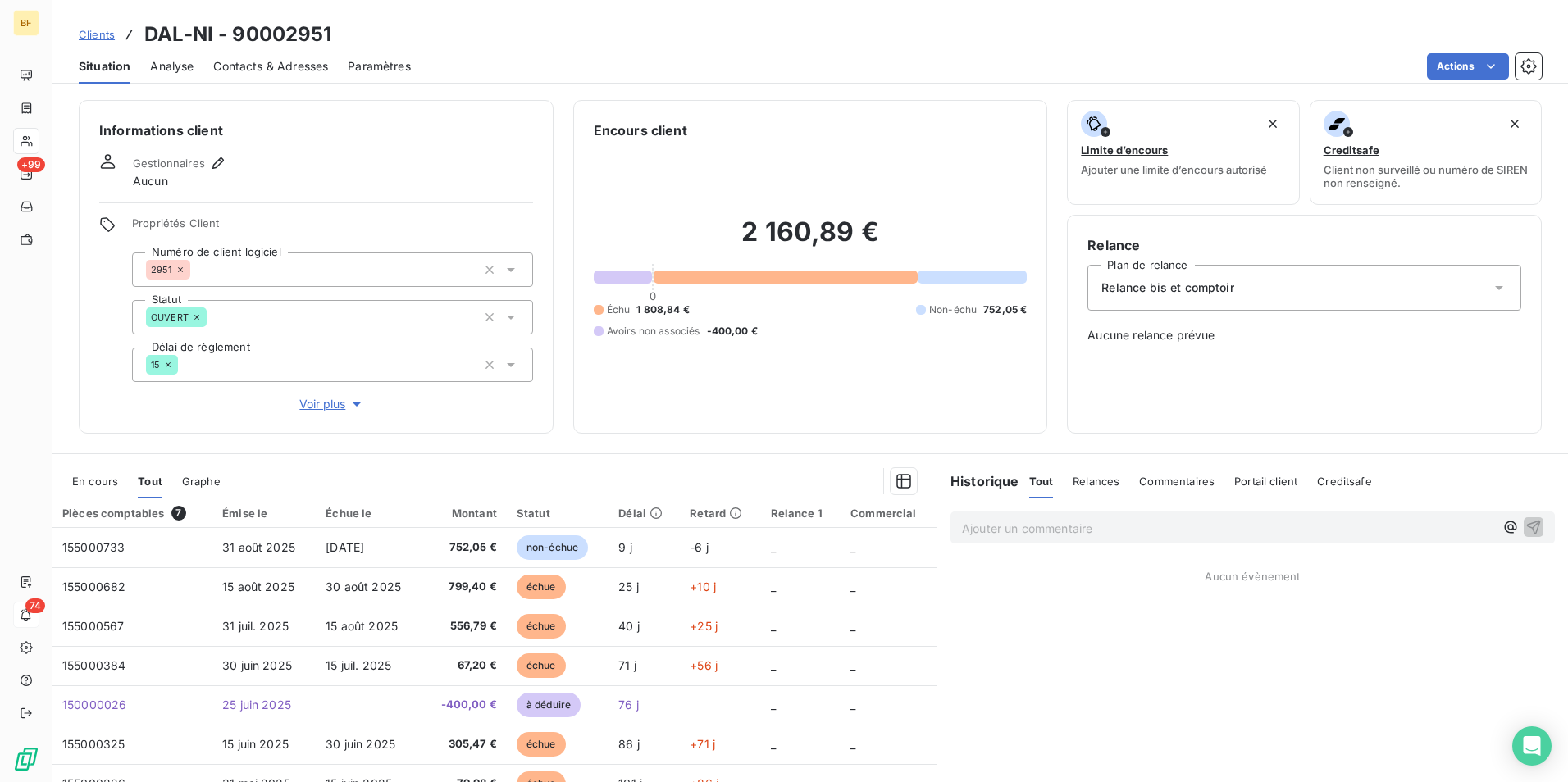
drag, startPoint x: 632, startPoint y: 74, endPoint x: 556, endPoint y: 225, distance: 169.0
click at [632, 74] on div "Actions" at bounding box center [986, 66] width 1111 height 26
click at [653, 140] on h6 "Encours client" at bounding box center [641, 130] width 94 height 20
click at [714, 409] on div "2 160,89 € 0 Échu 1 808,84 € Non-échu 752,05 € Avoirs non associés -400,00 €" at bounding box center [811, 277] width 434 height 273
drag, startPoint x: 680, startPoint y: 422, endPoint x: 676, endPoint y: 406, distance: 16.5
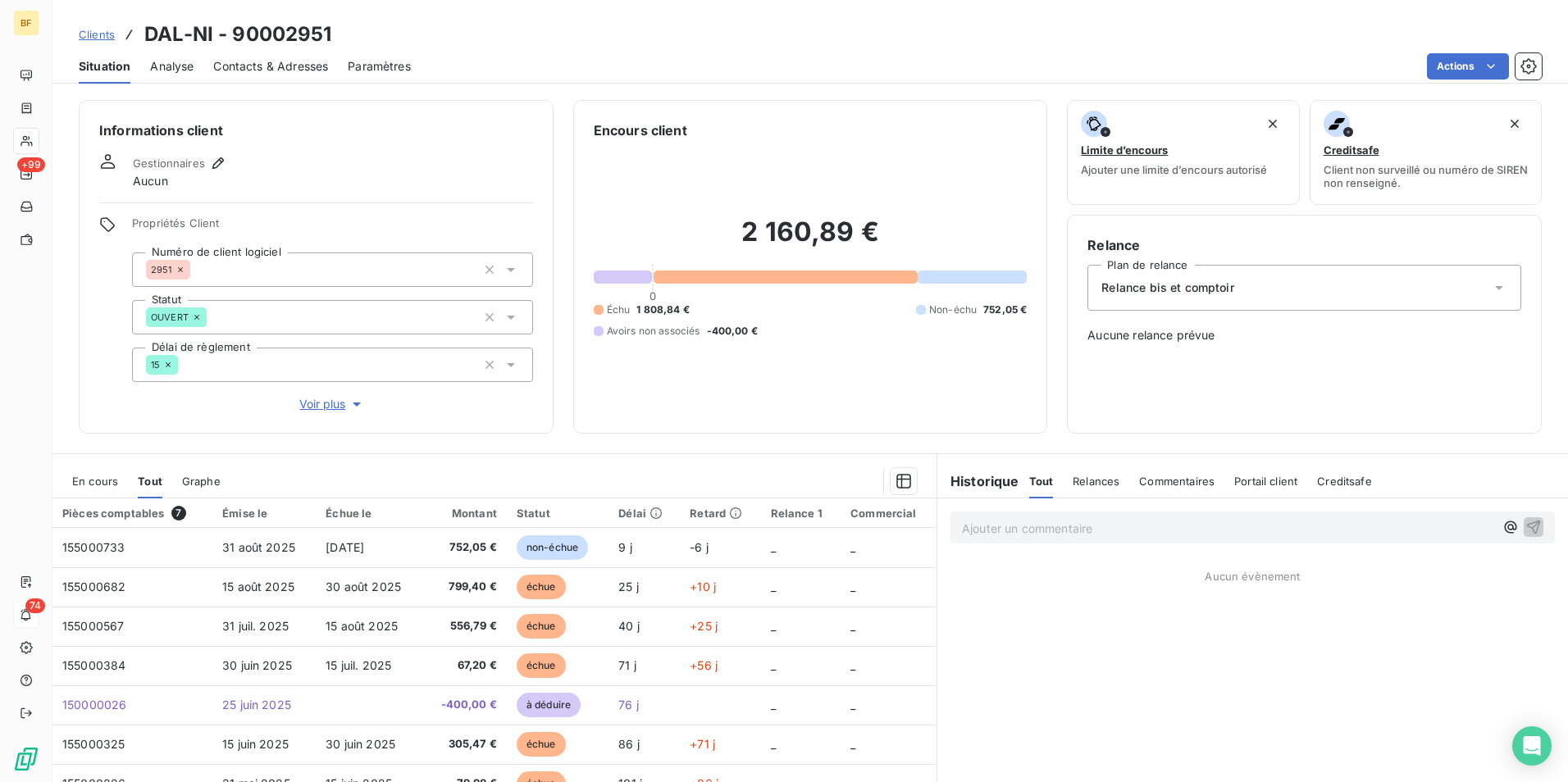
click at [679, 422] on div "Encours client 2 160,89 € 0 Échu 1 808,84 € Non-échu 752,05 € Avoirs non associ…" at bounding box center [811, 267] width 475 height 334
click at [238, 52] on div "Contacts & Adresses" at bounding box center [271, 66] width 115 height 34
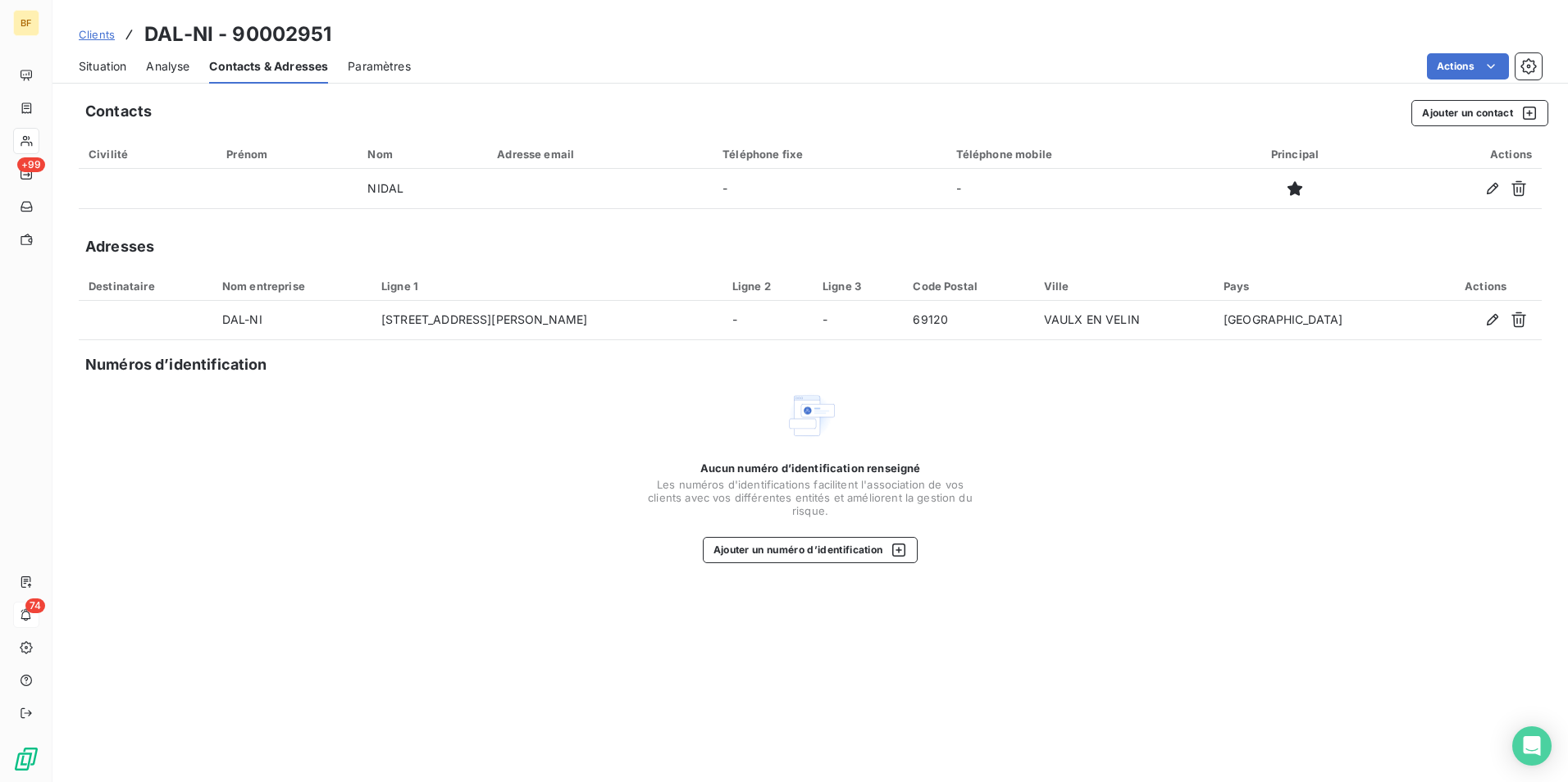
click at [119, 70] on span "Situation" at bounding box center [103, 66] width 48 height 16
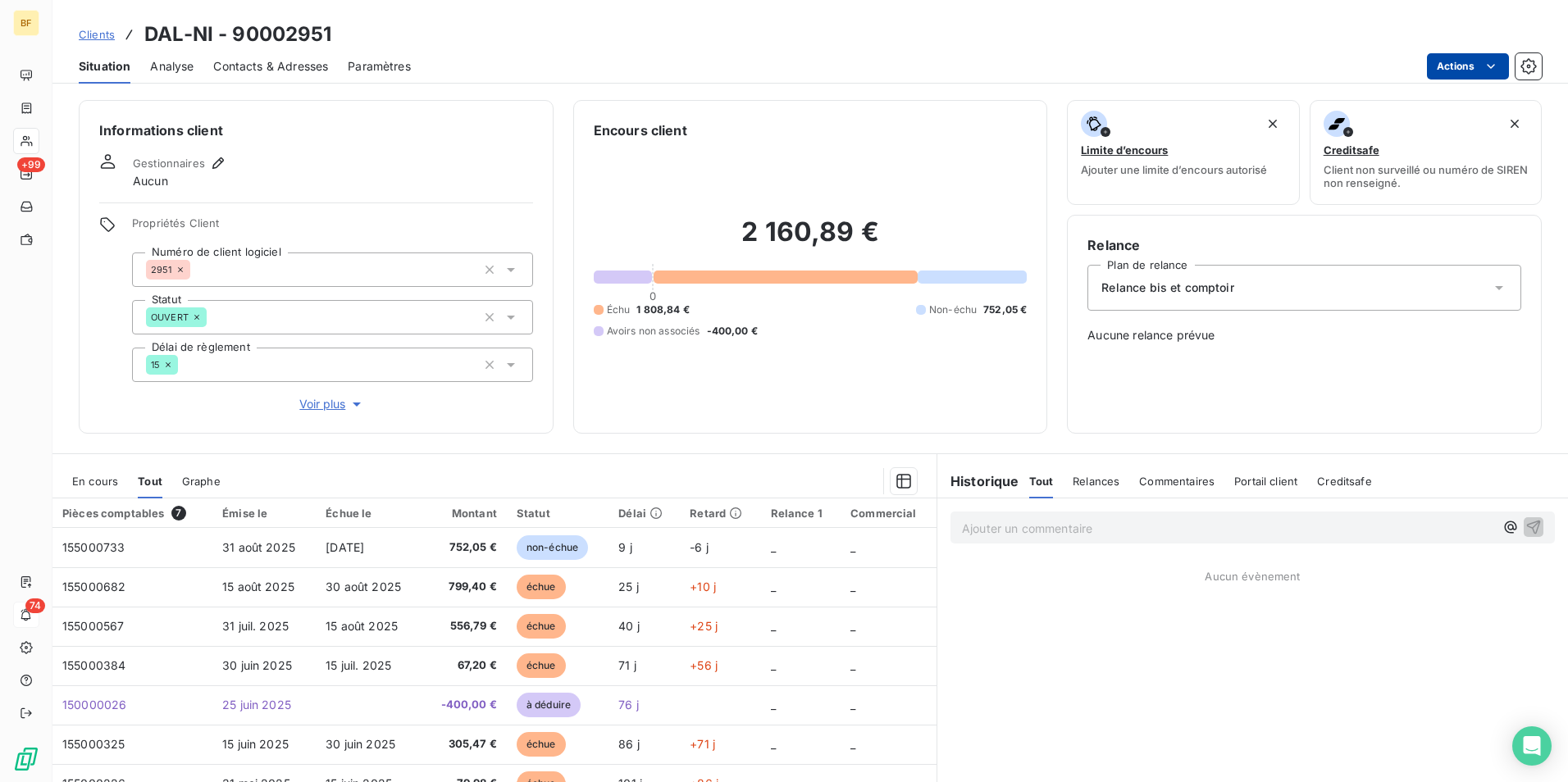
click at [1474, 57] on html "BF +99 74 Clients DAL-NI - 90002951 Situation Analyse Contacts & Adresses Param…" at bounding box center [784, 391] width 1568 height 782
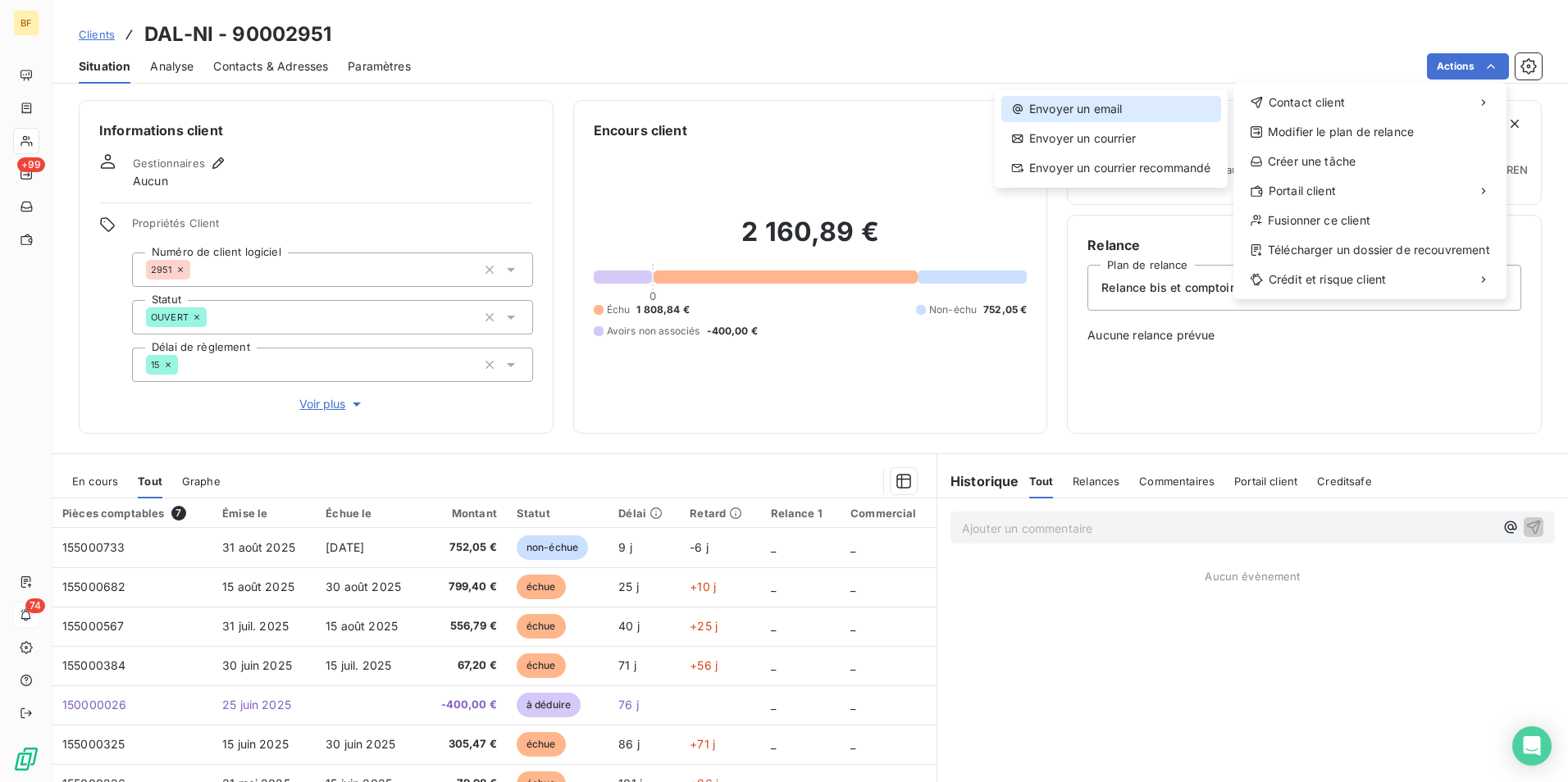
click at [1151, 104] on div "Envoyer un email" at bounding box center [1111, 109] width 220 height 26
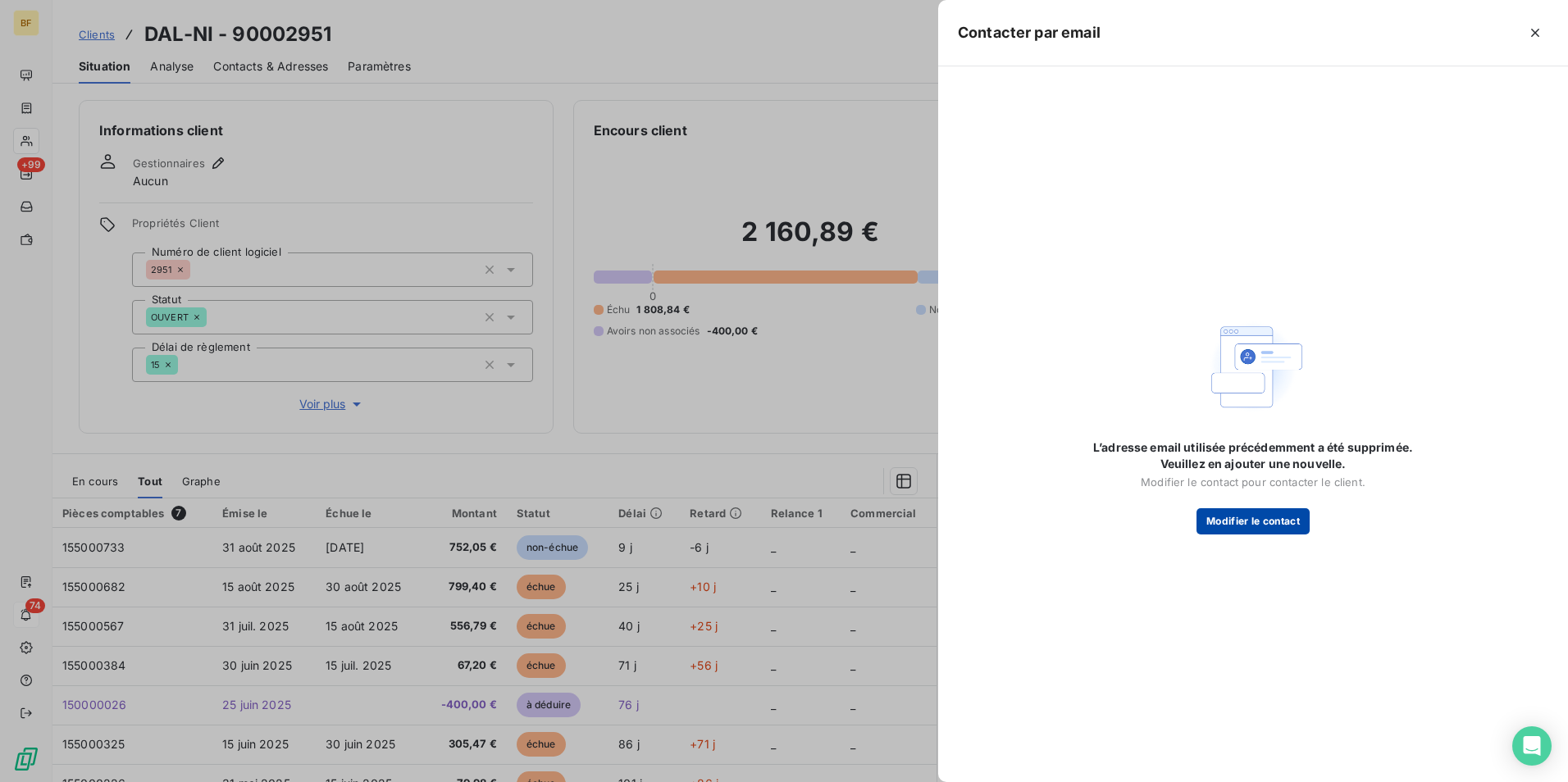
click at [1272, 524] on button "Modifier le contact" at bounding box center [1252, 522] width 113 height 26
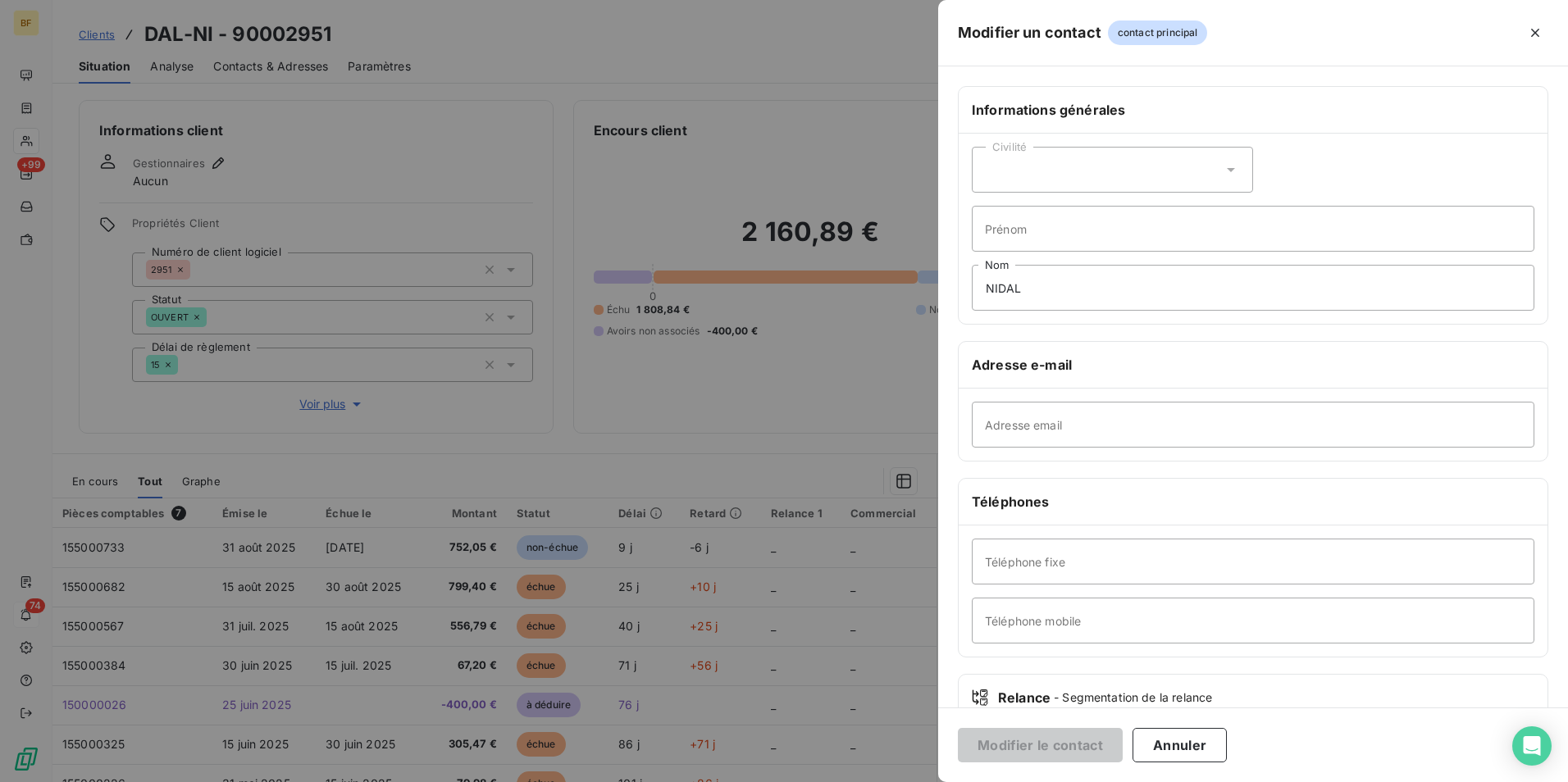
click at [1071, 168] on div "Civilité" at bounding box center [1112, 170] width 282 height 46
click at [1309, 219] on input "Prénom" at bounding box center [1252, 229] width 562 height 46
click at [1189, 340] on div "Informations générales Civilité Prénom NIDAL Nom Adresse e-mail Adresse email T…" at bounding box center [1253, 450] width 630 height 728
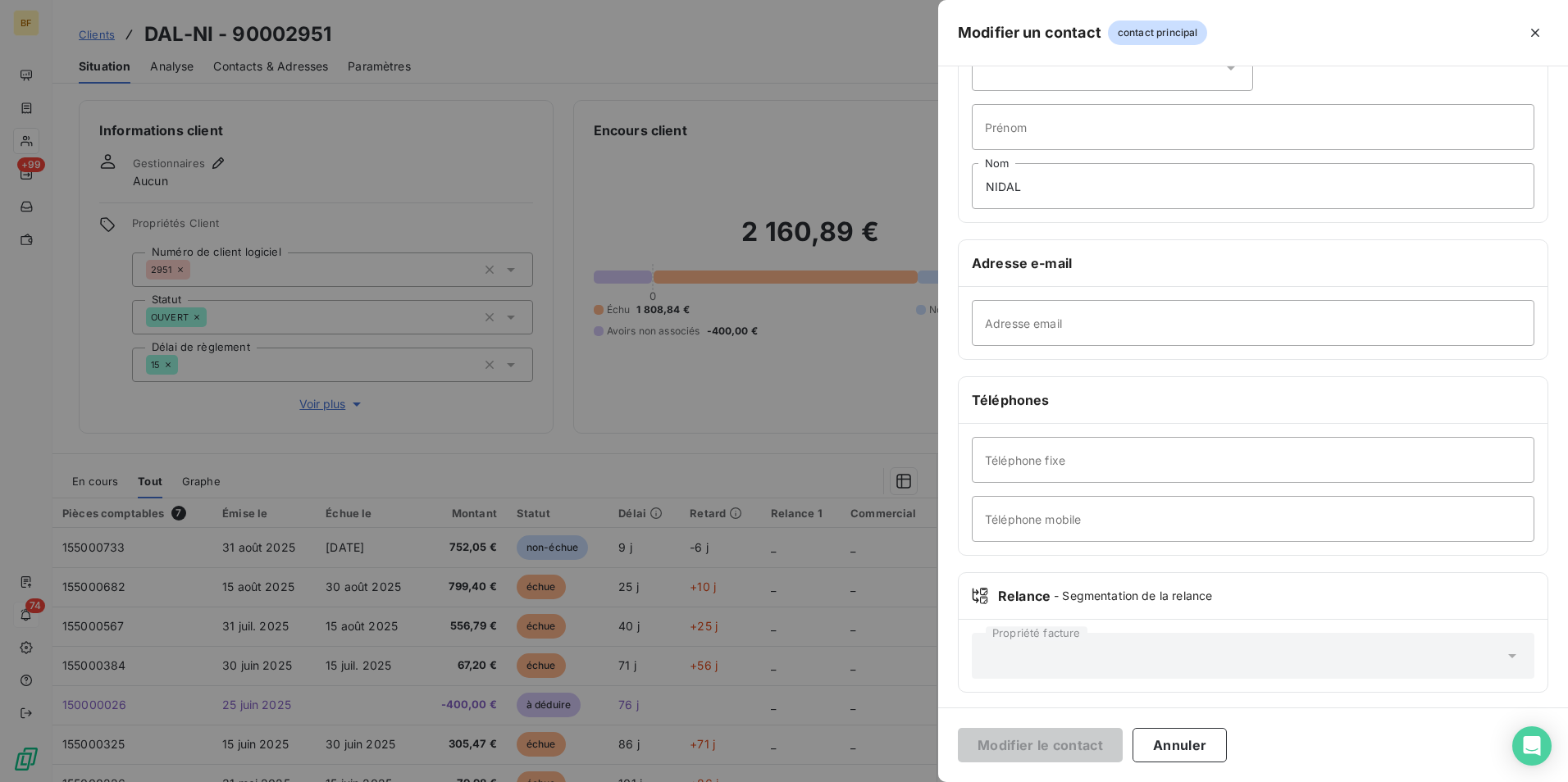
scroll to position [106, 0]
click at [1072, 328] on input "Adresse email" at bounding box center [1252, 318] width 562 height 46
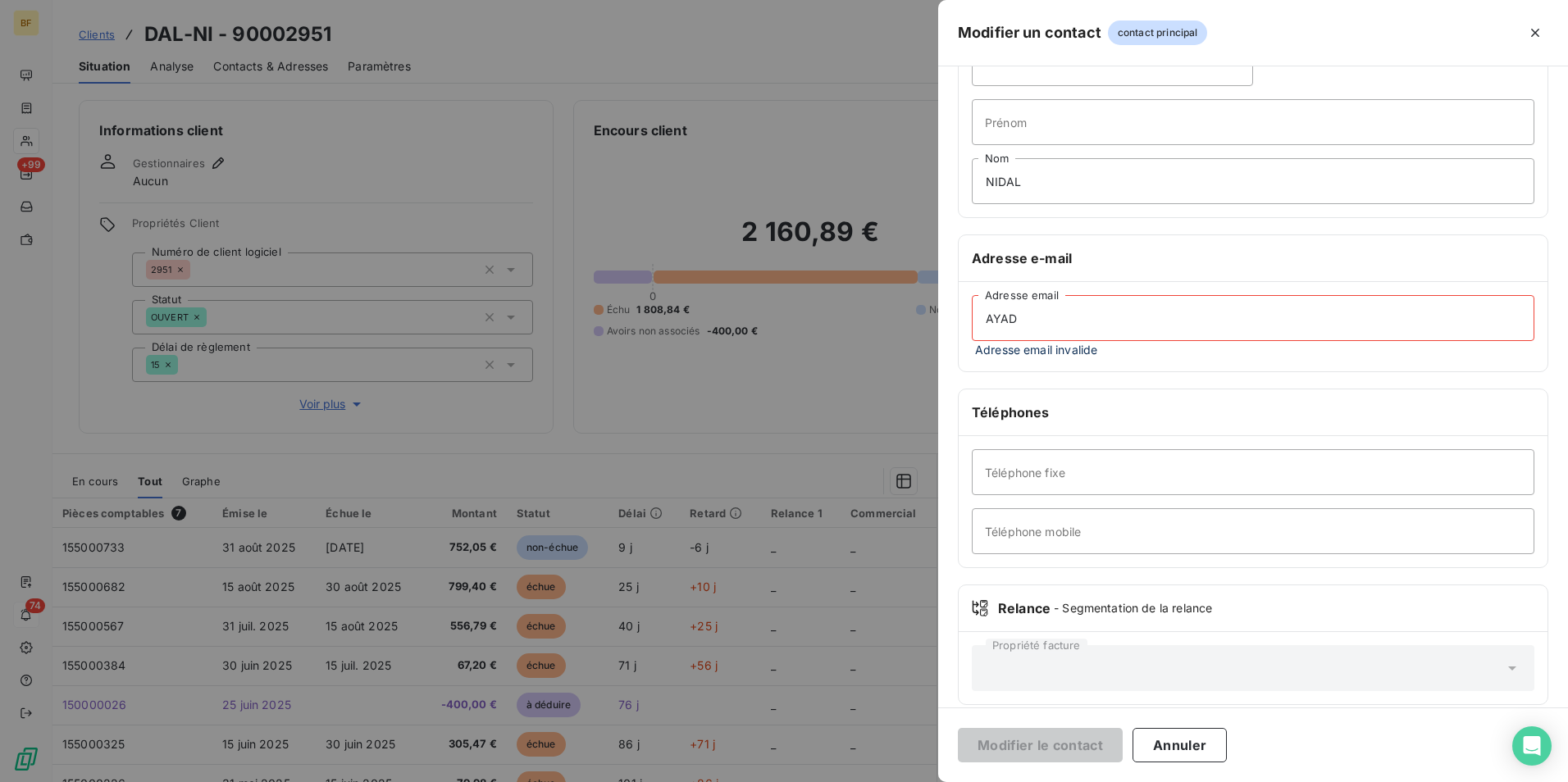
type input "AYADI"
drag, startPoint x: 1063, startPoint y: 337, endPoint x: 706, endPoint y: 308, distance: 358.2
click at [706, 782] on div "Modifier un contact contact principal Informations générales Civilité Prénom NI…" at bounding box center [784, 782] width 1568 height 0
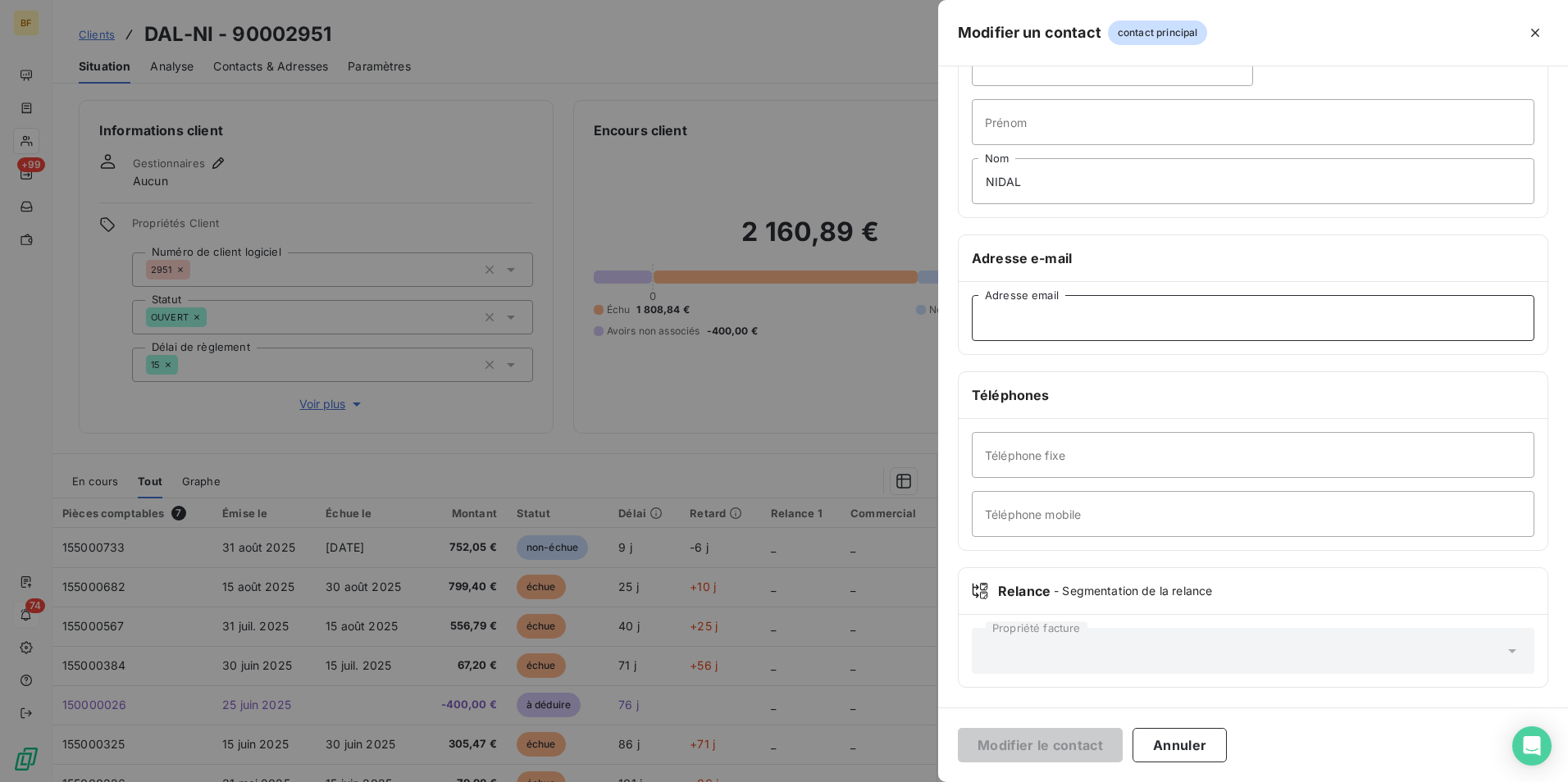
click at [1102, 334] on input "Adresse email" at bounding box center [1252, 318] width 562 height 46
paste input "[EMAIL_ADDRESS][DOMAIN_NAME]"
type input "[EMAIL_ADDRESS][DOMAIN_NAME]"
click at [1068, 729] on button "Modifier le contact" at bounding box center [1041, 745] width 165 height 34
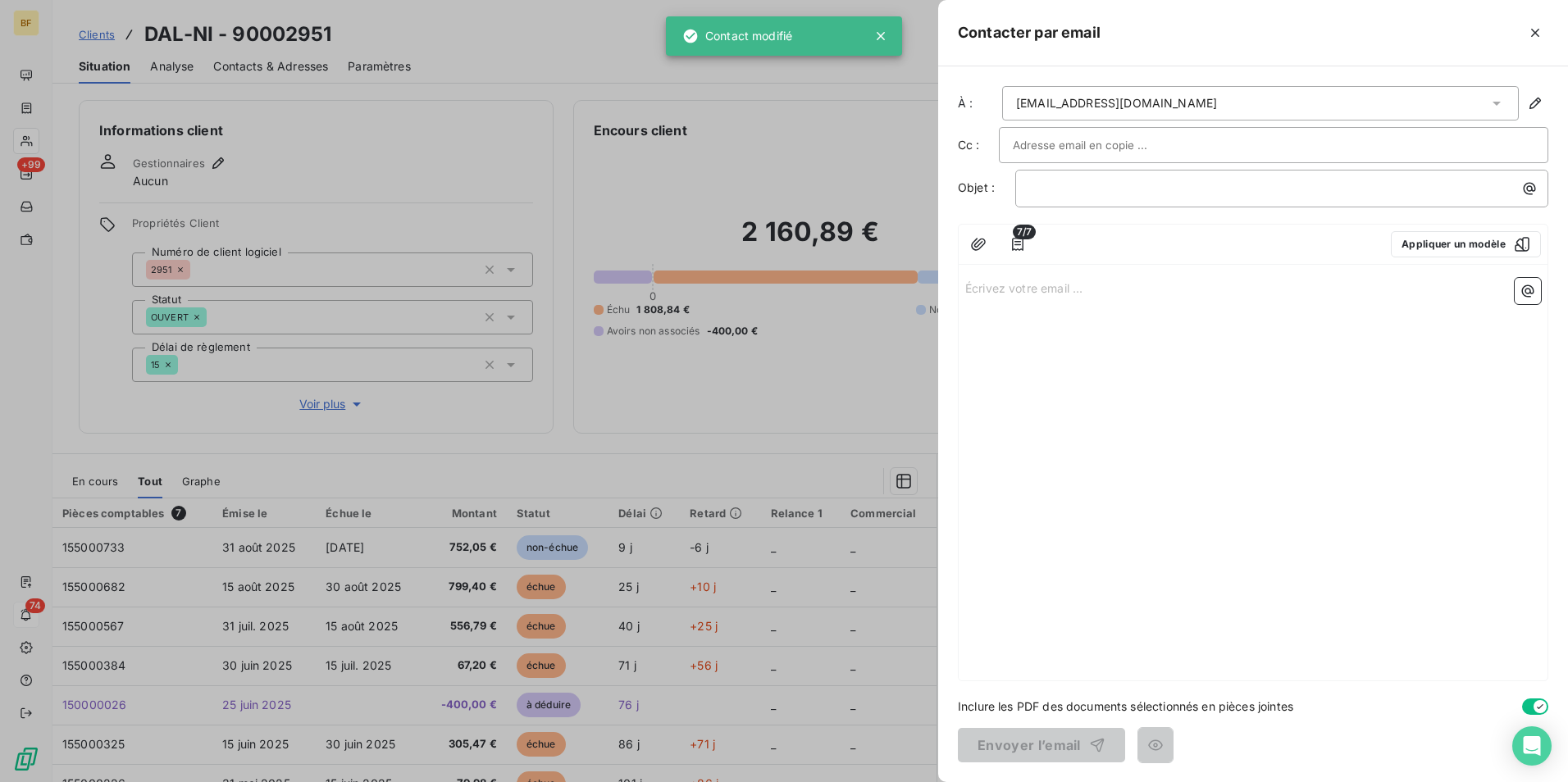
click at [1023, 238] on span "7/7" at bounding box center [1023, 231] width 23 height 14
click at [1021, 243] on icon "button" at bounding box center [1017, 244] width 16 height 16
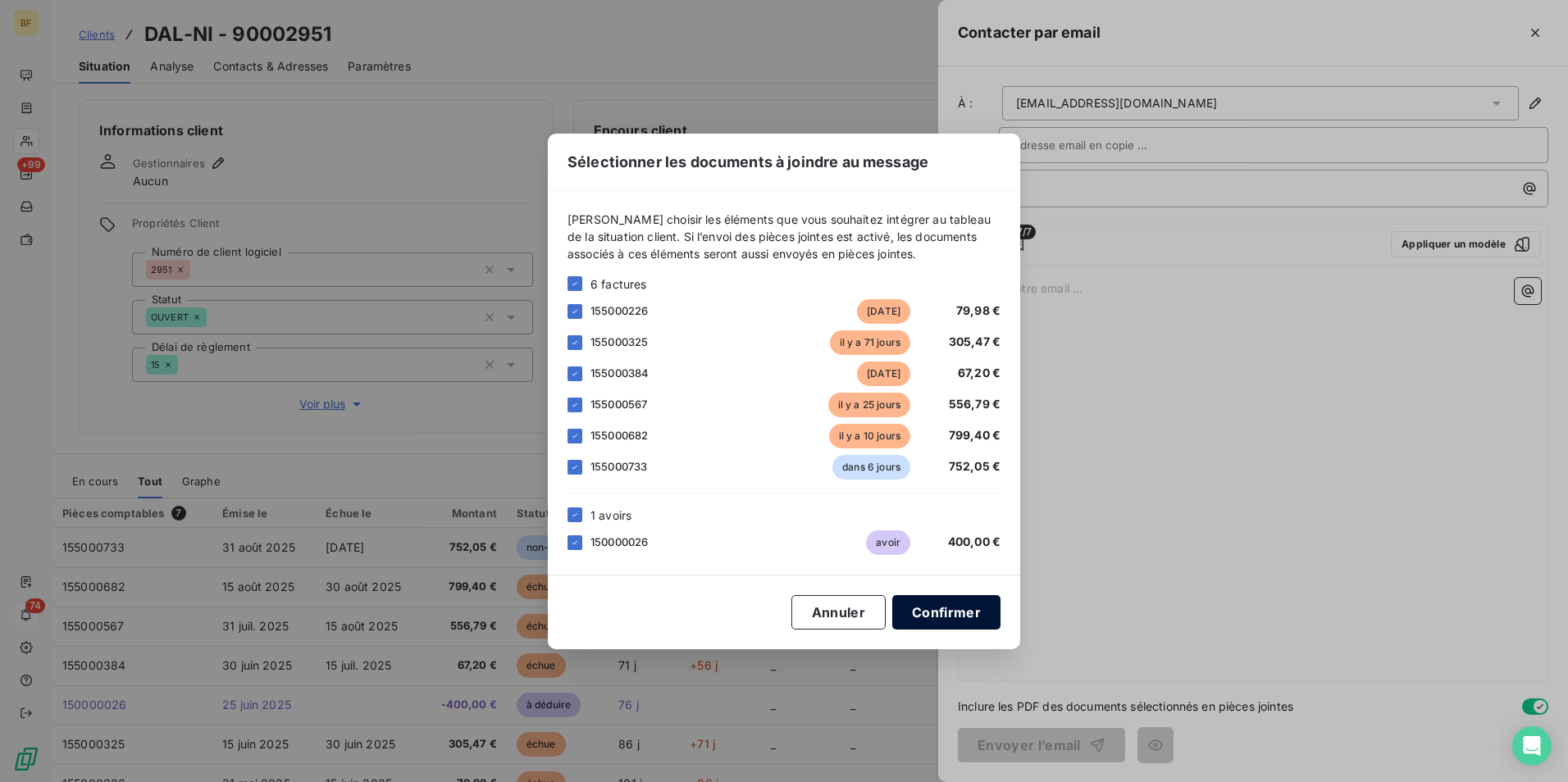
click at [967, 614] on button "Confirmer" at bounding box center [946, 613] width 108 height 34
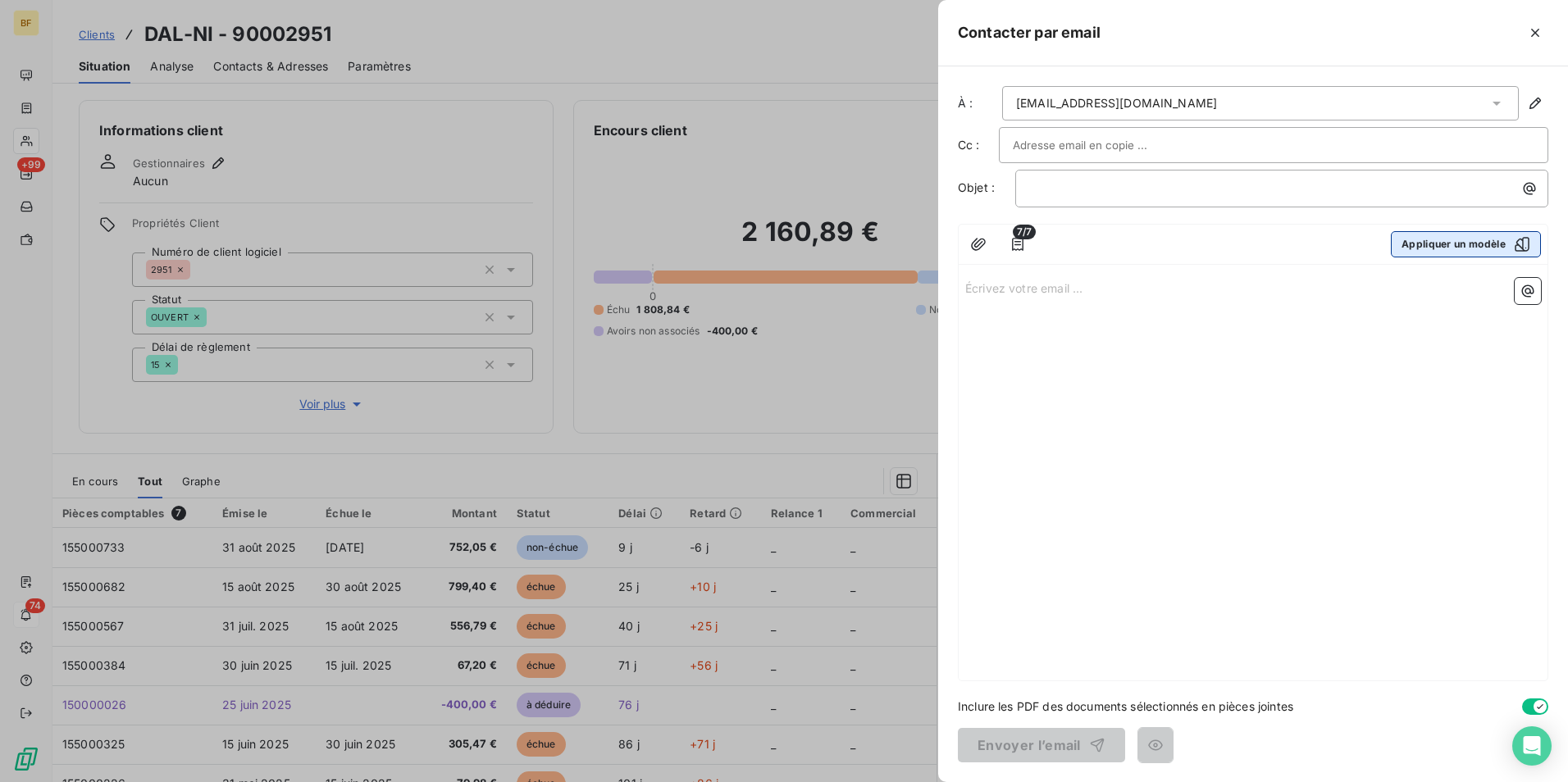
click at [1440, 250] on button "Appliquer un modèle" at bounding box center [1466, 244] width 150 height 26
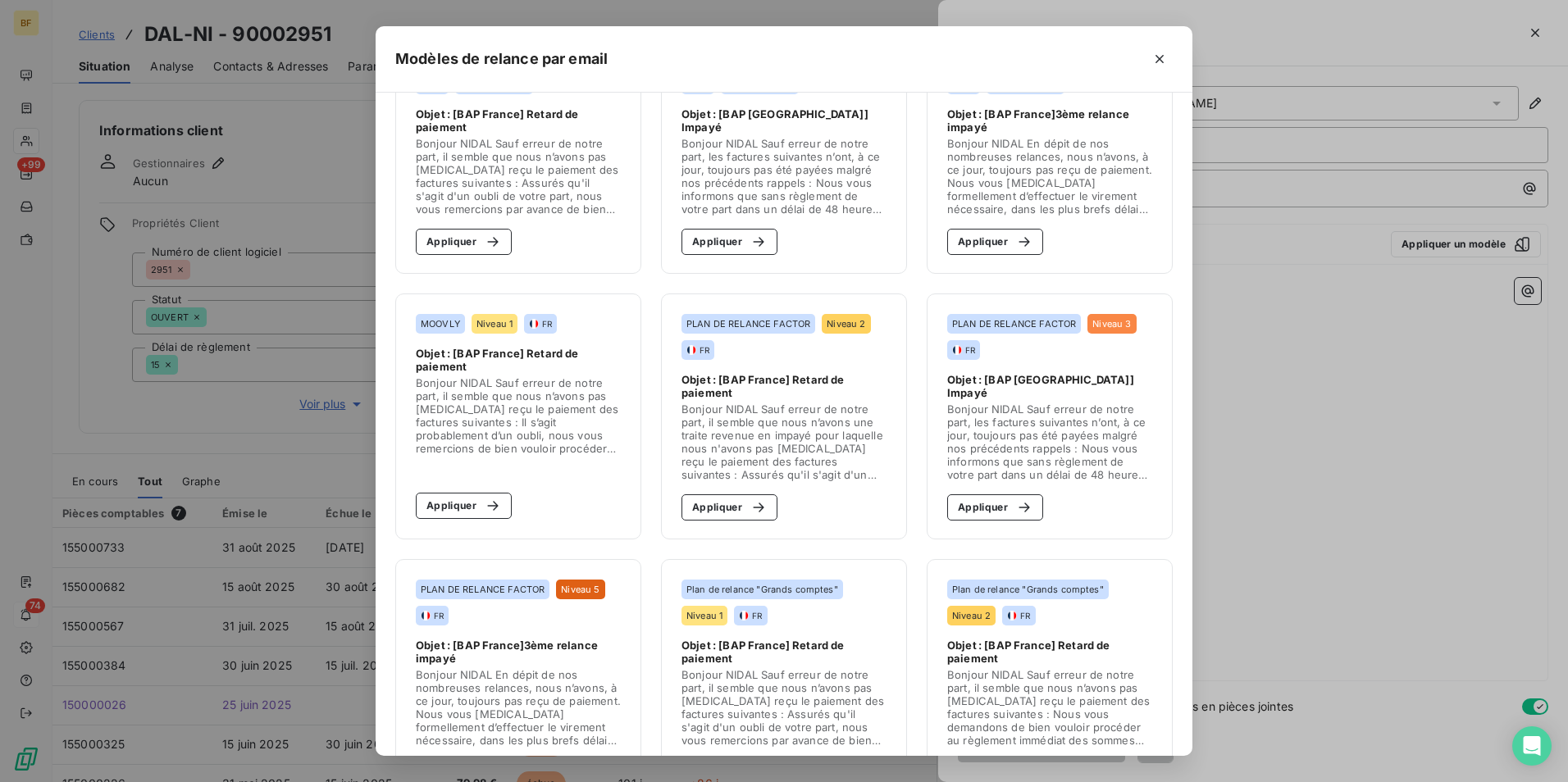
scroll to position [82, 0]
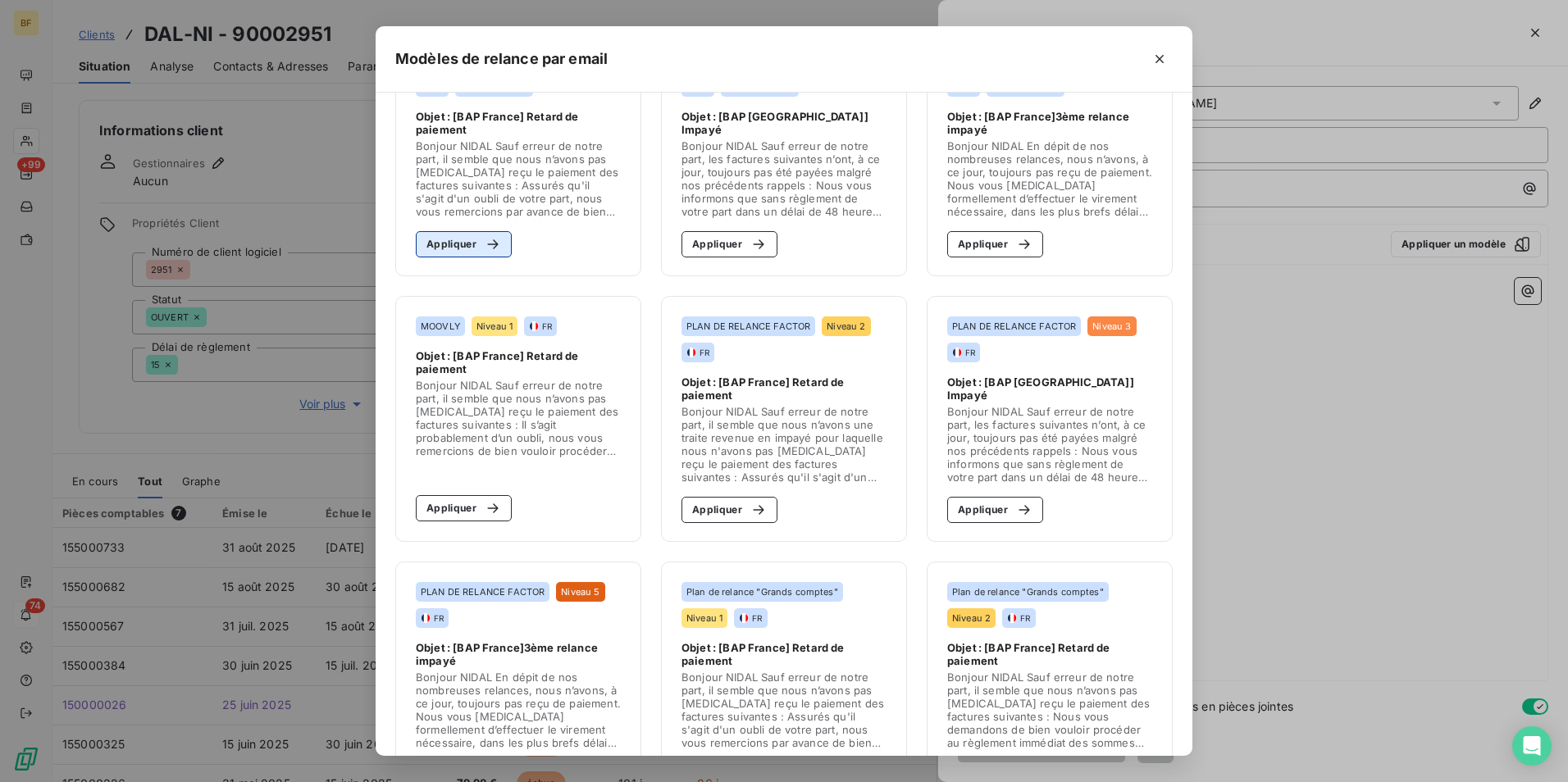
click at [485, 241] on icon "button" at bounding box center [493, 244] width 16 height 16
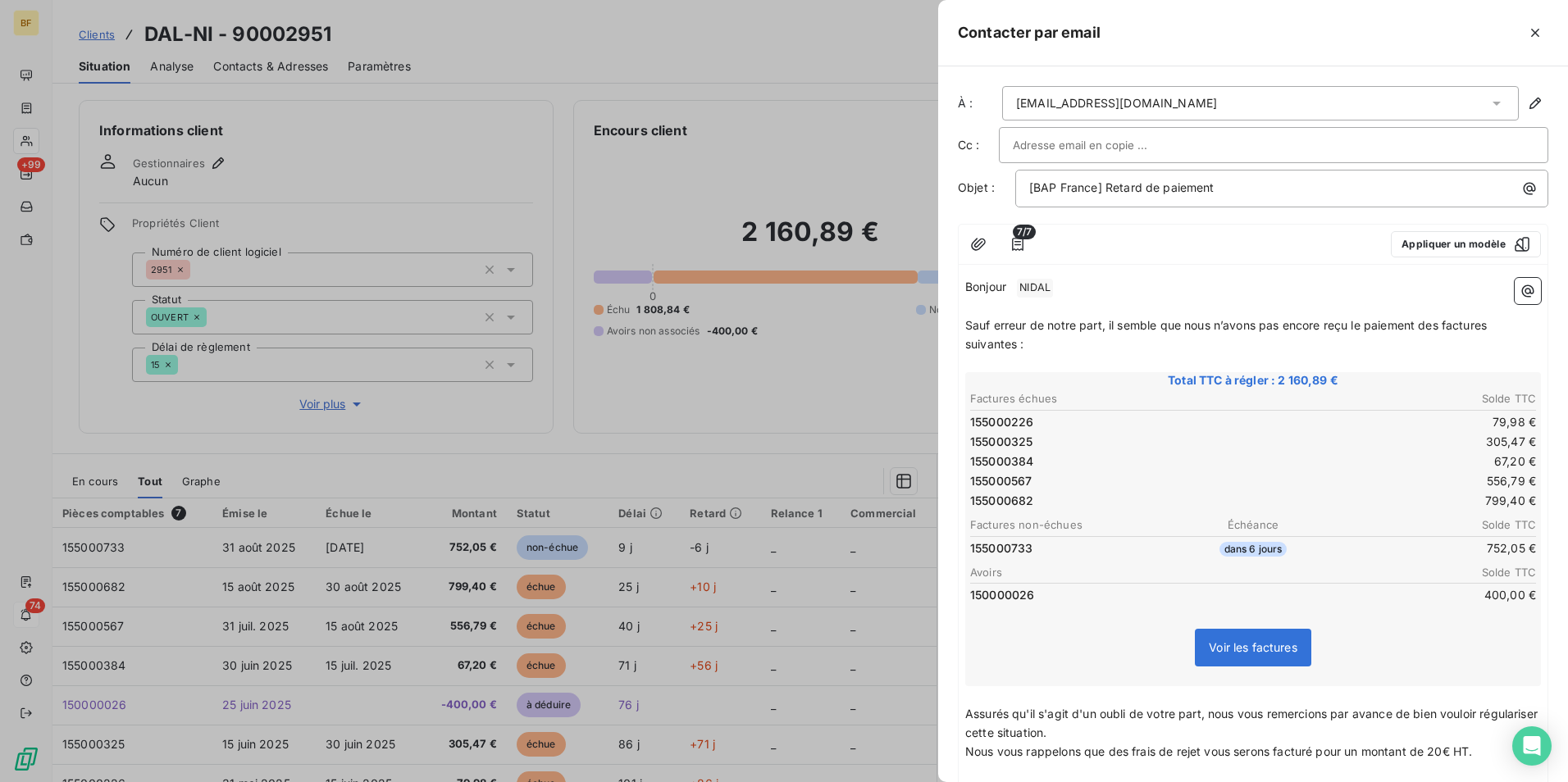
drag, startPoint x: 1072, startPoint y: 332, endPoint x: 1038, endPoint y: 340, distance: 34.9
click at [1069, 332] on p "Sauf erreur de notre part, il semble que nous n’avons pas encore reçu le paieme…" at bounding box center [1252, 335] width 576 height 37
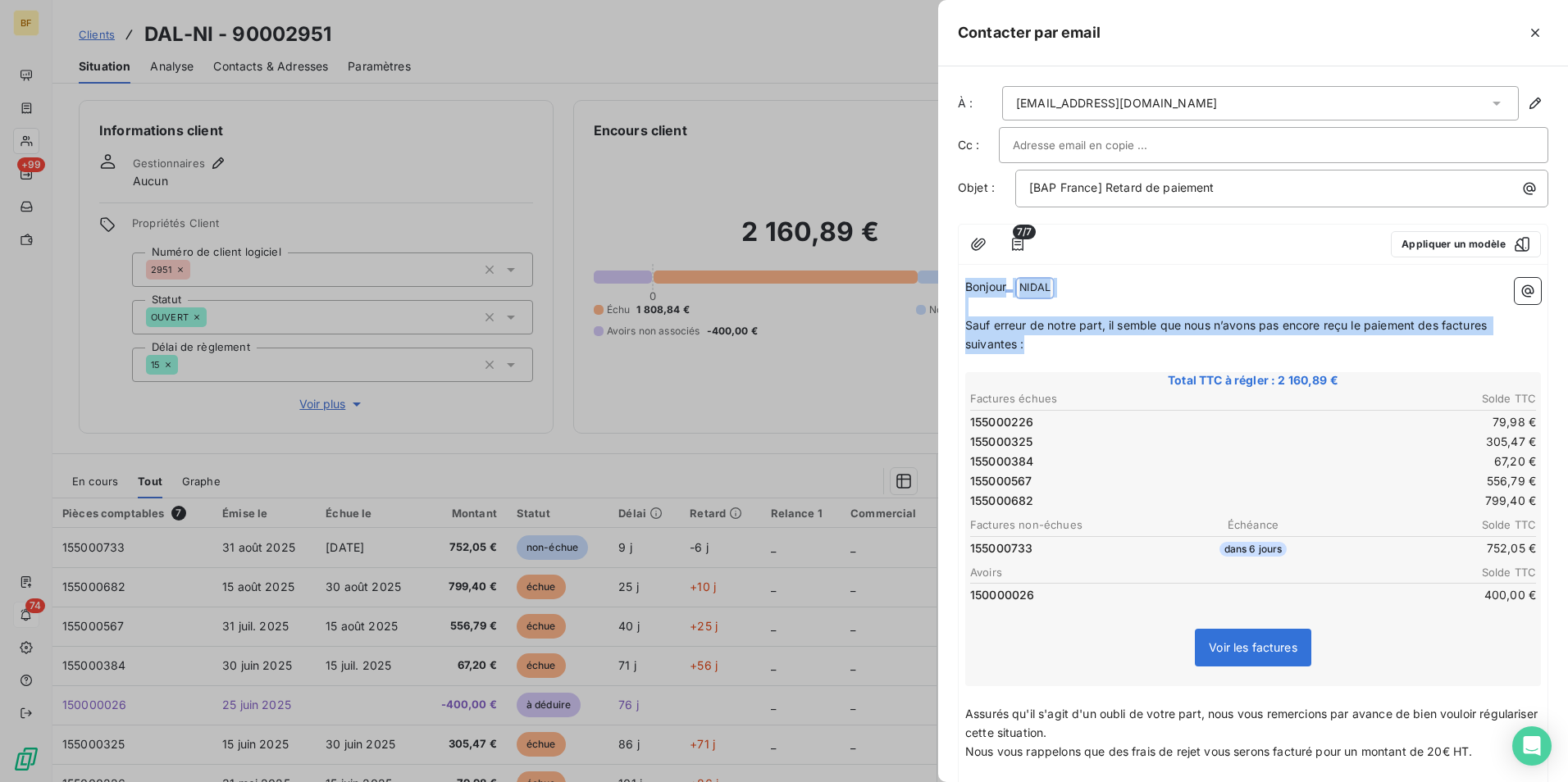
drag, startPoint x: 1041, startPoint y: 340, endPoint x: 944, endPoint y: 279, distance: 114.6
click at [944, 279] on div "À : [EMAIL_ADDRESS][DOMAIN_NAME] Cc : Objet : [BAP France] Retard de paiement 7…" at bounding box center [1253, 424] width 630 height 716
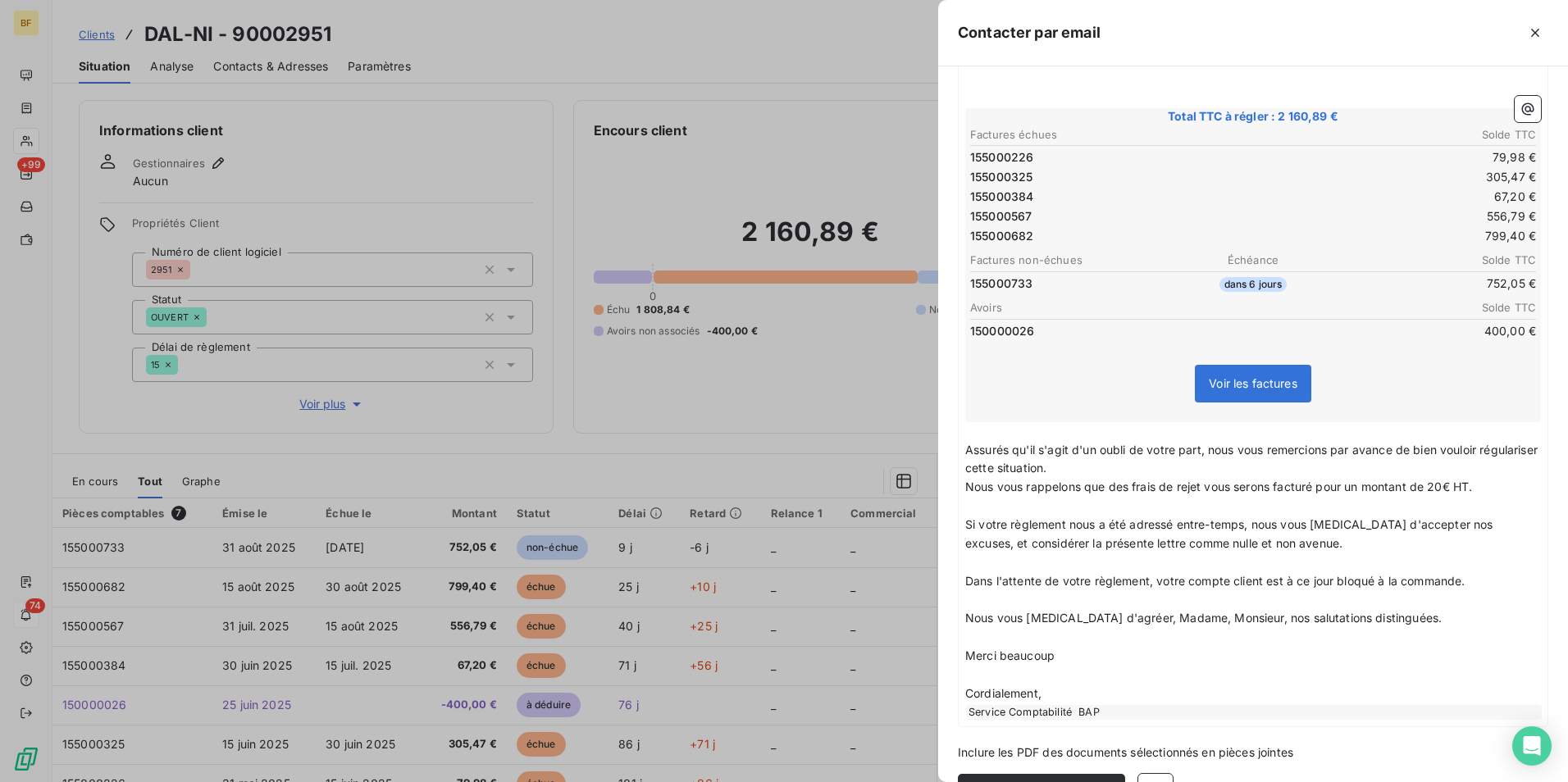
scroll to position [246, 0]
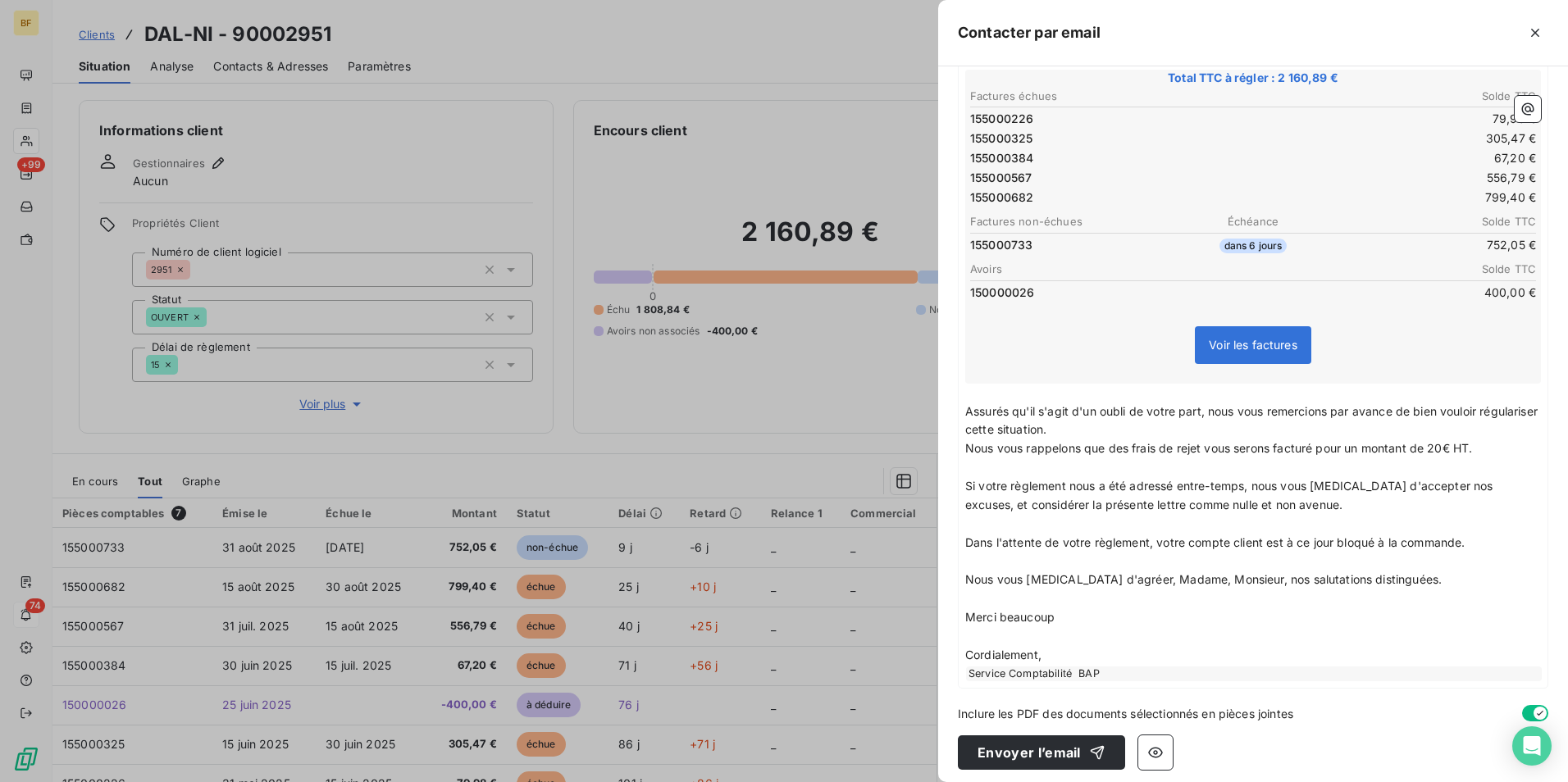
click at [960, 404] on div "﻿ ﻿ Total TTC à régler : 2 160,89 € Factures échues Solde TTC 155000226 79,98 €…" at bounding box center [1253, 357] width 589 height 663
click at [961, 409] on div "﻿ ﻿ Total TTC à régler : 2 160,89 € Factures échues Solde TTC 155000226 79,98 €…" at bounding box center [1253, 357] width 589 height 663
click at [964, 412] on div "﻿ ﻿ Total TTC à régler : 2 160,89 € Factures échues Solde TTC 155000226 79,98 €…" at bounding box center [1253, 357] width 589 height 663
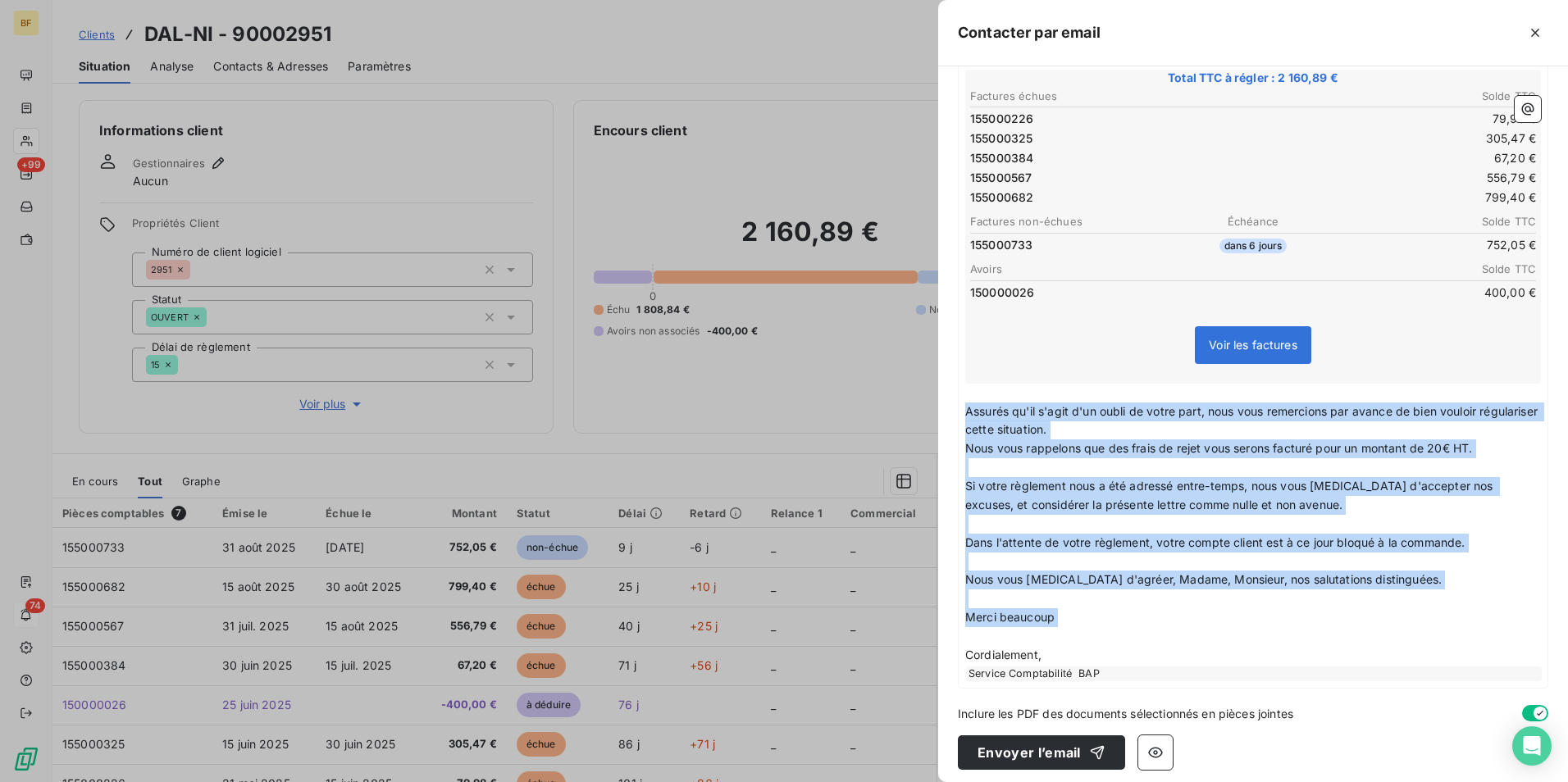
drag, startPoint x: 966, startPoint y: 411, endPoint x: 1161, endPoint y: 639, distance: 300.0
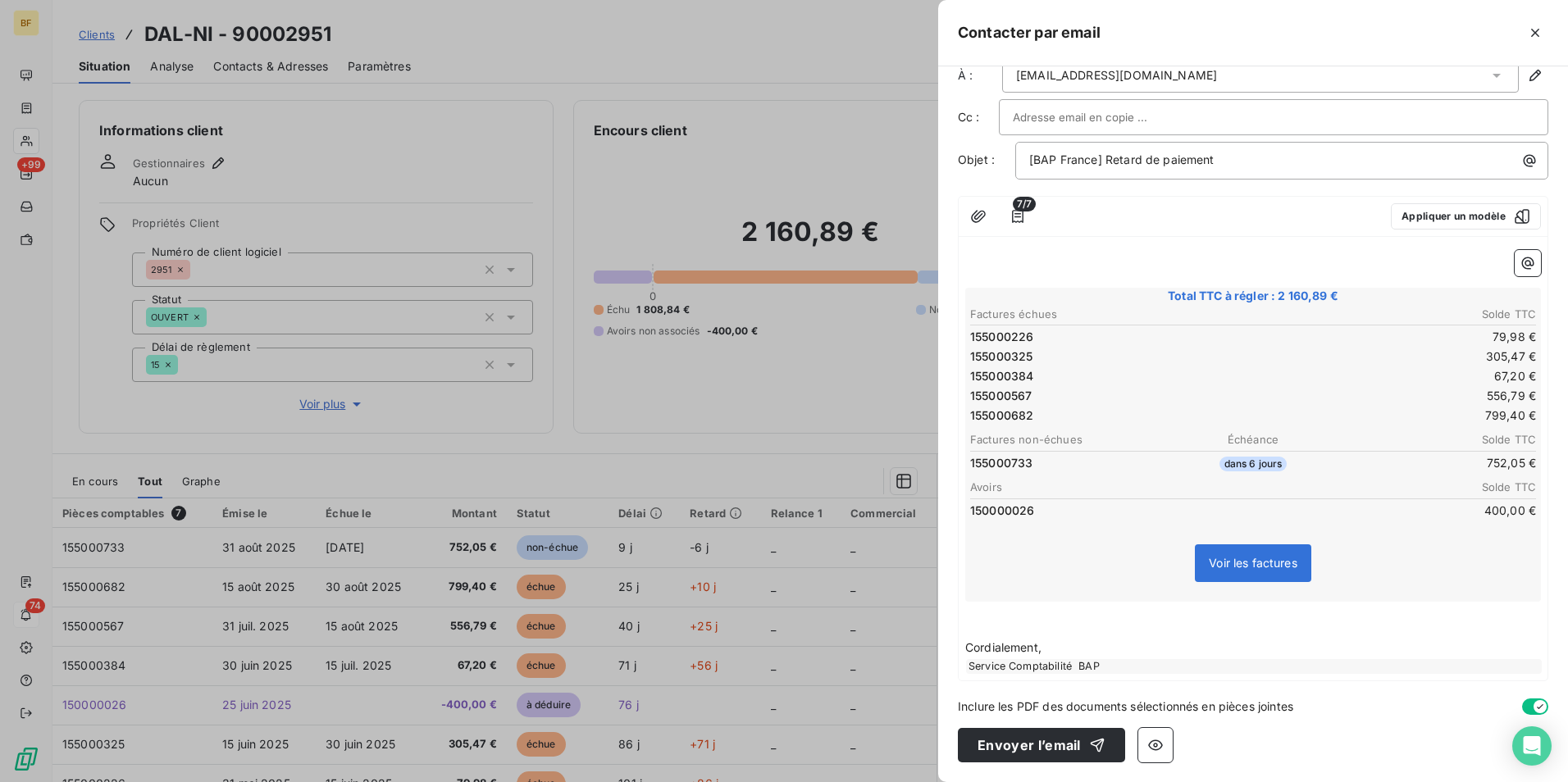
scroll to position [0, 0]
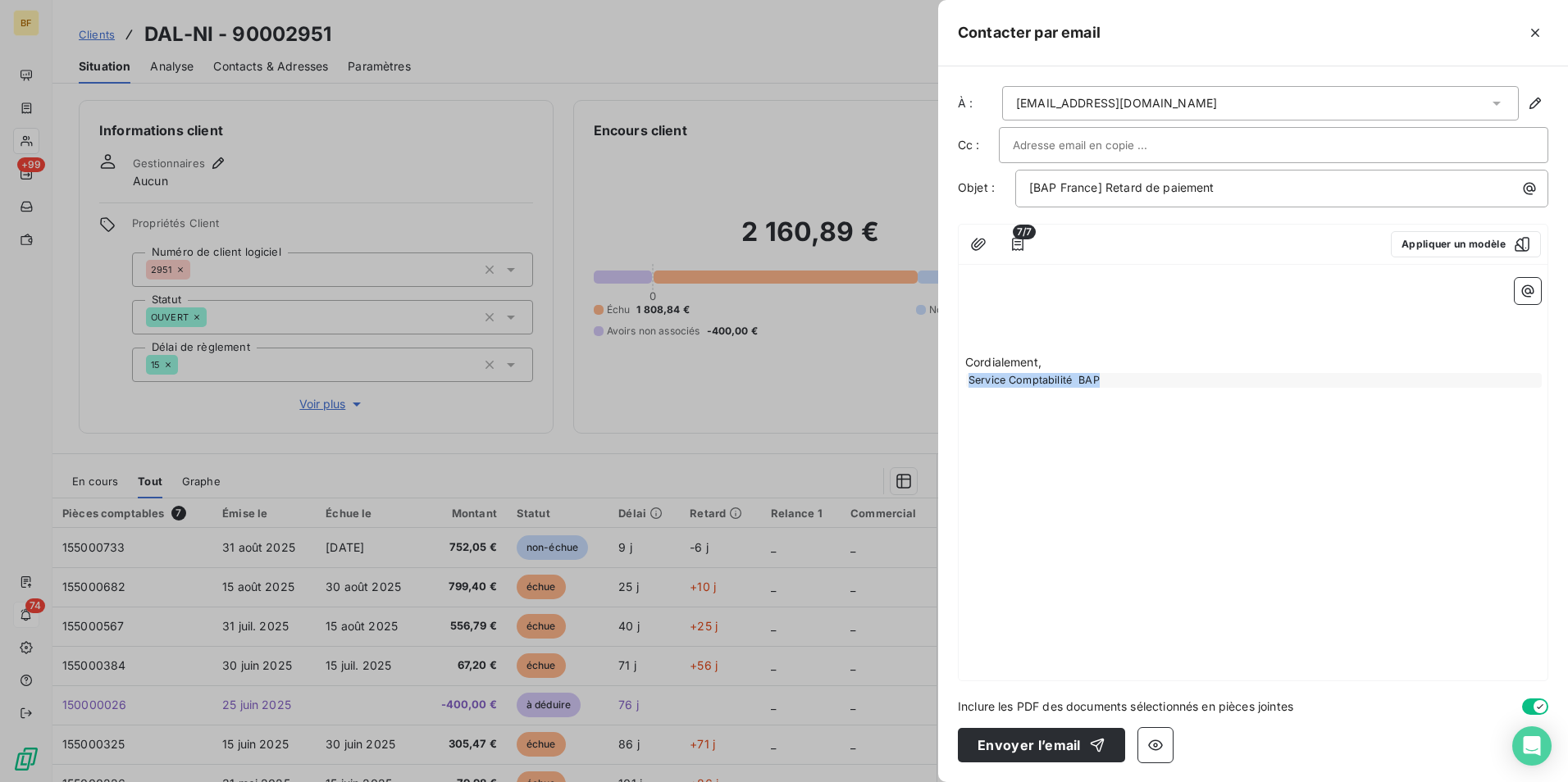
drag, startPoint x: 1181, startPoint y: 385, endPoint x: 908, endPoint y: 238, distance: 310.1
click at [1018, 245] on icon "button" at bounding box center [1017, 244] width 11 height 13
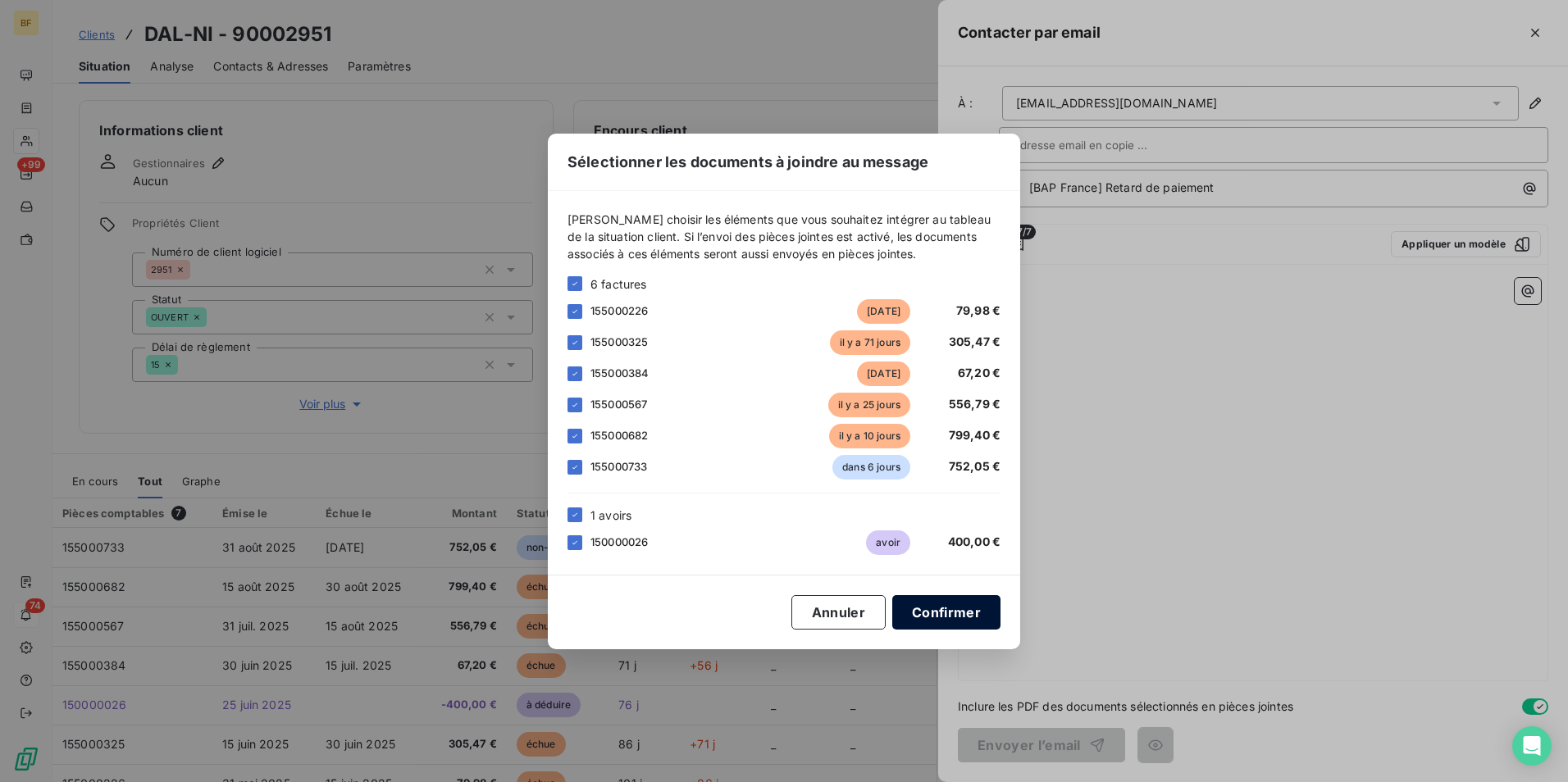
click at [955, 603] on button "Confirmer" at bounding box center [946, 613] width 108 height 34
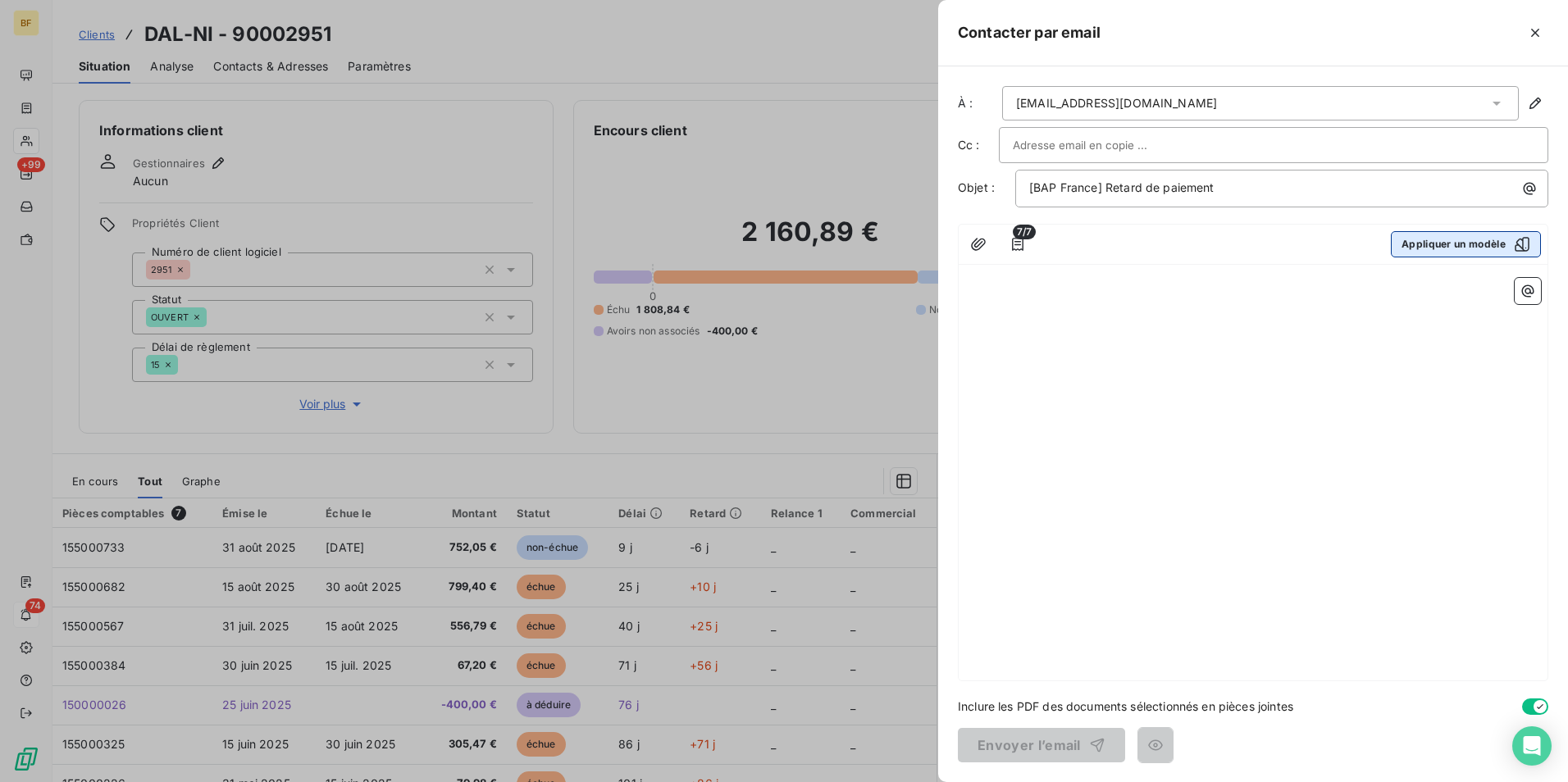
click at [1447, 247] on button "Appliquer un modèle" at bounding box center [1466, 244] width 150 height 26
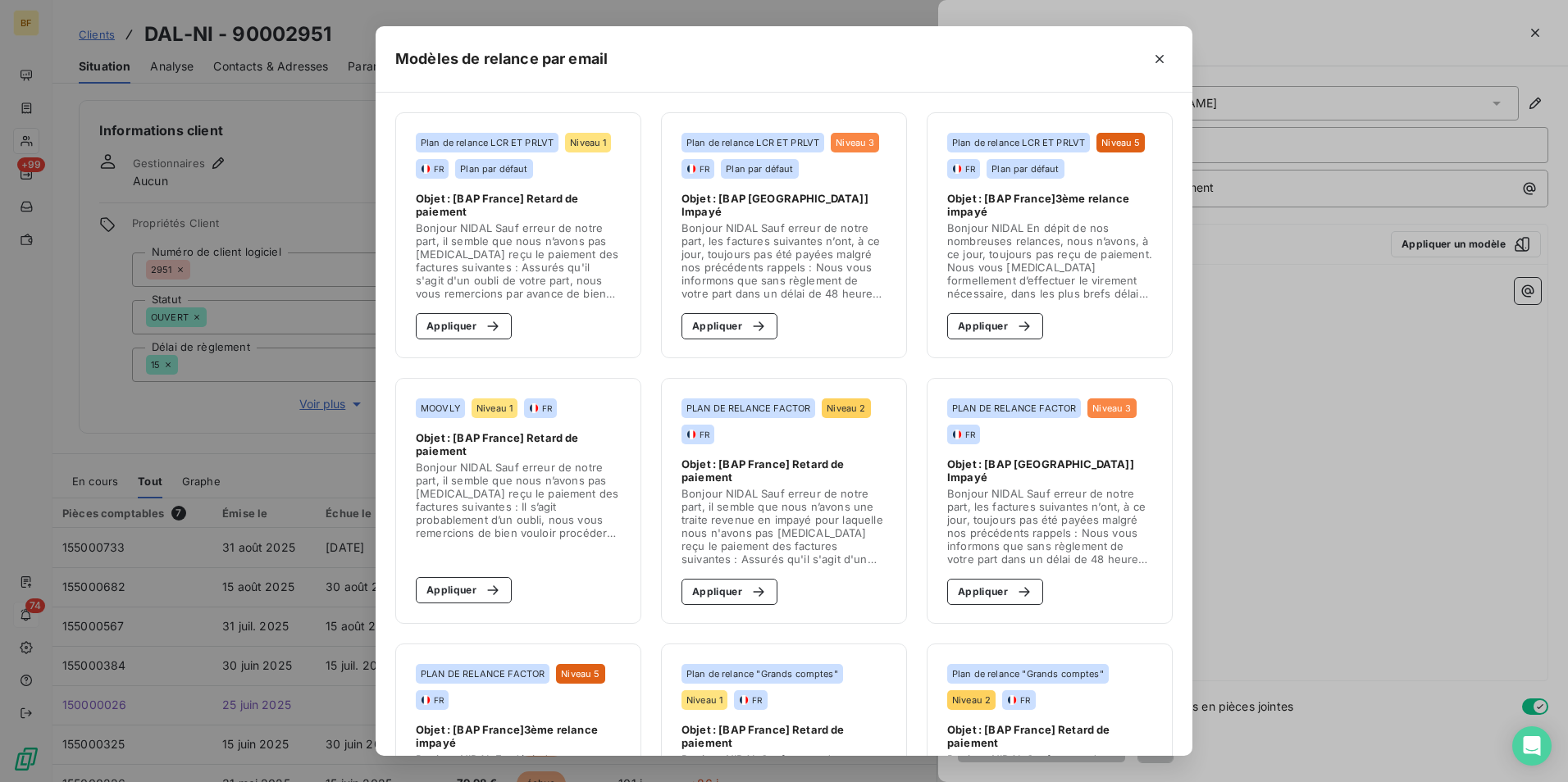
scroll to position [685, 0]
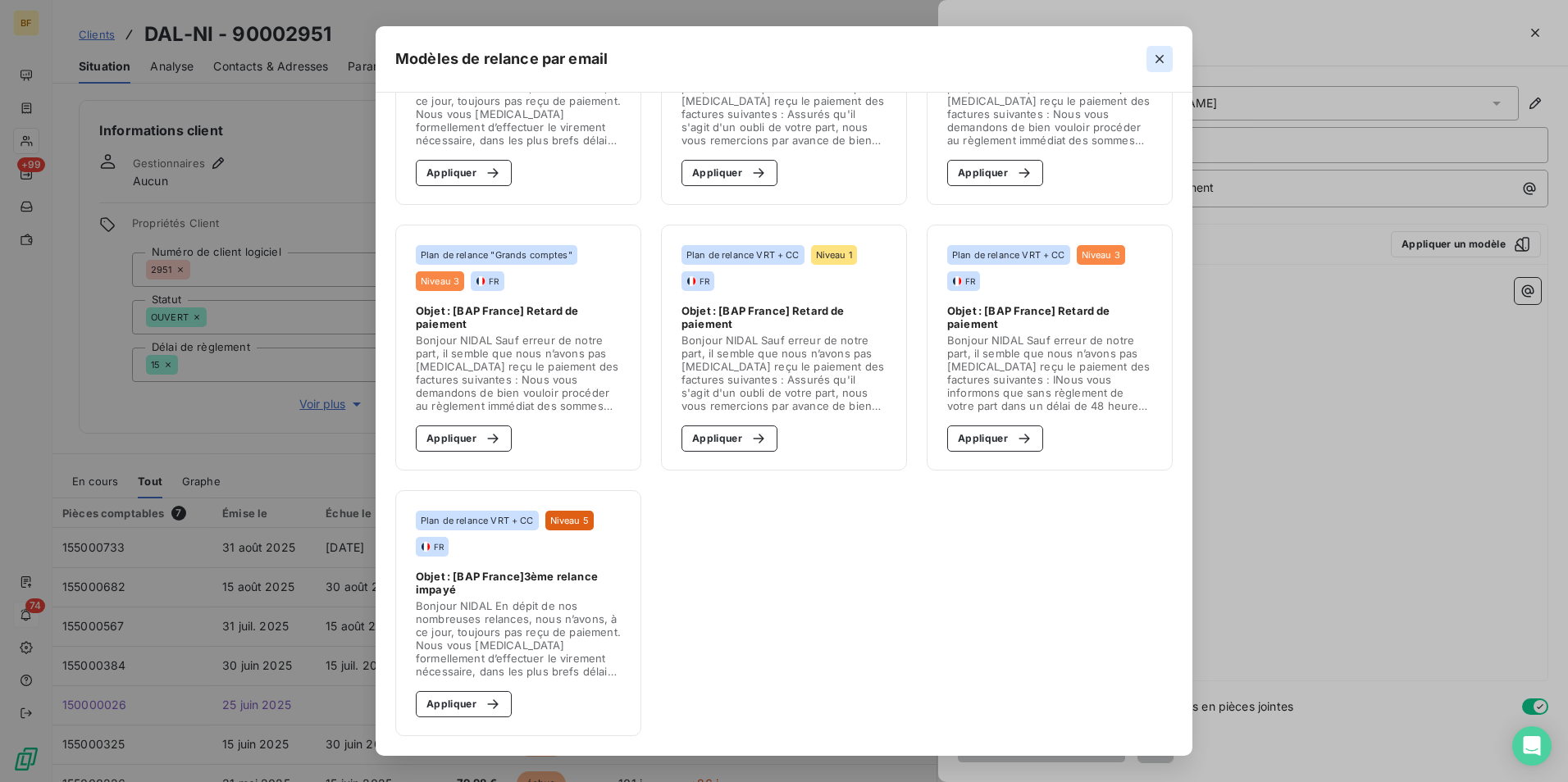
click at [1165, 57] on icon "button" at bounding box center [1159, 59] width 16 height 16
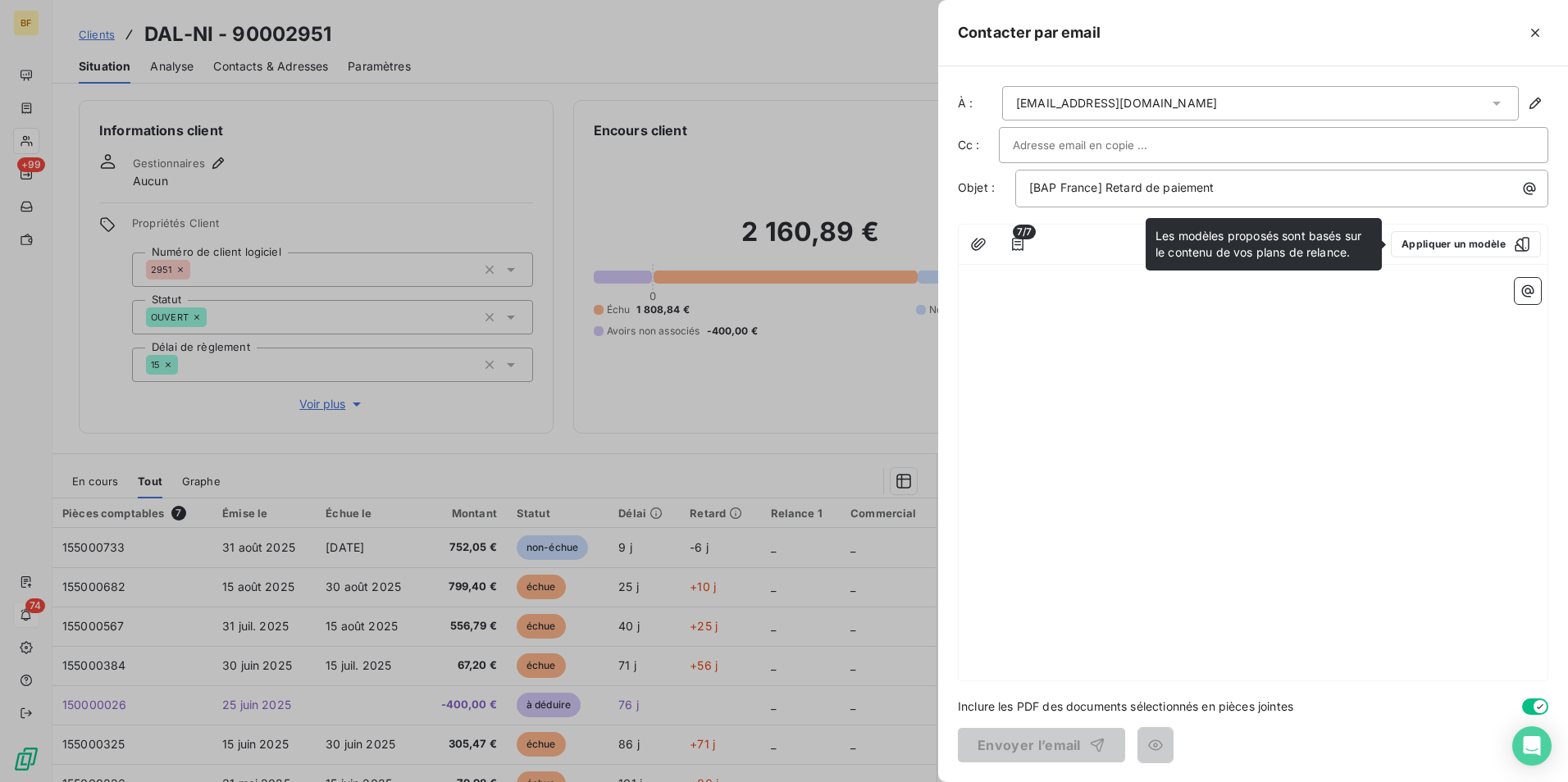
click at [1273, 514] on div "﻿" at bounding box center [1253, 476] width 589 height 409
click at [1539, 294] on button "button" at bounding box center [1527, 291] width 26 height 26
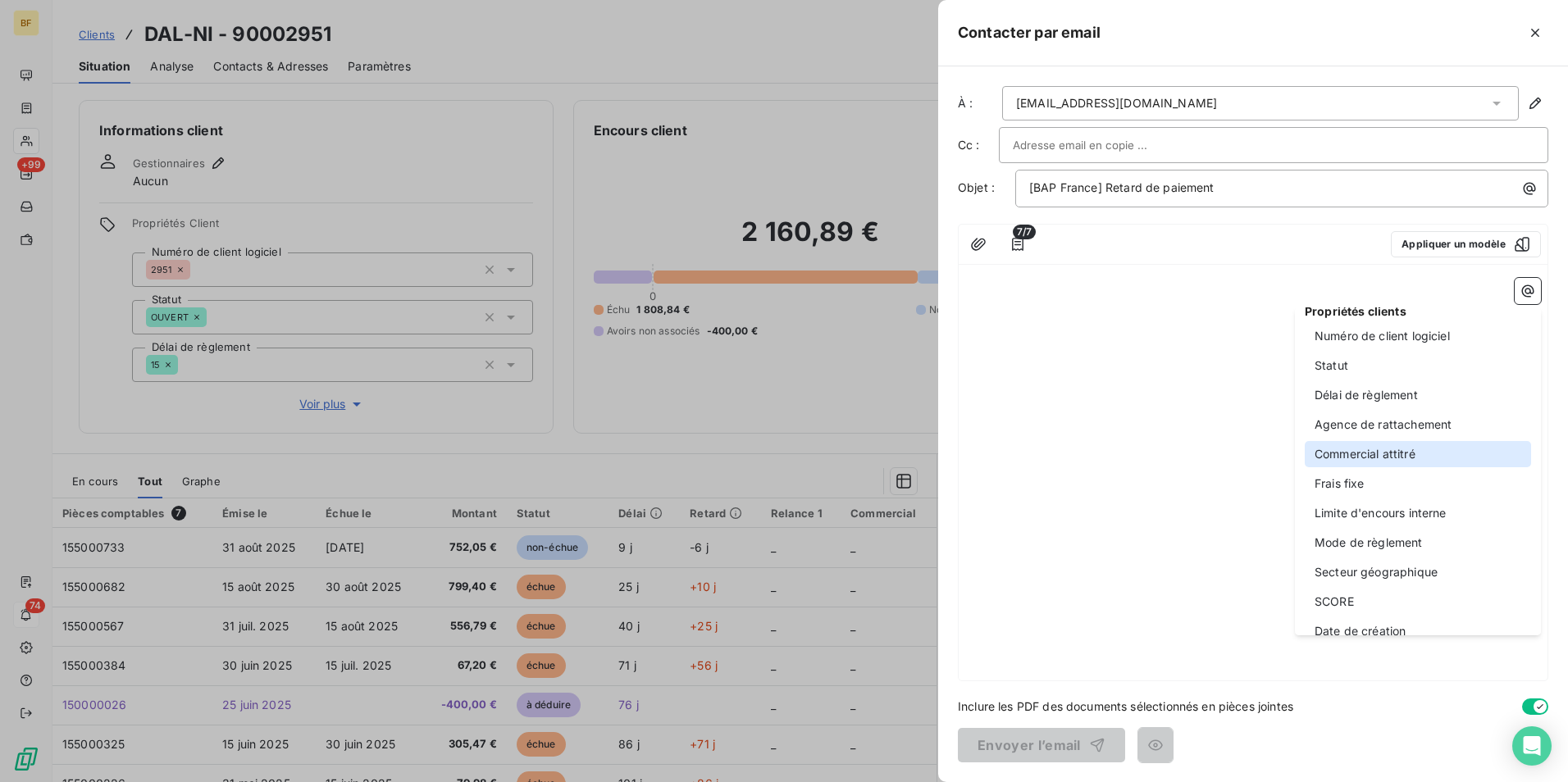
scroll to position [387, 0]
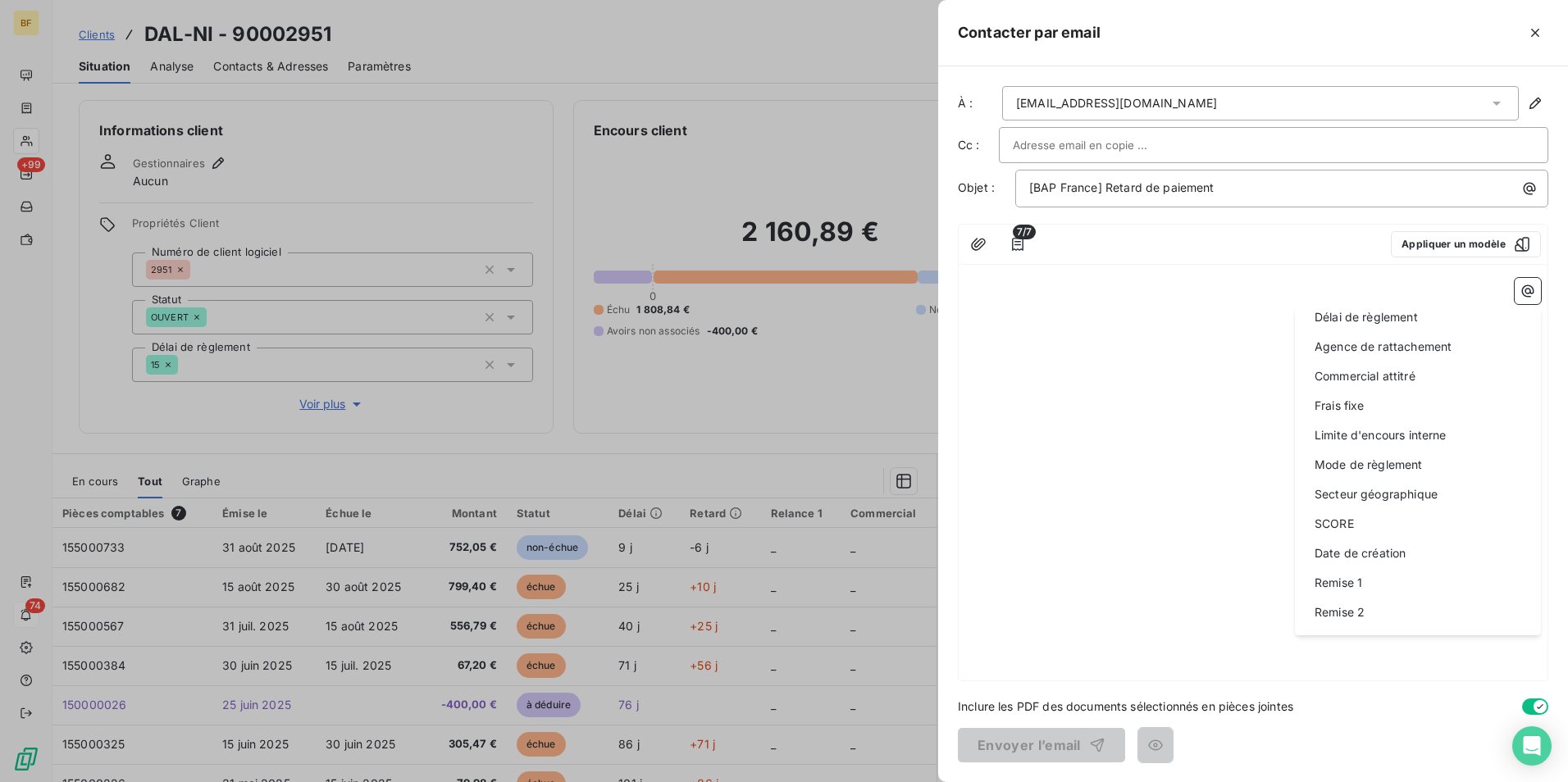
click at [1171, 335] on html "BF +99 74 Clients DAL-NI - 90002951 Situation Analyse Contacts & Adresses Param…" at bounding box center [784, 391] width 1568 height 782
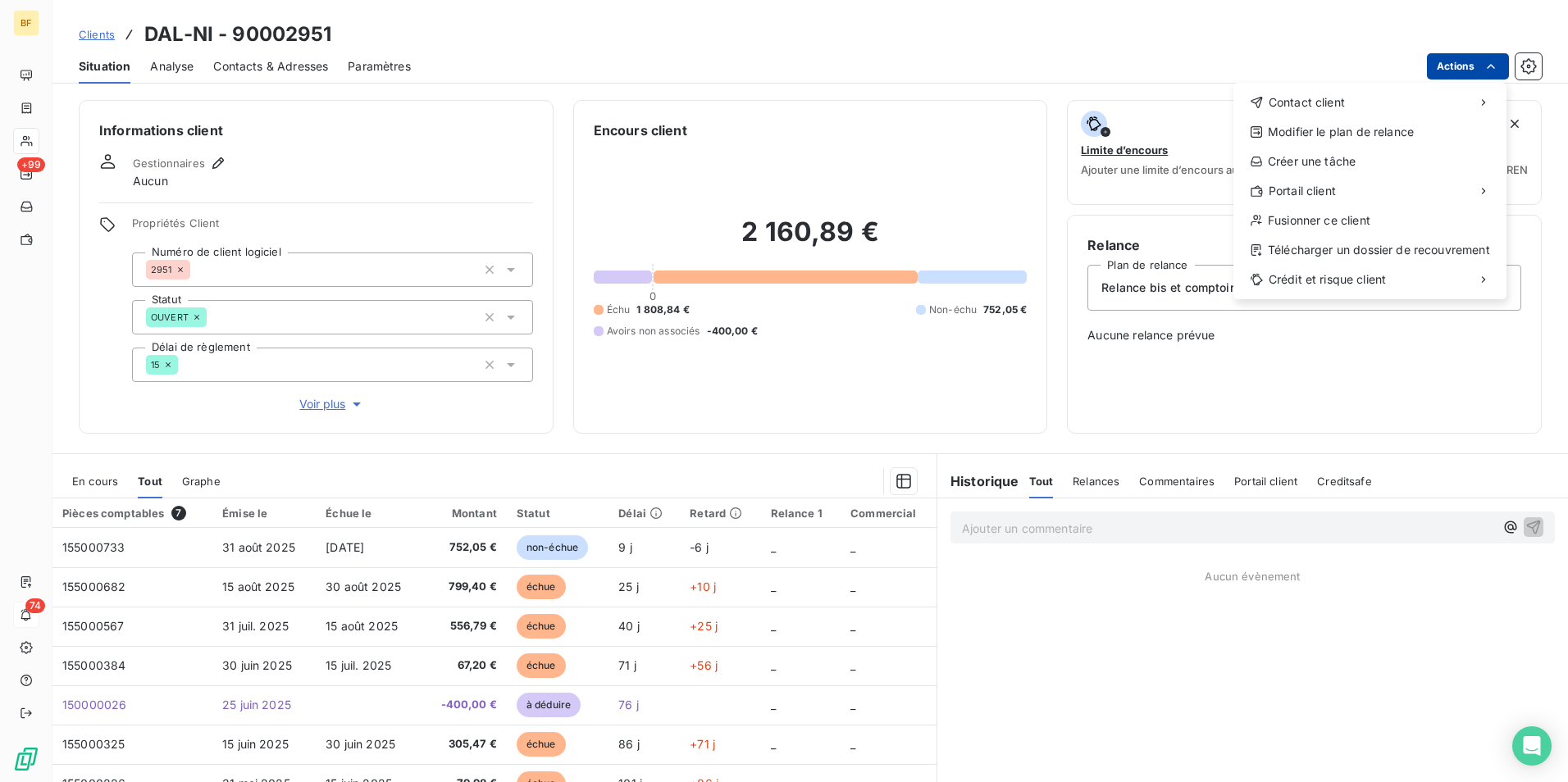
click at [1448, 71] on html "BF +99 74 Clients DAL-NI - 90002951 Situation Analyse Contacts & Adresses Param…" at bounding box center [784, 391] width 1568 height 782
click at [1103, 101] on div "Envoyer un email" at bounding box center [1111, 109] width 220 height 26
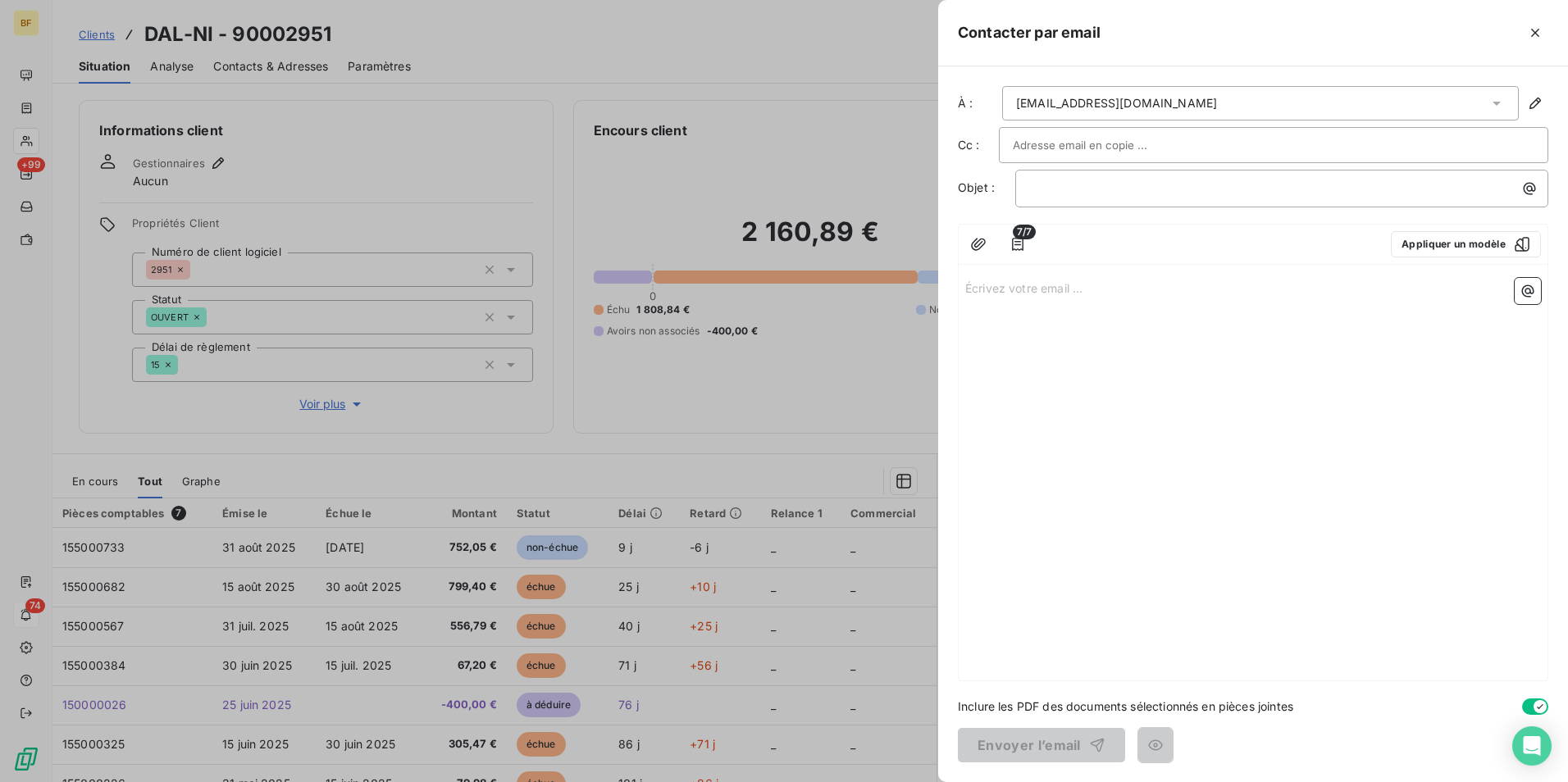
click at [1129, 316] on div "Écrivez votre email ... ﻿" at bounding box center [1253, 476] width 589 height 409
click at [1098, 303] on div "Écrivez votre email ... ﻿" at bounding box center [1253, 476] width 589 height 409
click at [1453, 244] on button "Appliquer un modèle" at bounding box center [1466, 244] width 150 height 26
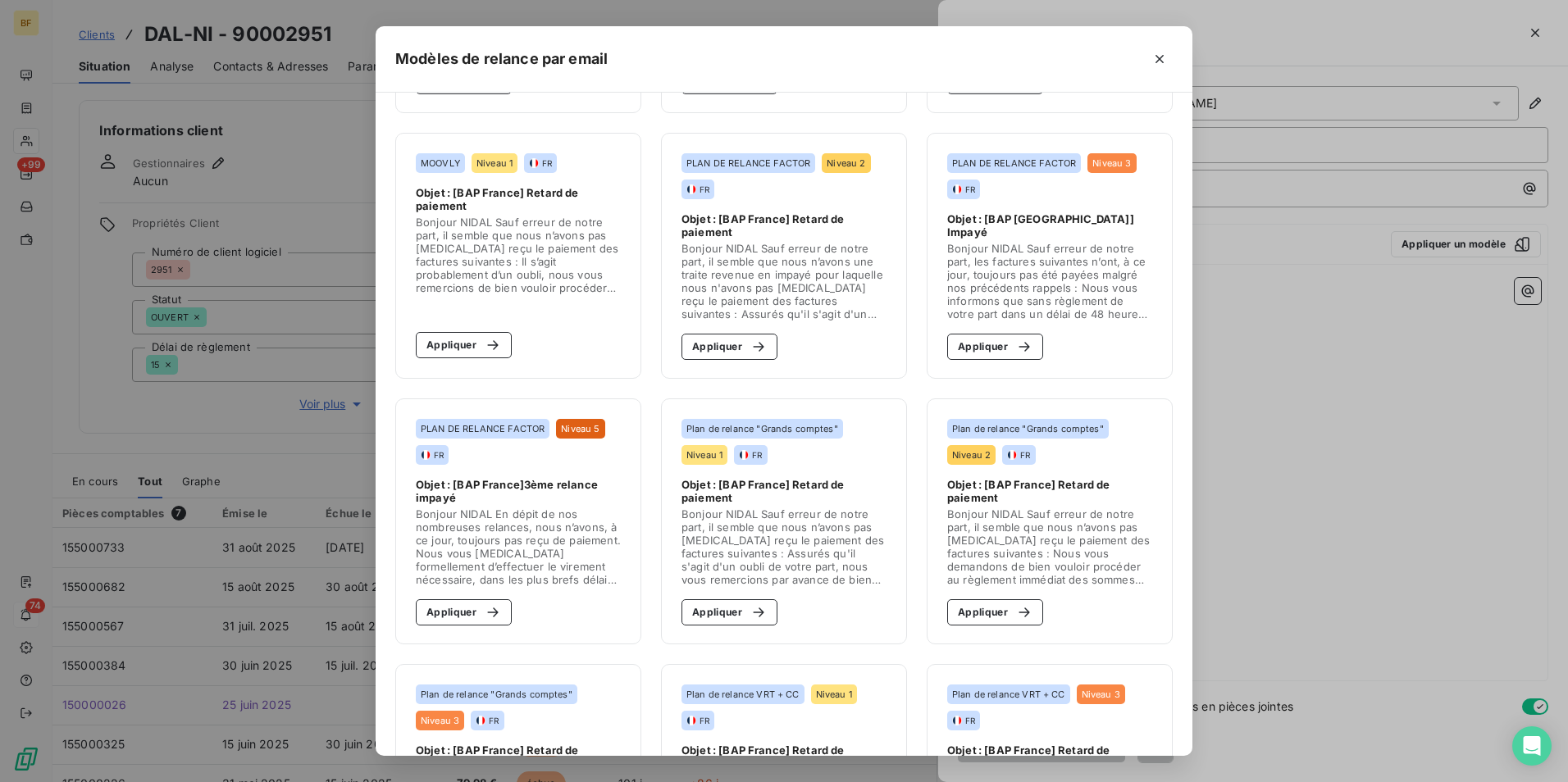
scroll to position [246, 0]
click at [476, 609] on div "button" at bounding box center [488, 611] width 25 height 16
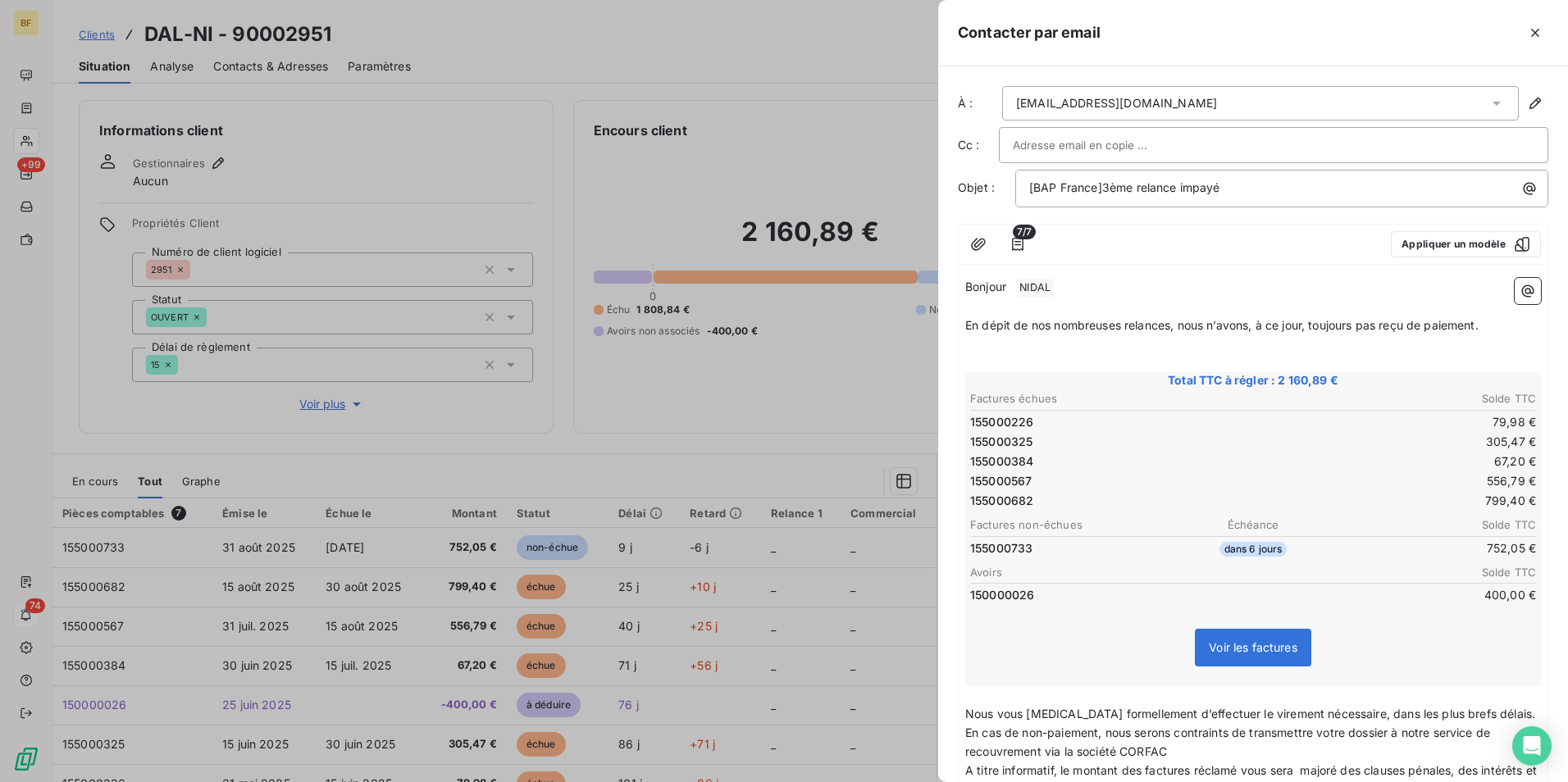
click at [1489, 335] on p "﻿" at bounding box center [1252, 345] width 576 height 19
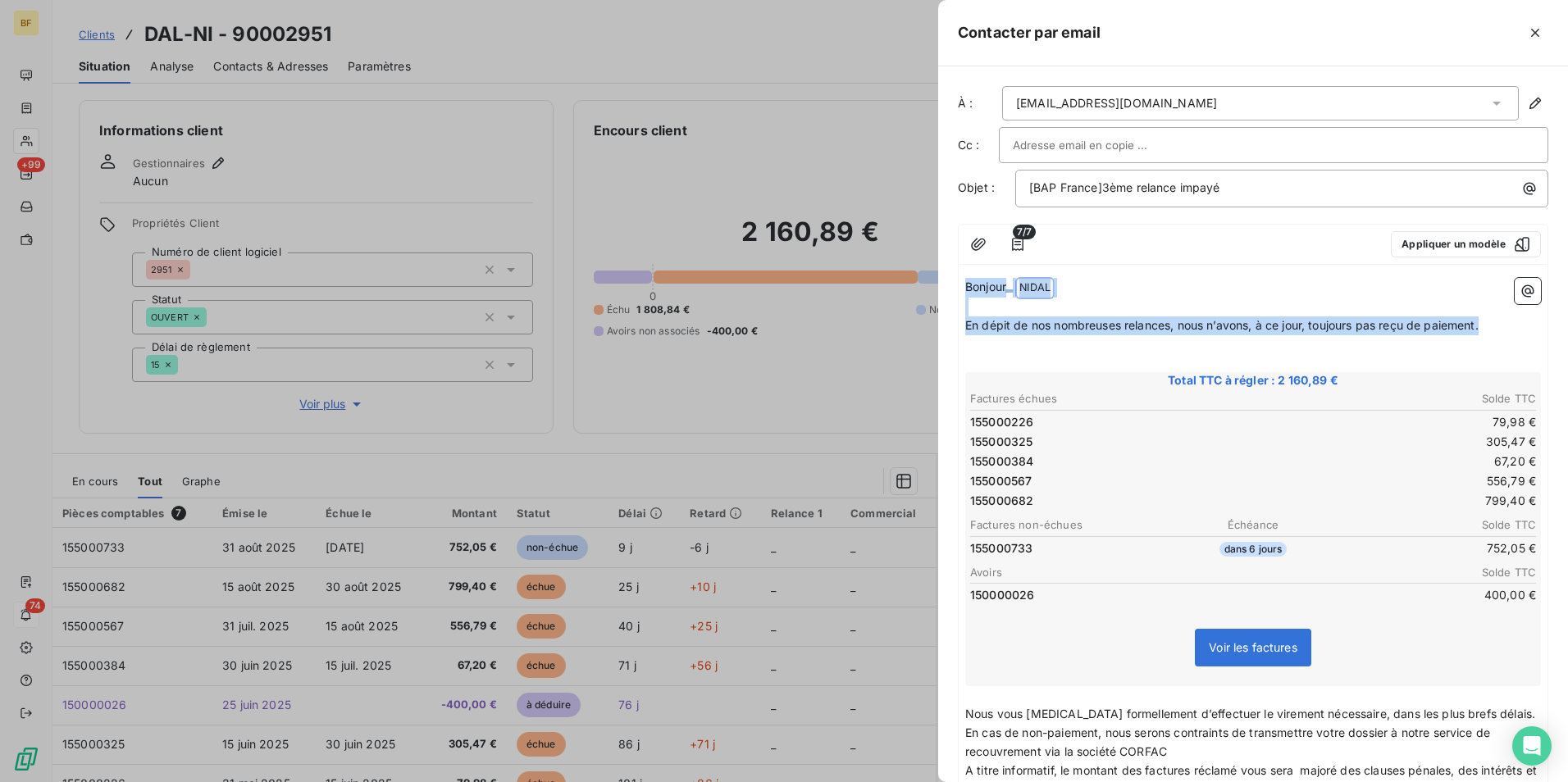
drag, startPoint x: 1492, startPoint y: 328, endPoint x: 960, endPoint y: 270, distance: 535.2
click at [960, 270] on div "7/7 Appliquer un modèle Bonjour ﻿ NIDAL ﻿ ﻿ ﻿ En dépit de nos nombreuses relanc…" at bounding box center [1253, 561] width 590 height 674
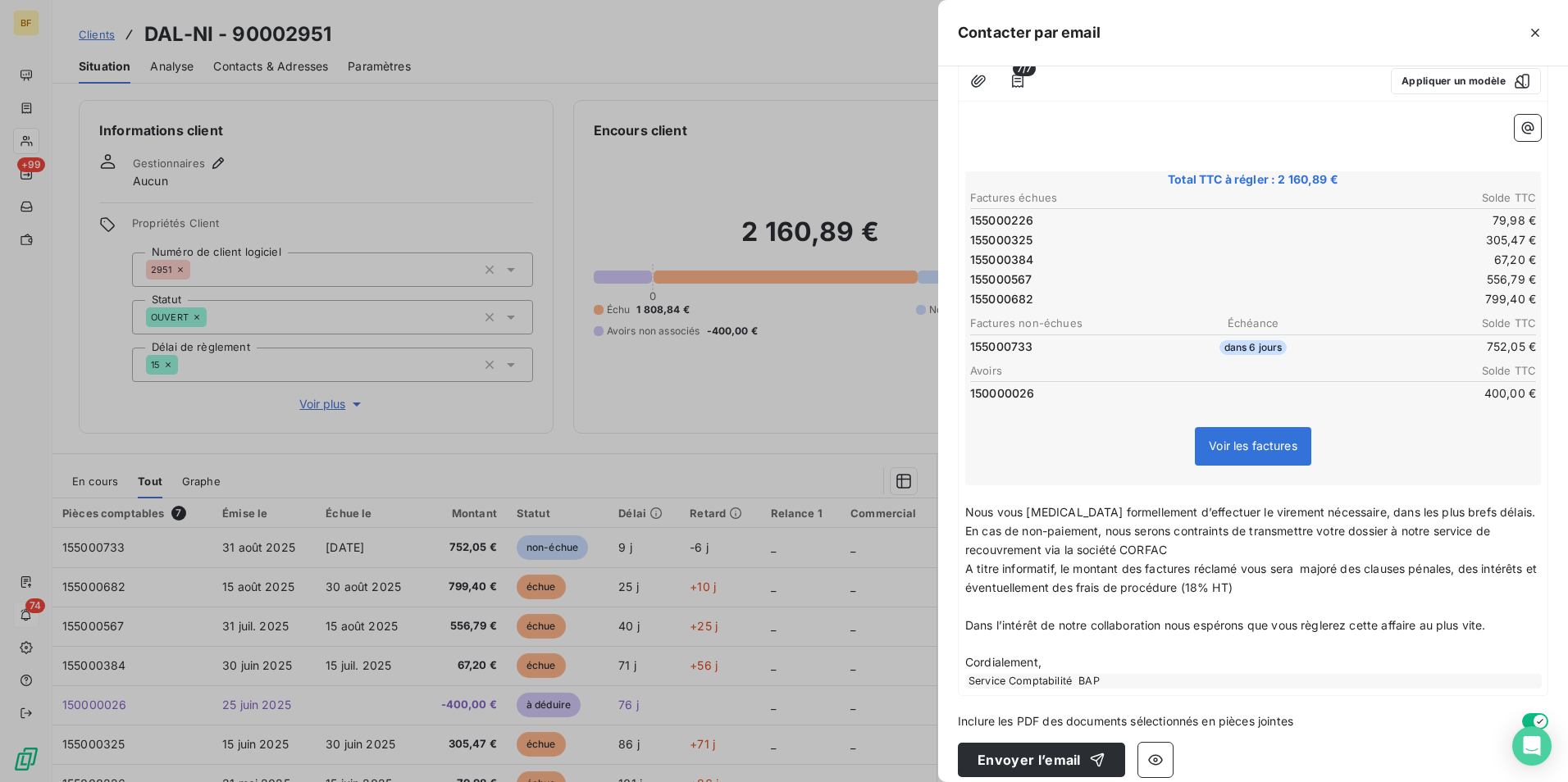
scroll to position [164, 0]
click at [1311, 719] on div "Inclure les PDF des documents sélectionnés en pièces jointes" at bounding box center [1253, 721] width 590 height 17
drag, startPoint x: 1309, startPoint y: 723, endPoint x: 1297, endPoint y: 721, distance: 12.2
click at [1301, 723] on div "Inclure les PDF des documents sélectionnés en pièces jointes" at bounding box center [1253, 721] width 590 height 17
drag, startPoint x: 1300, startPoint y: 719, endPoint x: 1264, endPoint y: 712, distance: 36.7
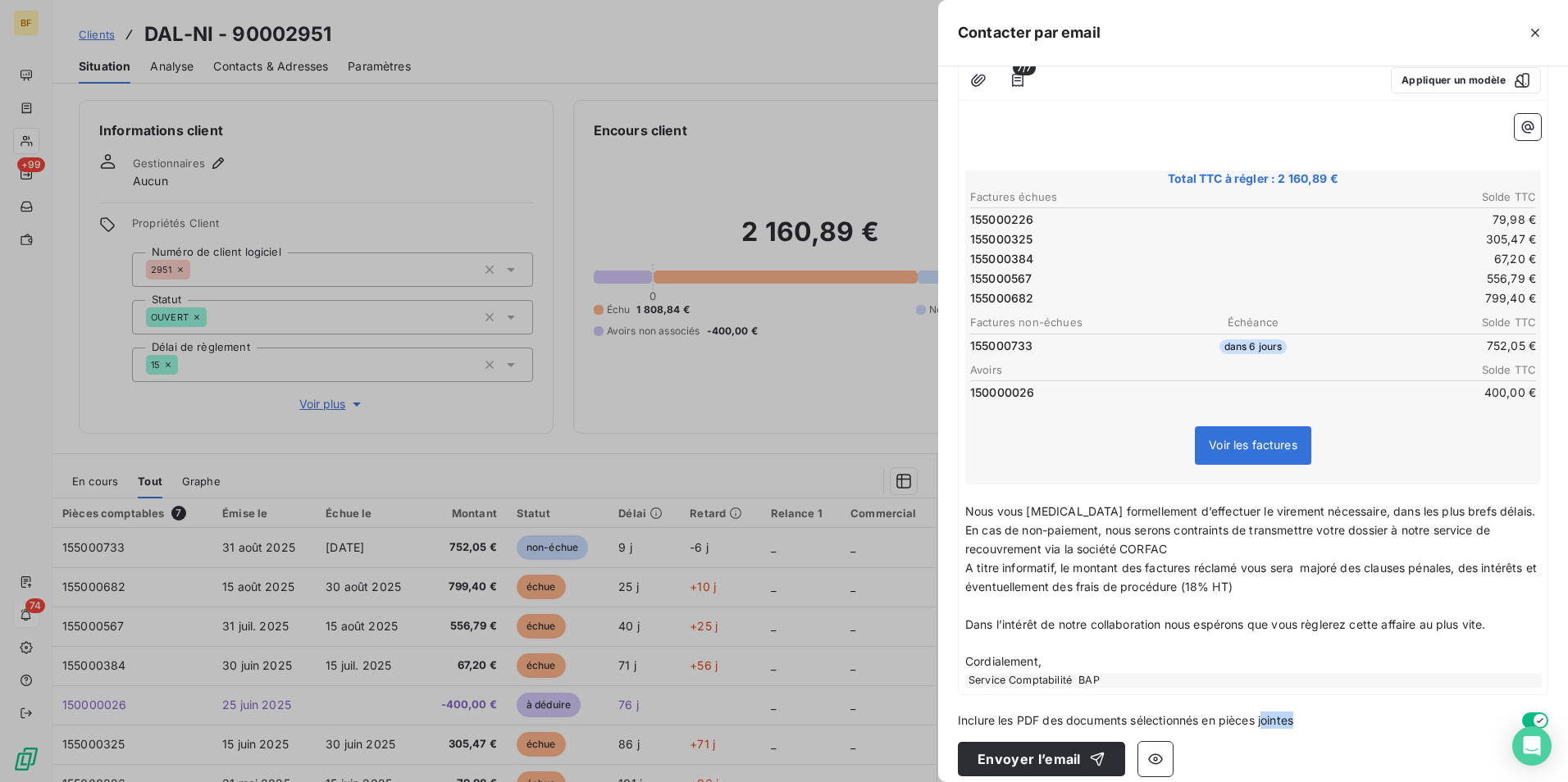
click at [1264, 712] on div "Inclure les PDF des documents sélectionnés en pièces jointes" at bounding box center [1253, 721] width 590 height 17
click at [1131, 683] on div "Service Comptabilité BAP" at bounding box center [1253, 680] width 576 height 14
click at [1112, 682] on div "Service Comptabilité BAP" at bounding box center [1253, 680] width 576 height 14
click at [1108, 671] on div "﻿ ﻿ ﻿ Total TTC à régler : 2 160,89 € Factures échues Solde TTC 155000226 79,98…" at bounding box center [1252, 401] width 576 height 574
click at [1105, 666] on p "Cordialement,ointes" at bounding box center [1252, 662] width 576 height 19
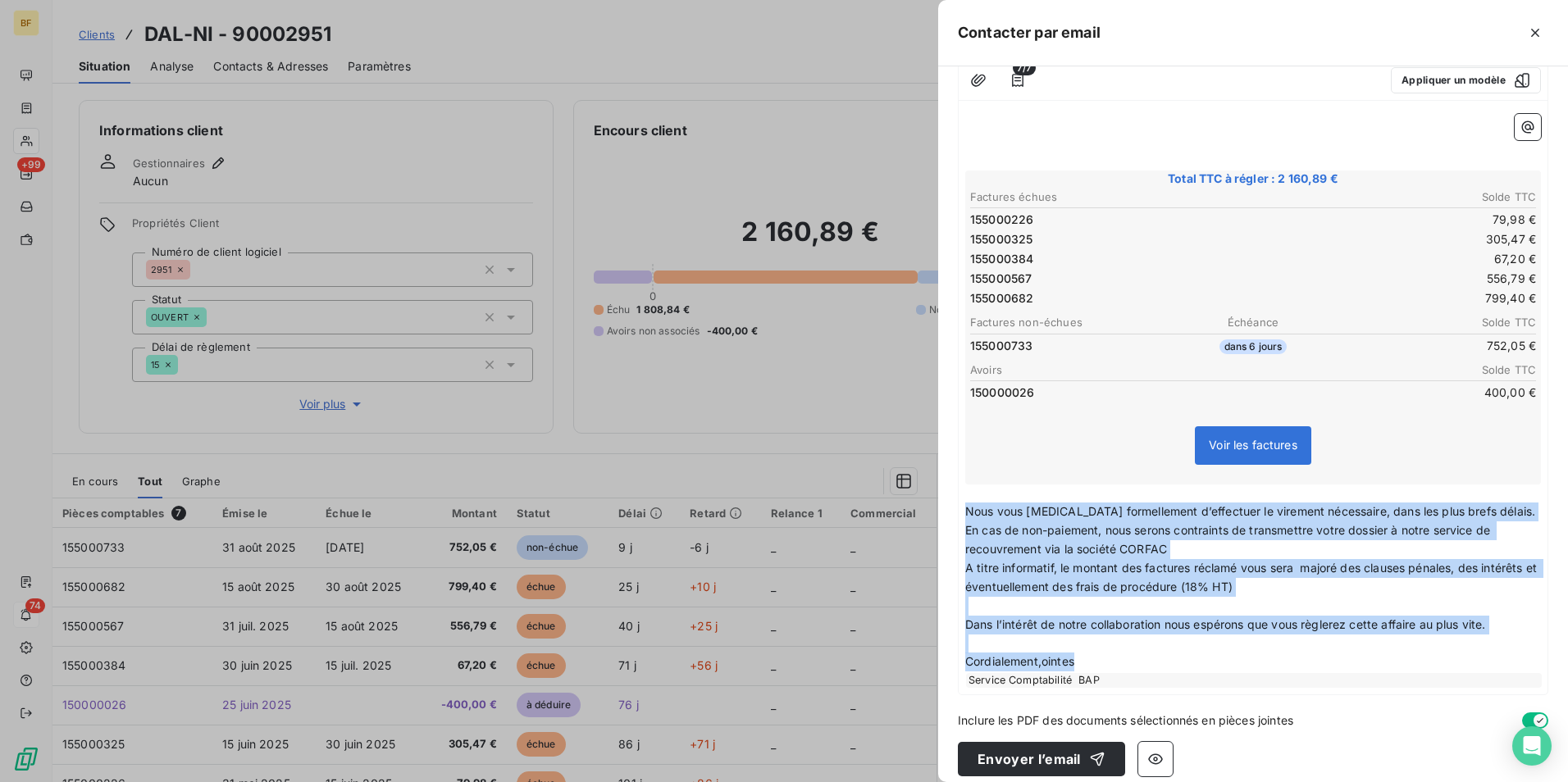
drag, startPoint x: 1094, startPoint y: 665, endPoint x: 958, endPoint y: 516, distance: 201.7
click at [958, 516] on div "7/7 Appliquer un modèle ﻿ ﻿ ﻿ Total TTC à régler : 2 160,89 € Factures échues S…" at bounding box center [1253, 377] width 590 height 636
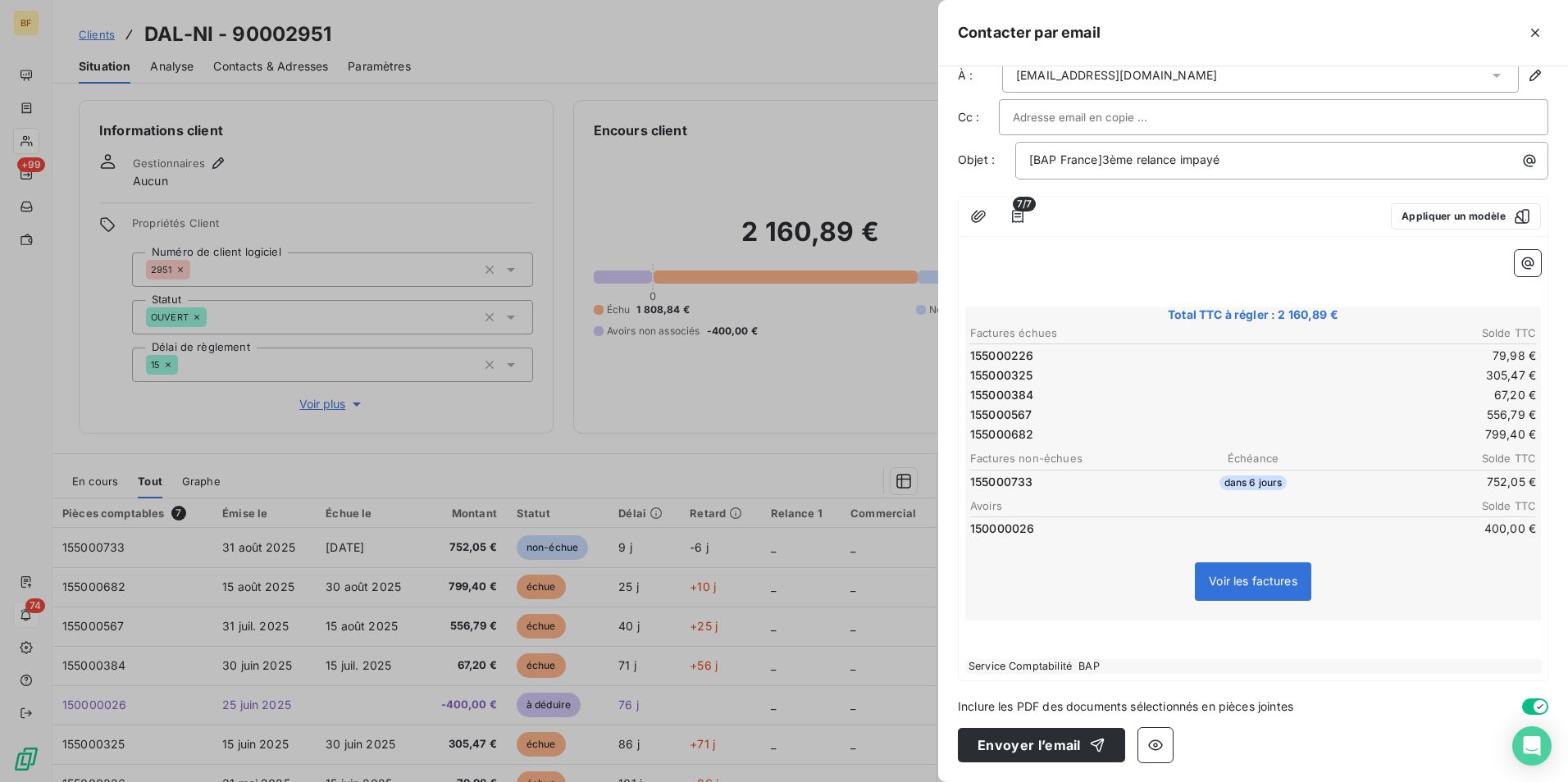
scroll to position [0, 0]
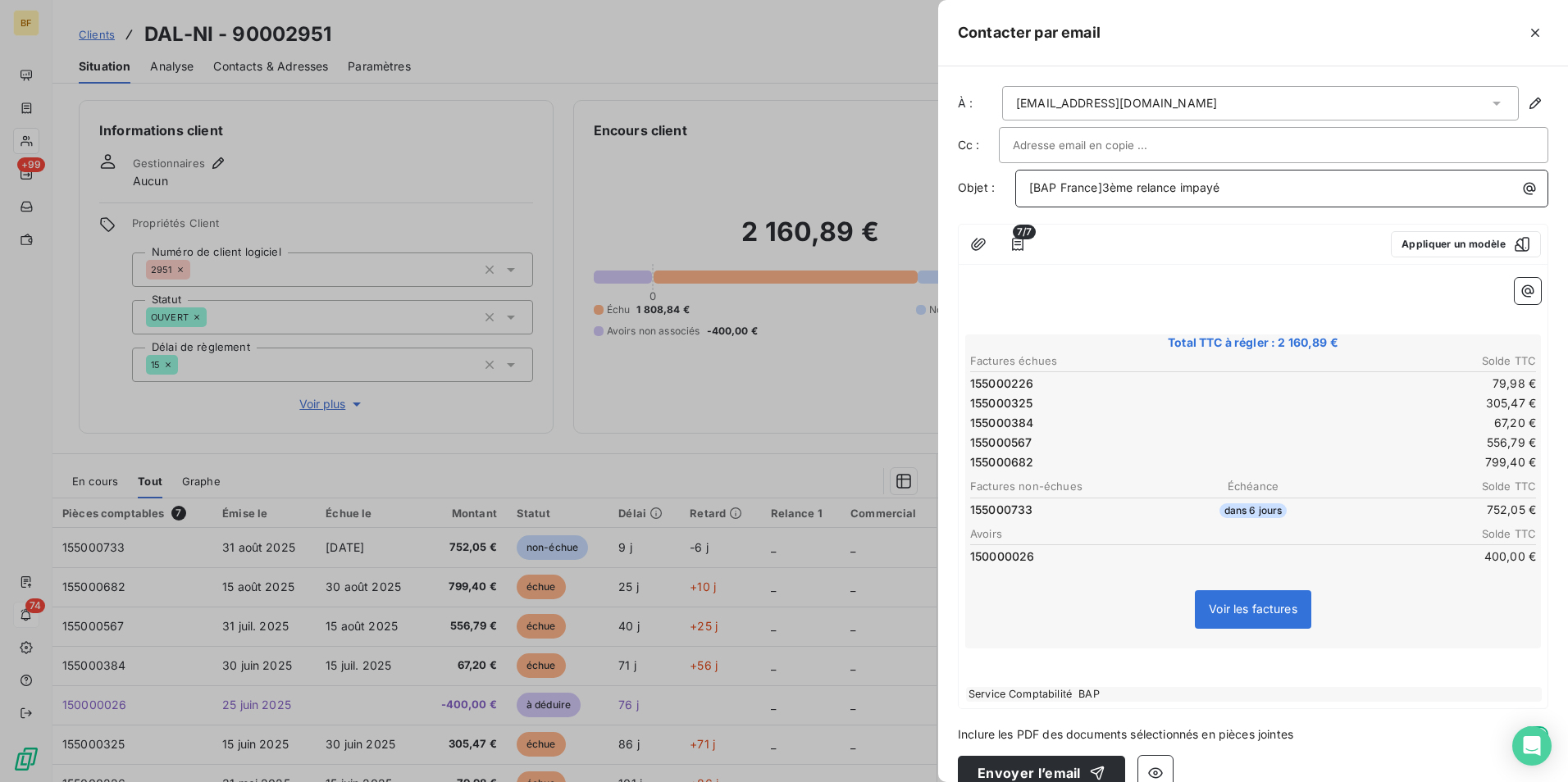
click at [1259, 191] on p "[BAP France]3ème relance impayé" at bounding box center [1286, 188] width 513 height 19
drag, startPoint x: 1112, startPoint y: 186, endPoint x: 1046, endPoint y: 186, distance: 66.0
click at [1006, 187] on div "Objet : [BAP France]3ème relance impayé" at bounding box center [1253, 189] width 590 height 37
click at [1217, 258] on div "7/7 Appliquer un modèle" at bounding box center [1253, 244] width 589 height 40
click at [1029, 194] on div "DAL-NI - COMPTE BIS IMPAYÉ" at bounding box center [1281, 186] width 522 height 22
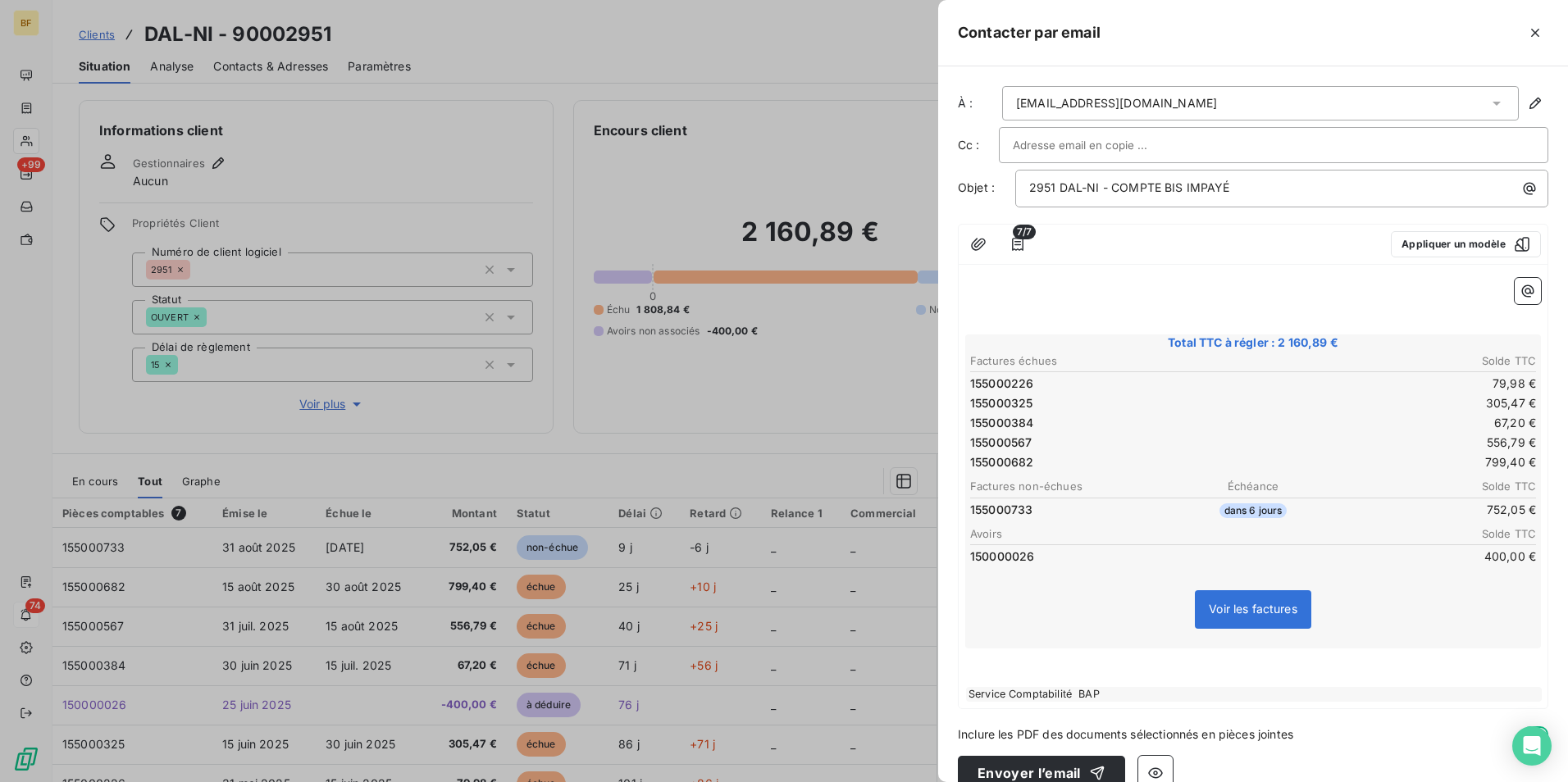
click at [1227, 255] on div at bounding box center [1211, 244] width 334 height 26
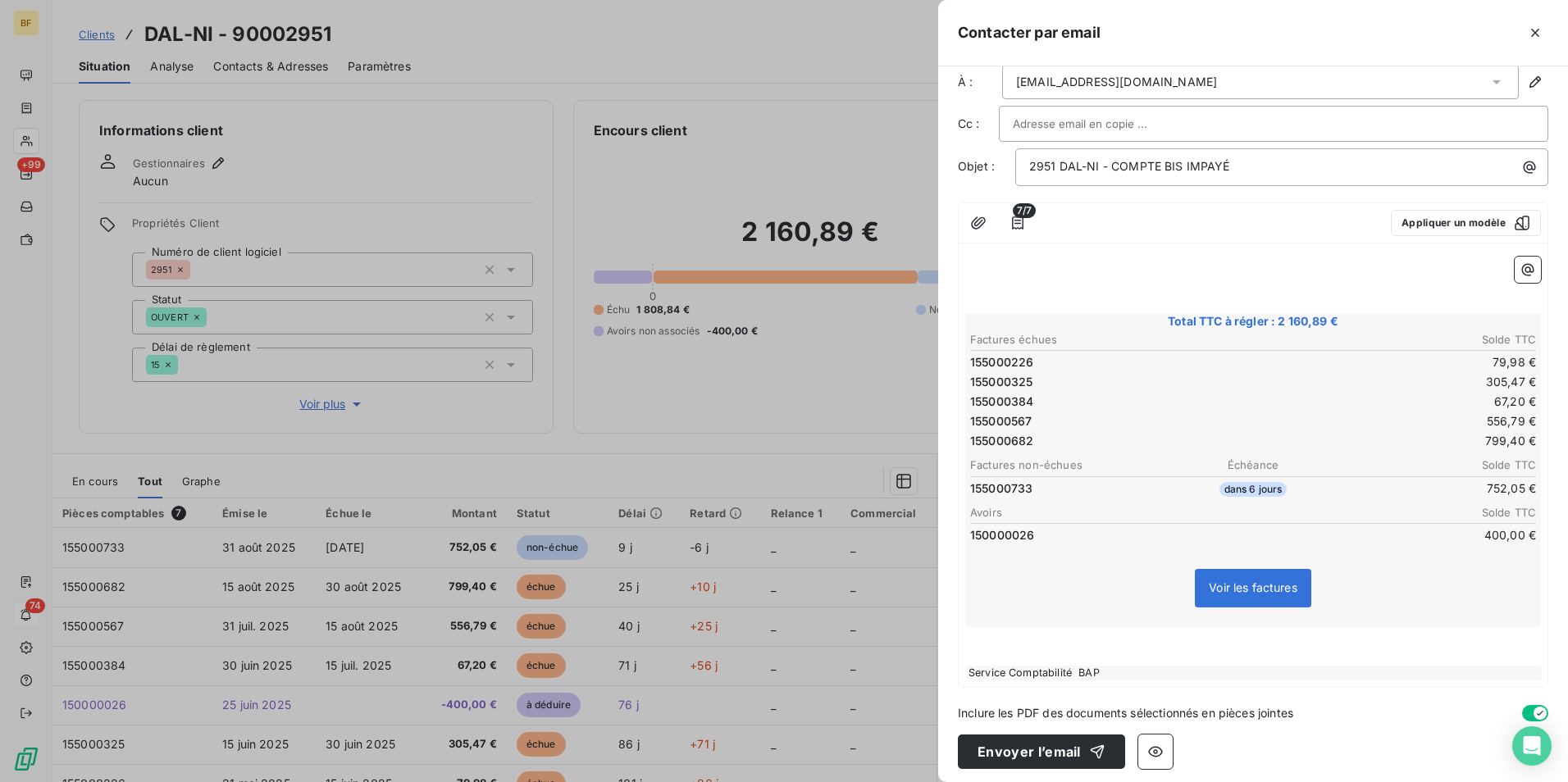
scroll to position [28, 0]
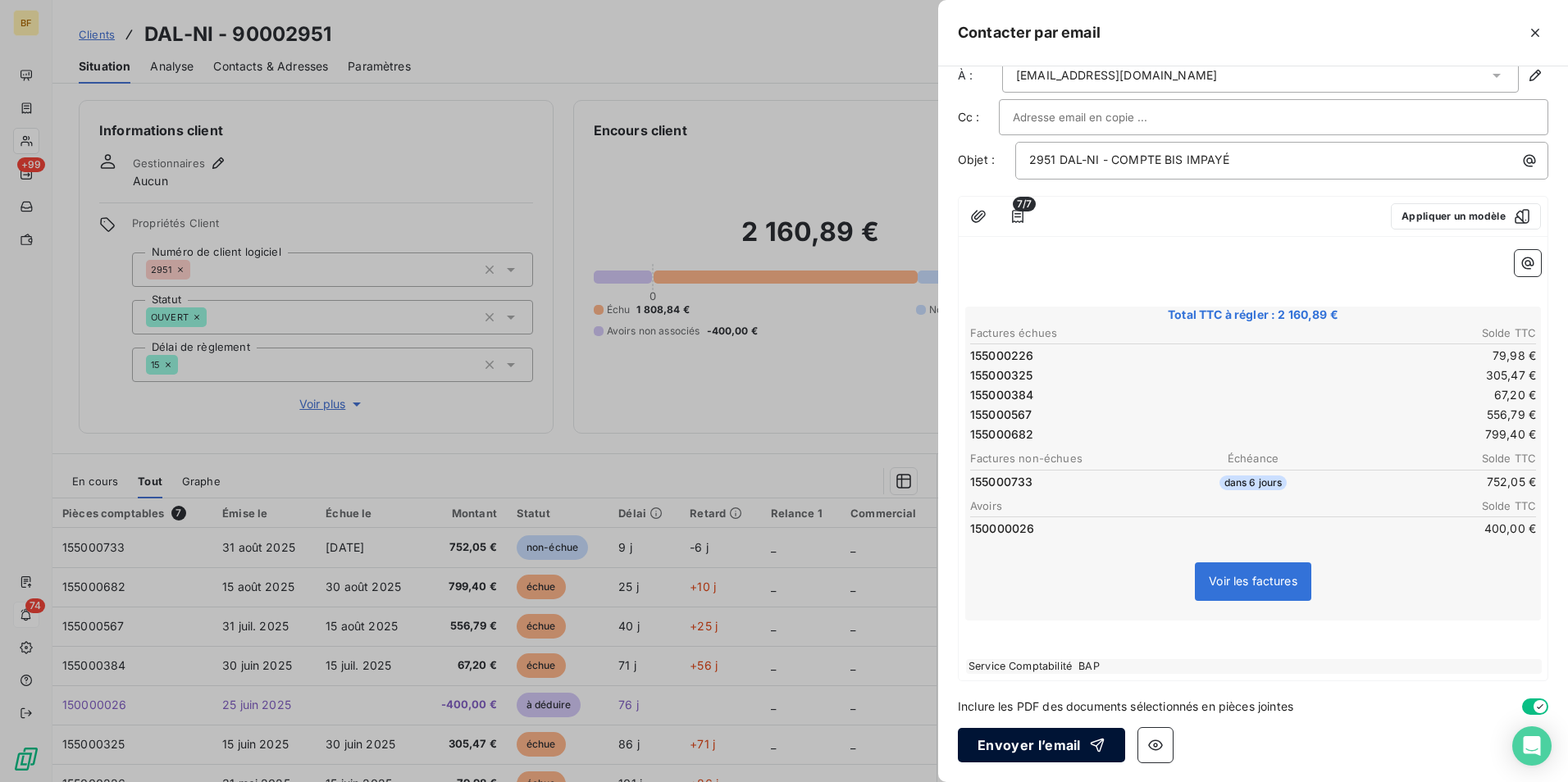
click at [1035, 738] on button "Envoyer l’email" at bounding box center [1041, 745] width 168 height 34
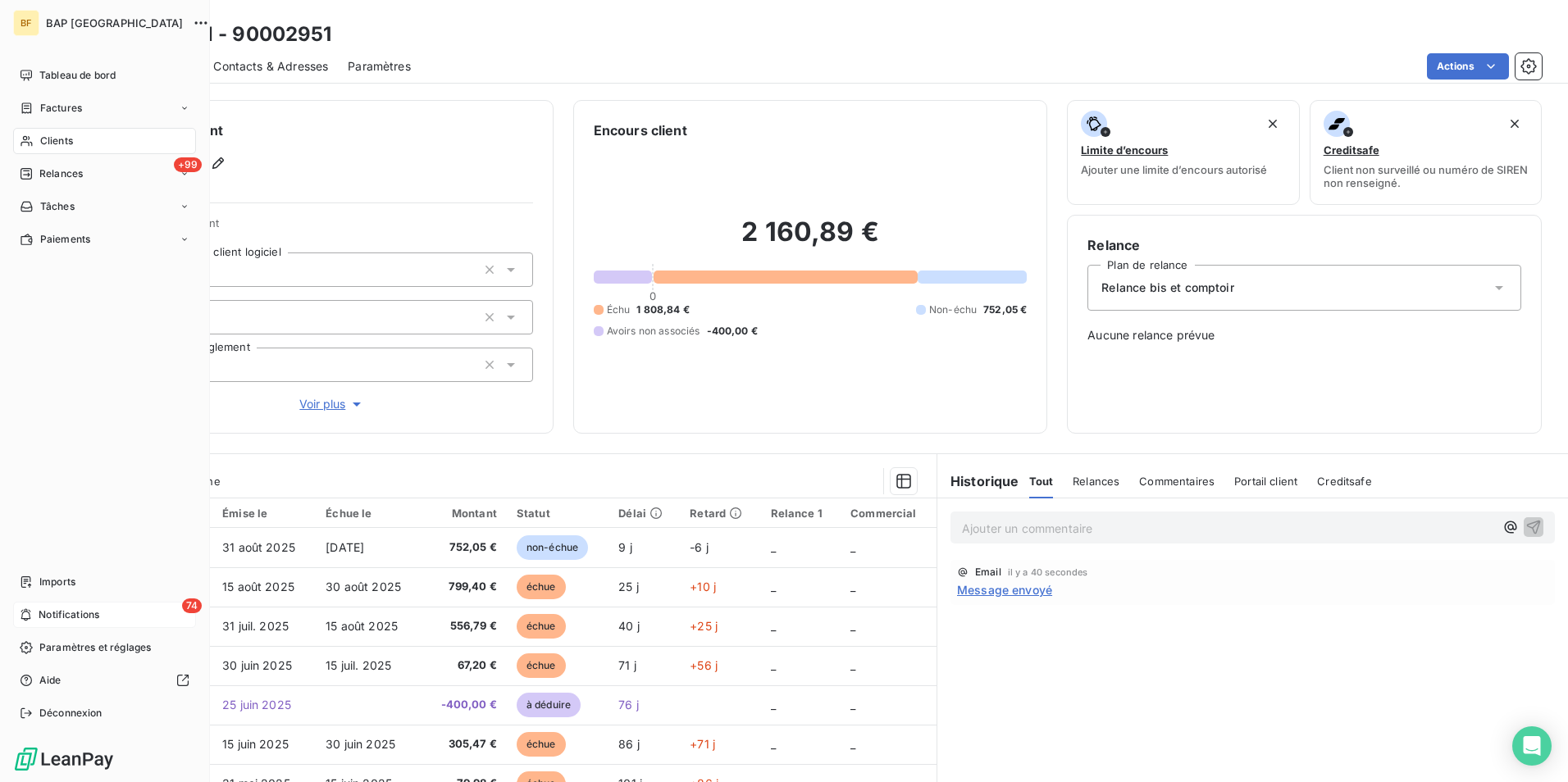
click at [44, 138] on span "Clients" at bounding box center [56, 140] width 33 height 14
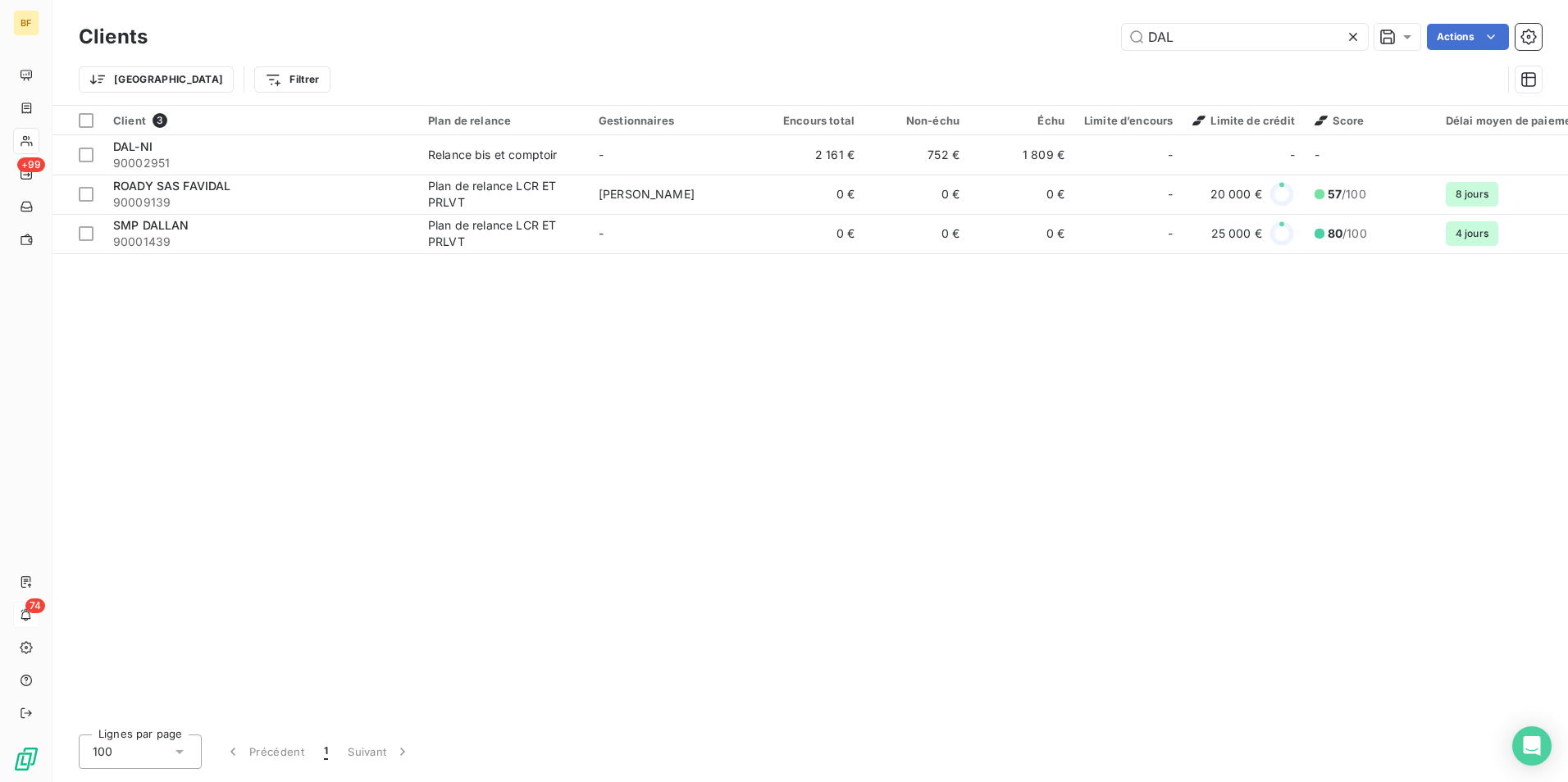
drag, startPoint x: 1183, startPoint y: 39, endPoint x: 1057, endPoint y: 30, distance: 126.3
click at [1057, 30] on div "DAL Actions" at bounding box center [854, 37] width 1374 height 26
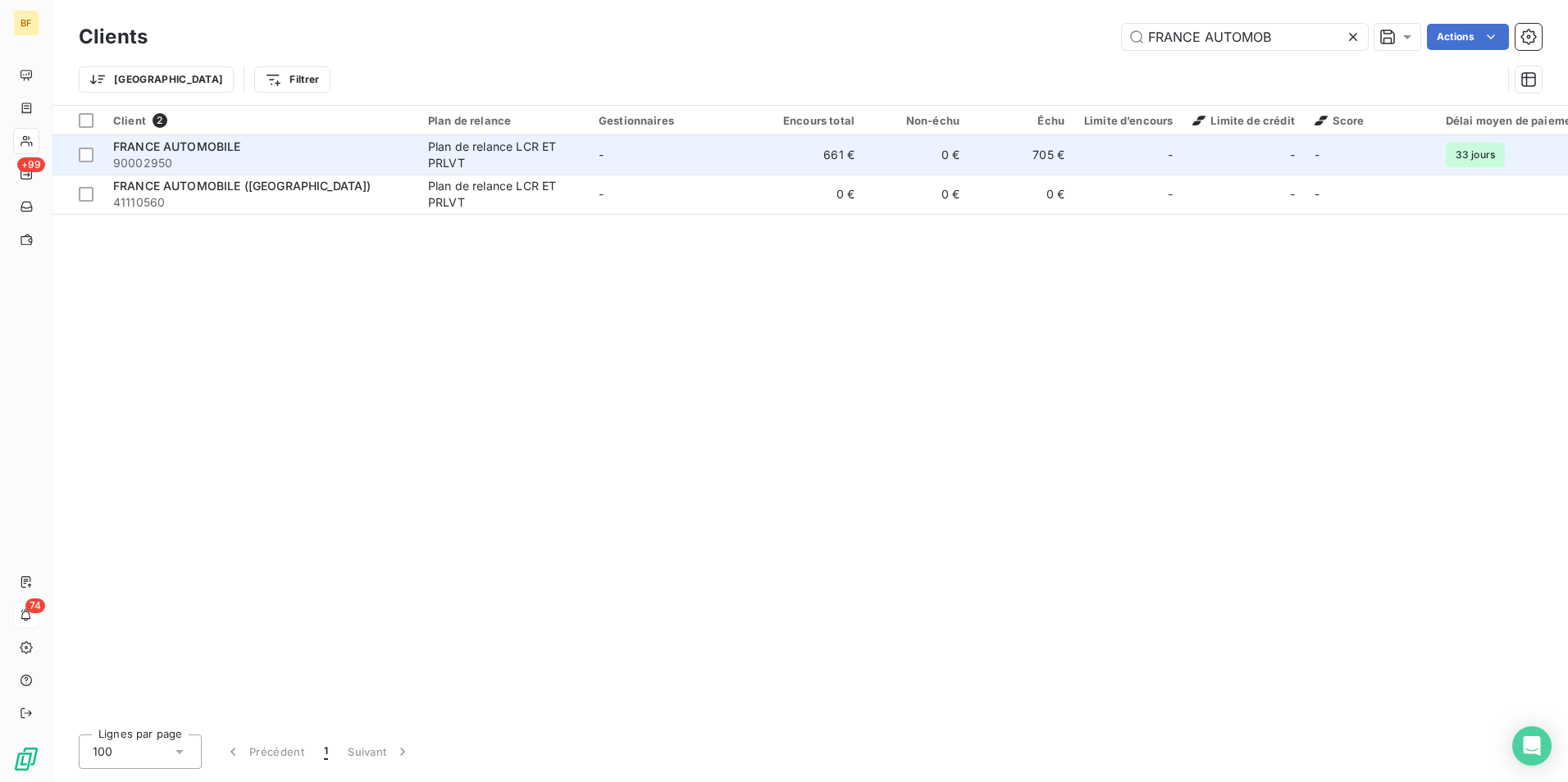
type input "FRANCE AUTOMOB"
click at [336, 160] on span "90002950" at bounding box center [260, 163] width 295 height 16
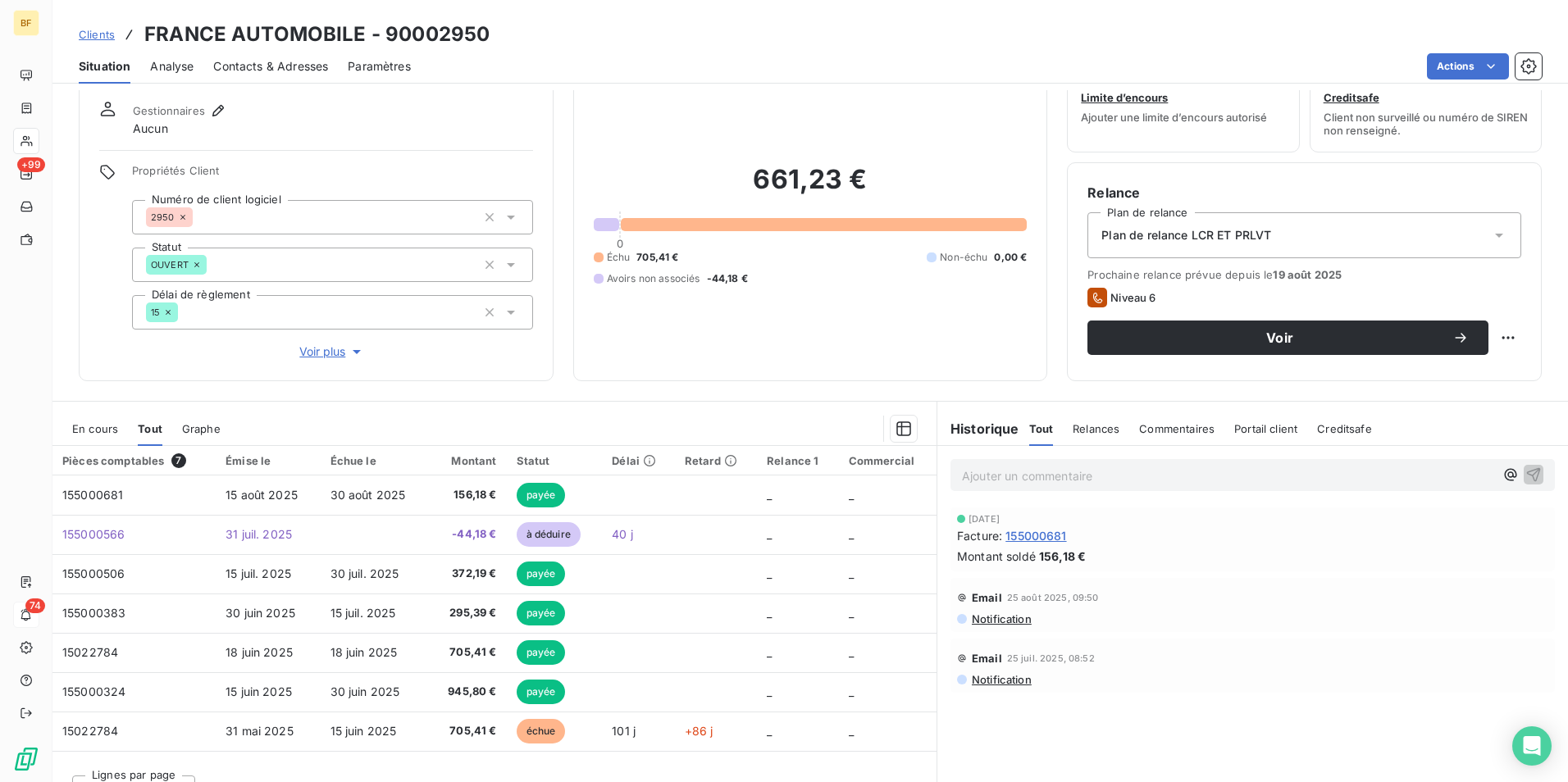
scroll to position [81, 0]
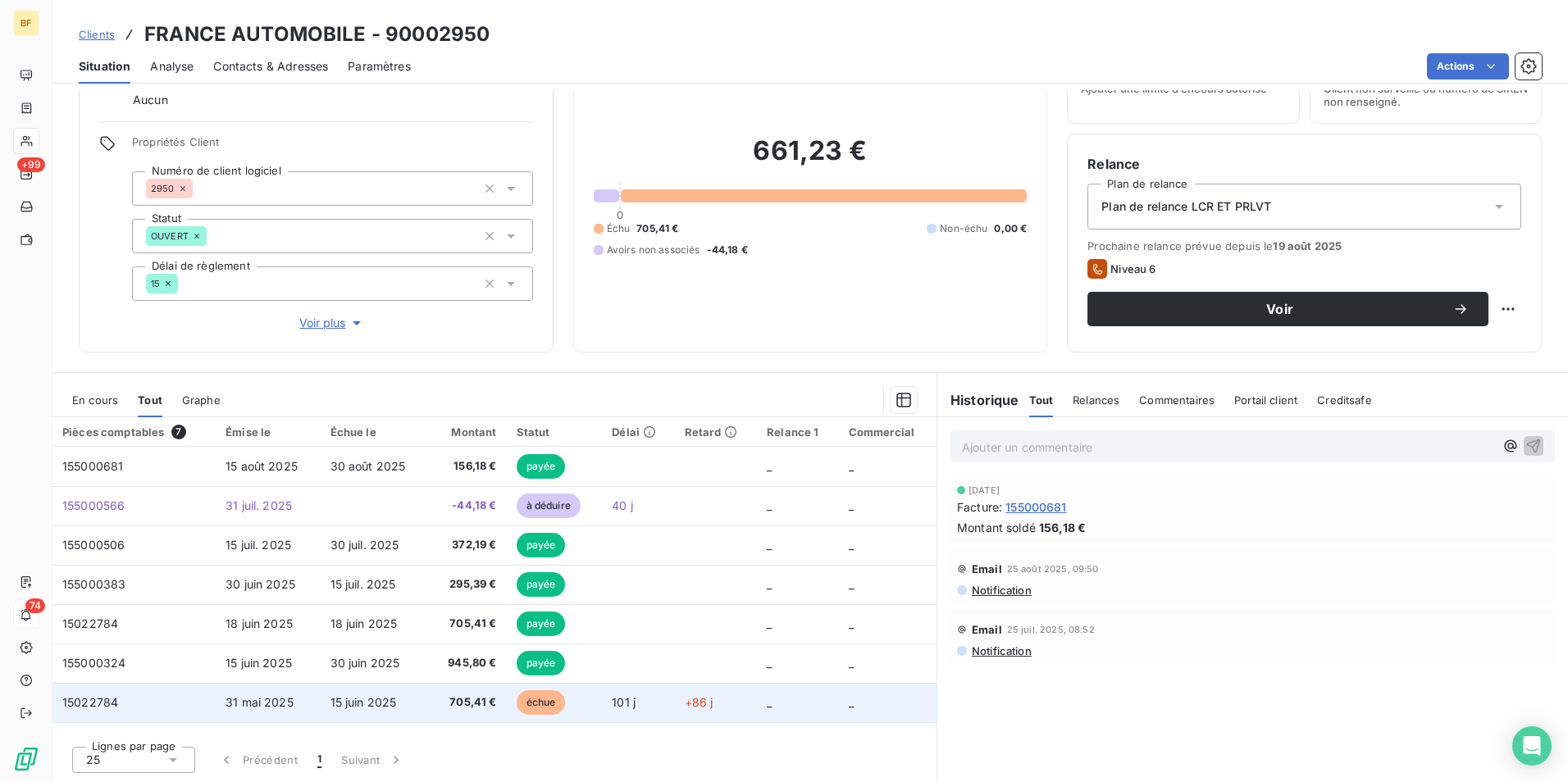
click at [456, 697] on span "705,41 €" at bounding box center [468, 702] width 58 height 16
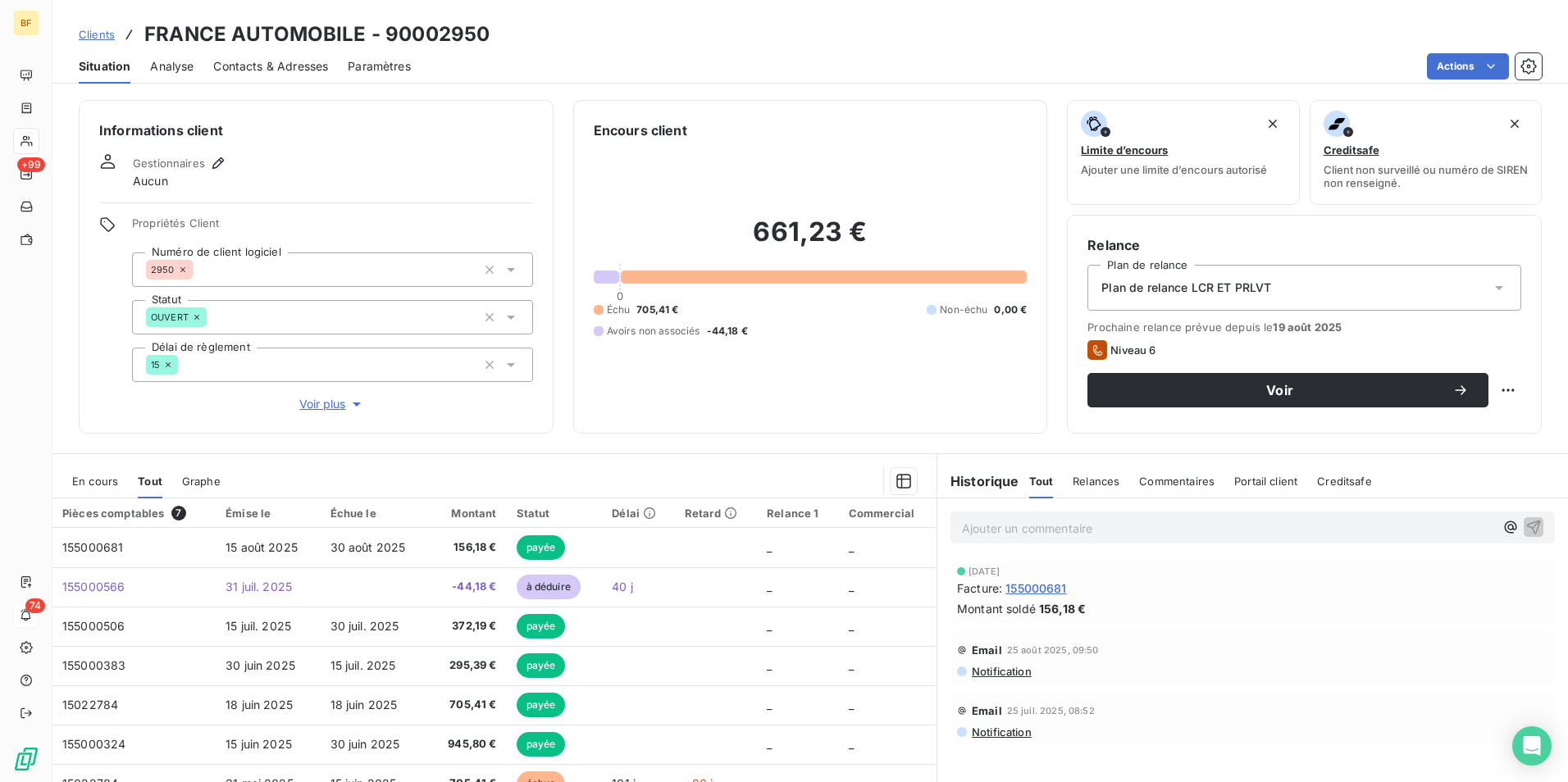
drag, startPoint x: 304, startPoint y: 74, endPoint x: 315, endPoint y: 80, distance: 12.5
click at [304, 74] on span "Contacts & Adresses" at bounding box center [271, 66] width 115 height 16
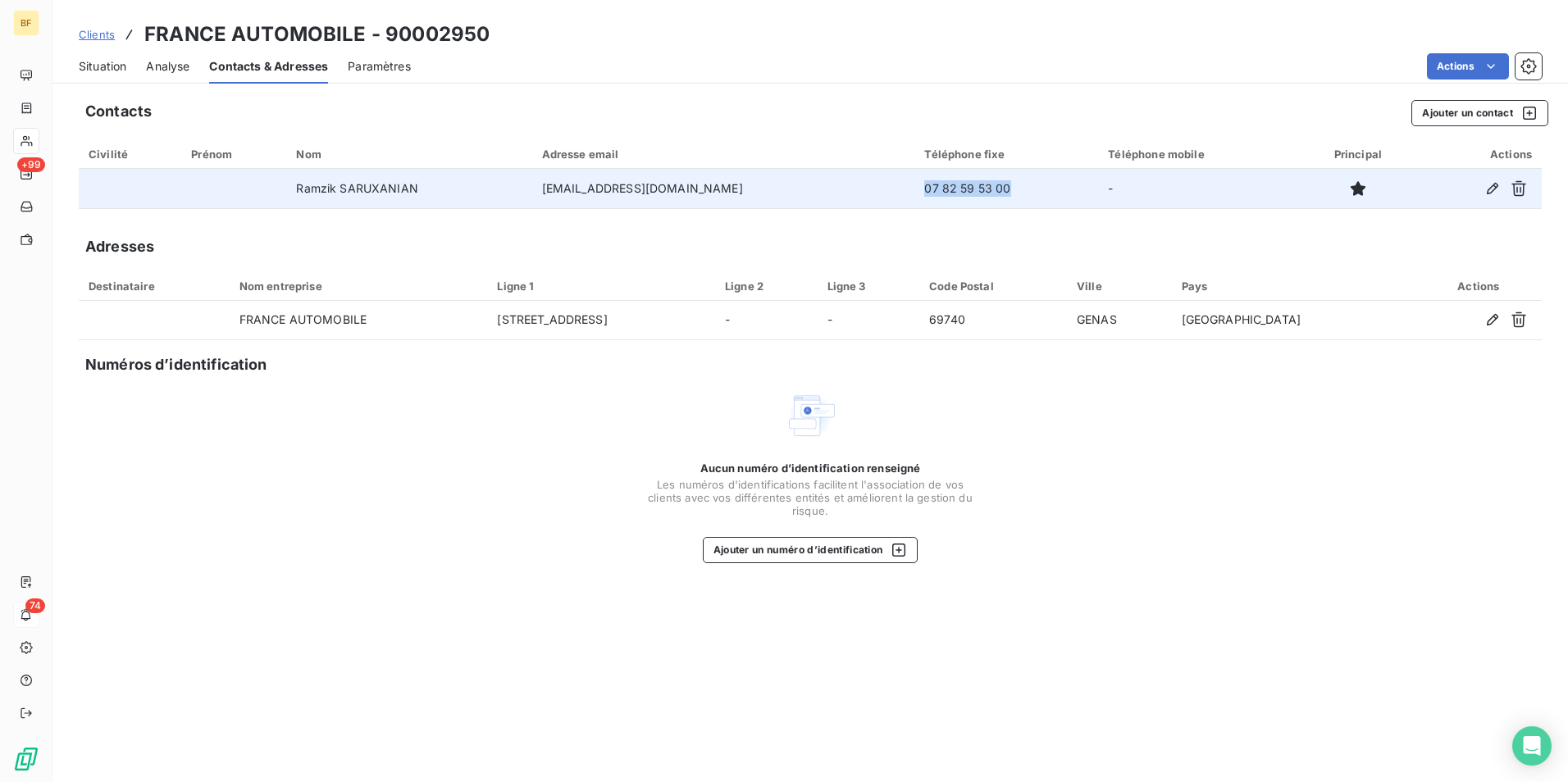
drag, startPoint x: 995, startPoint y: 192, endPoint x: 899, endPoint y: 192, distance: 96.0
click at [915, 192] on td "07 82 59 53 00" at bounding box center [1006, 189] width 184 height 39
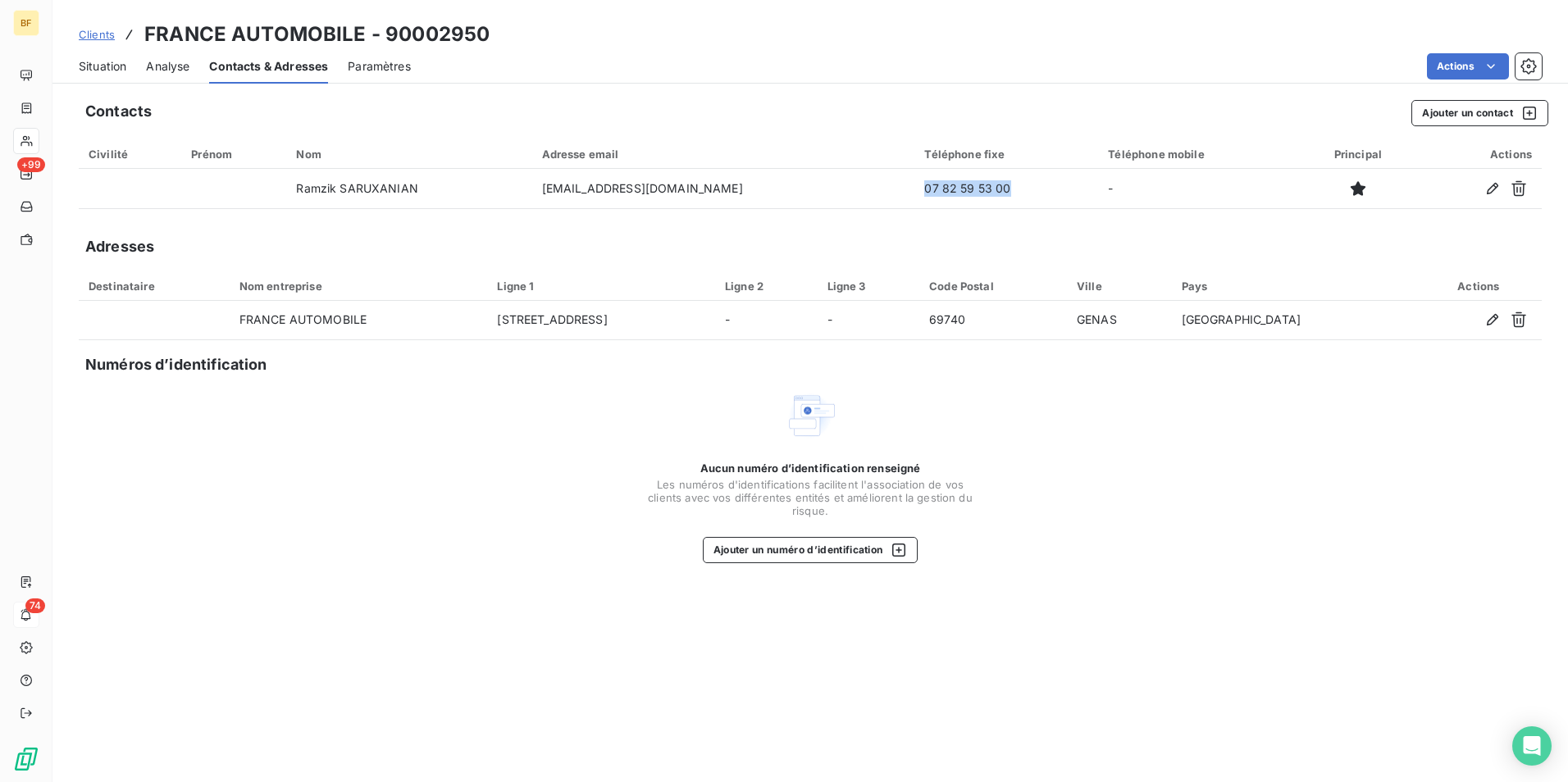
click at [124, 66] on span "Situation" at bounding box center [103, 66] width 48 height 16
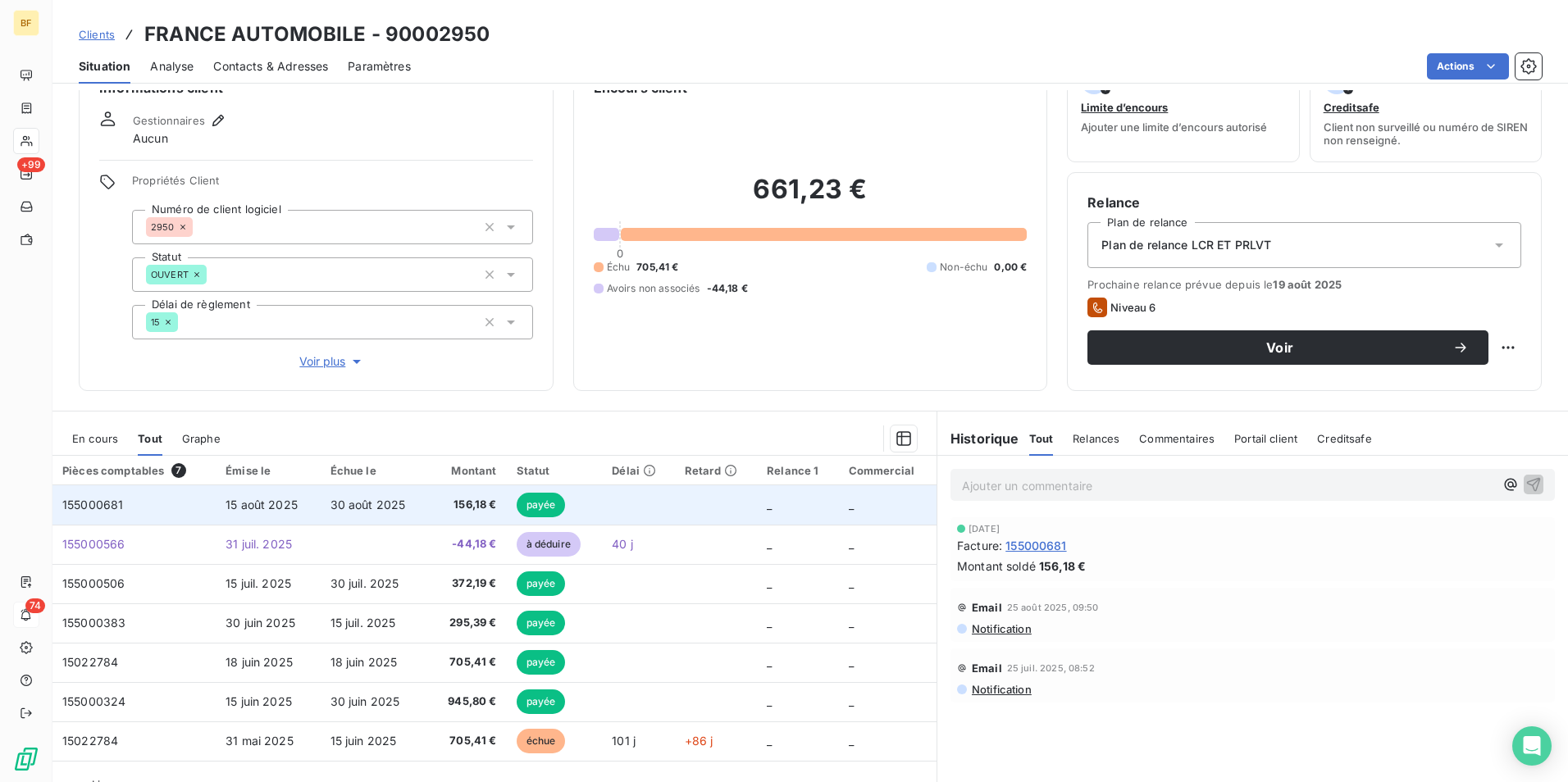
scroll to position [81, 0]
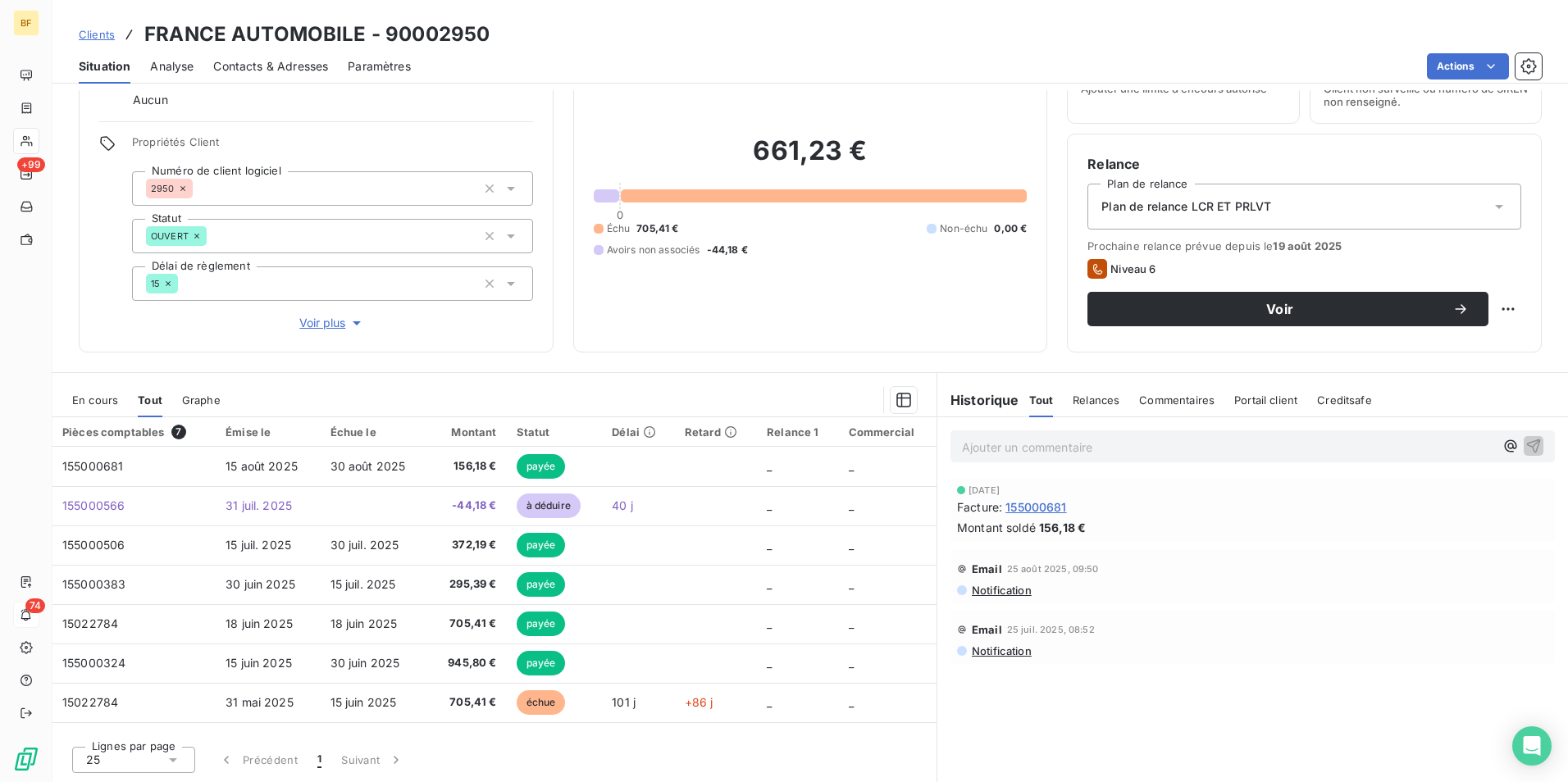
click at [288, 67] on span "Contacts & Adresses" at bounding box center [271, 66] width 115 height 16
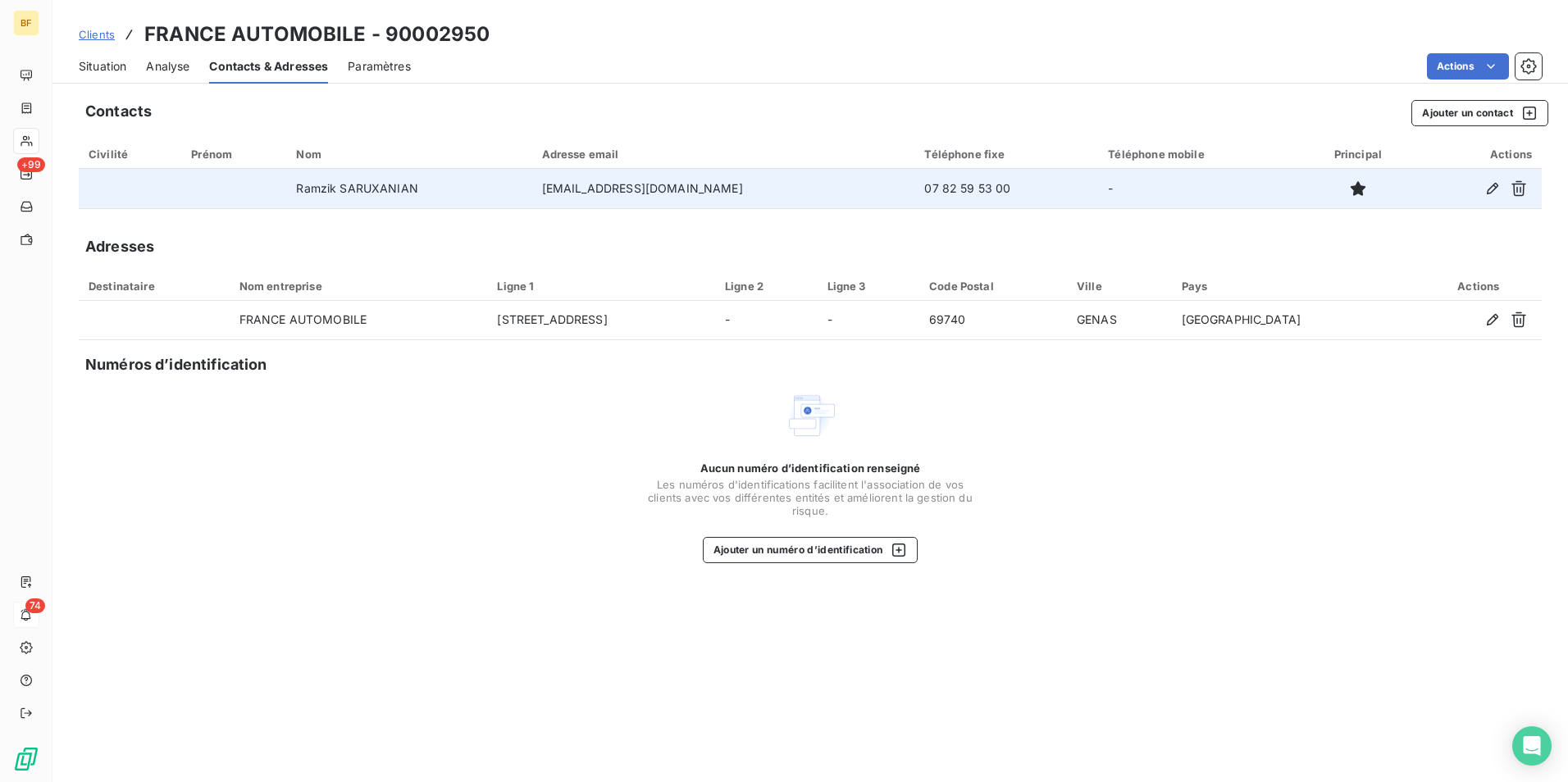
drag, startPoint x: 992, startPoint y: 189, endPoint x: 892, endPoint y: 191, distance: 100.0
click at [892, 191] on tr "Ramzik SARUXANIAN [EMAIL_ADDRESS][DOMAIN_NAME] 07 82 59 53 00 -" at bounding box center [810, 189] width 1463 height 39
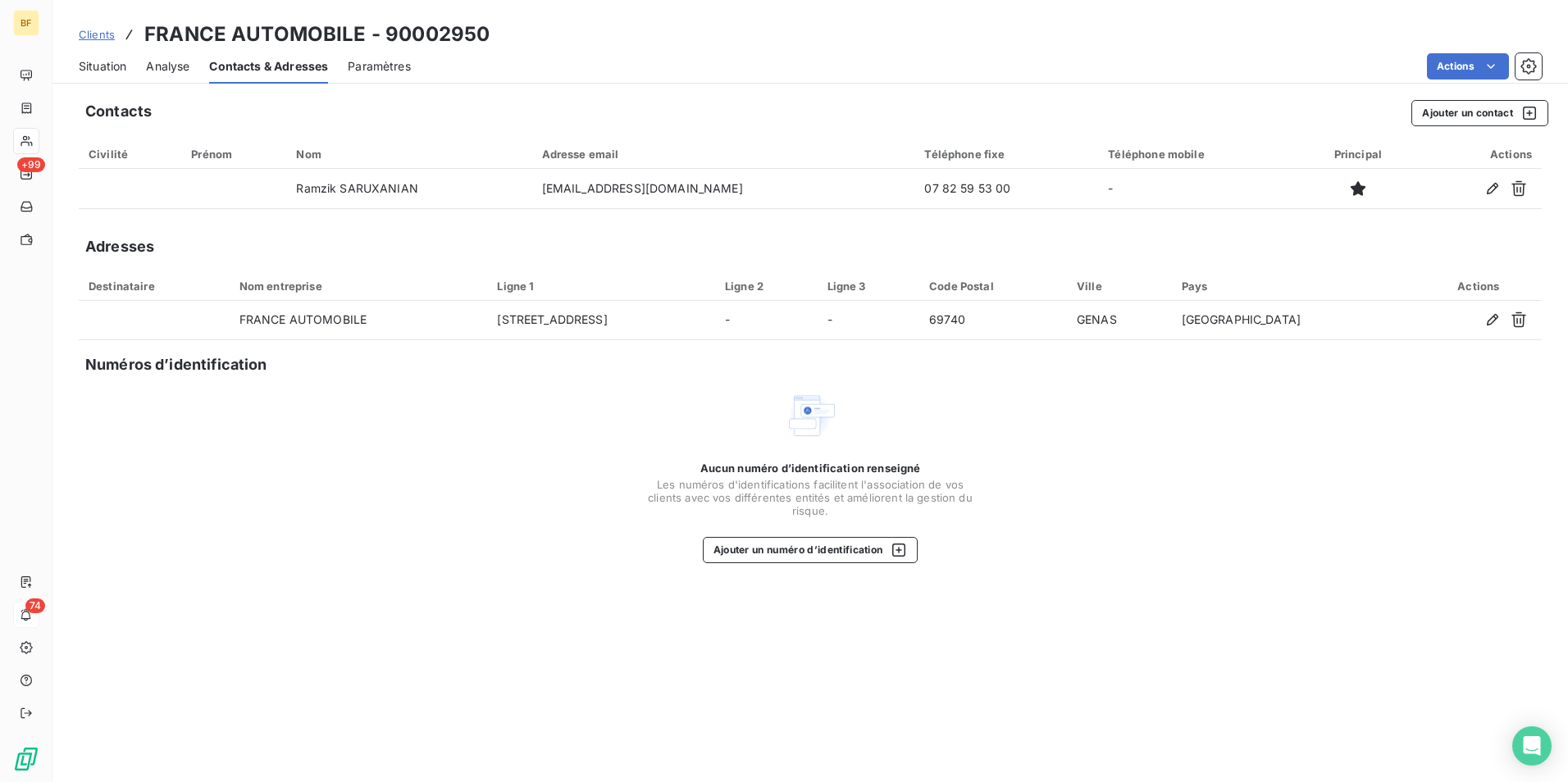
click at [96, 71] on span "Situation" at bounding box center [103, 66] width 48 height 16
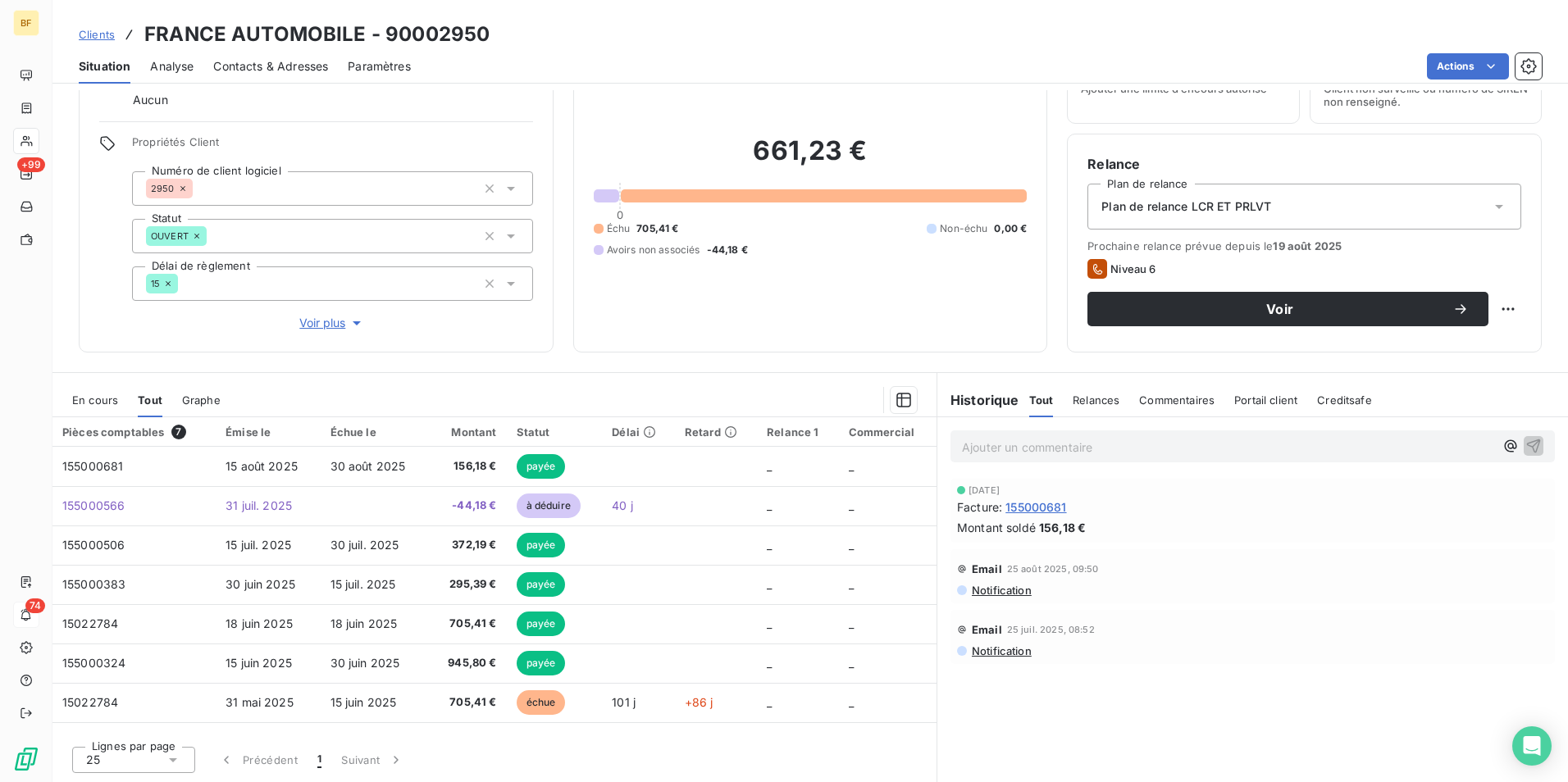
click at [989, 453] on p "Ajouter un commentaire ﻿" at bounding box center [1229, 448] width 533 height 20
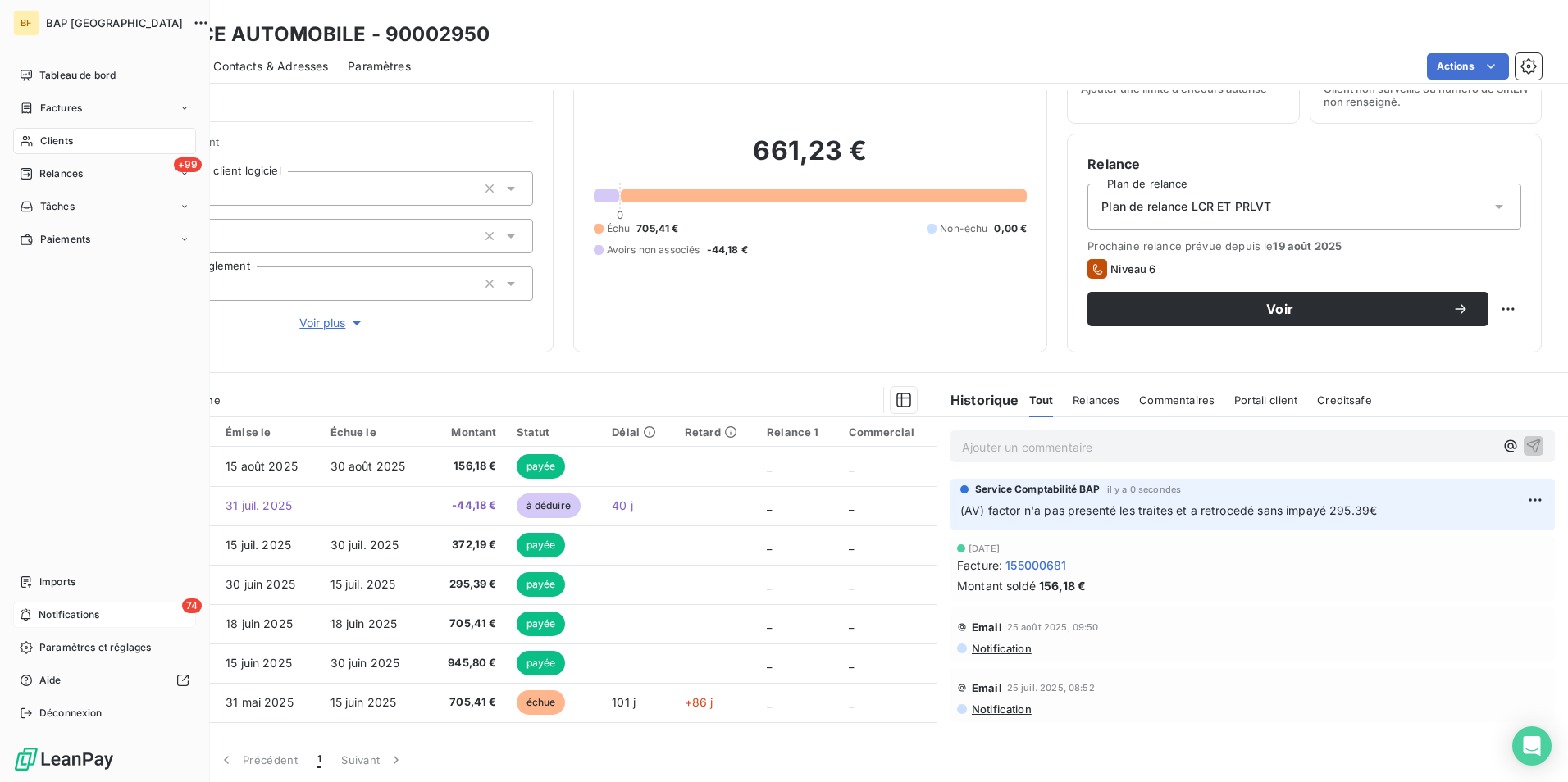
click at [43, 141] on span "Clients" at bounding box center [56, 140] width 33 height 14
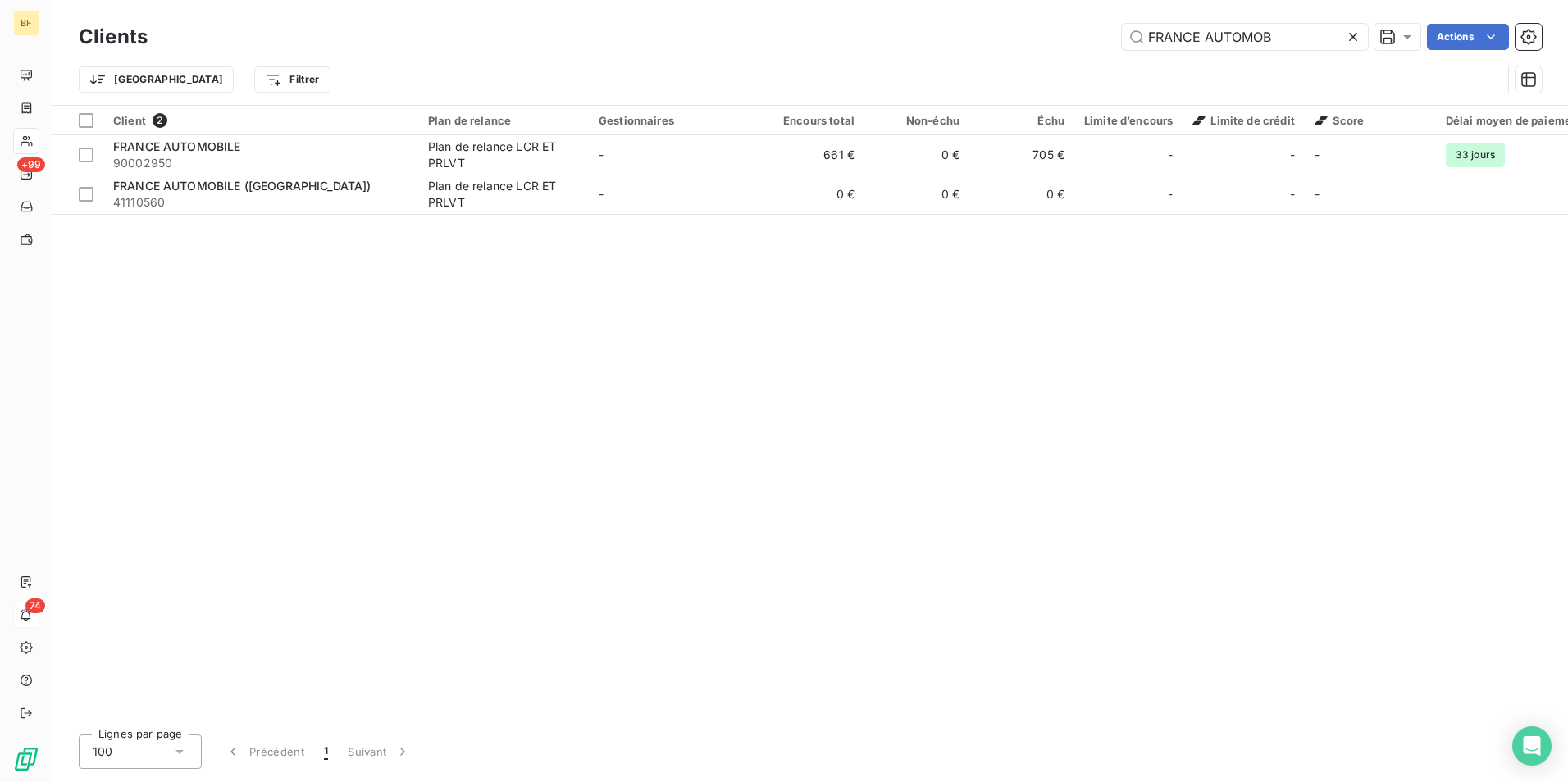
drag, startPoint x: 1275, startPoint y: 34, endPoint x: 999, endPoint y: 16, distance: 276.6
click at [999, 16] on div "Clients FRANCE AUTOMOB Actions Trier Filtrer" at bounding box center [810, 52] width 1515 height 105
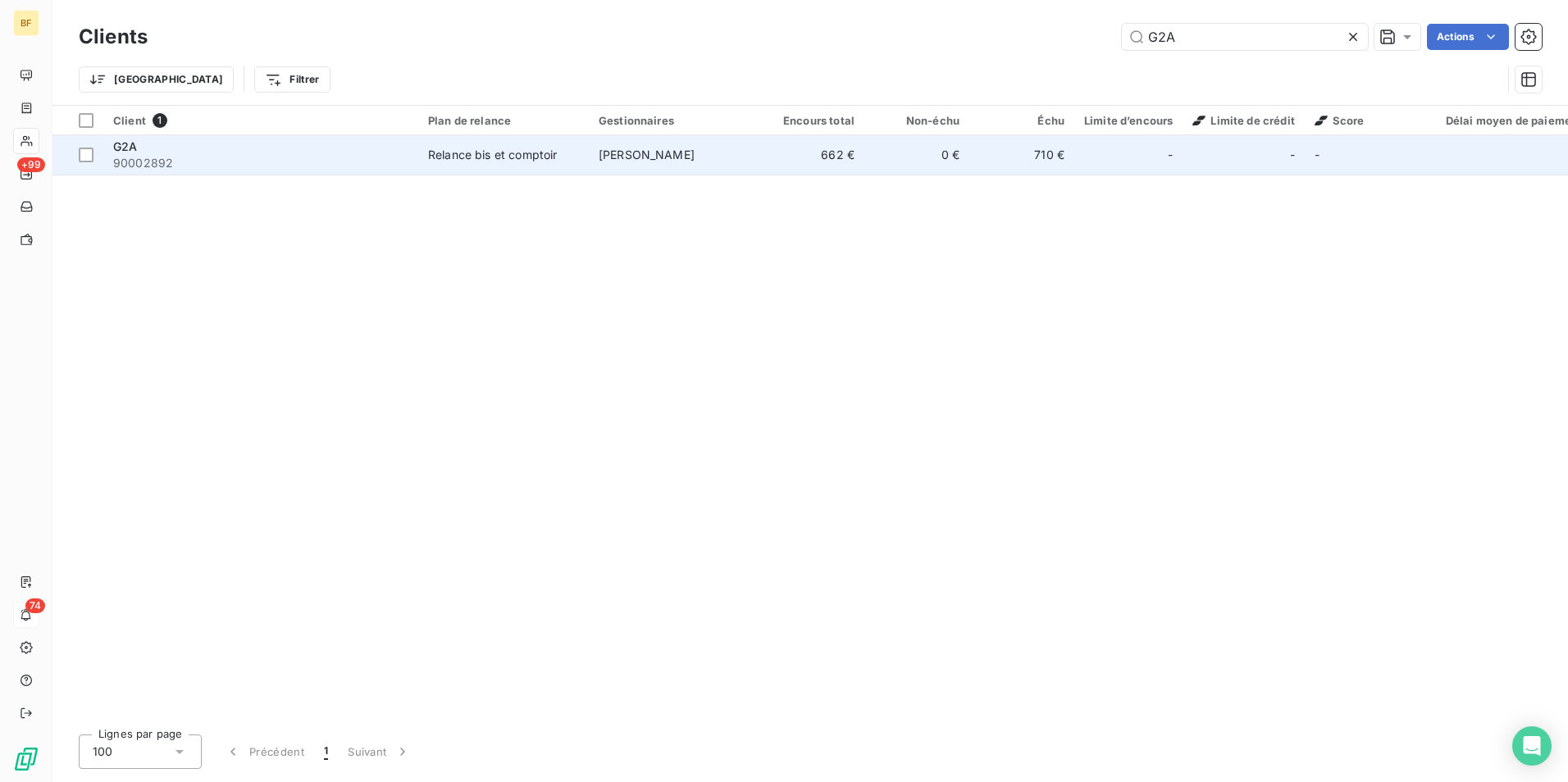
type input "G2A"
click at [264, 150] on div "G2A" at bounding box center [260, 146] width 295 height 16
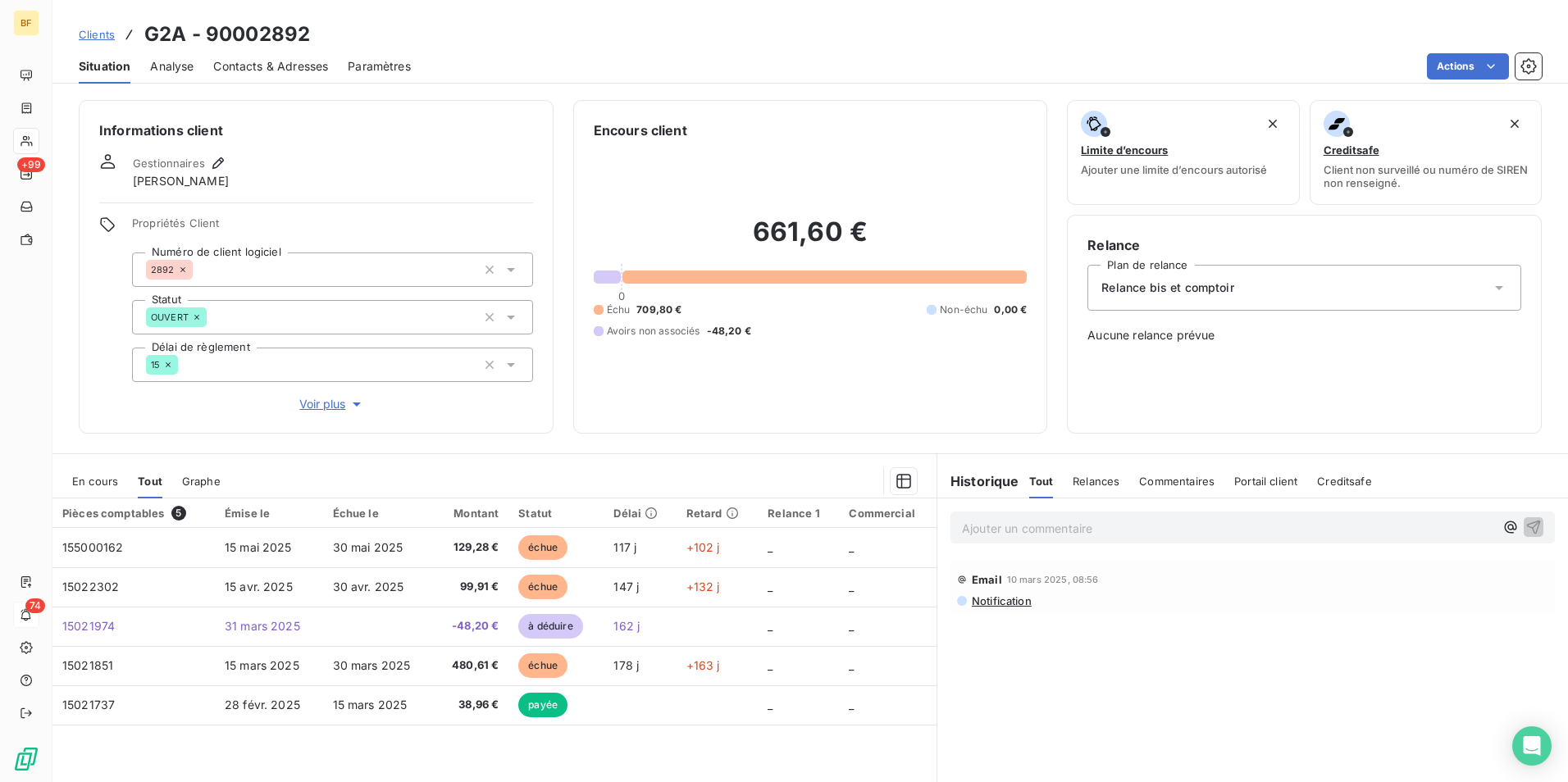
click at [256, 79] on div "Contacts & Adresses" at bounding box center [271, 66] width 115 height 34
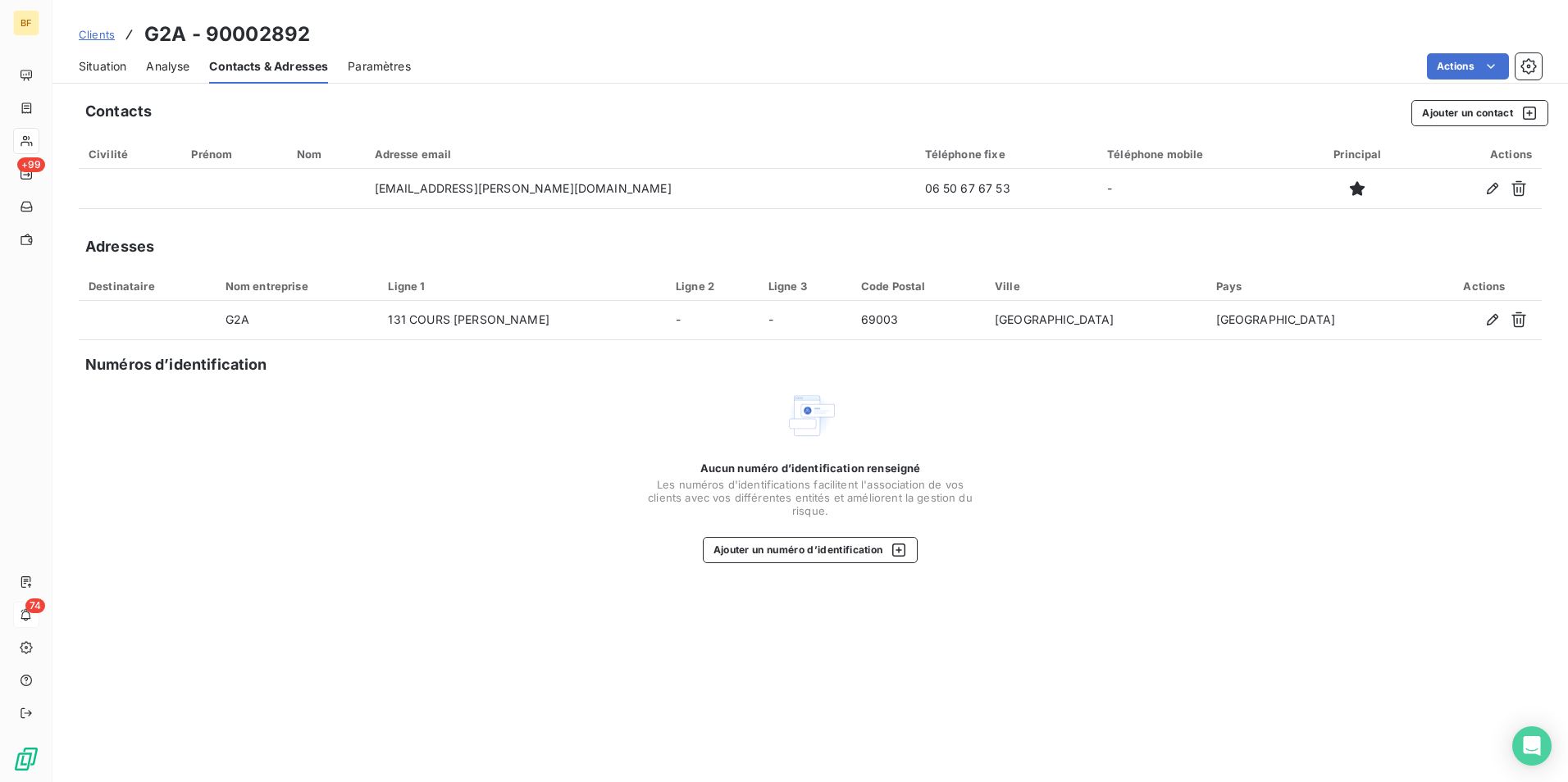
click at [89, 65] on span "Situation" at bounding box center [103, 66] width 48 height 16
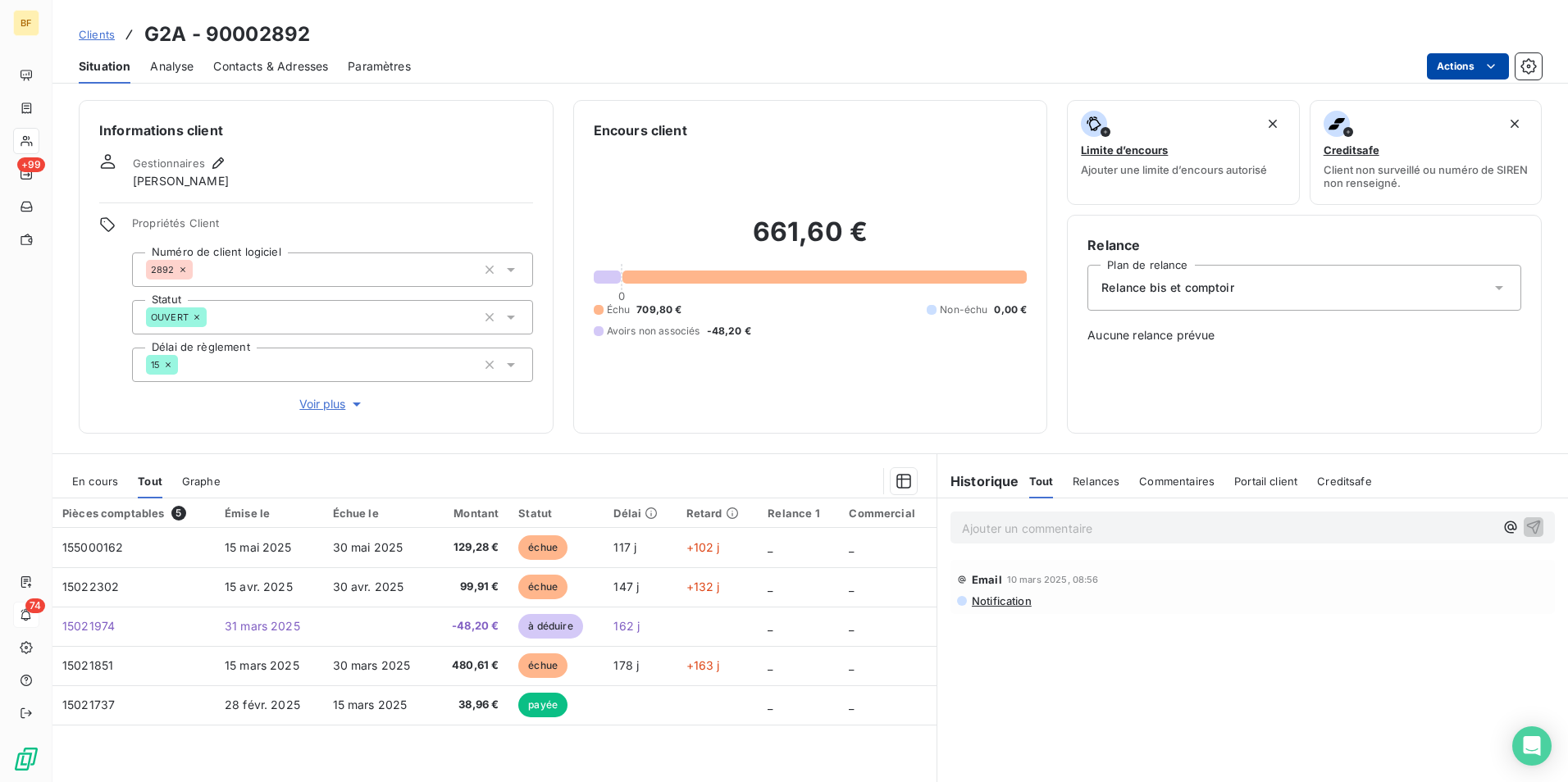
click at [1437, 67] on html "BF +99 74 Clients G2A - 90002892 Situation Analyse Contacts & Adresses Paramètr…" at bounding box center [784, 391] width 1568 height 782
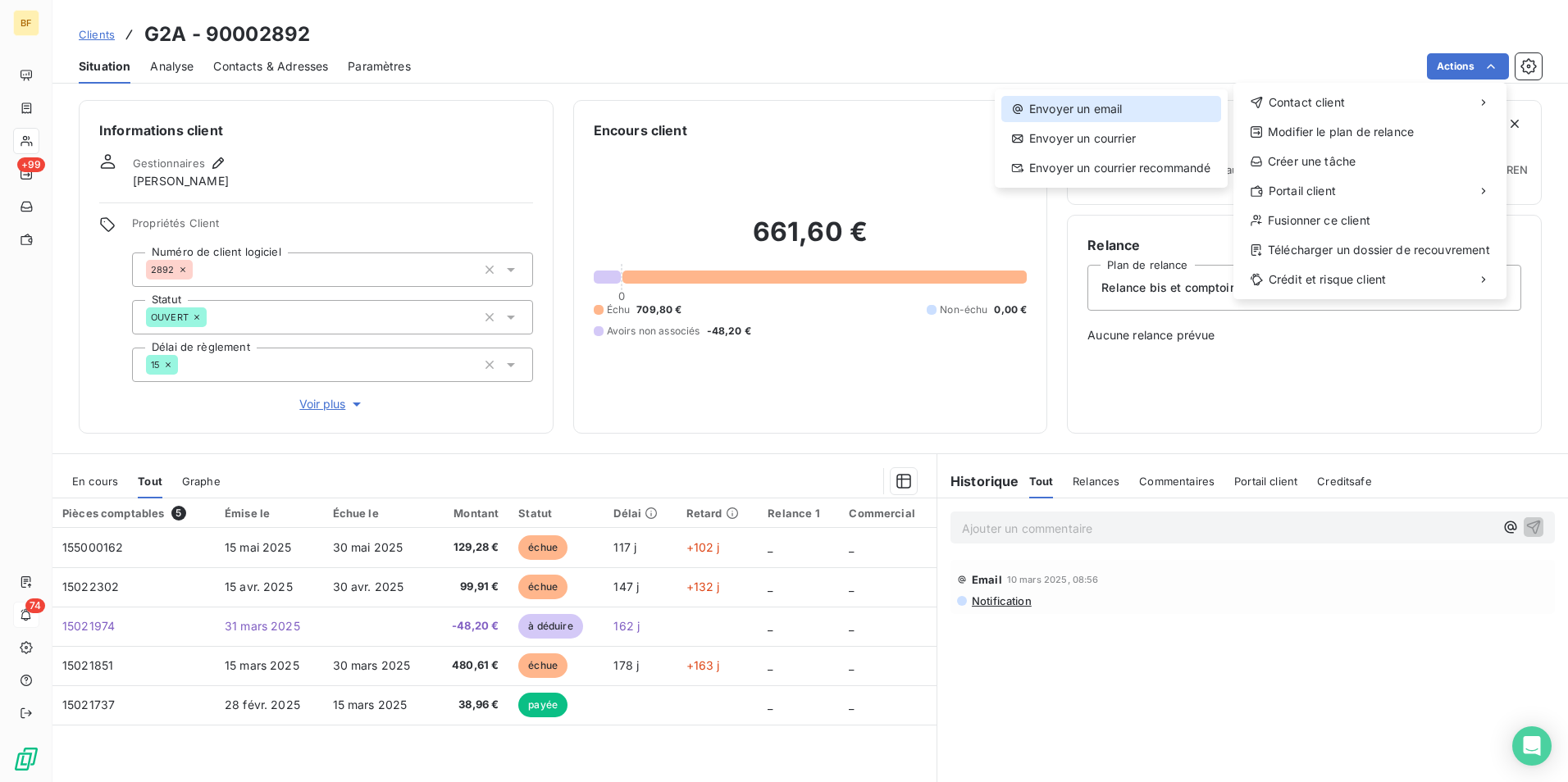
click at [1079, 111] on div "Envoyer un email" at bounding box center [1111, 109] width 220 height 26
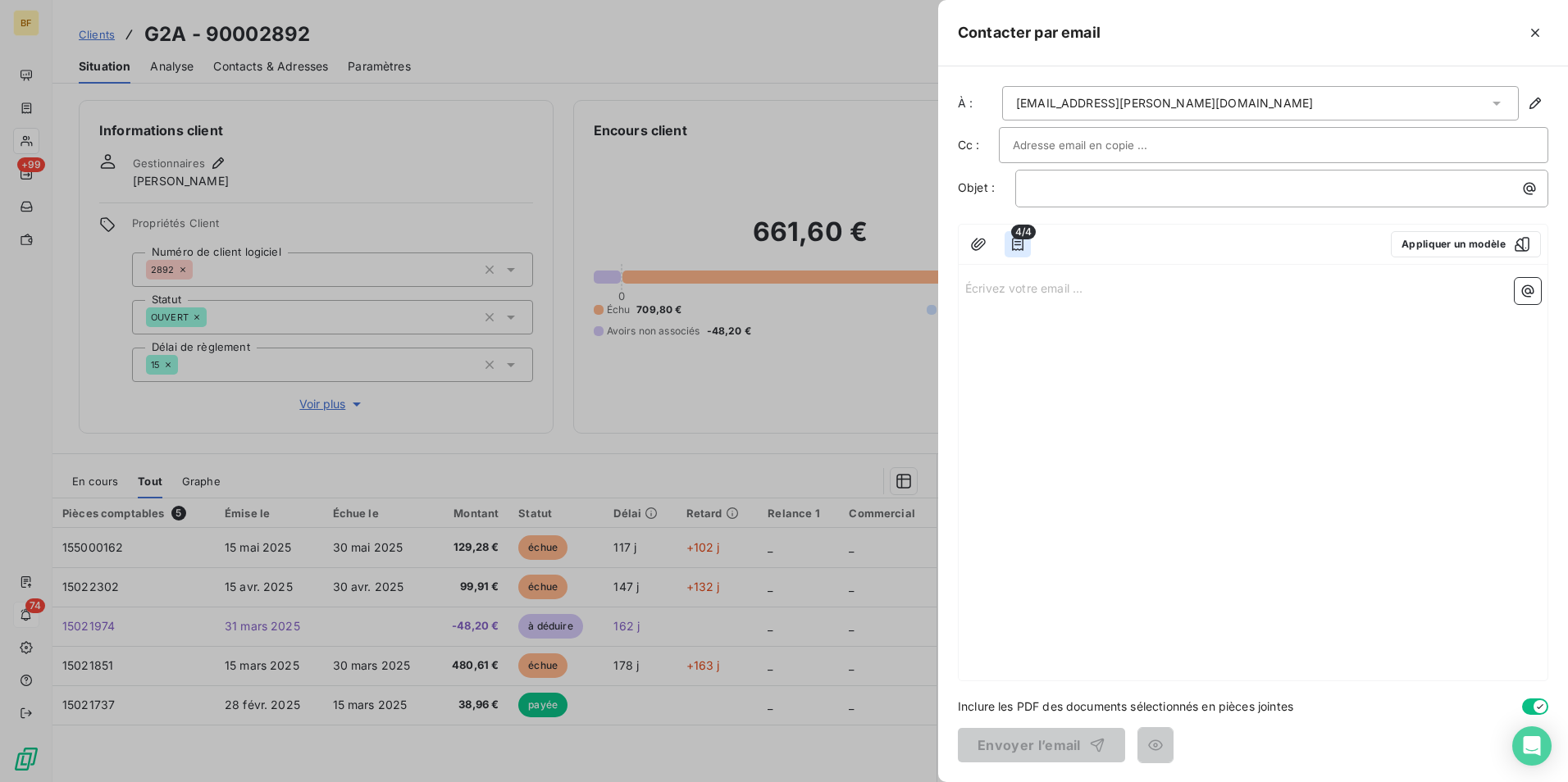
click at [1027, 243] on button "button" at bounding box center [1018, 244] width 26 height 26
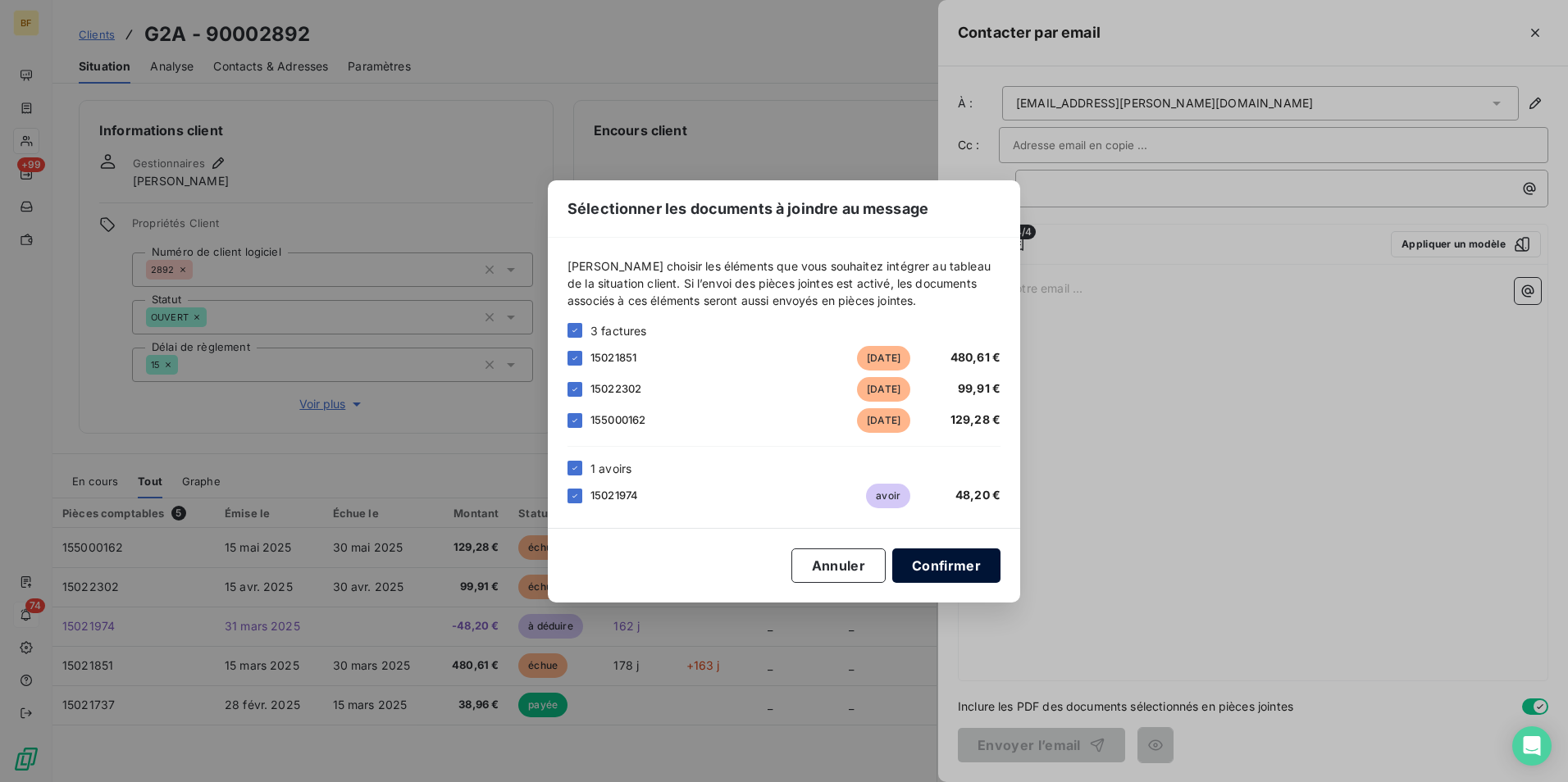
click at [922, 565] on button "Confirmer" at bounding box center [946, 566] width 108 height 34
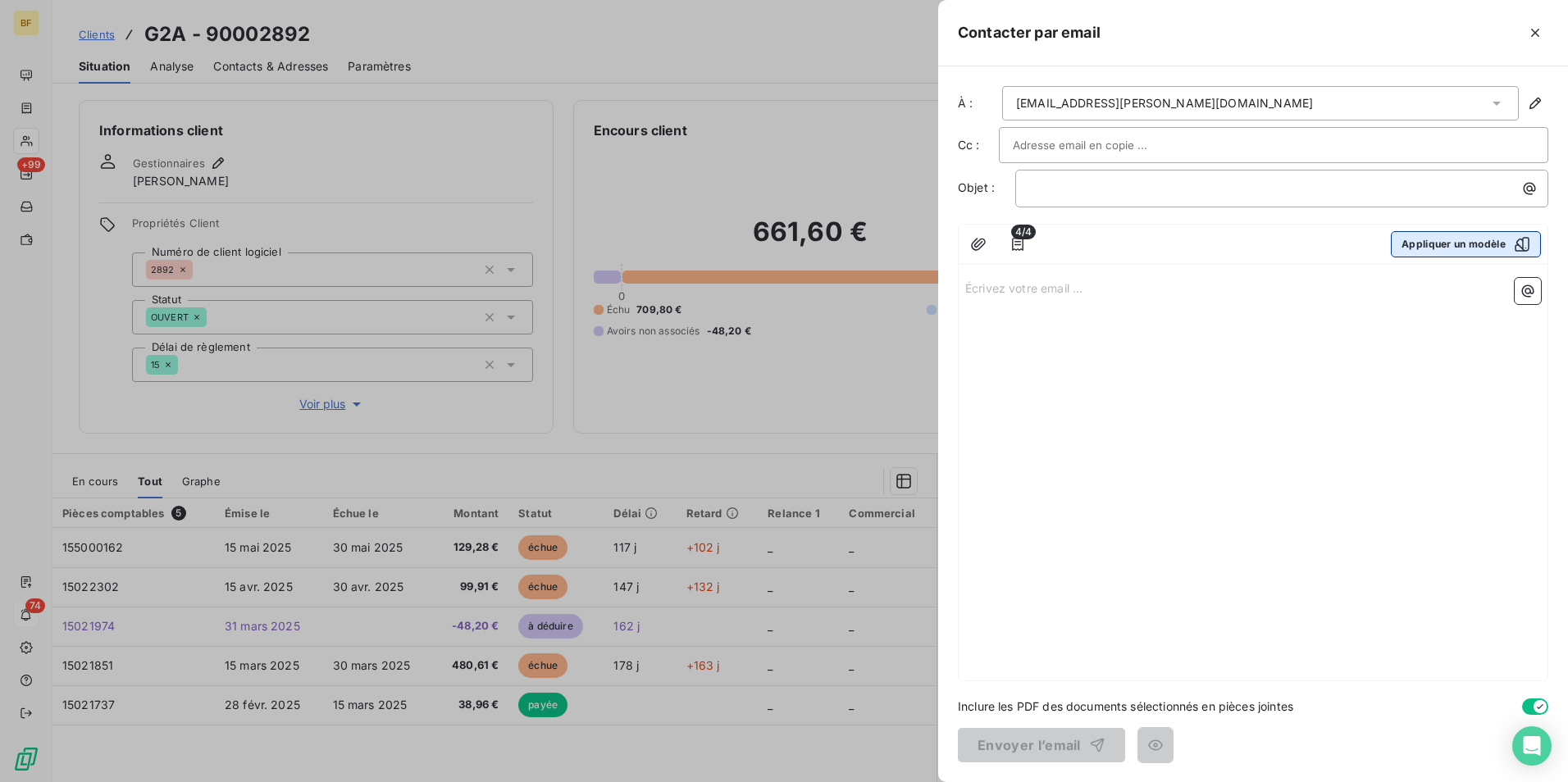
click at [1458, 237] on button "Appliquer un modèle" at bounding box center [1466, 244] width 150 height 26
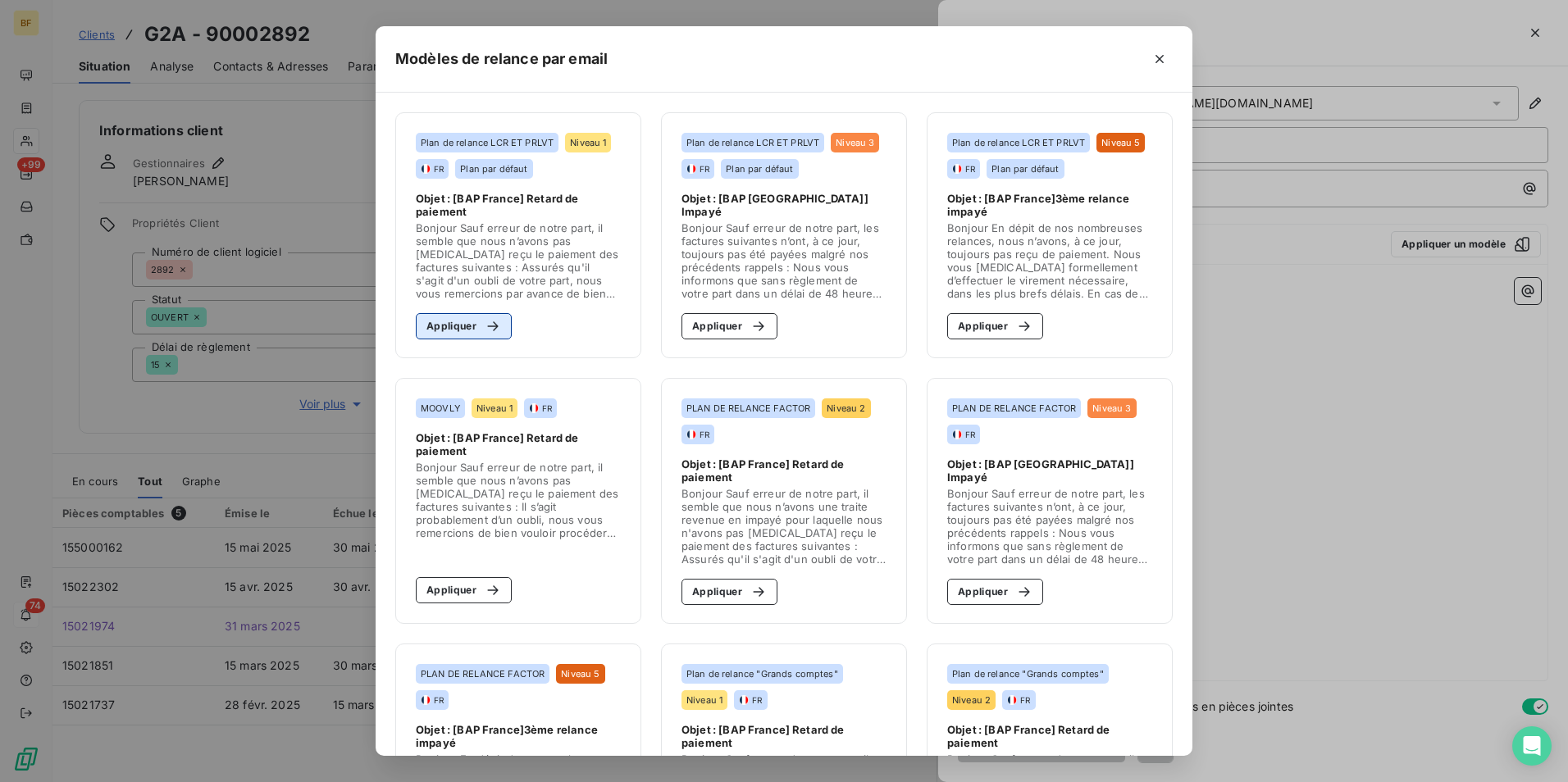
click at [483, 314] on button "Appliquer" at bounding box center [464, 326] width 96 height 26
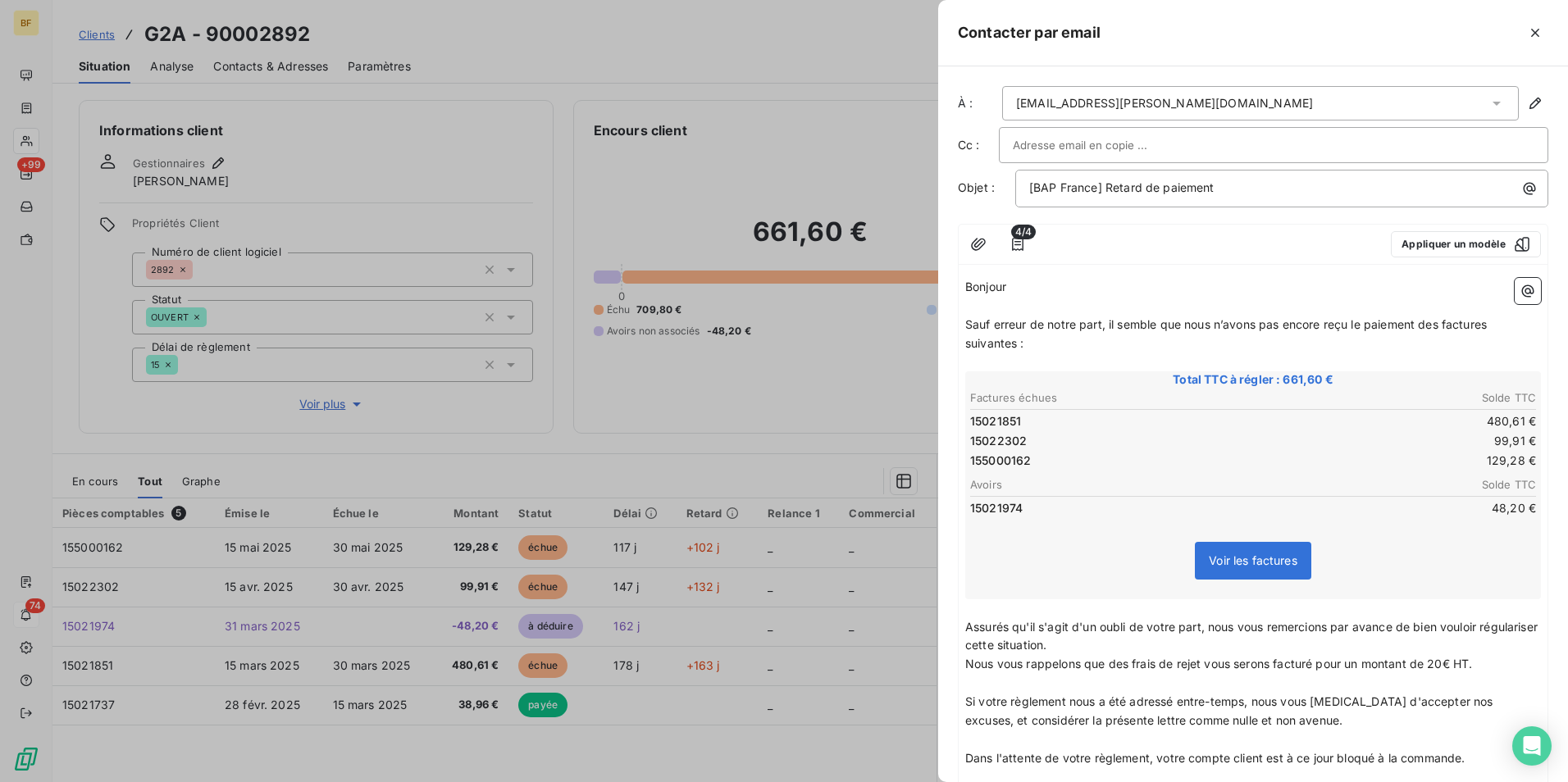
click at [1134, 343] on p "Sauf erreur de notre part, il semble que nous n’avons pas encore reçu le paieme…" at bounding box center [1252, 334] width 576 height 37
click at [1150, 103] on div "[EMAIL_ADDRESS][PERSON_NAME][DOMAIN_NAME]" at bounding box center [1260, 103] width 516 height 34
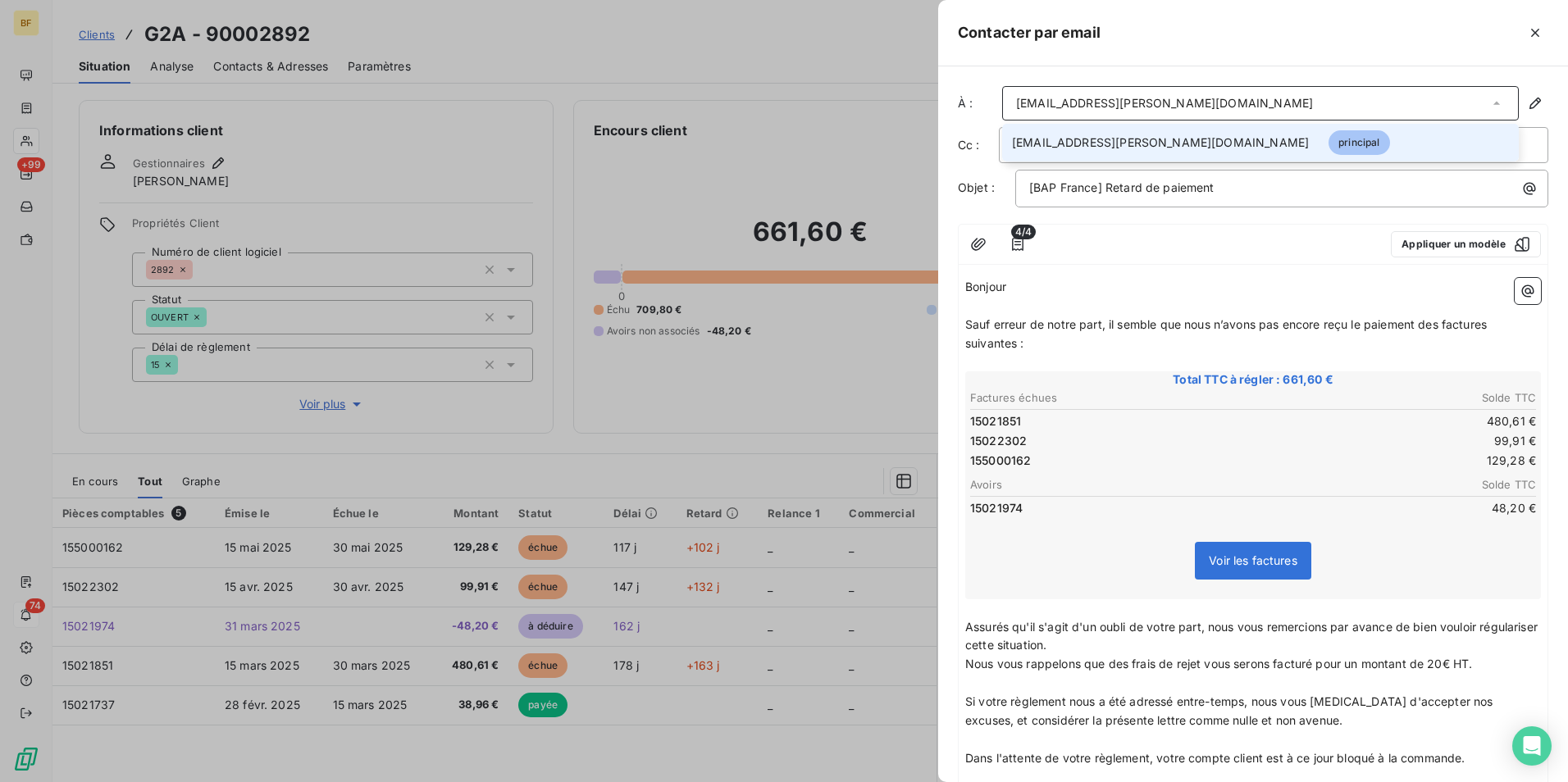
click at [1095, 272] on div "Bonjour ﻿ ﻿ ﻿ ﻿ Sauf erreur de notre part, il semble que nous n’avons pas [MEDI…" at bounding box center [1253, 587] width 589 height 632
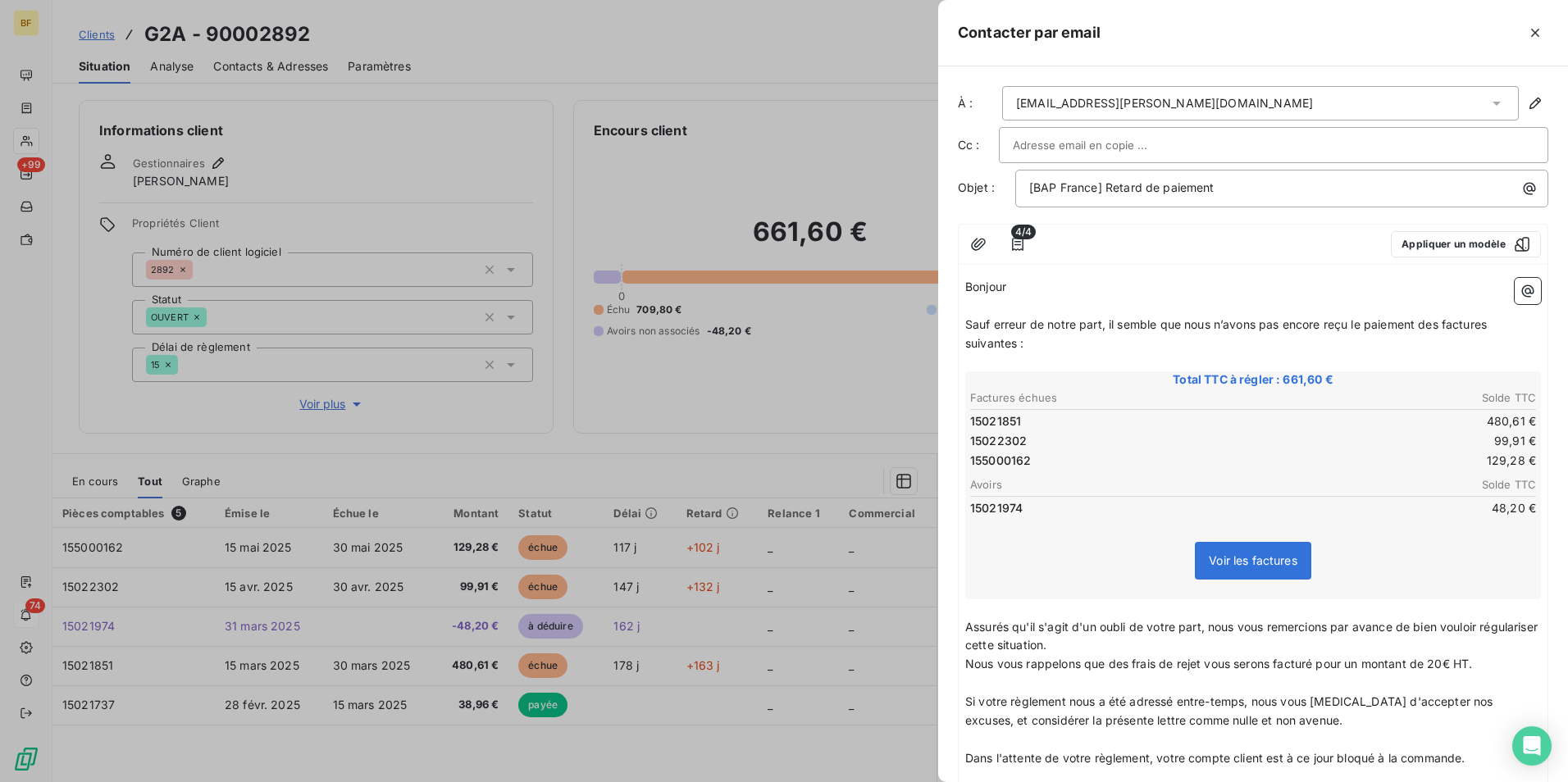
drag, startPoint x: 1144, startPoint y: 102, endPoint x: 1155, endPoint y: 102, distance: 11.0
click at [1144, 102] on div "[EMAIL_ADDRESS][PERSON_NAME][DOMAIN_NAME]" at bounding box center [1260, 103] width 516 height 34
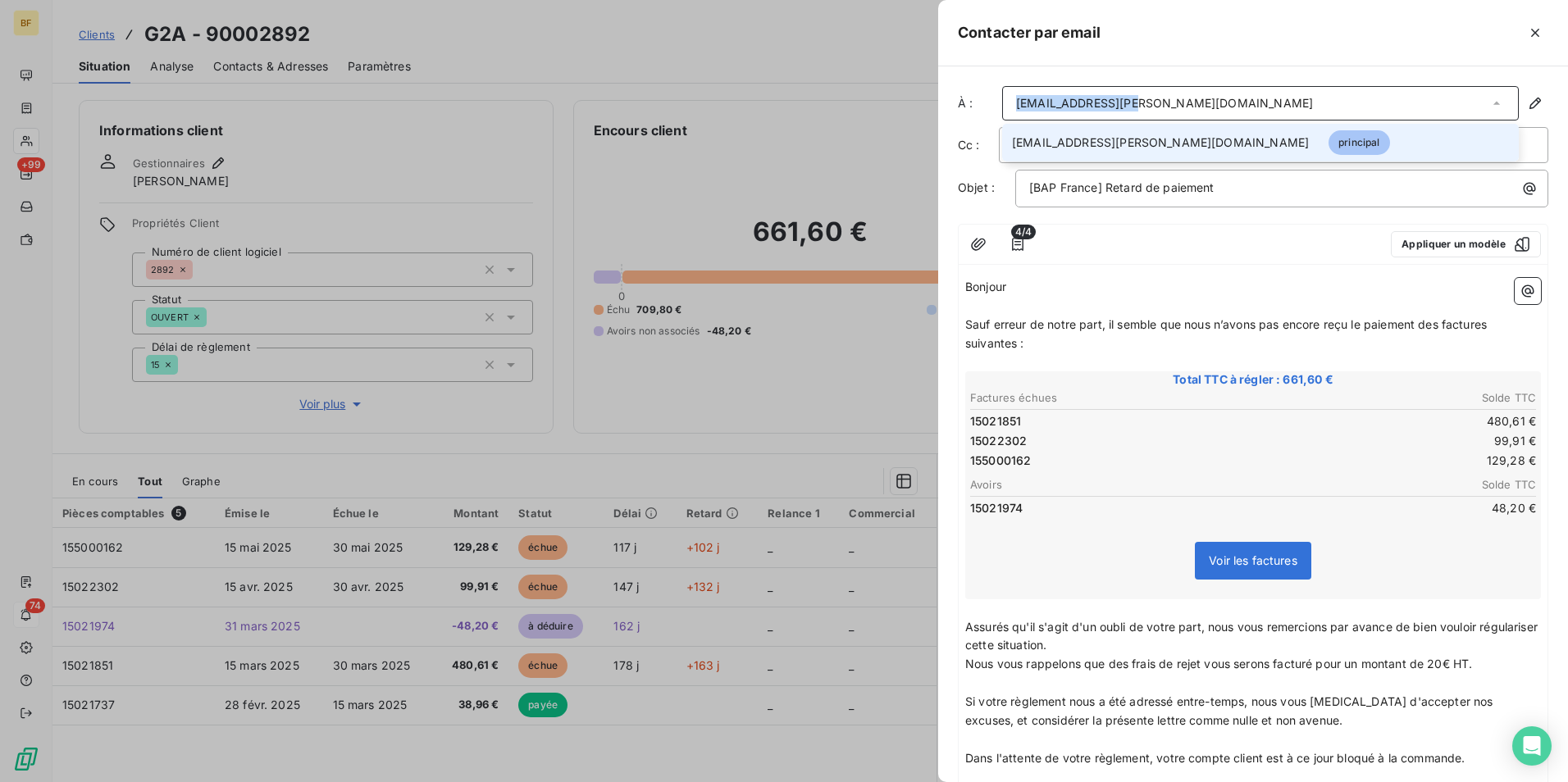
drag, startPoint x: 1160, startPoint y: 102, endPoint x: 1005, endPoint y: 98, distance: 155.1
click at [1005, 98] on div "[EMAIL_ADDRESS][PERSON_NAME][DOMAIN_NAME]" at bounding box center [1260, 103] width 516 height 34
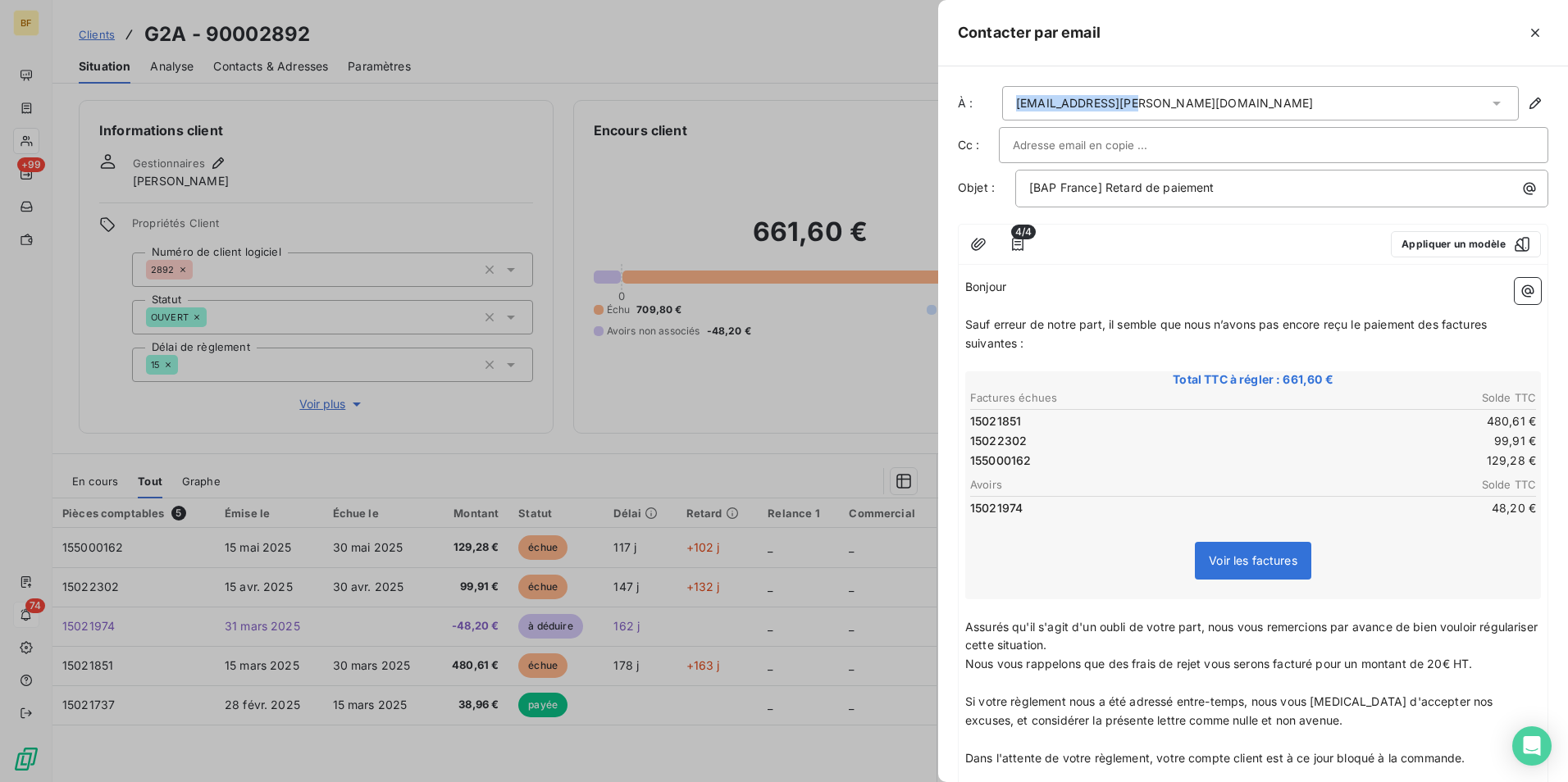
click at [1138, 102] on div "[EMAIL_ADDRESS][PERSON_NAME][DOMAIN_NAME]" at bounding box center [1260, 103] width 516 height 34
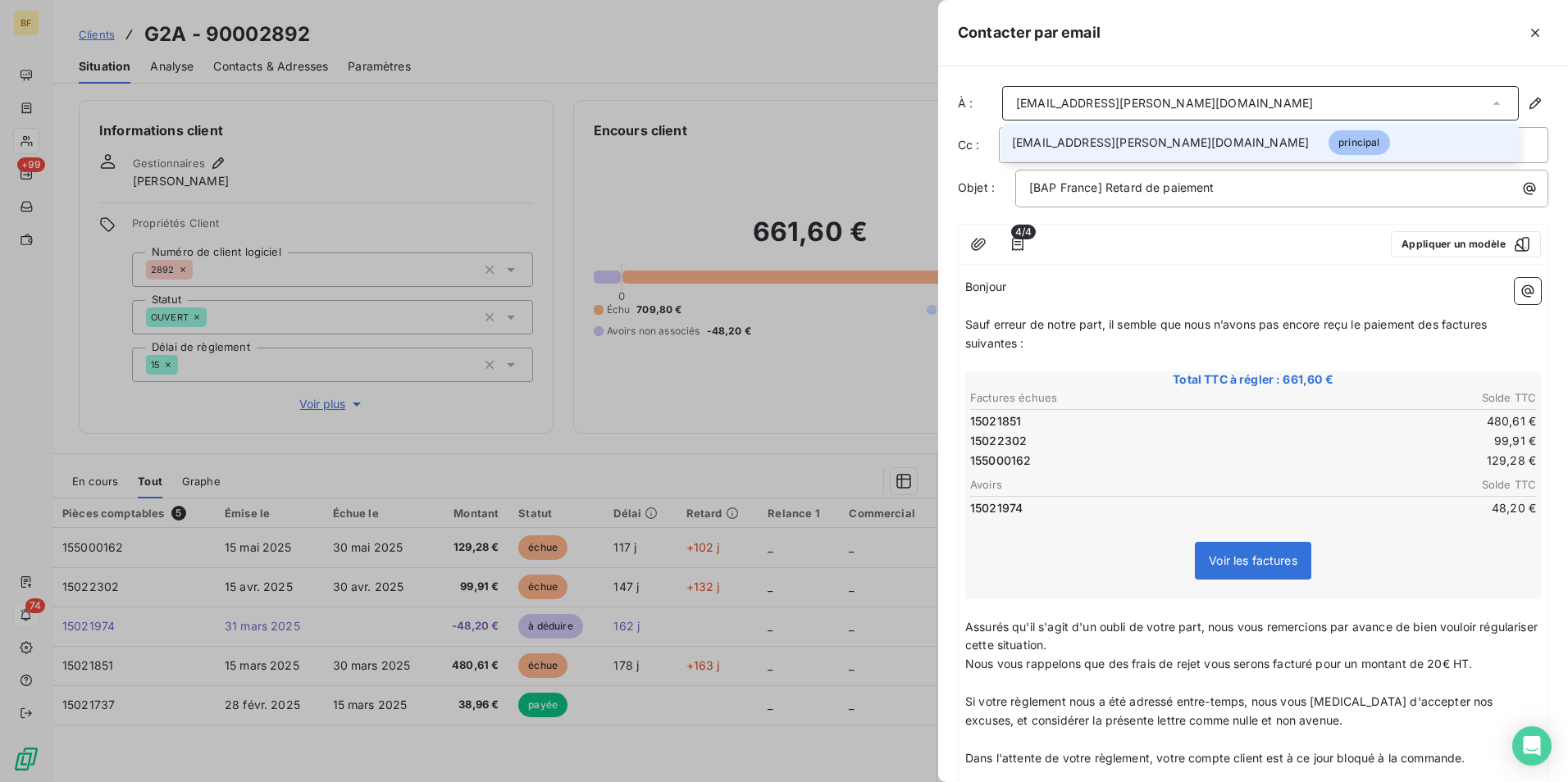
click at [1151, 102] on div "[EMAIL_ADDRESS][PERSON_NAME][DOMAIN_NAME]" at bounding box center [1260, 103] width 516 height 34
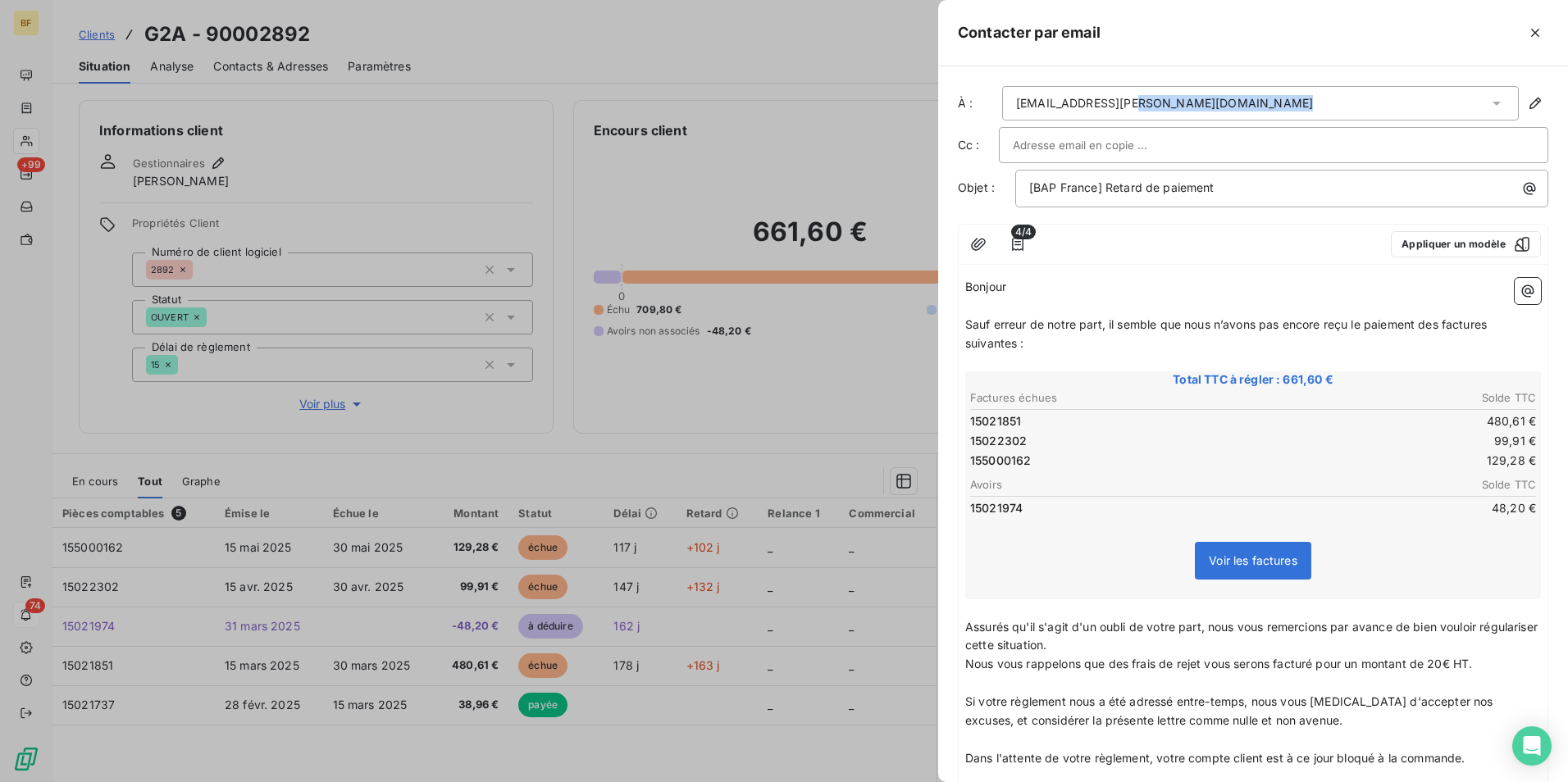
click at [1151, 102] on div "[EMAIL_ADDRESS][PERSON_NAME][DOMAIN_NAME]" at bounding box center [1260, 103] width 516 height 34
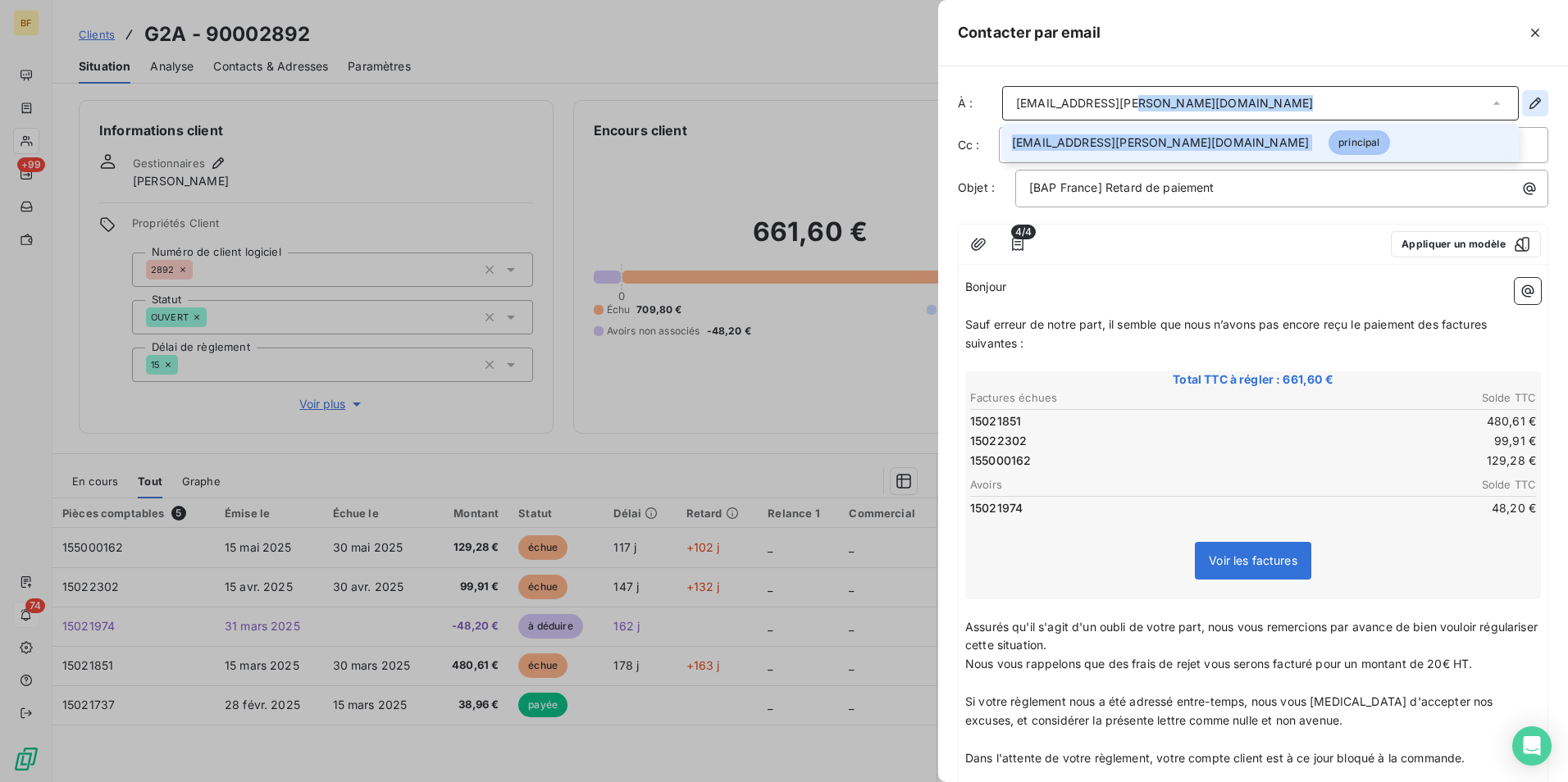
click at [1527, 103] on icon "button" at bounding box center [1535, 103] width 16 height 16
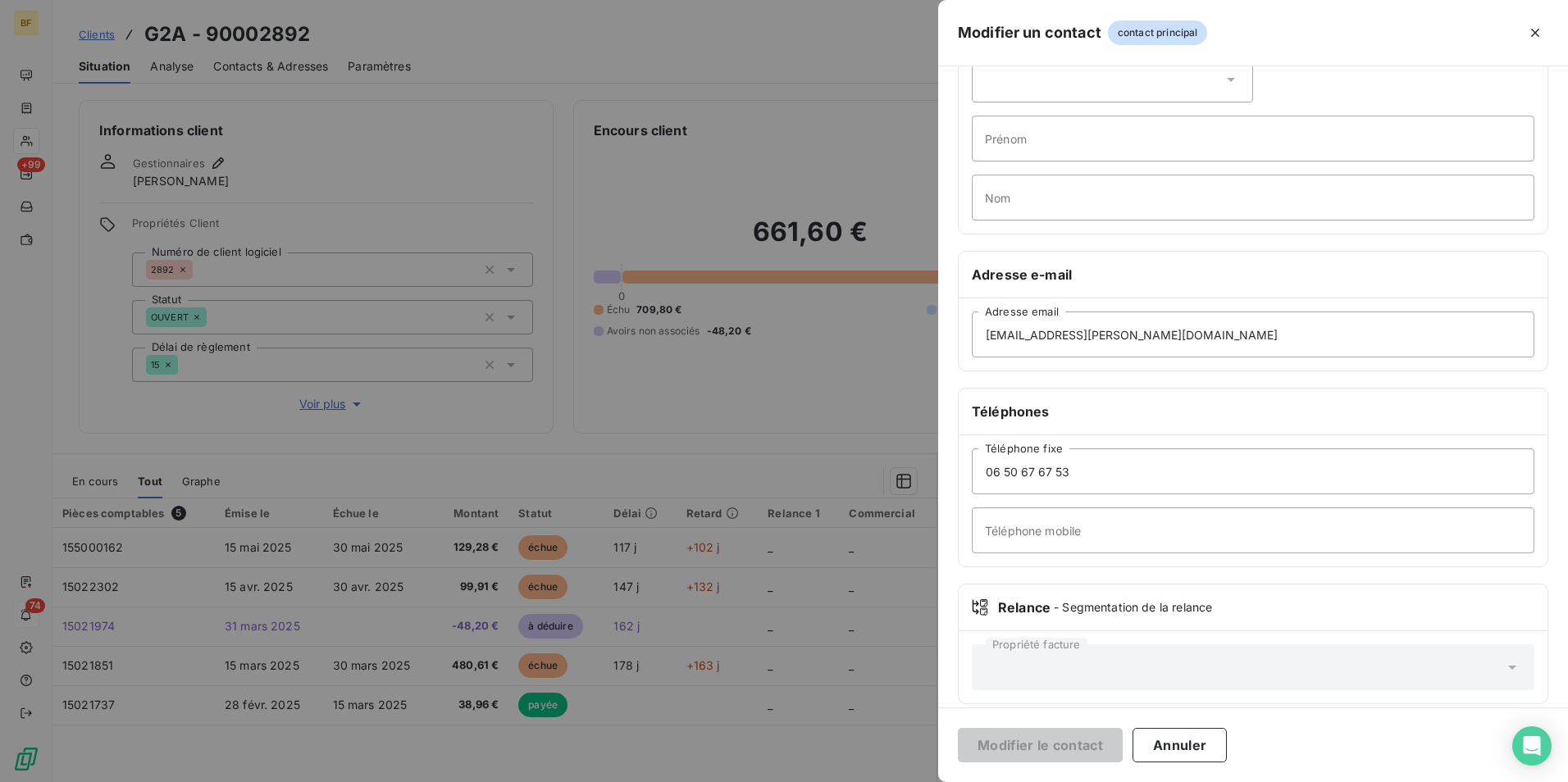
scroll to position [106, 0]
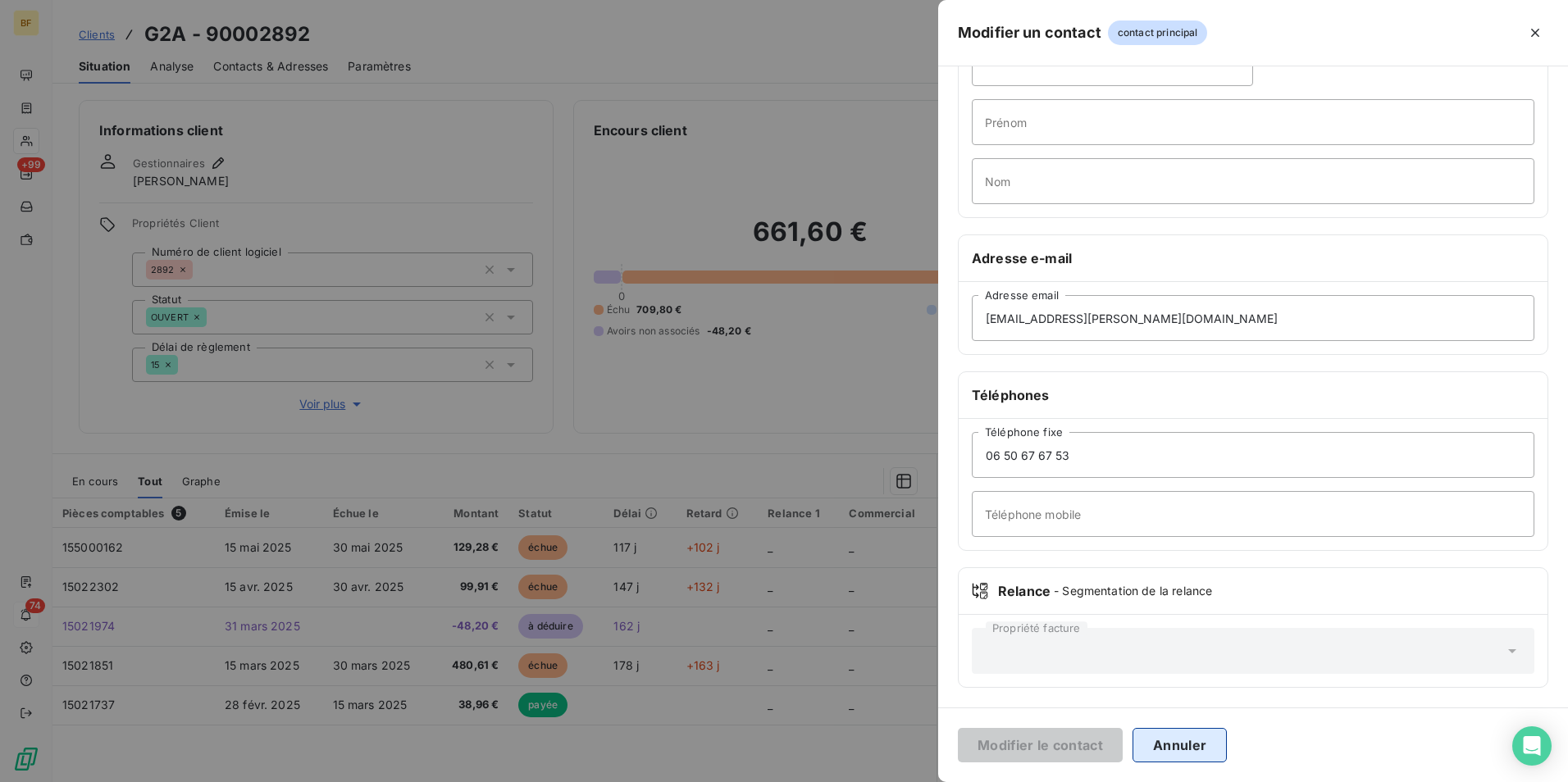
click at [1155, 736] on button "Annuler" at bounding box center [1179, 745] width 94 height 34
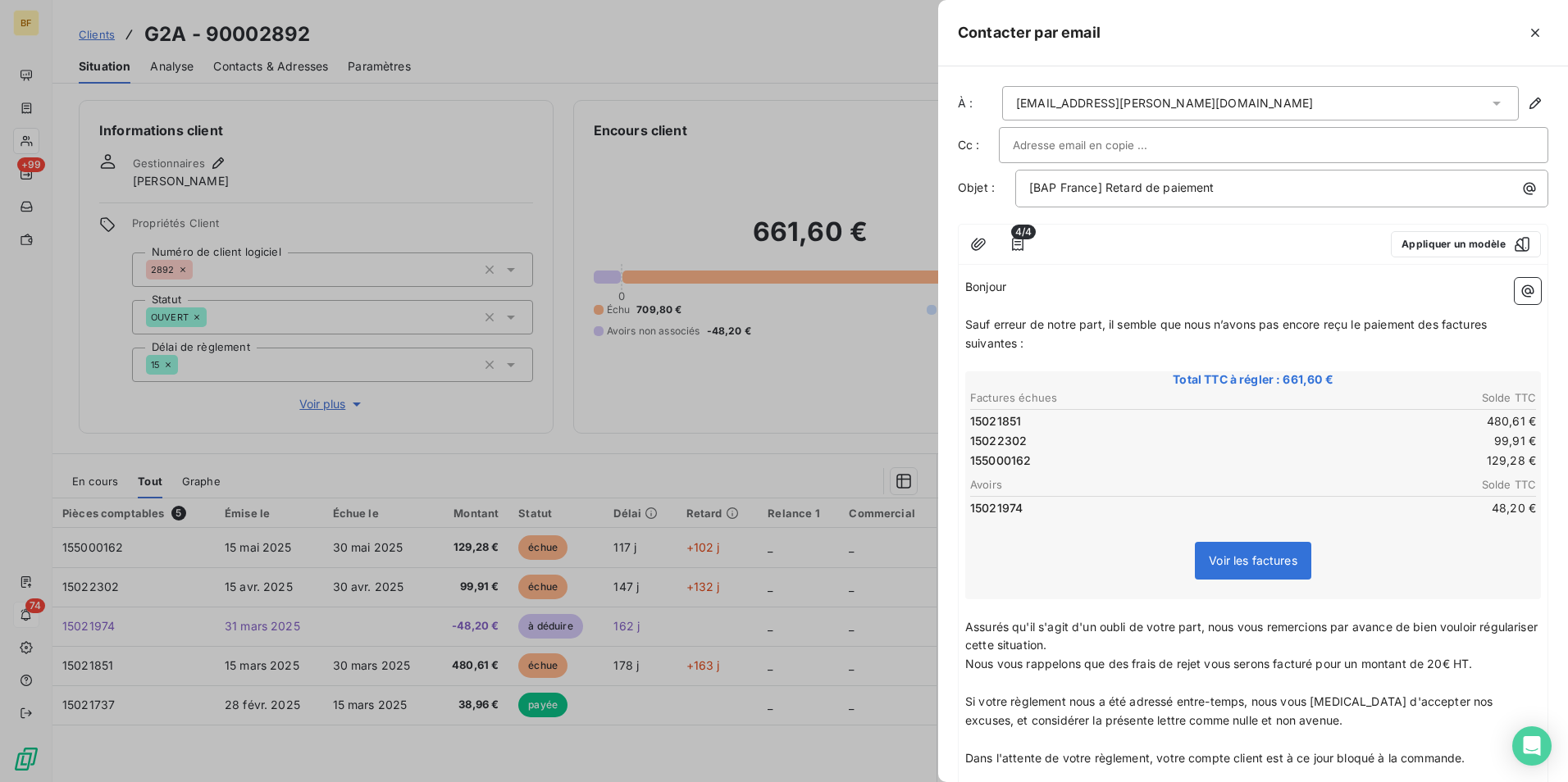
click at [1092, 145] on input "text" at bounding box center [1100, 145] width 176 height 25
paste input "[PERSON_NAME]"
type input "[PERSON_NAME]"
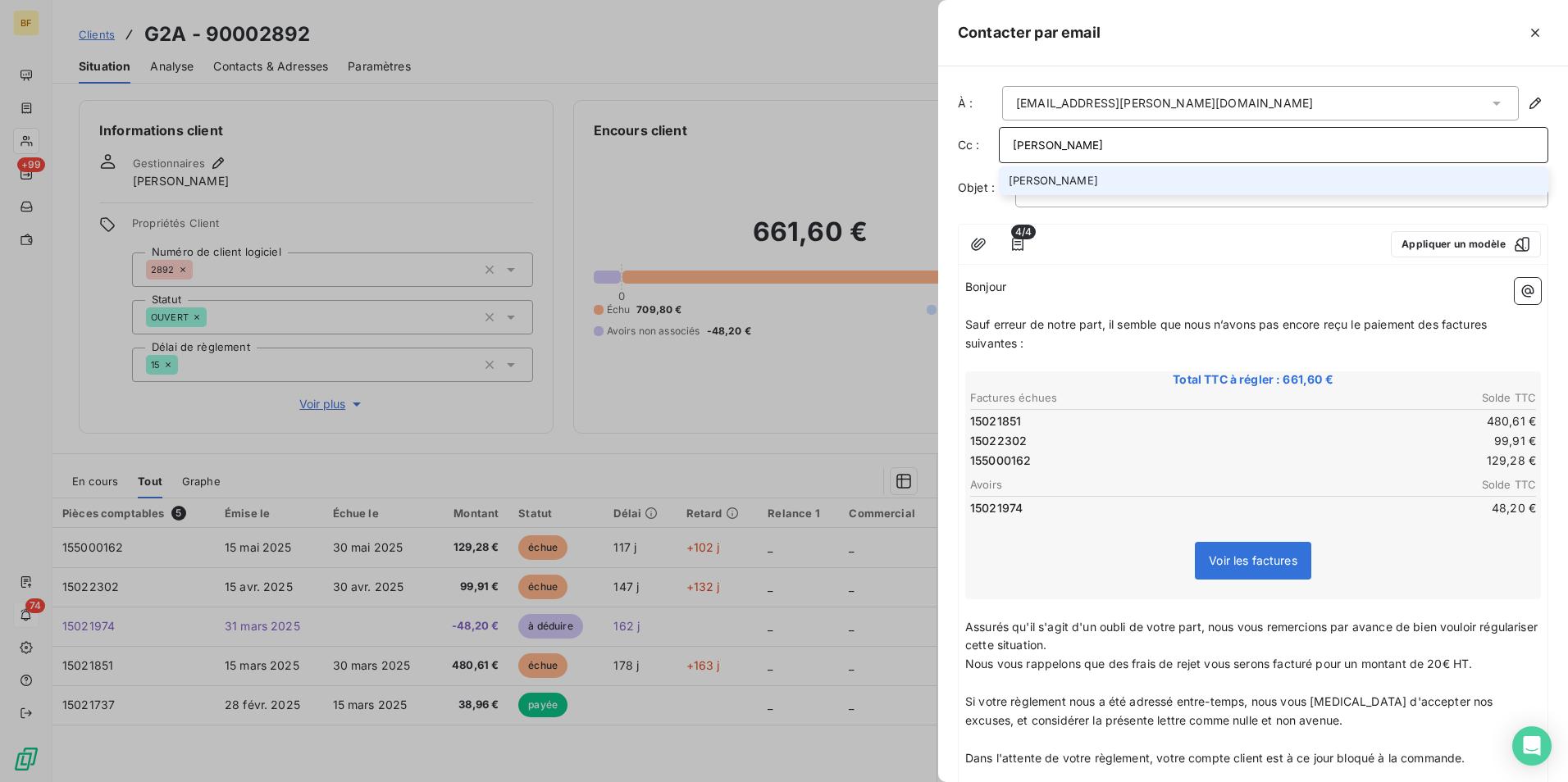
drag, startPoint x: 1117, startPoint y: 137, endPoint x: 976, endPoint y: 160, distance: 142.9
click at [938, 138] on div "À : [EMAIL_ADDRESS][PERSON_NAME][DOMAIN_NAME] Cc : [PERSON_NAME] Objet : [BAP F…" at bounding box center [1253, 424] width 630 height 716
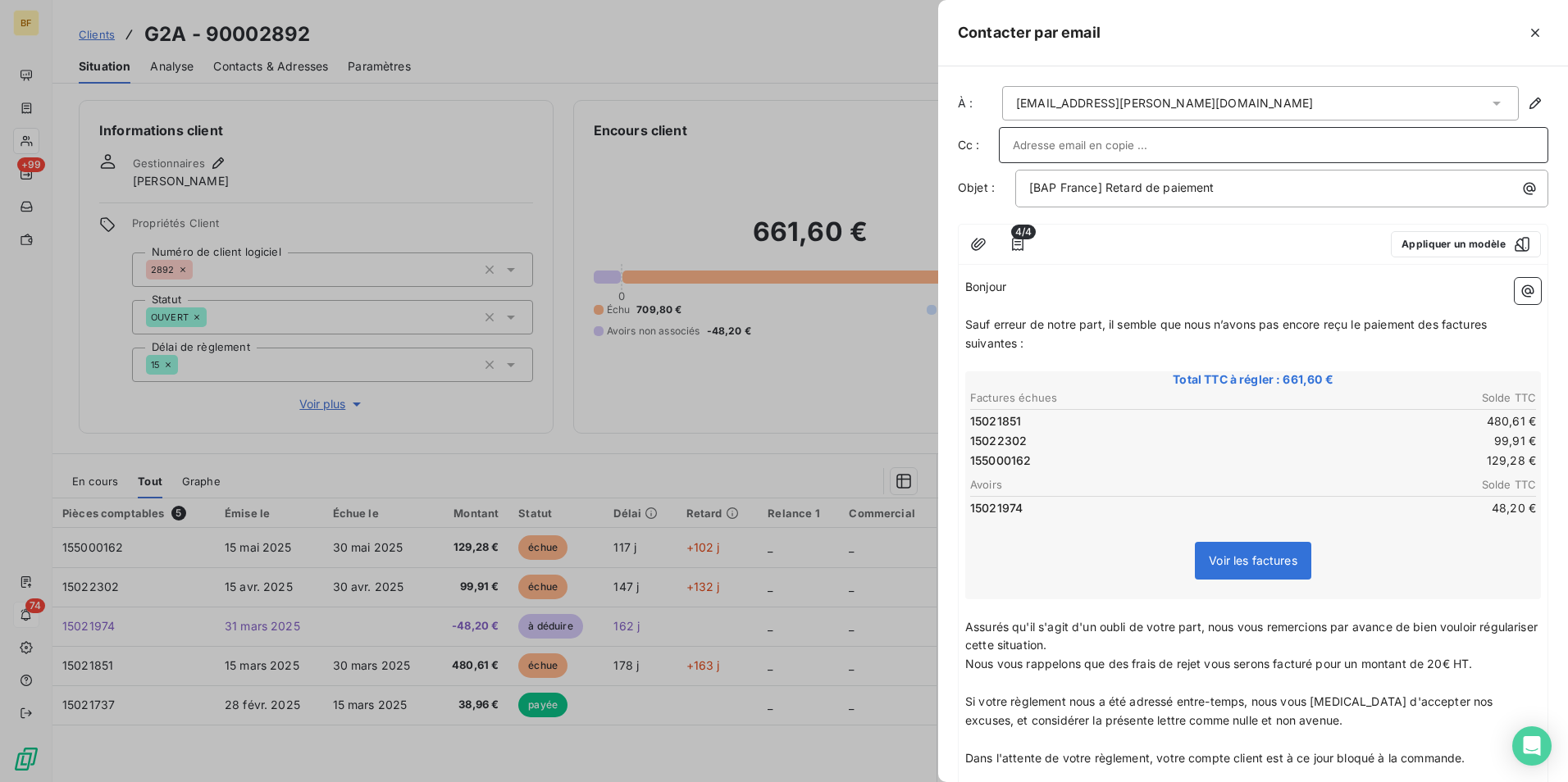
click at [1165, 276] on div "Bonjour ﻿ ﻿ ﻿ ﻿ Sauf erreur de notre part, il semble que nous n’avons pas [MEDI…" at bounding box center [1253, 587] width 589 height 632
click at [1531, 25] on icon "button" at bounding box center [1535, 32] width 16 height 16
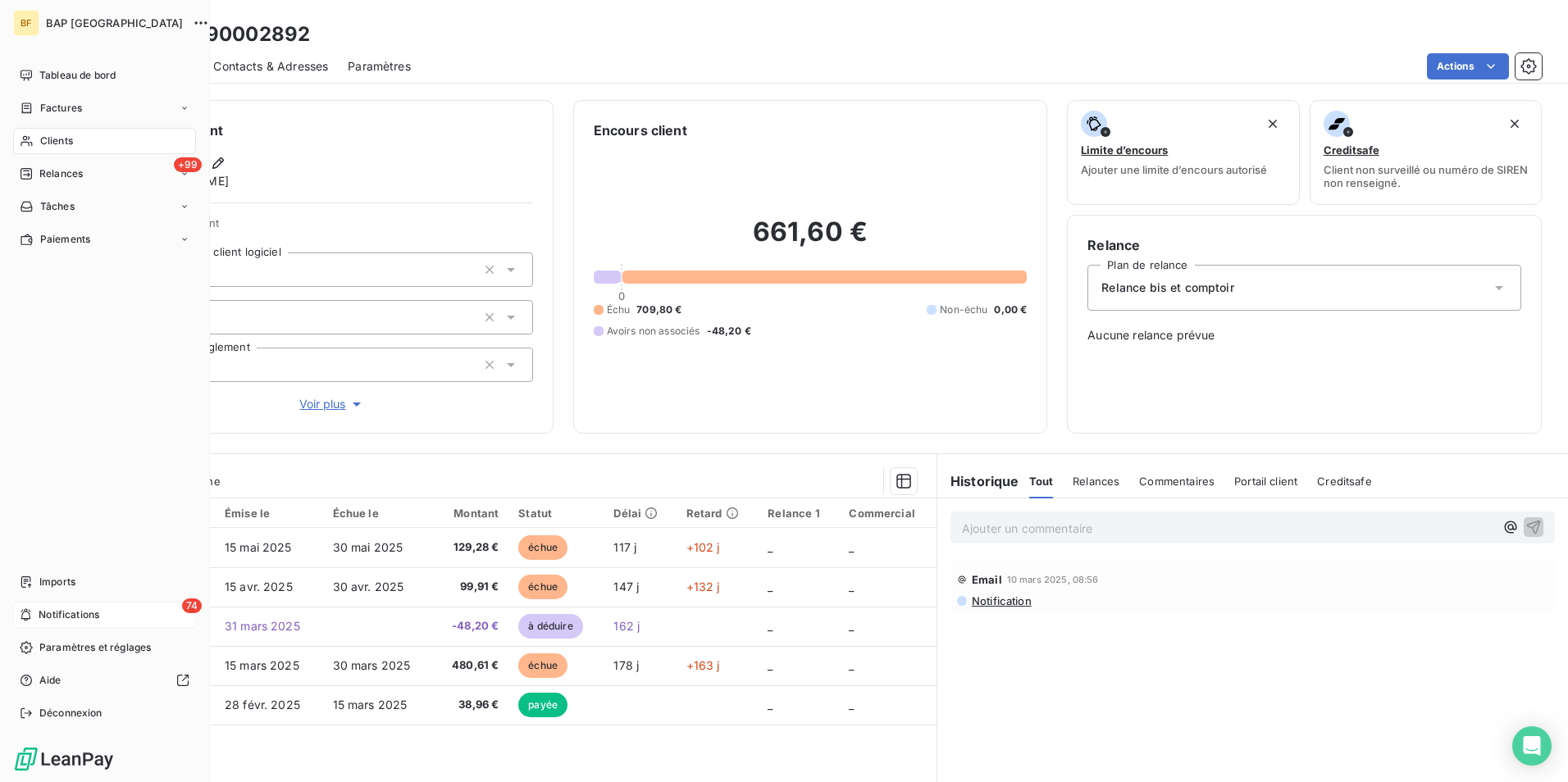
drag, startPoint x: 53, startPoint y: 135, endPoint x: 86, endPoint y: 122, distance: 35.5
click at [53, 135] on span "Clients" at bounding box center [56, 140] width 33 height 14
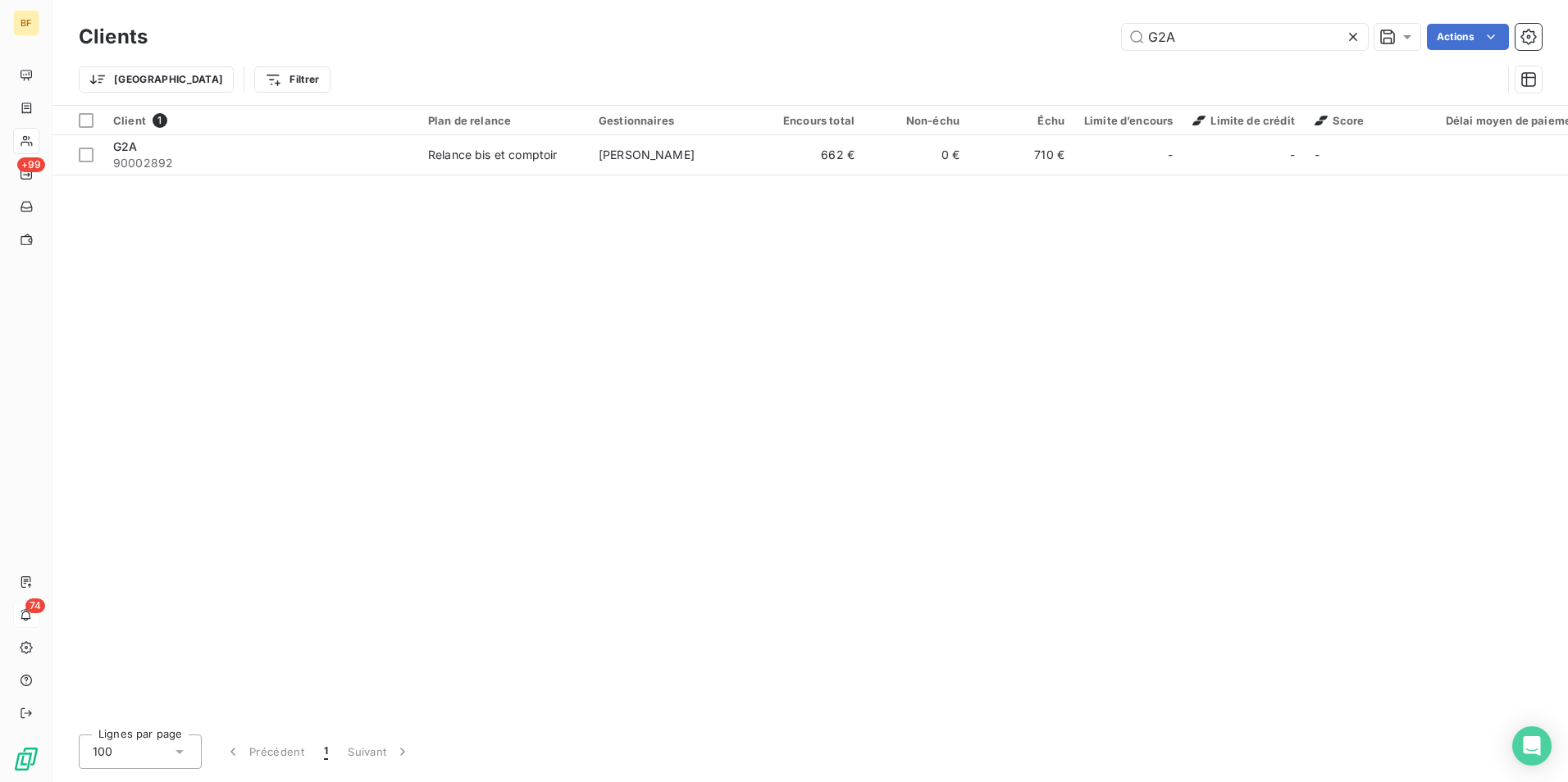
drag, startPoint x: 1229, startPoint y: 43, endPoint x: 1117, endPoint y: 40, distance: 112.0
click at [1117, 40] on div "G2A Actions" at bounding box center [854, 37] width 1374 height 26
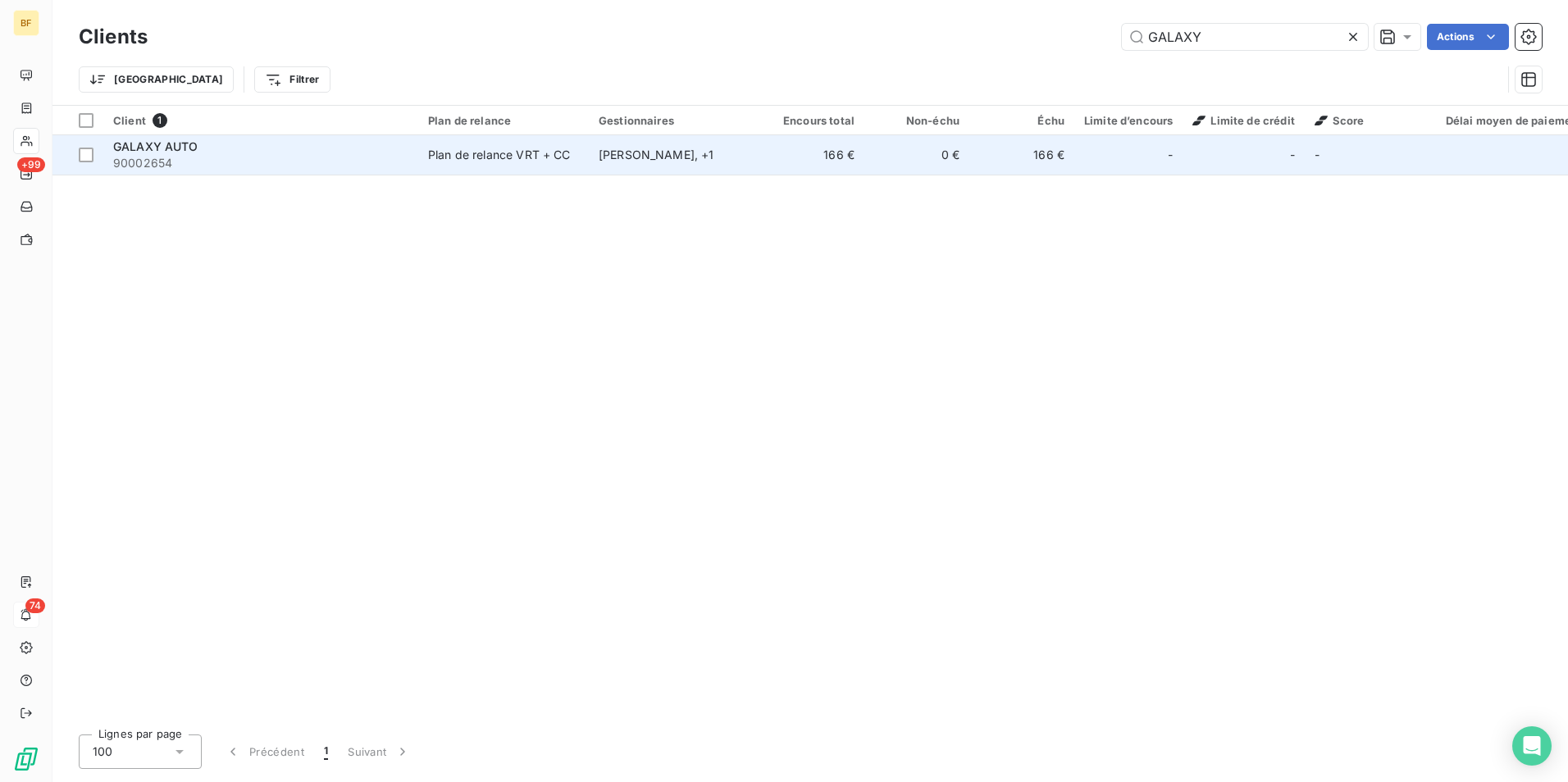
type input "GALAXY"
click at [493, 157] on div "Plan de relance VRT + CC" at bounding box center [499, 155] width 143 height 16
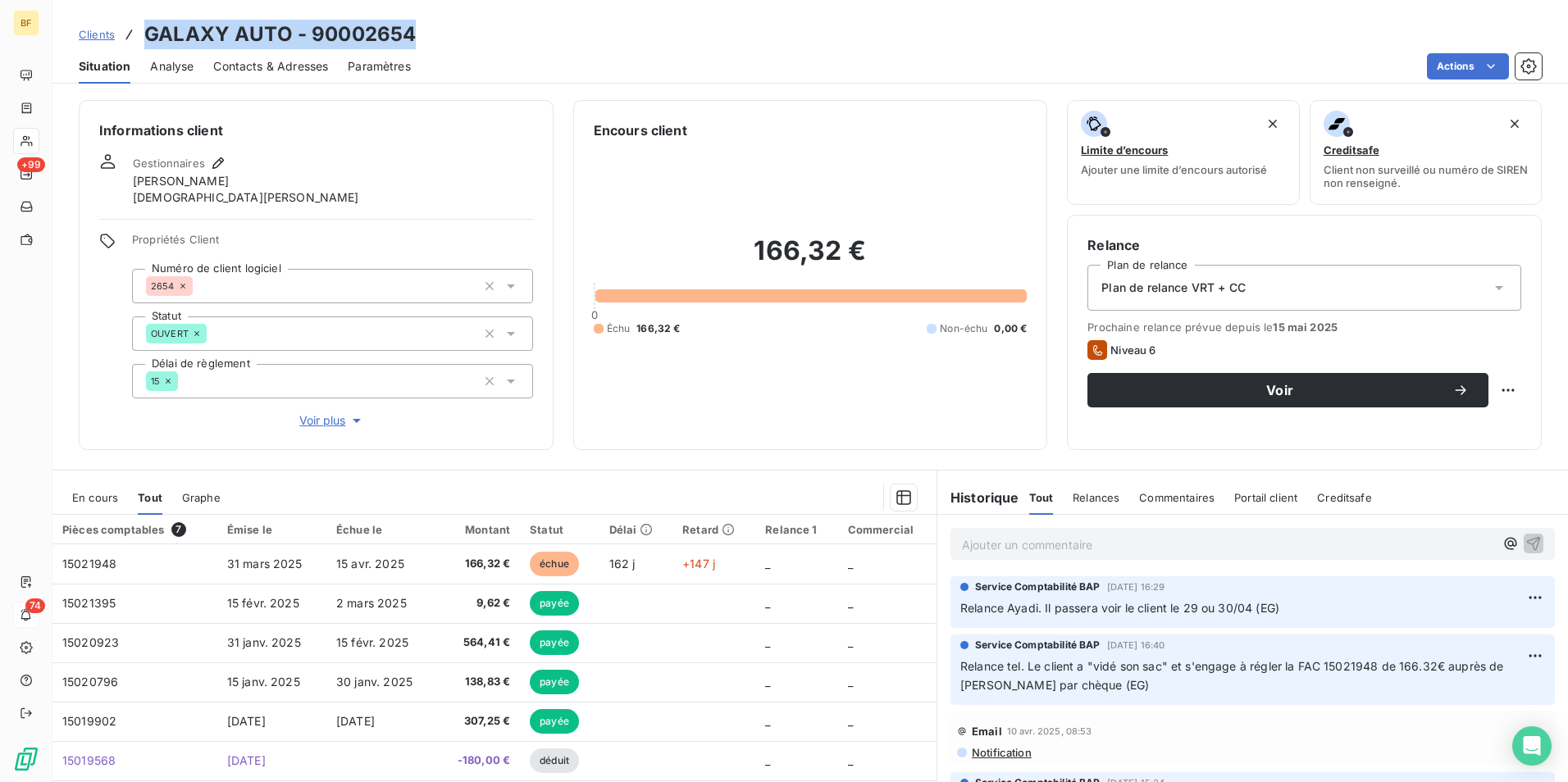
drag, startPoint x: 365, startPoint y: 48, endPoint x: 149, endPoint y: 26, distance: 217.1
click at [149, 26] on div "Clients GALAXY AUTO - 90002654" at bounding box center [810, 34] width 1515 height 30
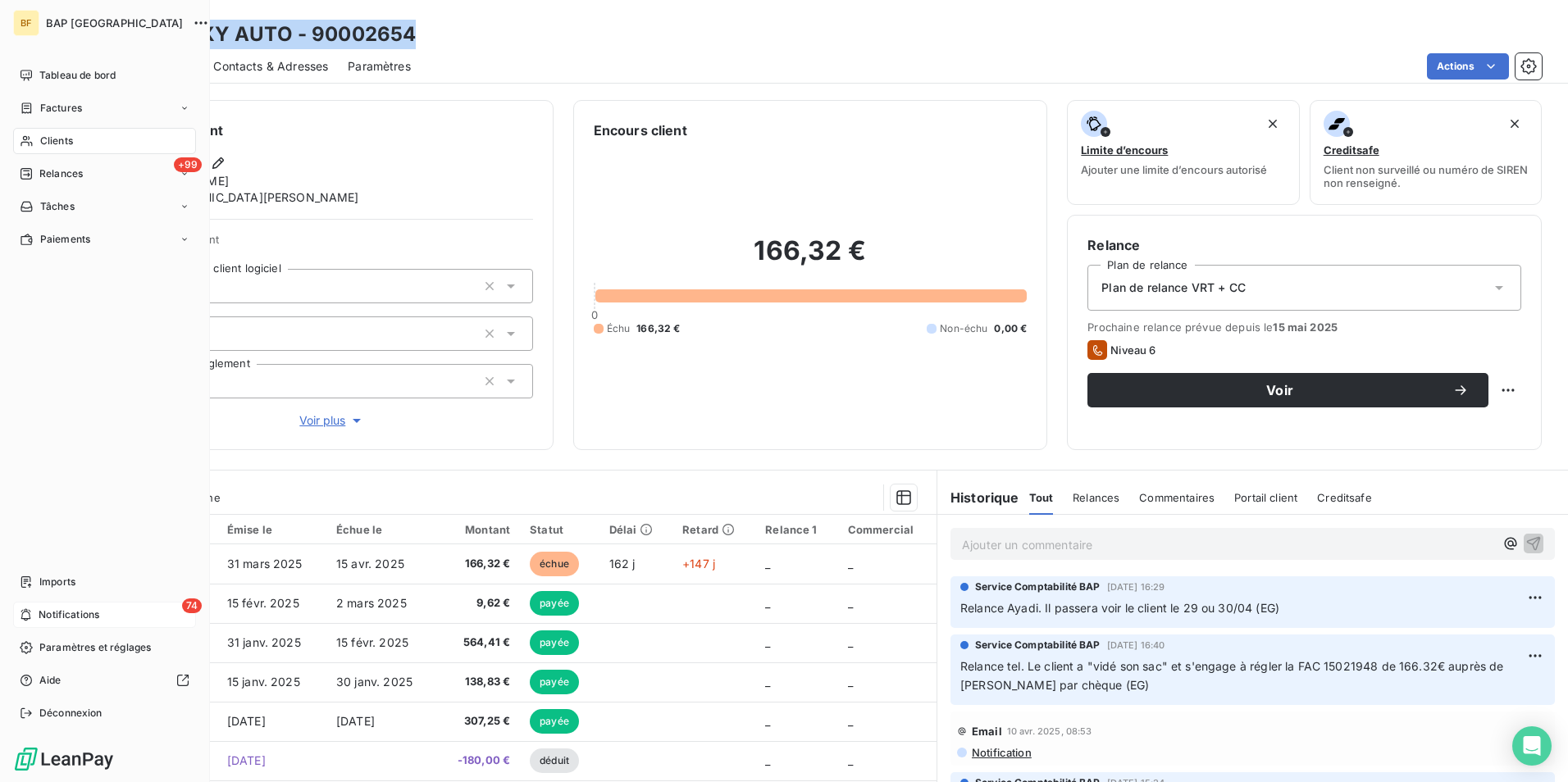
click at [54, 147] on span "Clients" at bounding box center [56, 140] width 33 height 14
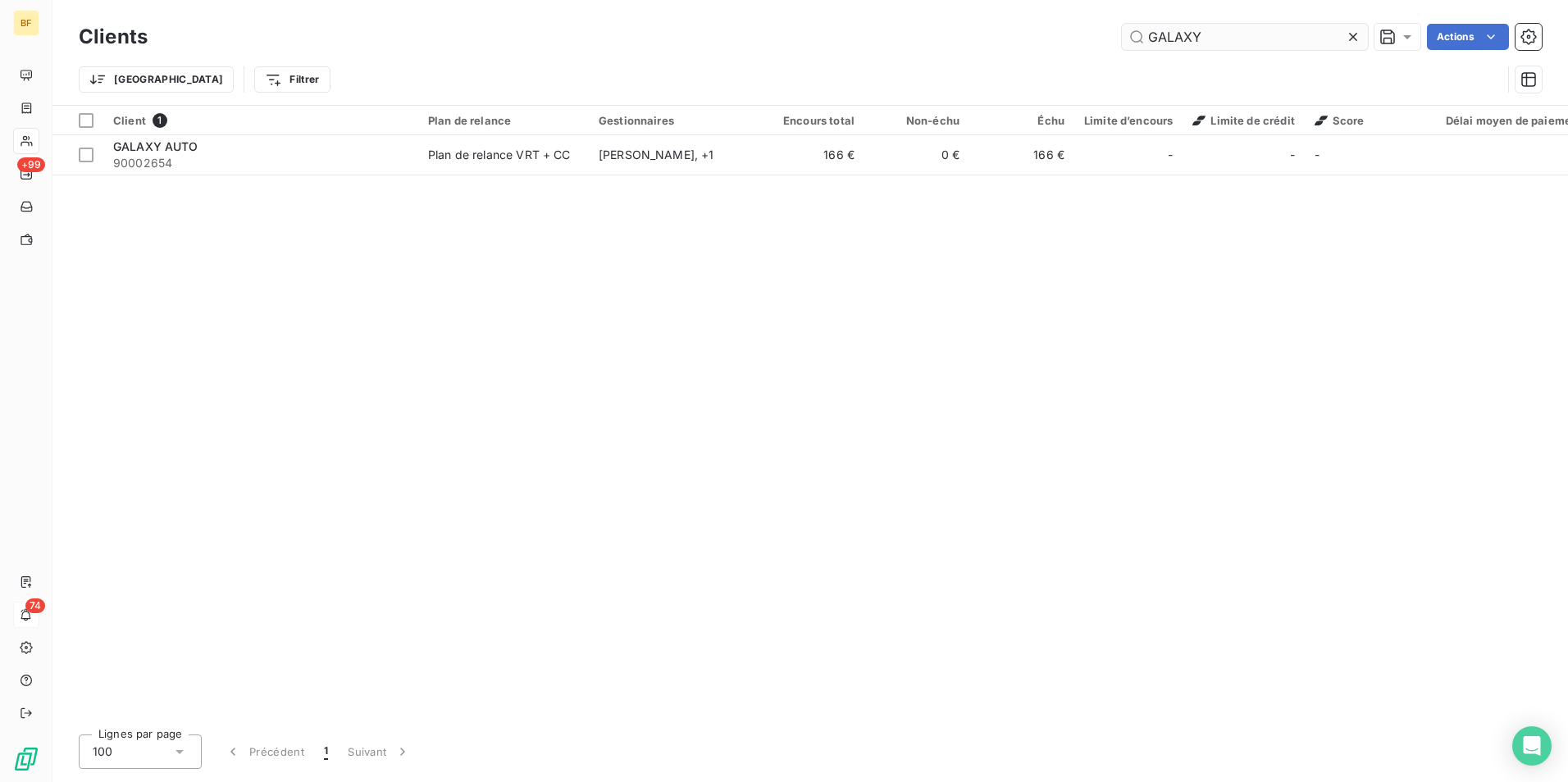
drag, startPoint x: 1195, startPoint y: 37, endPoint x: 1222, endPoint y: 37, distance: 27.0
click at [1204, 37] on input "GALAXY" at bounding box center [1244, 37] width 246 height 26
click at [1222, 37] on input "GALAXY" at bounding box center [1244, 37] width 246 height 26
drag, startPoint x: 1222, startPoint y: 37, endPoint x: 1114, endPoint y: 34, distance: 108.0
click at [1155, 37] on input "GALAXY" at bounding box center [1244, 37] width 246 height 26
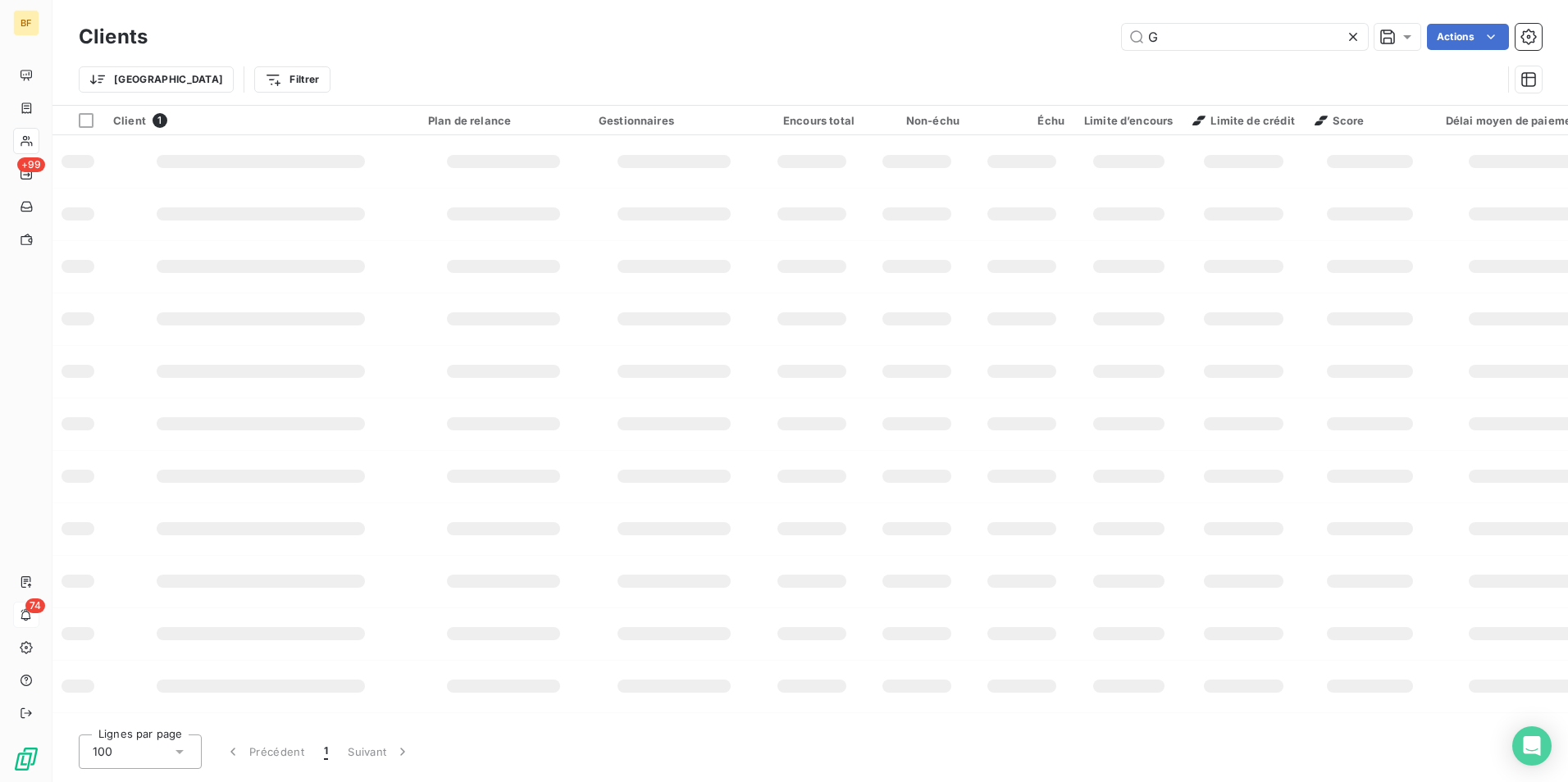
type input "G"
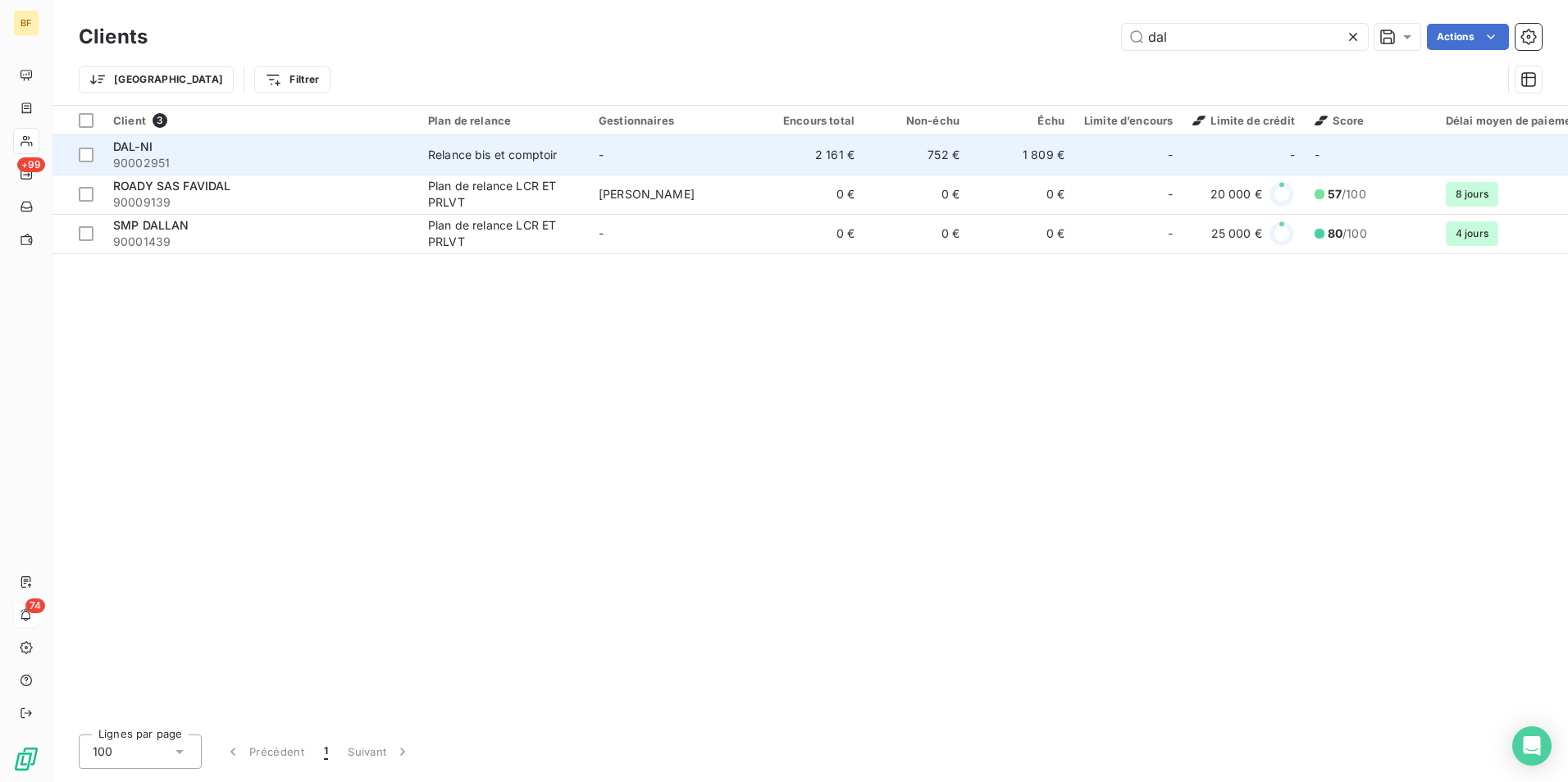
type input "dal"
click at [164, 156] on span "90002951" at bounding box center [260, 163] width 295 height 16
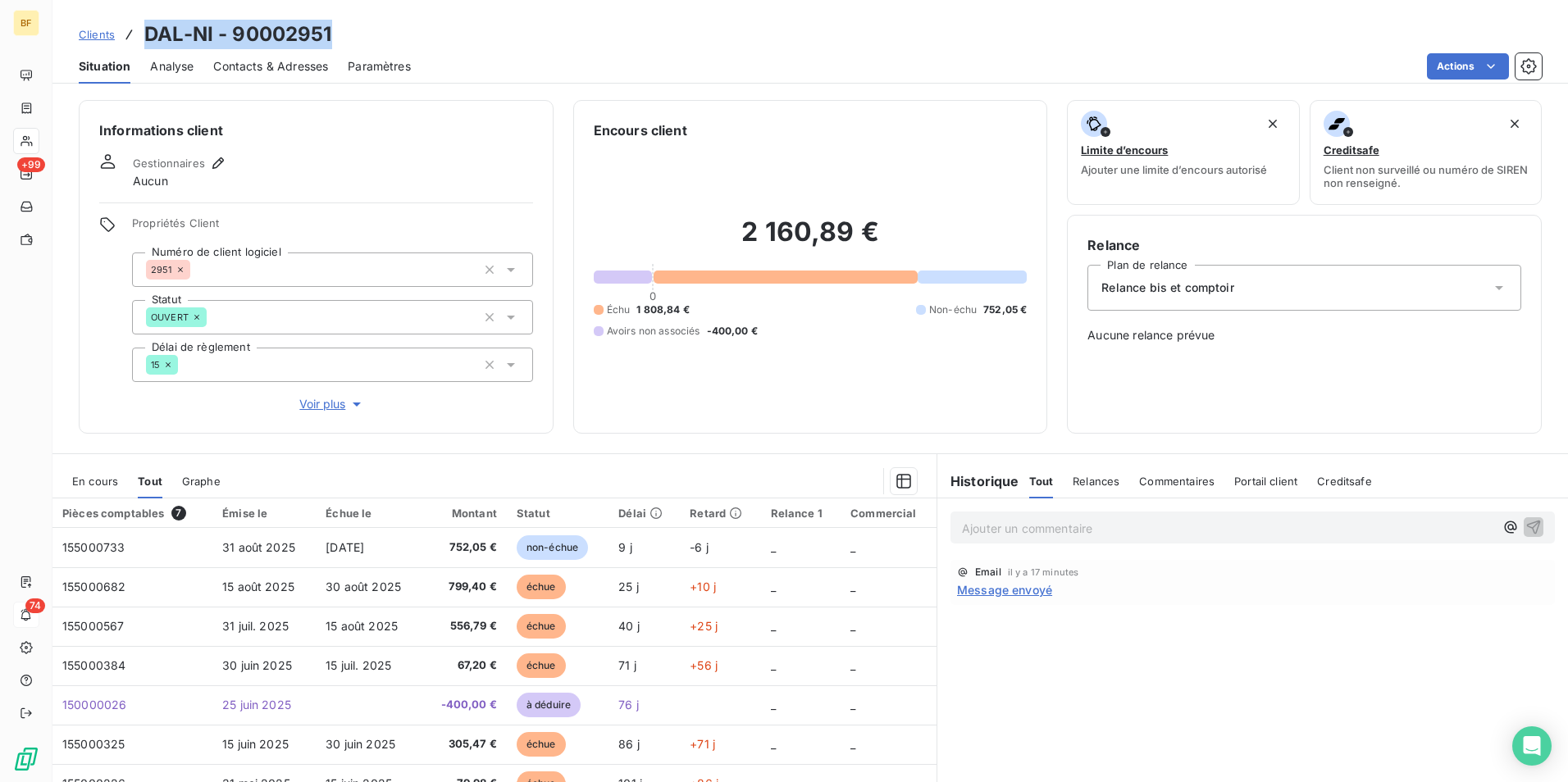
drag, startPoint x: 291, startPoint y: 30, endPoint x: 142, endPoint y: 26, distance: 149.1
click at [142, 26] on div "Clients DAL-NI - 90002951" at bounding box center [810, 34] width 1515 height 30
click at [1001, 592] on span "Message envoyé" at bounding box center [1005, 590] width 95 height 17
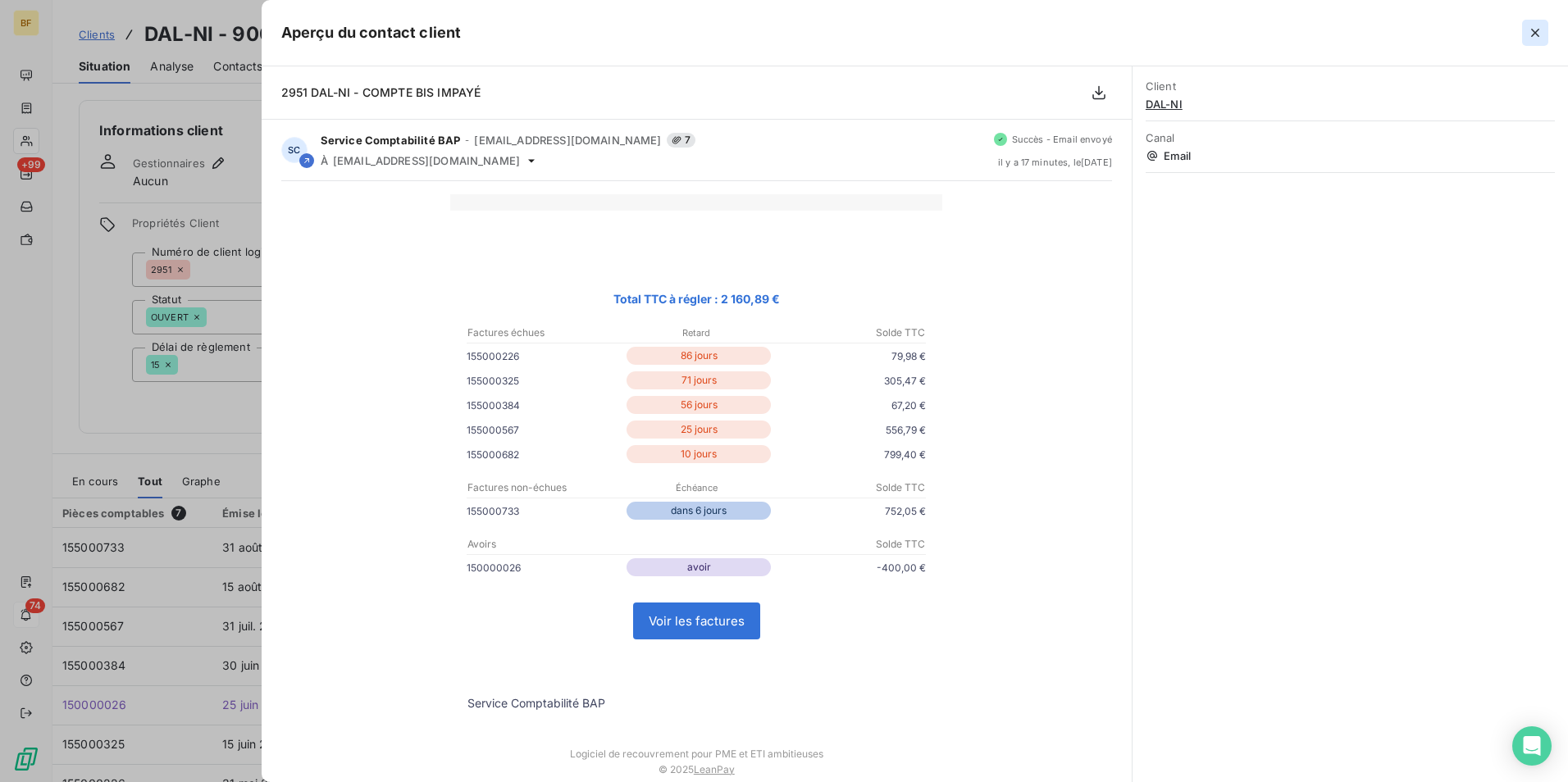
click at [1530, 35] on icon "button" at bounding box center [1535, 32] width 16 height 16
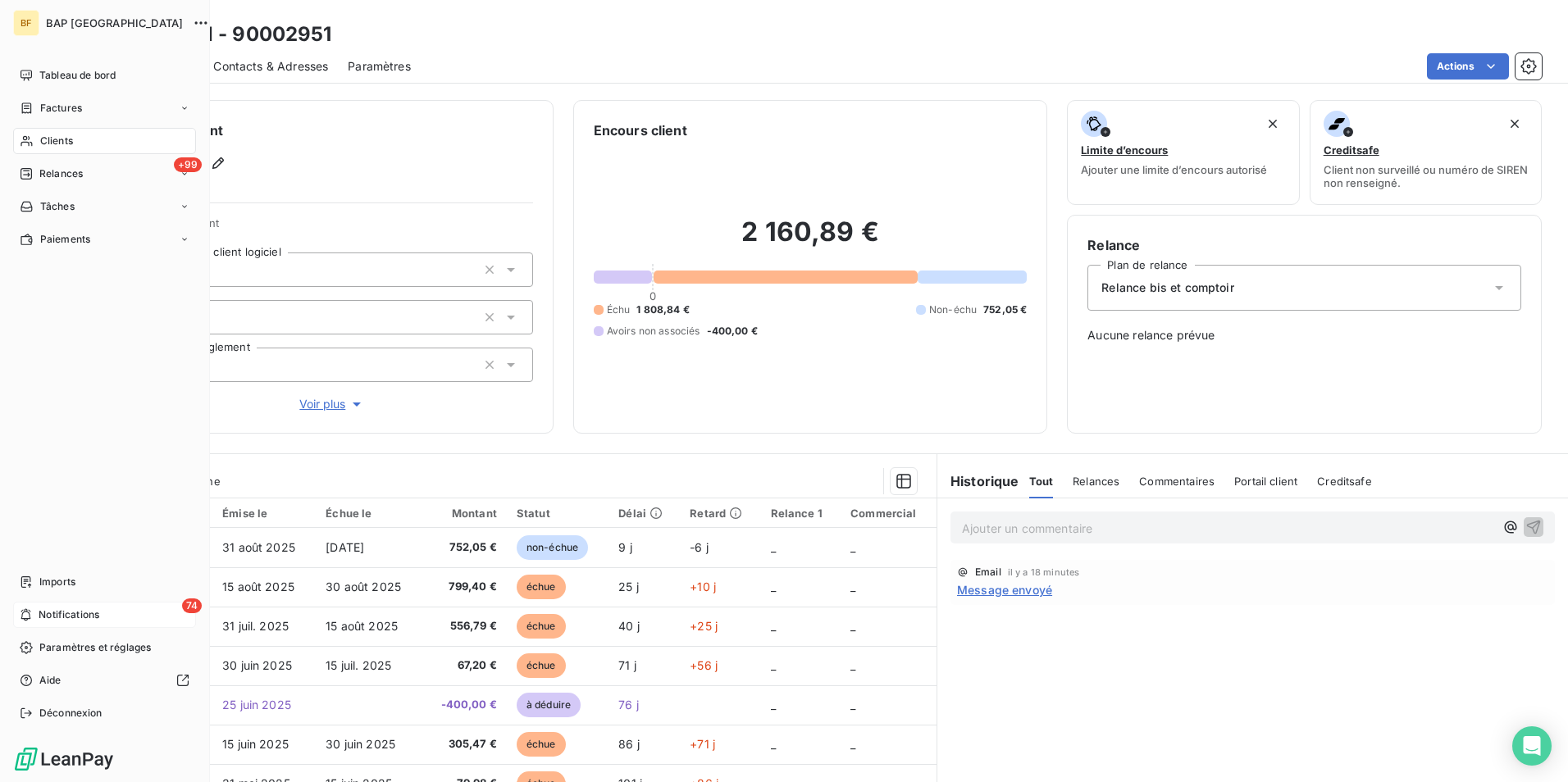
click at [66, 145] on span "Clients" at bounding box center [56, 140] width 33 height 14
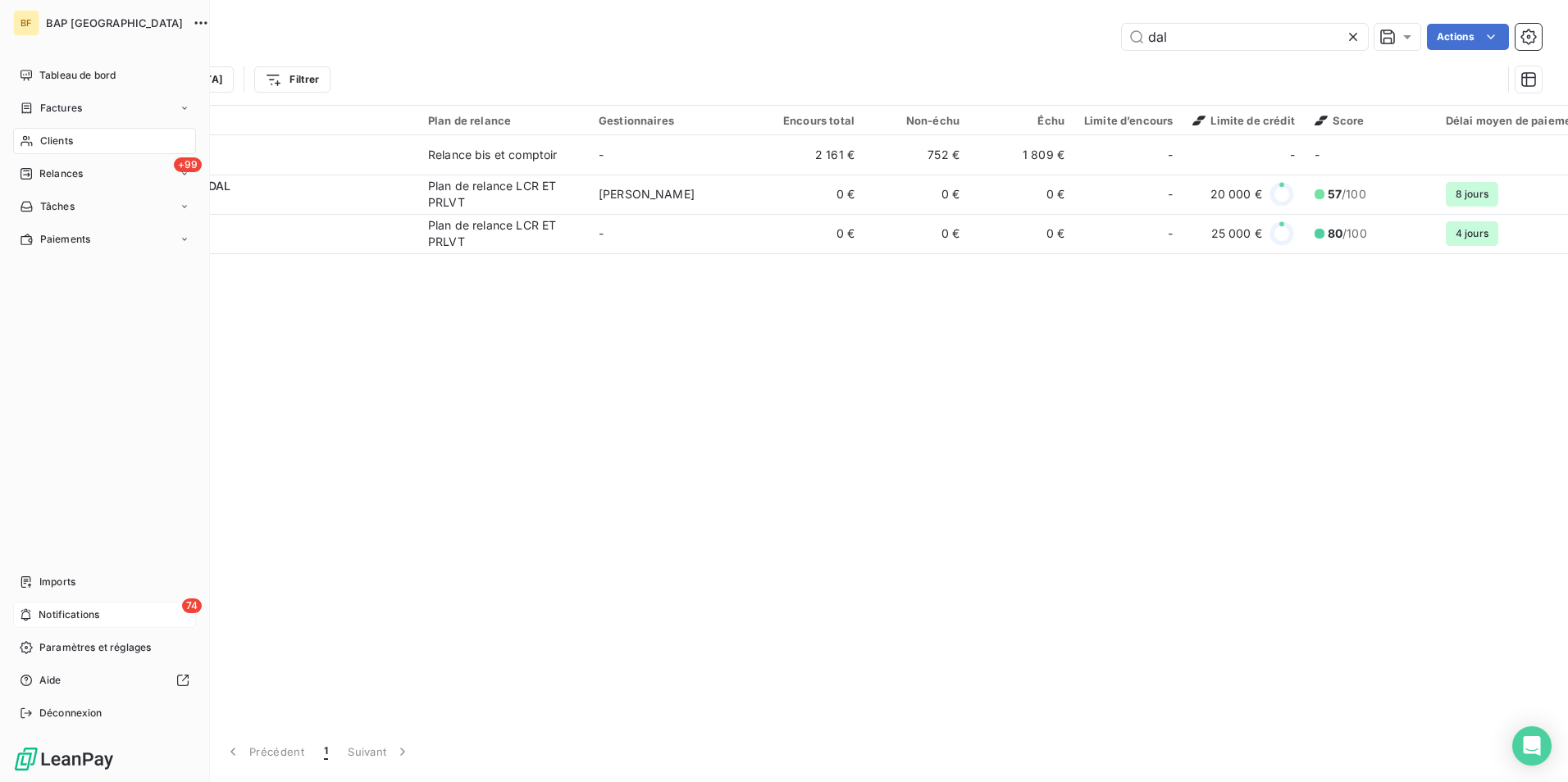
drag, startPoint x: 35, startPoint y: 142, endPoint x: 406, endPoint y: 102, distance: 373.2
click at [35, 142] on div "Clients" at bounding box center [104, 140] width 183 height 26
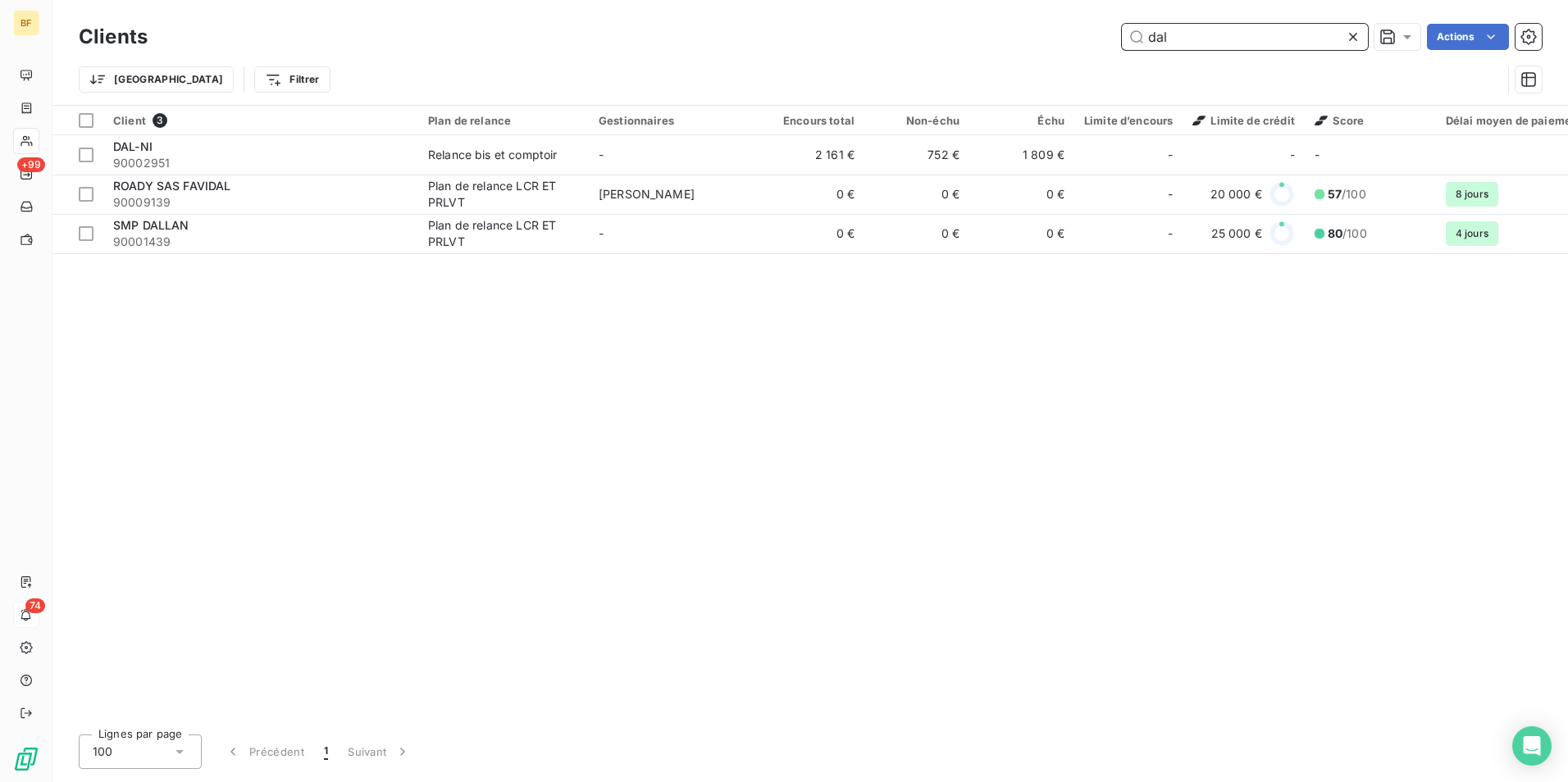
drag, startPoint x: 1205, startPoint y: 31, endPoint x: 1127, endPoint y: 29, distance: 78.0
click at [1130, 30] on input "dal" at bounding box center [1244, 37] width 246 height 26
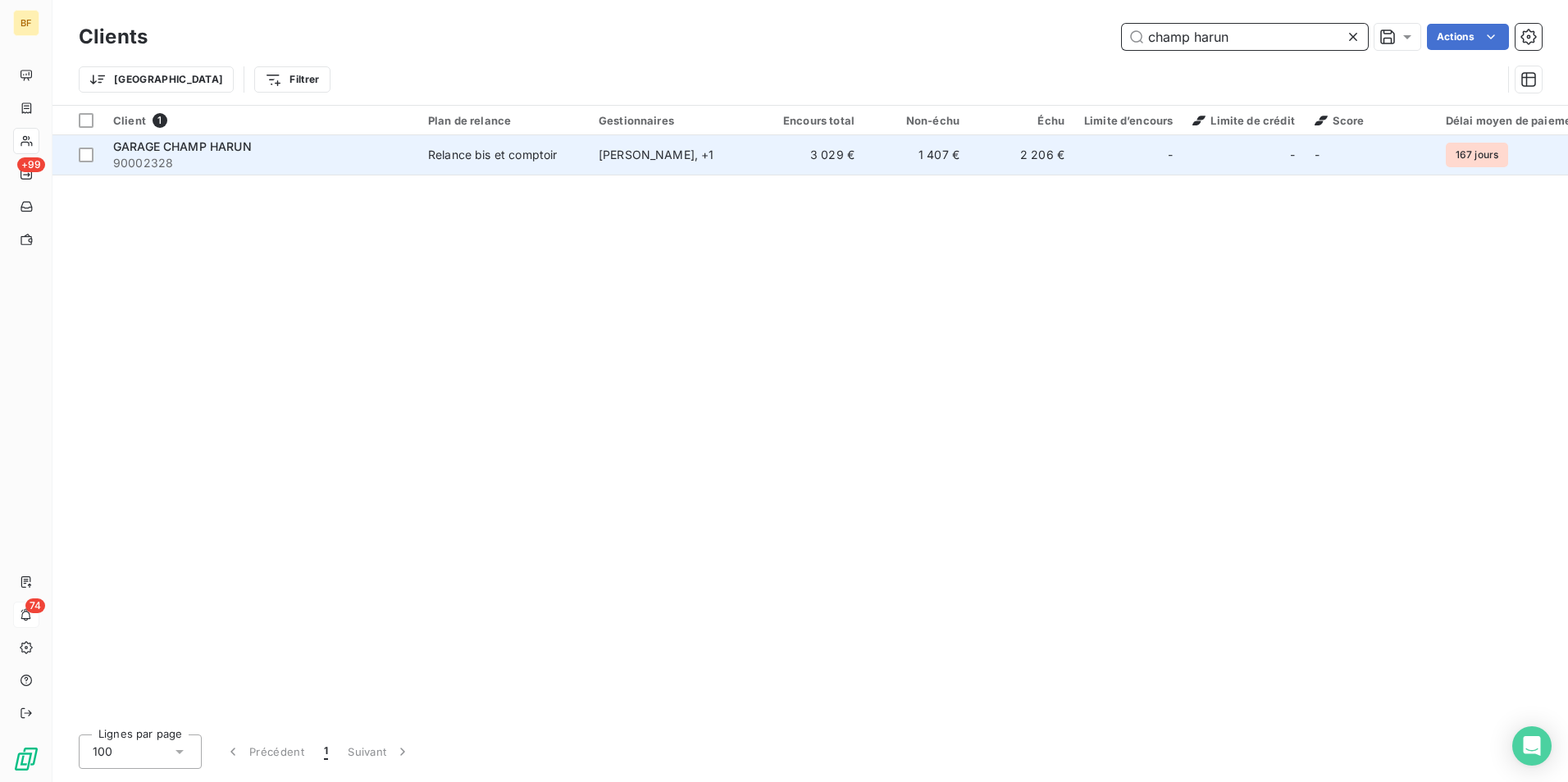
type input "champ harun"
click at [336, 148] on div "GARAGE CHAMP HARUN" at bounding box center [260, 146] width 295 height 16
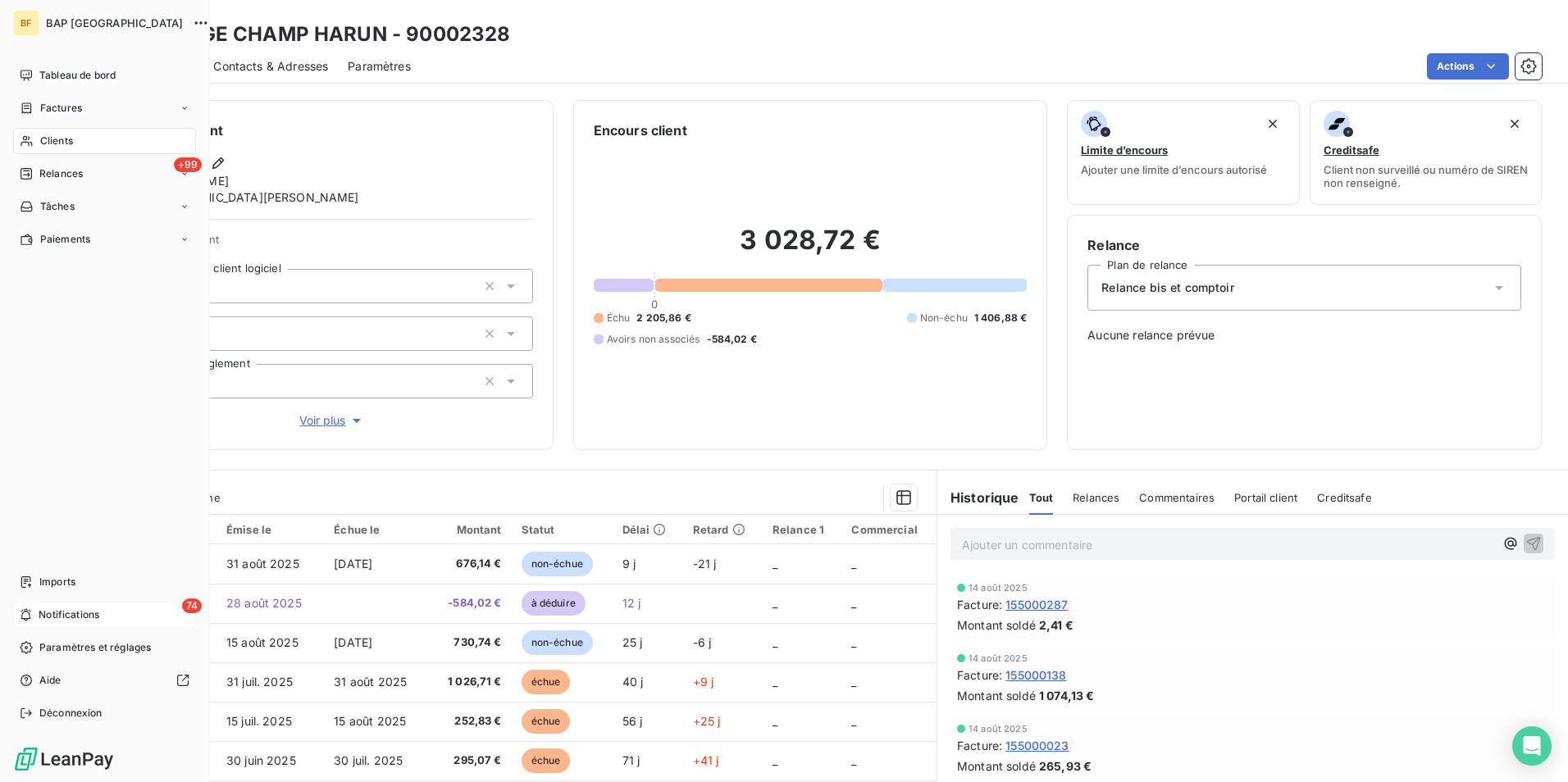
drag, startPoint x: 51, startPoint y: 147, endPoint x: 103, endPoint y: 128, distance: 55.4
click at [51, 144] on span "Clients" at bounding box center [56, 140] width 33 height 14
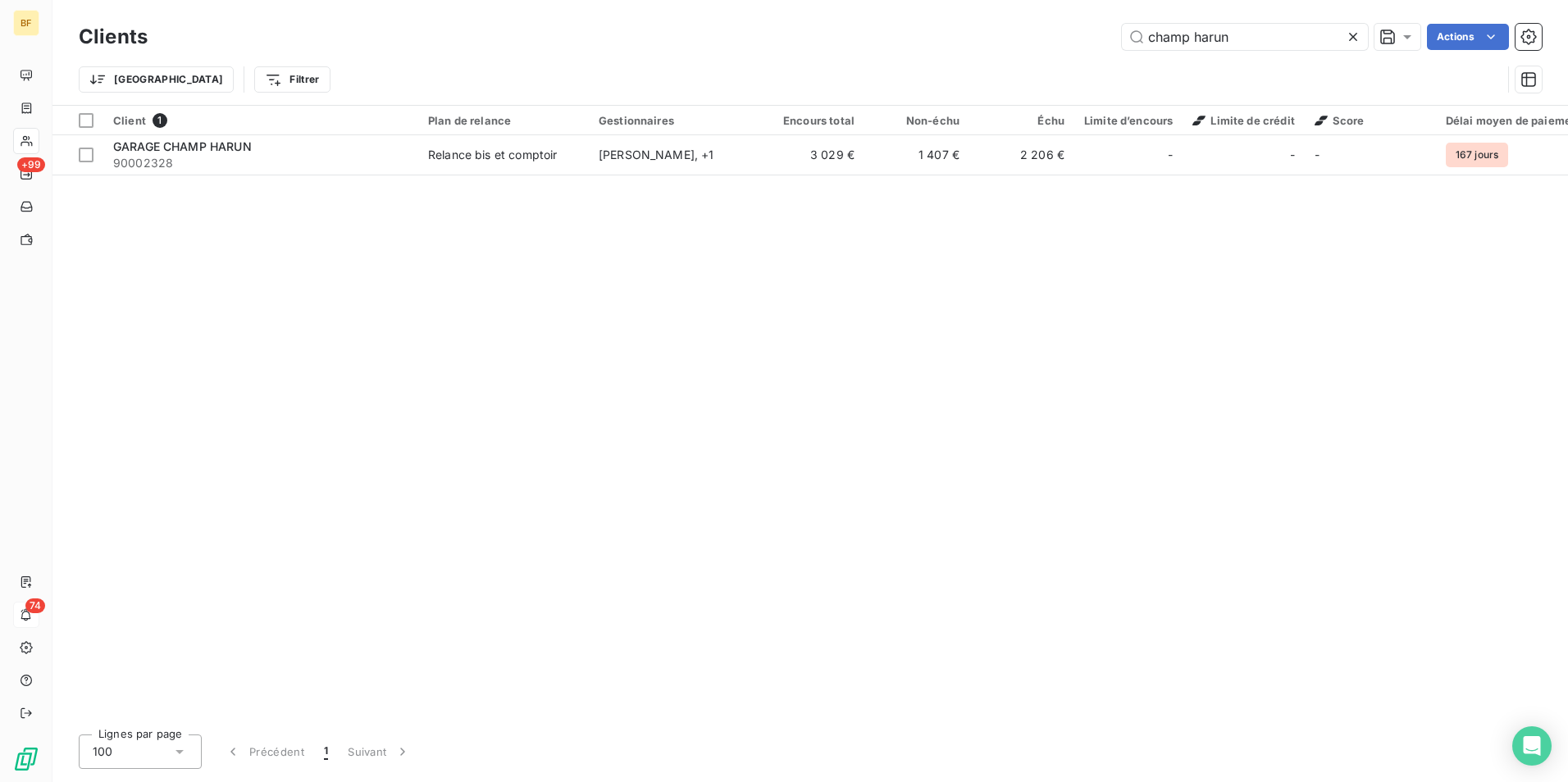
drag, startPoint x: 1256, startPoint y: 39, endPoint x: 921, endPoint y: -9, distance: 338.4
click at [921, 0] on html "BF +99 74 Clients champ harun Actions Trier Filtrer Client 1 Plan de relance Ge…" at bounding box center [784, 391] width 1568 height 782
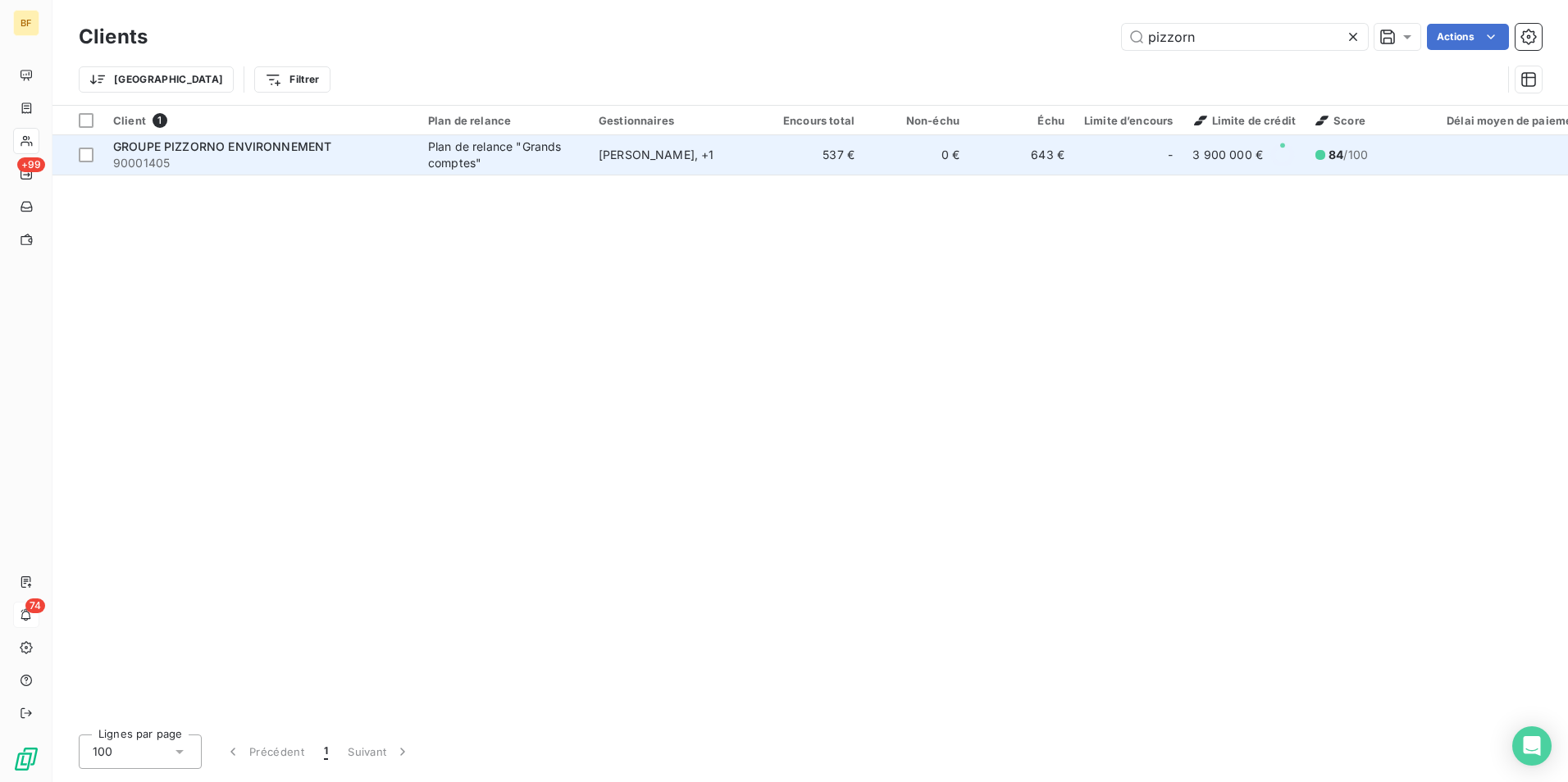
type input "pizzorn"
click at [596, 157] on td "[PERSON_NAME] , + 1" at bounding box center [674, 155] width 170 height 39
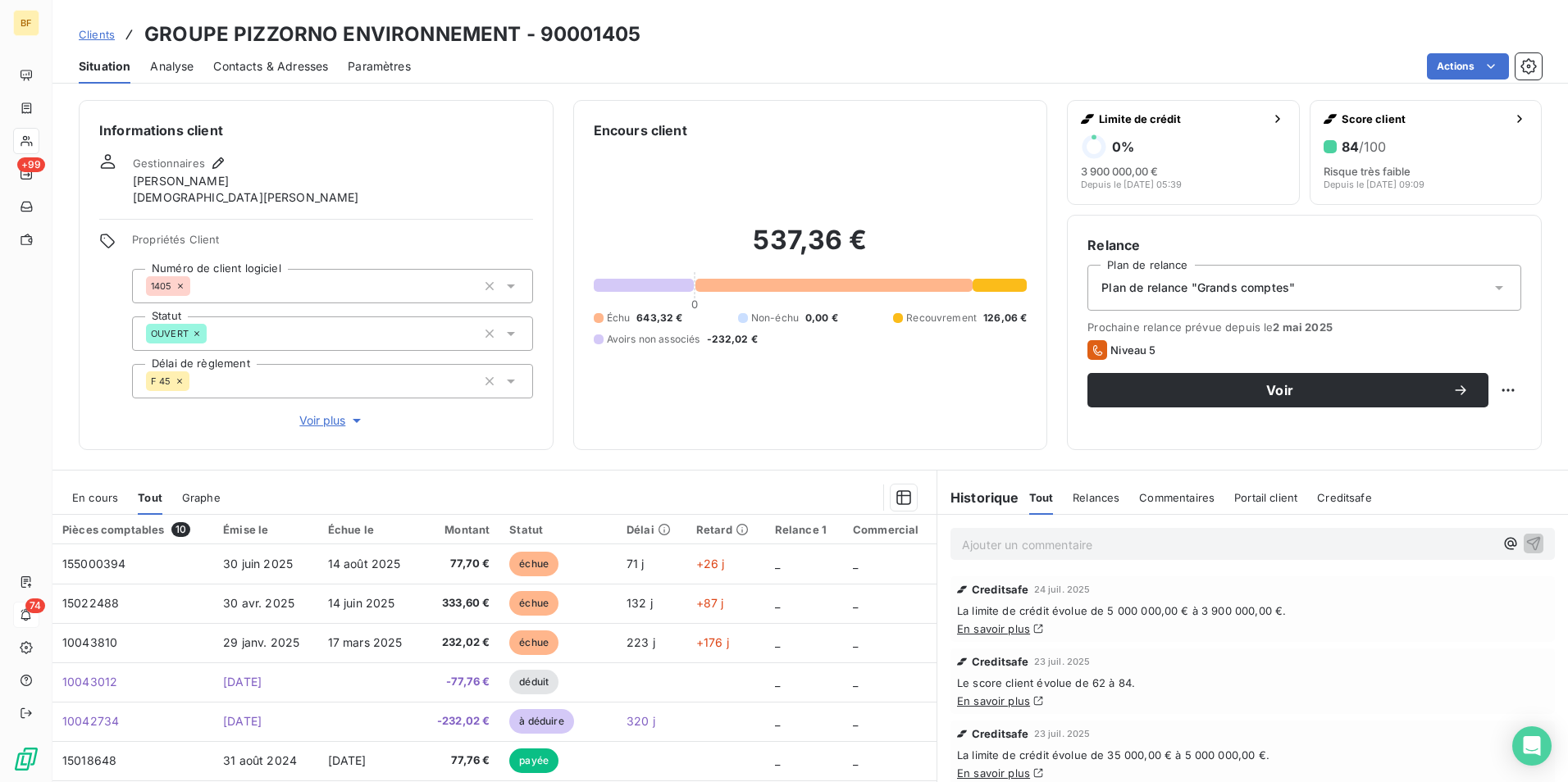
click at [288, 67] on span "Contacts & Adresses" at bounding box center [271, 66] width 115 height 16
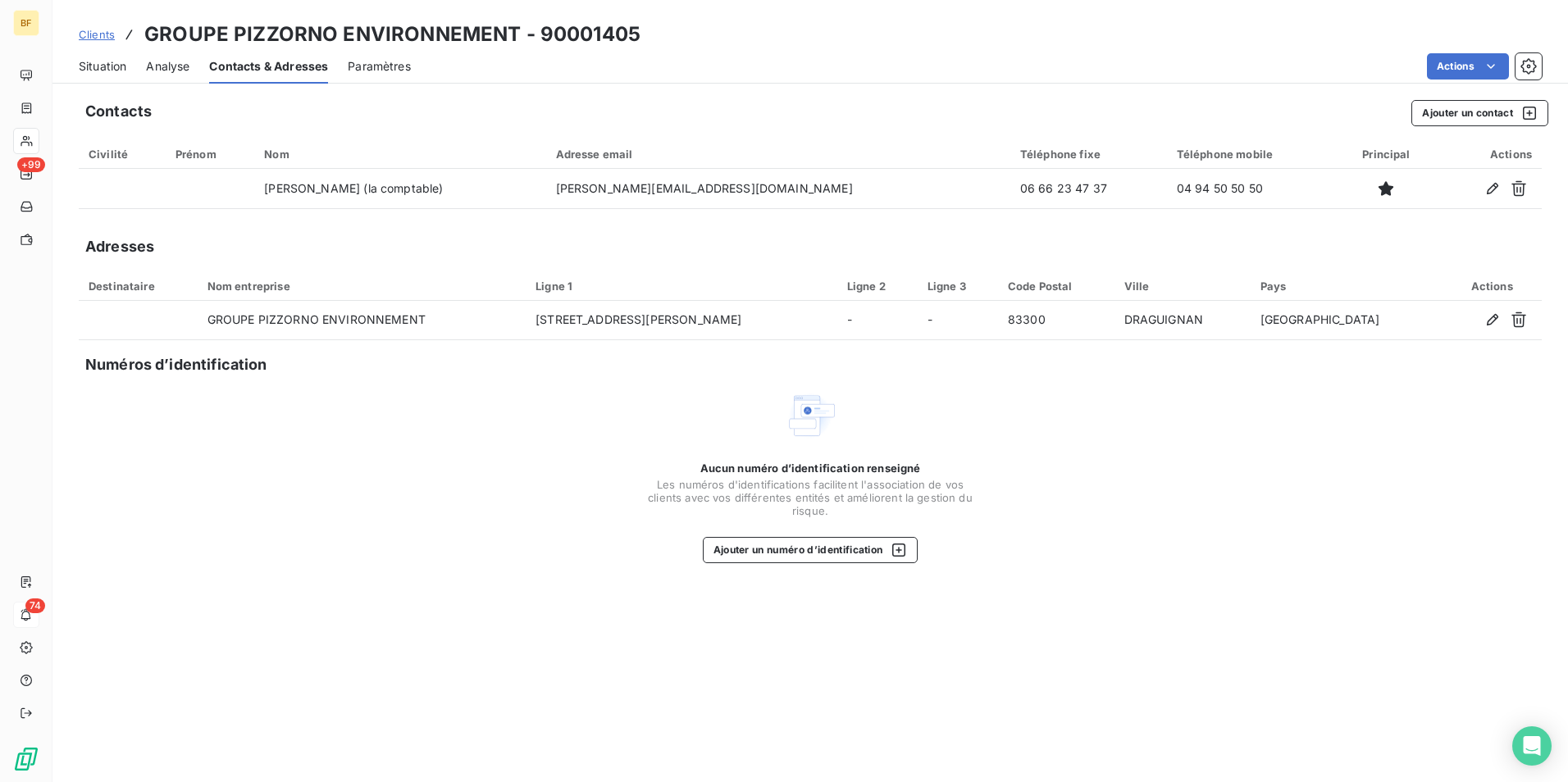
click at [112, 70] on span "Situation" at bounding box center [103, 66] width 48 height 16
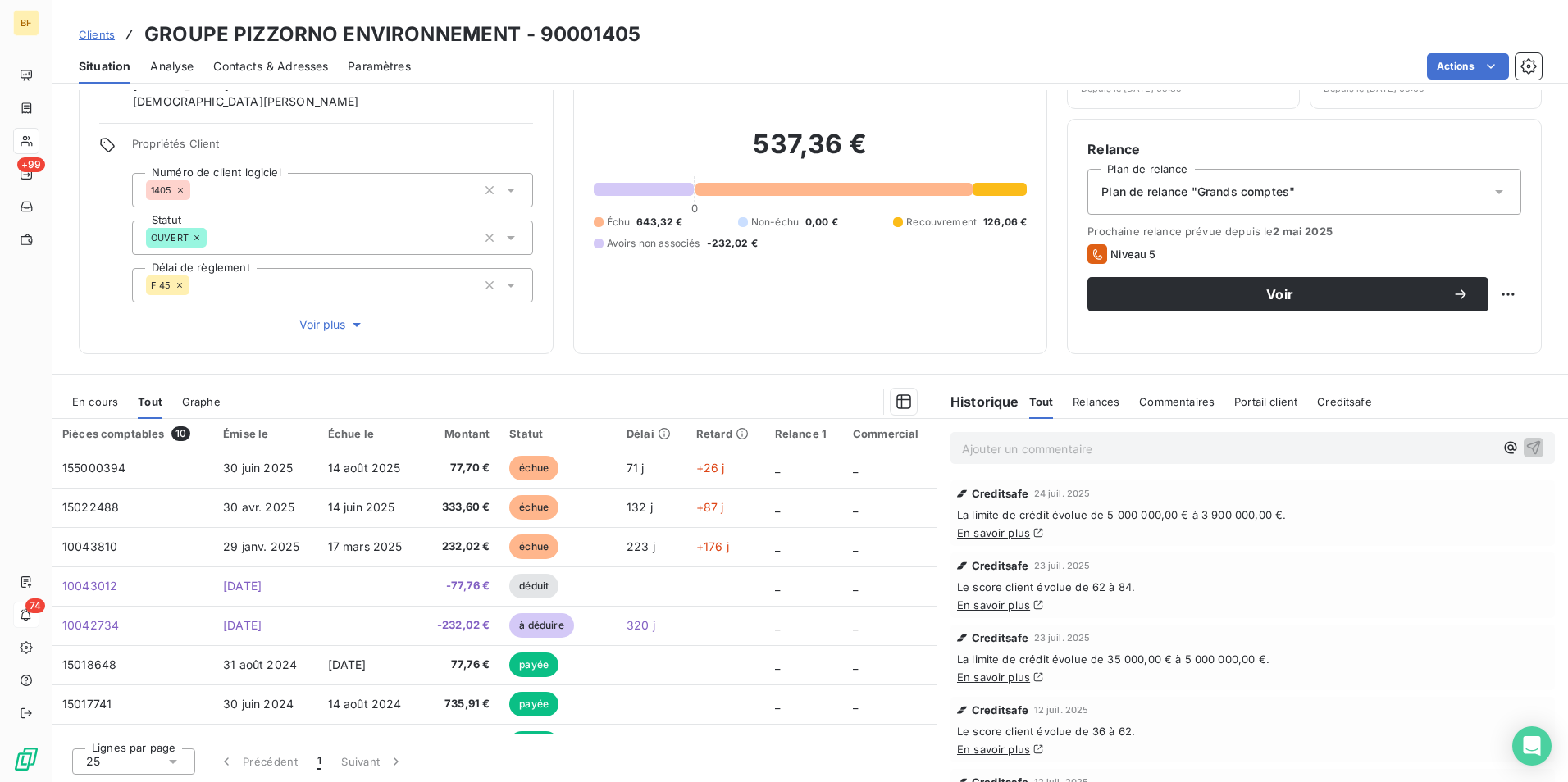
scroll to position [98, 0]
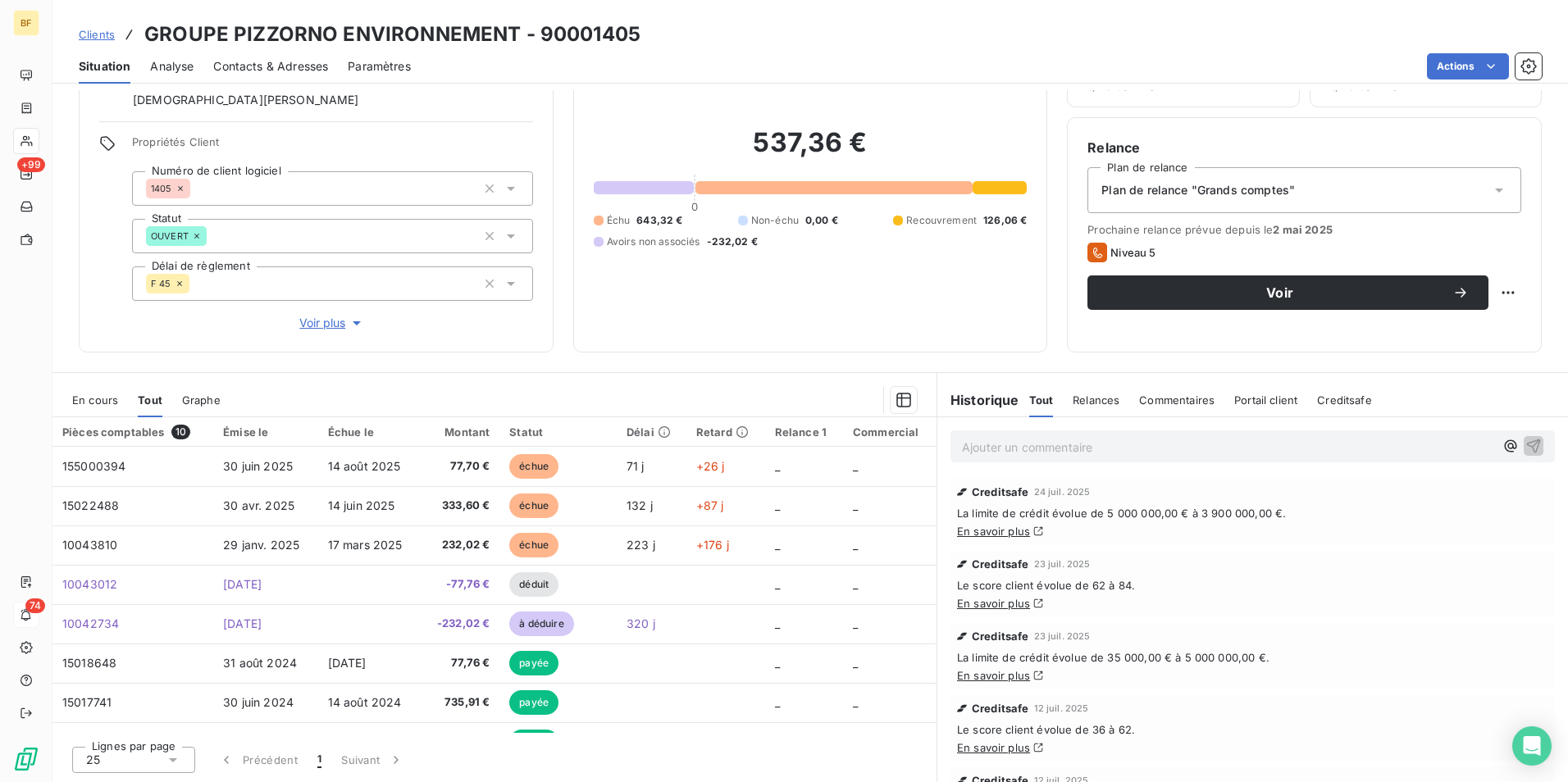
click at [299, 77] on div "Contacts & Adresses" at bounding box center [271, 66] width 115 height 34
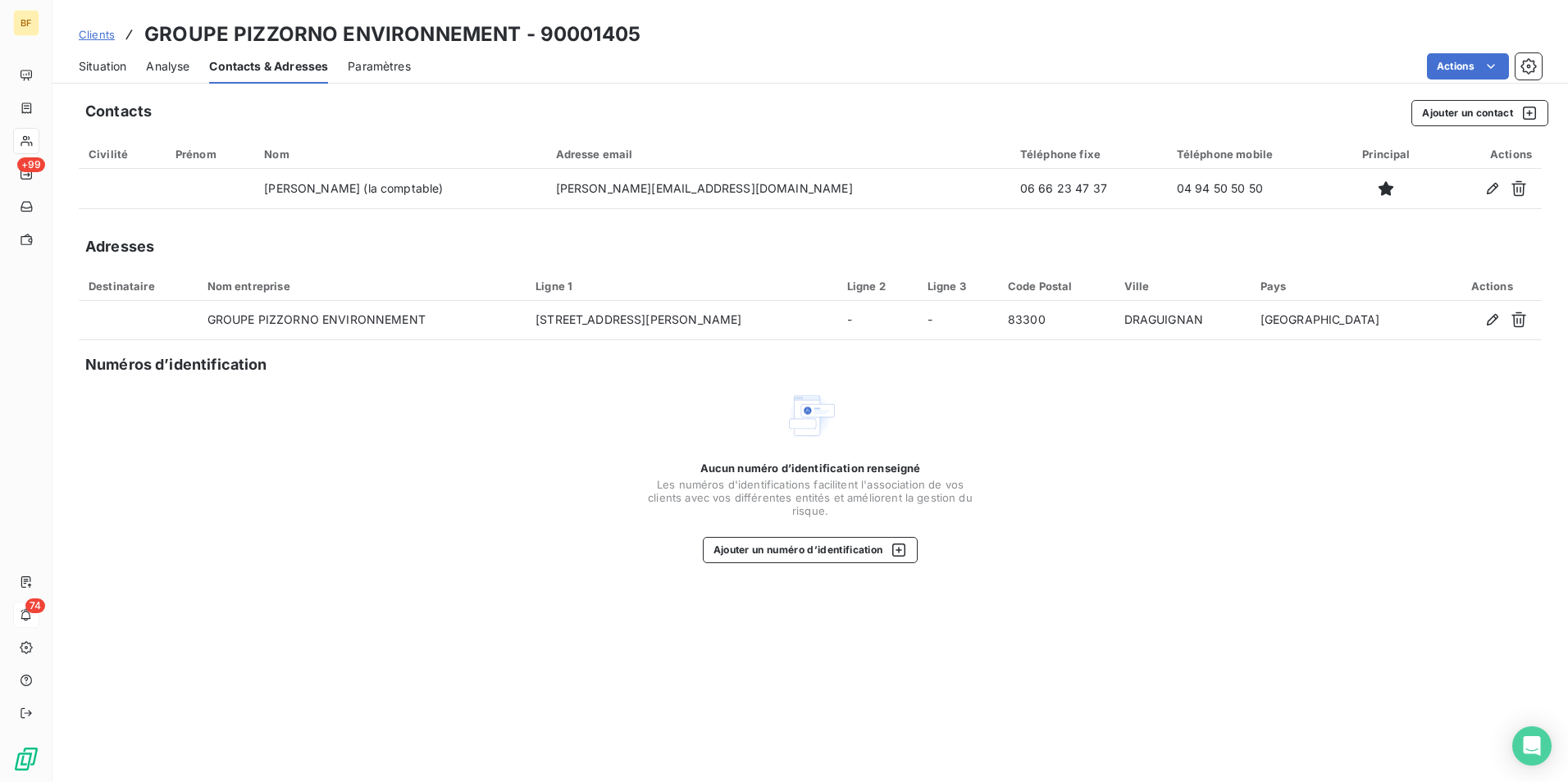
click at [96, 73] on span "Situation" at bounding box center [103, 66] width 48 height 16
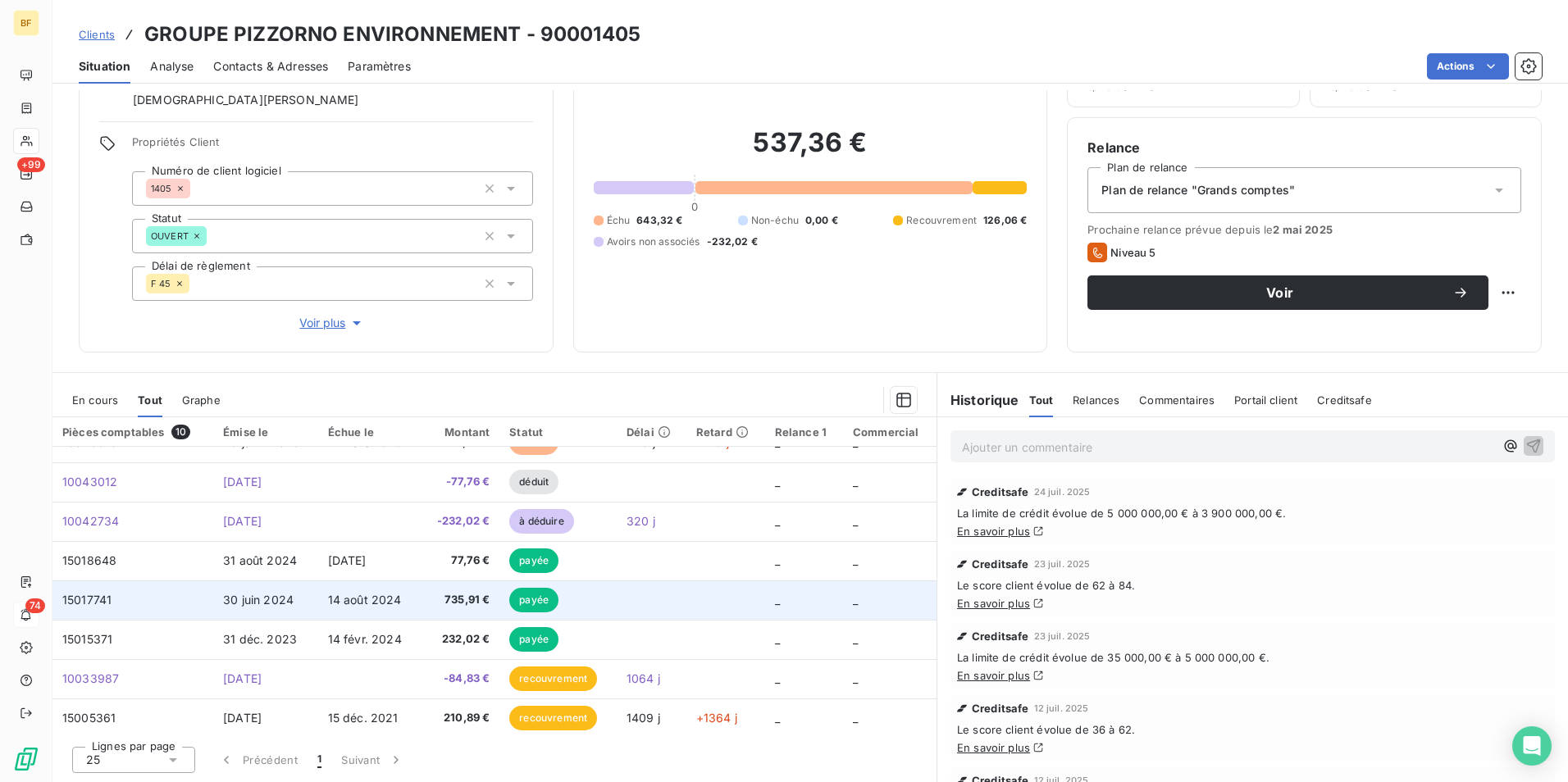
scroll to position [108, 0]
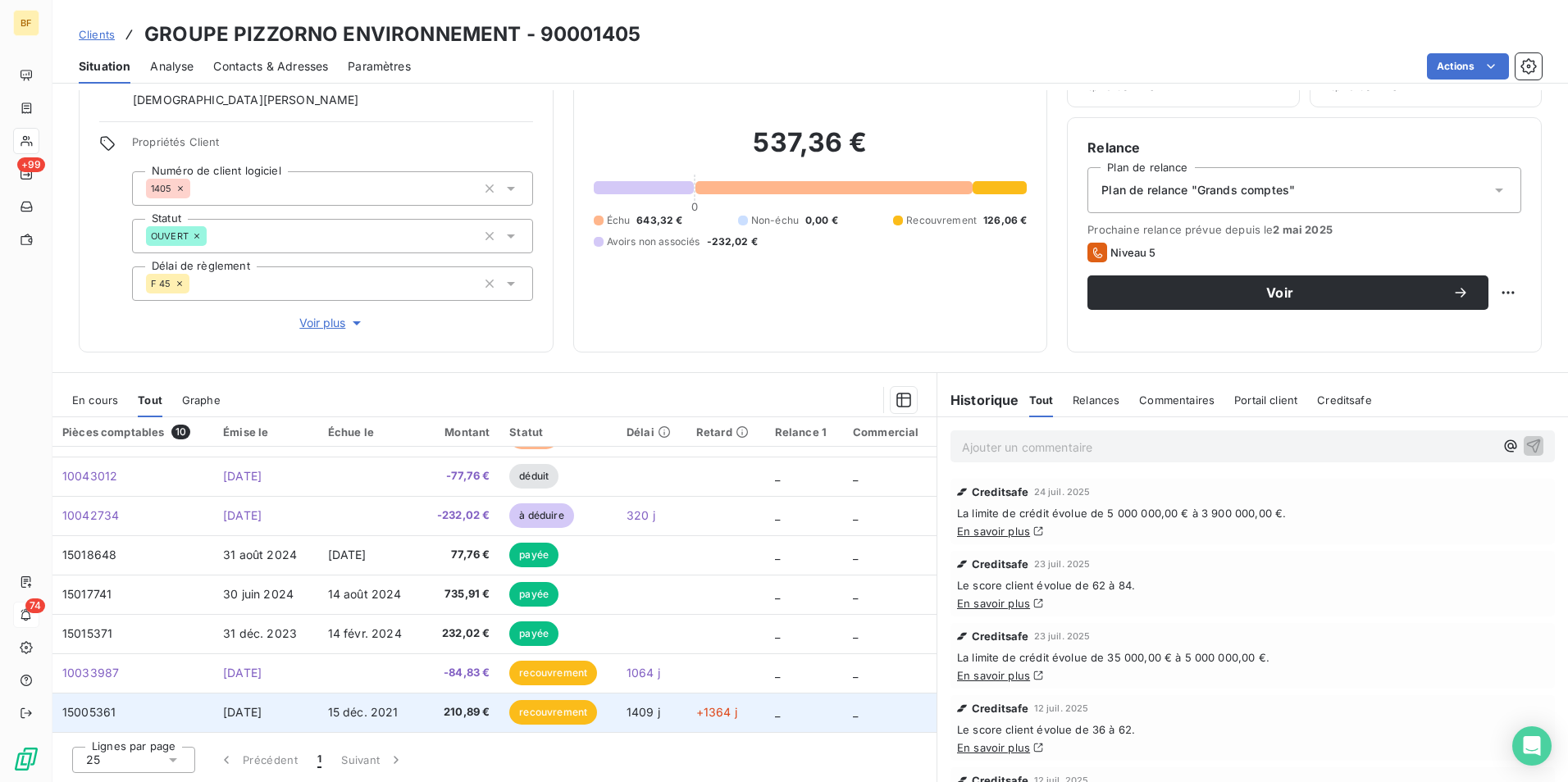
click at [436, 704] on td "210,89 €" at bounding box center [459, 712] width 79 height 39
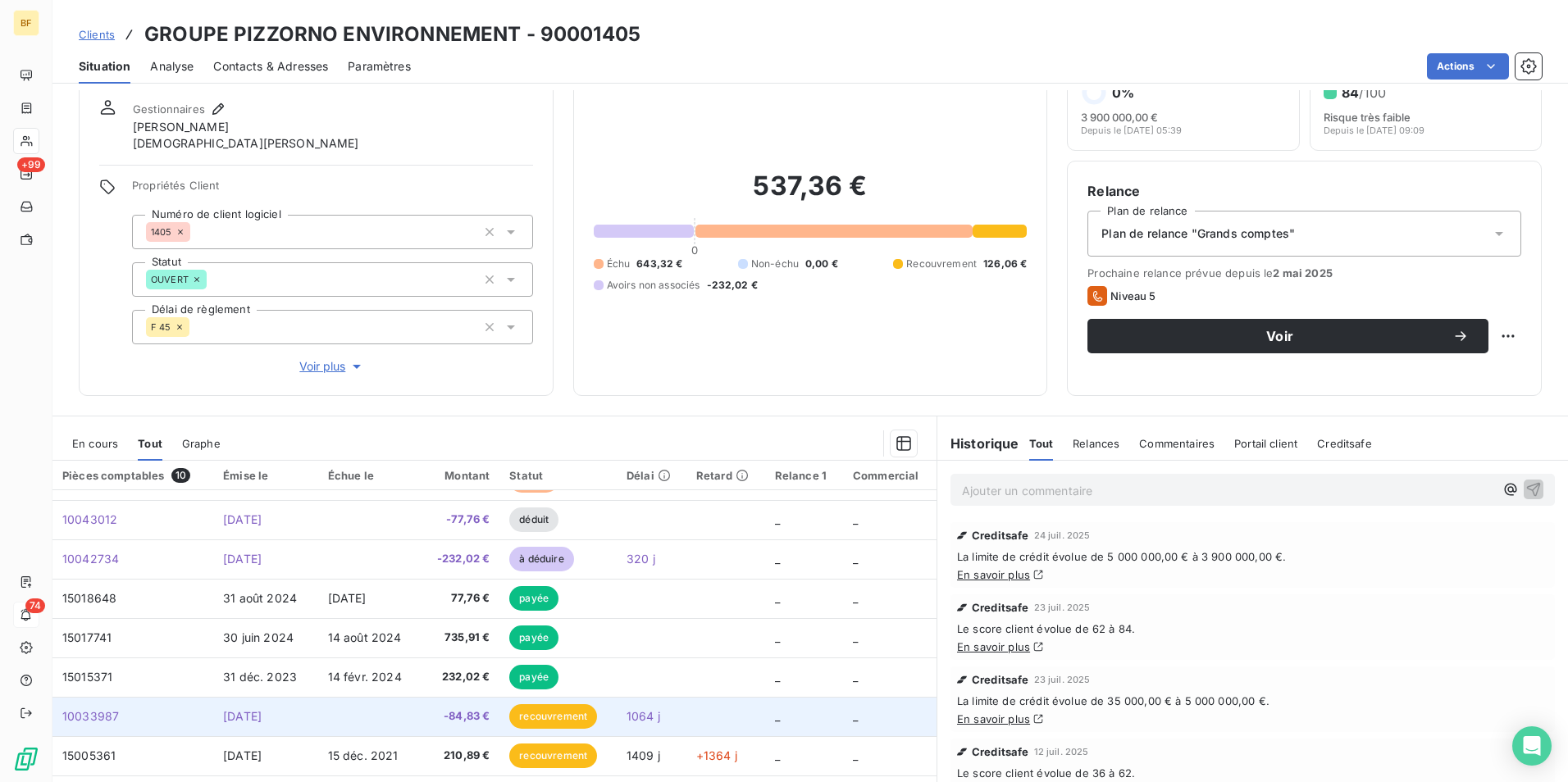
scroll to position [82, 0]
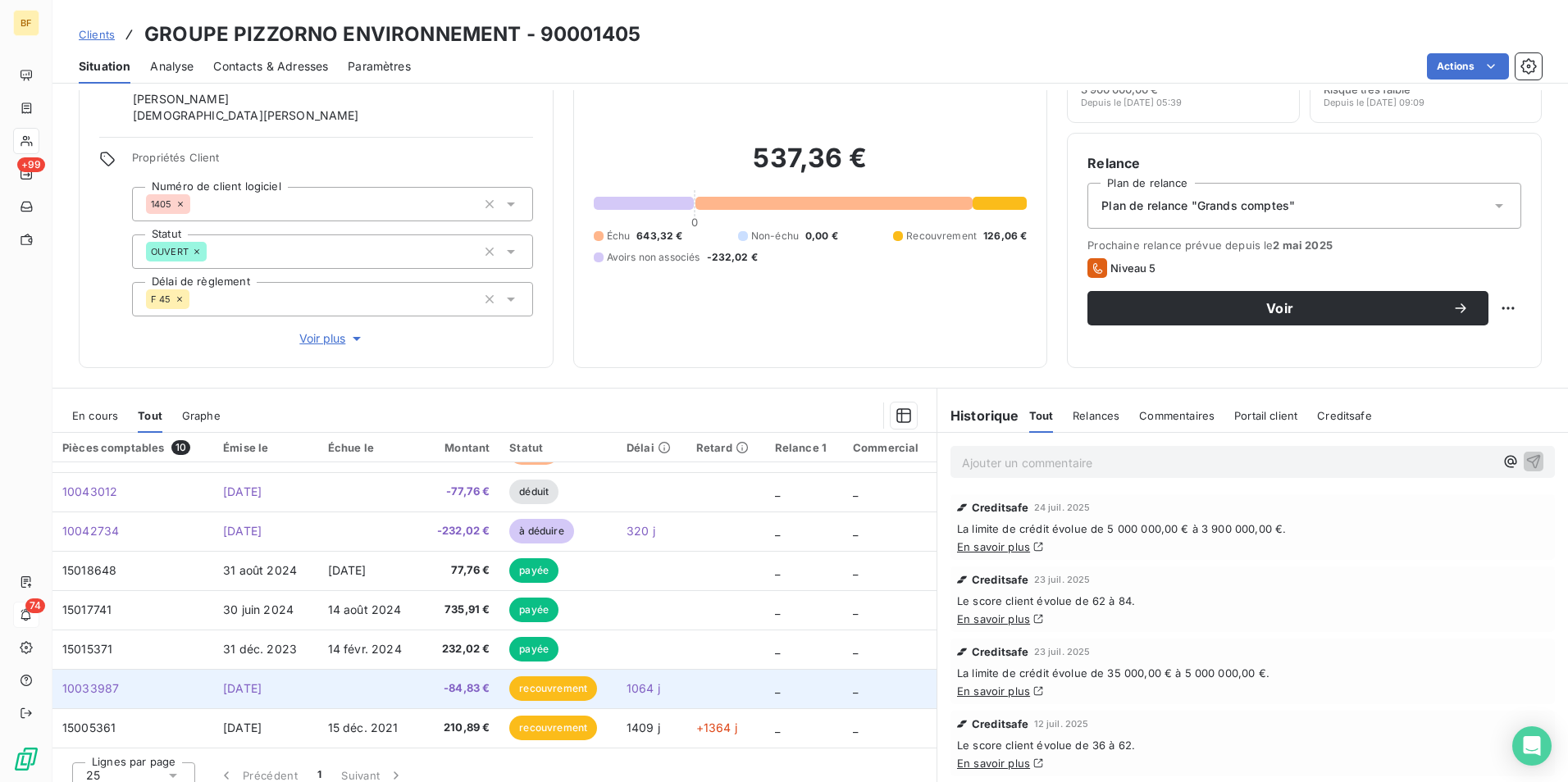
click at [434, 688] on span "-84,83 €" at bounding box center [459, 688] width 59 height 16
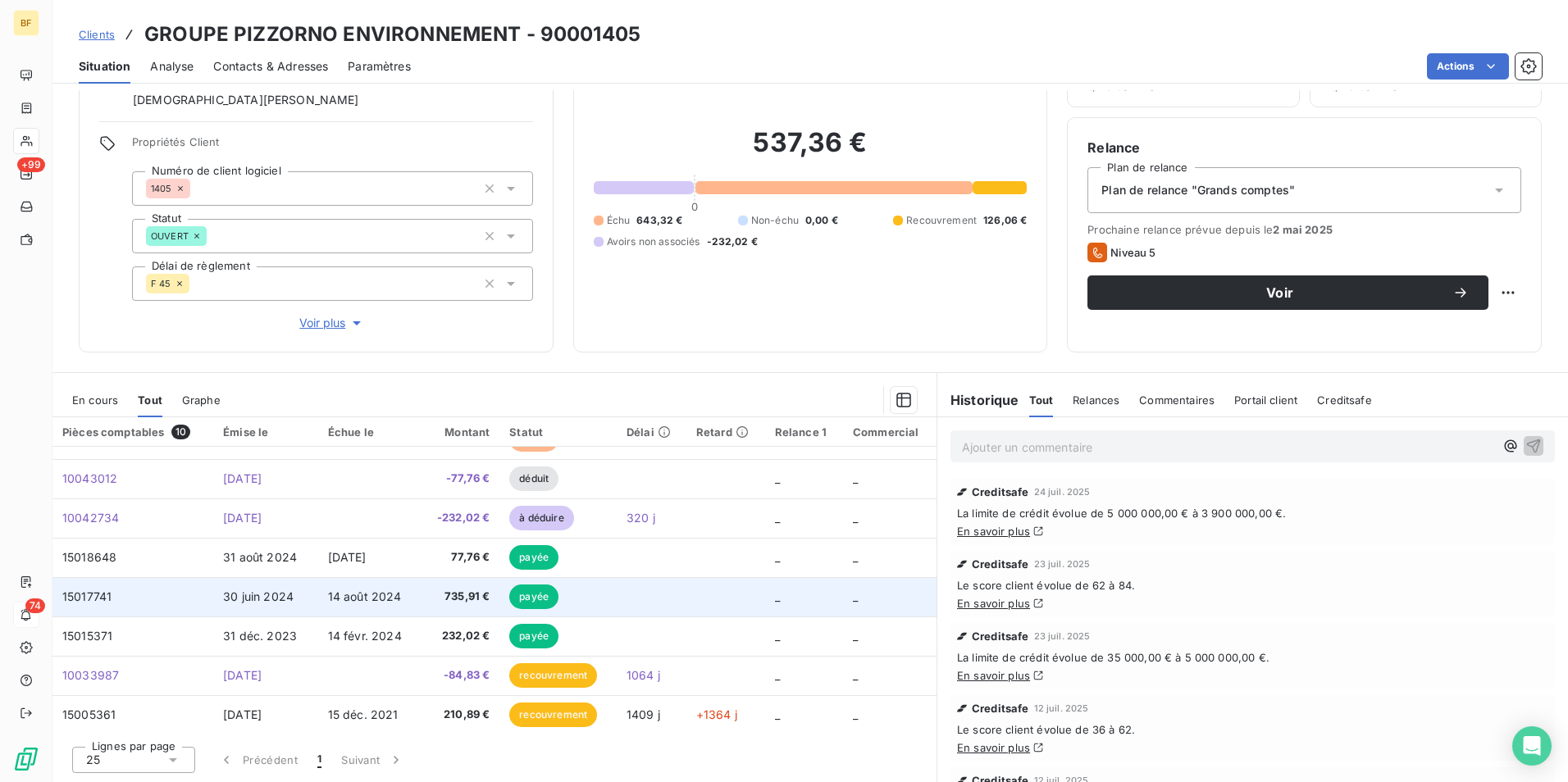
scroll to position [108, 0]
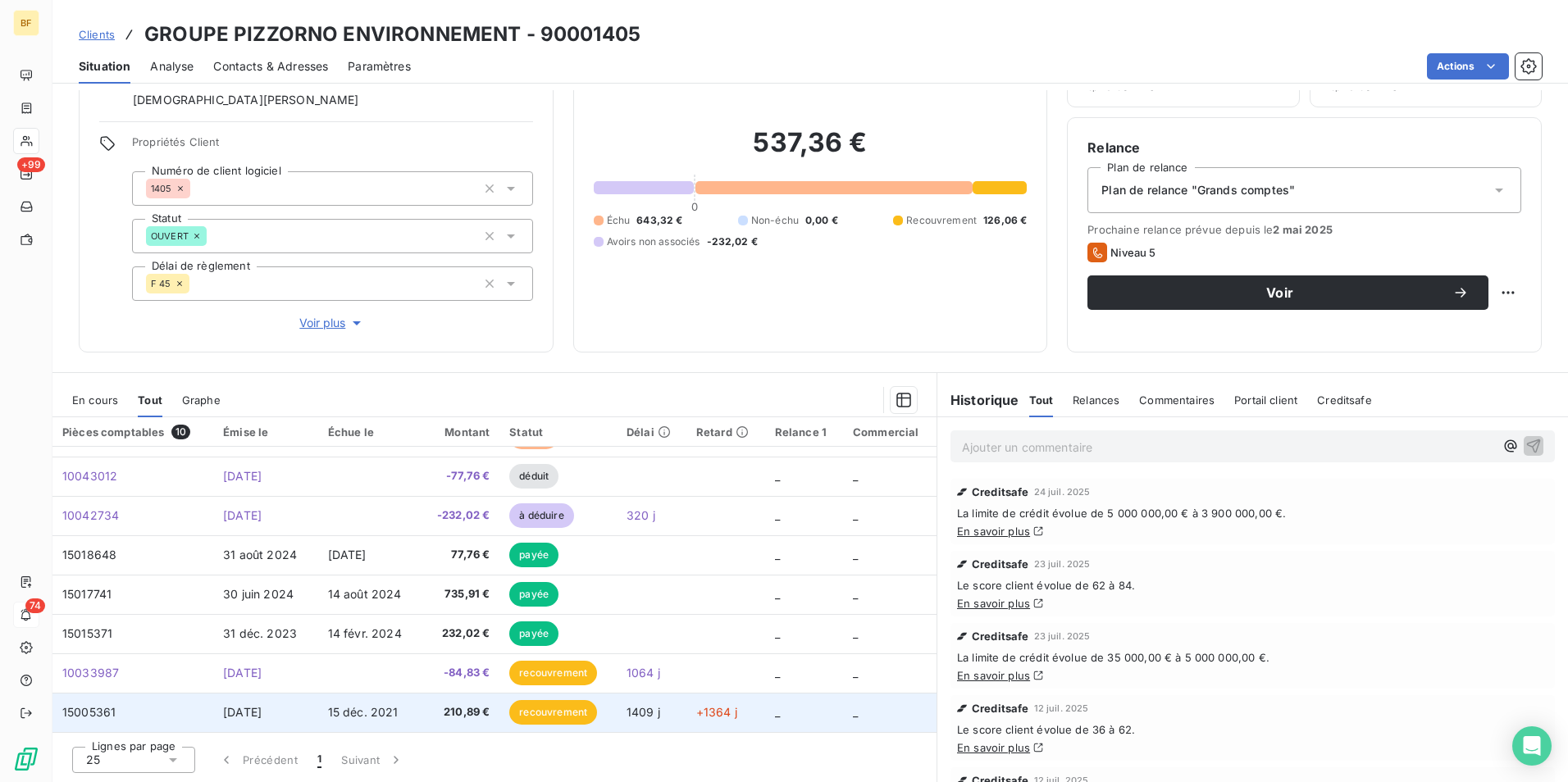
click at [414, 707] on td "15 déc. 2021" at bounding box center [369, 712] width 102 height 39
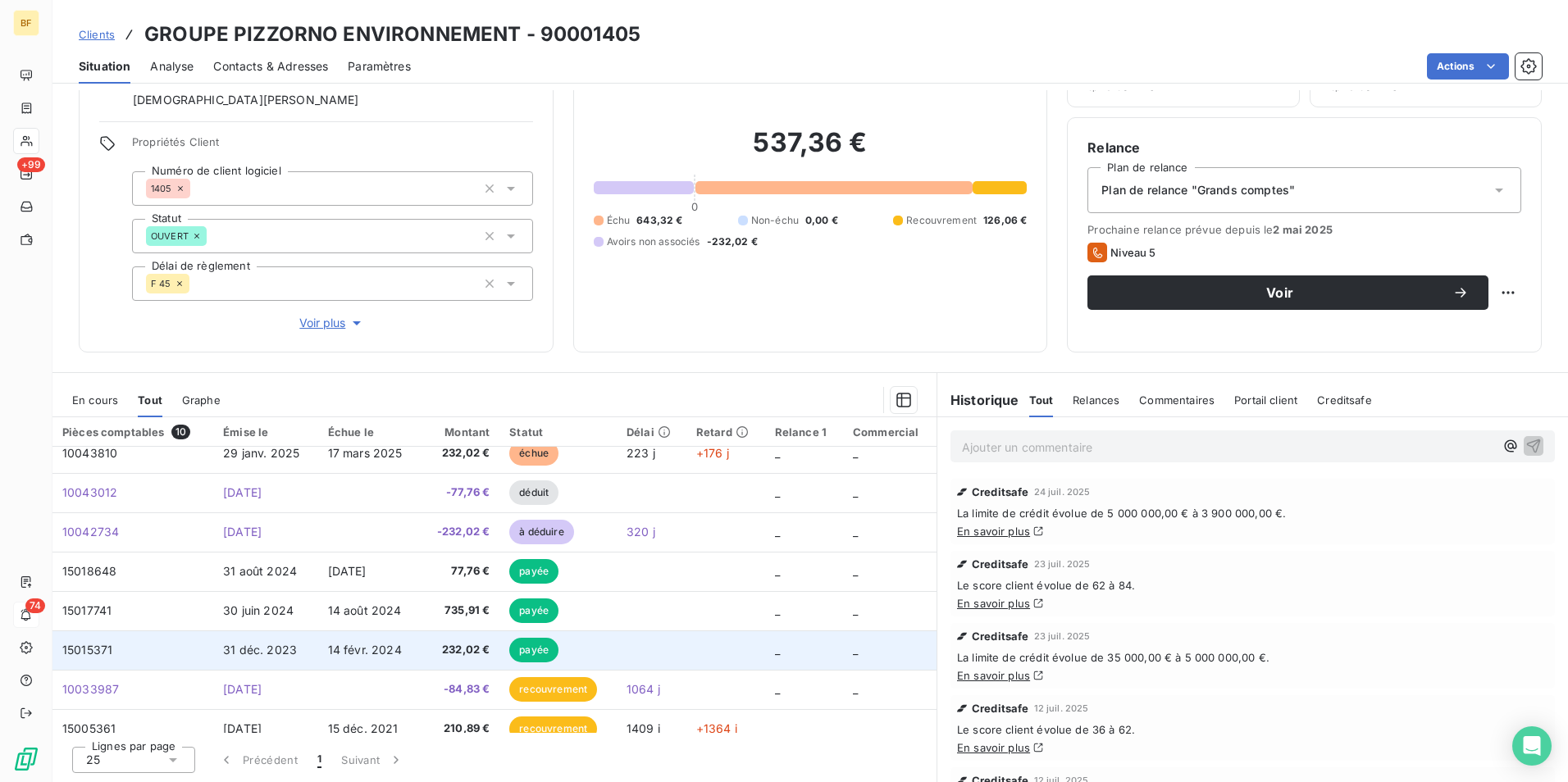
scroll to position [108, 0]
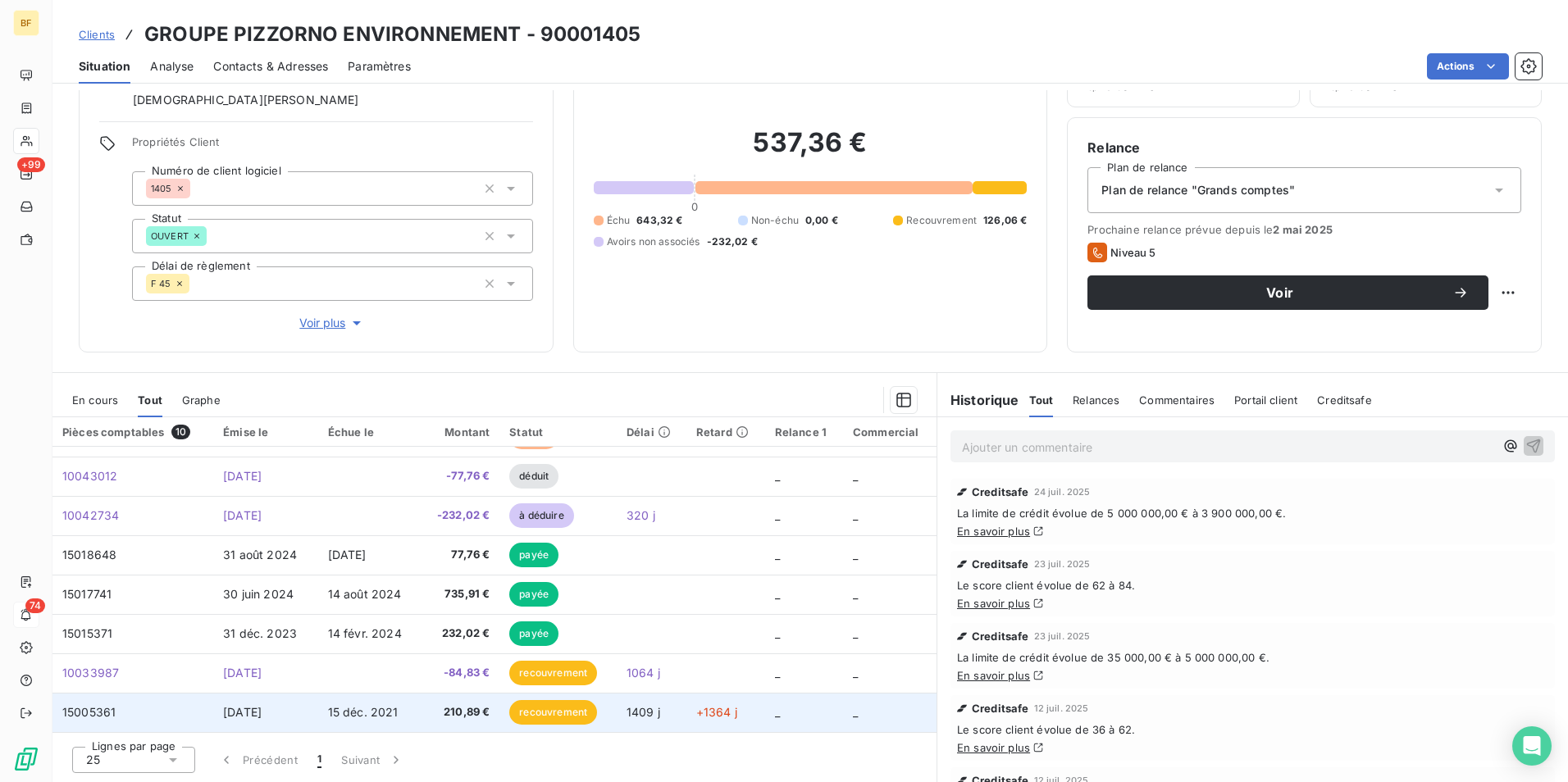
click at [420, 704] on td "210,89 €" at bounding box center [459, 712] width 79 height 39
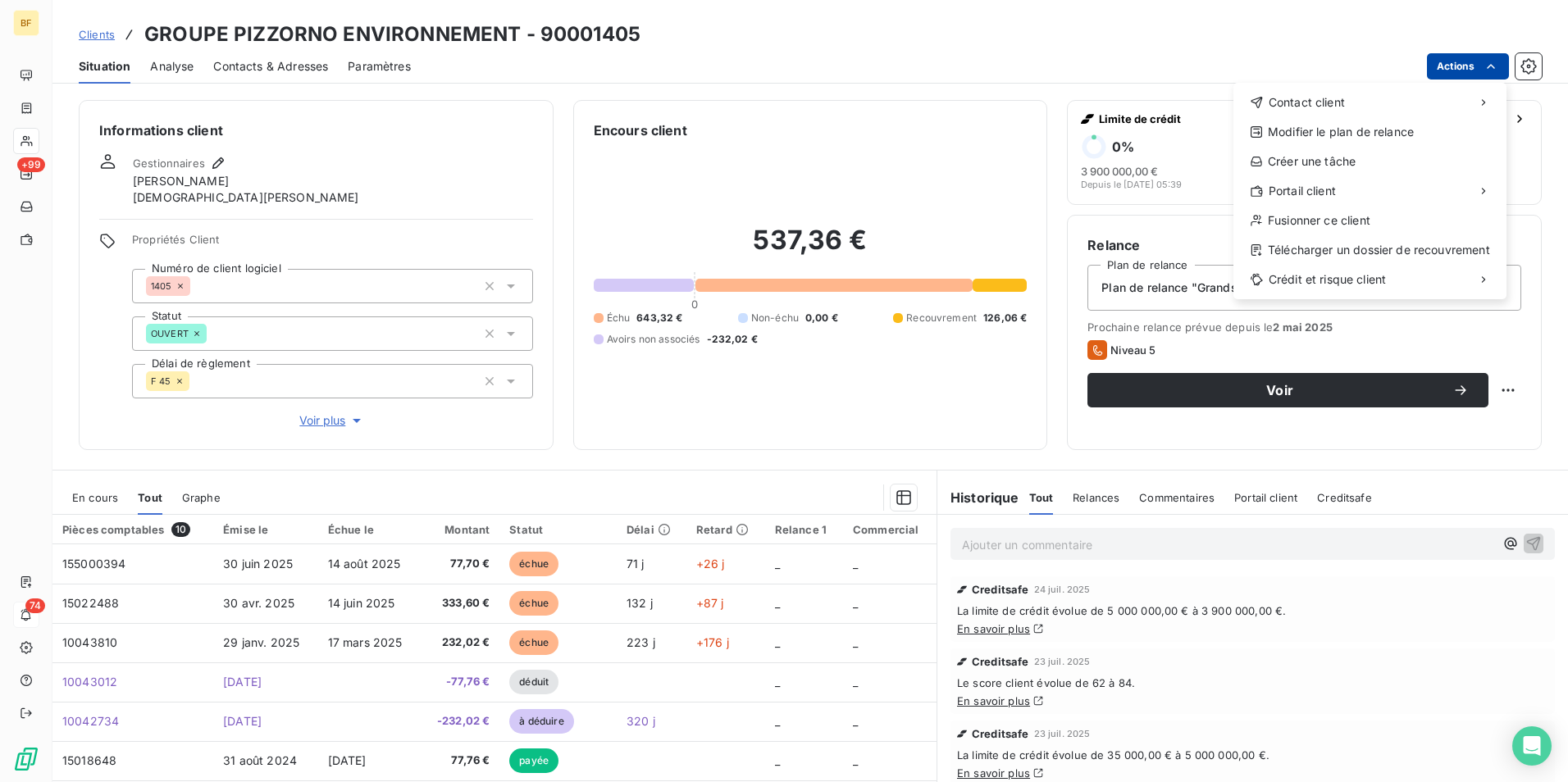
click at [1480, 70] on html "BF +99 74 Clients GROUPE PIZZORNO ENVIRONNEMENT - 90001405 Situation Analyse Co…" at bounding box center [784, 391] width 1568 height 782
click at [1088, 106] on div "Envoyer un email" at bounding box center [1111, 109] width 220 height 26
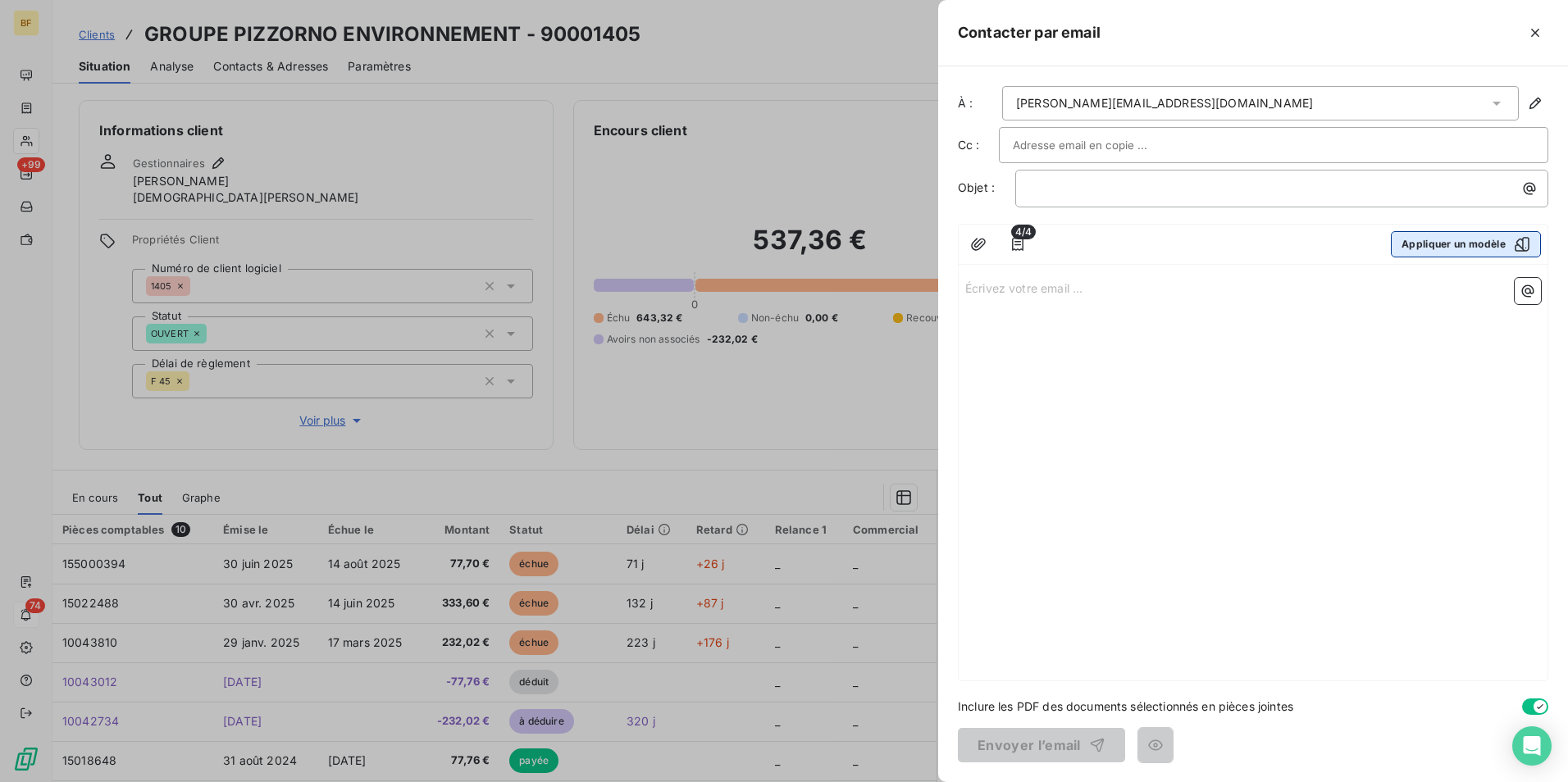
click at [1480, 250] on button "Appliquer un modèle" at bounding box center [1466, 244] width 150 height 26
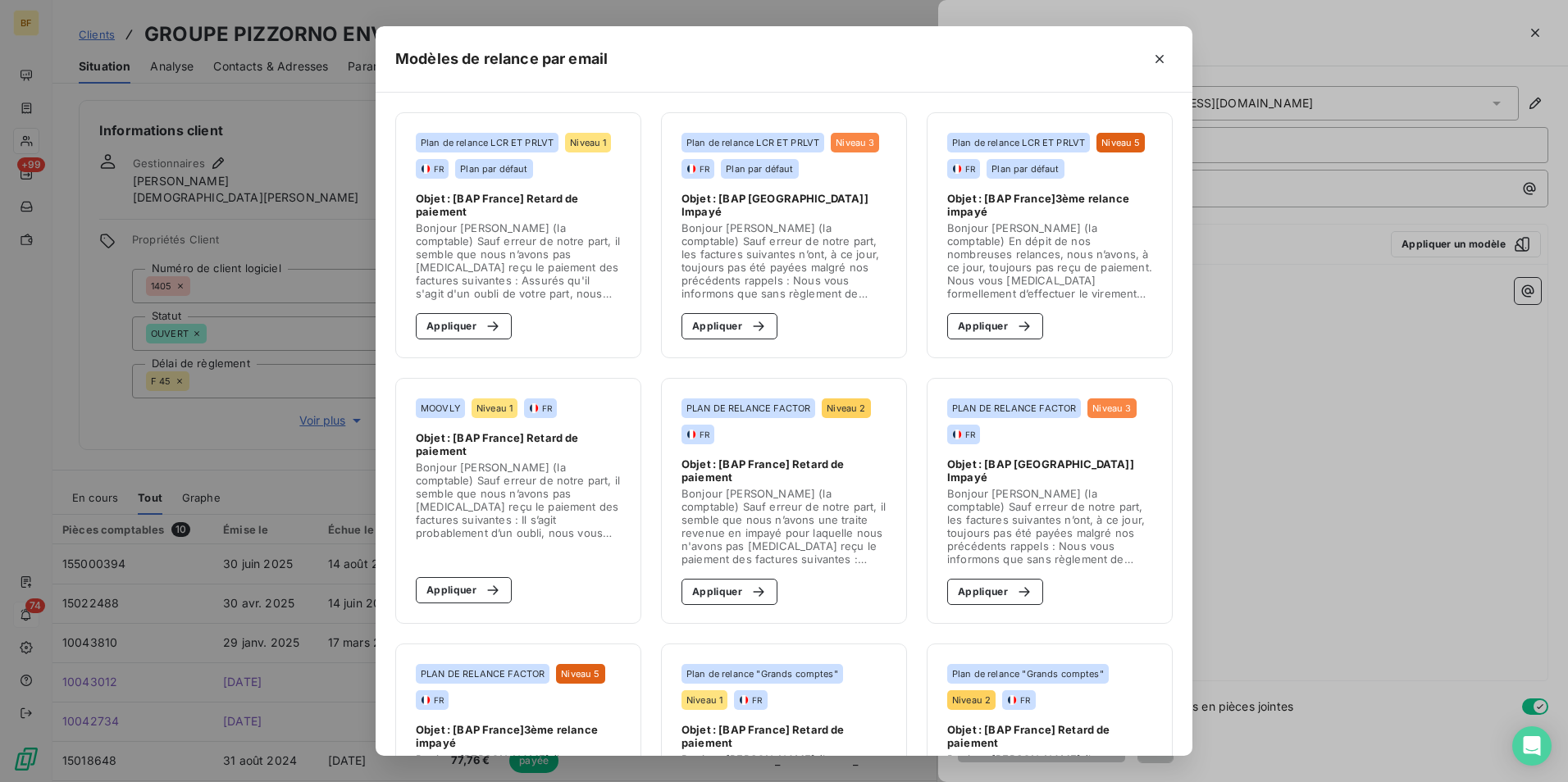
click at [730, 605] on section "PLAN DE RELANCE FACTOR Niveau 2 FR Objet : [BAP France] Retard de paiement Bonj…" at bounding box center [784, 500] width 246 height 246
click at [731, 602] on button "Appliquer" at bounding box center [729, 591] width 96 height 26
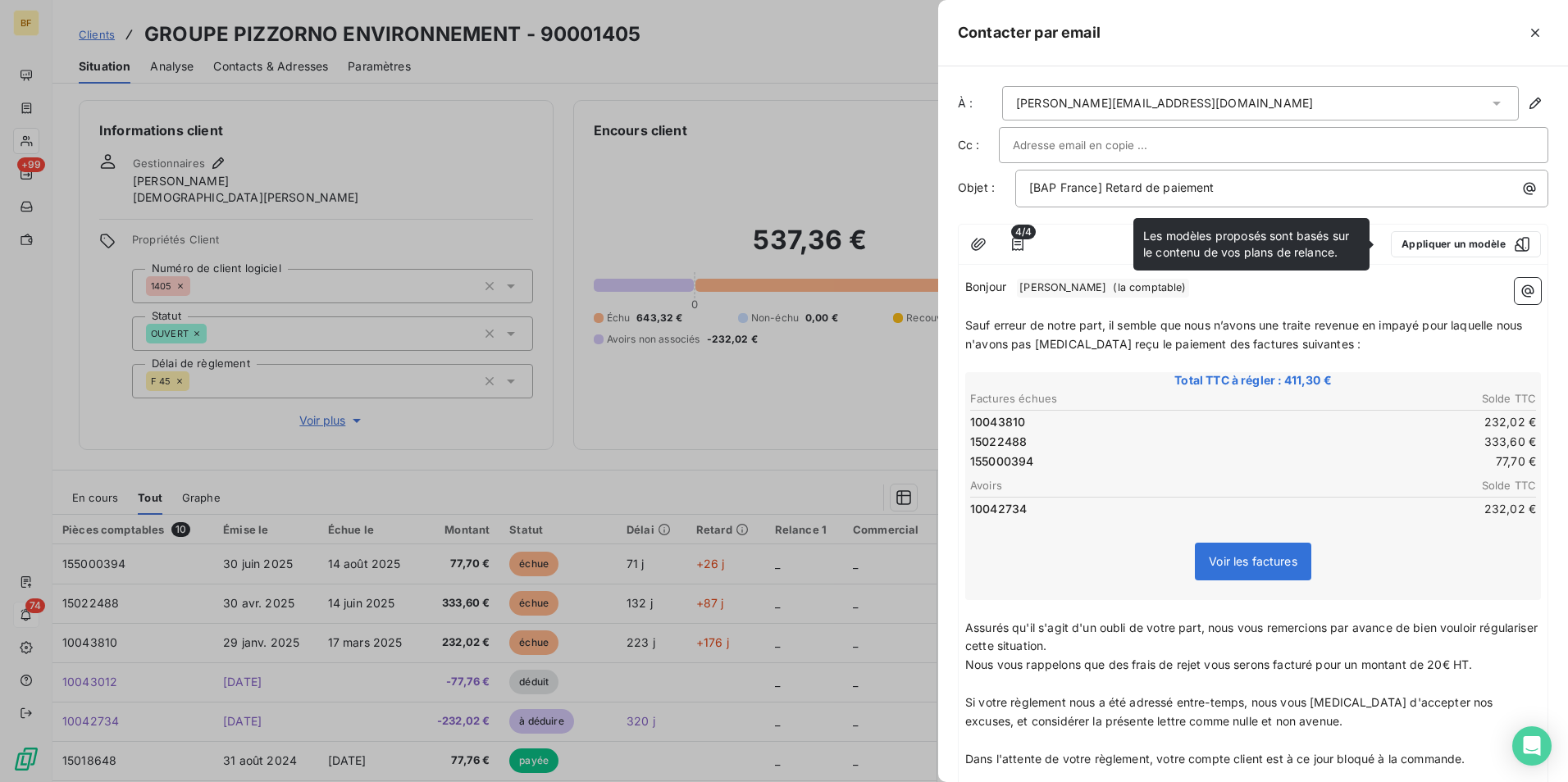
click at [1531, 27] on icon "button" at bounding box center [1535, 32] width 16 height 16
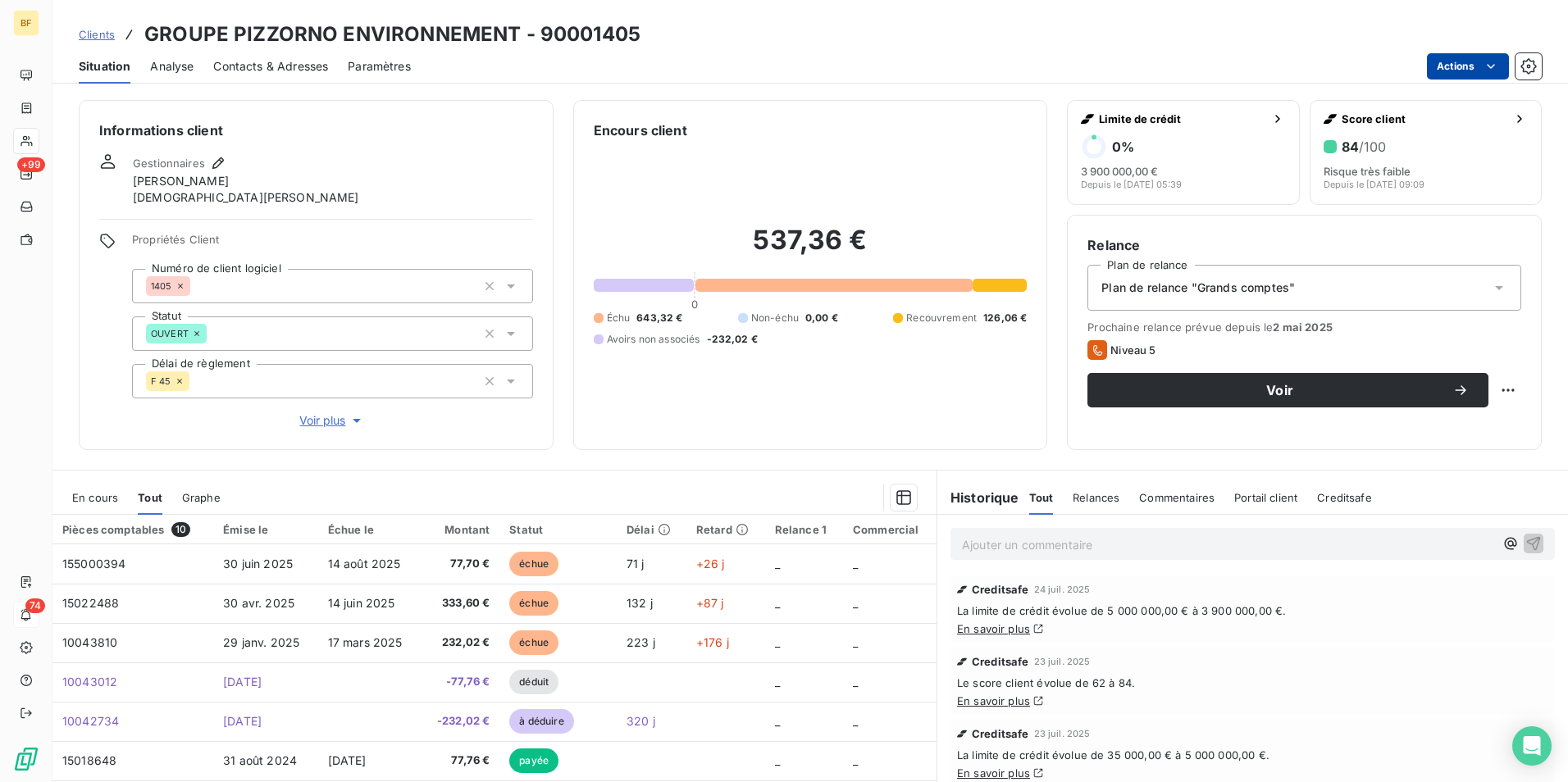
click at [1464, 54] on html "BF +99 74 Clients GROUPE PIZZORNO ENVIRONNEMENT - 90001405 Situation Analyse Co…" at bounding box center [784, 391] width 1568 height 782
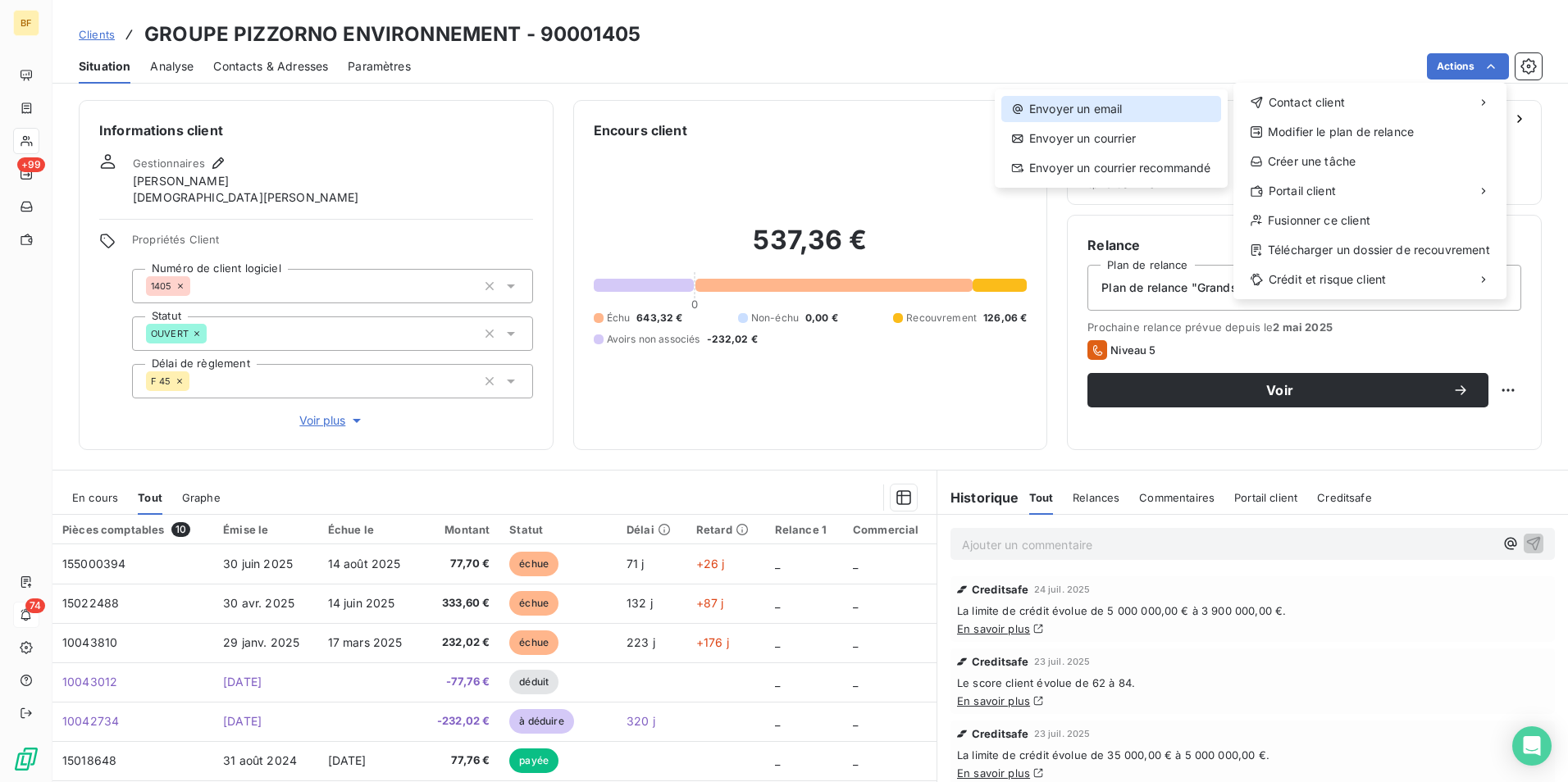
click at [1160, 111] on div "Envoyer un email" at bounding box center [1111, 109] width 220 height 26
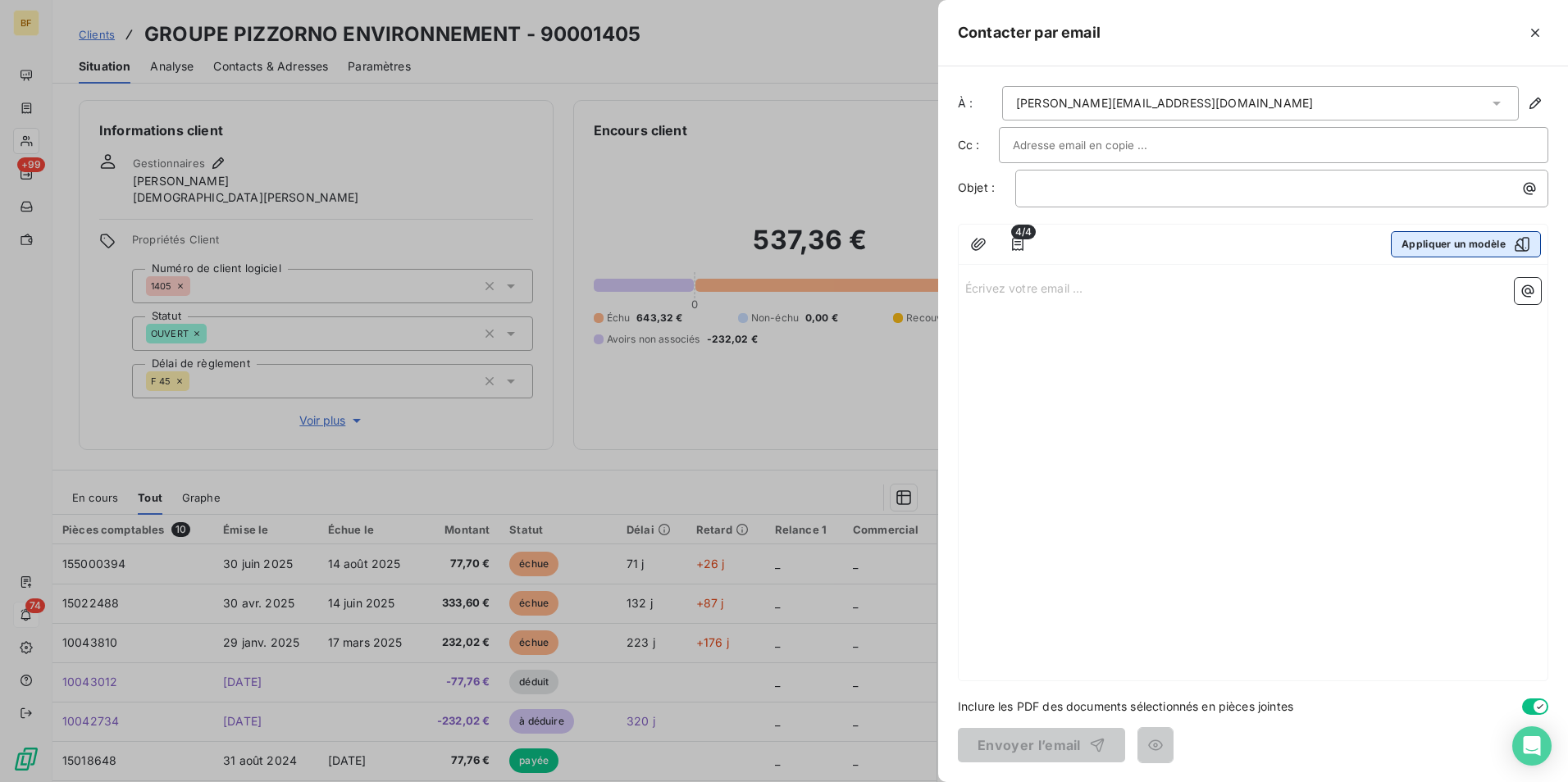
click at [1442, 243] on button "Appliquer un modèle" at bounding box center [1466, 244] width 150 height 26
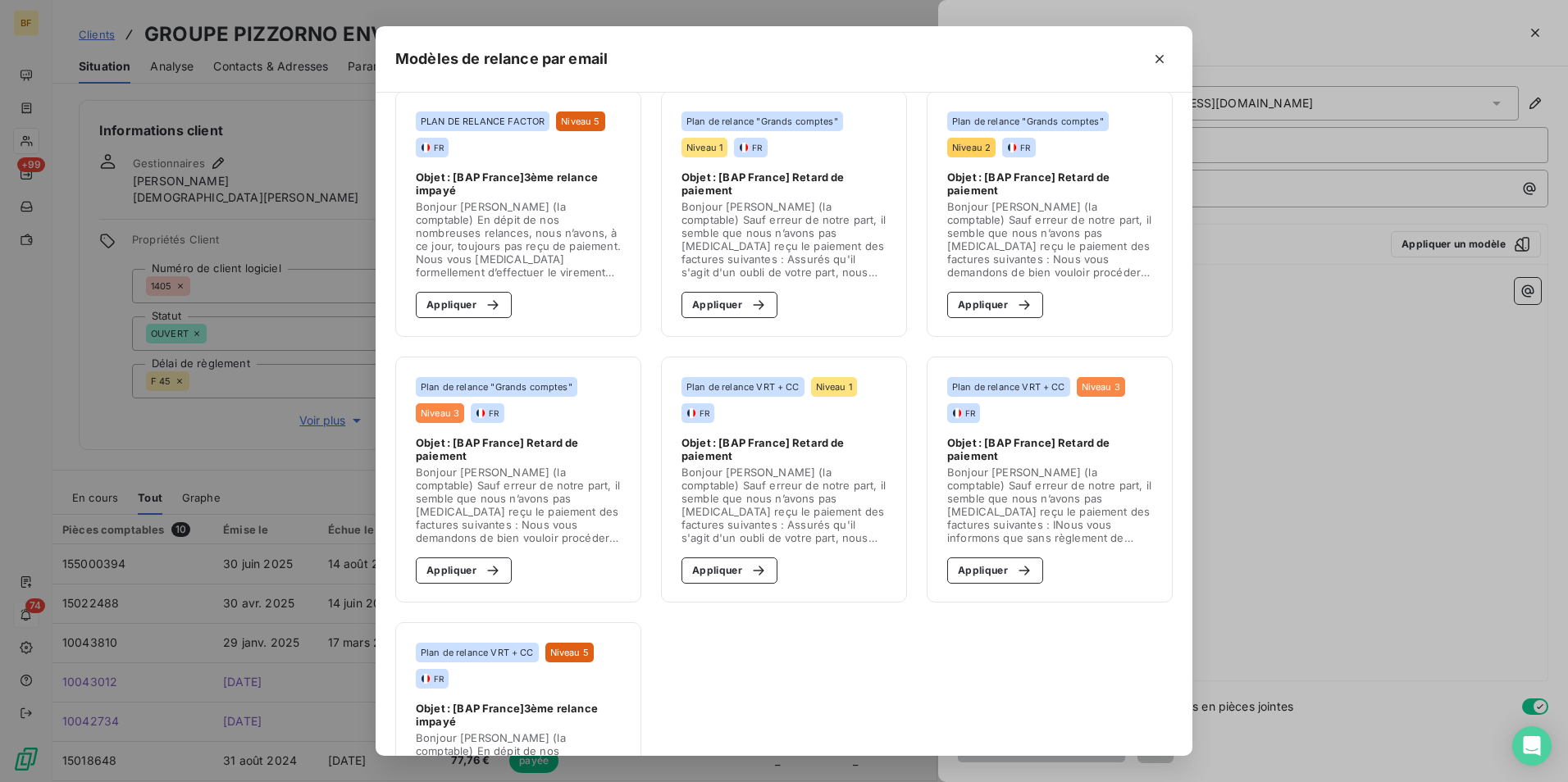
scroll to position [656, 0]
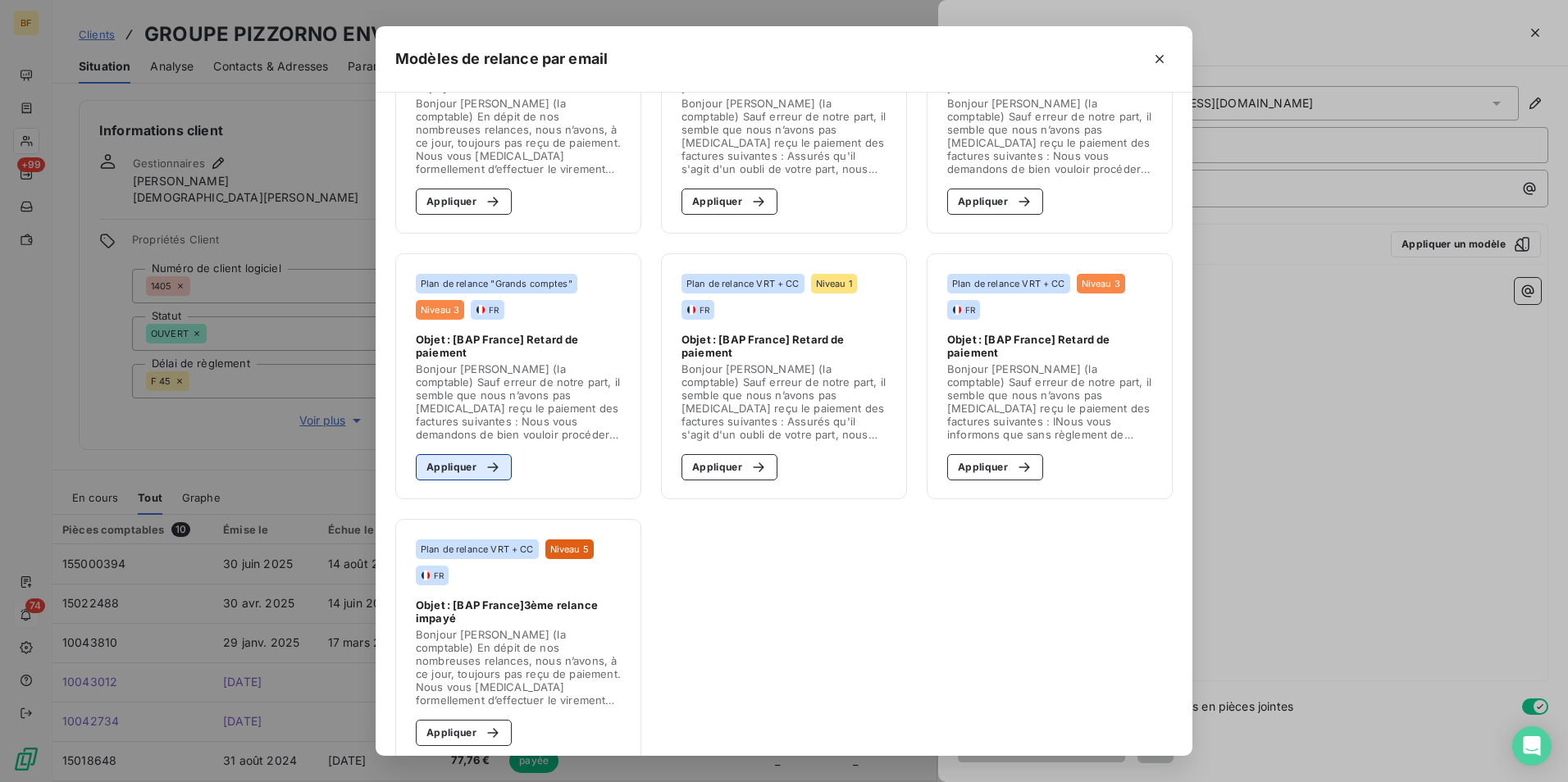
click at [489, 477] on button "Appliquer" at bounding box center [464, 467] width 96 height 26
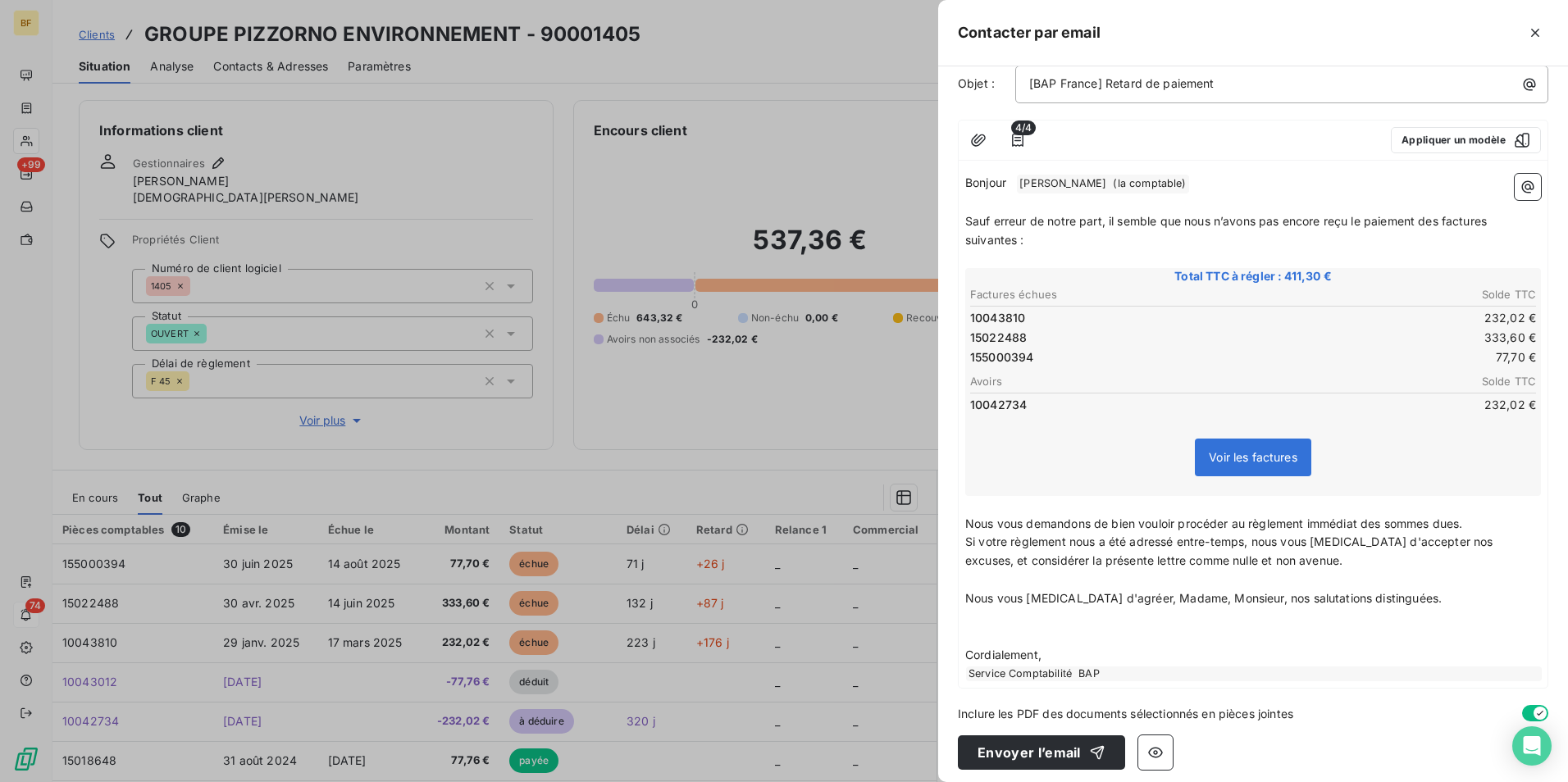
scroll to position [111, 0]
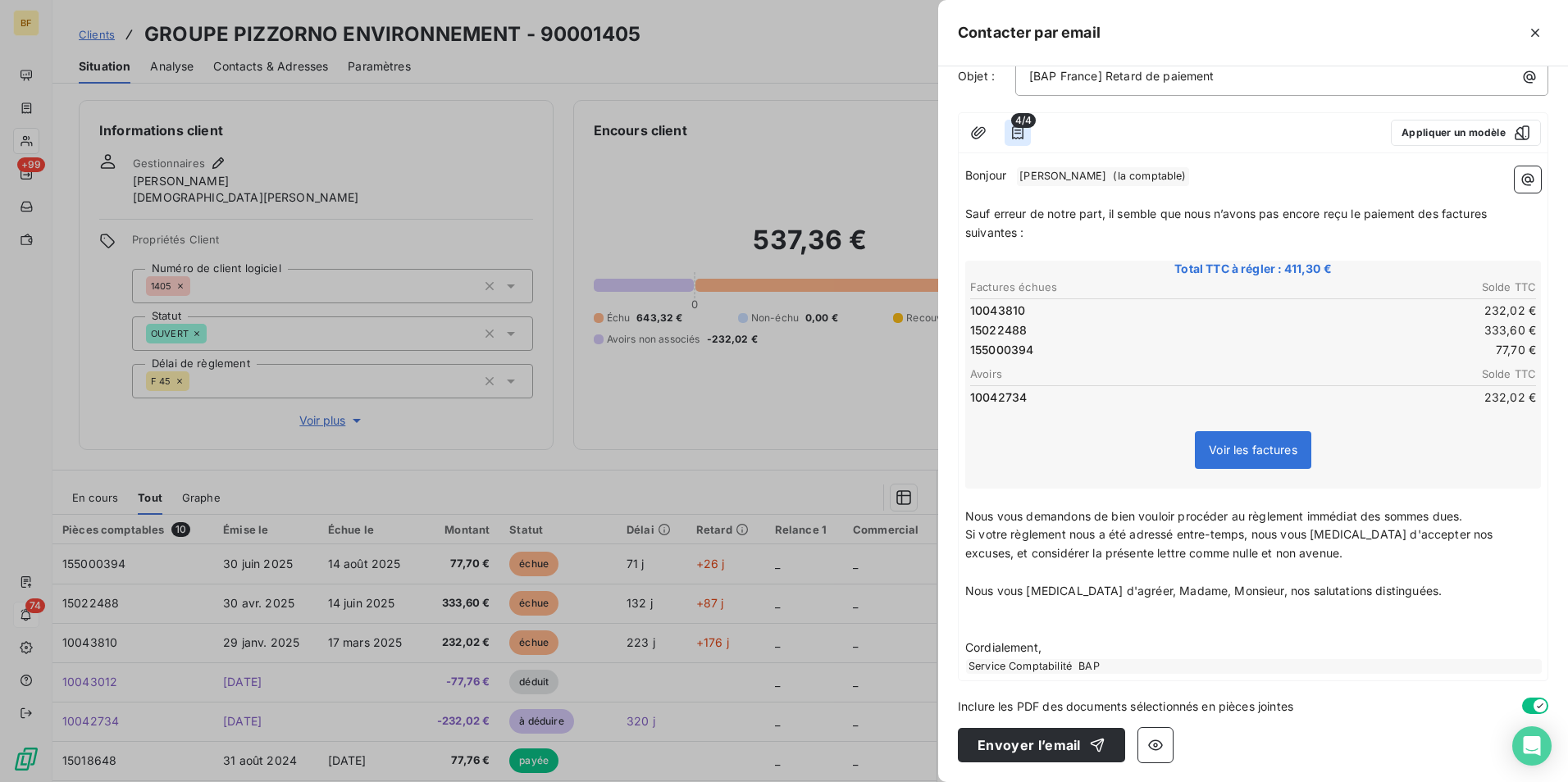
click at [1016, 134] on icon "button" at bounding box center [1017, 132] width 11 height 13
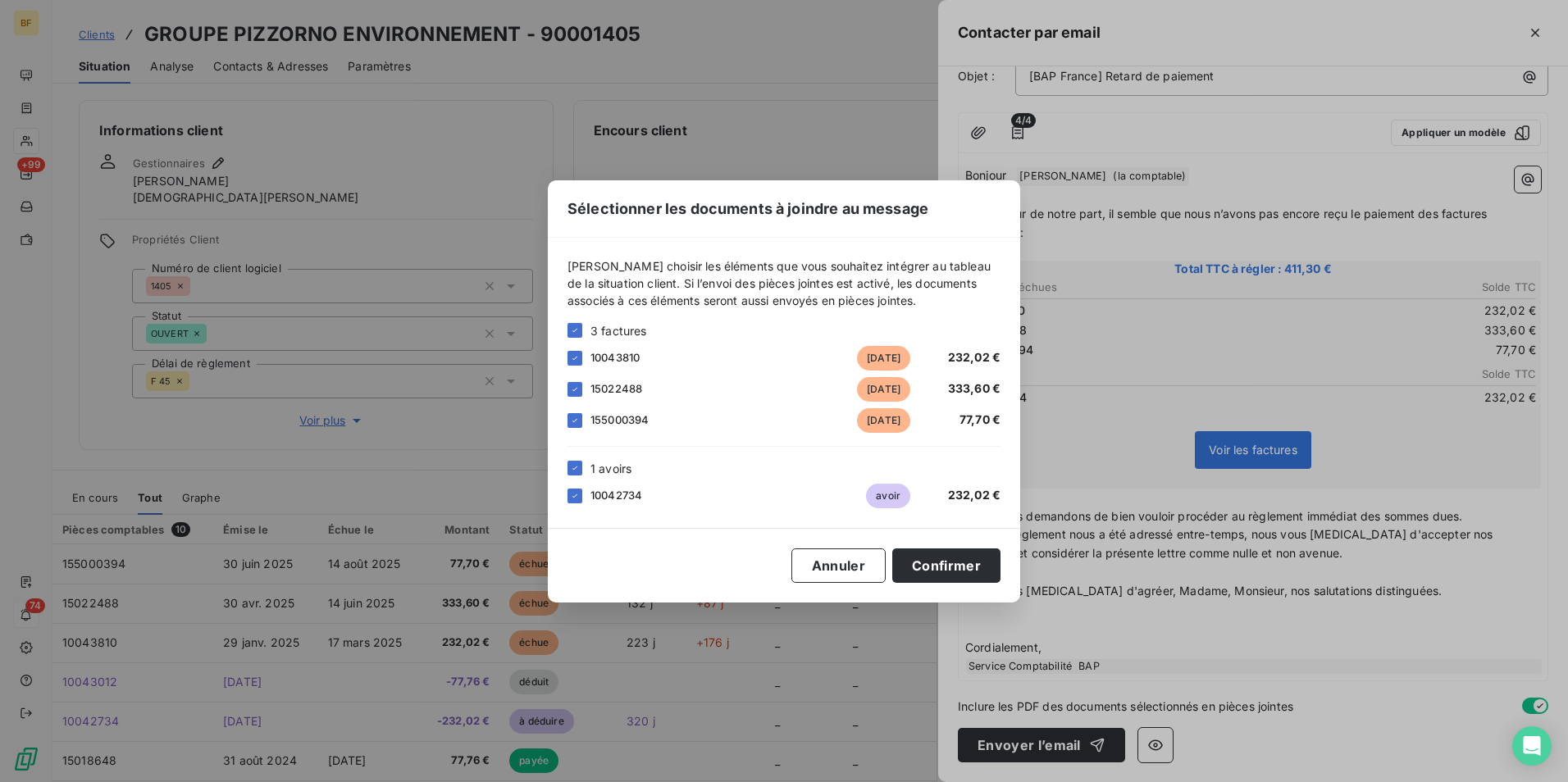
click at [587, 497] on div "10042734 avoir 232,02 €" at bounding box center [784, 496] width 433 height 25
click at [577, 489] on div at bounding box center [574, 495] width 14 height 14
click at [579, 357] on div at bounding box center [574, 358] width 14 height 14
click at [941, 568] on button "Confirmer" at bounding box center [946, 566] width 108 height 34
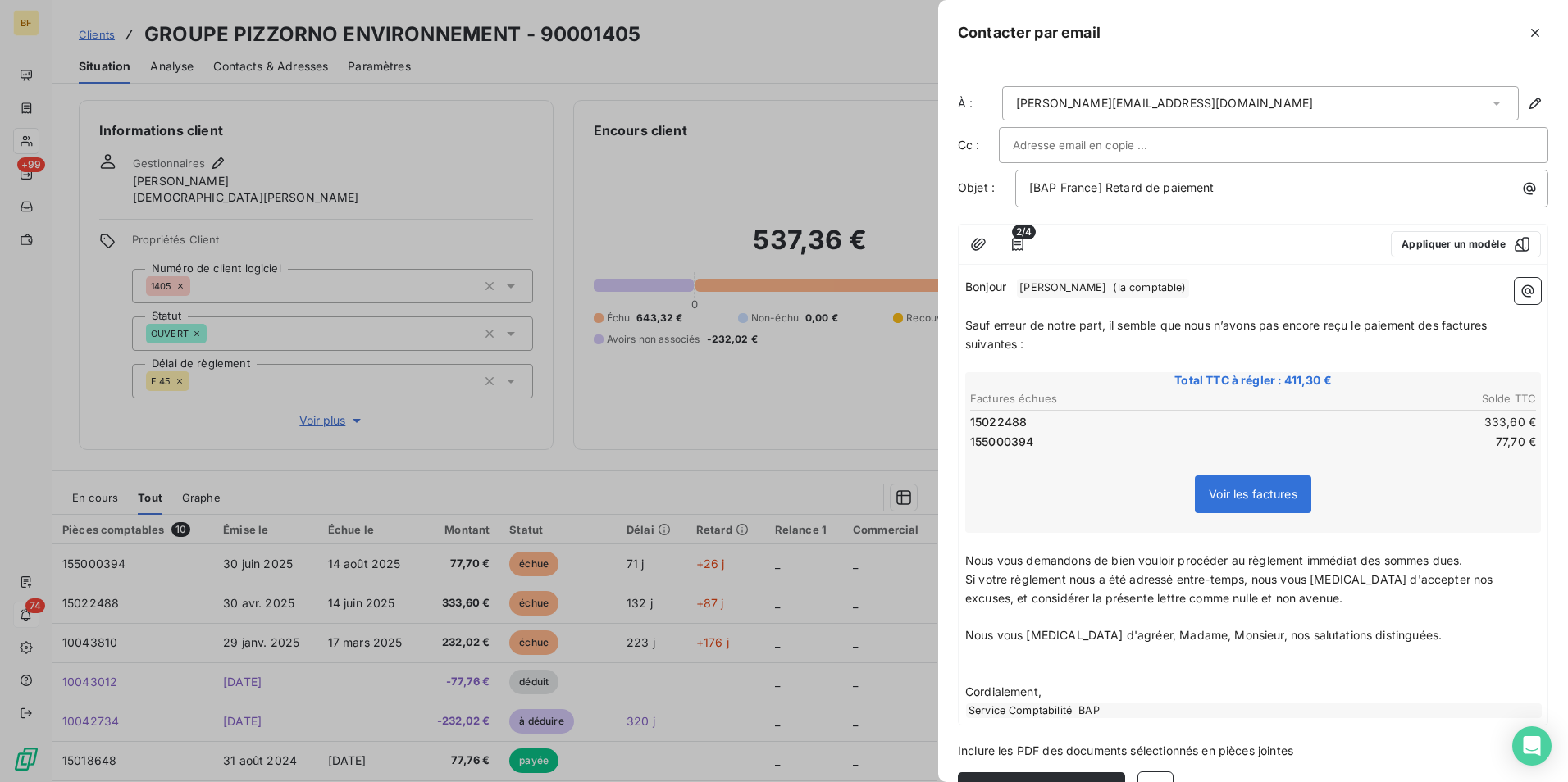
scroll to position [44, 0]
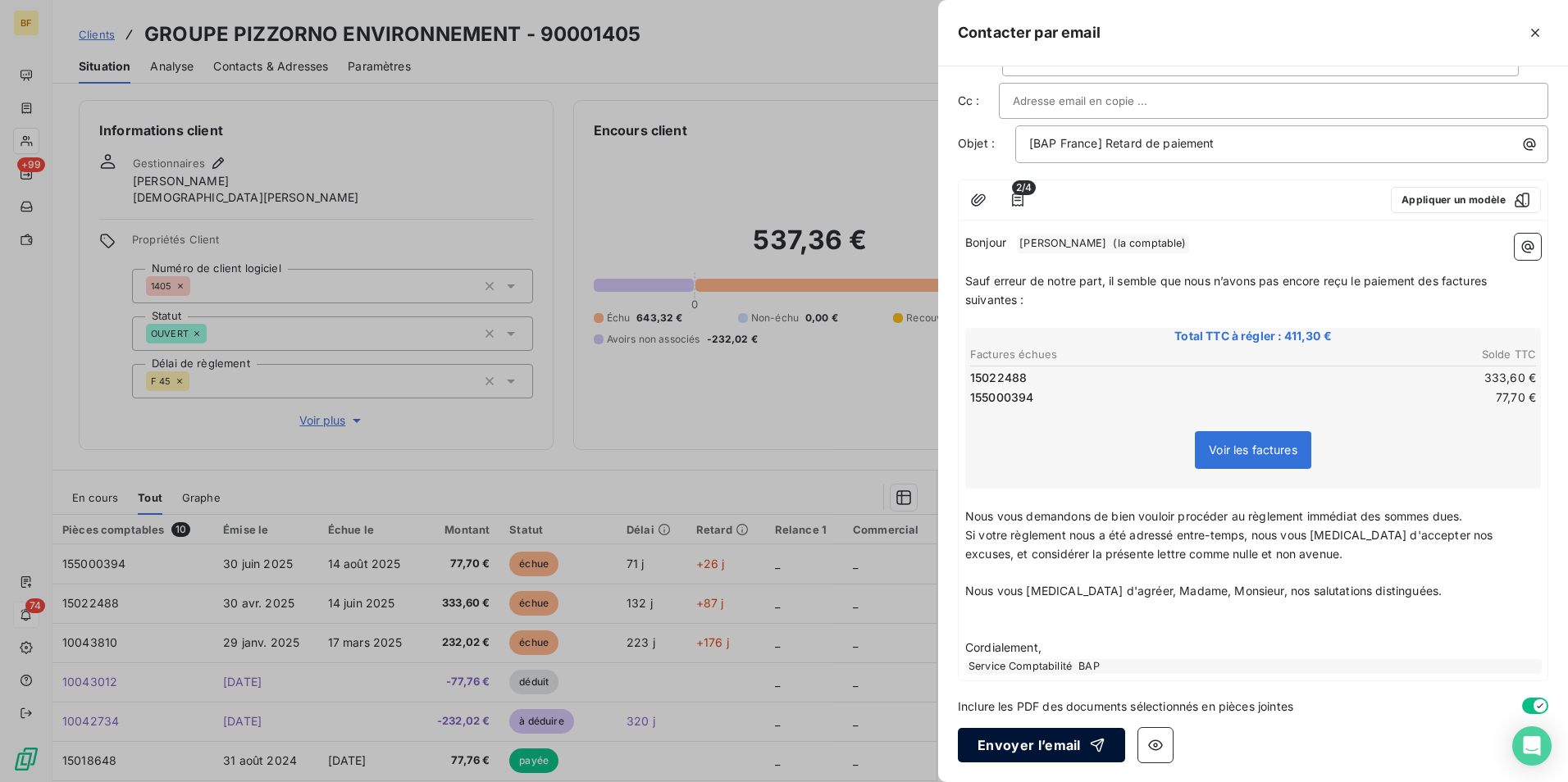
click at [1048, 751] on button "Envoyer l’email" at bounding box center [1041, 745] width 168 height 34
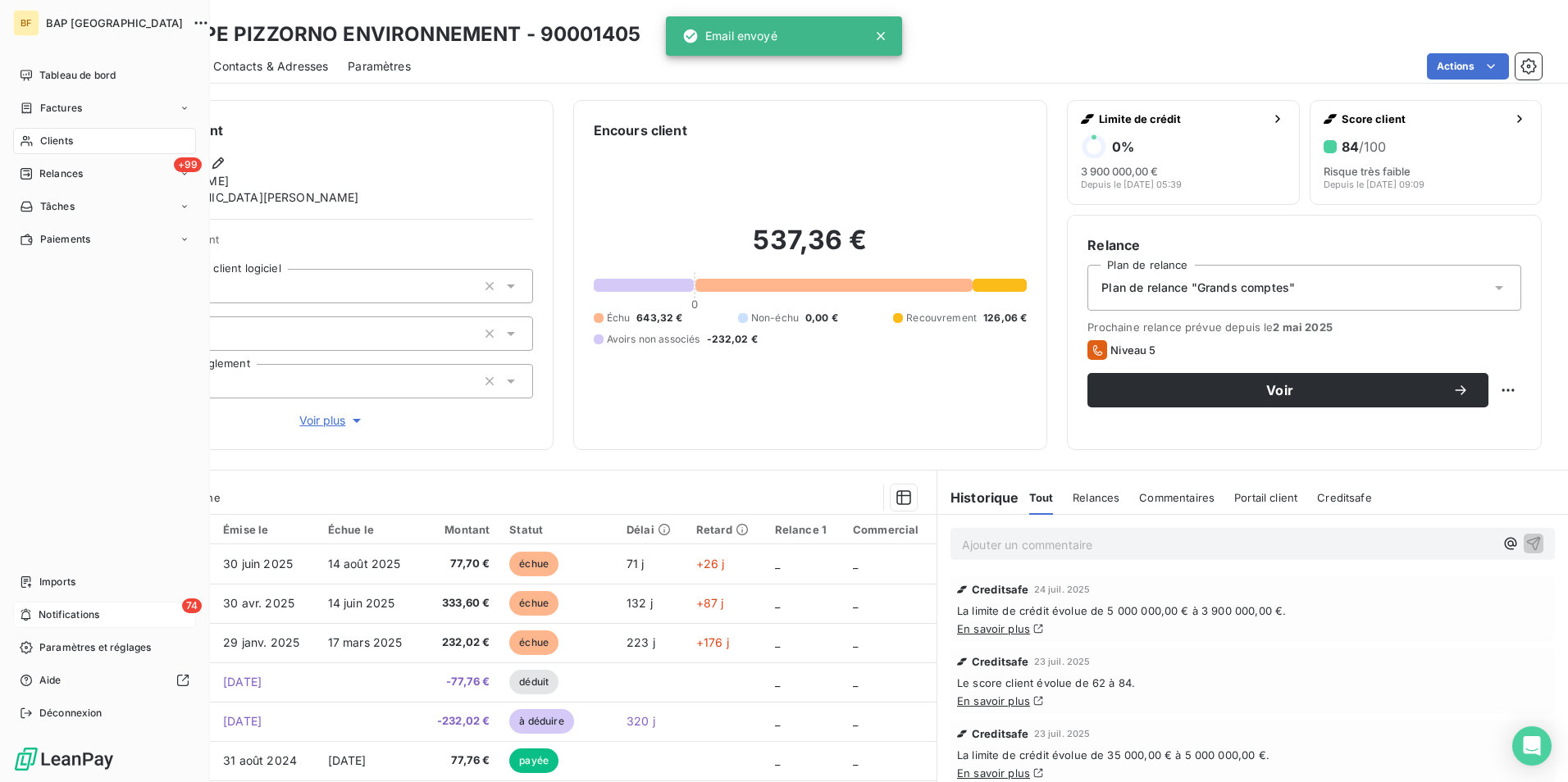
click at [46, 129] on div "Clients" at bounding box center [104, 140] width 183 height 26
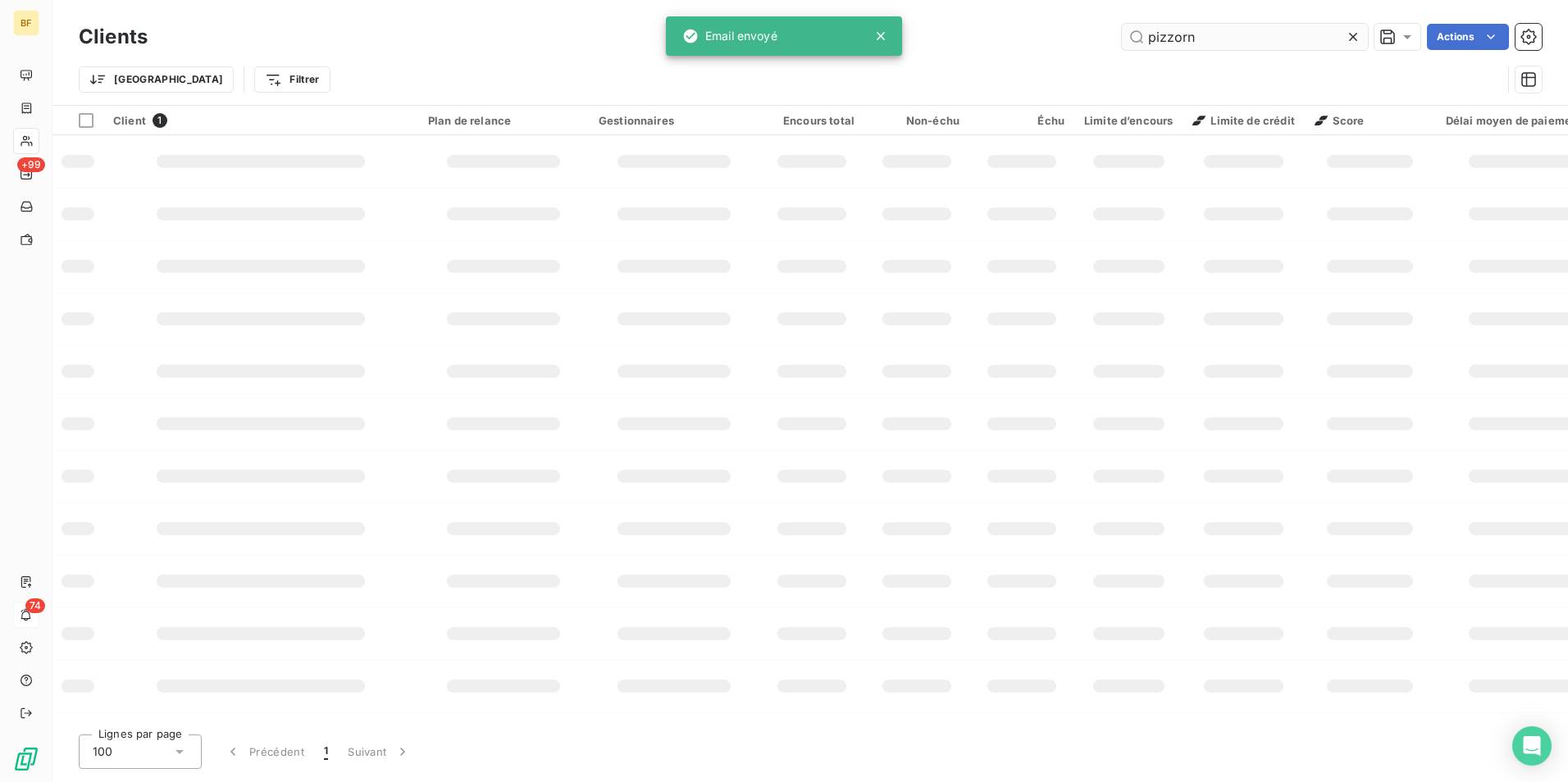
drag, startPoint x: 1166, startPoint y: 37, endPoint x: 1123, endPoint y: 31, distance: 43.4
click at [1126, 32] on input "pizzorn" at bounding box center [1244, 37] width 246 height 26
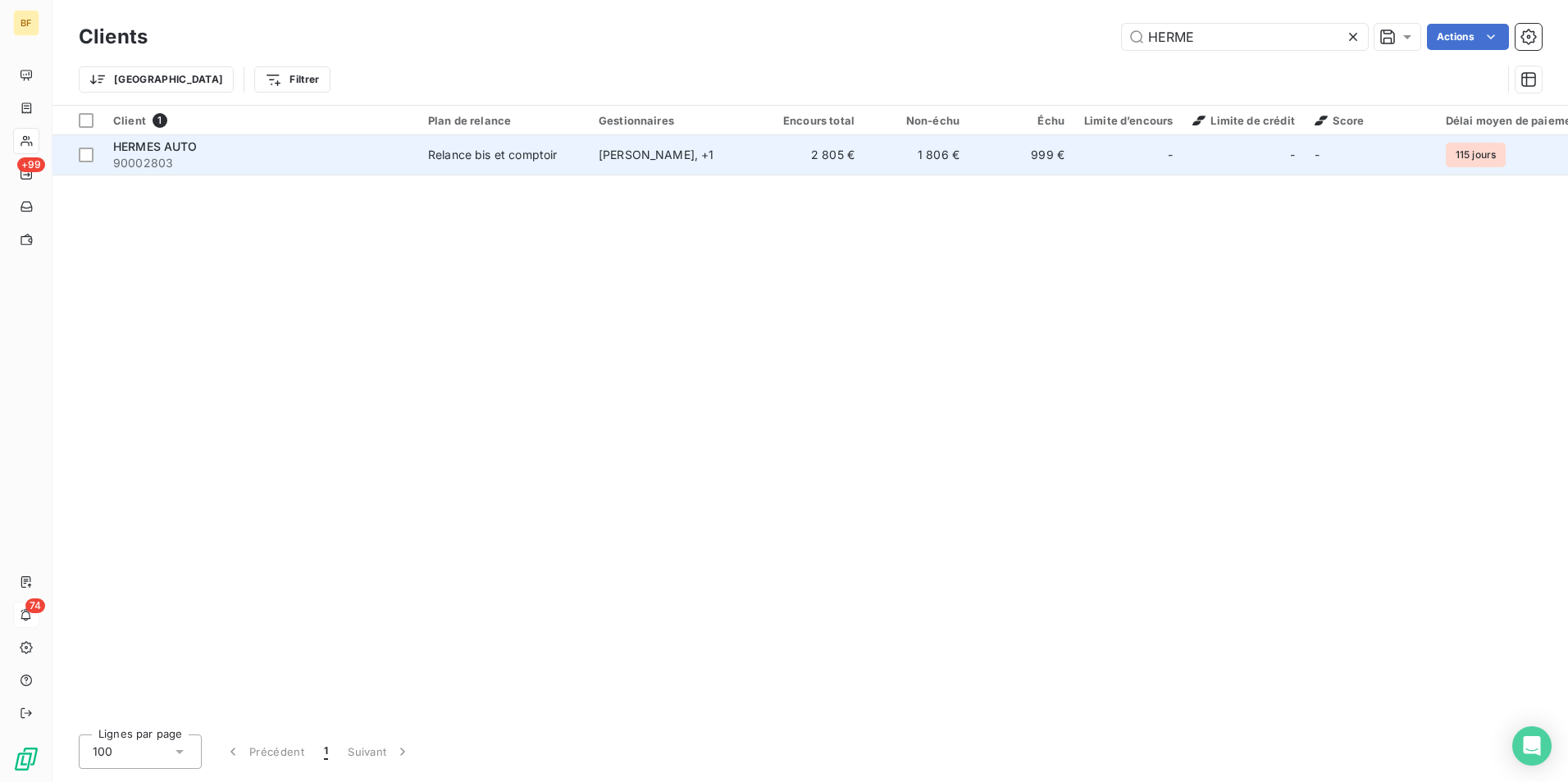
type input "HERME"
click at [636, 150] on div "[PERSON_NAME] , + 1" at bounding box center [674, 155] width 151 height 16
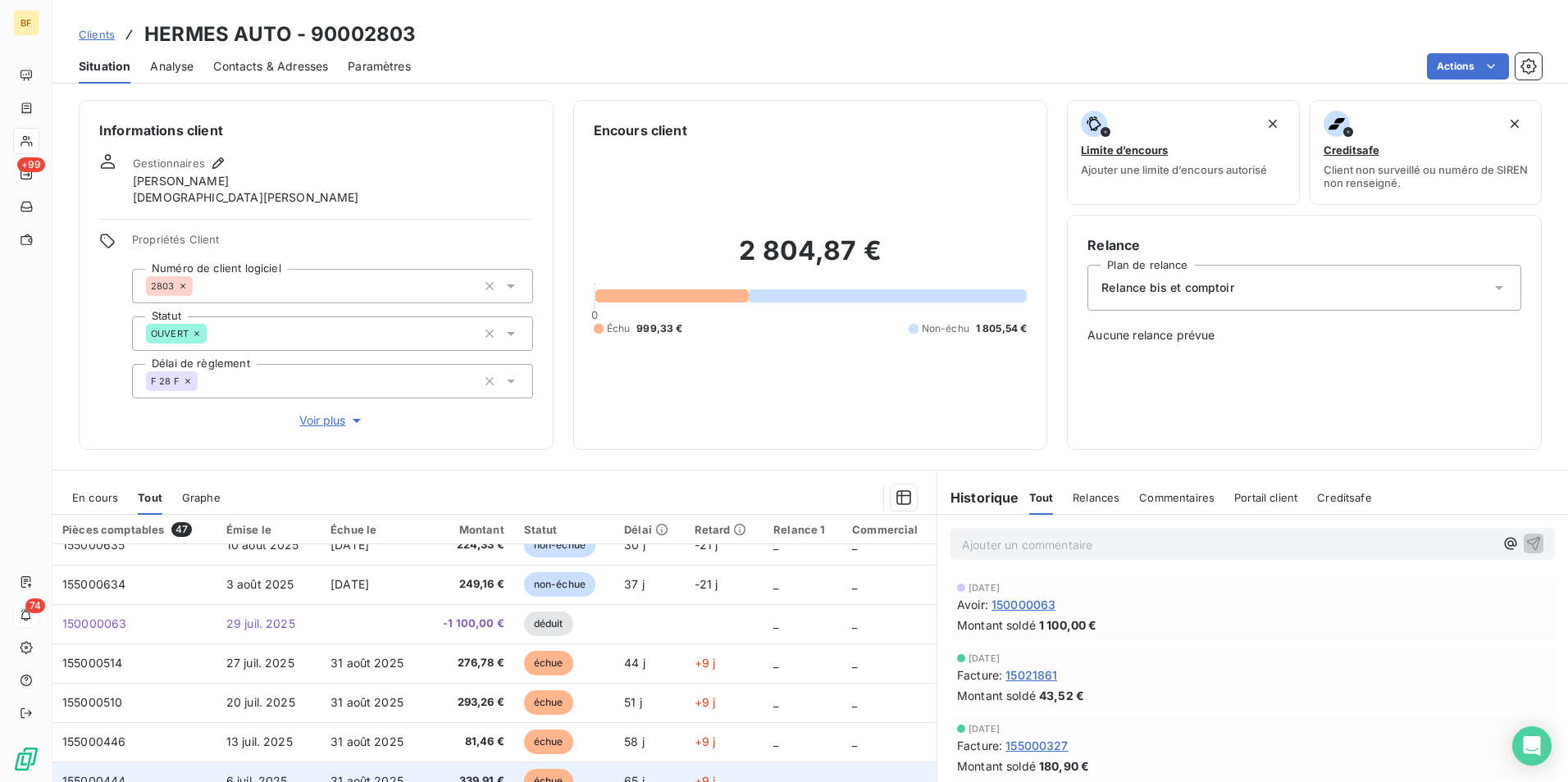
scroll to position [164, 0]
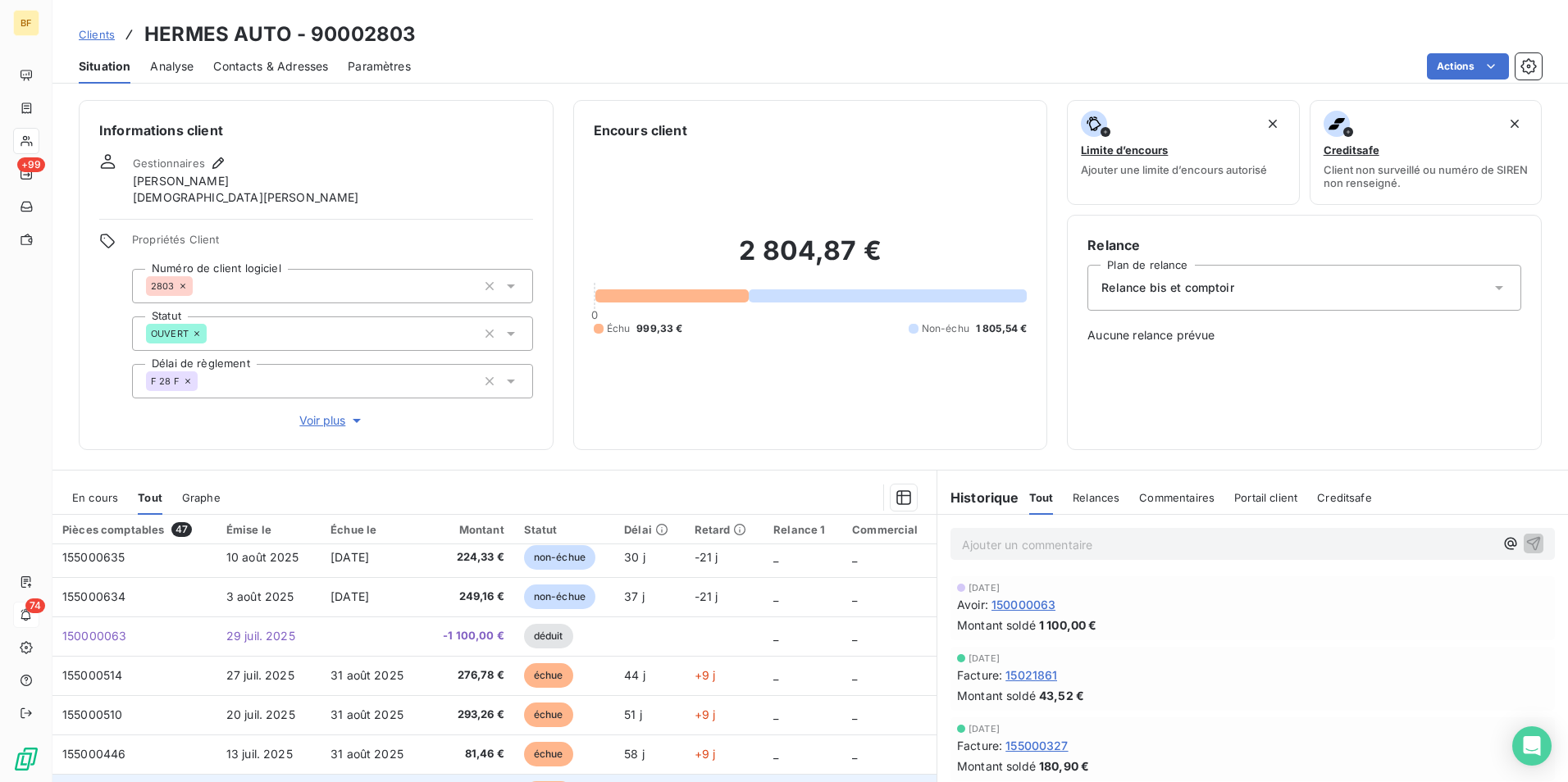
click at [488, 634] on span "-1 100,00 €" at bounding box center [468, 636] width 72 height 16
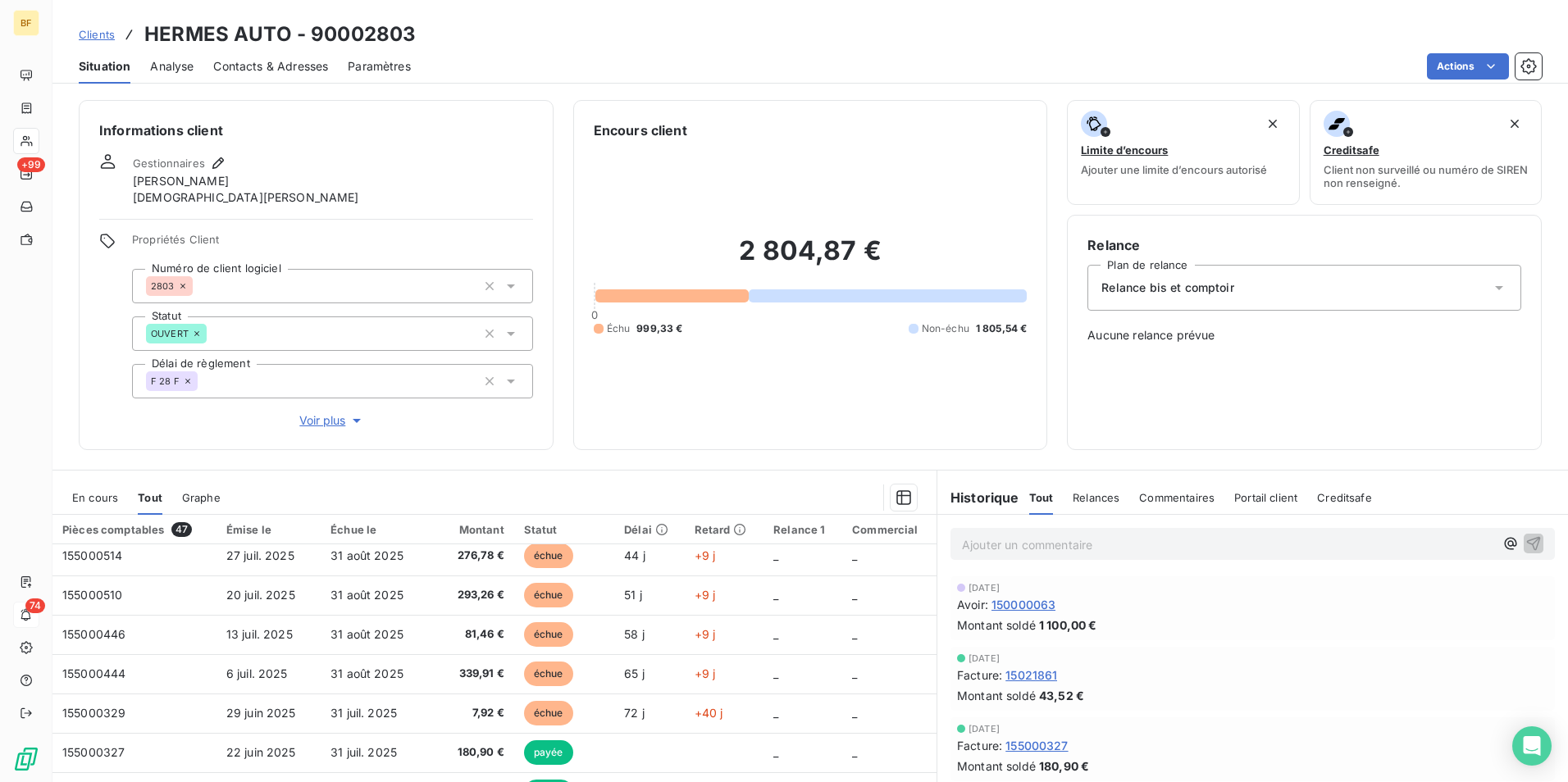
scroll to position [328, 0]
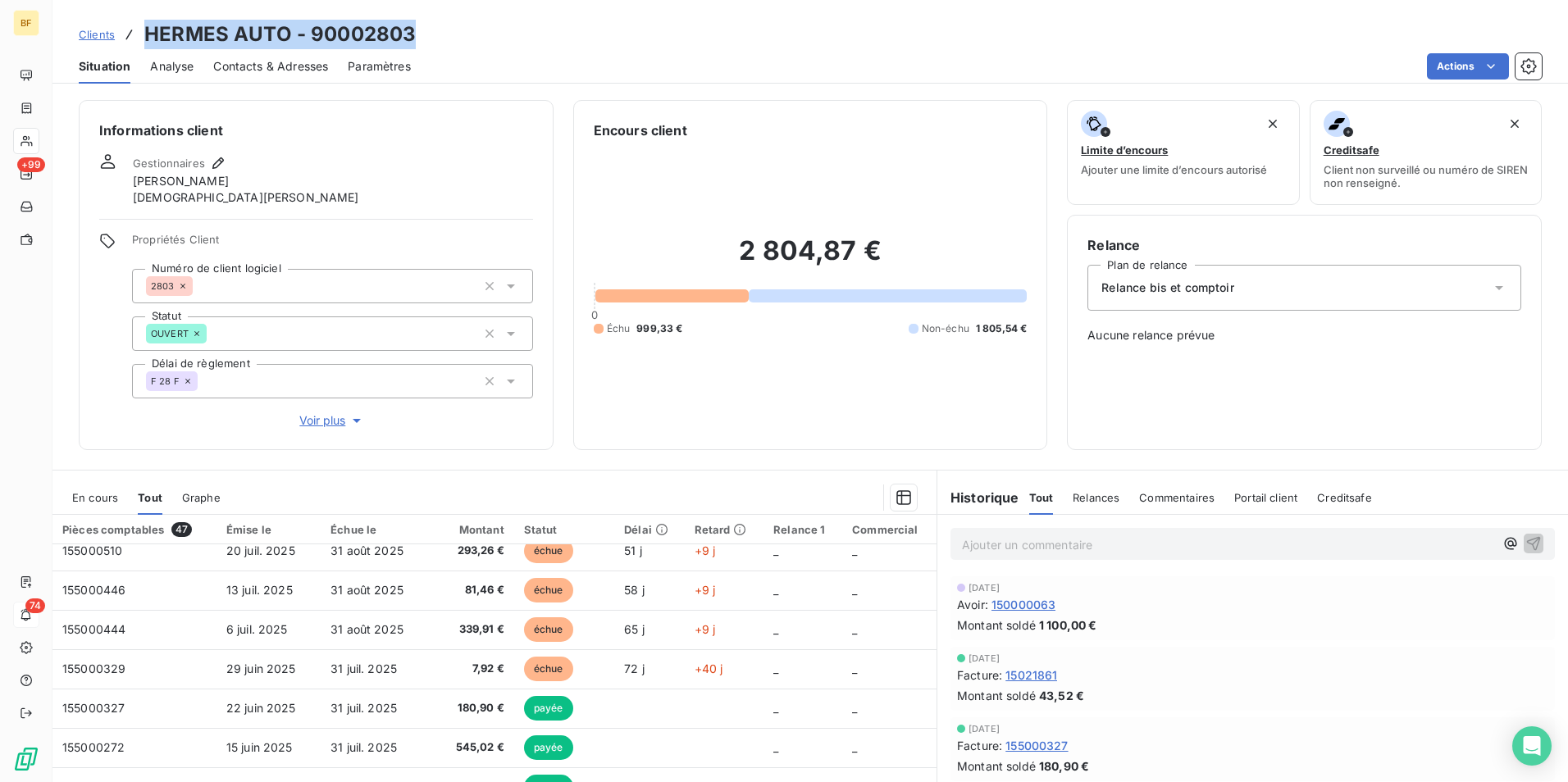
drag, startPoint x: 426, startPoint y: 36, endPoint x: 143, endPoint y: 21, distance: 283.4
click at [143, 21] on div "Clients HERMES AUTO - 90002803" at bounding box center [810, 34] width 1515 height 30
click at [491, 183] on div "Gestionnaires [PERSON_NAME]" at bounding box center [316, 180] width 434 height 53
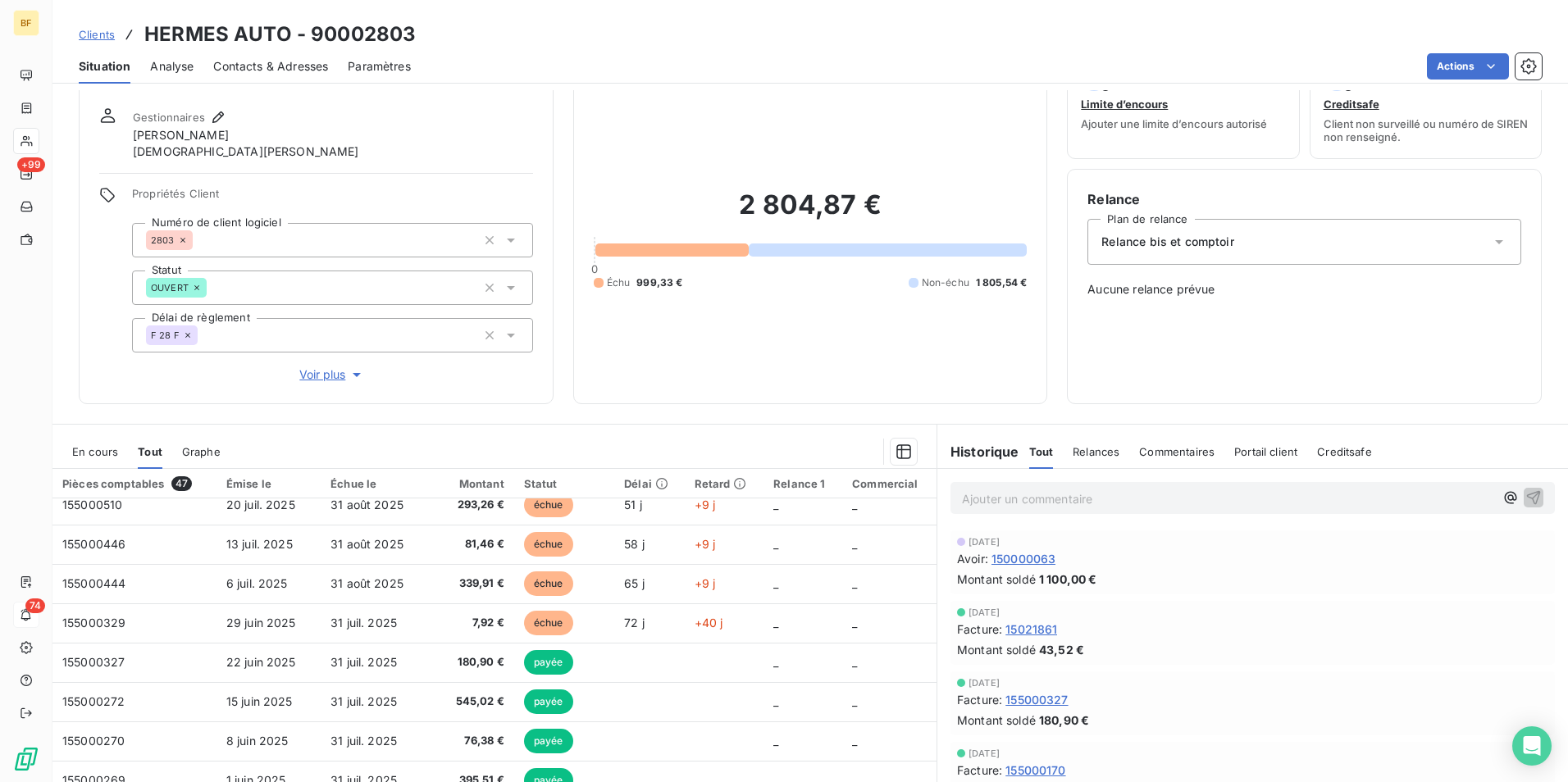
scroll to position [0, 0]
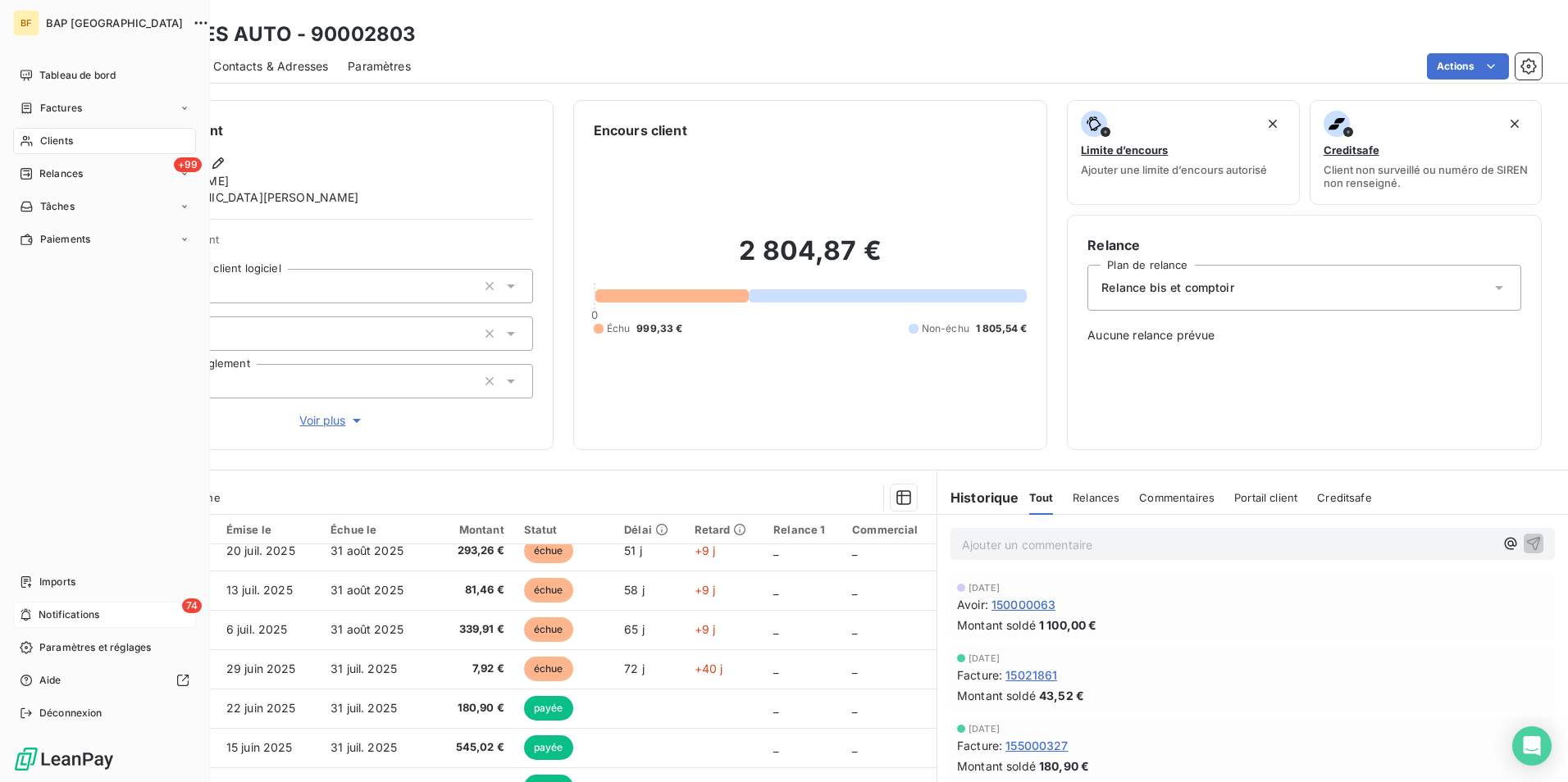
click at [56, 140] on span "Clients" at bounding box center [56, 140] width 33 height 14
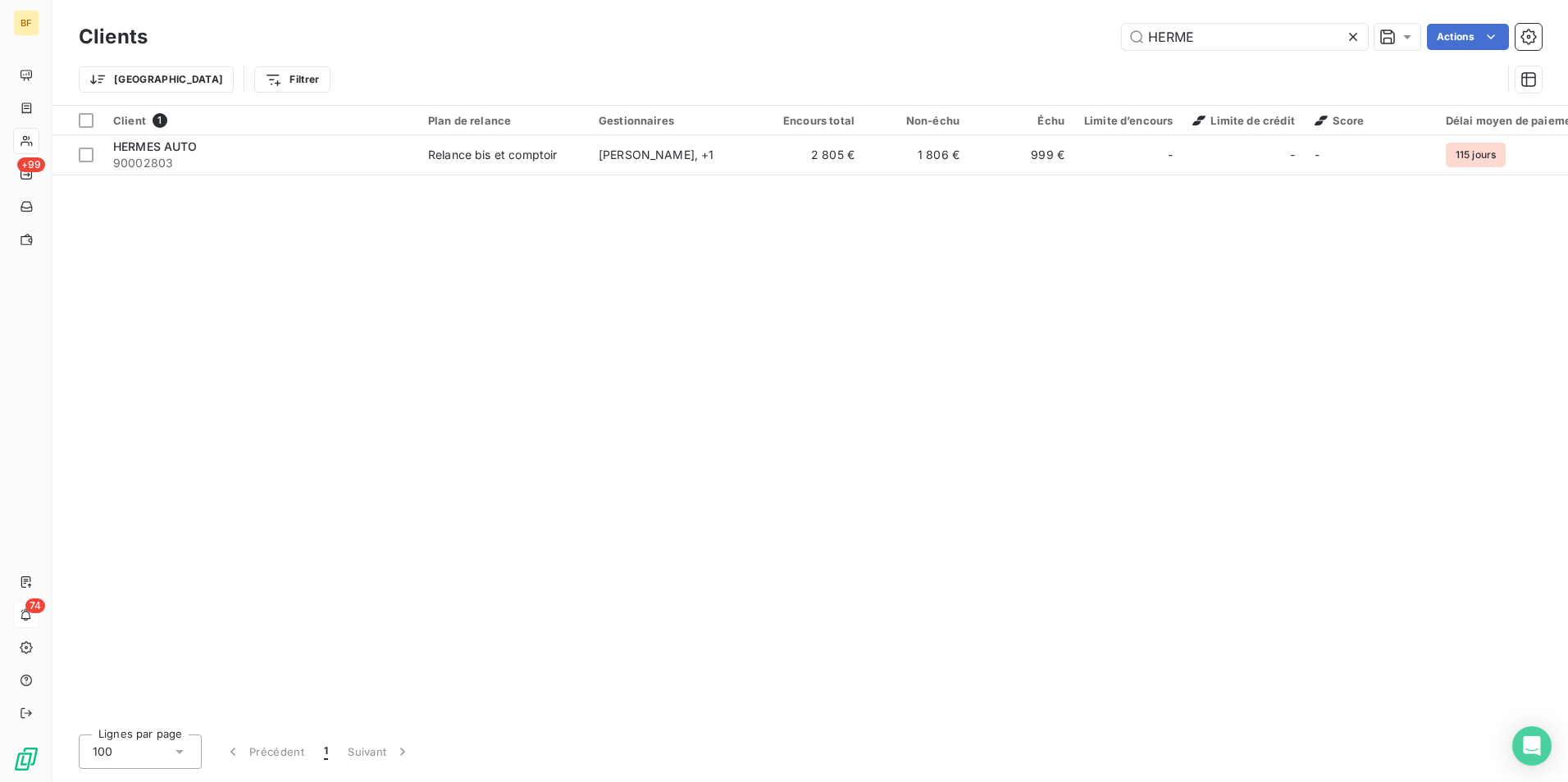
drag, startPoint x: 1231, startPoint y: 37, endPoint x: 1000, endPoint y: 11, distance: 232.5
click at [1000, 11] on div "Clients HERME Actions Trier Filtrer" at bounding box center [810, 52] width 1515 height 105
type input "BOUTIQUE E"
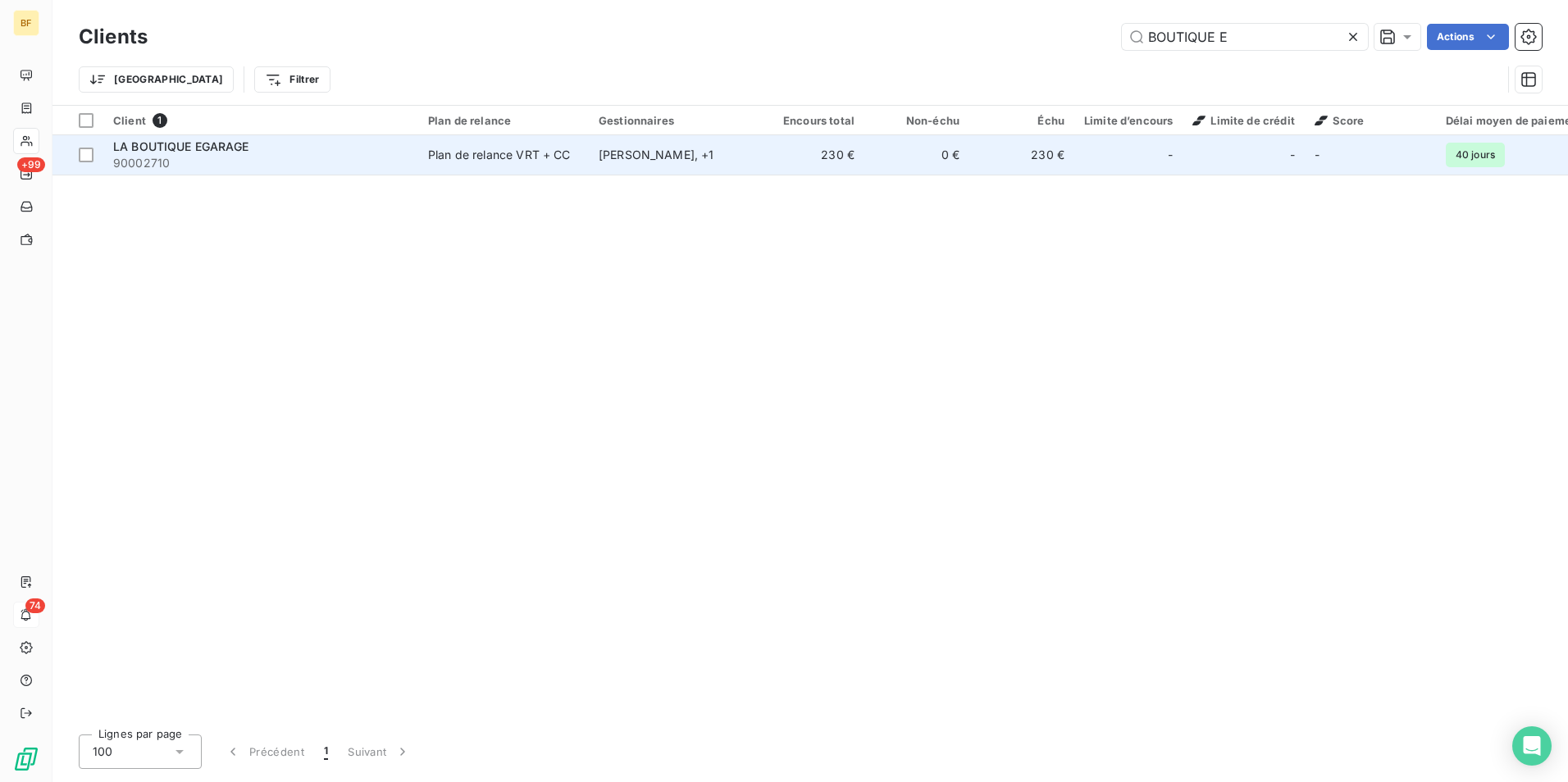
drag, startPoint x: 272, startPoint y: 177, endPoint x: 265, endPoint y: 172, distance: 8.6
click at [267, 175] on div "Client 1 Plan de relance Gestionnaires Encours total Non-échu Échu Limite d’enc…" at bounding box center [810, 414] width 1515 height 616
click at [265, 172] on td "LA BOUTIQUE EGARAGE 90002710" at bounding box center [260, 155] width 315 height 39
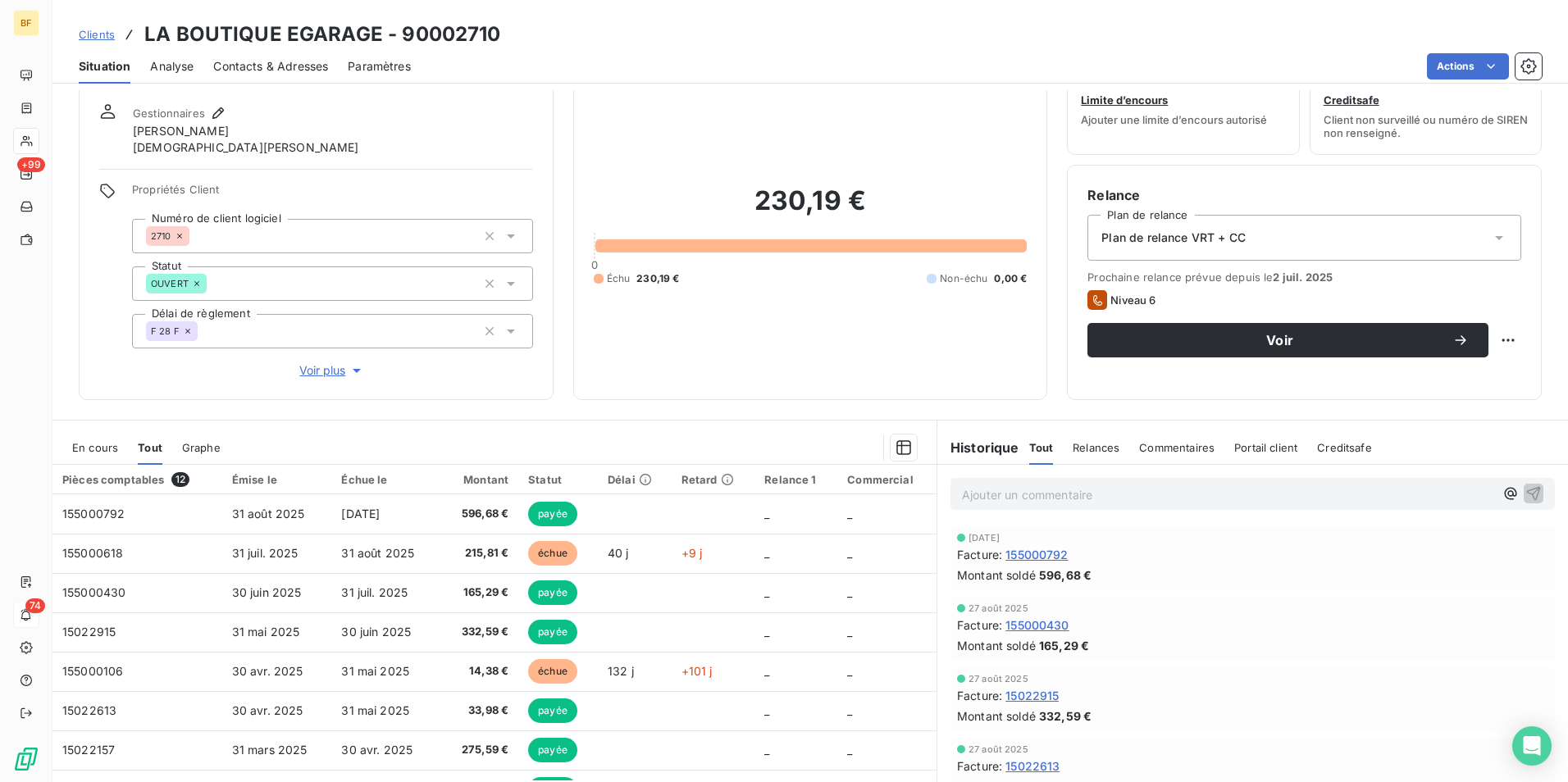
scroll to position [98, 0]
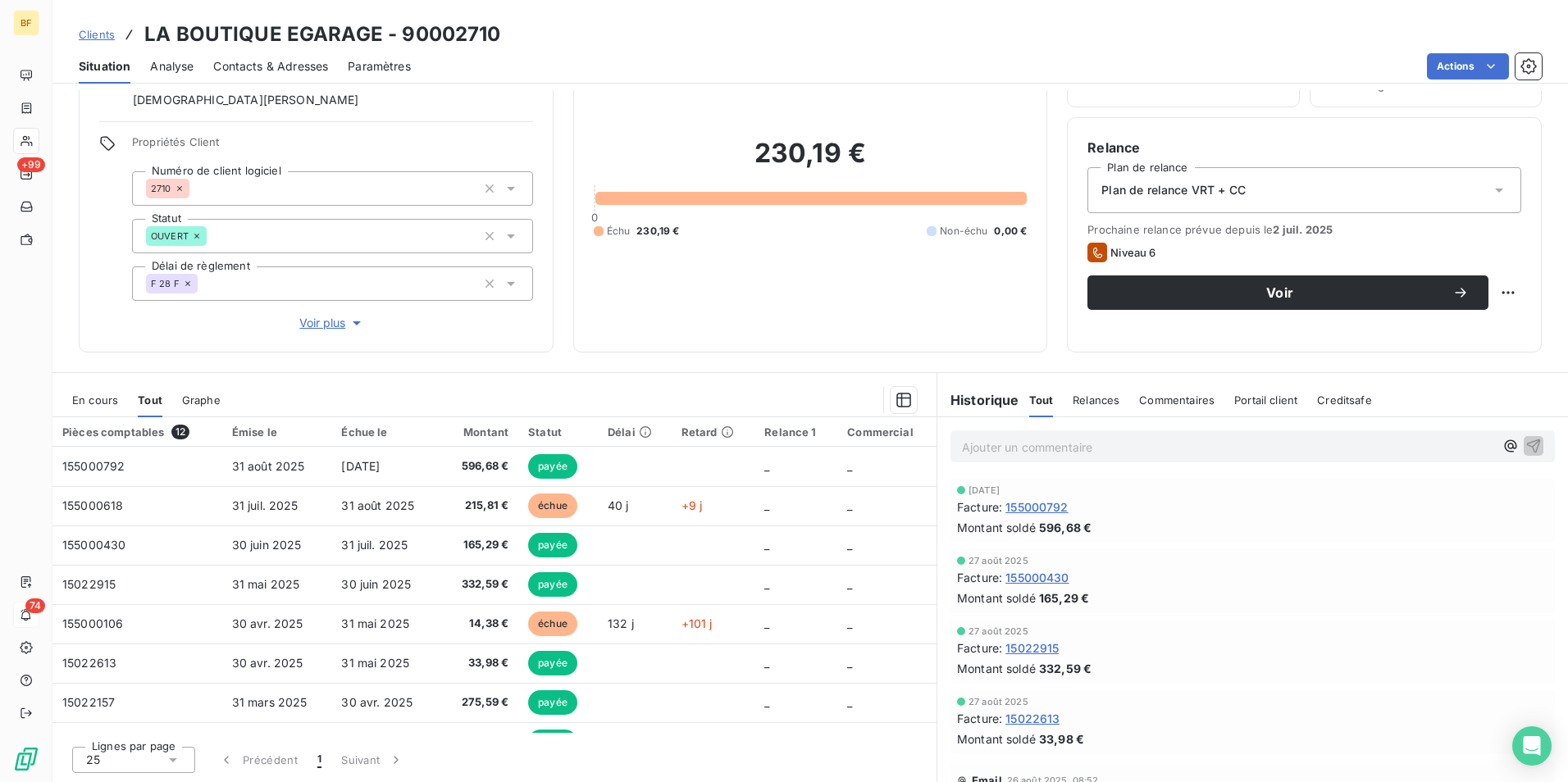
click at [277, 62] on span "Contacts & Adresses" at bounding box center [271, 66] width 115 height 16
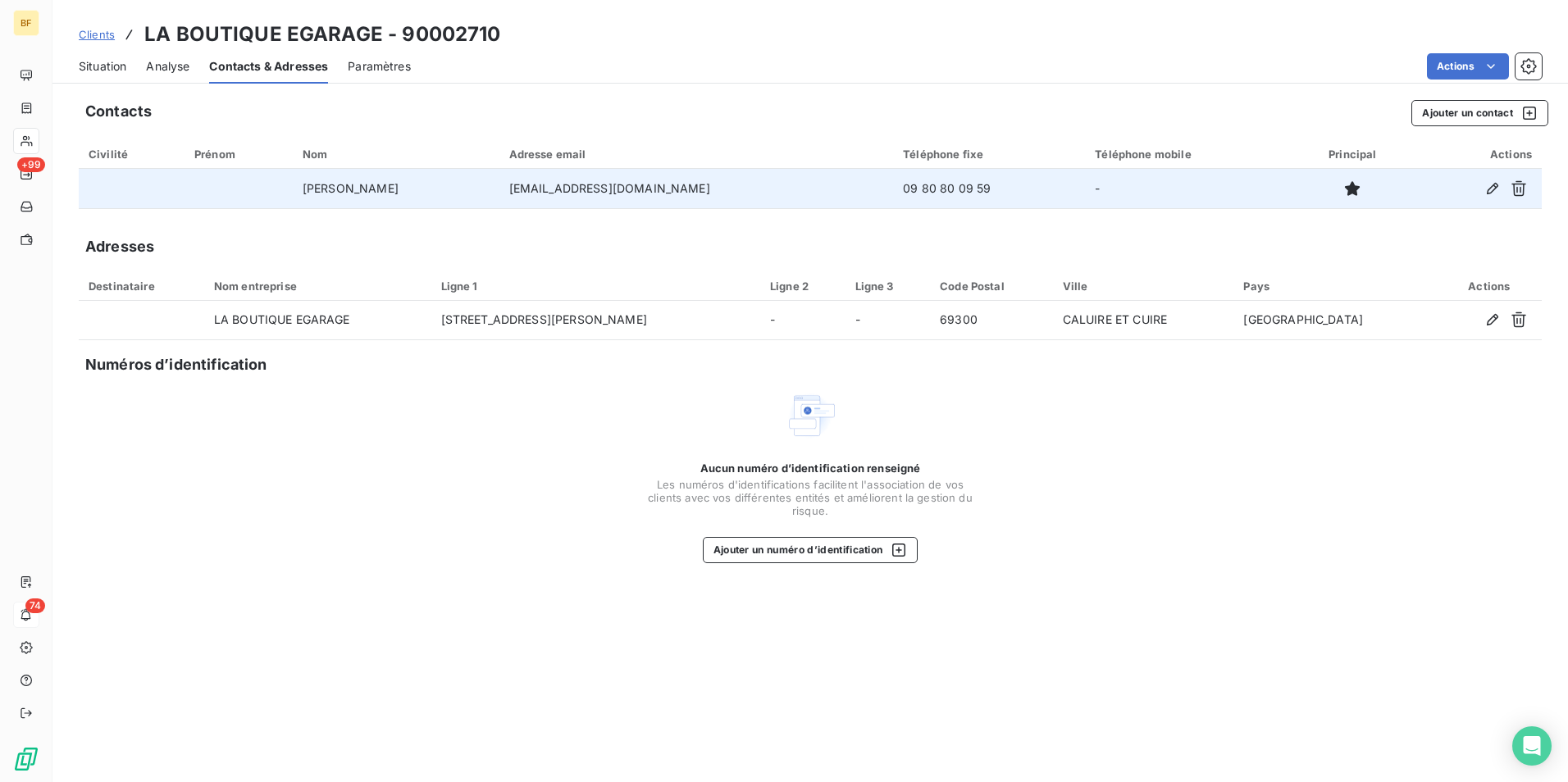
drag, startPoint x: 706, startPoint y: 180, endPoint x: 450, endPoint y: 200, distance: 256.8
click at [450, 200] on tr "[PERSON_NAME] [EMAIL_ADDRESS][DOMAIN_NAME] 09 80 80 09 59 -" at bounding box center [810, 189] width 1463 height 39
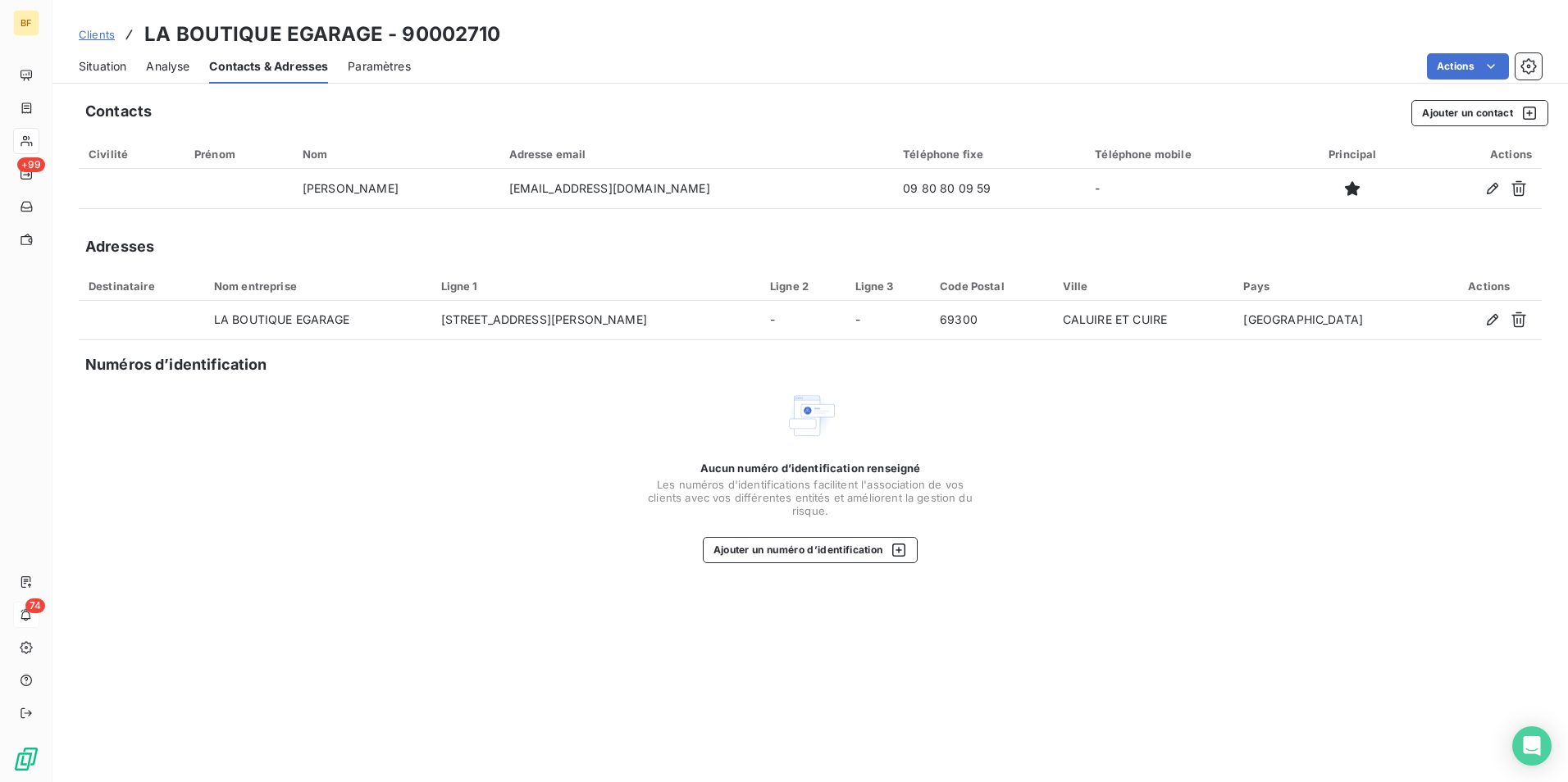
click at [107, 72] on span "Situation" at bounding box center [103, 66] width 48 height 16
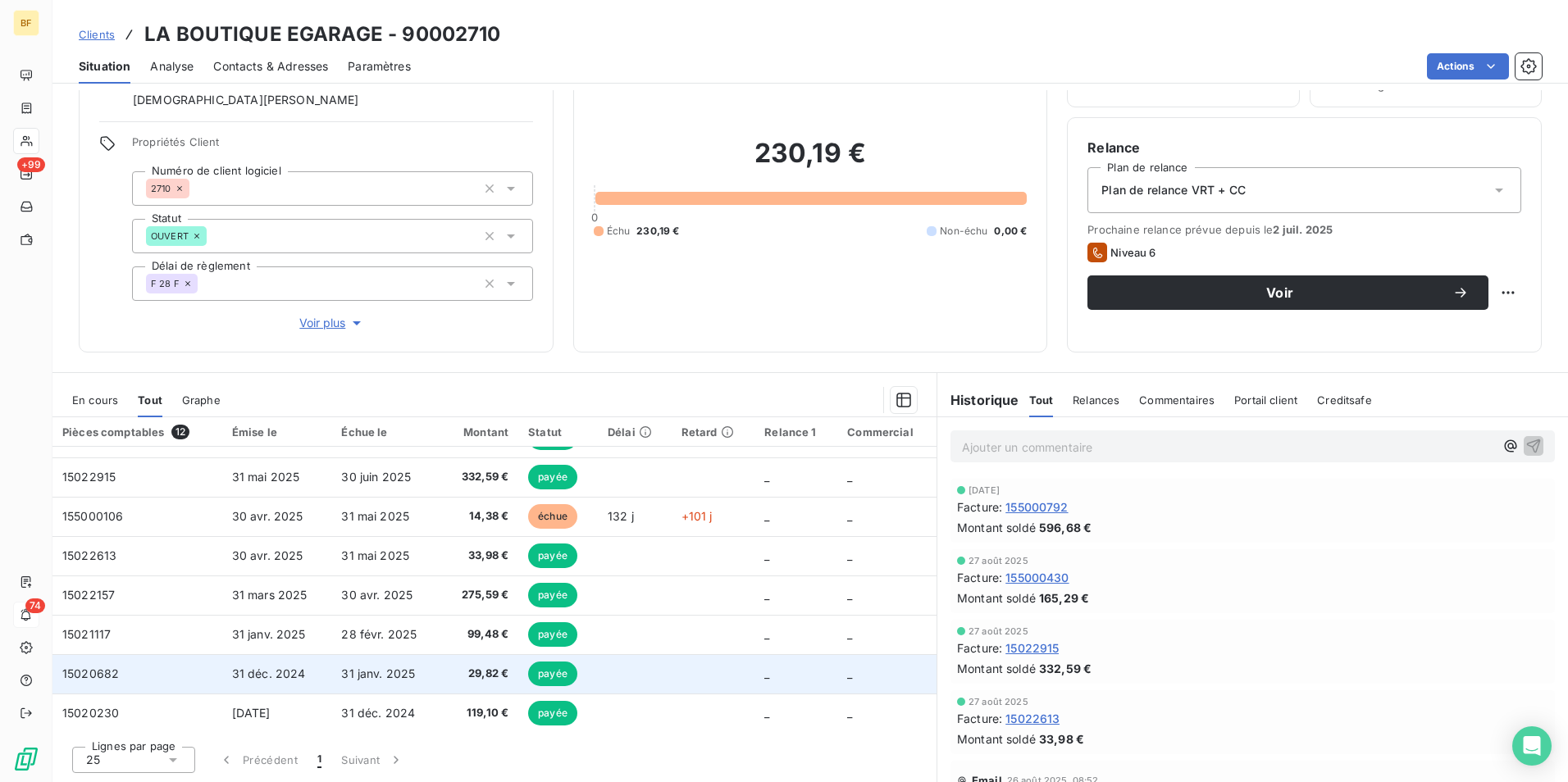
scroll to position [0, 0]
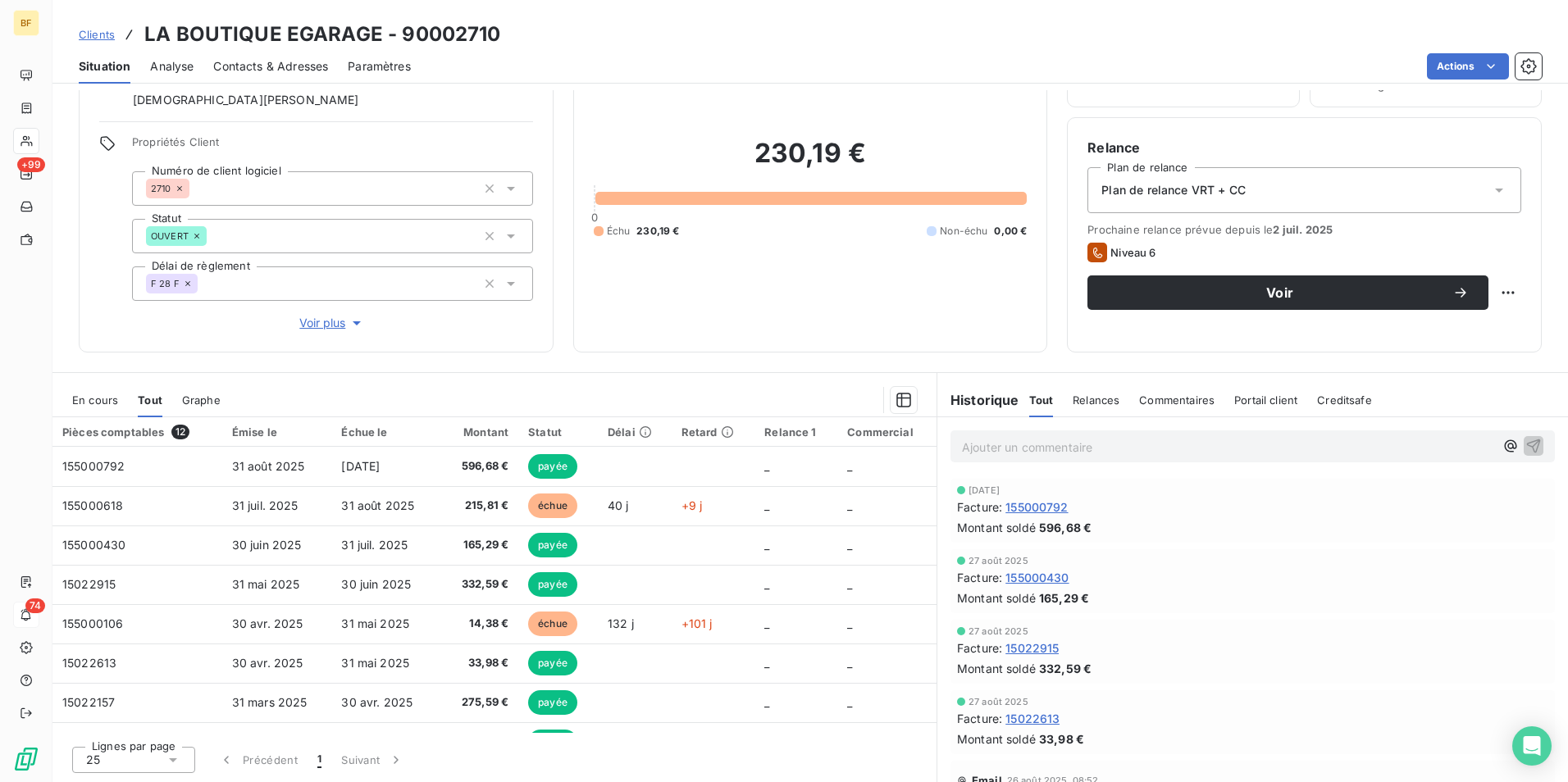
click at [578, 349] on div "Encours client 230,19 € 0 Échu 230,19 € Non-échu 0,00 €" at bounding box center [811, 178] width 475 height 351
click at [860, 340] on div "Encours client 230,19 € 0 Échu 230,19 € Non-échu 0,00 €" at bounding box center [811, 178] width 475 height 351
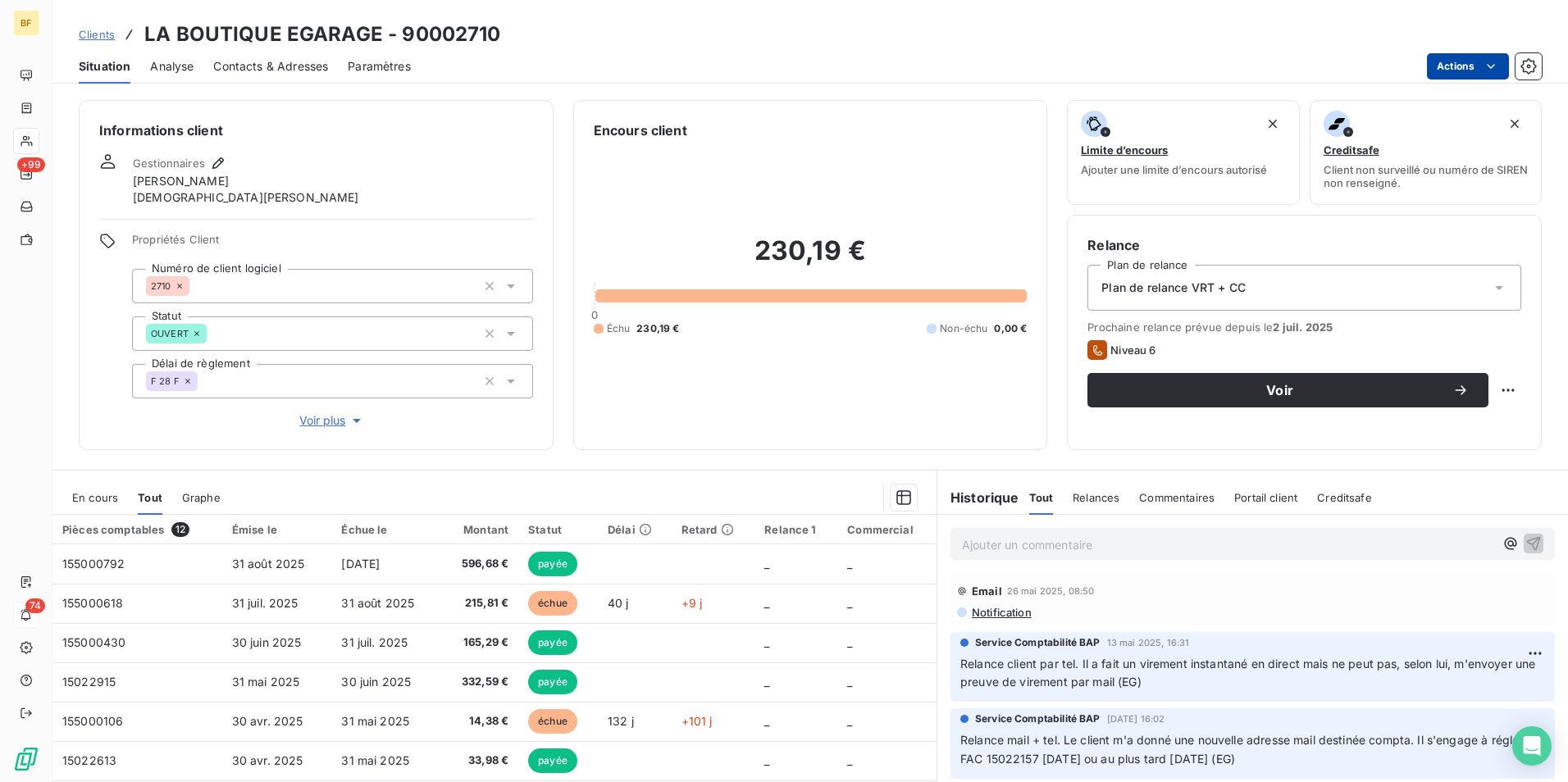
click at [1480, 70] on html "BF +99 74 Clients LA BOUTIQUE EGARAGE - 90002710 Situation Analyse Contacts & A…" at bounding box center [784, 391] width 1568 height 782
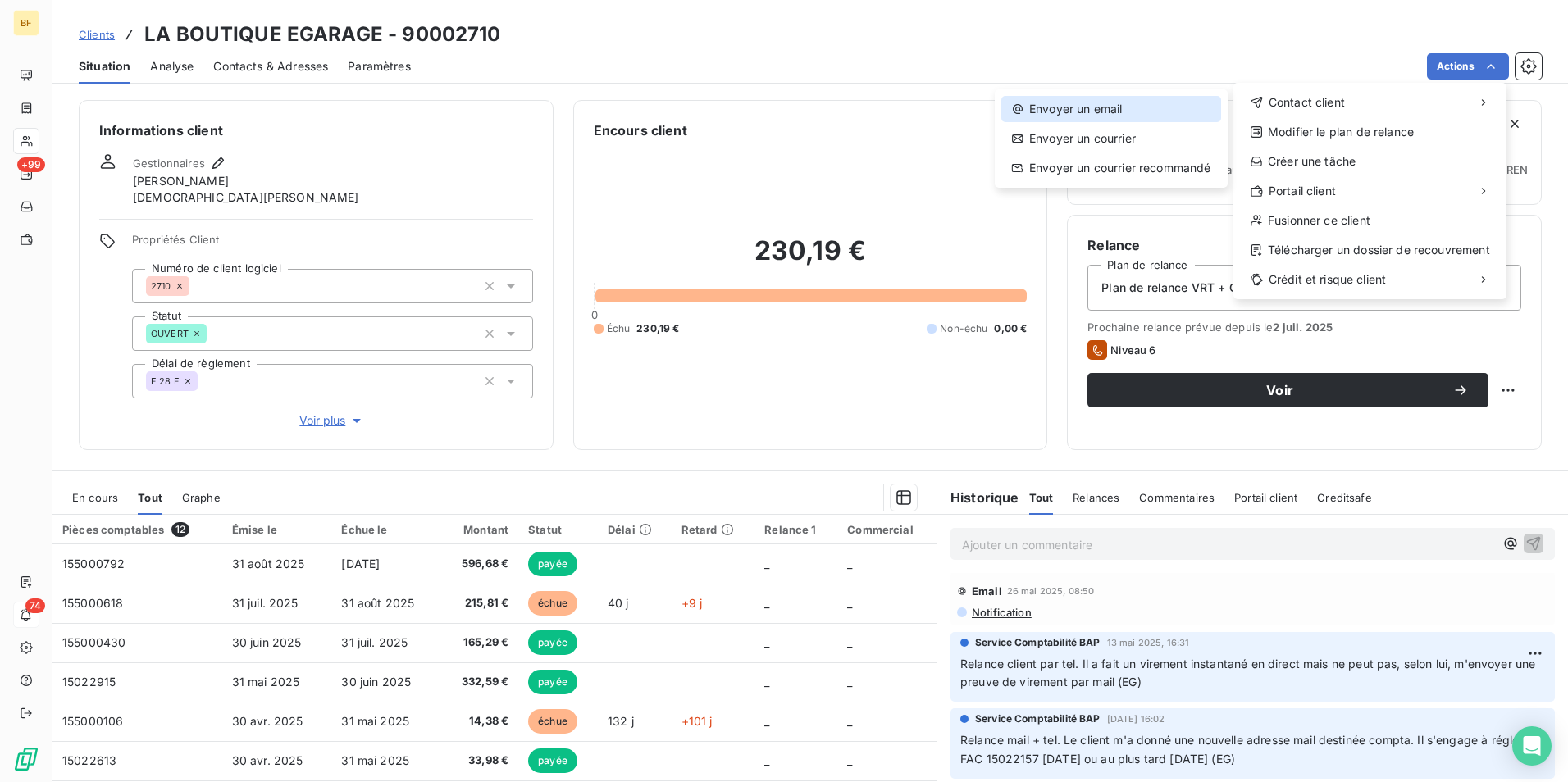
click at [1157, 111] on div "Envoyer un email" at bounding box center [1111, 109] width 220 height 26
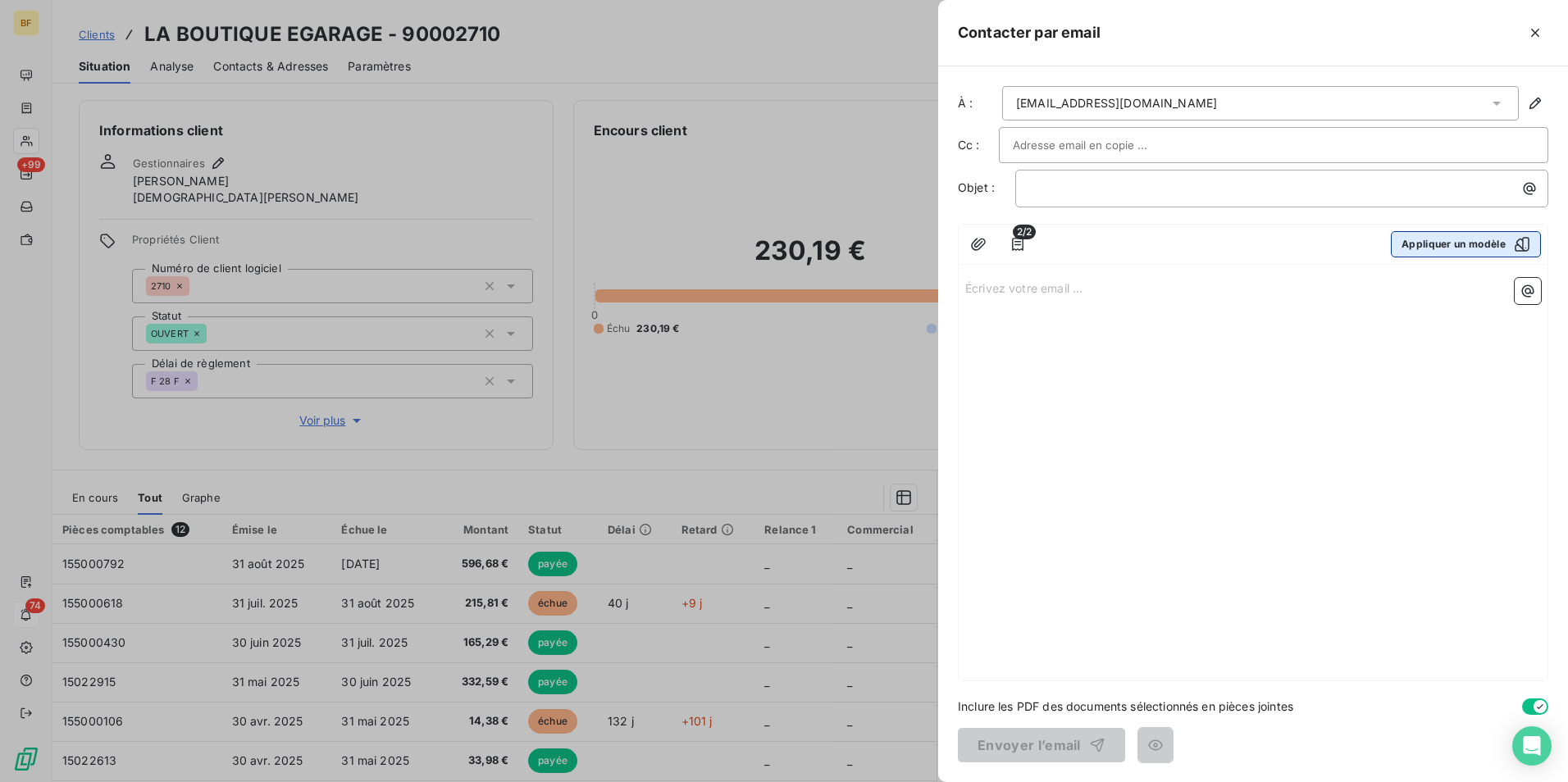
click at [1449, 247] on button "Appliquer un modèle" at bounding box center [1466, 244] width 150 height 26
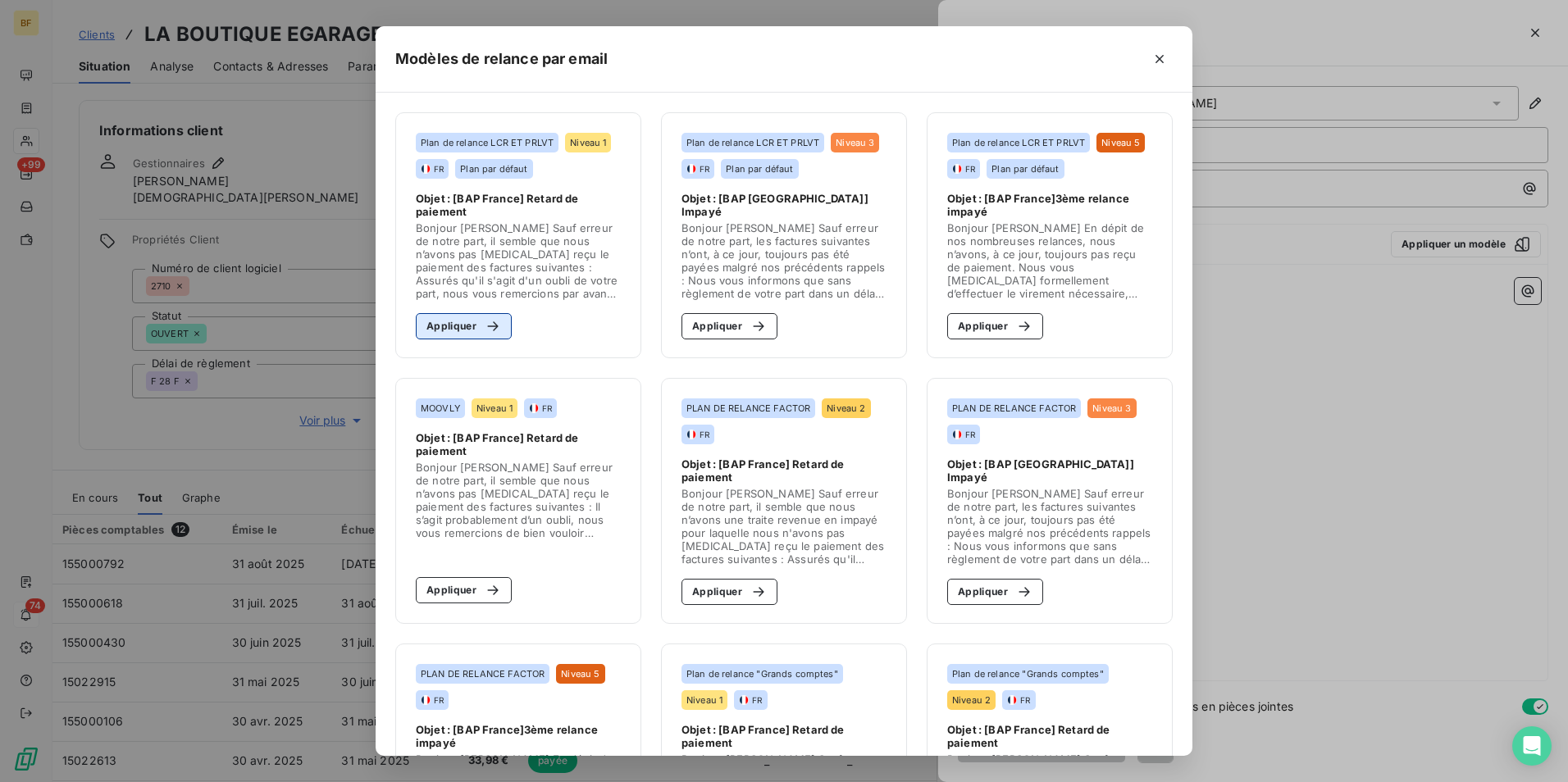
click at [503, 328] on button "Appliquer" at bounding box center [464, 326] width 96 height 26
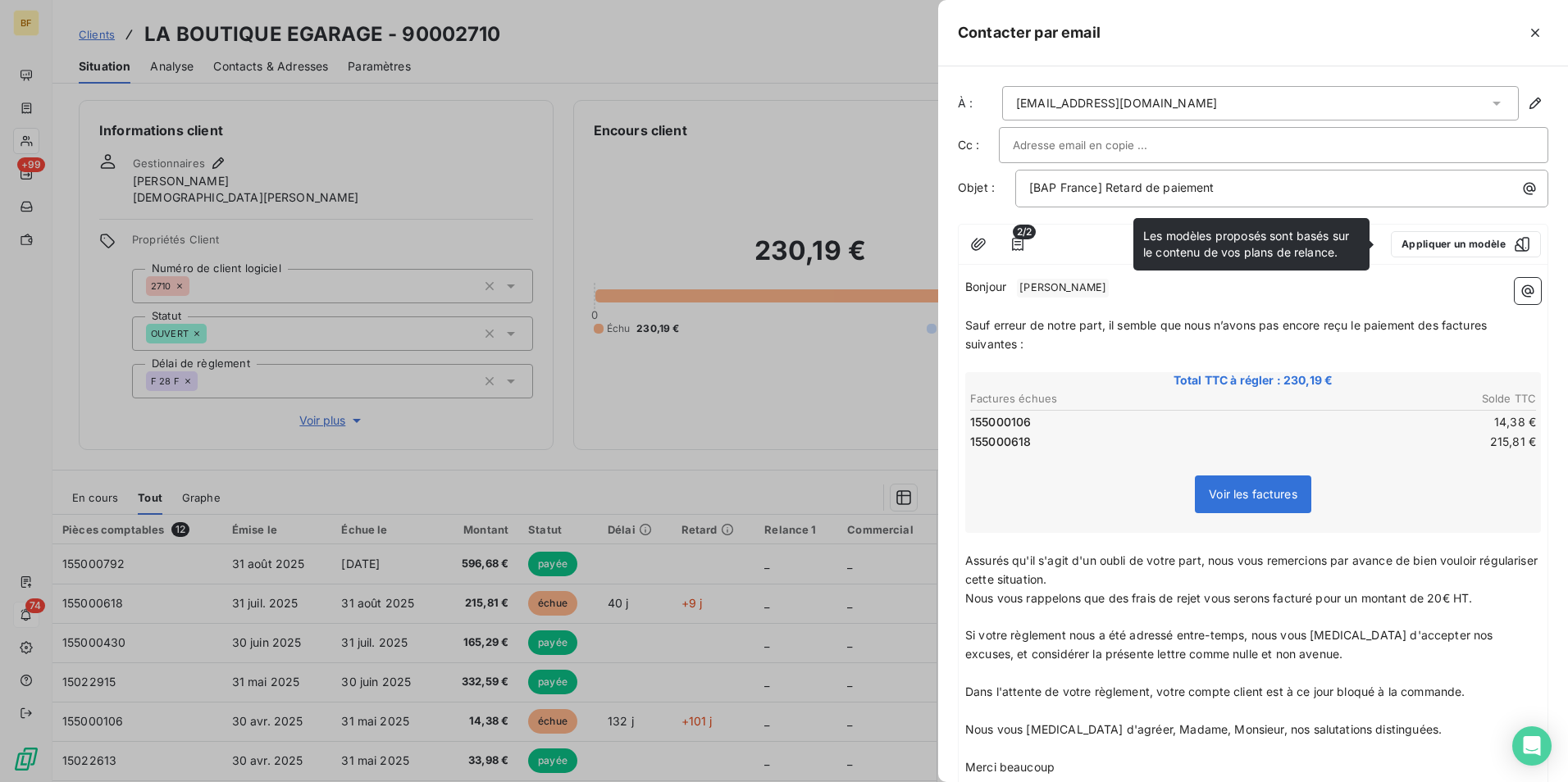
scroll to position [82, 0]
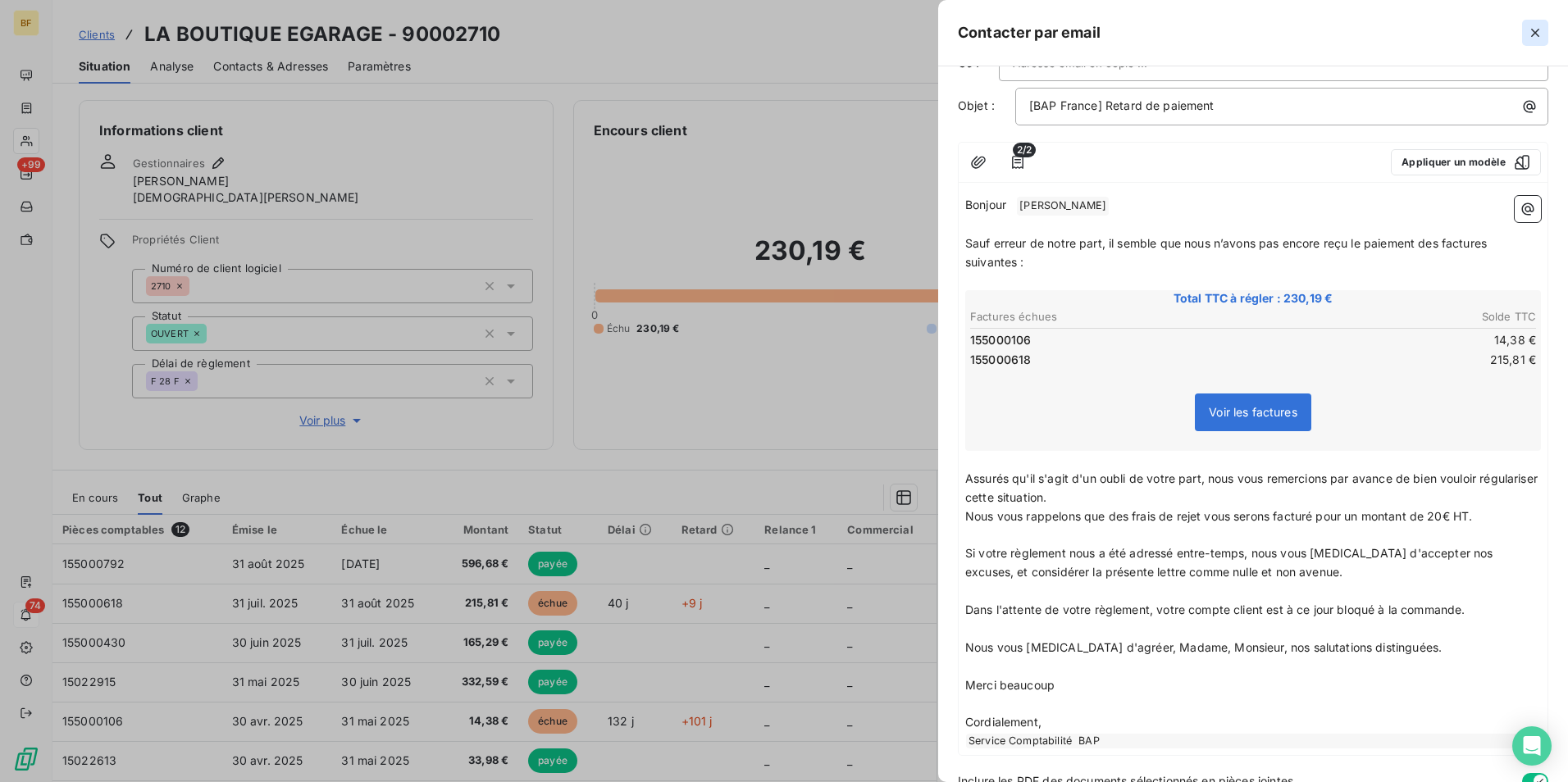
click at [1537, 31] on icon "button" at bounding box center [1535, 33] width 9 height 9
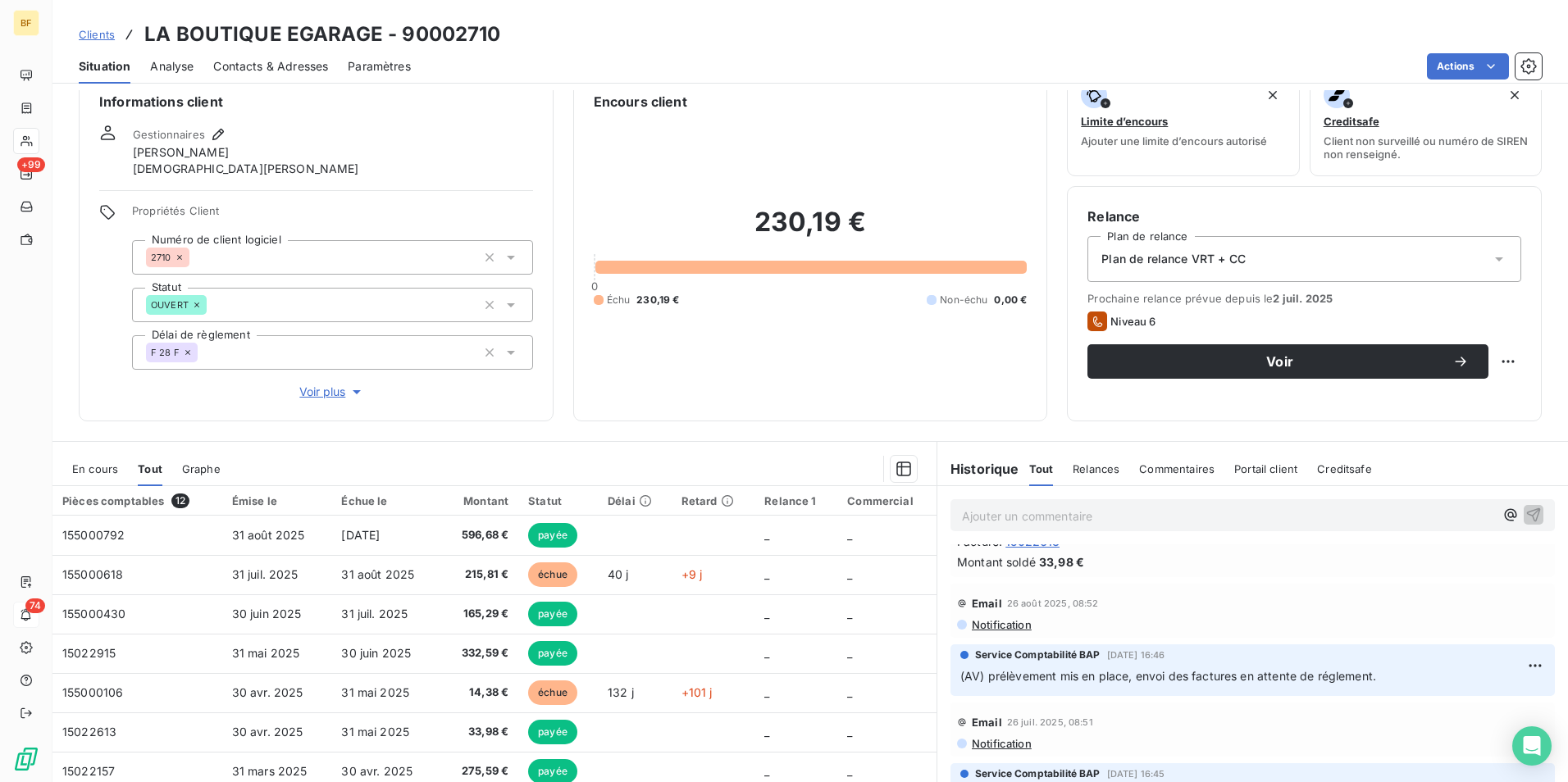
scroll to position [0, 0]
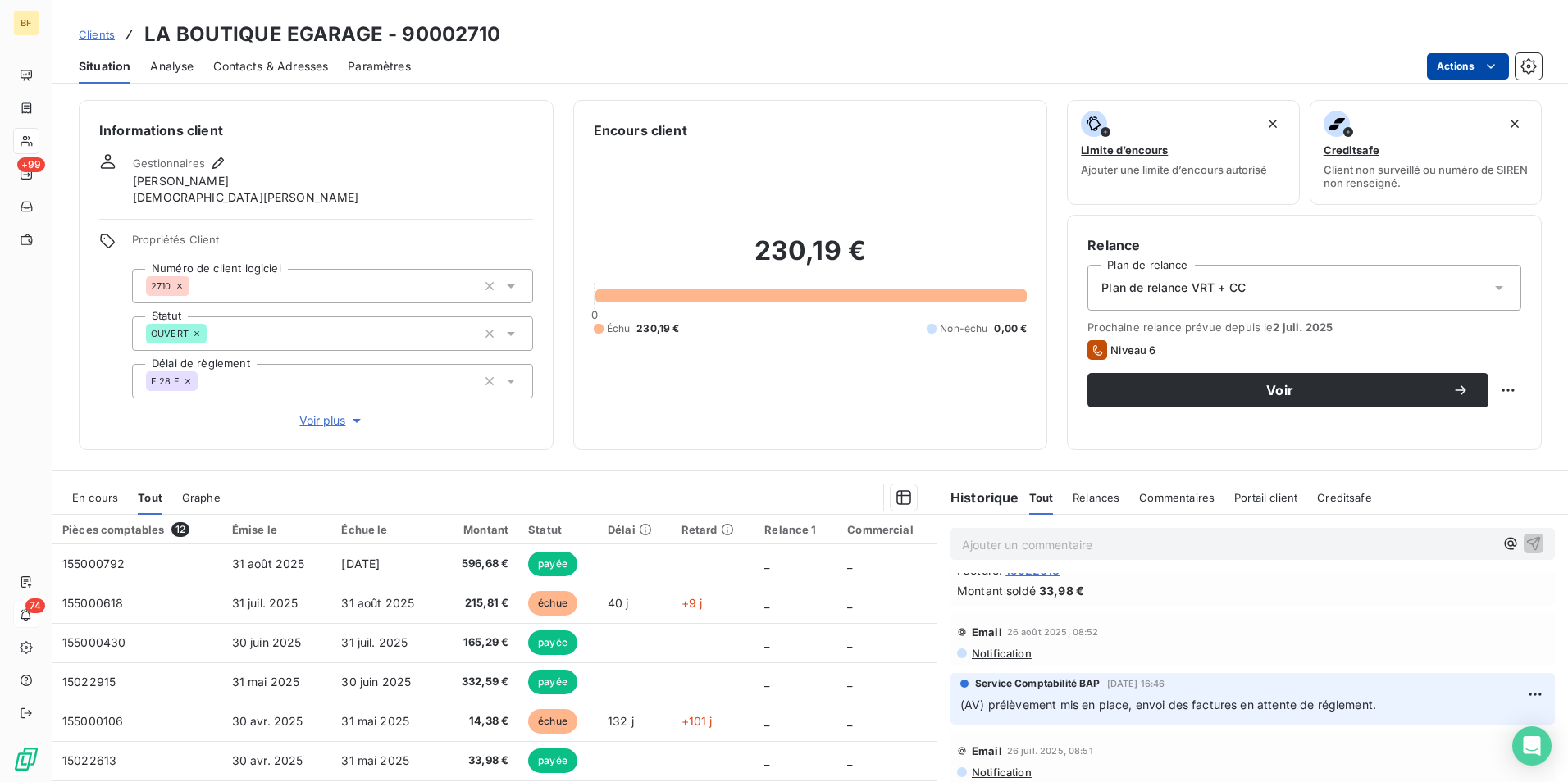
click at [1452, 73] on html "BF +99 74 Clients LA BOUTIQUE EGARAGE - 90002710 Situation Analyse Contacts & A…" at bounding box center [784, 391] width 1568 height 782
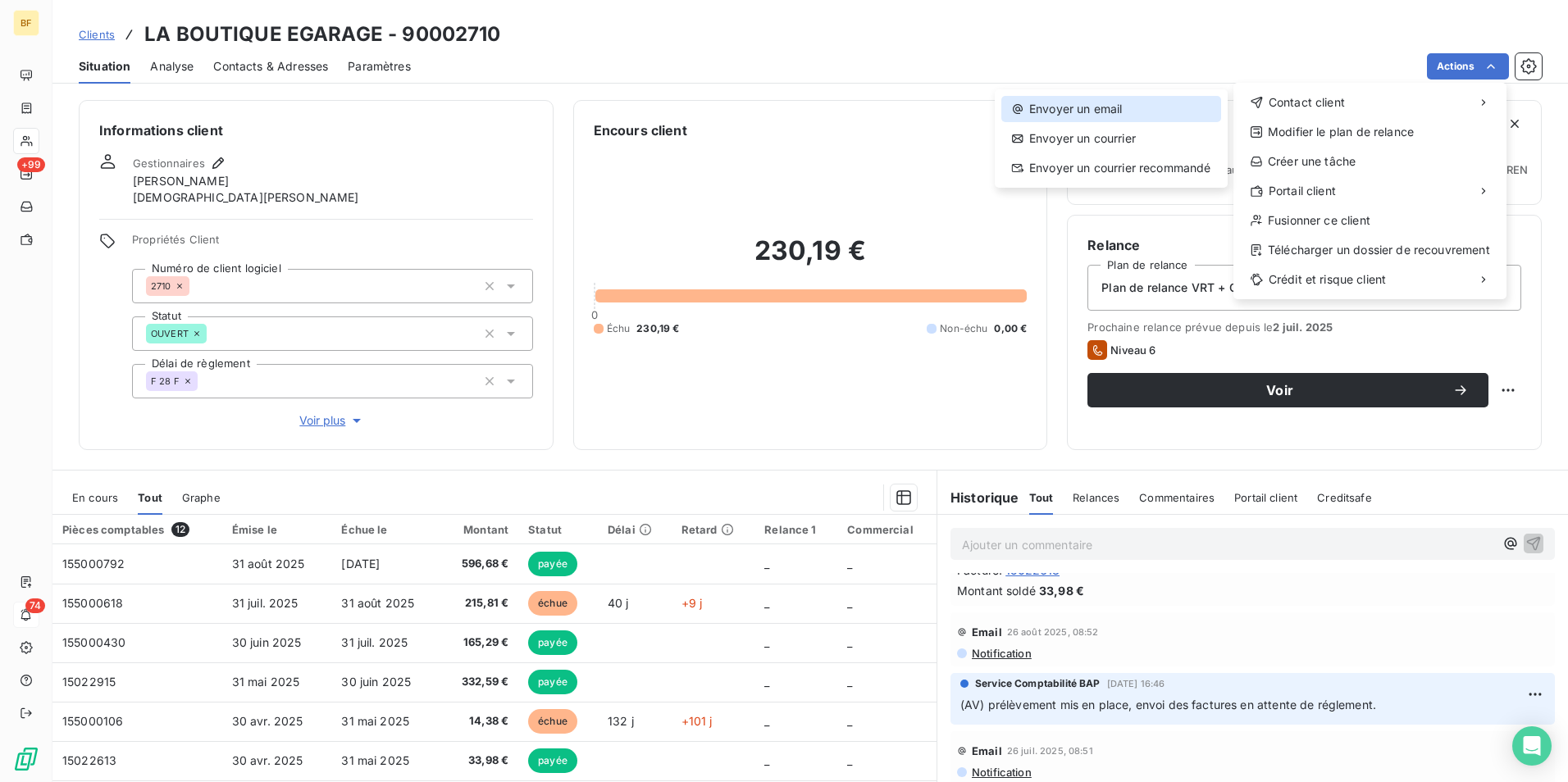
click at [1086, 117] on div "Envoyer un email" at bounding box center [1111, 109] width 220 height 26
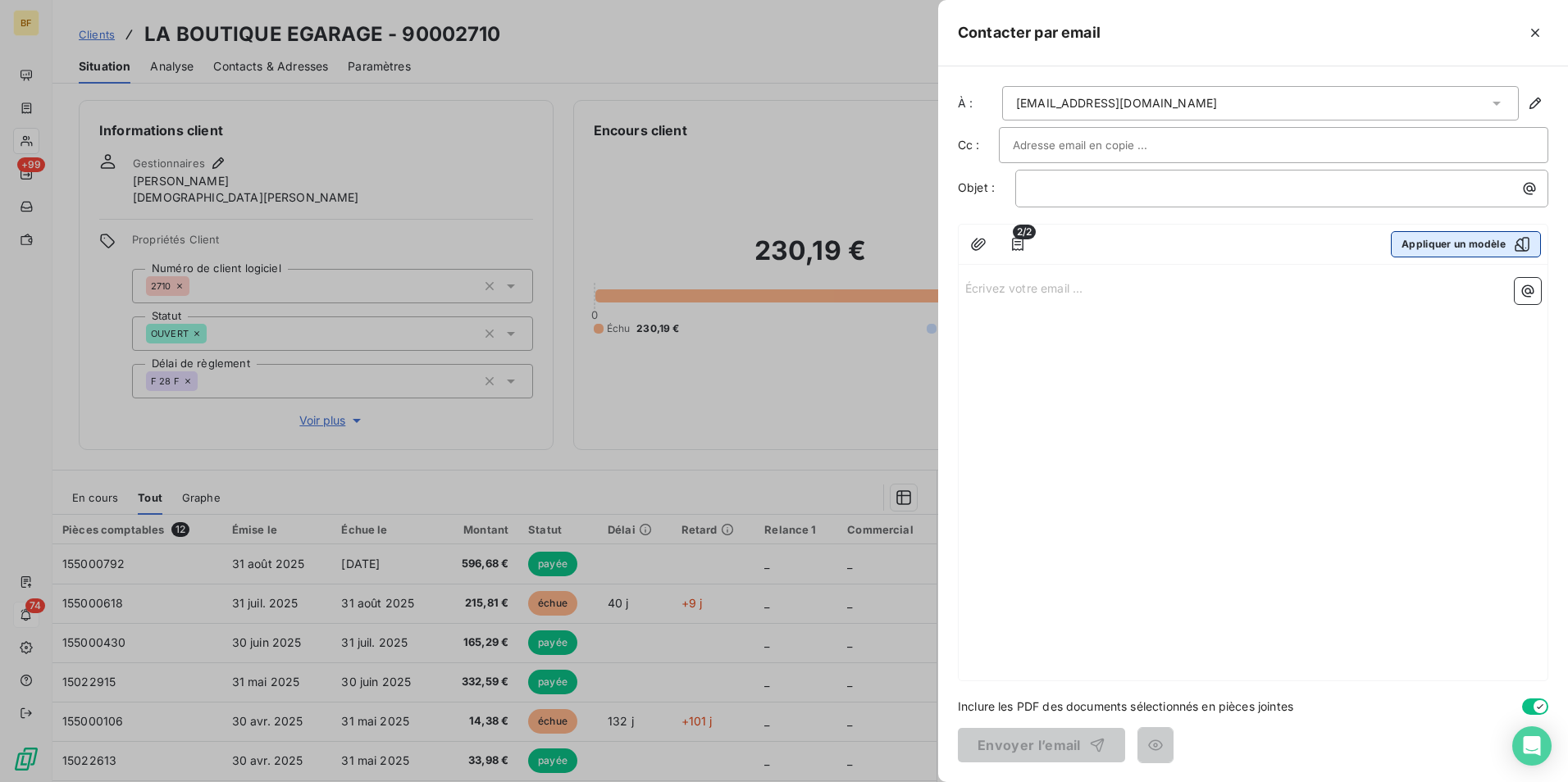
click at [1453, 251] on button "Appliquer un modèle" at bounding box center [1466, 244] width 150 height 26
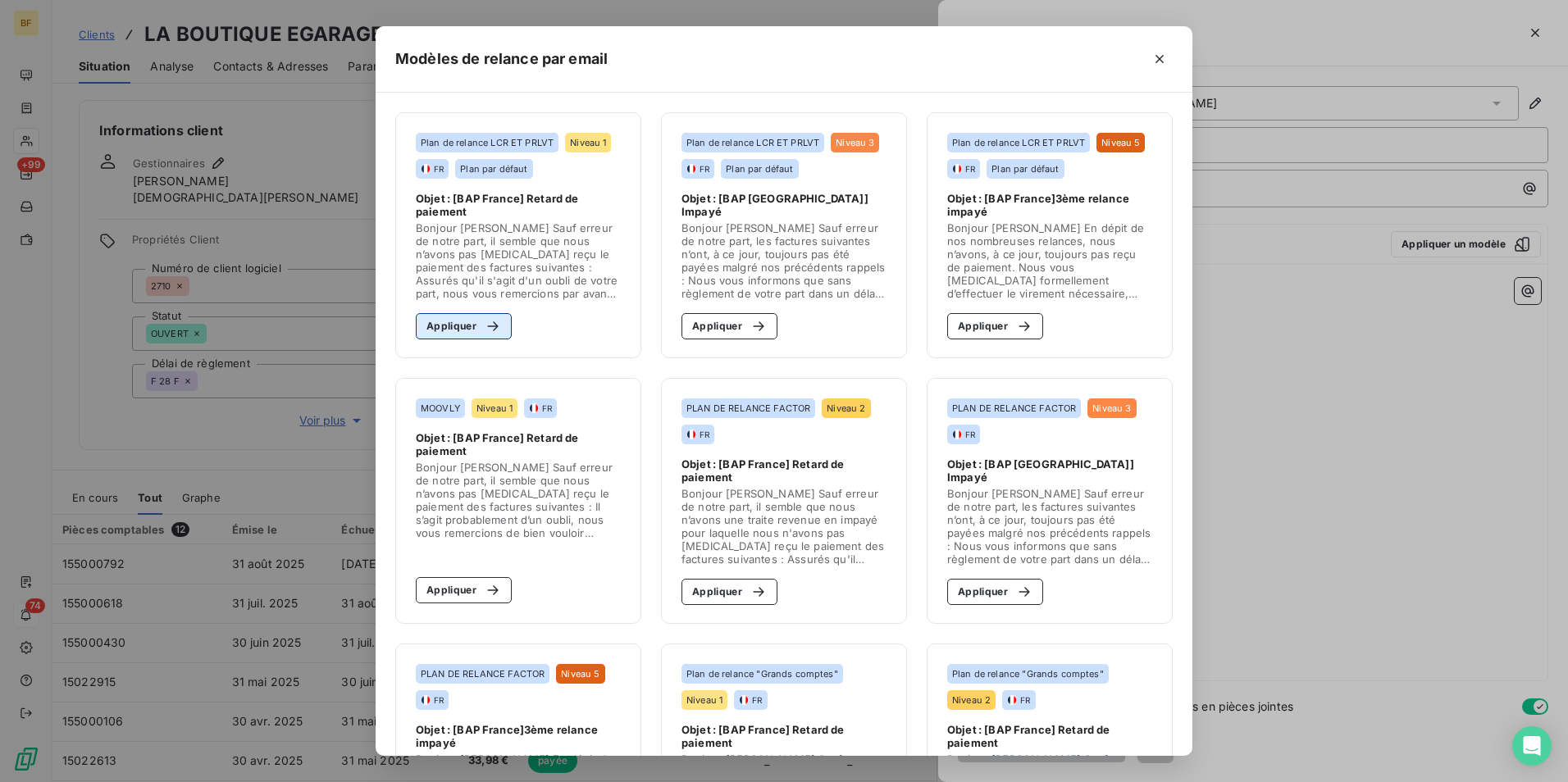
click at [476, 328] on div "button" at bounding box center [488, 326] width 25 height 16
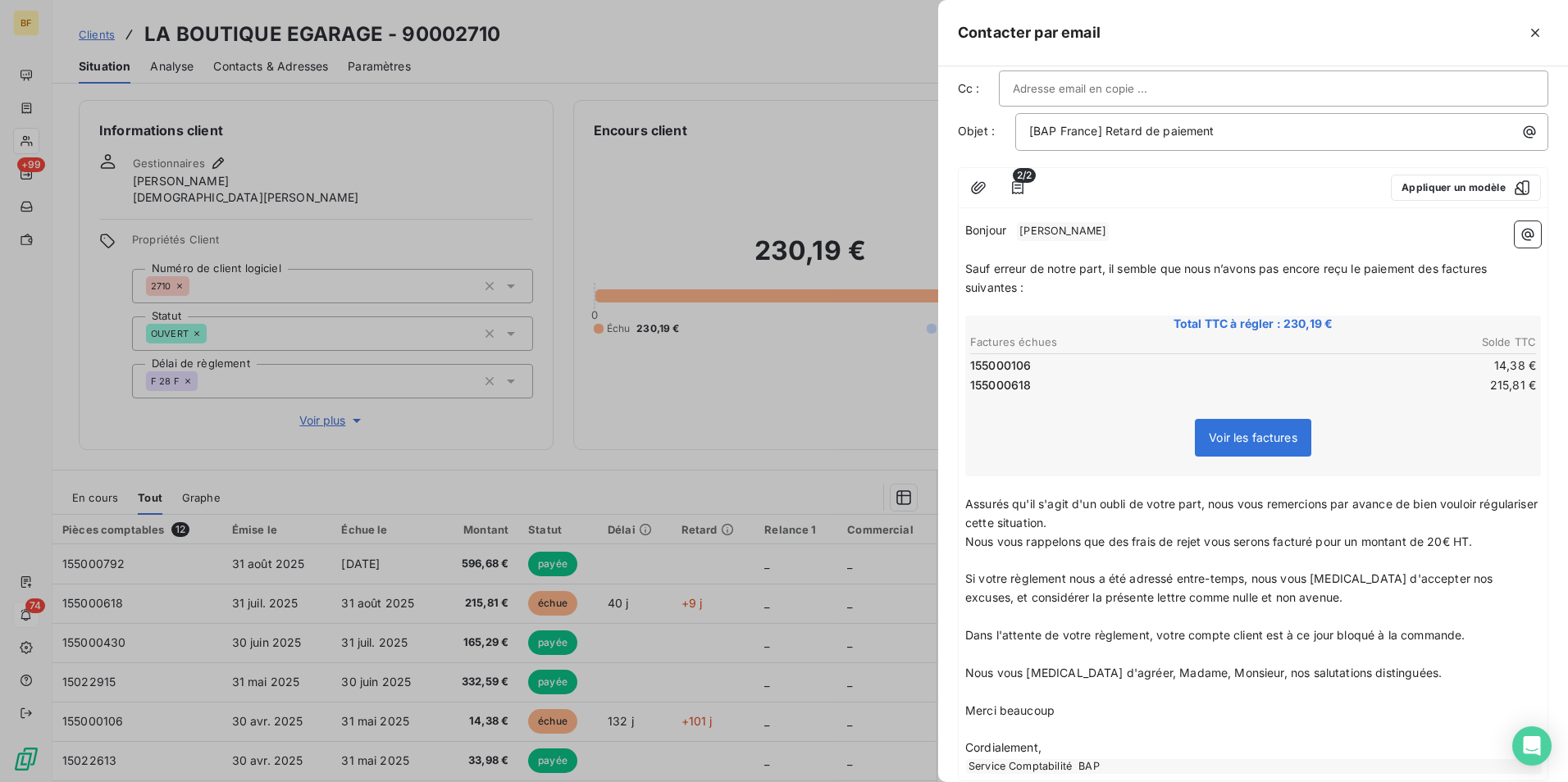
scroll to position [82, 0]
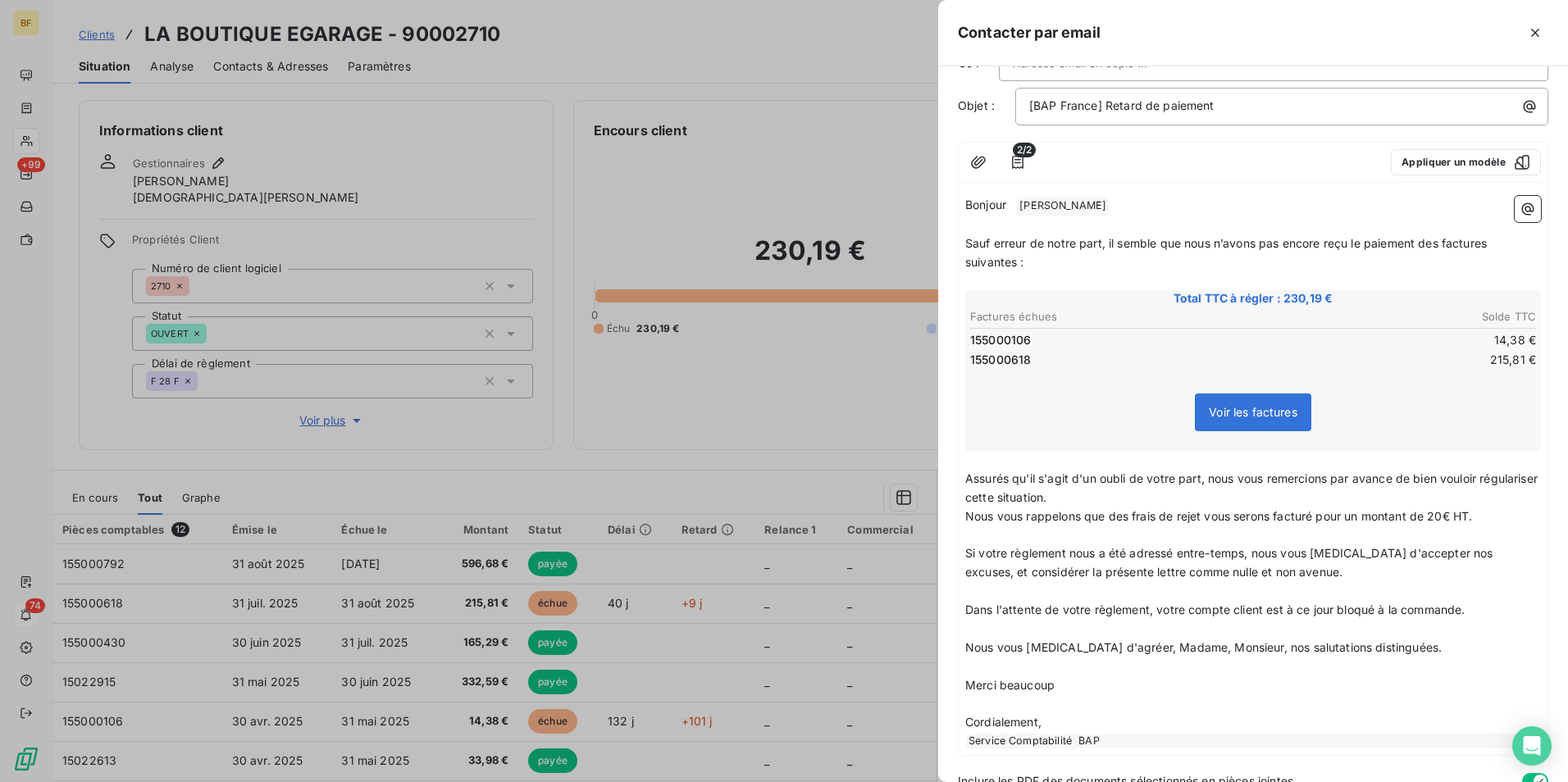
click at [1004, 504] on span "Assurés qu'il s'agit d'un oubli de votre part, nous vous remercions par avance …" at bounding box center [1252, 488] width 576 height 33
drag, startPoint x: 962, startPoint y: 477, endPoint x: 1113, endPoint y: 597, distance: 192.9
click at [1081, 601] on div "Bonjour ﻿ [PERSON_NAME] ﻿ ﻿ ﻿ Sauf erreur de notre part, il semble que nous n’a…" at bounding box center [1253, 472] width 589 height 566
click at [1455, 598] on p "﻿" at bounding box center [1252, 591] width 576 height 19
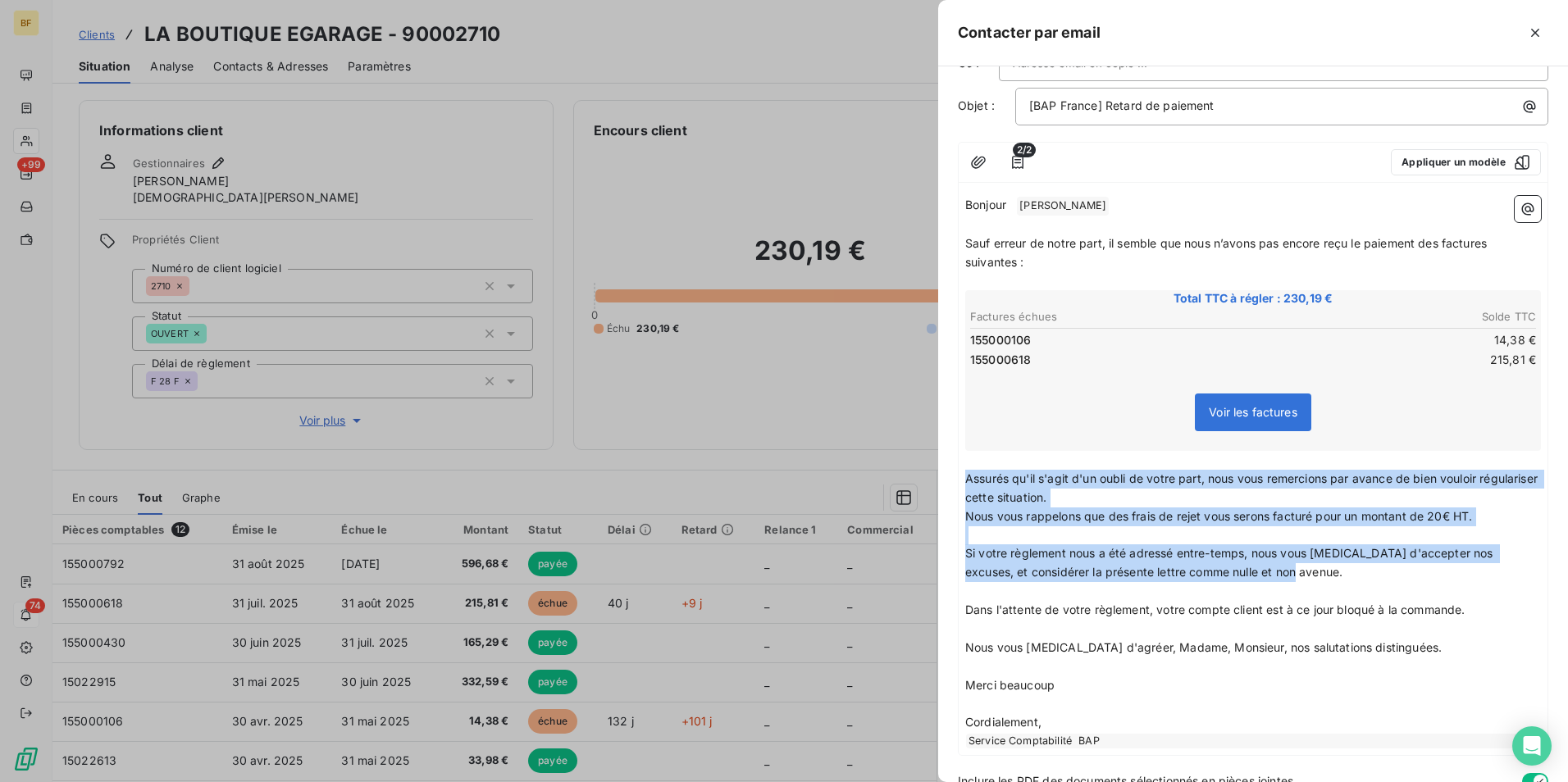
drag, startPoint x: 1295, startPoint y: 578, endPoint x: 956, endPoint y: 480, distance: 352.9
click at [956, 481] on div "À : [EMAIL_ADDRESS][DOMAIN_NAME] Cc : Objet : [BAP France] Retard de paiement 2…" at bounding box center [1253, 424] width 630 height 716
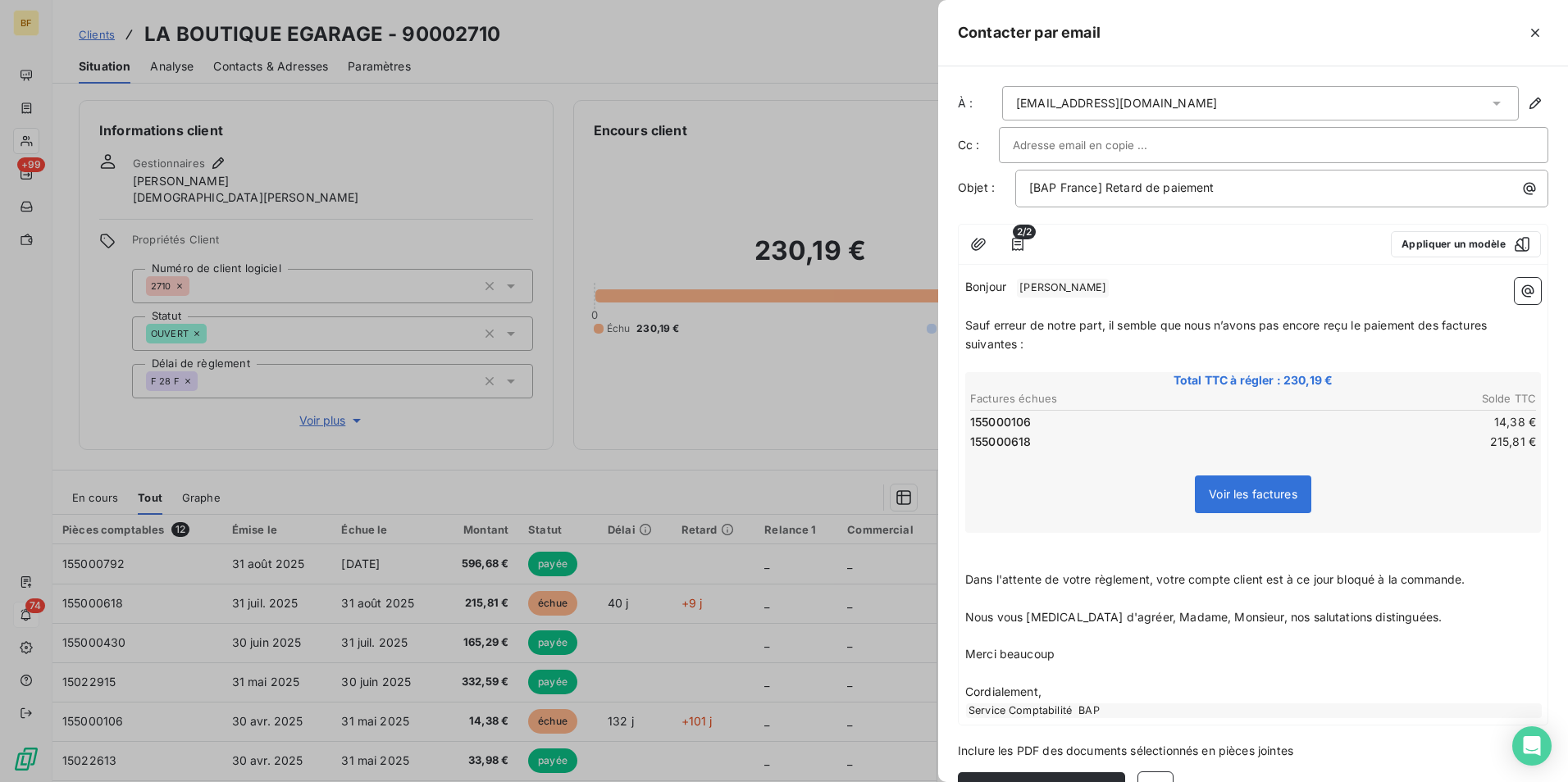
scroll to position [44, 0]
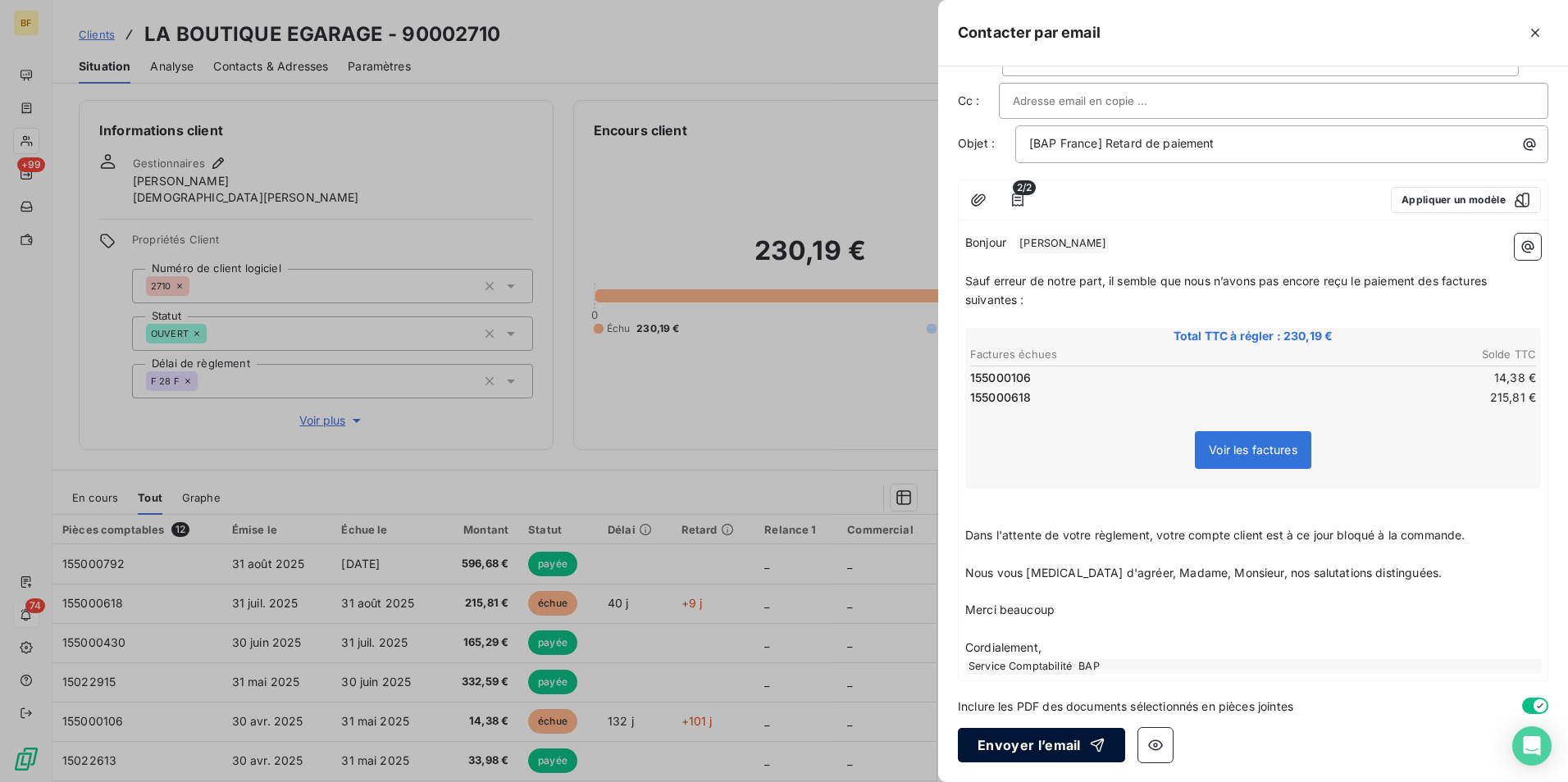
click at [1063, 756] on button "Envoyer l’email" at bounding box center [1041, 745] width 168 height 34
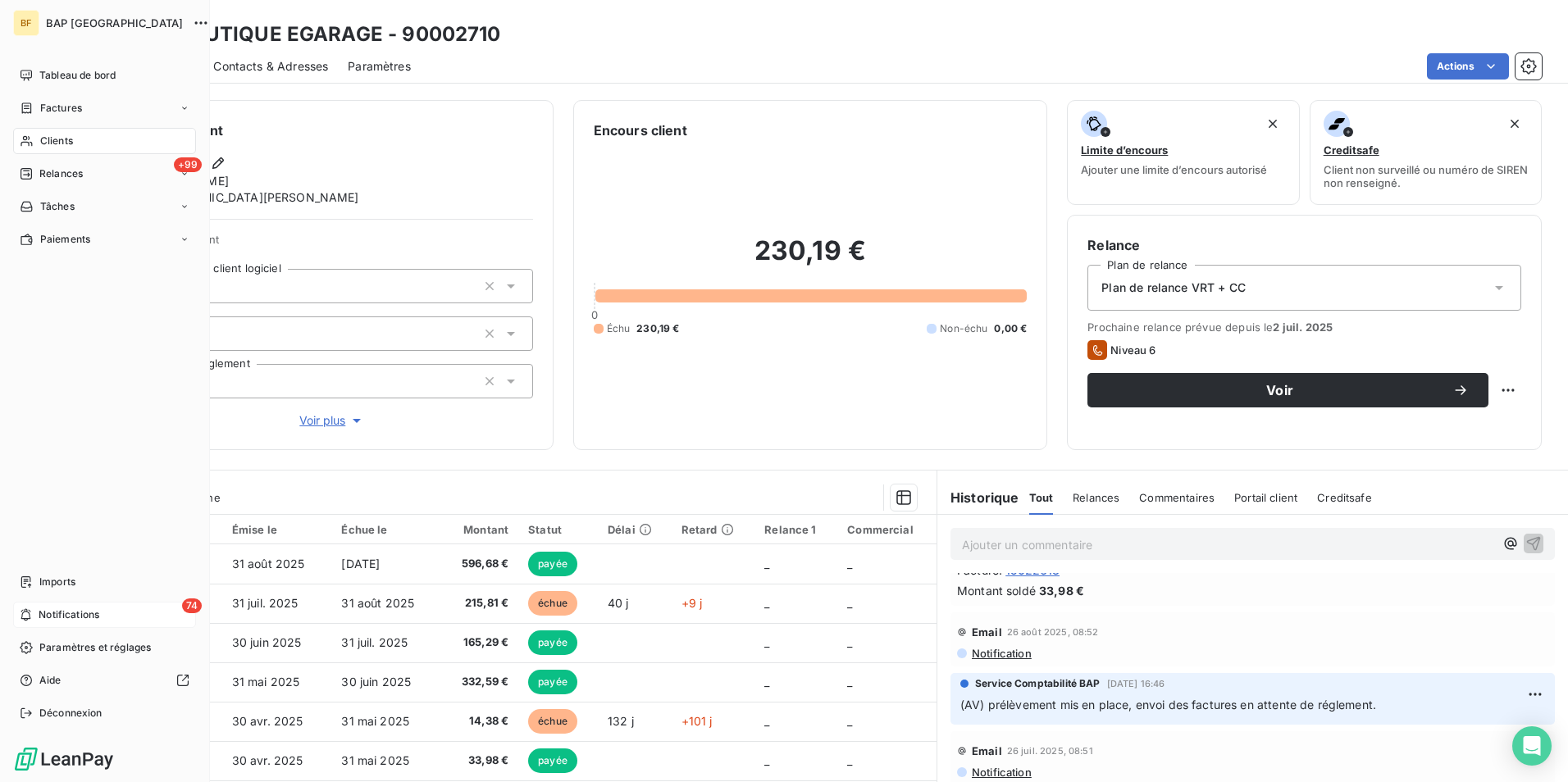
drag, startPoint x: 39, startPoint y: 141, endPoint x: 123, endPoint y: 141, distance: 84.0
click at [40, 141] on span "Clients" at bounding box center [56, 140] width 33 height 14
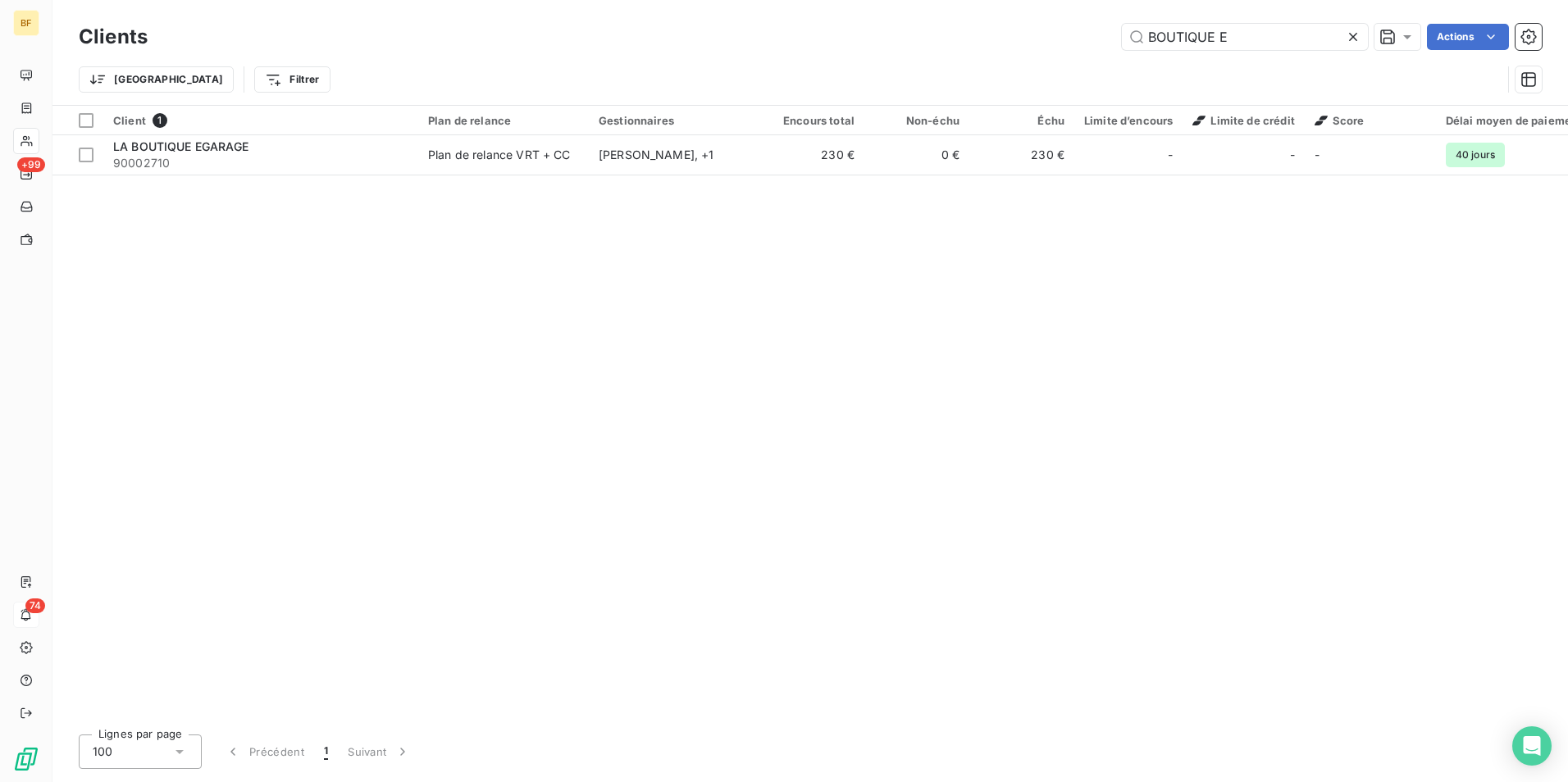
drag, startPoint x: 1247, startPoint y: 31, endPoint x: 953, endPoint y: 37, distance: 294.1
click at [953, 37] on div "BOUTIQUE E Actions" at bounding box center [854, 37] width 1374 height 26
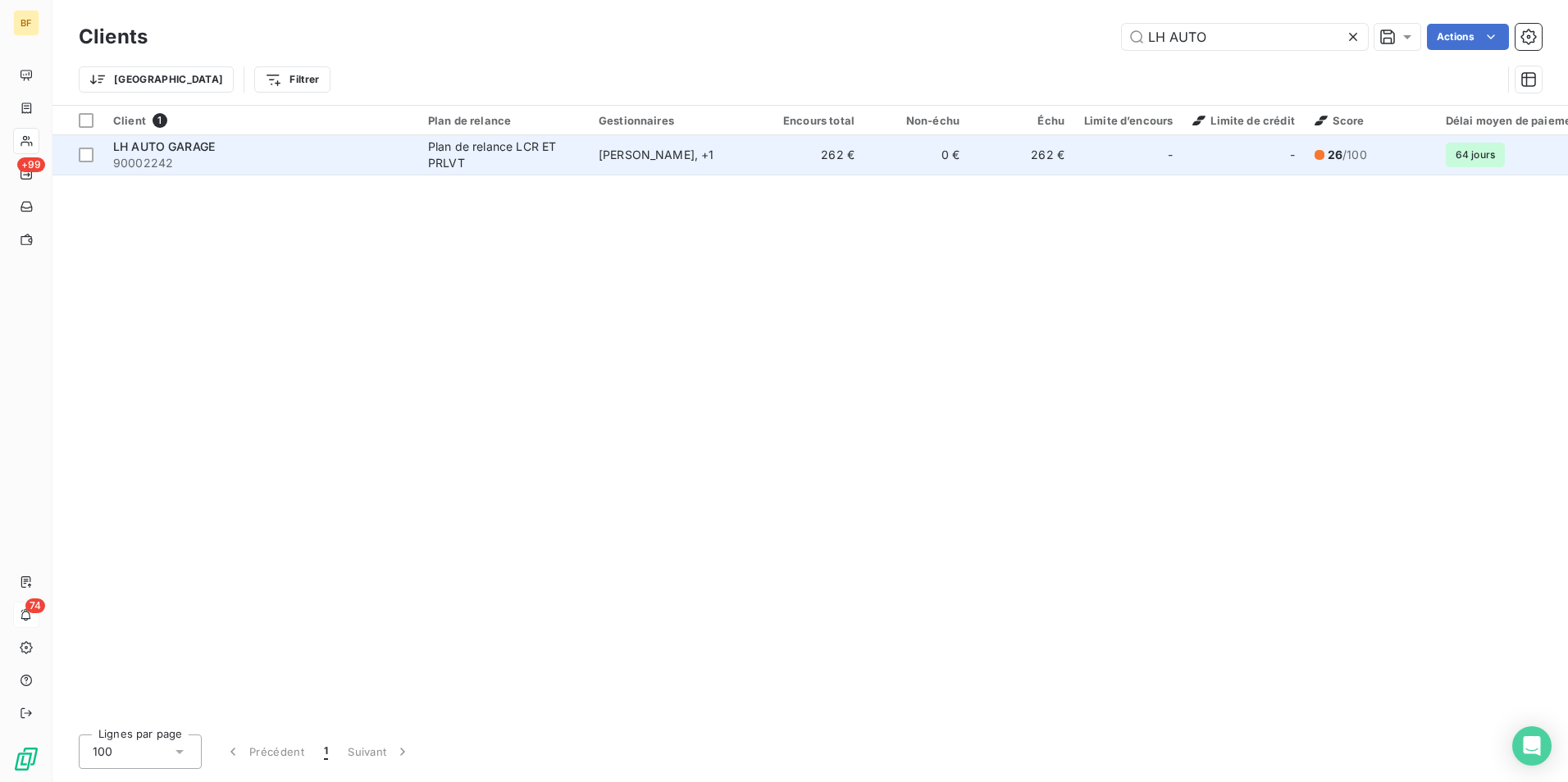
type input "LH AUTO"
click at [635, 166] on td "[PERSON_NAME] , + 1" at bounding box center [674, 155] width 170 height 39
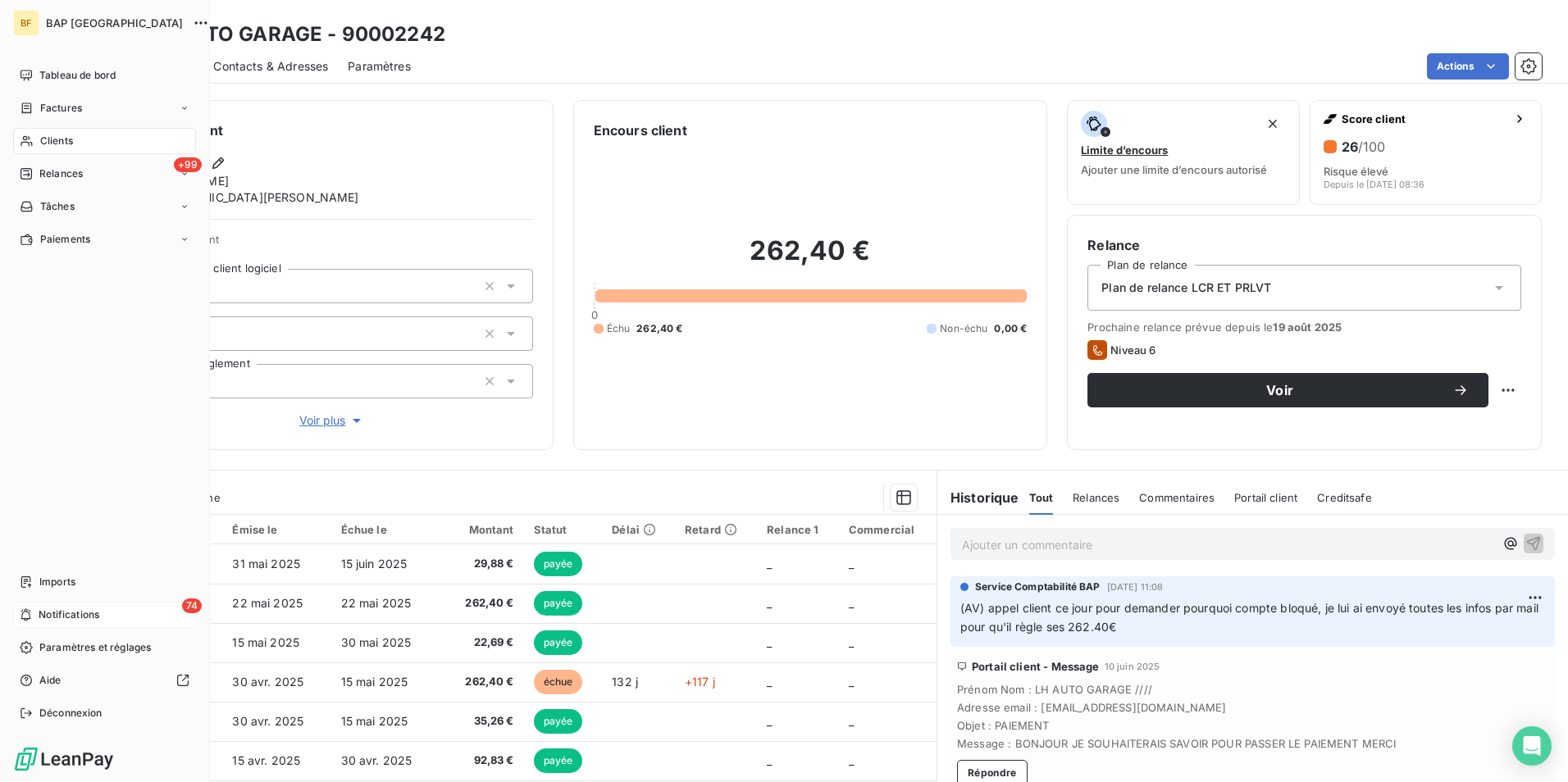
click at [40, 138] on span "Clients" at bounding box center [56, 140] width 33 height 14
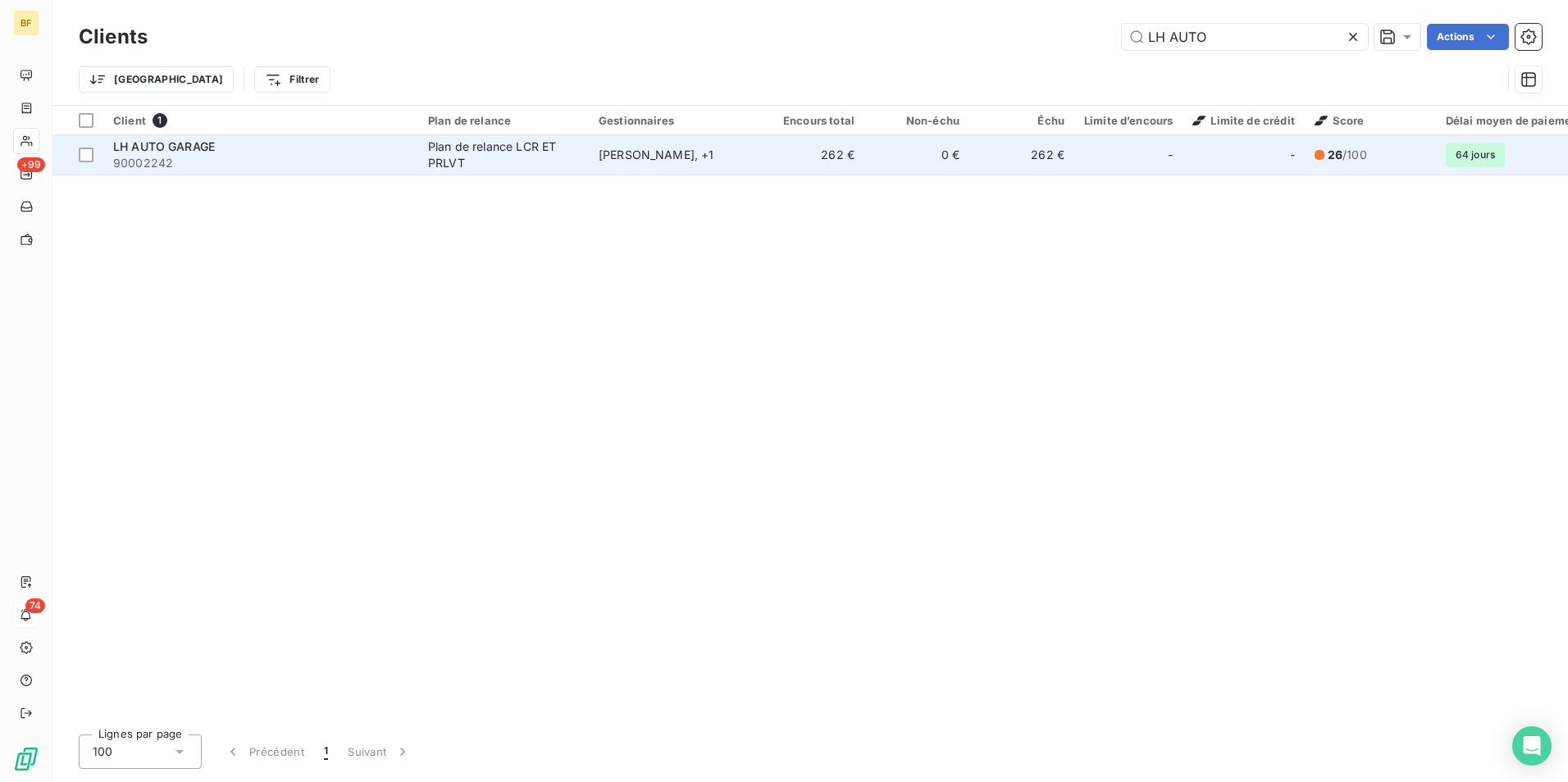
click at [265, 158] on span "90002242" at bounding box center [260, 163] width 295 height 16
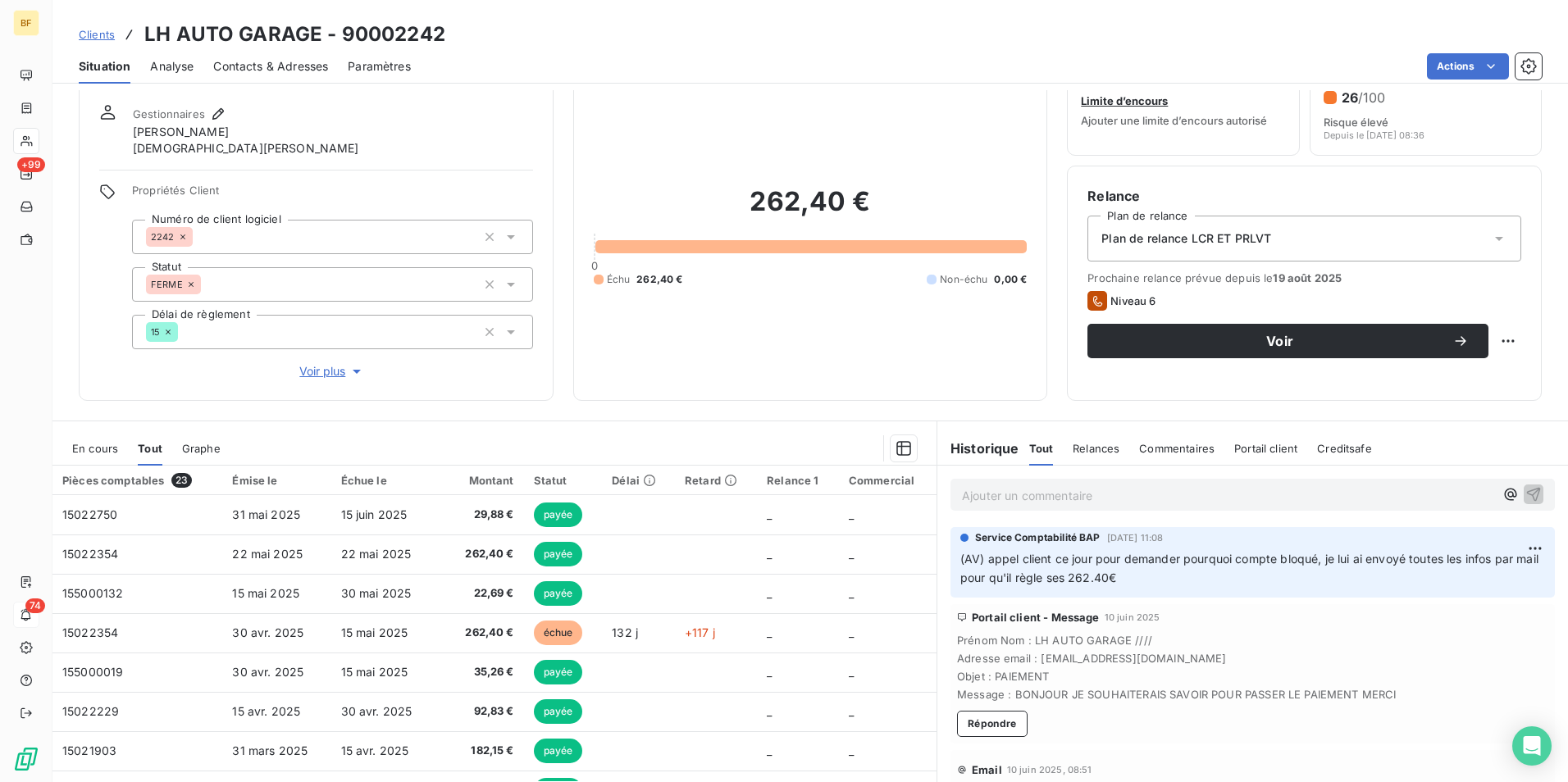
scroll to position [98, 0]
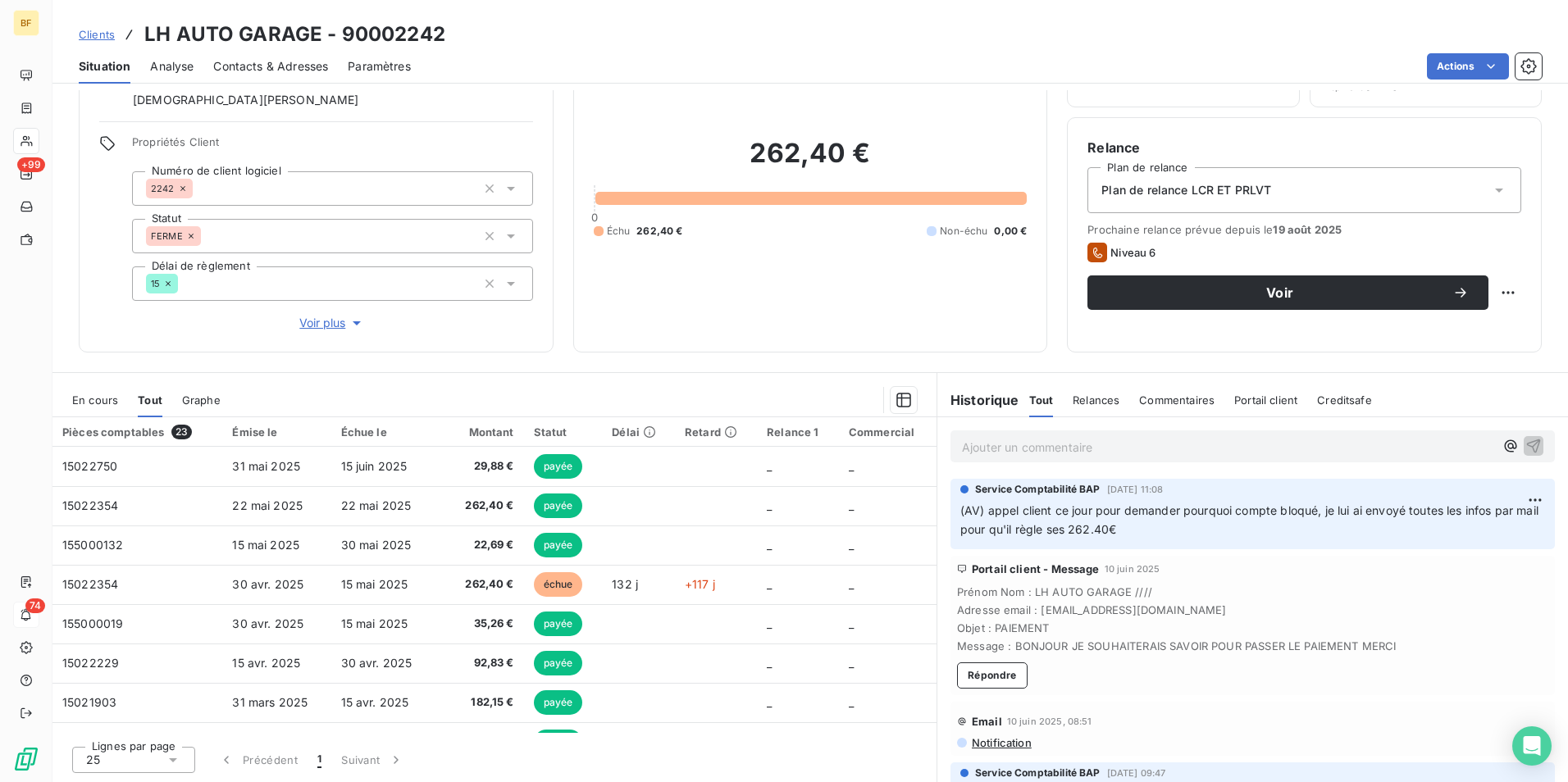
click at [274, 77] on div "Contacts & Adresses" at bounding box center [271, 66] width 115 height 34
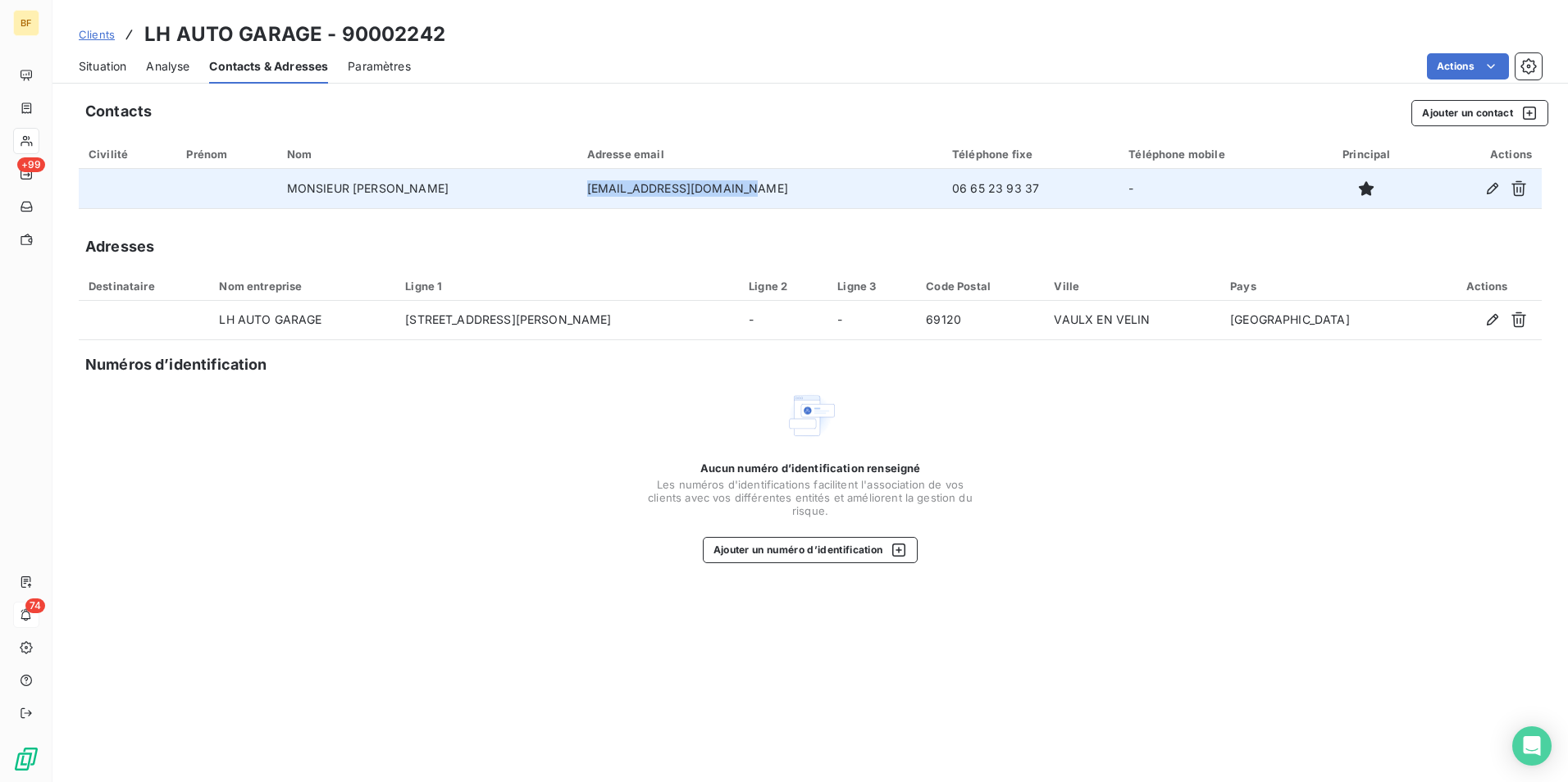
drag, startPoint x: 795, startPoint y: 184, endPoint x: 610, endPoint y: 189, distance: 185.1
click at [610, 189] on td "[EMAIL_ADDRESS][DOMAIN_NAME]" at bounding box center [760, 189] width 365 height 39
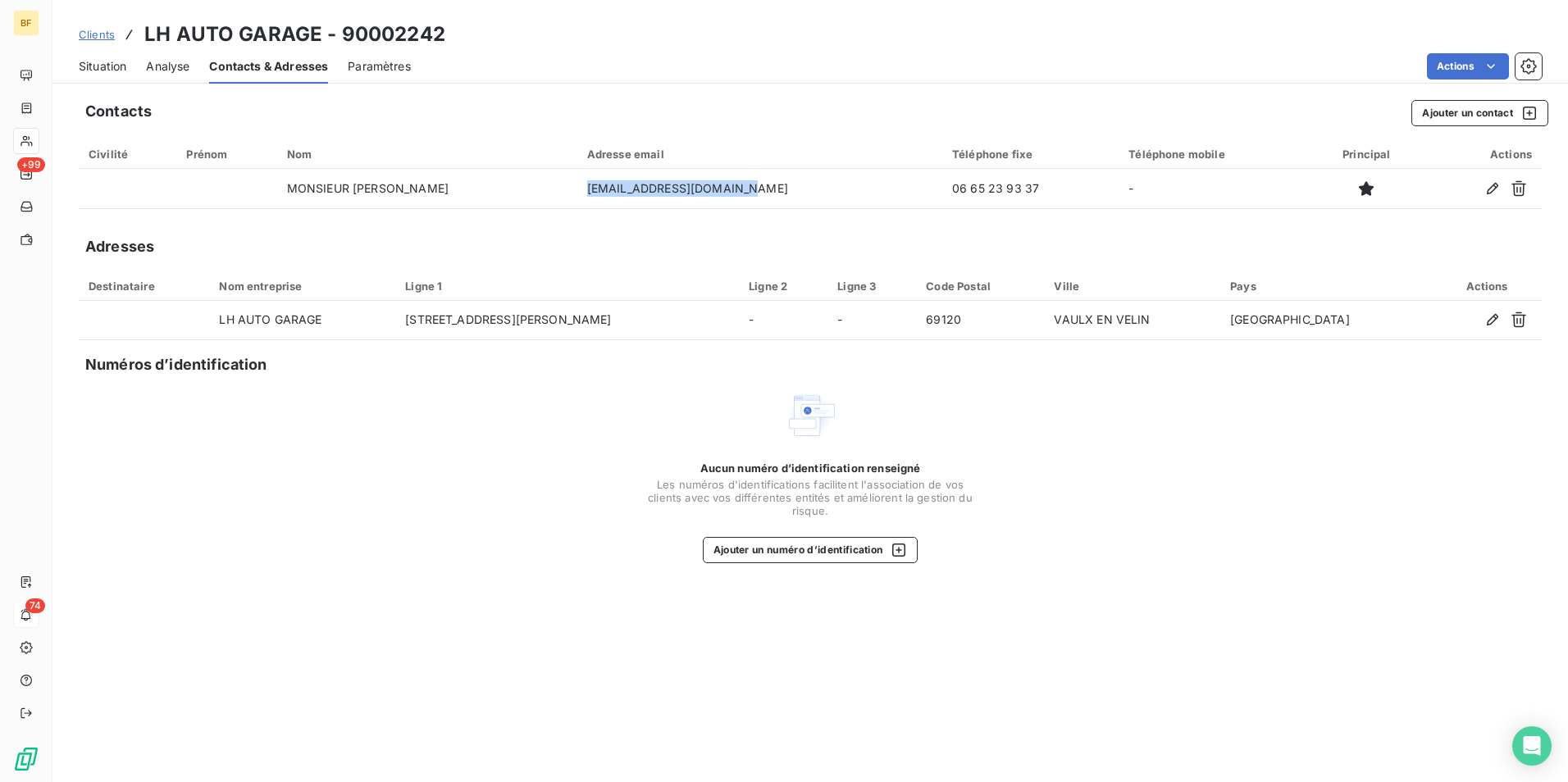
click at [87, 66] on span "Situation" at bounding box center [103, 66] width 48 height 16
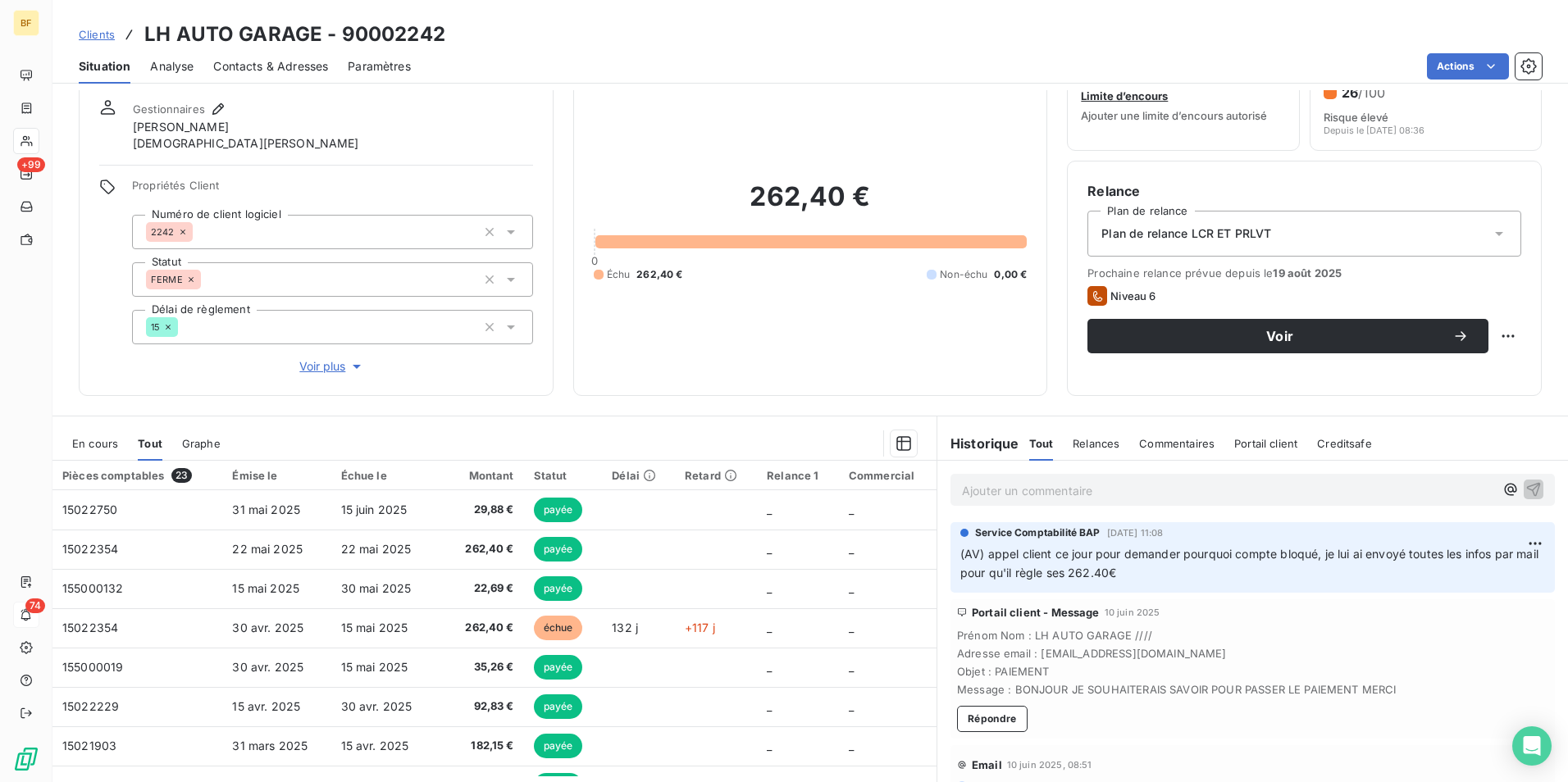
scroll to position [15, 0]
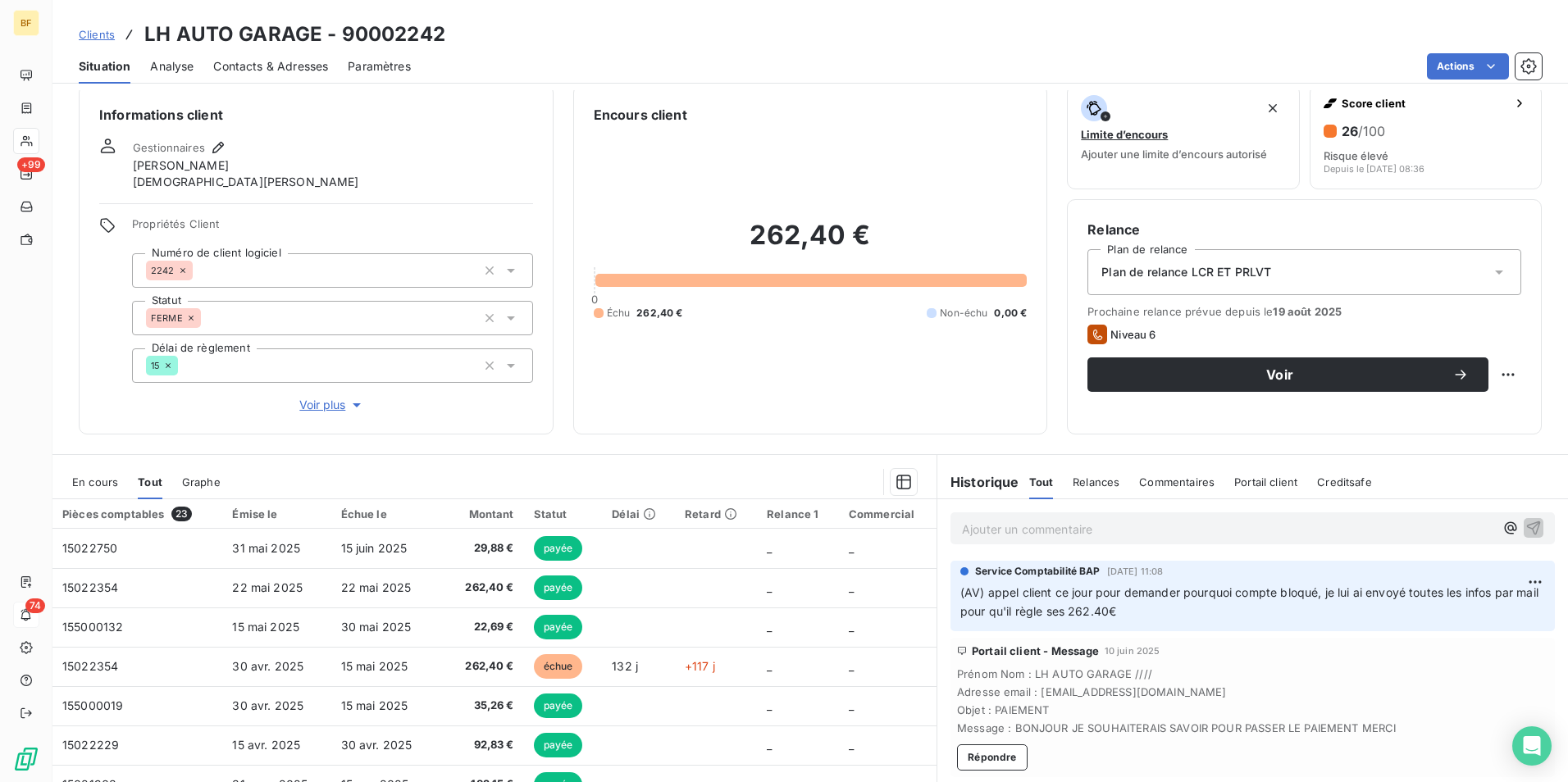
click at [277, 72] on span "Contacts & Adresses" at bounding box center [271, 66] width 115 height 16
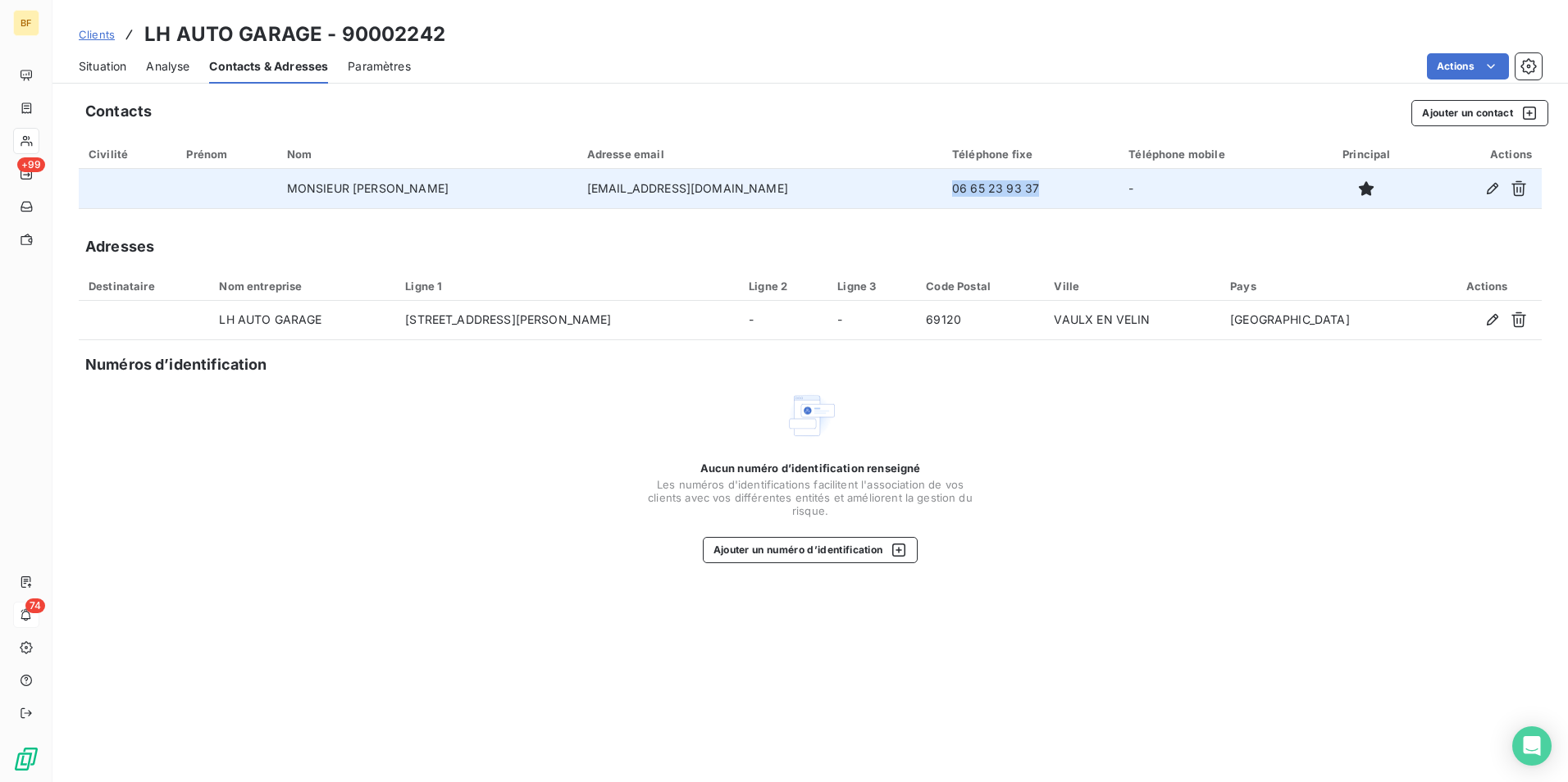
drag, startPoint x: 1029, startPoint y: 192, endPoint x: 921, endPoint y: 193, distance: 108.0
click at [942, 193] on td "06 65 23 93 37" at bounding box center [1029, 189] width 176 height 39
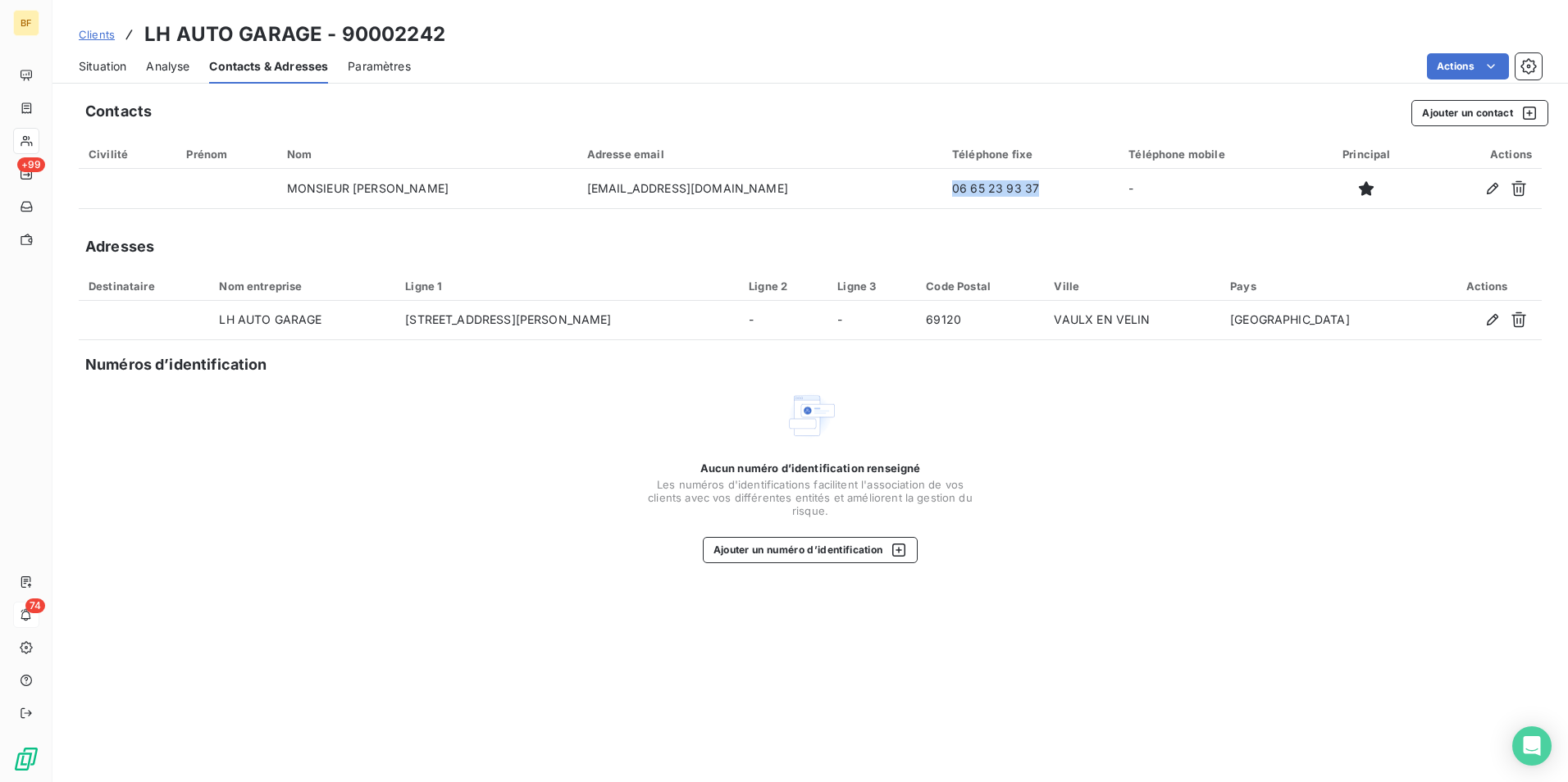
click at [123, 62] on span "Situation" at bounding box center [103, 66] width 48 height 16
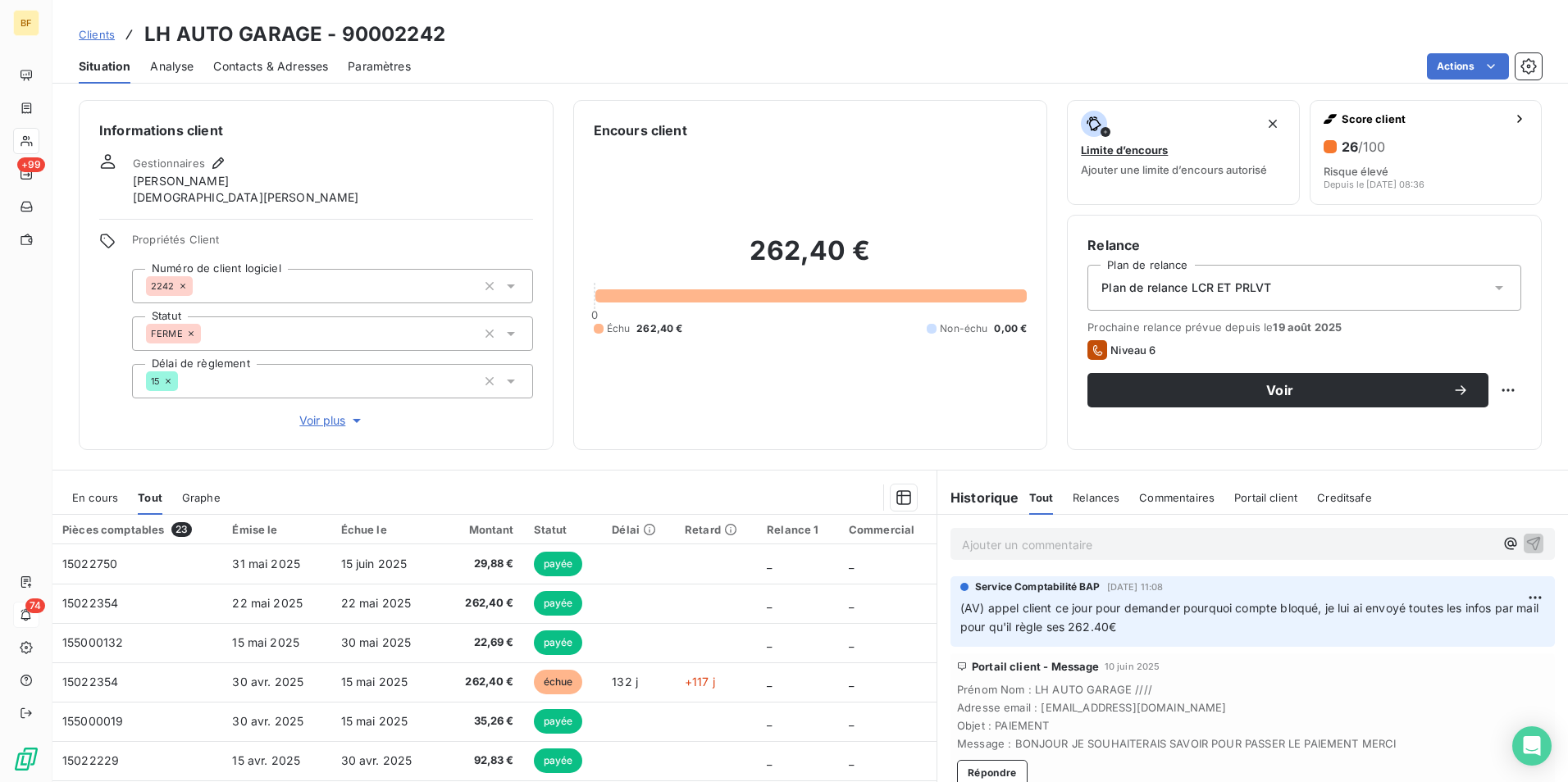
click at [1080, 544] on p "Ajouter un commentaire ﻿" at bounding box center [1229, 545] width 533 height 20
click at [1103, 537] on p "(AV) Rappel ce jour" at bounding box center [1229, 544] width 533 height 19
click at [1115, 547] on p "(AV) Rappel ce jour," at bounding box center [1229, 544] width 533 height 19
click at [1404, 546] on p "(AV) Rappel ce jour, engagement à faire le virement car était en vacances" at bounding box center [1229, 544] width 533 height 19
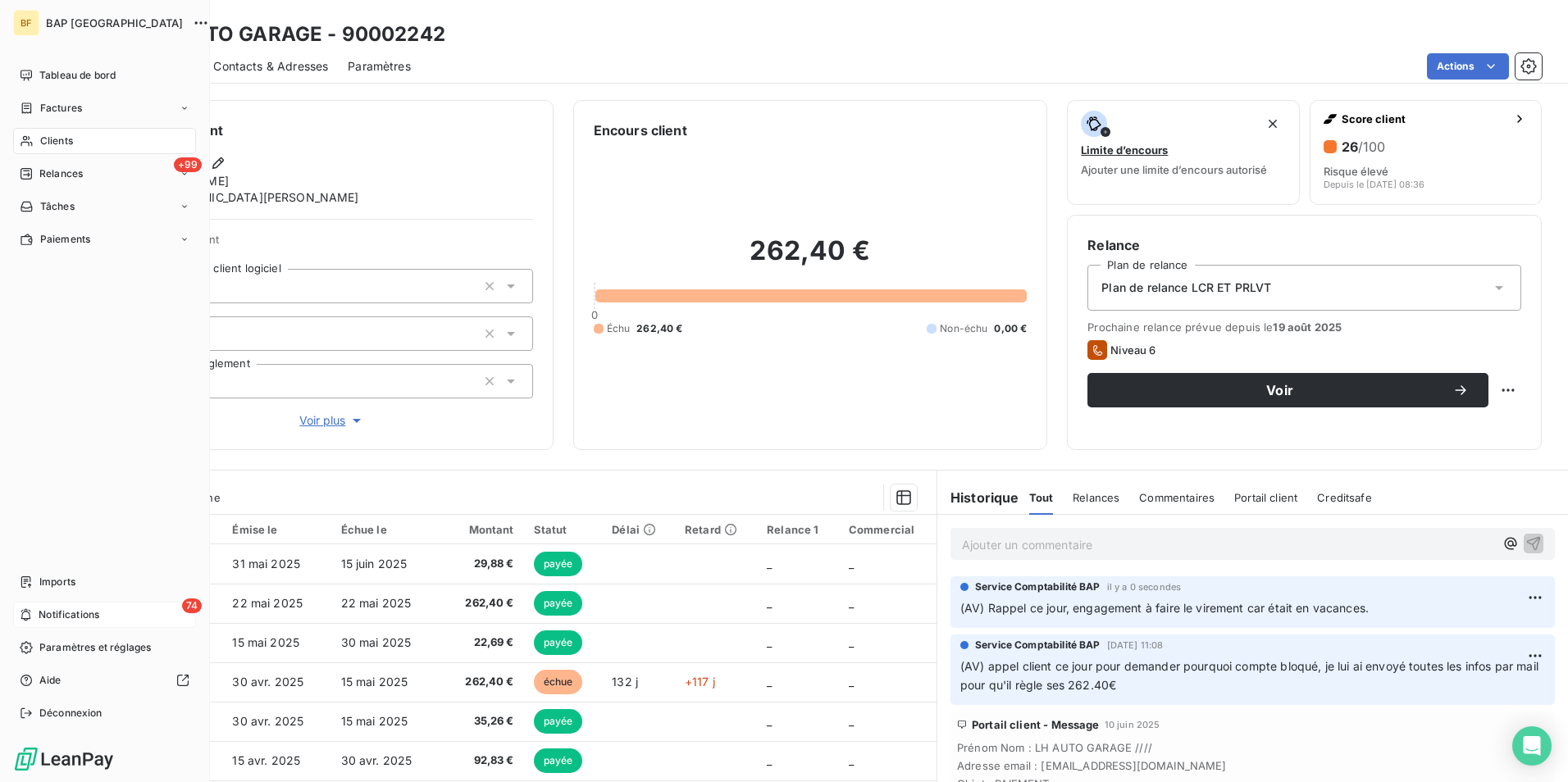
drag, startPoint x: 55, startPoint y: 143, endPoint x: 72, endPoint y: 142, distance: 17.0
click at [55, 143] on span "Clients" at bounding box center [56, 140] width 33 height 14
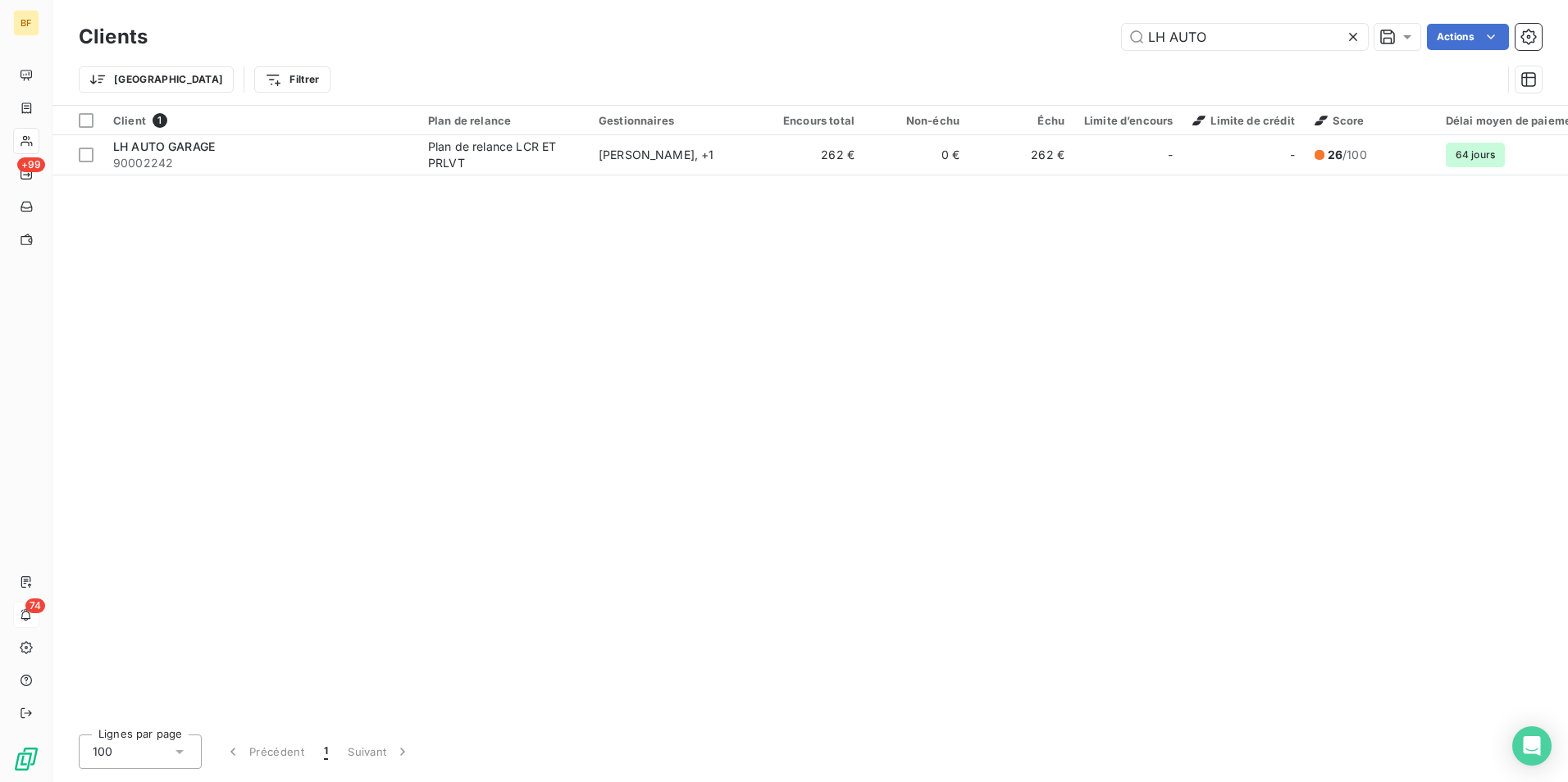
drag, startPoint x: 1259, startPoint y: 38, endPoint x: 984, endPoint y: 1, distance: 277.5
click at [984, 1] on div "Clients LH AUTO Actions Trier Filtrer" at bounding box center [810, 52] width 1515 height 105
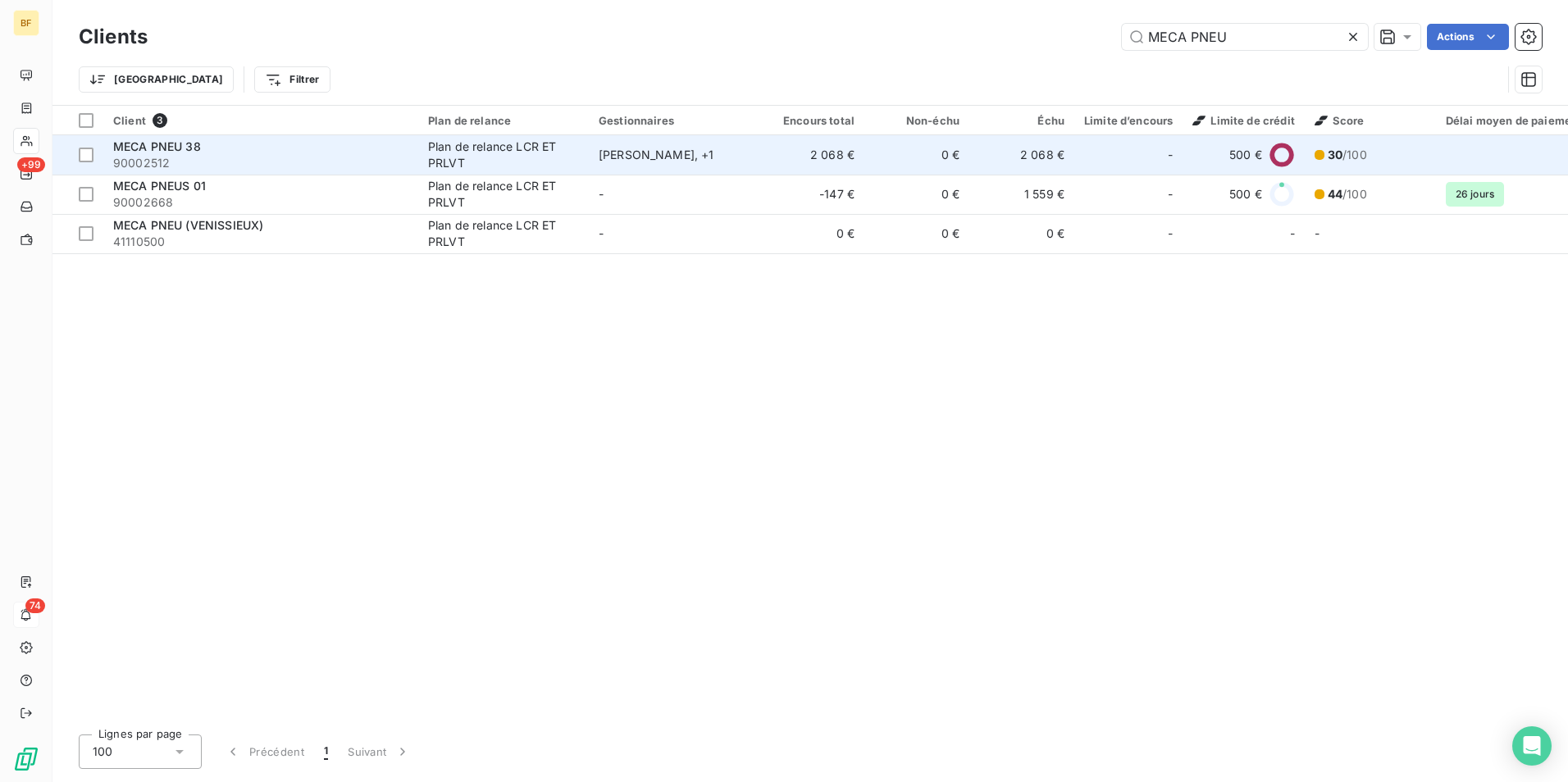
type input "MECA PNEU"
click at [172, 151] on span "MECA PNEU 38" at bounding box center [157, 146] width 88 height 14
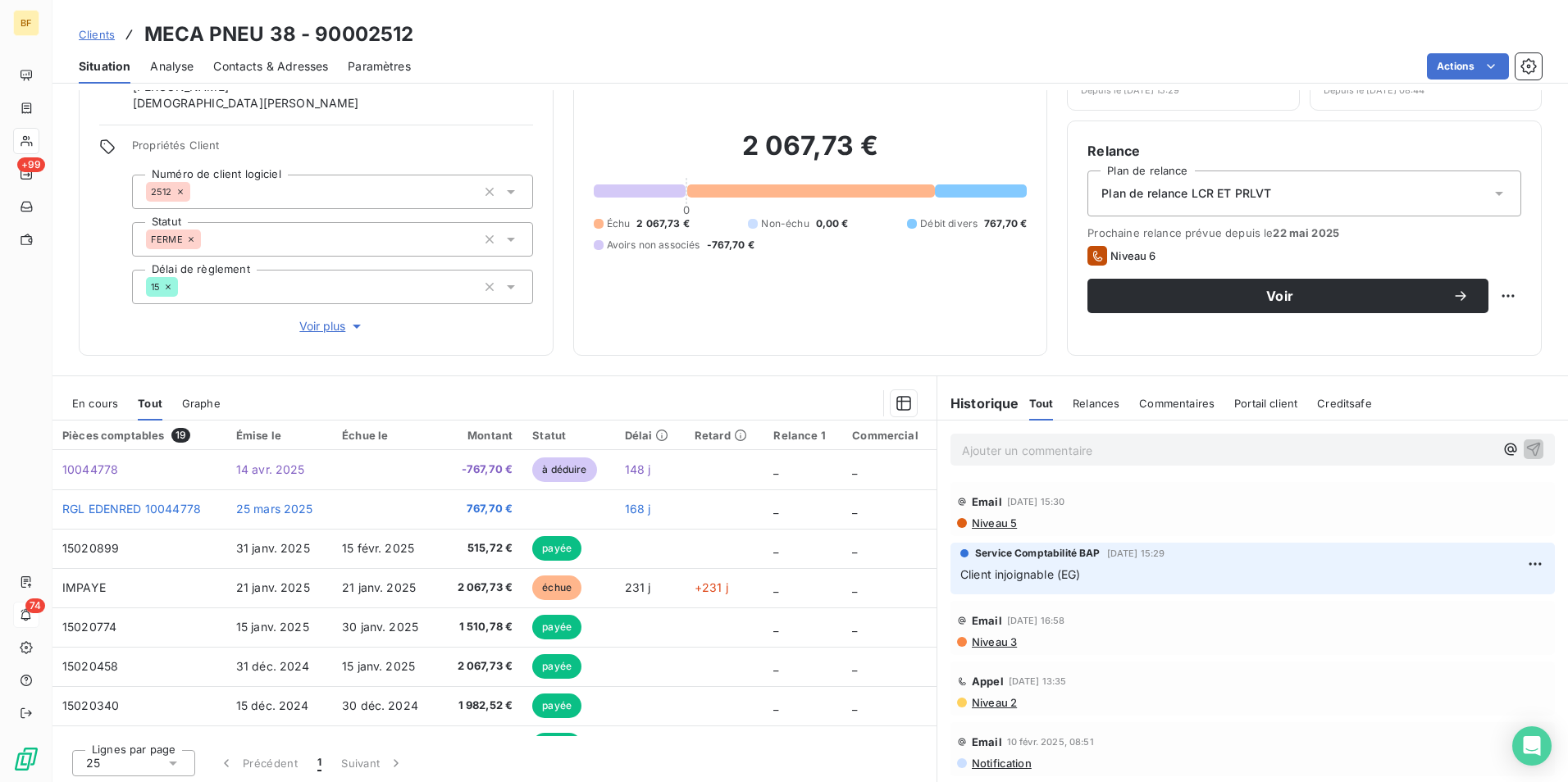
scroll to position [98, 0]
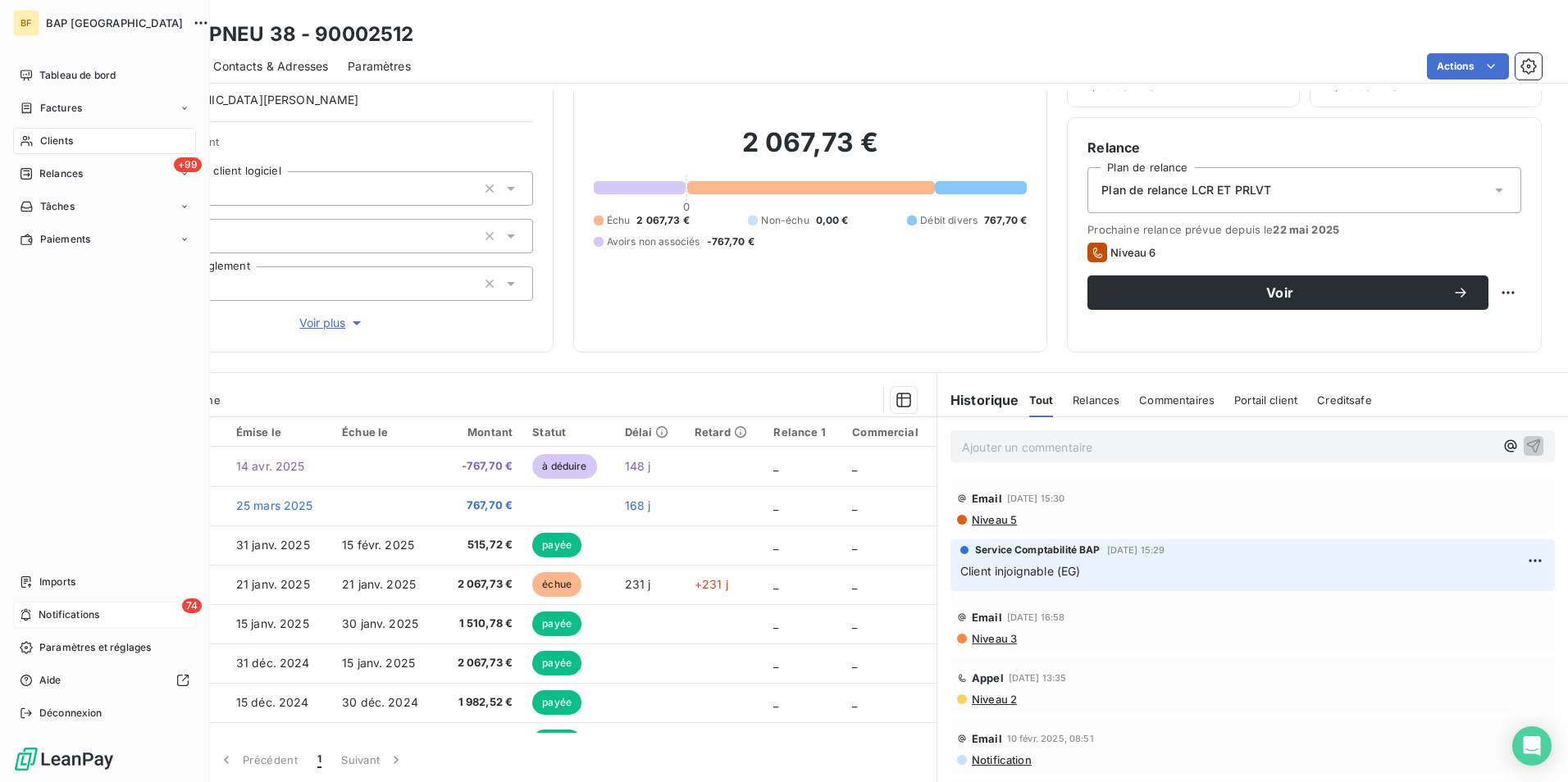
drag, startPoint x: 26, startPoint y: 137, endPoint x: 416, endPoint y: 78, distance: 394.4
click at [26, 137] on icon at bounding box center [26, 140] width 14 height 13
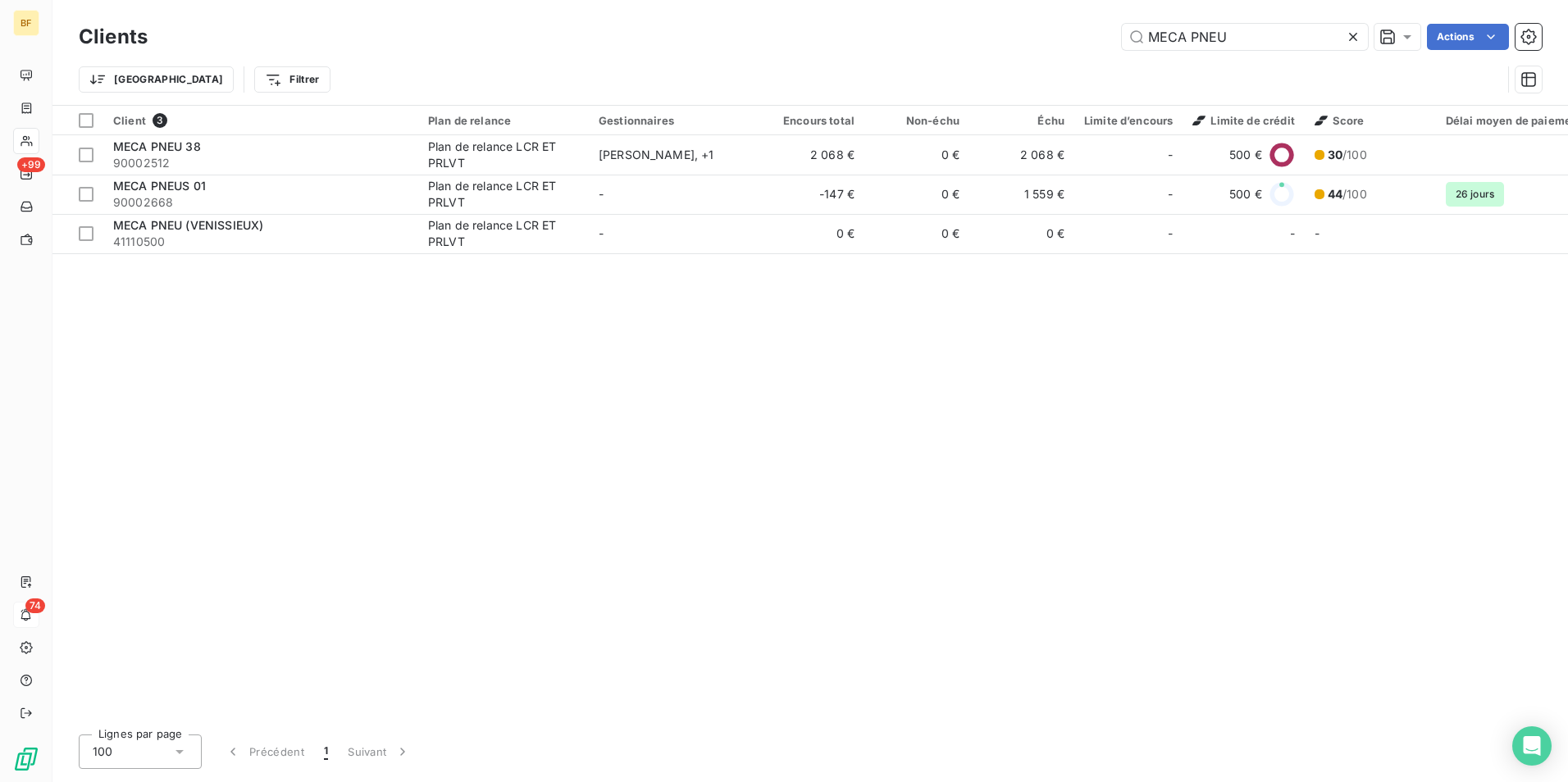
drag, startPoint x: 1115, startPoint y: 28, endPoint x: 1102, endPoint y: 31, distance: 13.3
click at [1102, 31] on div "MECA PNEU Actions" at bounding box center [854, 37] width 1374 height 26
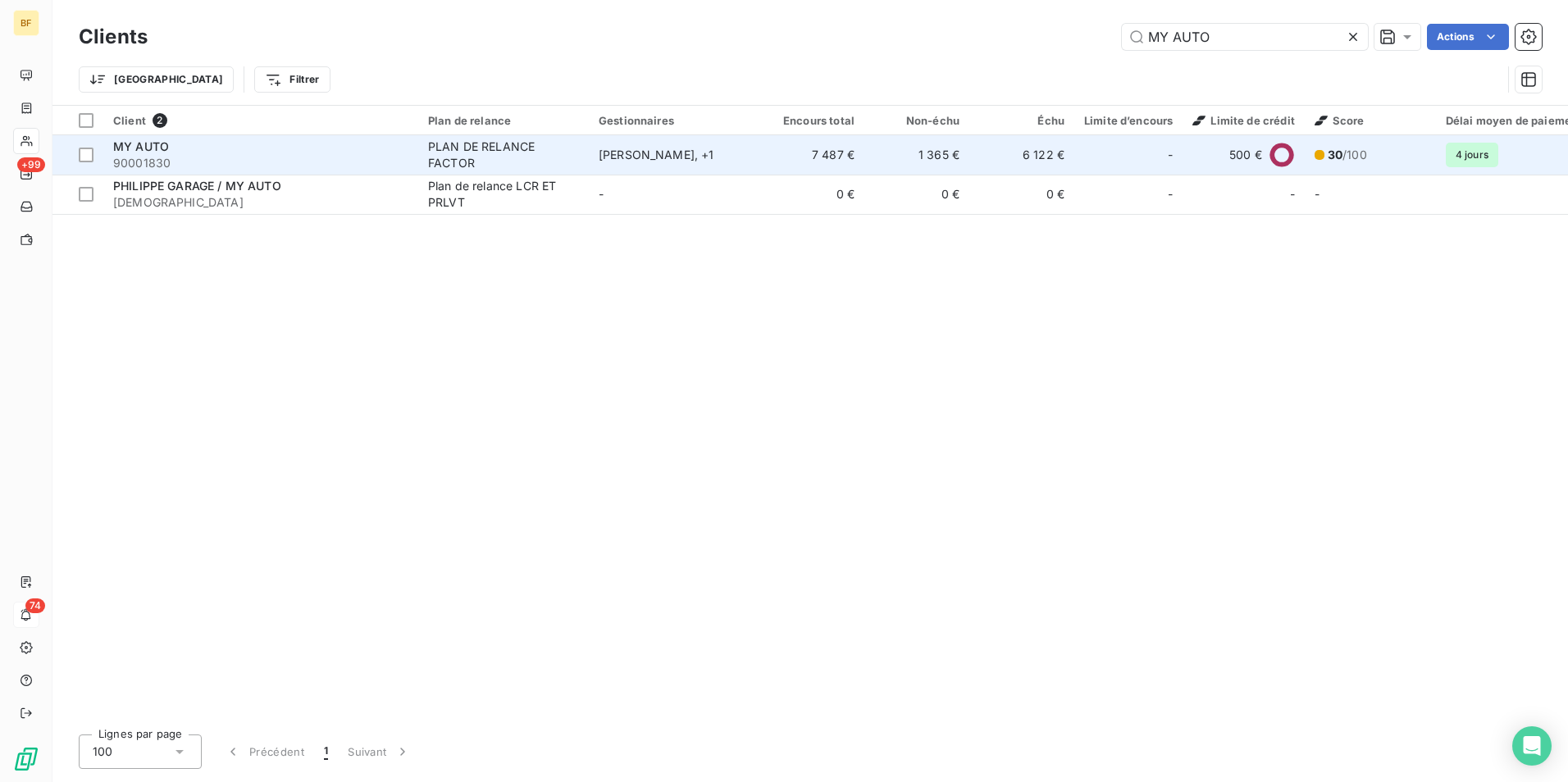
type input "MY AUTO"
click at [203, 147] on div "MY AUTO" at bounding box center [260, 146] width 295 height 16
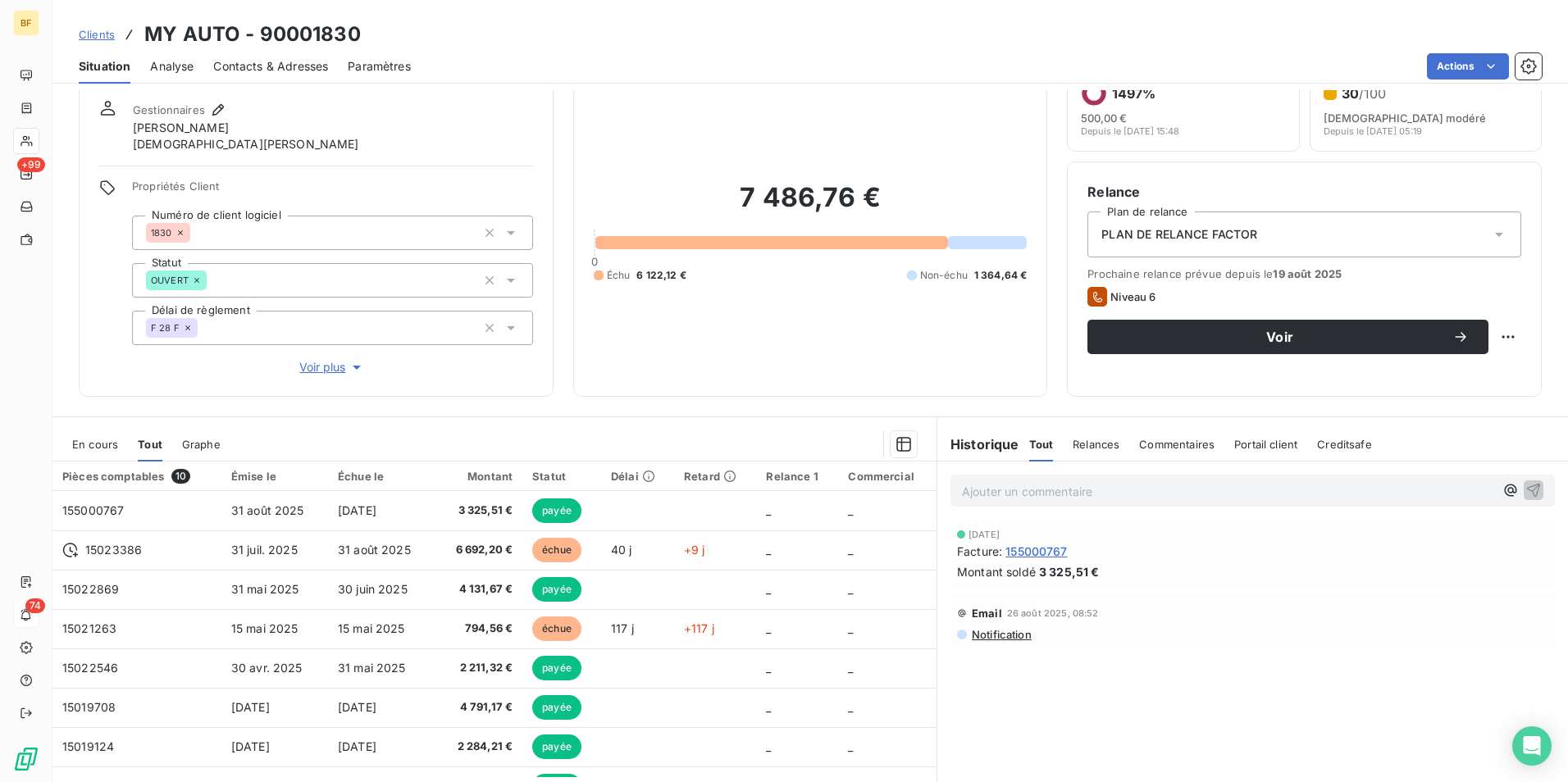
scroll to position [82, 0]
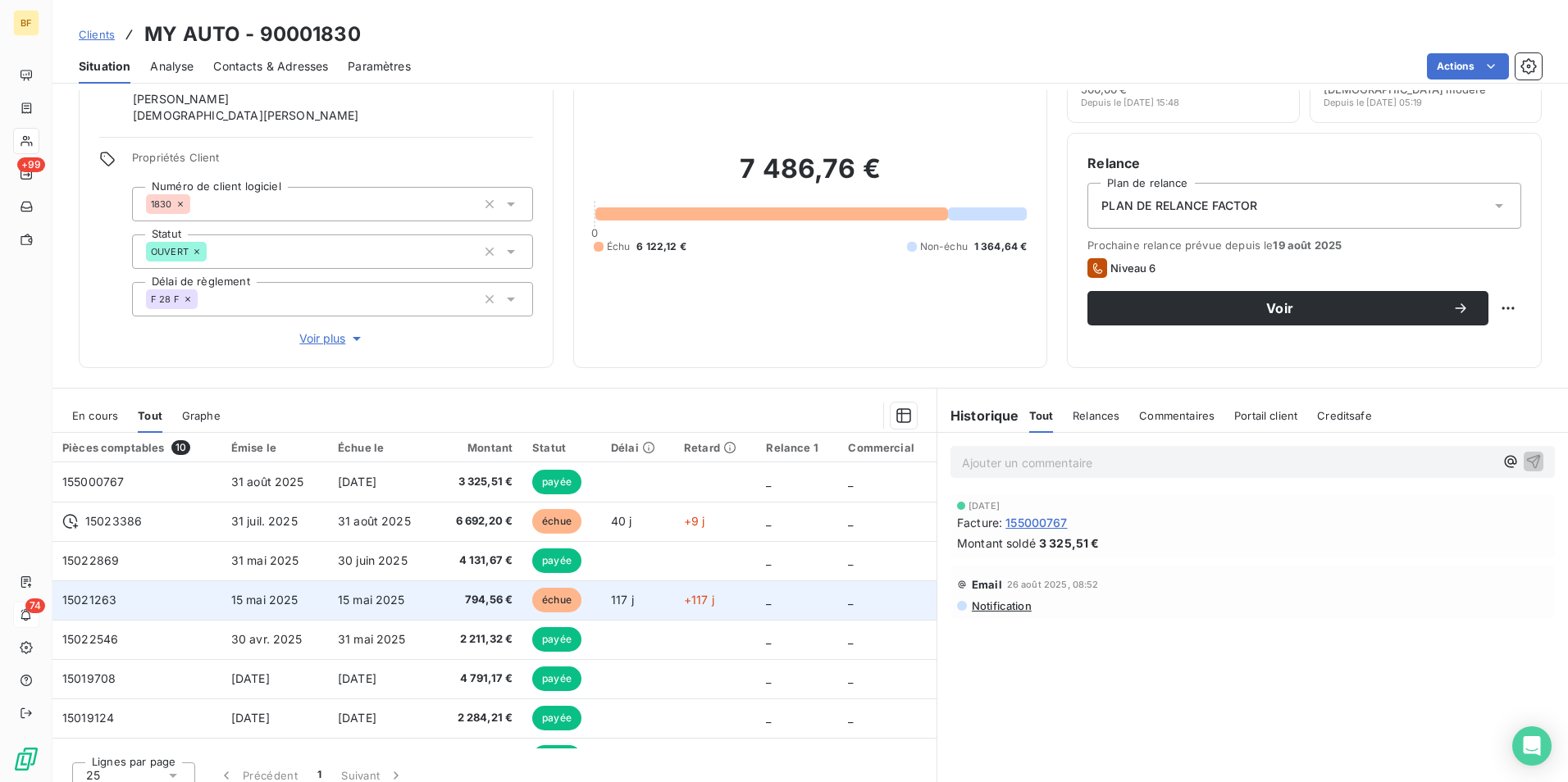
click at [436, 602] on td "794,56 €" at bounding box center [478, 600] width 88 height 39
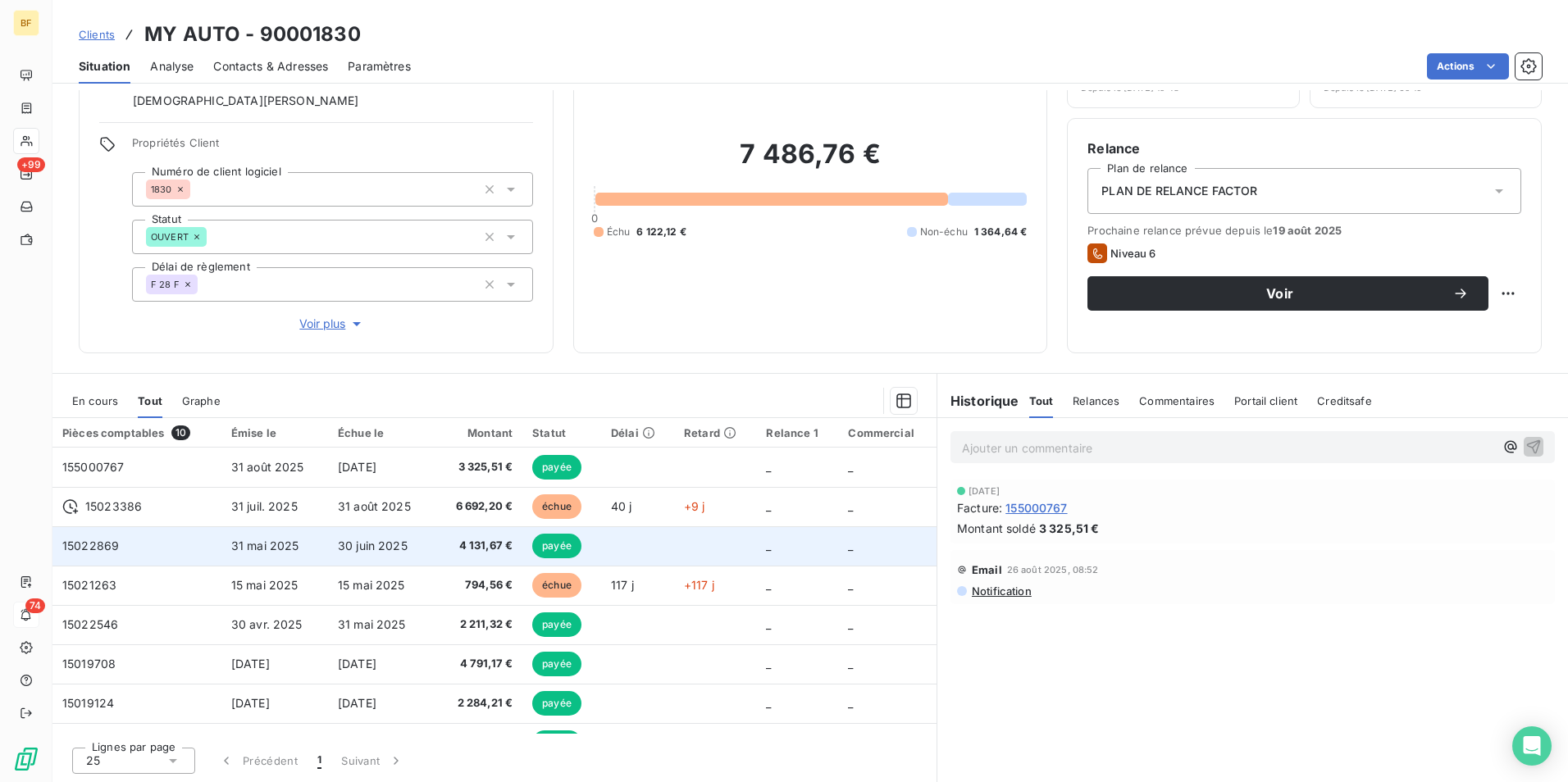
scroll to position [98, 0]
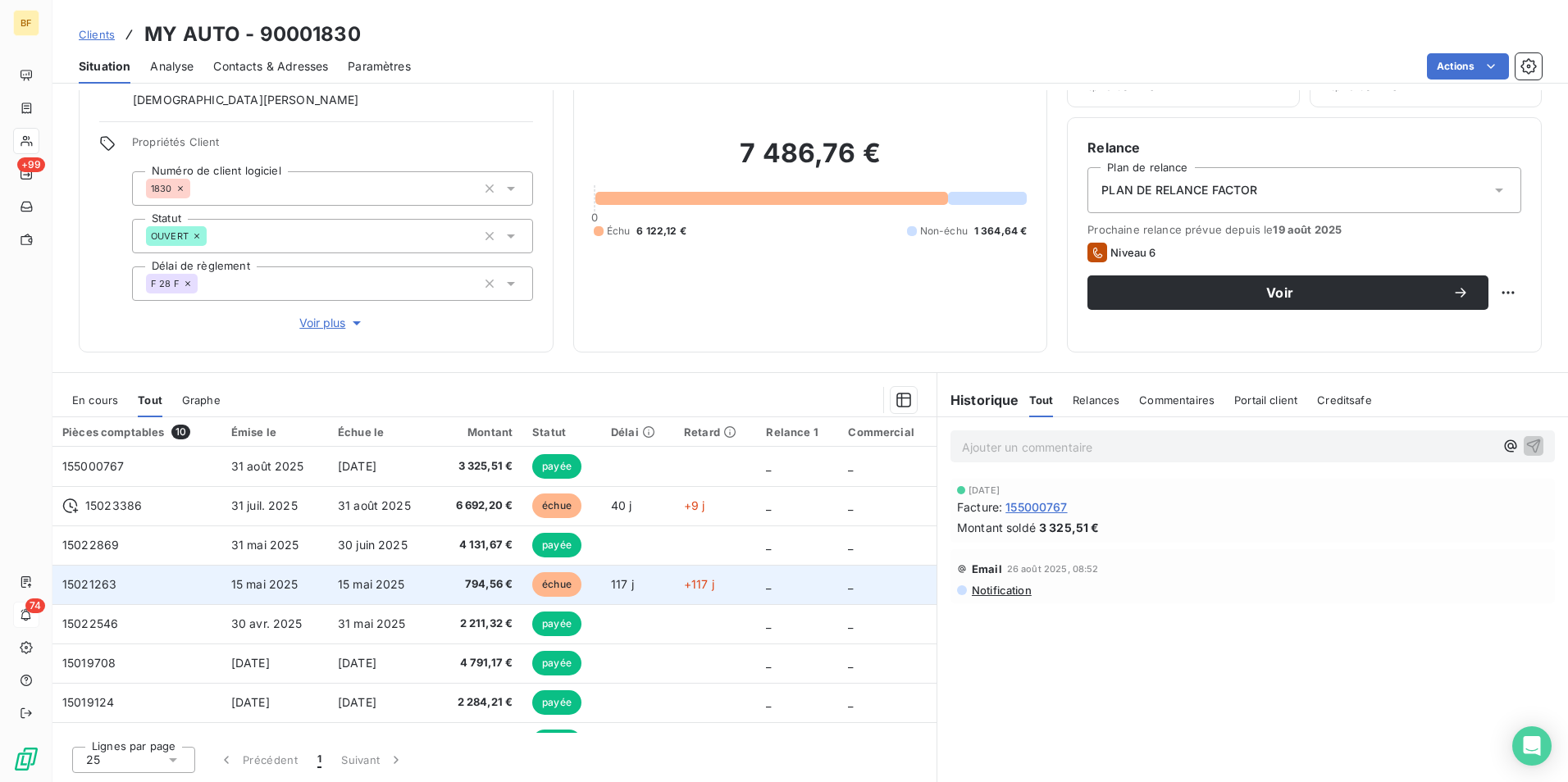
click at [434, 589] on td "15 mai 2025" at bounding box center [381, 585] width 106 height 39
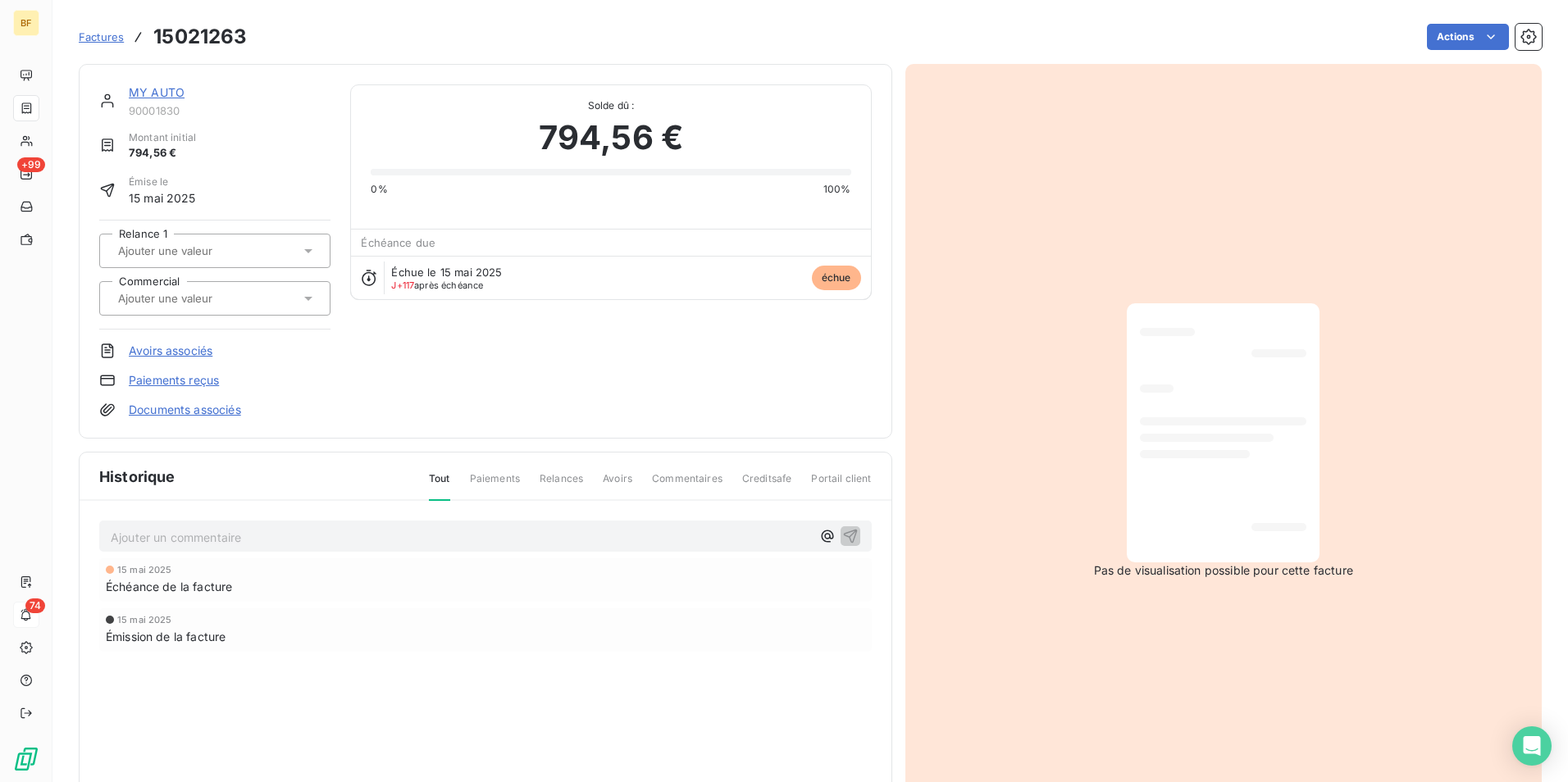
click at [214, 29] on h3 "15021263" at bounding box center [200, 37] width 94 height 30
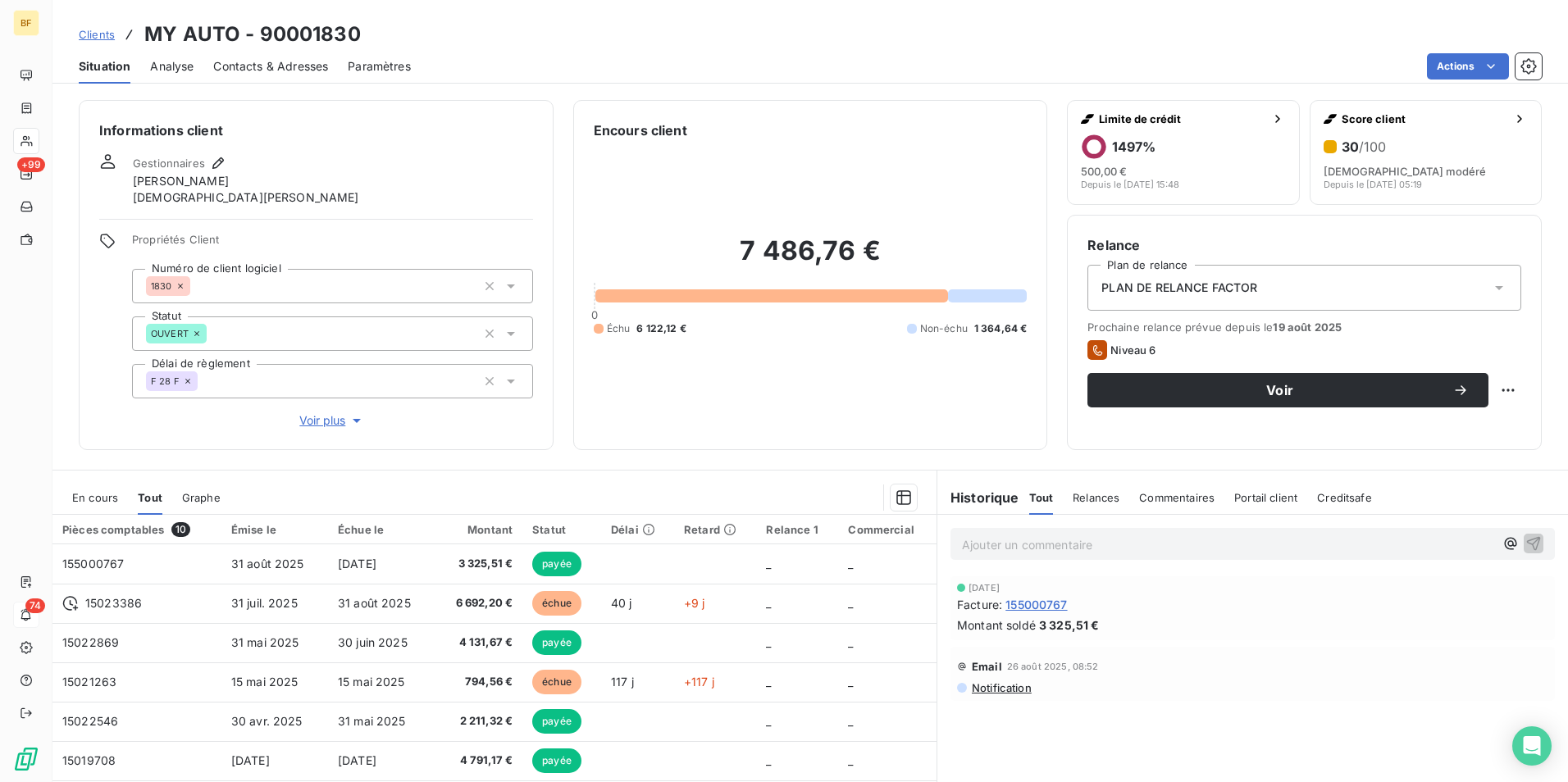
click at [257, 68] on span "Contacts & Adresses" at bounding box center [271, 66] width 115 height 16
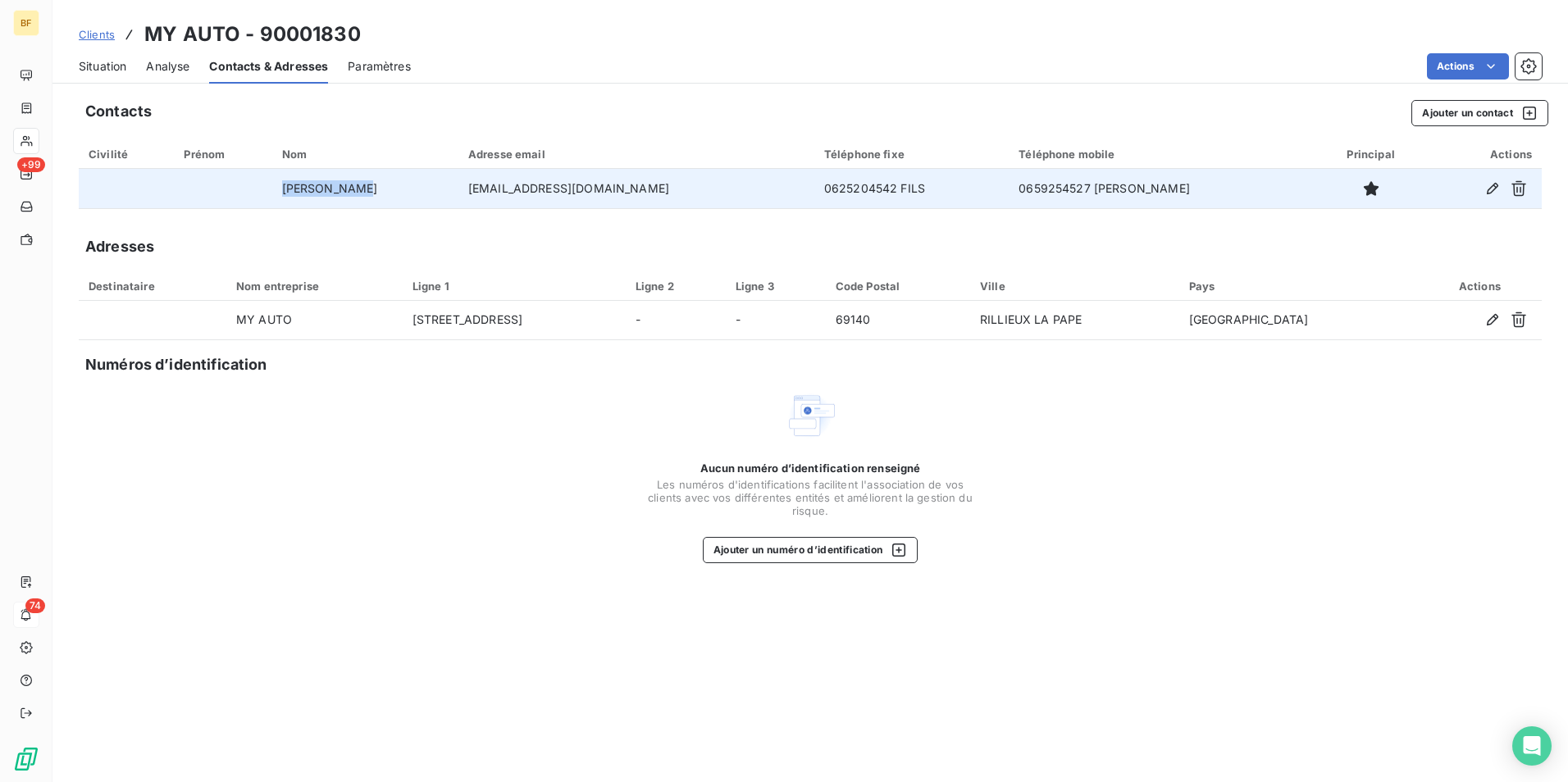
drag, startPoint x: 322, startPoint y: 189, endPoint x: 441, endPoint y: 188, distance: 119.0
click at [441, 188] on td "[PERSON_NAME]" at bounding box center [365, 189] width 186 height 39
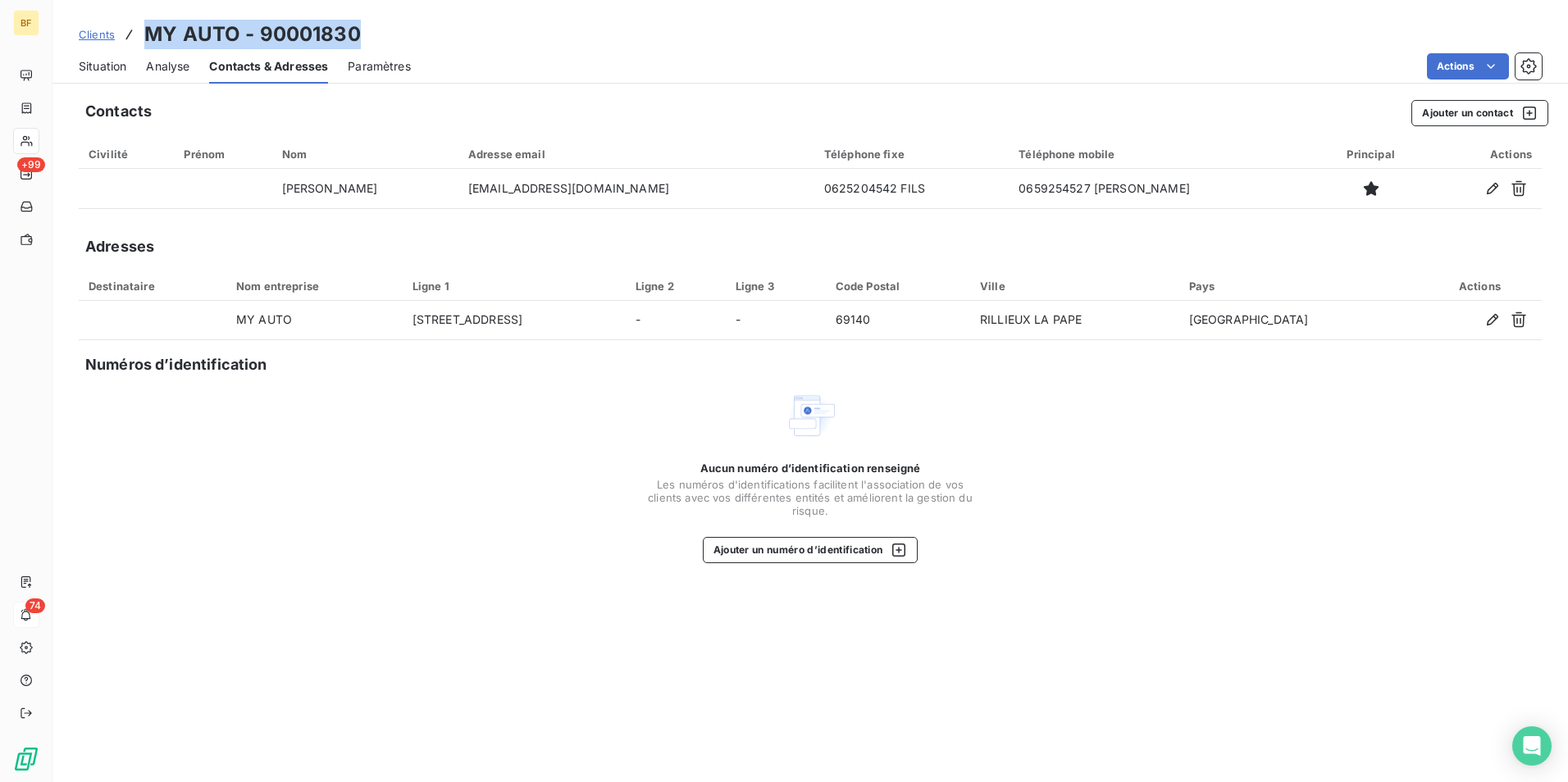
drag, startPoint x: 441, startPoint y: 188, endPoint x: 138, endPoint y: 38, distance: 338.1
click at [138, 38] on div "Clients MY AUTO - 90001830" at bounding box center [810, 34] width 1515 height 30
click at [109, 69] on span "Situation" at bounding box center [103, 66] width 48 height 16
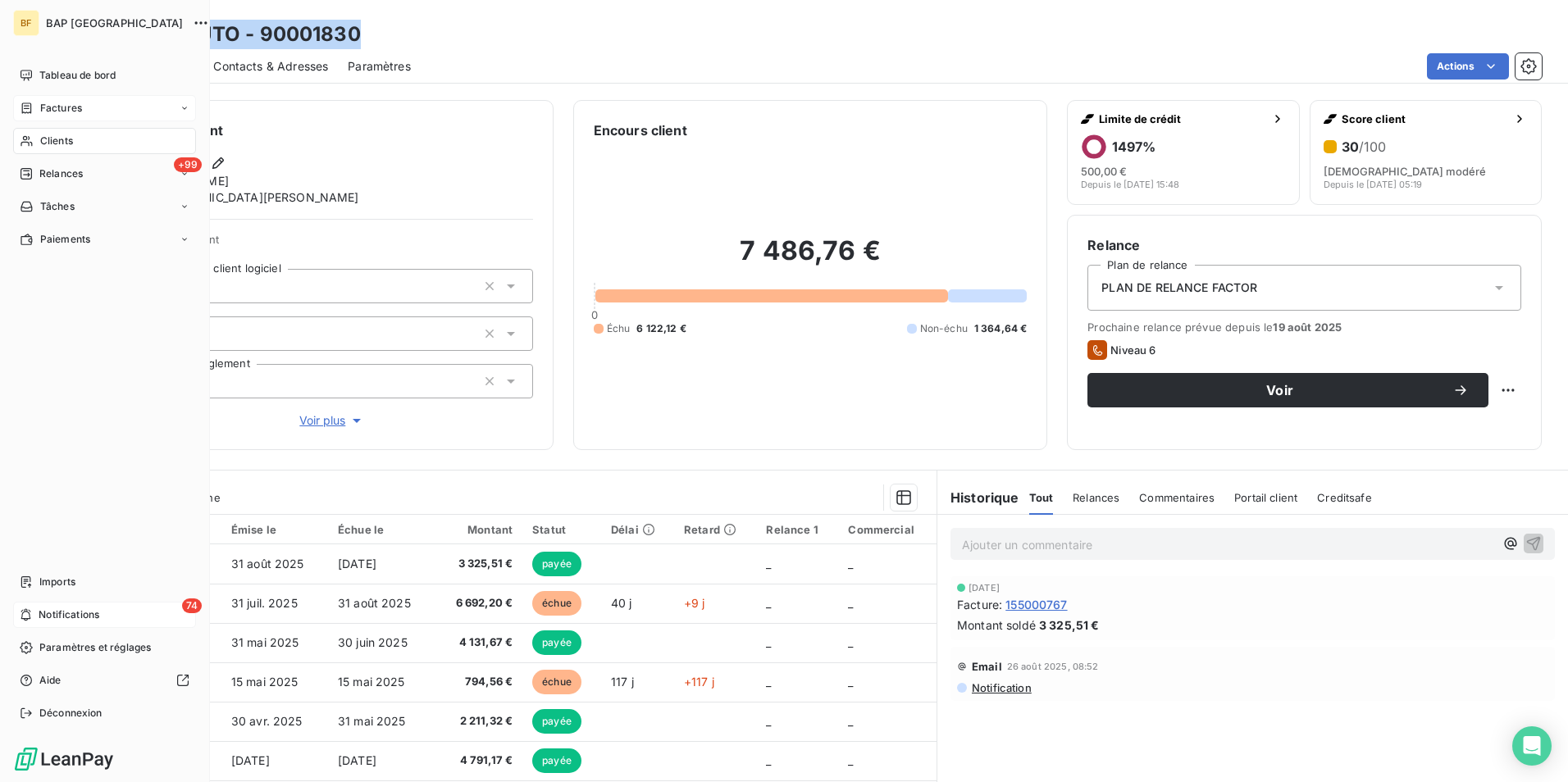
drag, startPoint x: 22, startPoint y: 147, endPoint x: 160, endPoint y: 117, distance: 141.2
click at [23, 147] on div "Clients" at bounding box center [104, 140] width 183 height 26
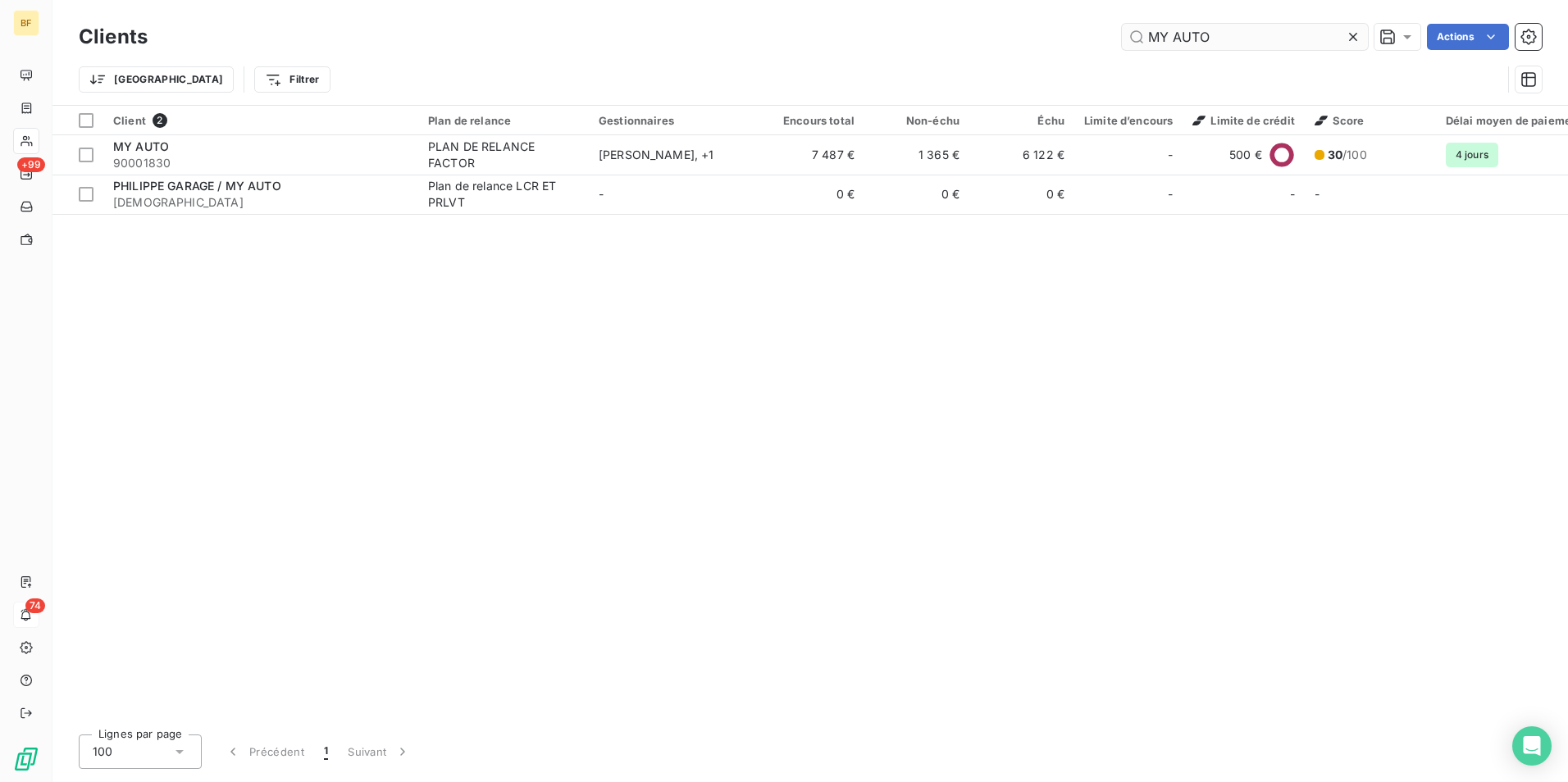
drag, startPoint x: 1220, startPoint y: 31, endPoint x: 1169, endPoint y: 37, distance: 51.4
click at [1167, 37] on input "MY AUTO" at bounding box center [1244, 37] width 246 height 26
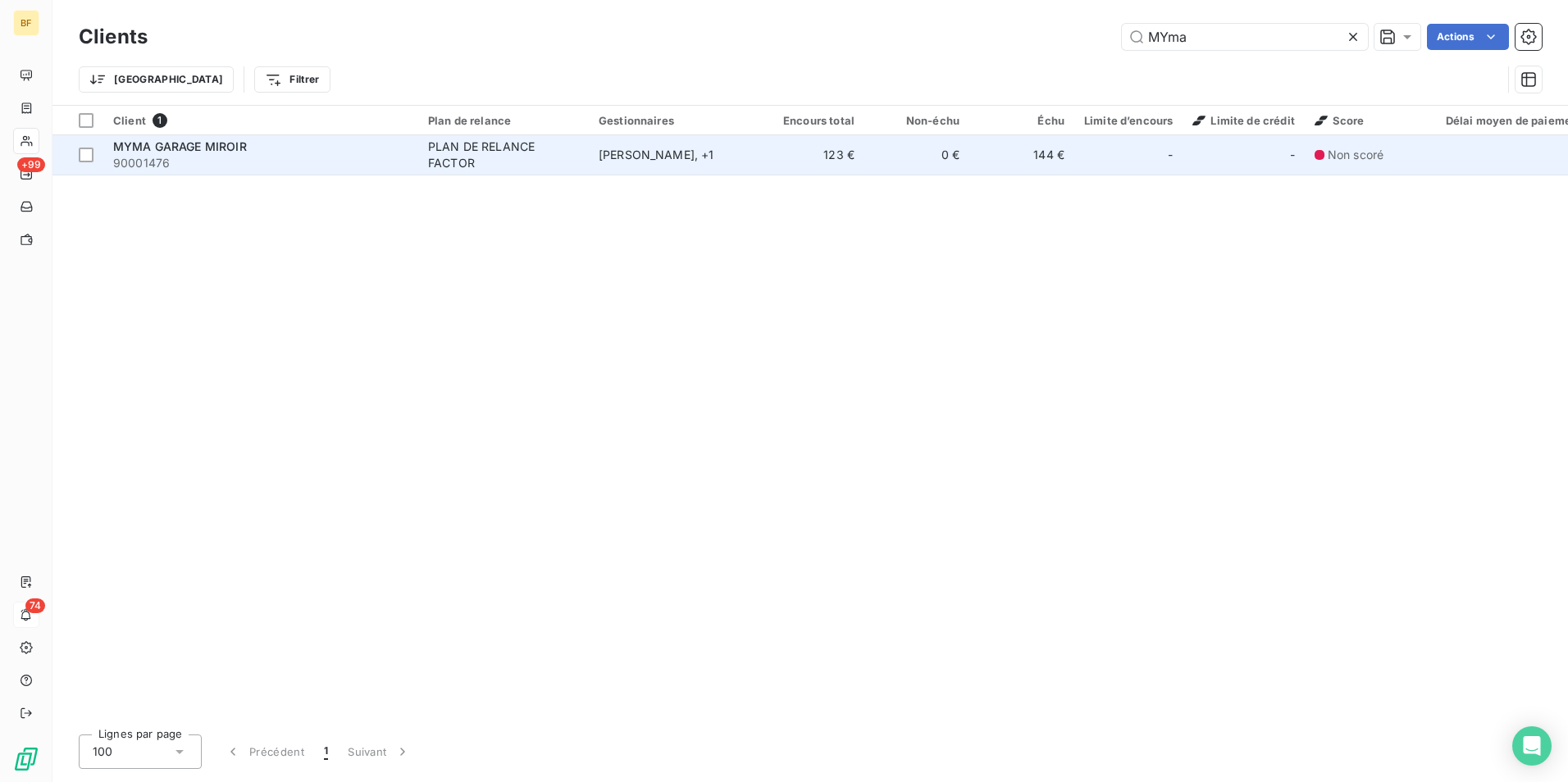
type input "MYma"
click at [376, 155] on span "90001476" at bounding box center [260, 163] width 295 height 16
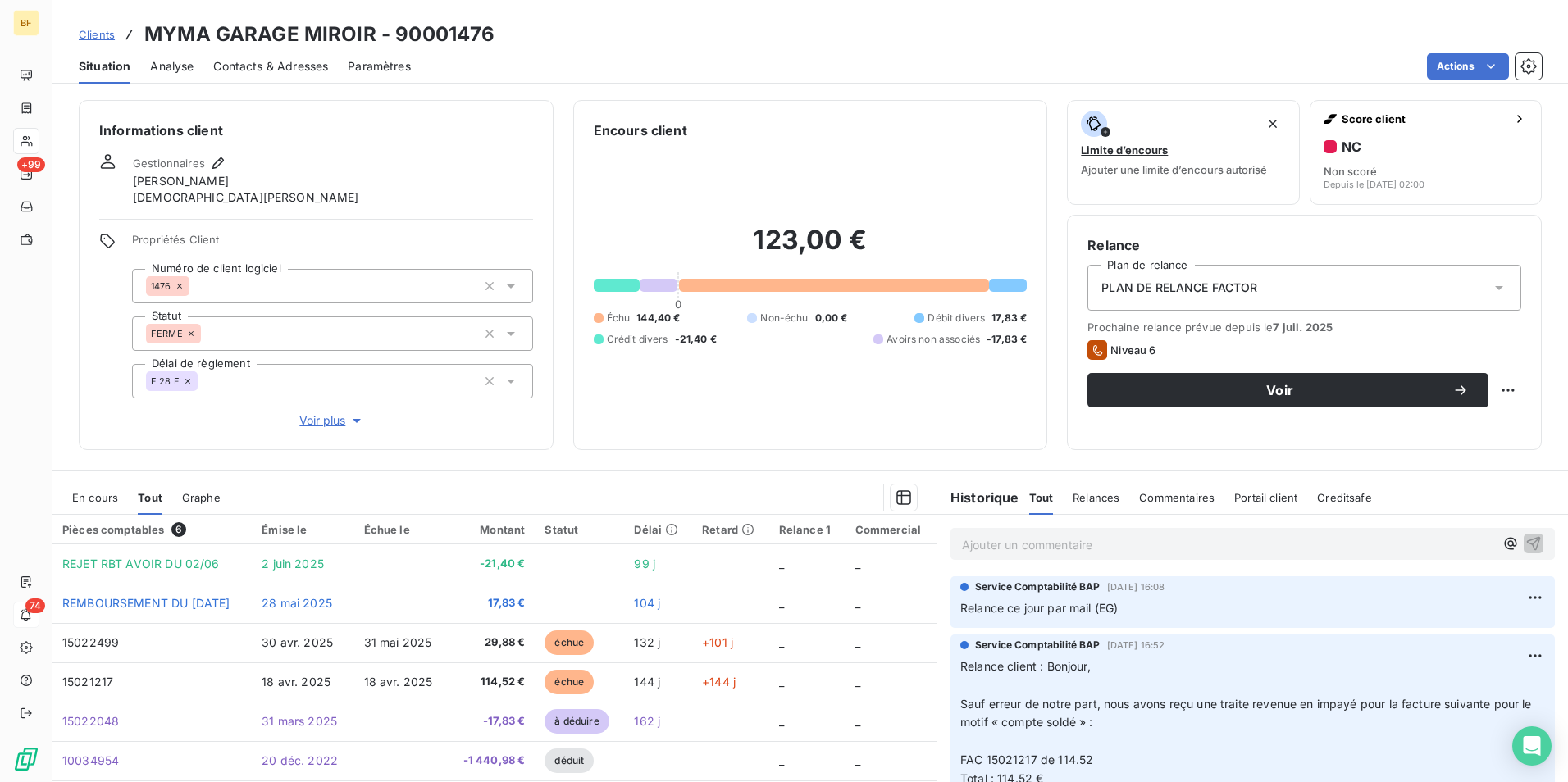
click at [251, 61] on span "Contacts & Adresses" at bounding box center [271, 66] width 115 height 16
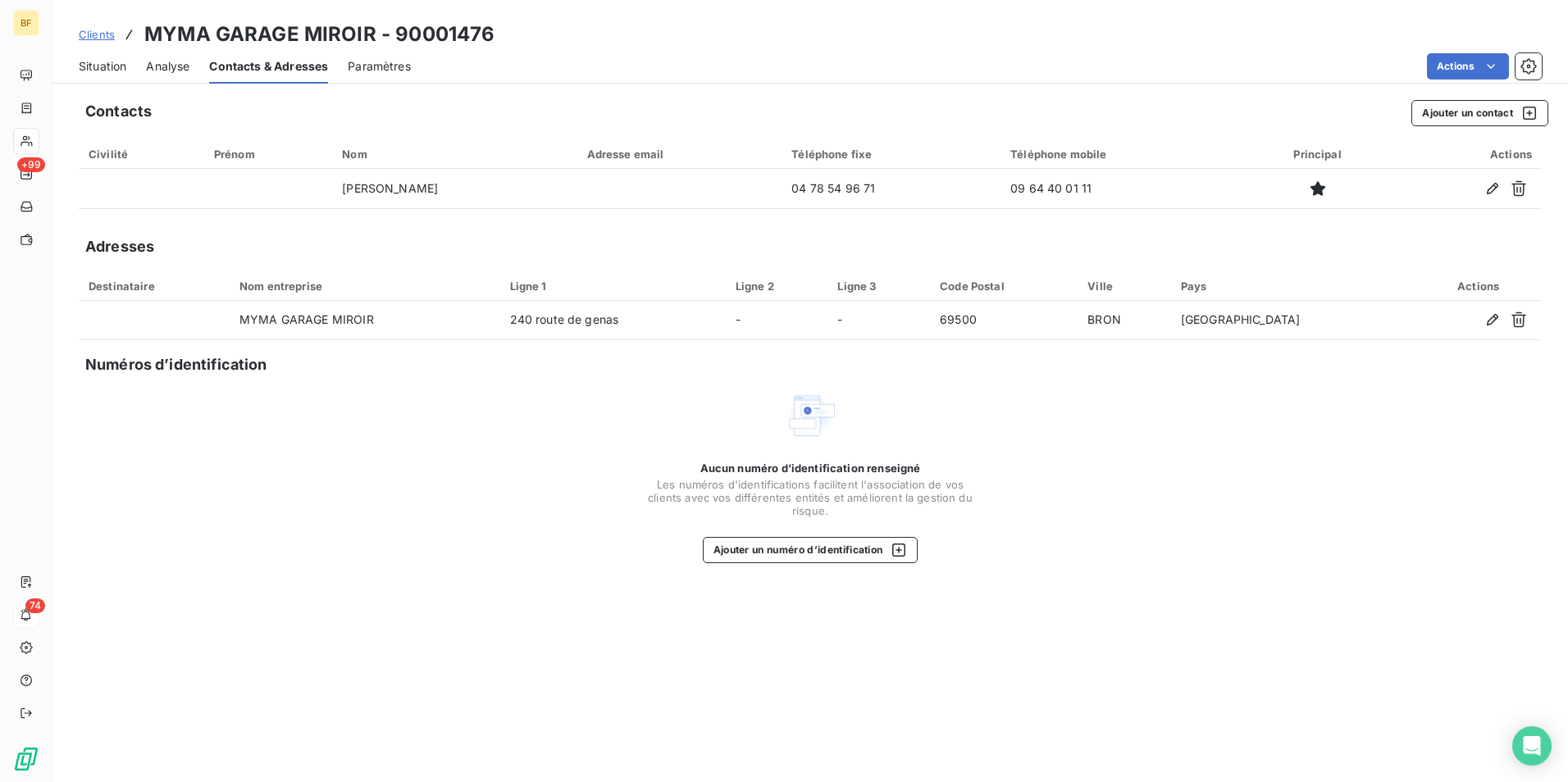
click at [113, 64] on span "Situation" at bounding box center [103, 66] width 48 height 16
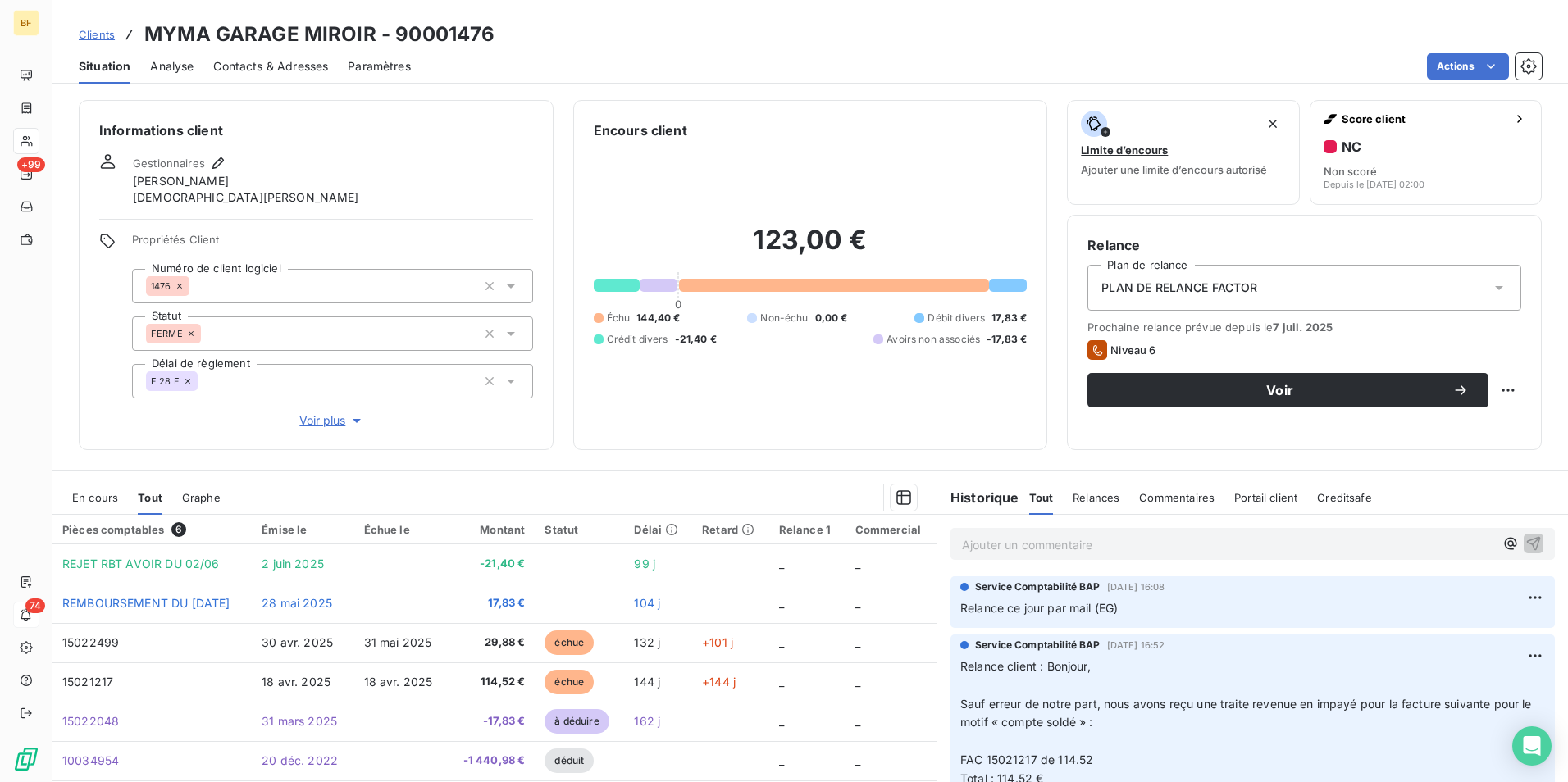
drag, startPoint x: 254, startPoint y: 63, endPoint x: 263, endPoint y: 60, distance: 9.5
click at [257, 61] on span "Contacts & Adresses" at bounding box center [271, 66] width 115 height 16
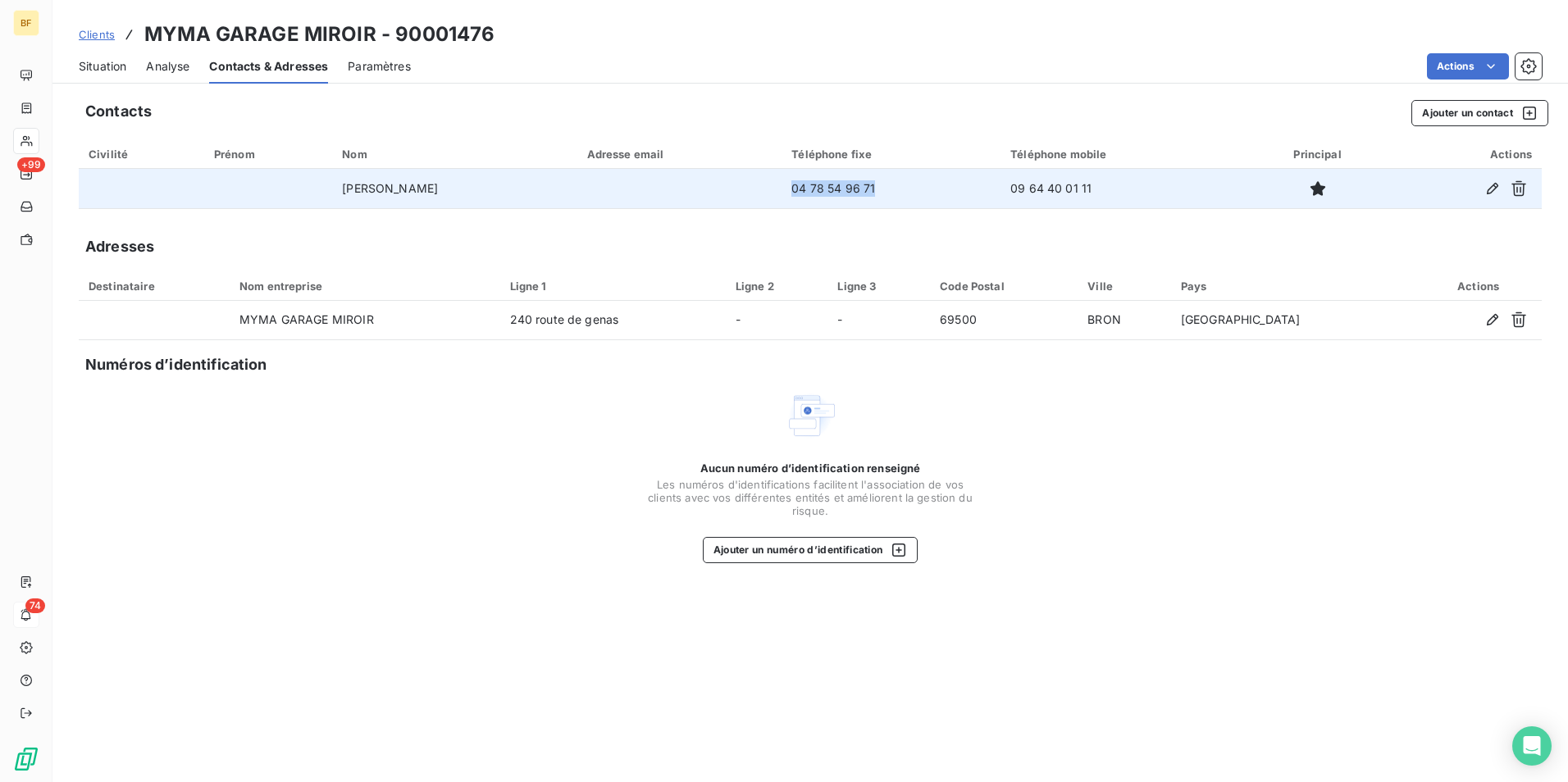
drag, startPoint x: 900, startPoint y: 188, endPoint x: 785, endPoint y: 183, distance: 115.1
click at [785, 183] on td "04 78 54 96 71" at bounding box center [891, 189] width 219 height 39
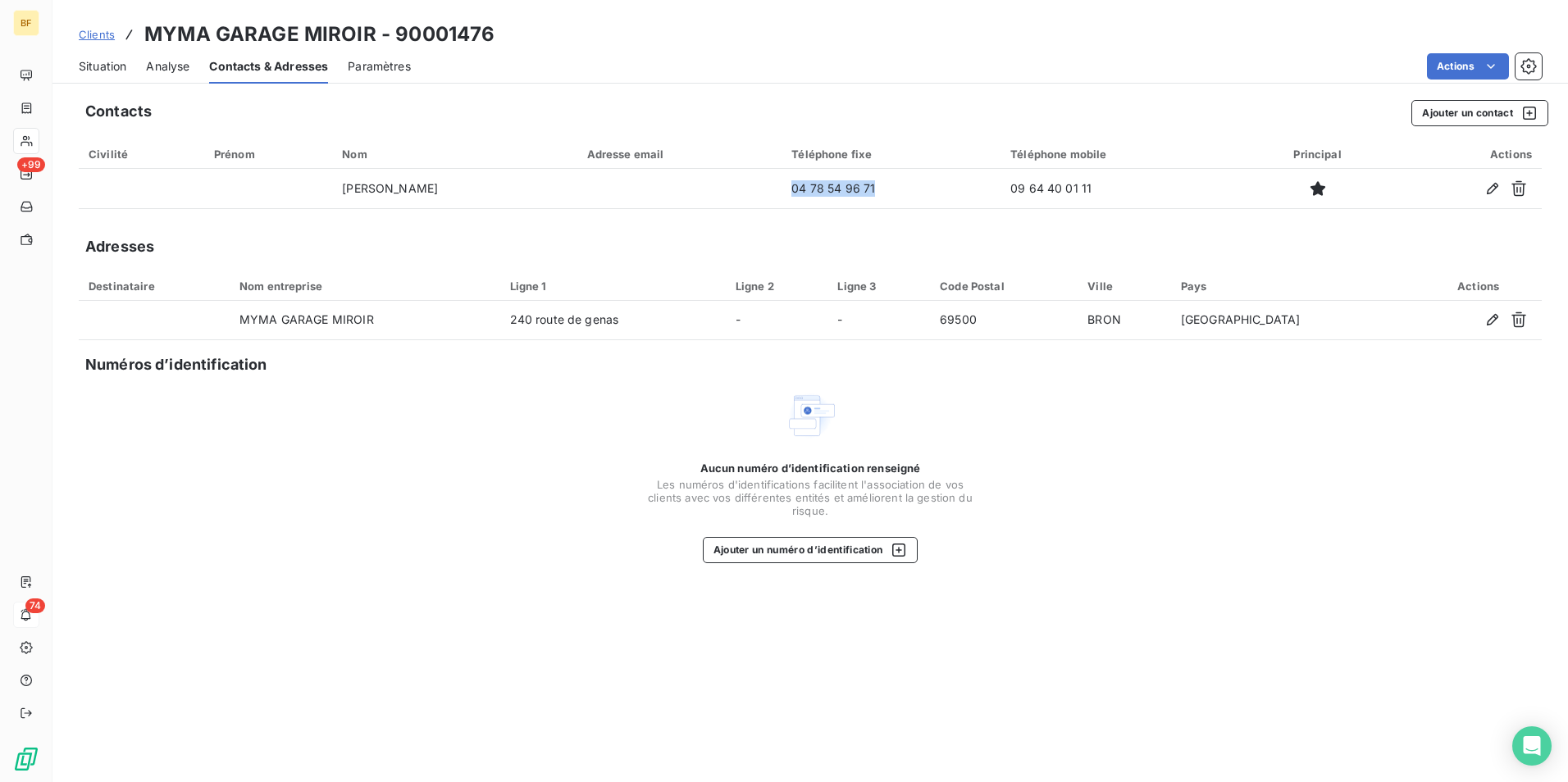
drag, startPoint x: 116, startPoint y: 61, endPoint x: 67, endPoint y: 87, distance: 55.5
click at [116, 62] on span "Situation" at bounding box center [103, 66] width 48 height 16
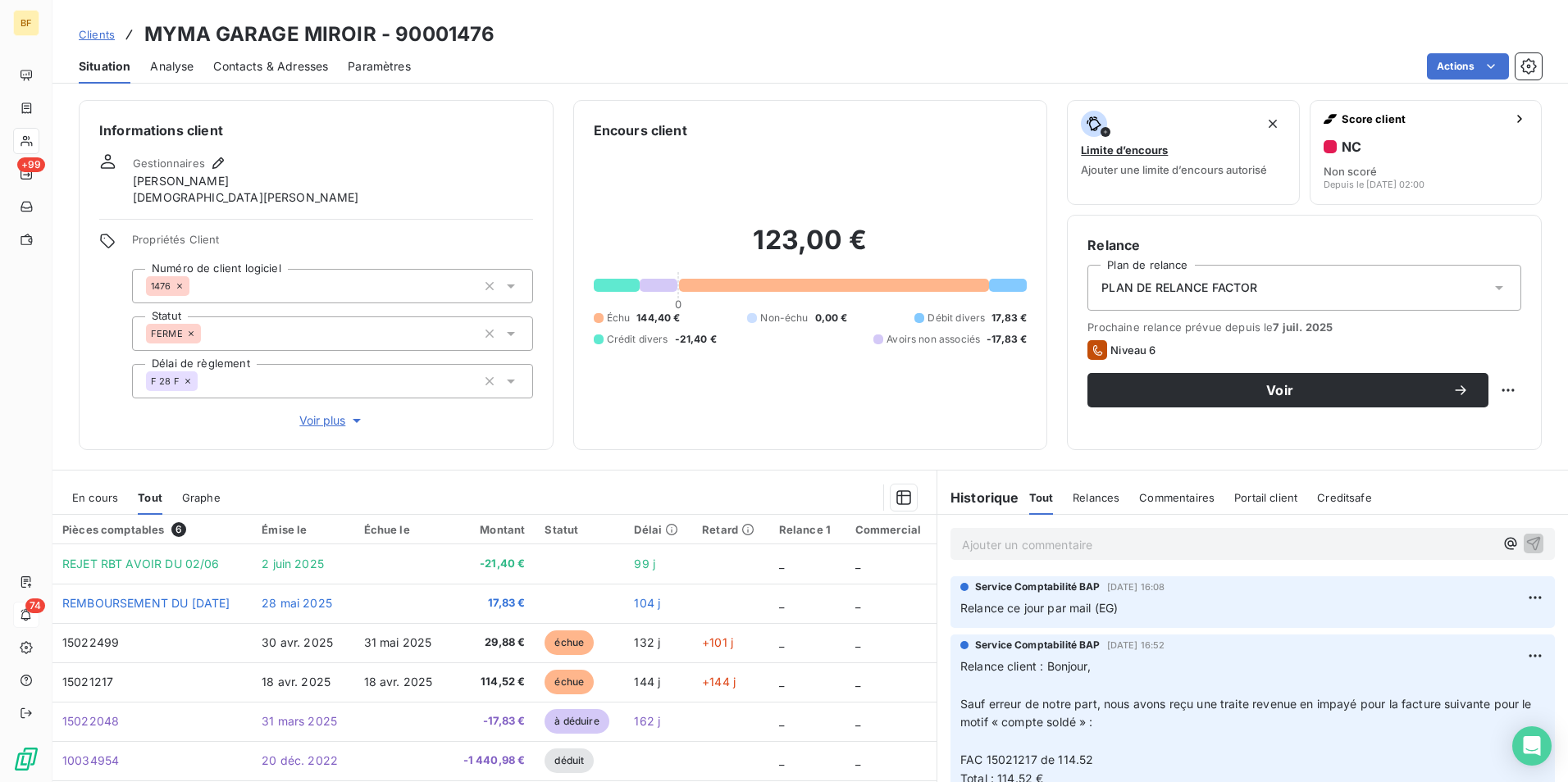
click at [295, 62] on span "Contacts & Adresses" at bounding box center [271, 66] width 115 height 16
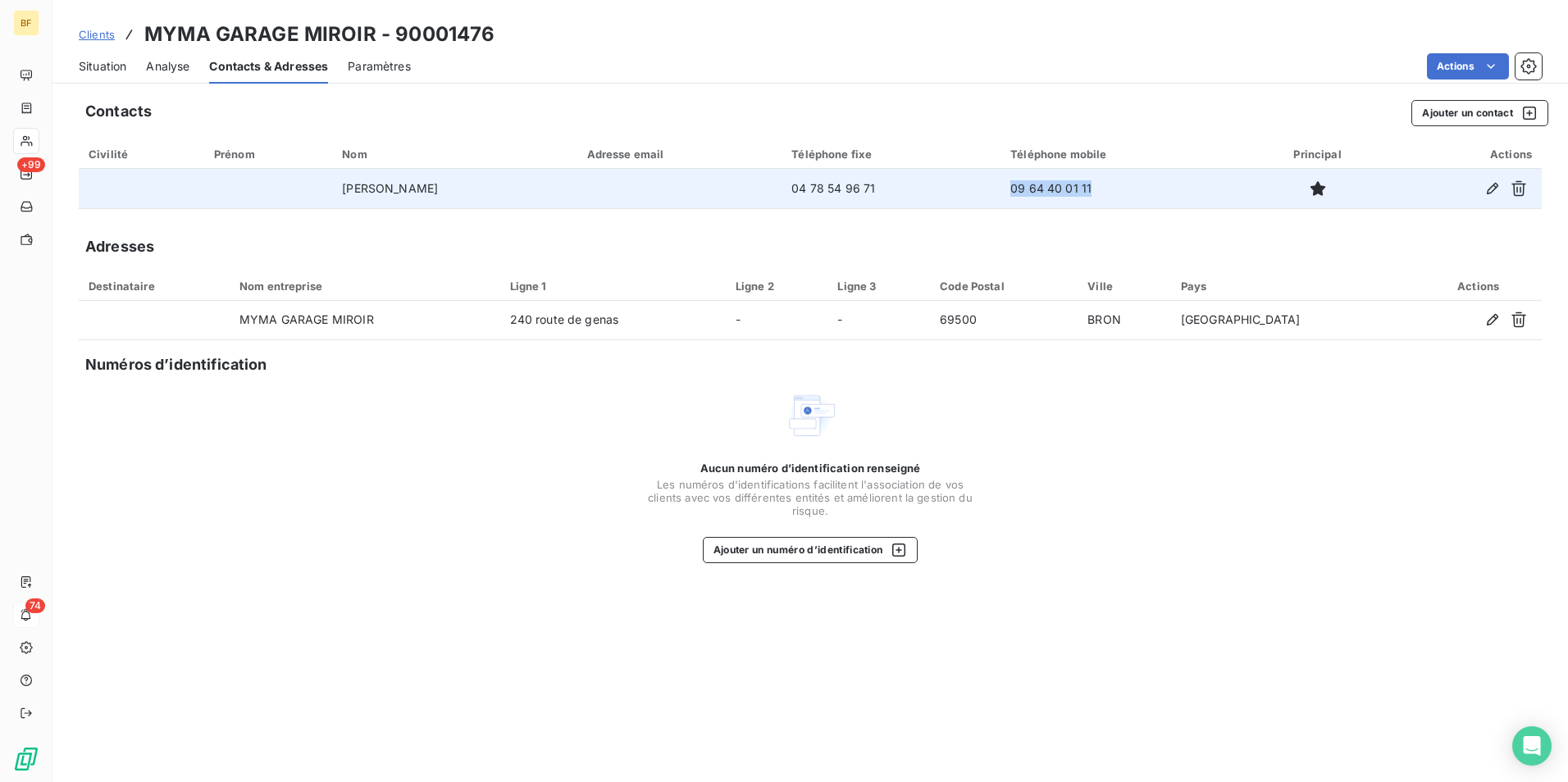
drag, startPoint x: 1117, startPoint y: 187, endPoint x: 1002, endPoint y: 190, distance: 115.0
click at [1002, 190] on td "09 64 40 01 11" at bounding box center [1123, 189] width 245 height 39
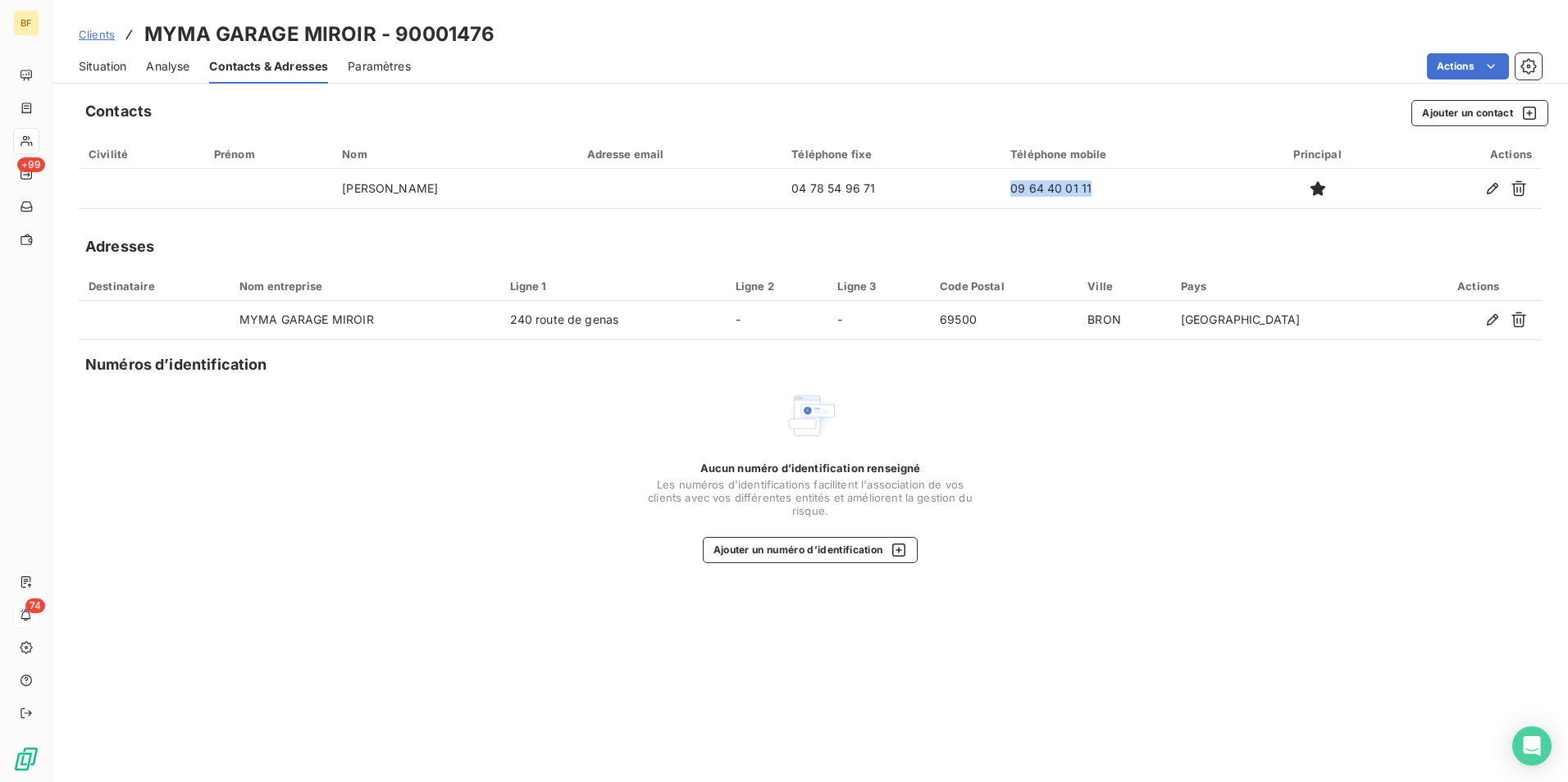
click at [126, 63] on span "Situation" at bounding box center [103, 66] width 48 height 16
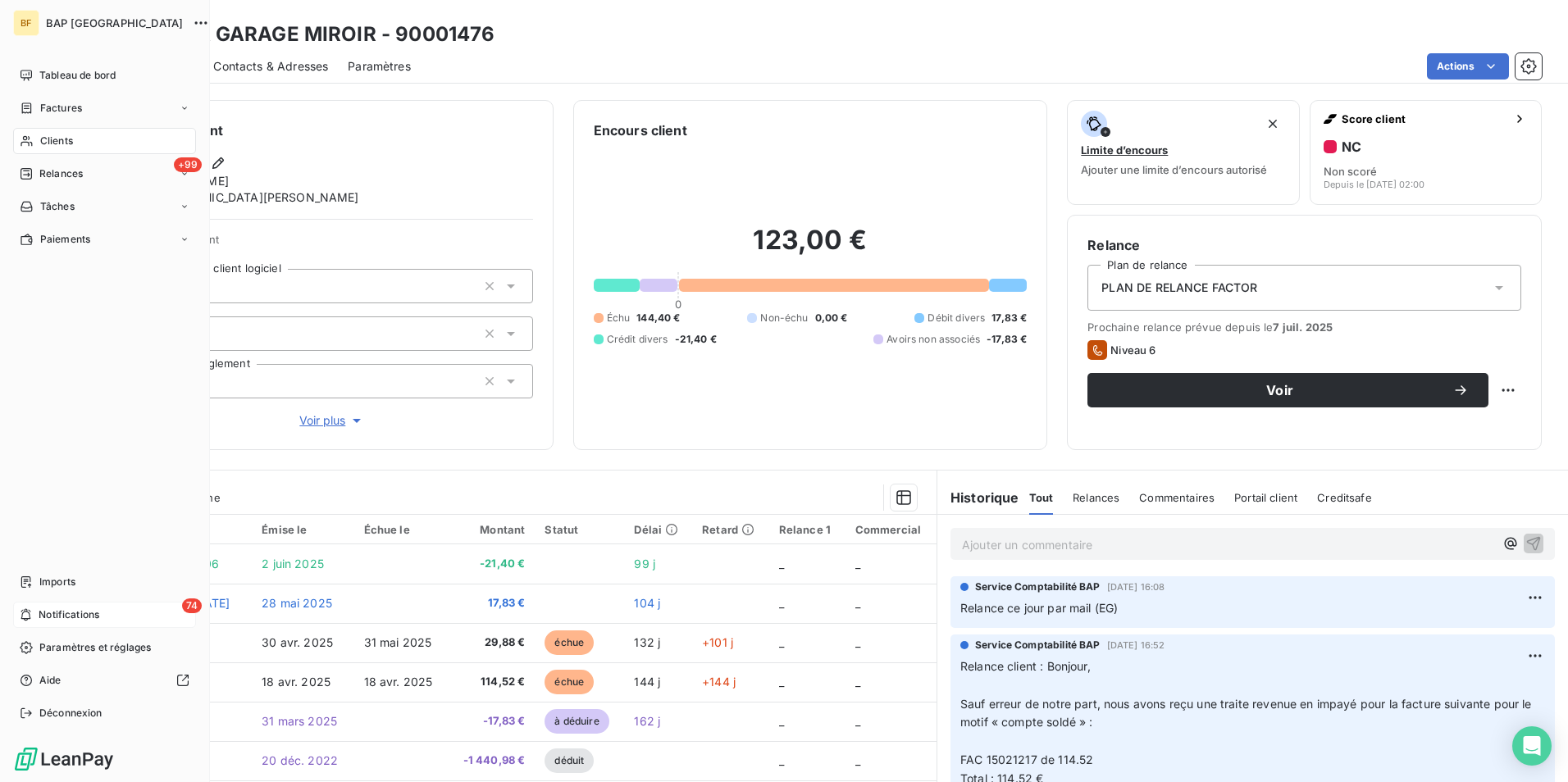
click at [32, 147] on icon at bounding box center [26, 140] width 14 height 13
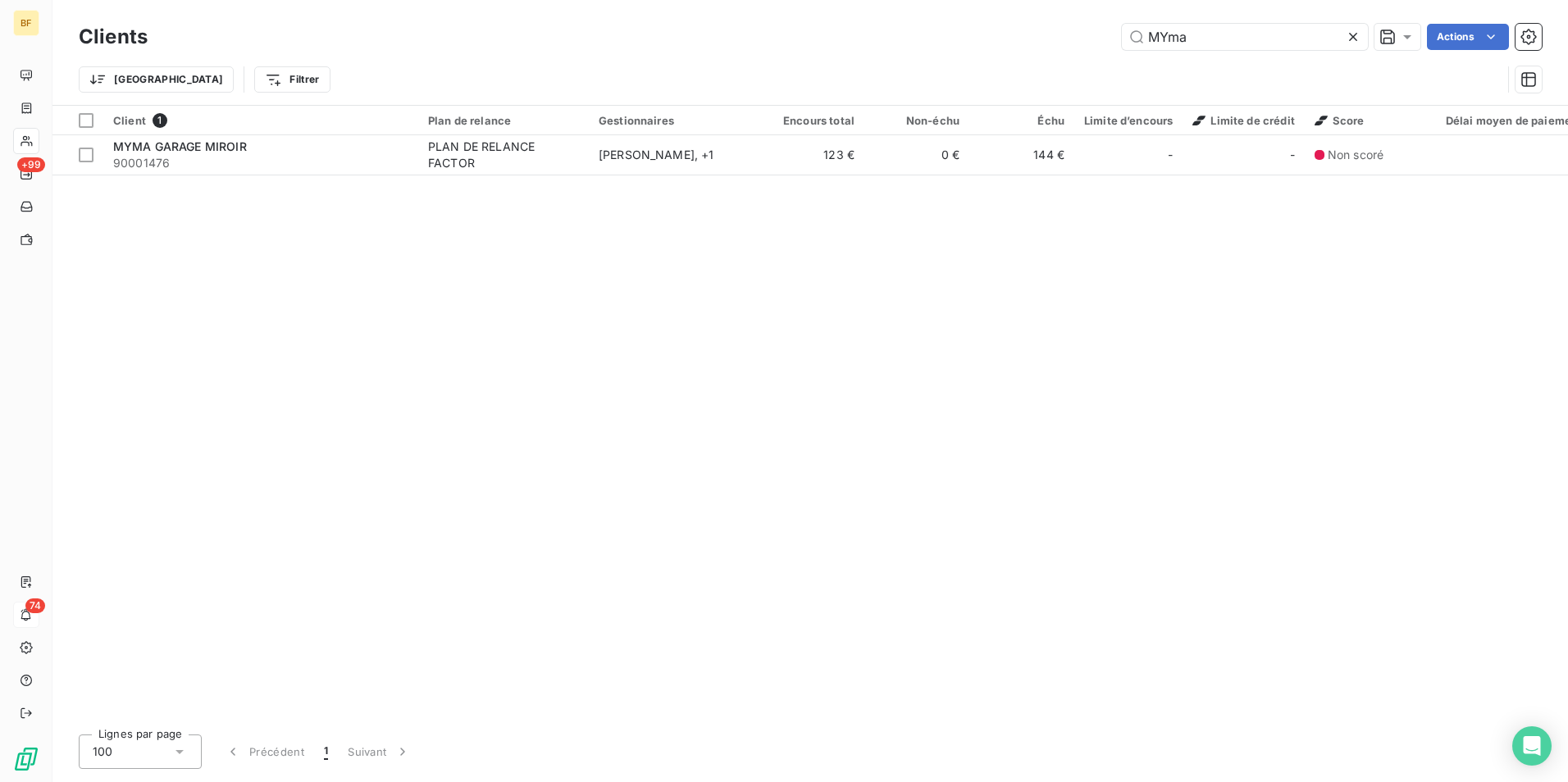
drag, startPoint x: 1053, startPoint y: 13, endPoint x: 1041, endPoint y: 11, distance: 12.2
click at [1041, 11] on div "Clients MYma Actions Trier Filtrer" at bounding box center [810, 52] width 1515 height 105
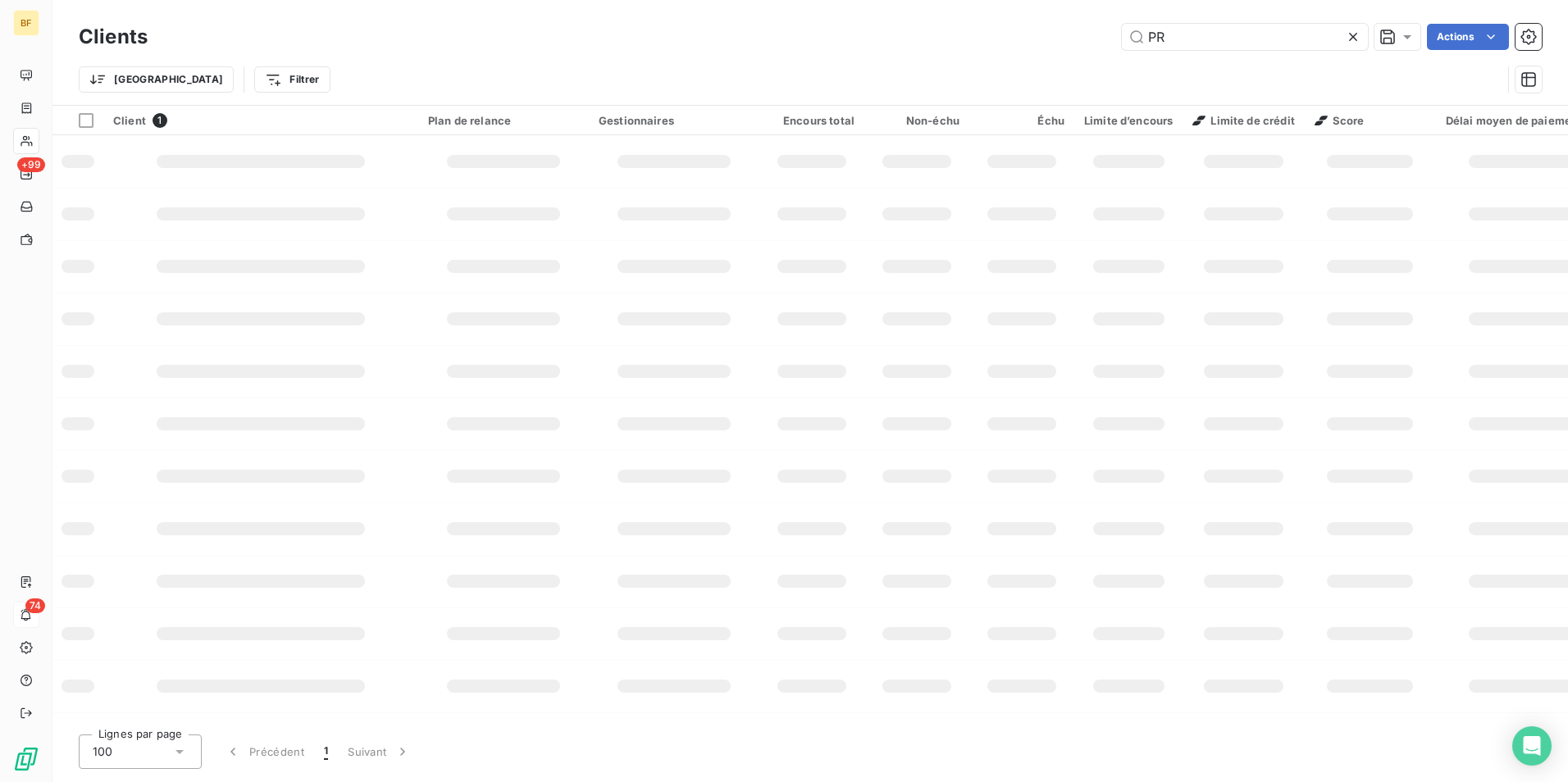
type input "P"
type input "R"
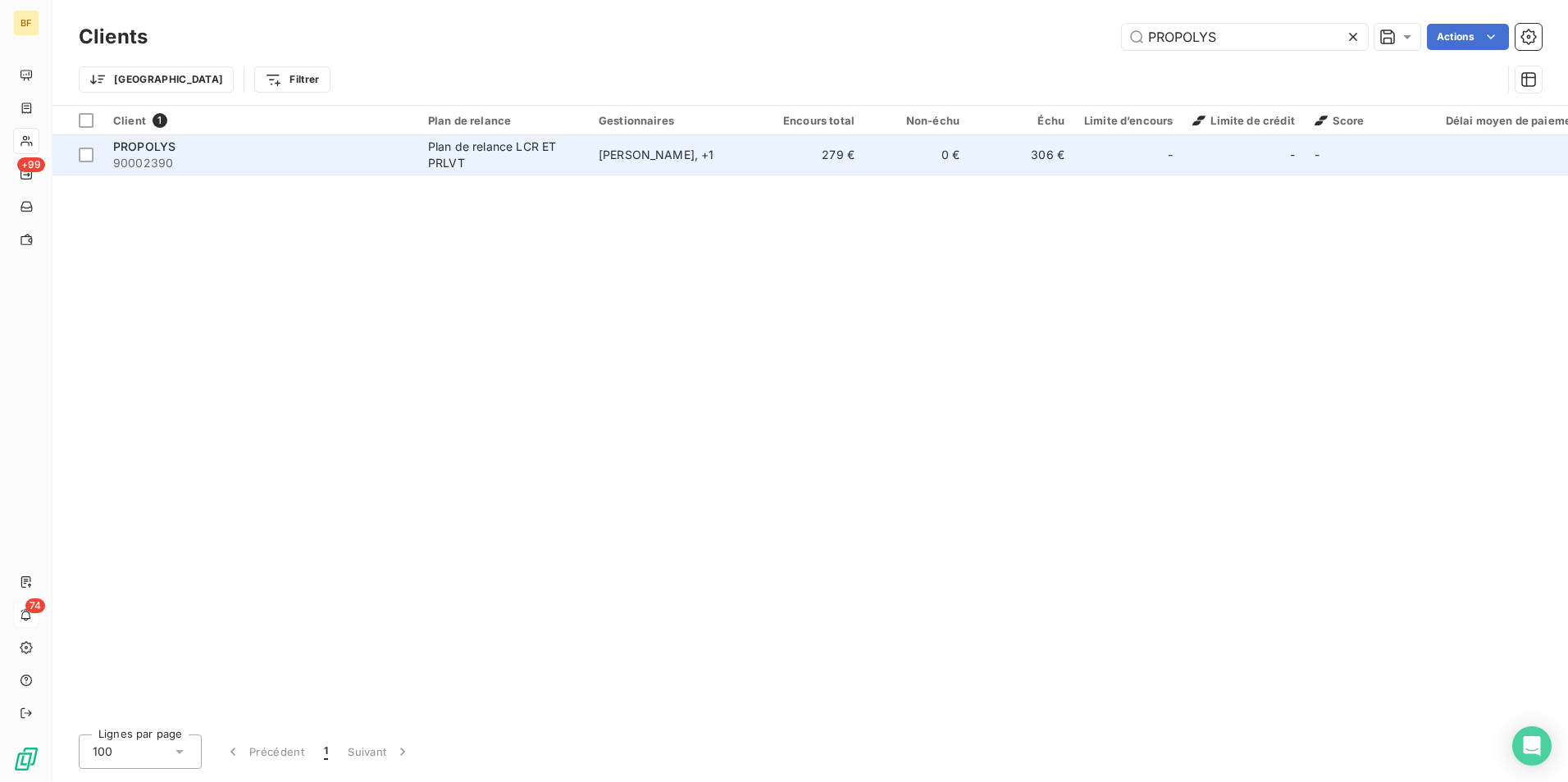
type input "PROPOLYS"
click at [970, 154] on td "306 €" at bounding box center [1021, 155] width 105 height 39
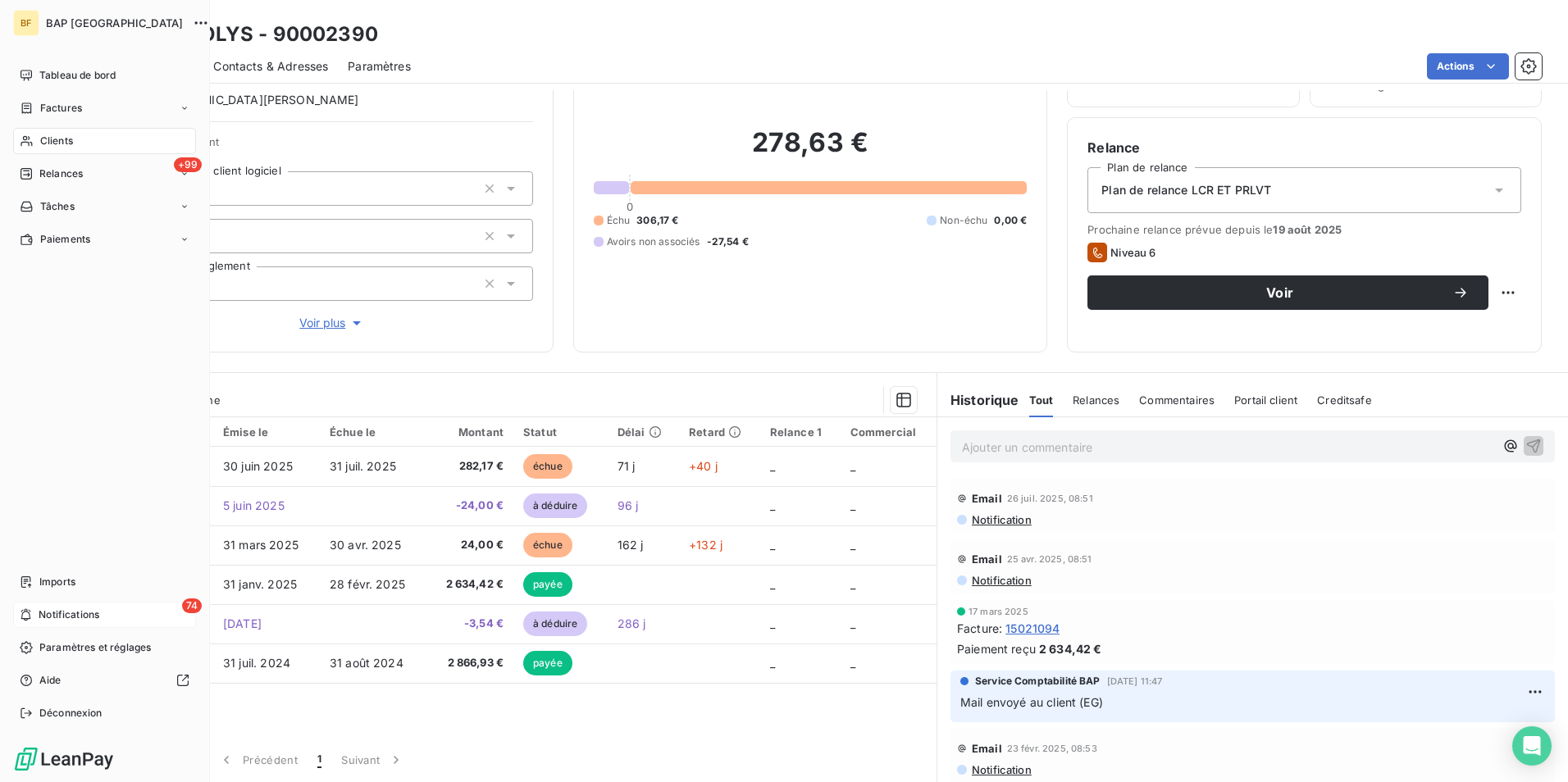
drag, startPoint x: 45, startPoint y: 134, endPoint x: 60, endPoint y: 126, distance: 17.0
click at [47, 134] on span "Clients" at bounding box center [56, 140] width 33 height 14
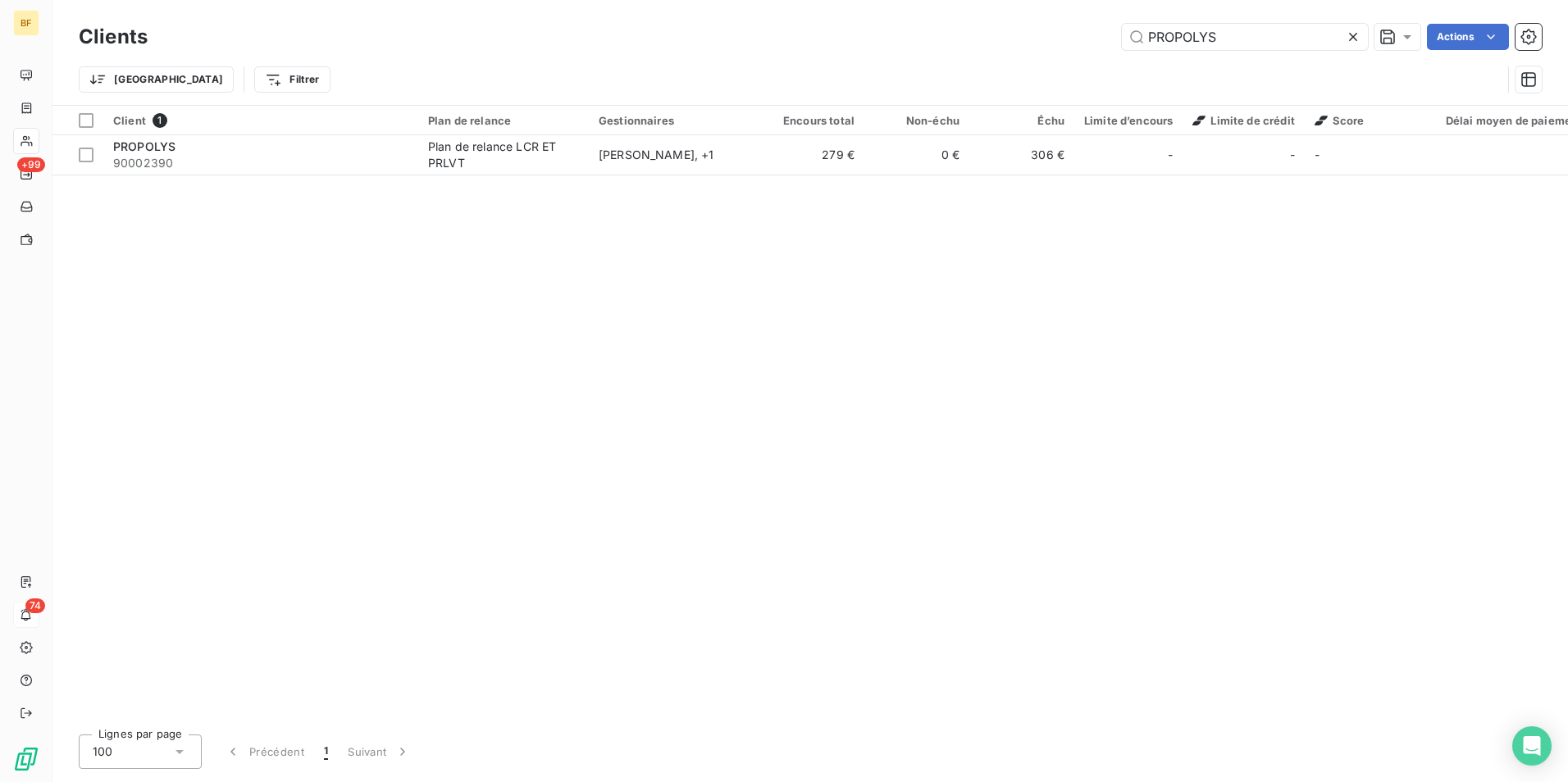
drag, startPoint x: 1244, startPoint y: 38, endPoint x: 1036, endPoint y: 14, distance: 209.4
click at [1036, 14] on div "Clients PROPOLYS Actions Trier Filtrer" at bounding box center [810, 52] width 1515 height 105
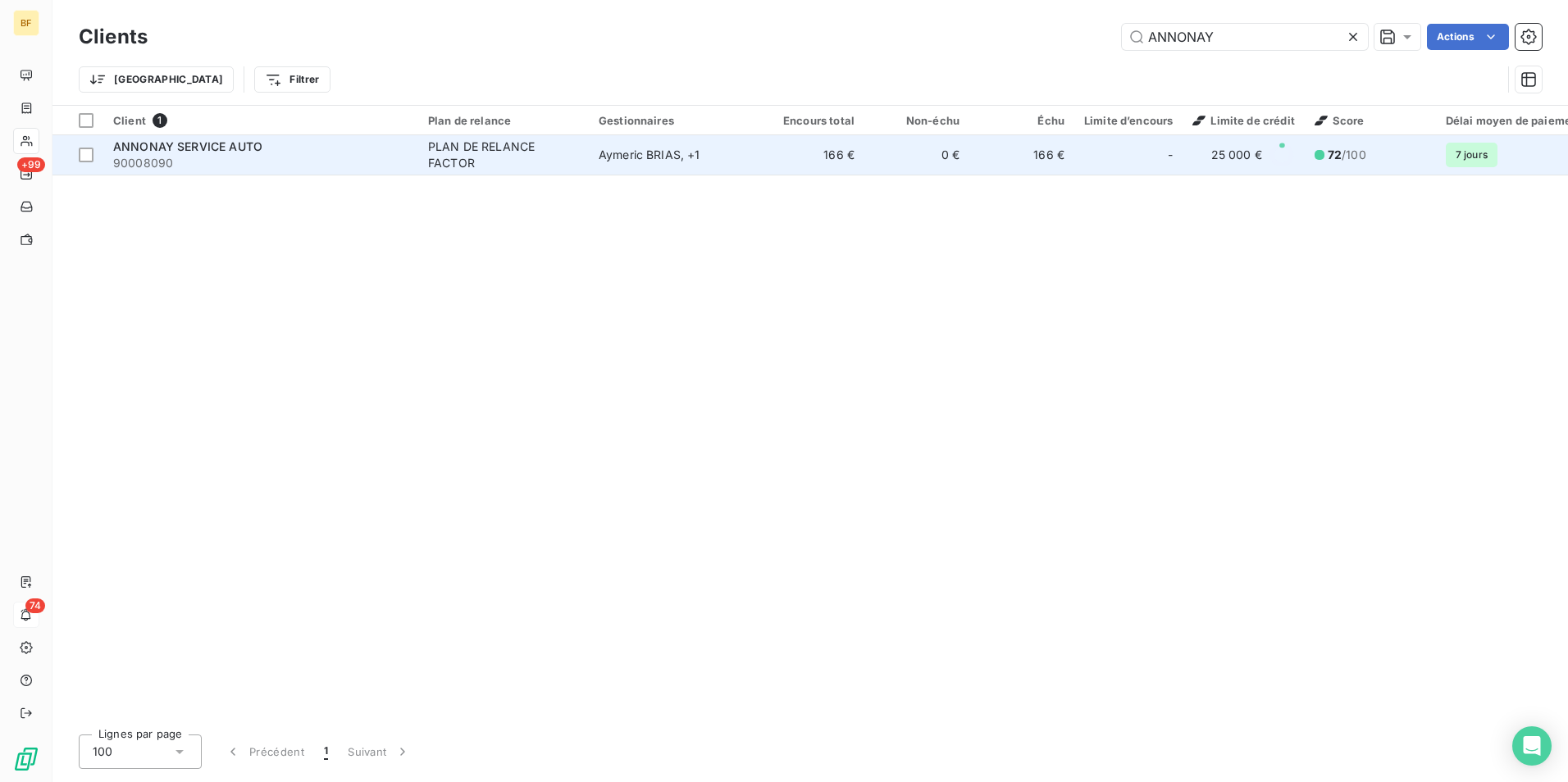
type input "ANNONAY"
click at [258, 158] on span "90008090" at bounding box center [260, 163] width 295 height 16
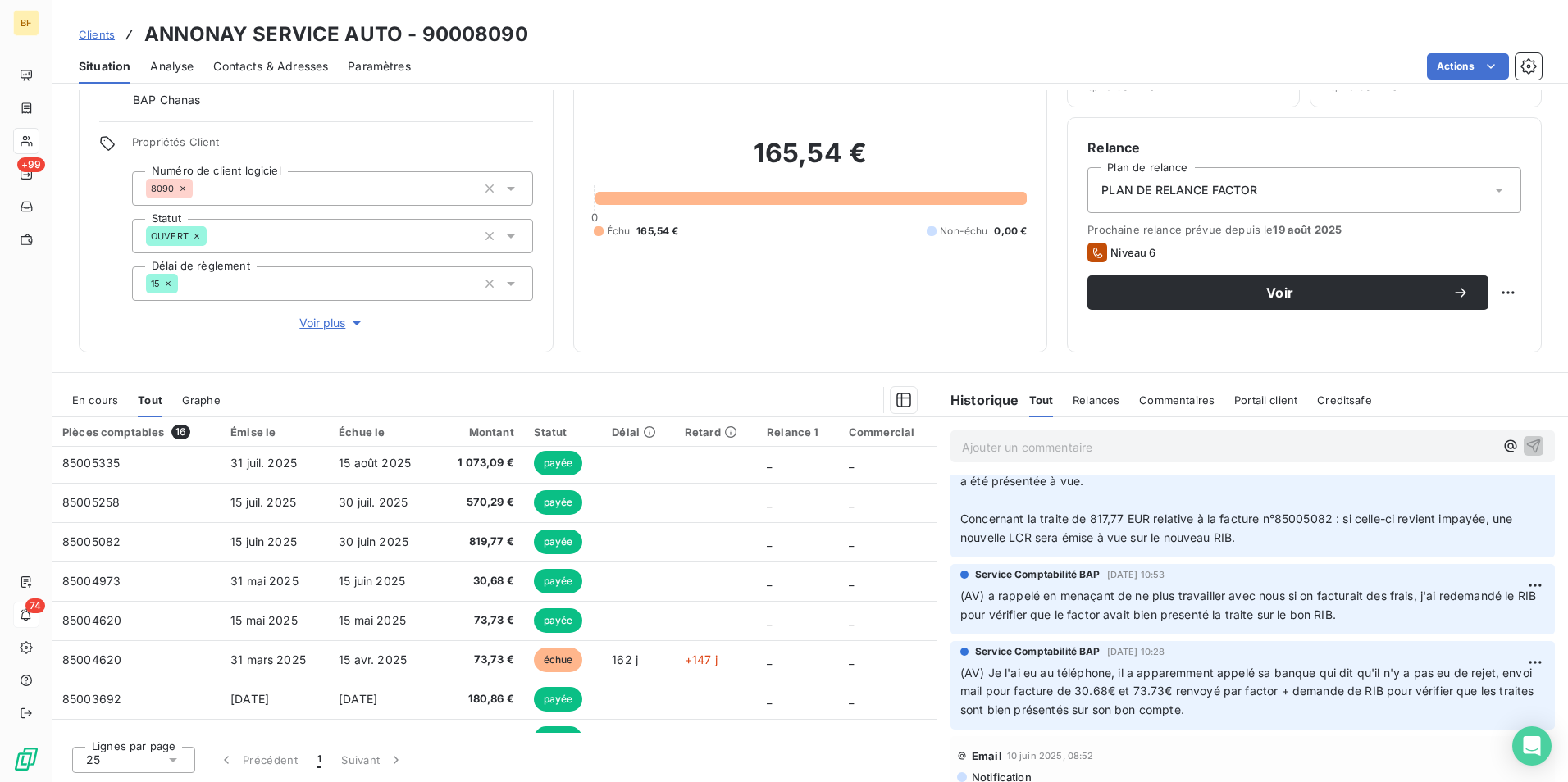
scroll to position [410, 0]
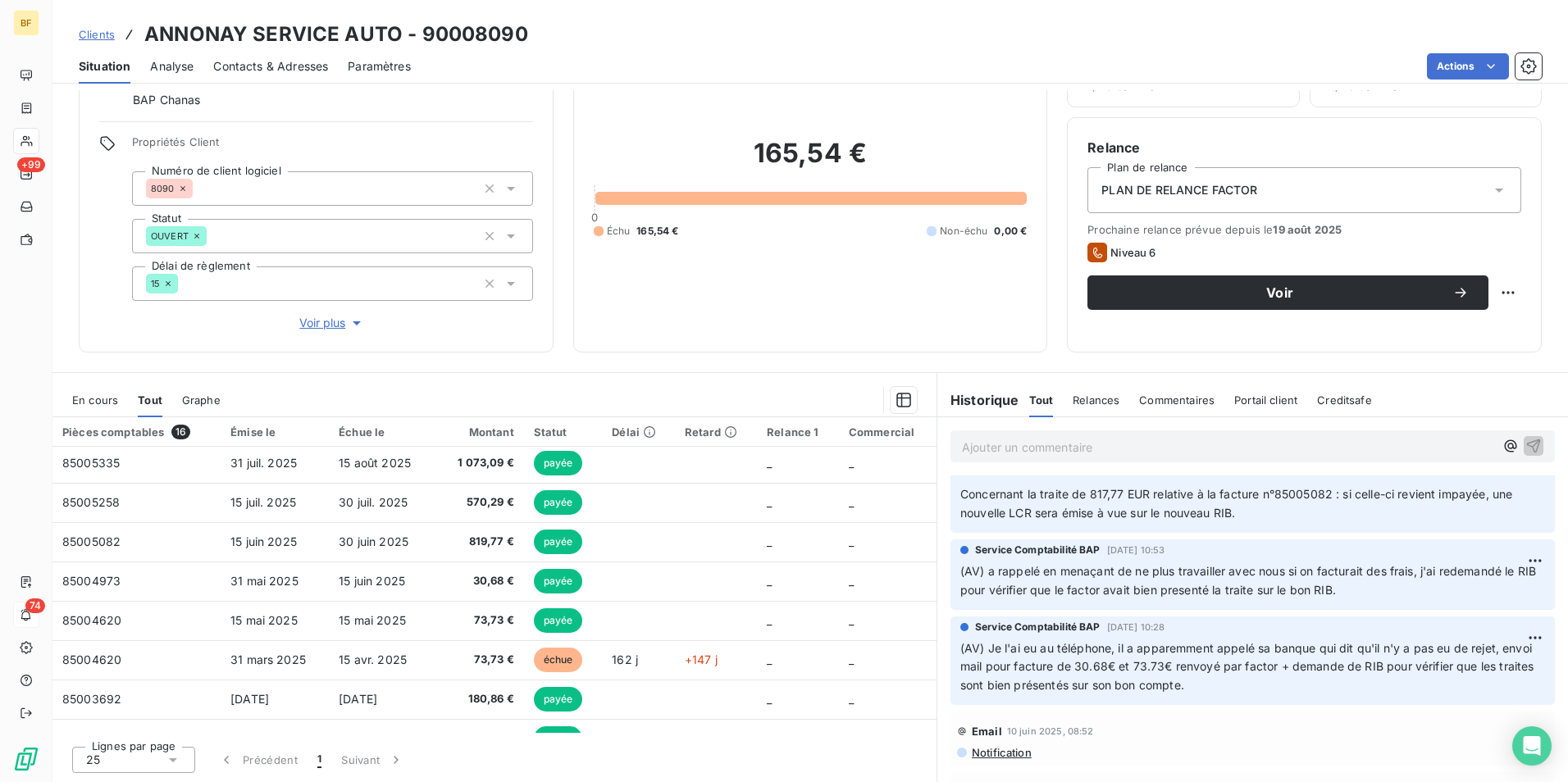
drag, startPoint x: 276, startPoint y: 82, endPoint x: 273, endPoint y: 67, distance: 15.3
click at [275, 82] on div "Contacts & Adresses" at bounding box center [271, 66] width 115 height 34
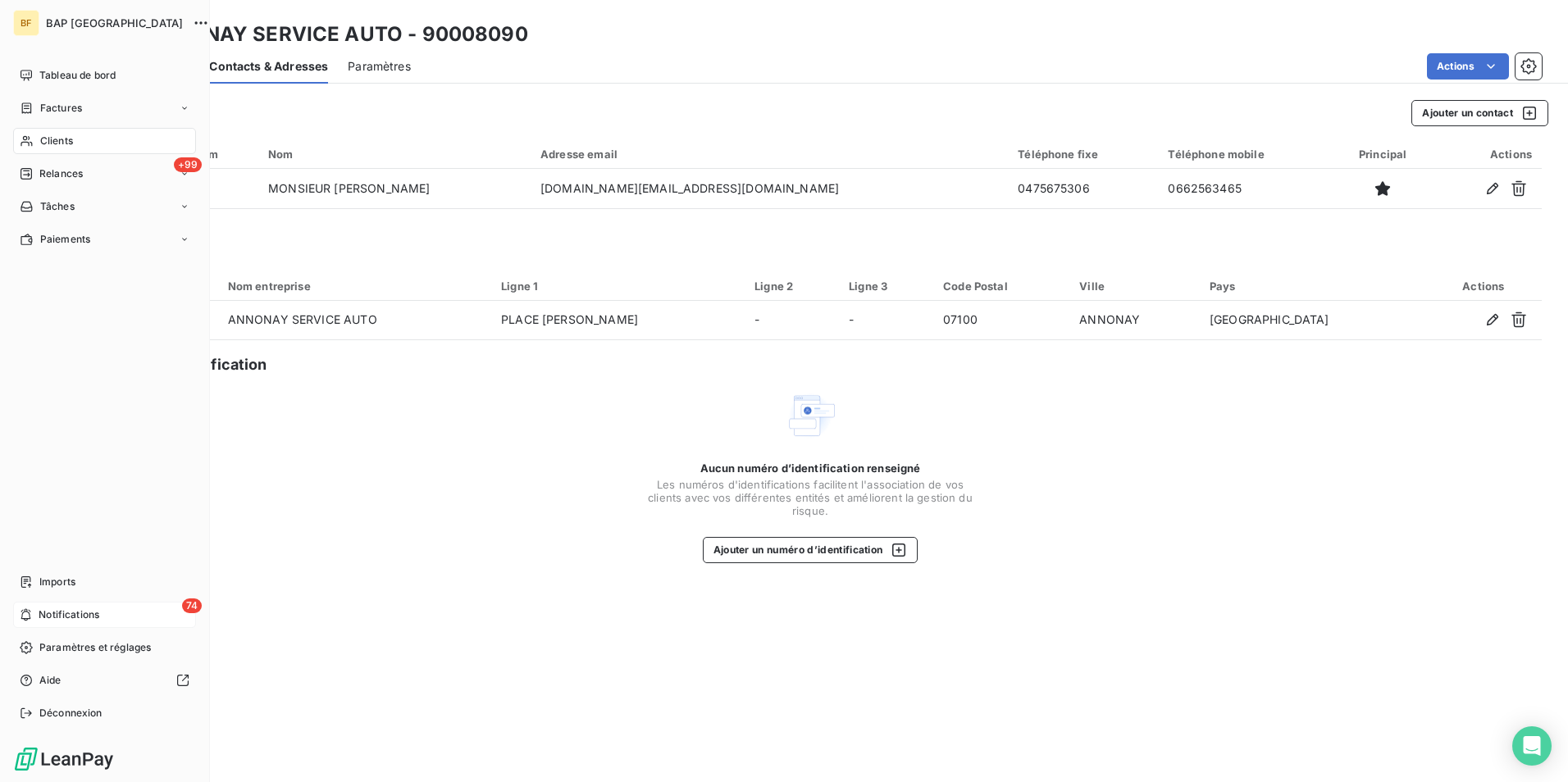
drag, startPoint x: 56, startPoint y: 136, endPoint x: 141, endPoint y: 136, distance: 85.0
click at [56, 136] on span "Clients" at bounding box center [56, 140] width 33 height 14
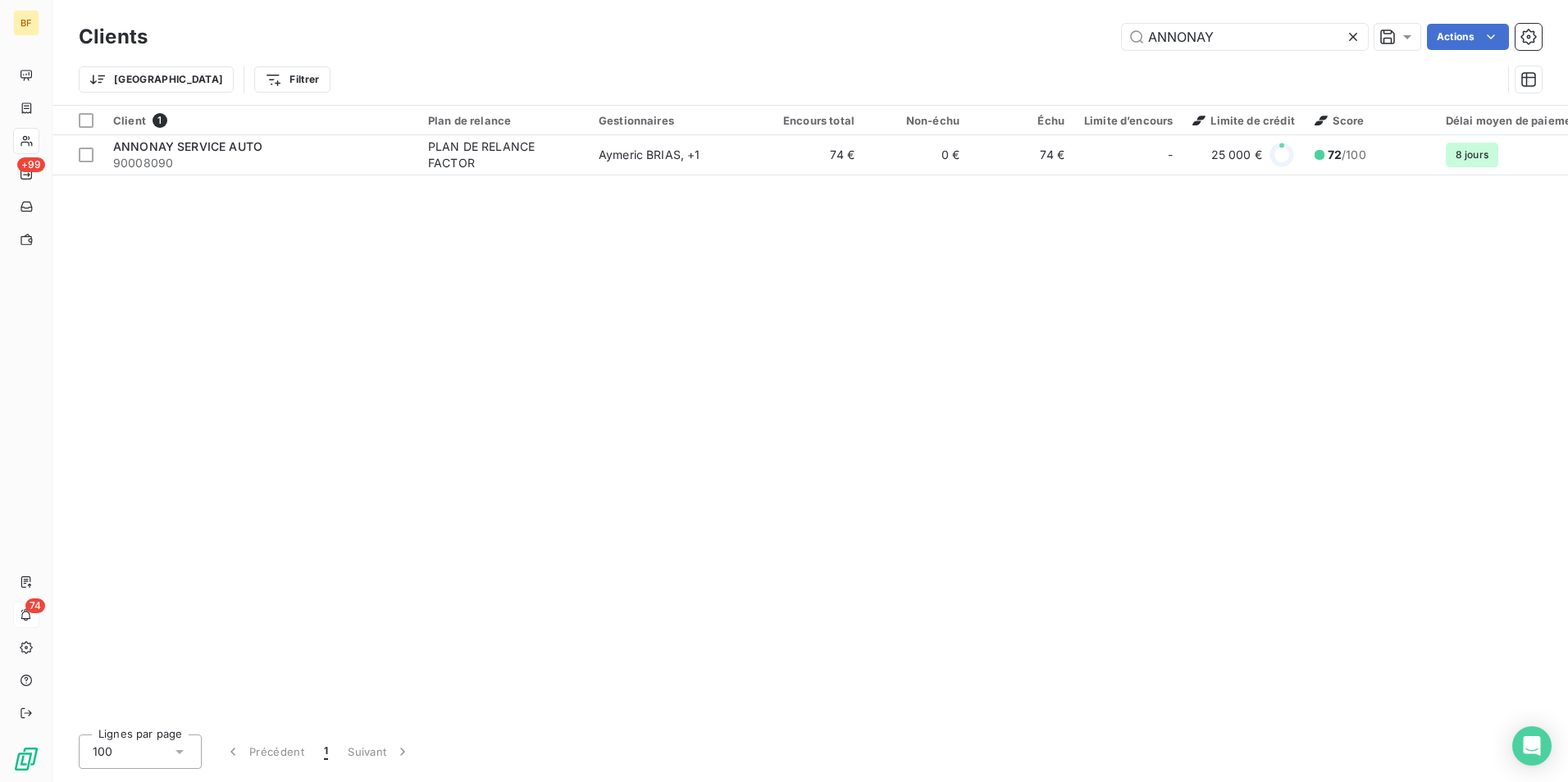
drag, startPoint x: 1244, startPoint y: 35, endPoint x: 1053, endPoint y: 3, distance: 193.7
click at [1087, 3] on div "Clients ANNONAY Actions Trier Filtrer" at bounding box center [810, 52] width 1515 height 105
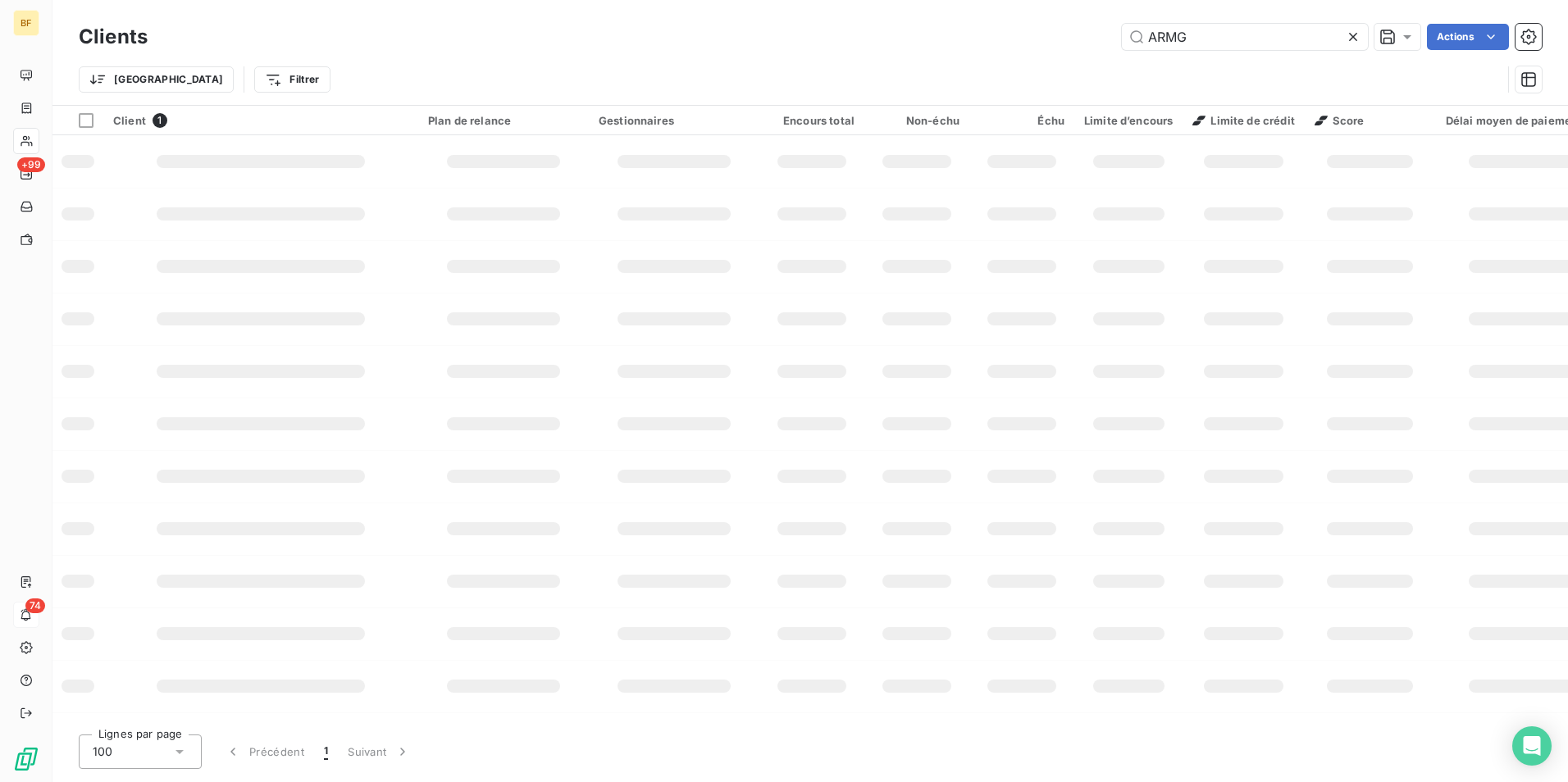
type input "ARMG"
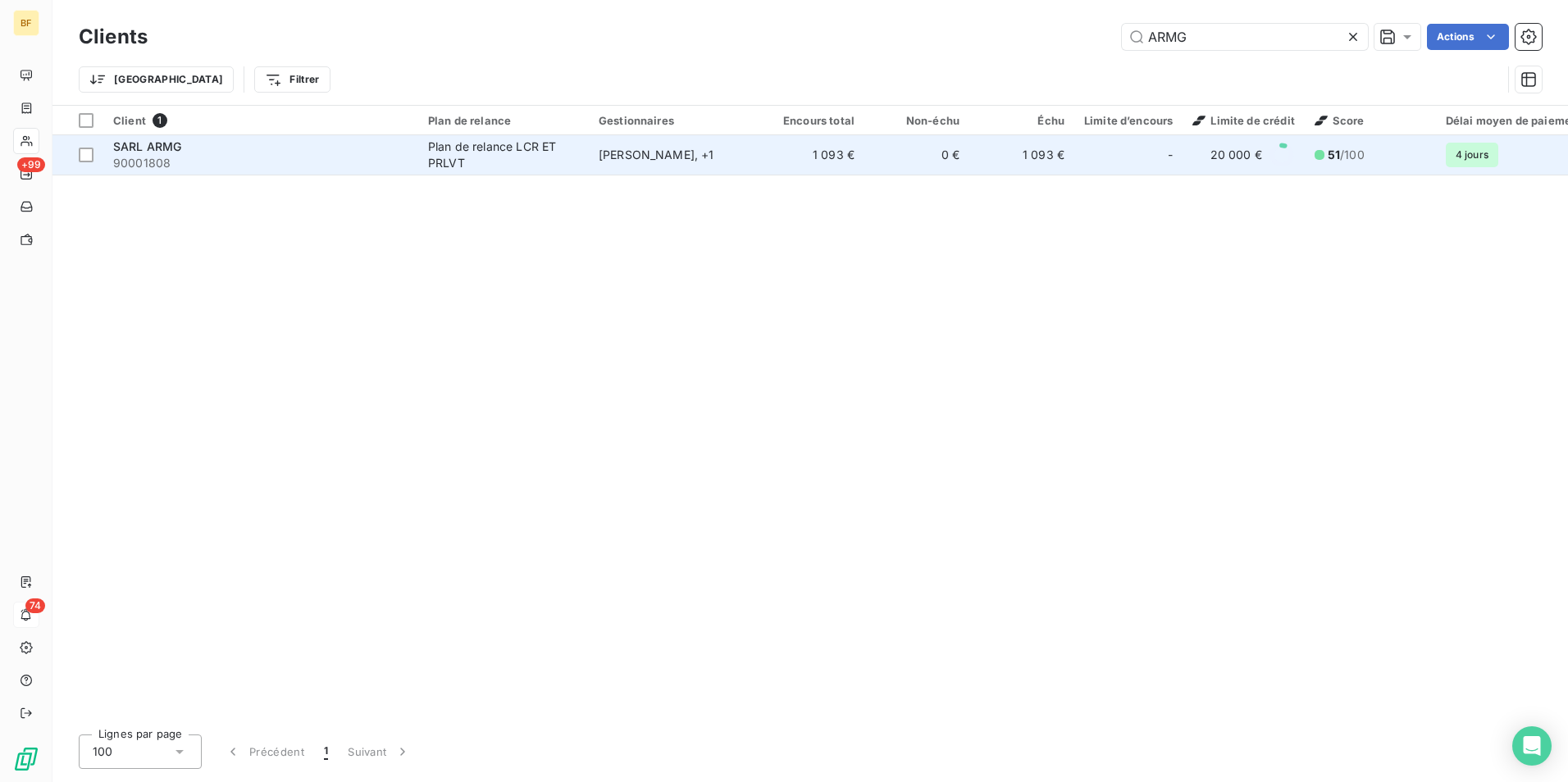
click at [736, 161] on div "[PERSON_NAME] , + 1" at bounding box center [674, 155] width 151 height 16
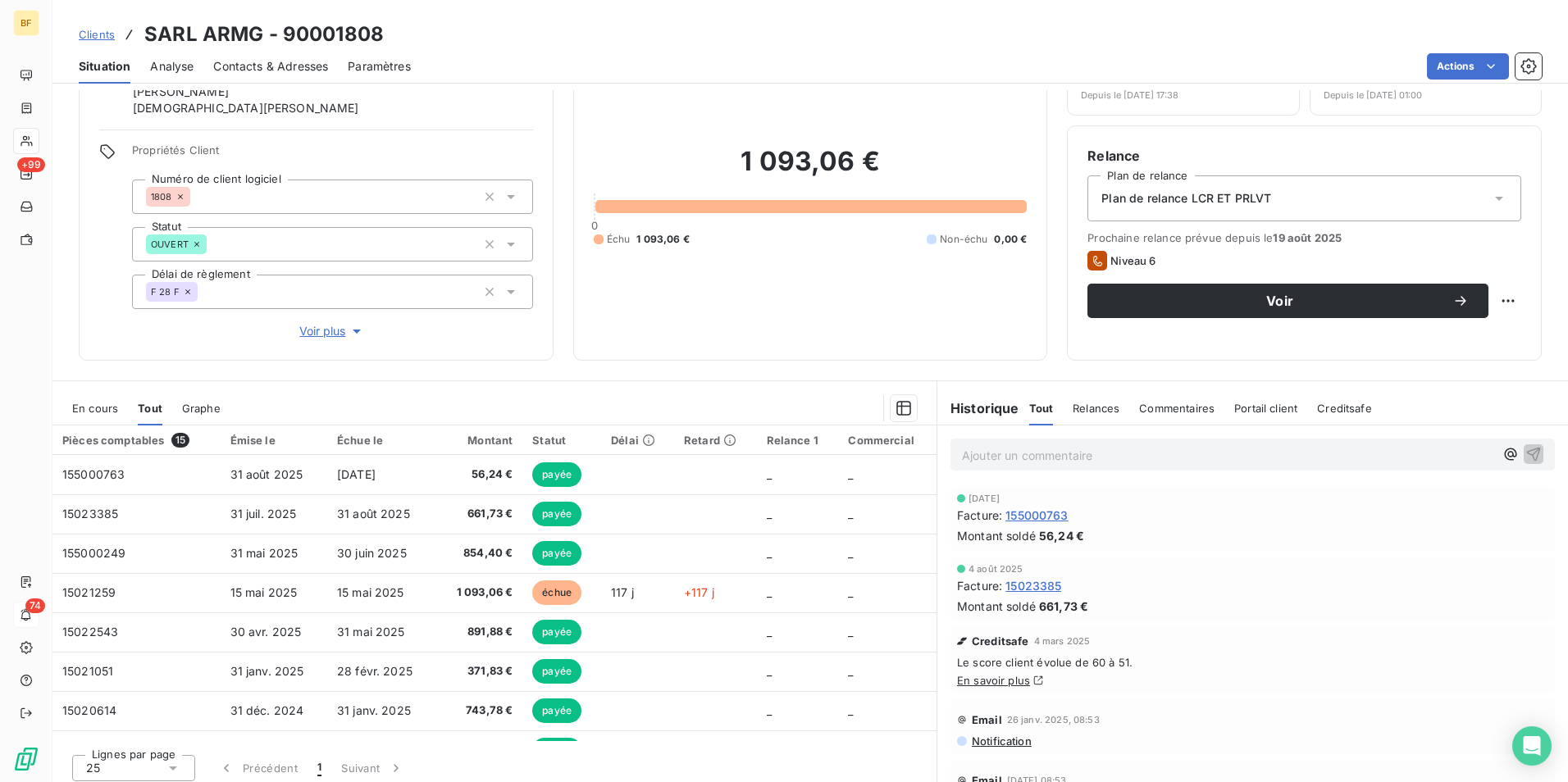
scroll to position [98, 0]
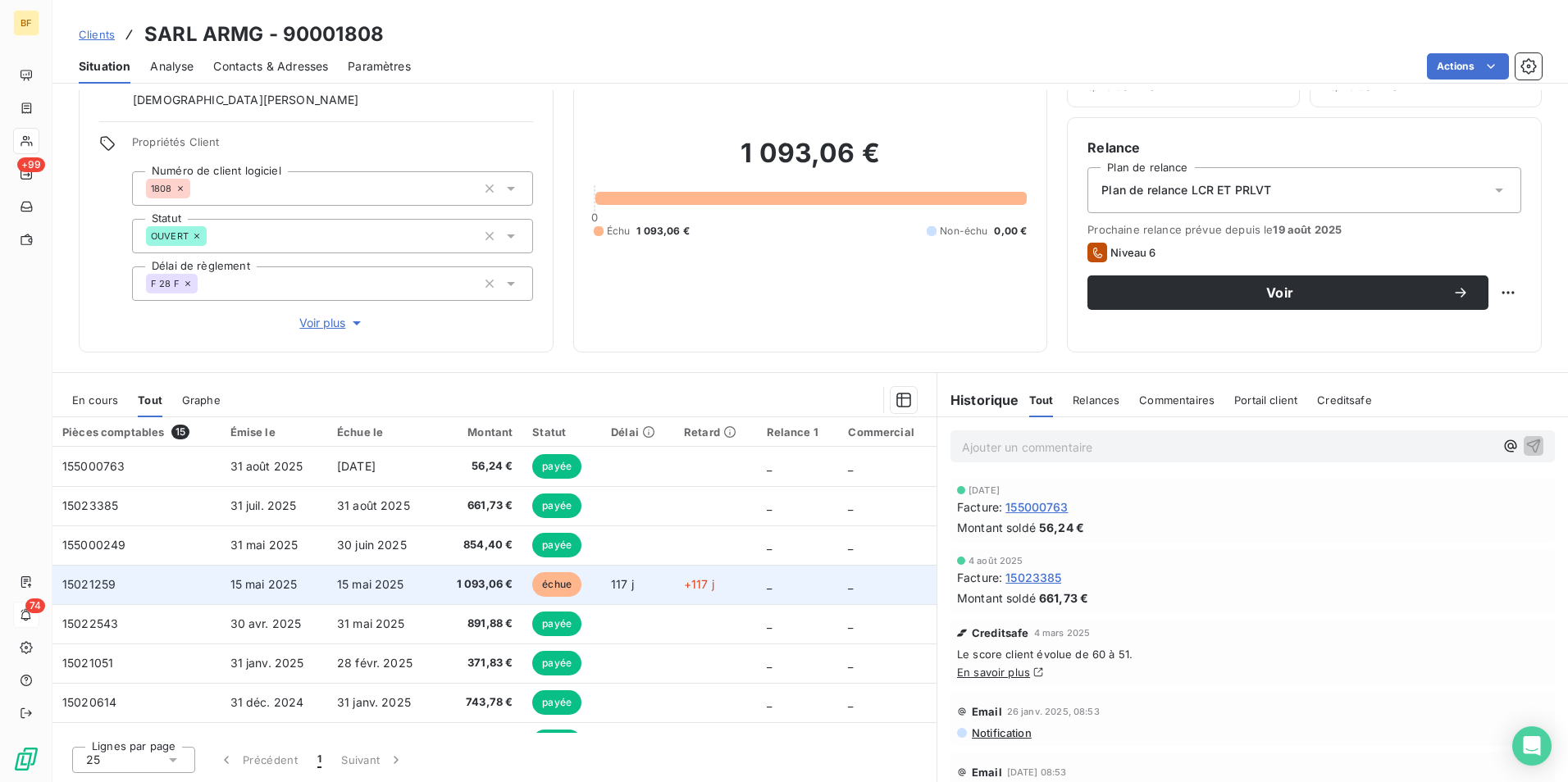
click at [413, 578] on td "15 mai 2025" at bounding box center [382, 585] width 109 height 39
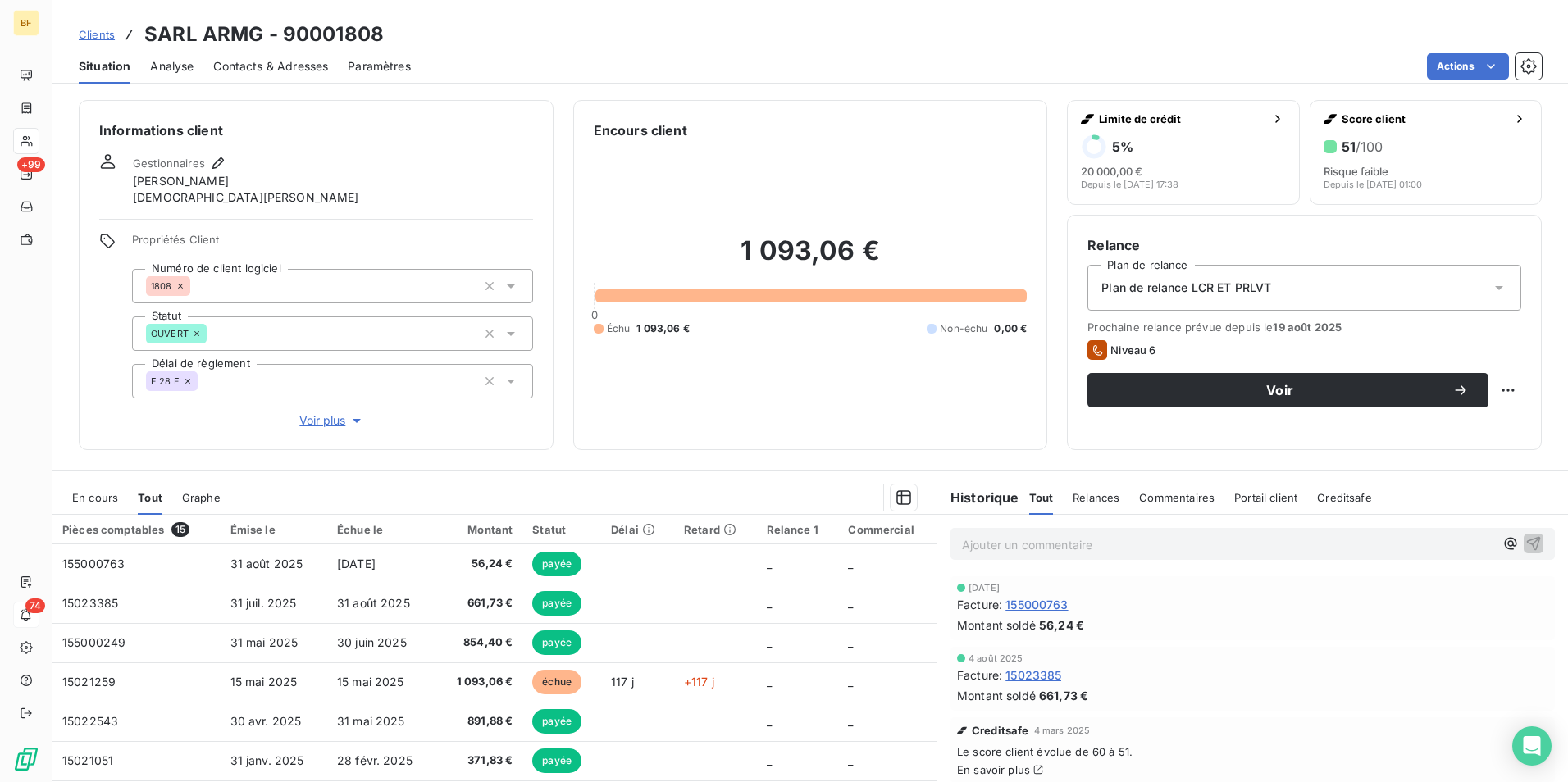
click at [280, 62] on span "Contacts & Adresses" at bounding box center [271, 66] width 115 height 16
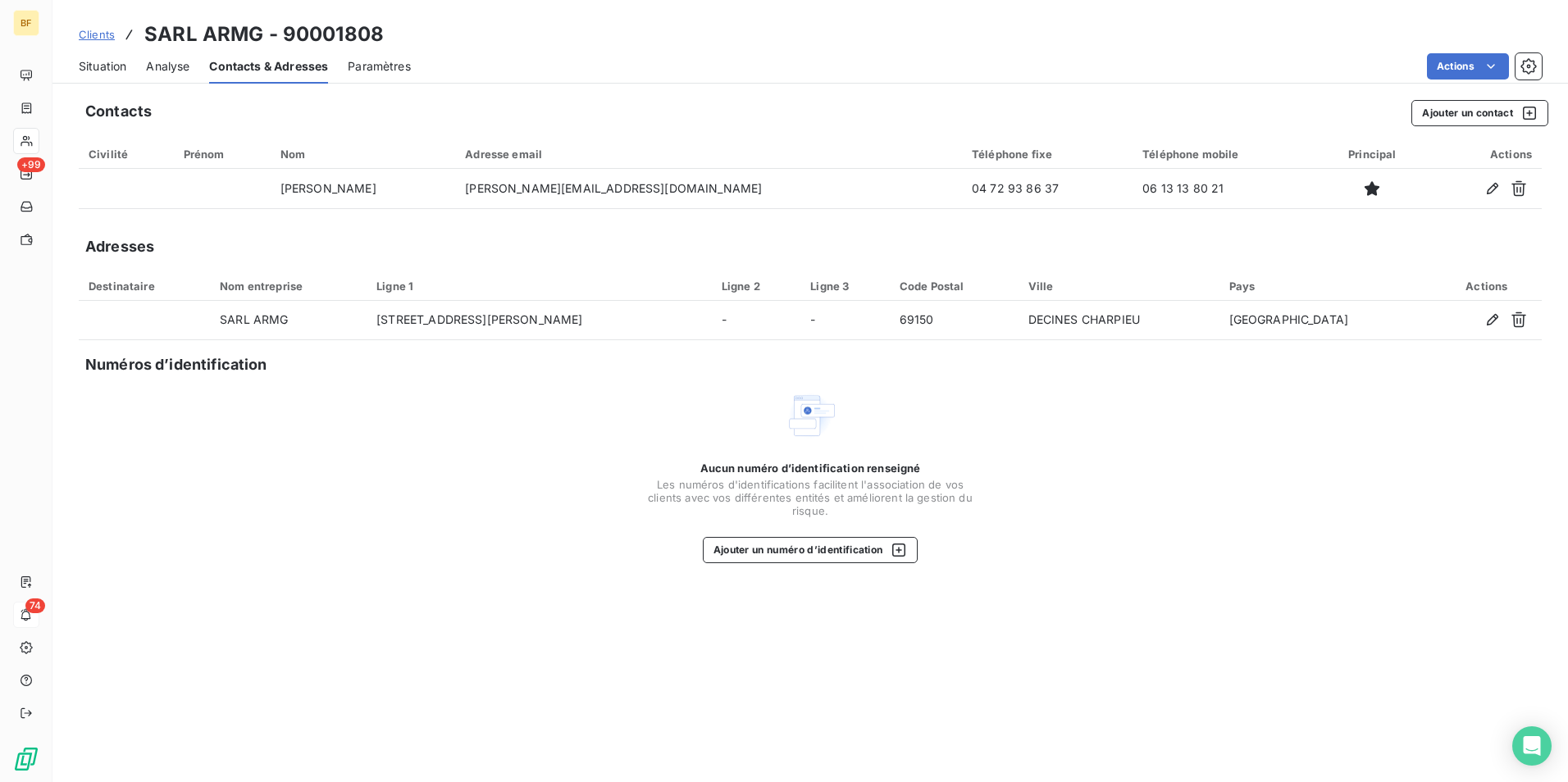
click at [107, 66] on span "Situation" at bounding box center [103, 66] width 48 height 16
